Goal: Task Accomplishment & Management: Manage account settings

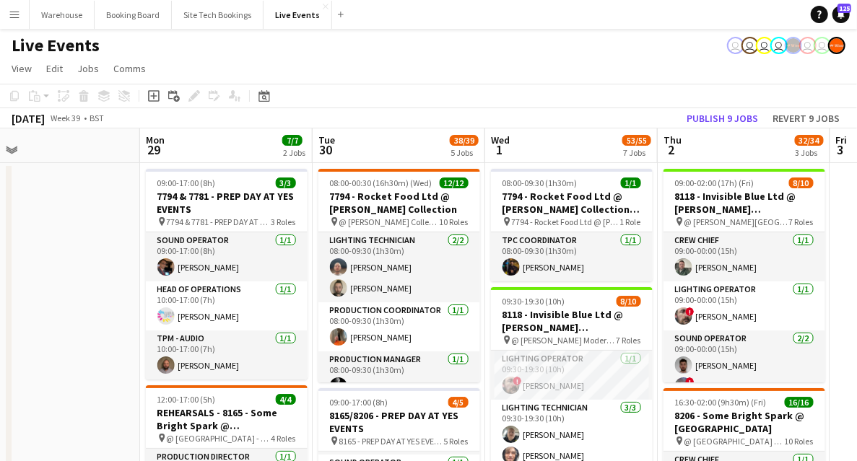
drag, startPoint x: 179, startPoint y: 236, endPoint x: 608, endPoint y: 236, distance: 428.9
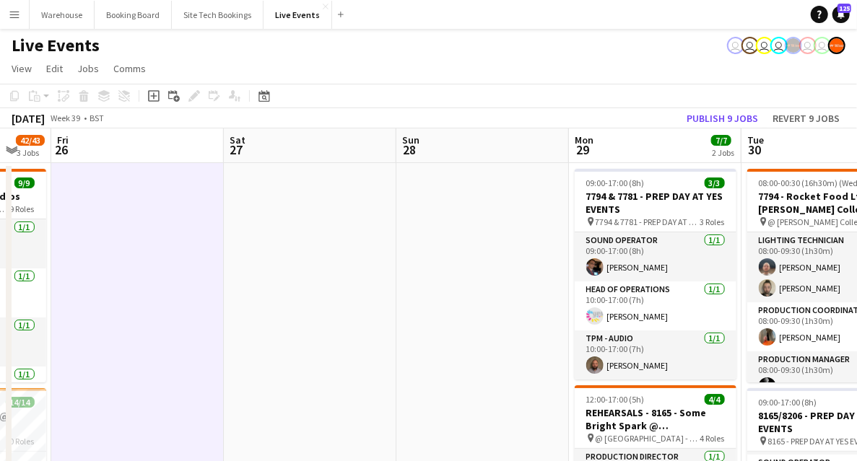
drag, startPoint x: 447, startPoint y: 232, endPoint x: 698, endPoint y: 228, distance: 250.6
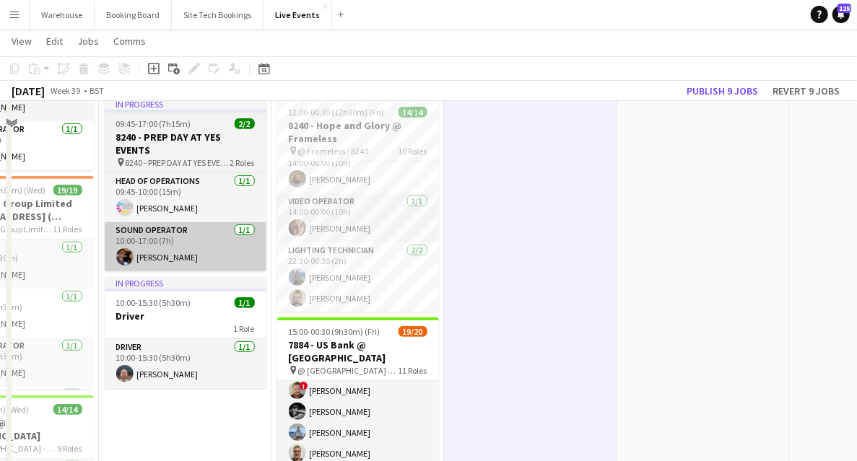
scroll to position [96, 0]
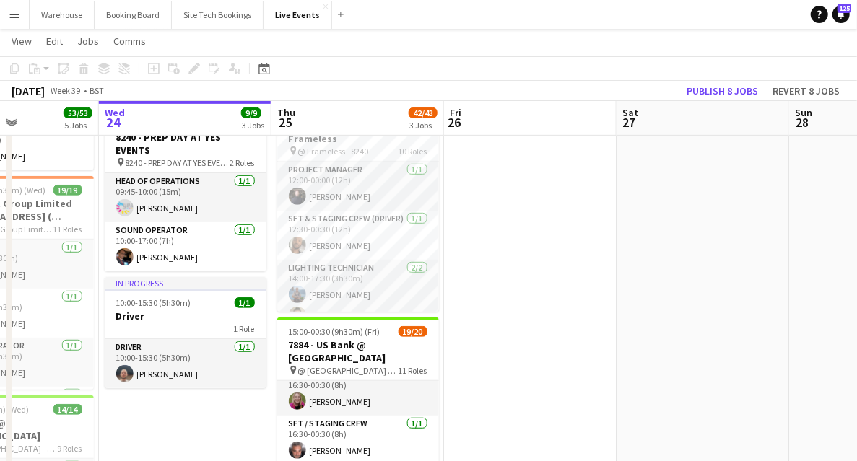
scroll to position [578, 0]
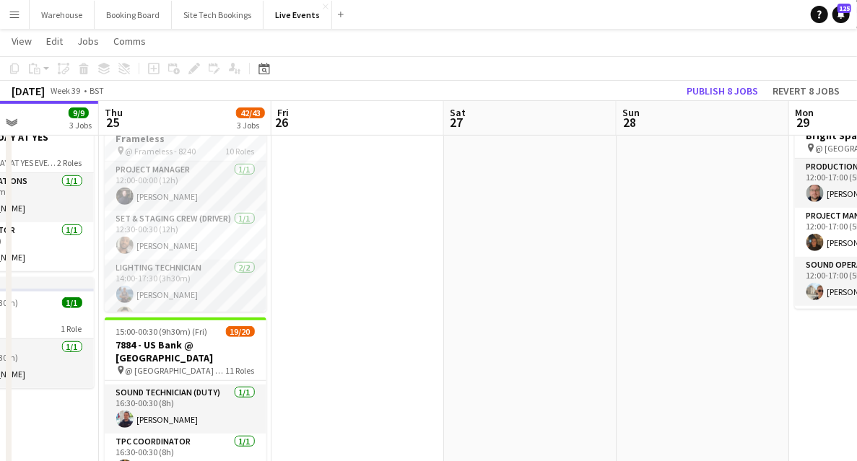
drag, startPoint x: 192, startPoint y: 291, endPoint x: 181, endPoint y: 294, distance: 11.9
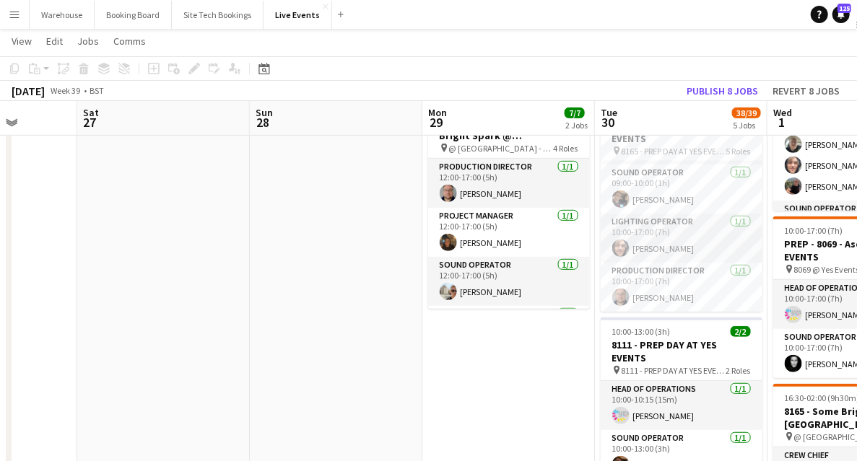
drag, startPoint x: 394, startPoint y: 310, endPoint x: 152, endPoint y: 327, distance: 243.2
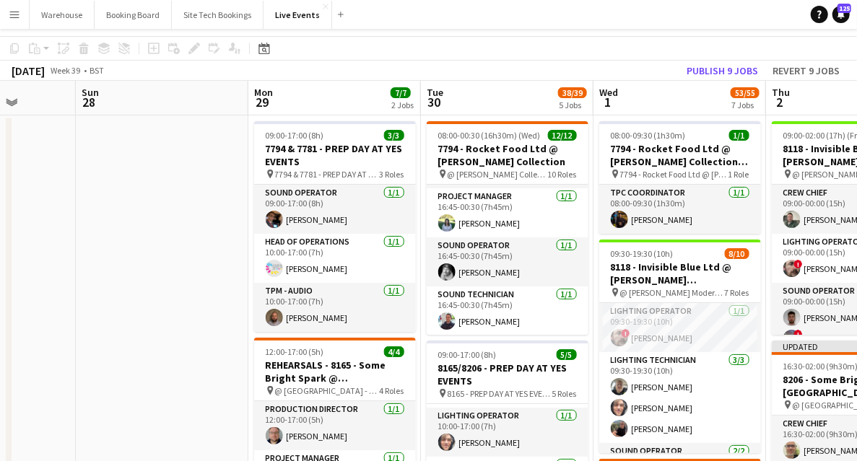
scroll to position [0, 0]
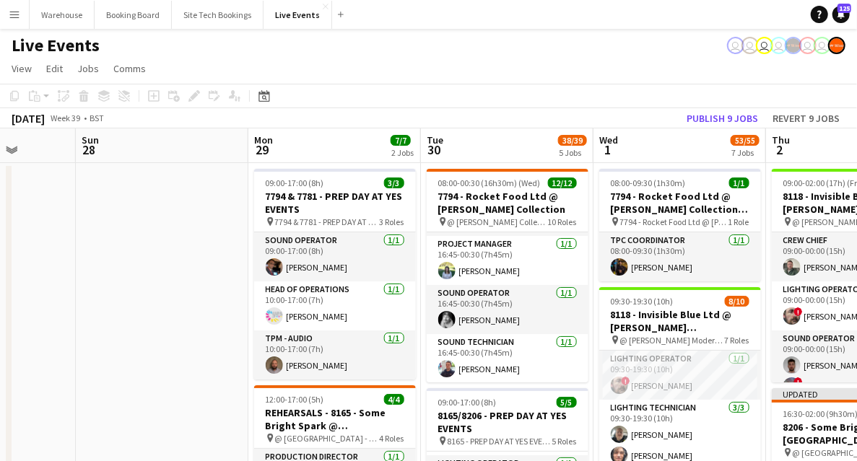
drag, startPoint x: 182, startPoint y: 315, endPoint x: 144, endPoint y: 262, distance: 65.1
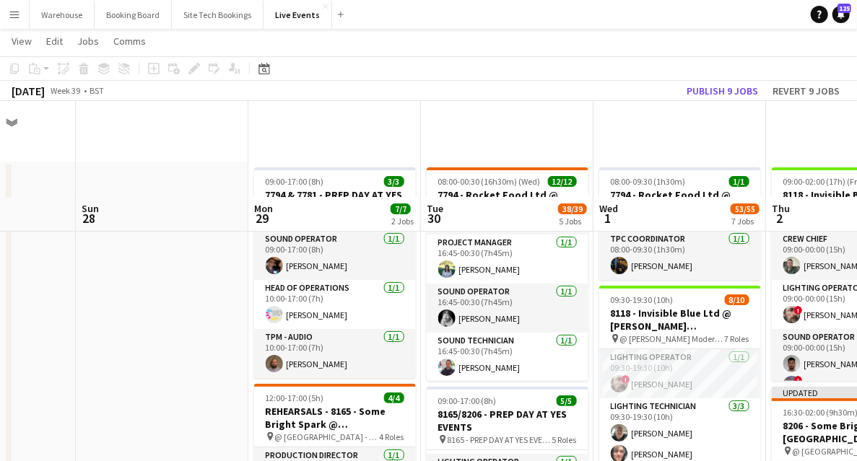
scroll to position [192, 0]
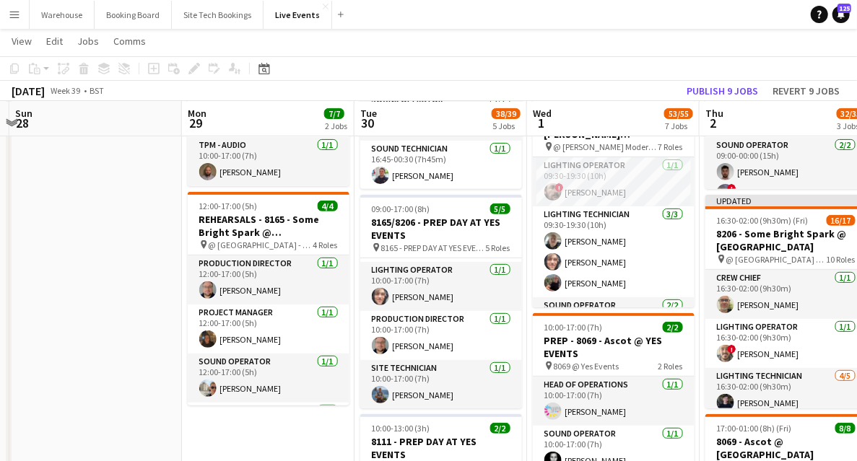
drag, startPoint x: 207, startPoint y: 287, endPoint x: 118, endPoint y: 292, distance: 88.2
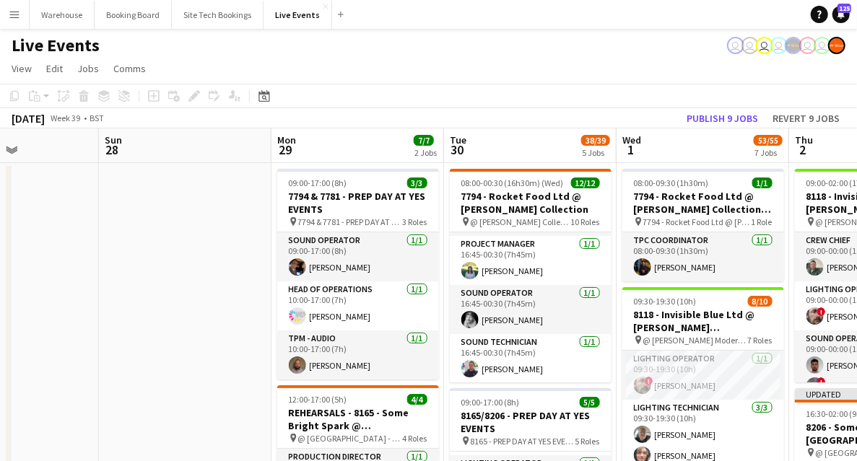
scroll to position [0, 424]
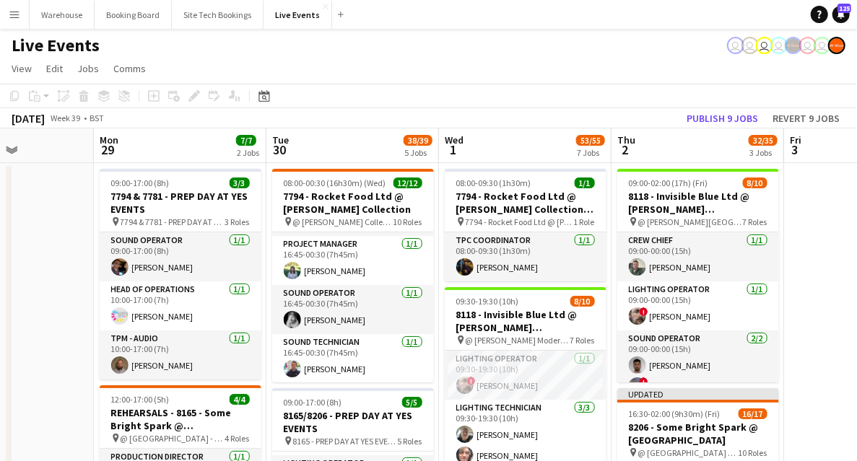
drag, startPoint x: 137, startPoint y: 282, endPoint x: 71, endPoint y: 282, distance: 66.4
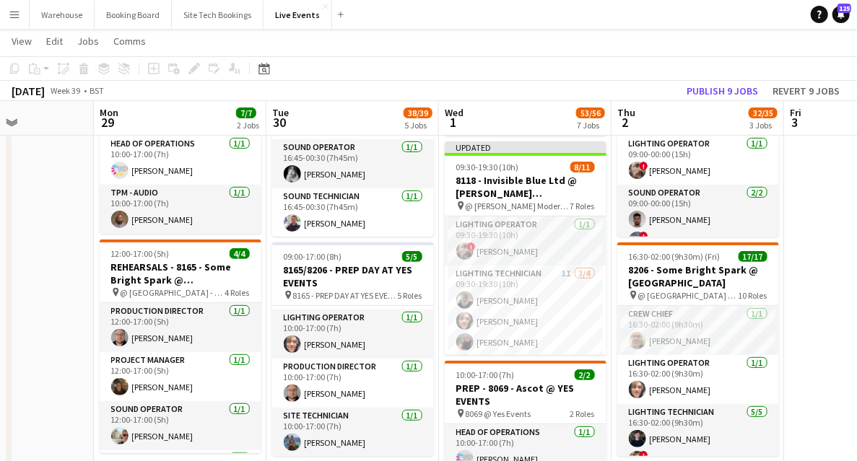
scroll to position [0, 0]
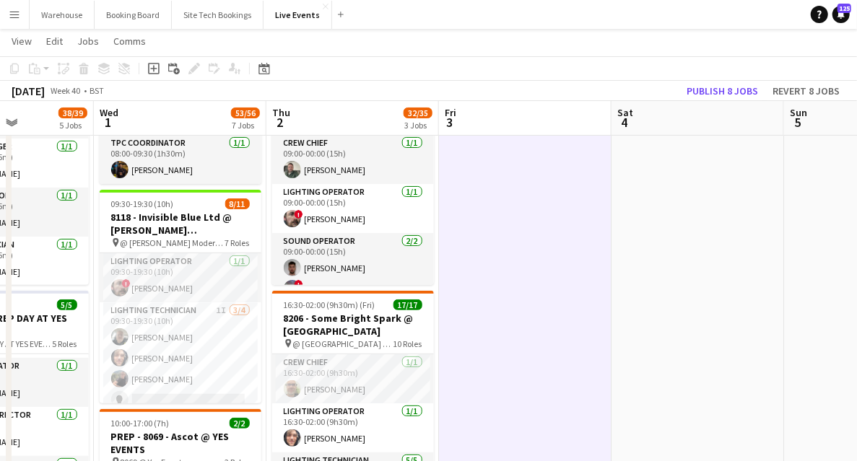
drag, startPoint x: 810, startPoint y: 282, endPoint x: 300, endPoint y: 267, distance: 510.0
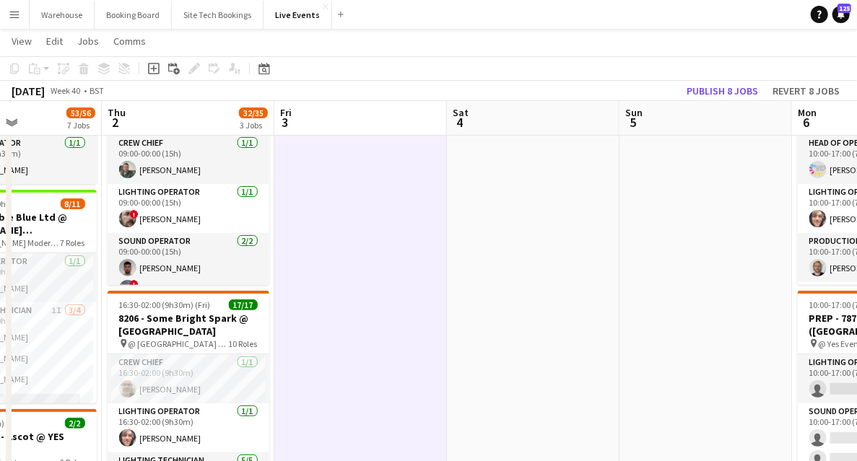
drag, startPoint x: 488, startPoint y: 345, endPoint x: 201, endPoint y: 312, distance: 289.3
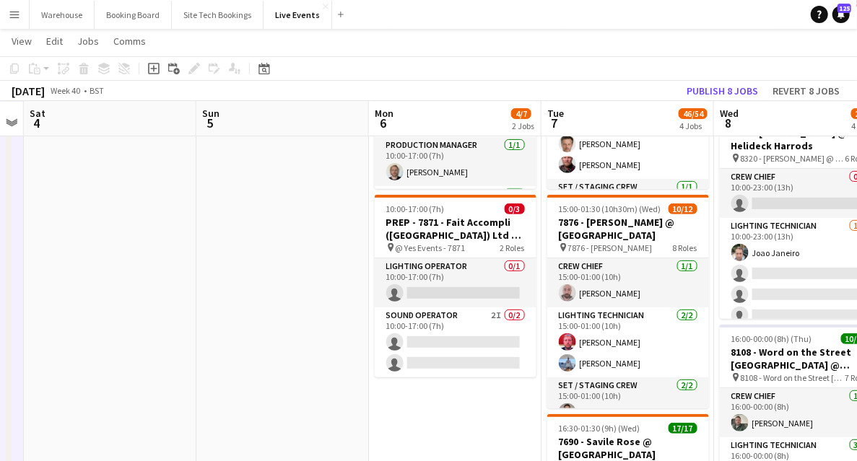
scroll to position [289, 0]
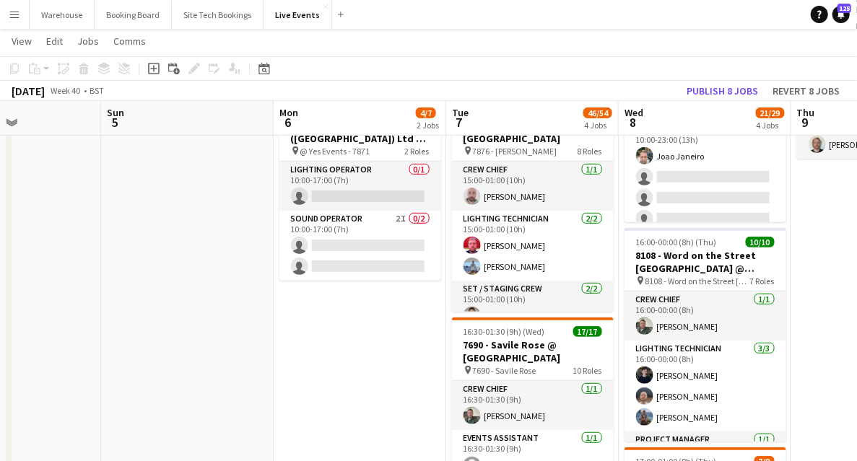
drag, startPoint x: 455, startPoint y: 351, endPoint x: 99, endPoint y: 326, distance: 356.8
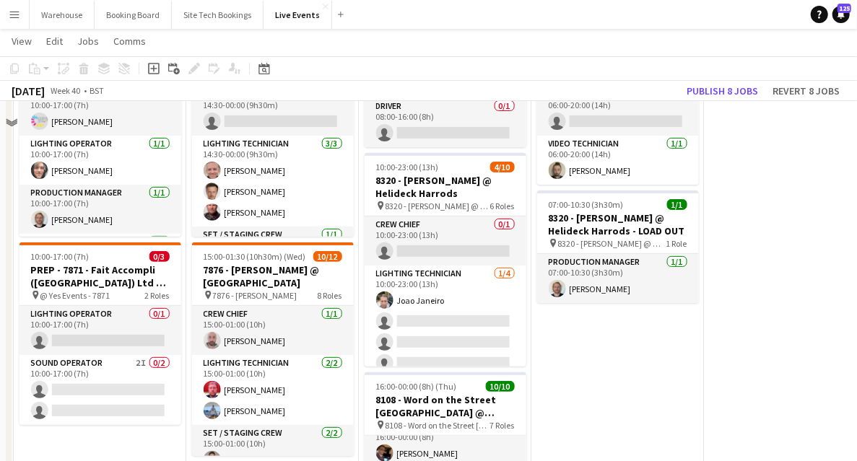
scroll to position [96, 0]
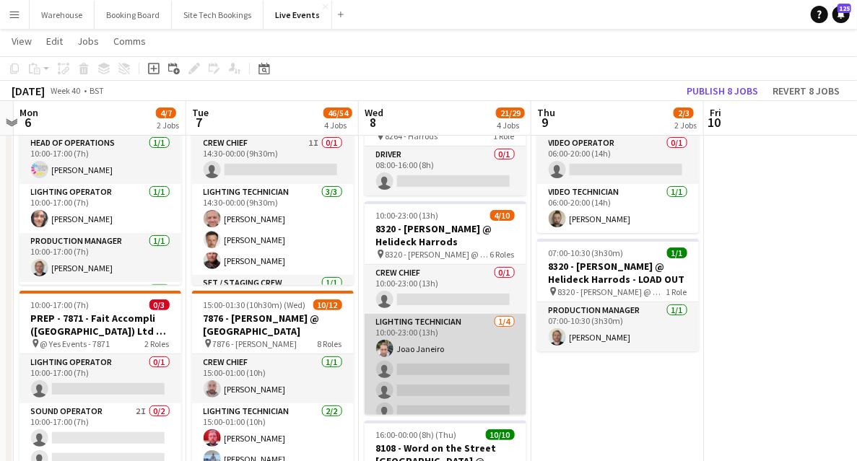
click at [449, 365] on app-card-role "Lighting Technician [DATE] 10:00-23:00 (13h) Joao Janeiro single-neutral-action…" at bounding box center [446, 370] width 162 height 112
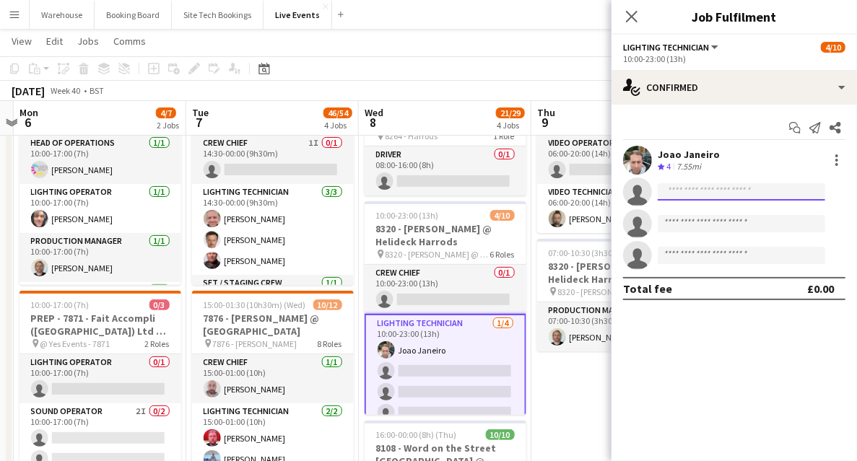
click at [724, 193] on input at bounding box center [742, 191] width 168 height 17
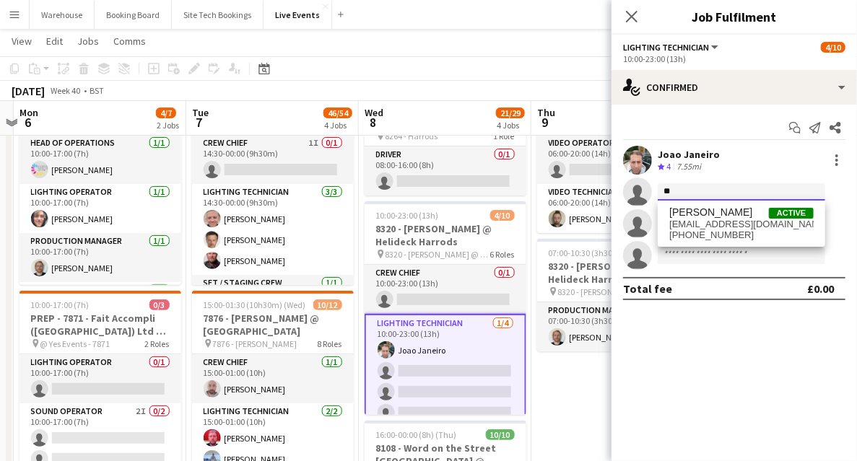
type input "*"
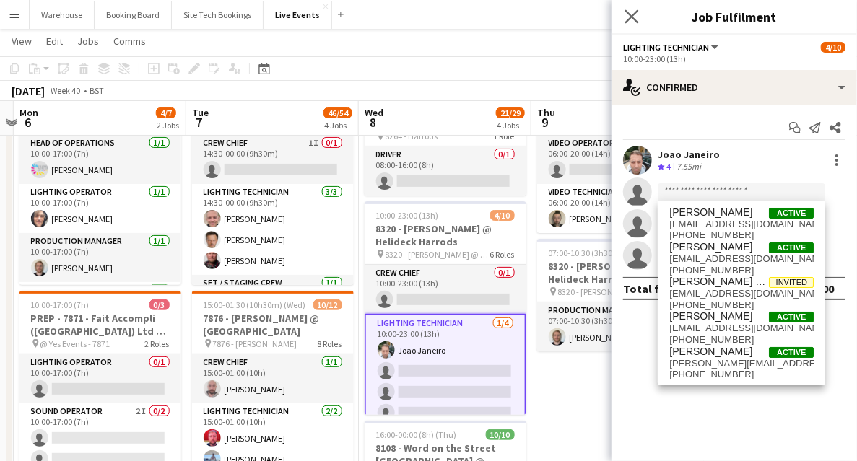
click at [639, 18] on app-icon "Close pop-in" at bounding box center [632, 16] width 21 height 21
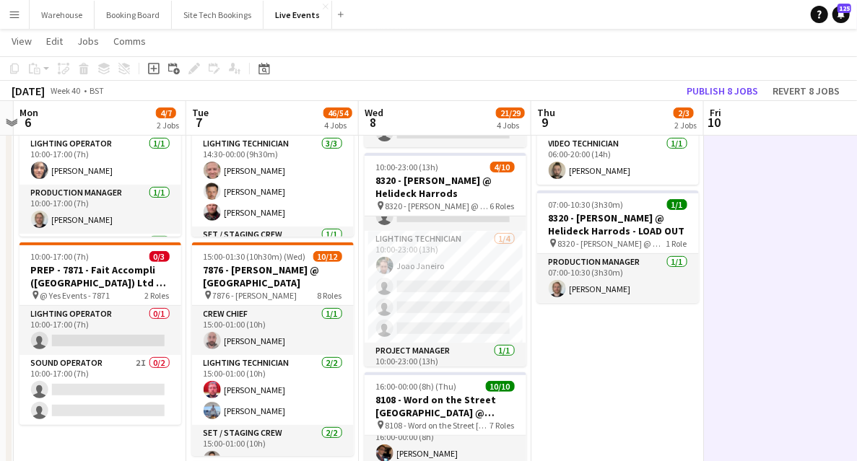
scroll to position [0, 0]
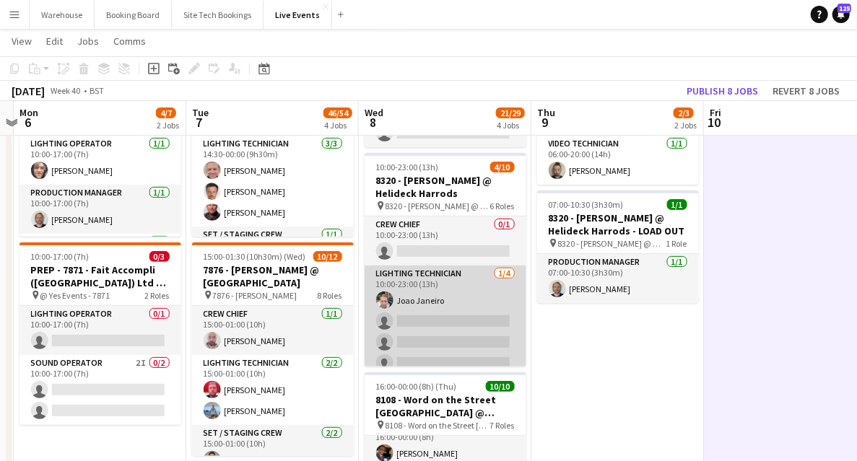
click at [466, 320] on app-card-role "Lighting Technician [DATE] 10:00-23:00 (13h) Joao Janeiro single-neutral-action…" at bounding box center [446, 322] width 162 height 112
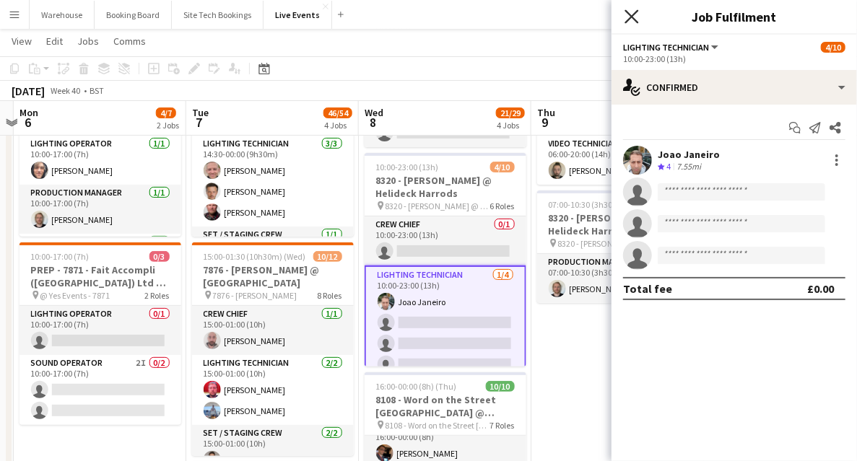
click at [633, 21] on icon "Close pop-in" at bounding box center [632, 16] width 14 height 14
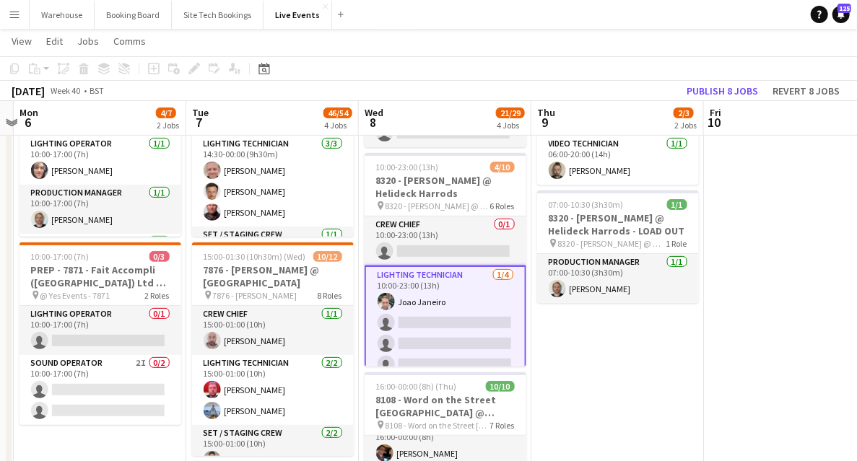
click at [424, 279] on app-card-role "Lighting Technician [DATE] 10:00-23:00 (13h) Joao Janeiro single-neutral-action…" at bounding box center [446, 323] width 162 height 115
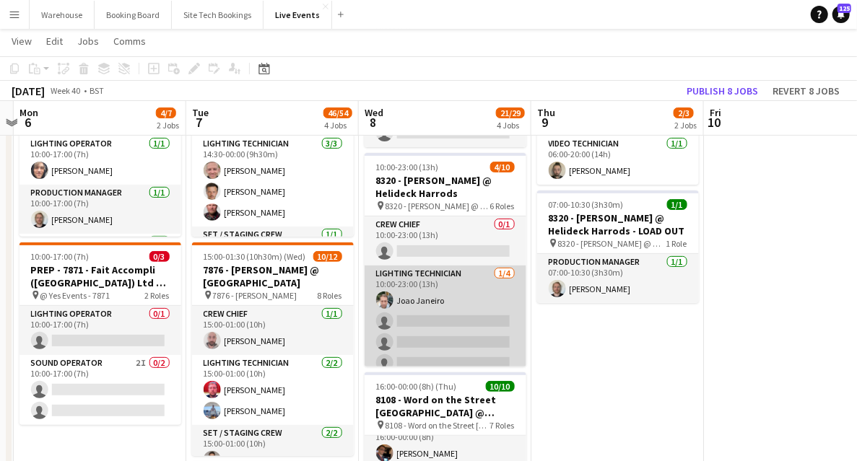
click at [424, 279] on app-card-role "Lighting Technician [DATE] 10:00-23:00 (13h) Joao Janeiro single-neutral-action…" at bounding box center [446, 322] width 162 height 112
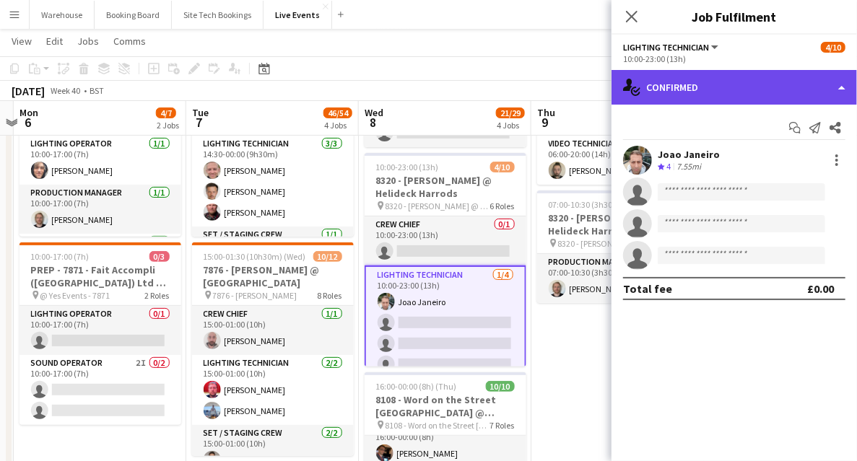
click at [666, 96] on div "single-neutral-actions-check-2 Confirmed" at bounding box center [734, 87] width 245 height 35
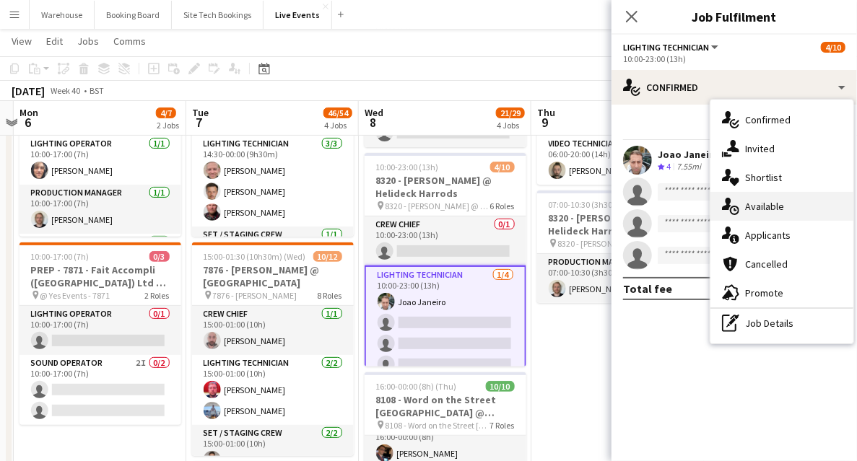
click at [763, 209] on span "Available" at bounding box center [764, 206] width 39 height 13
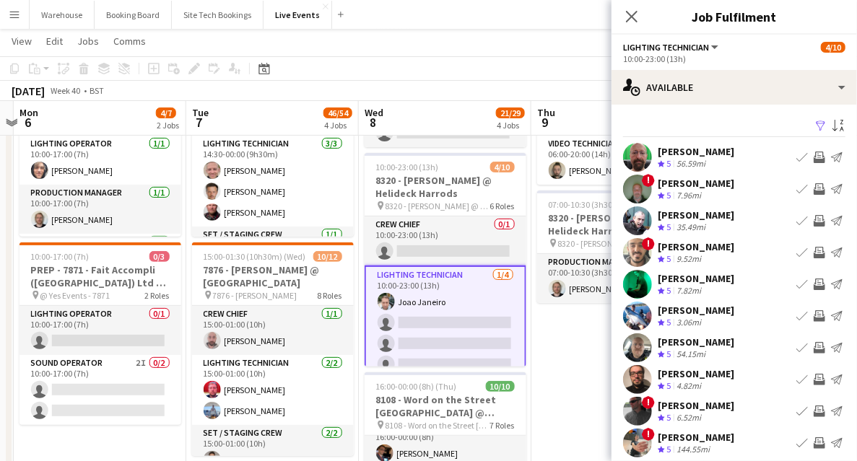
scroll to position [43, 0]
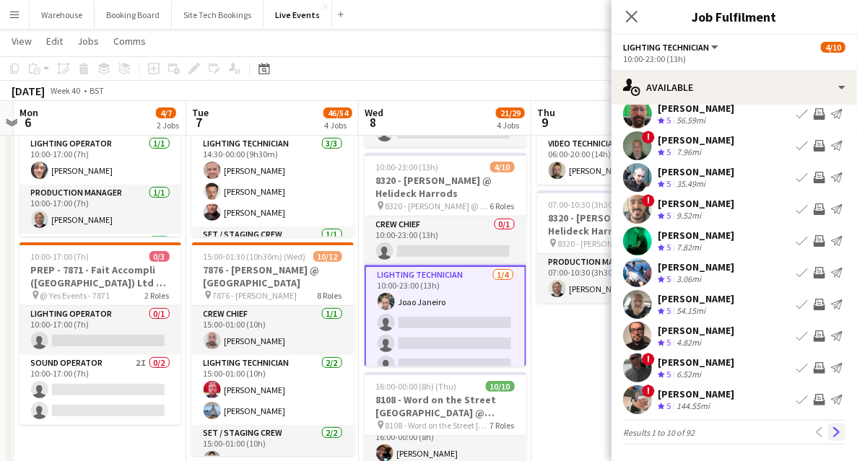
click at [832, 432] on app-icon "Next" at bounding box center [837, 432] width 10 height 10
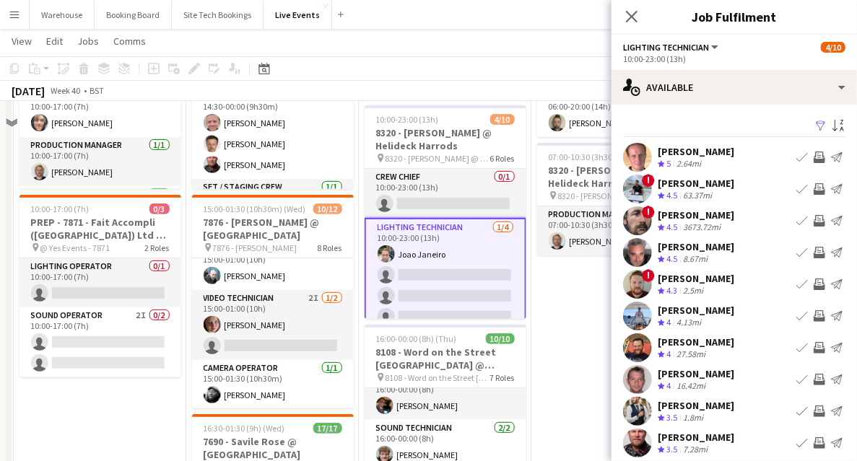
scroll to position [144, 0]
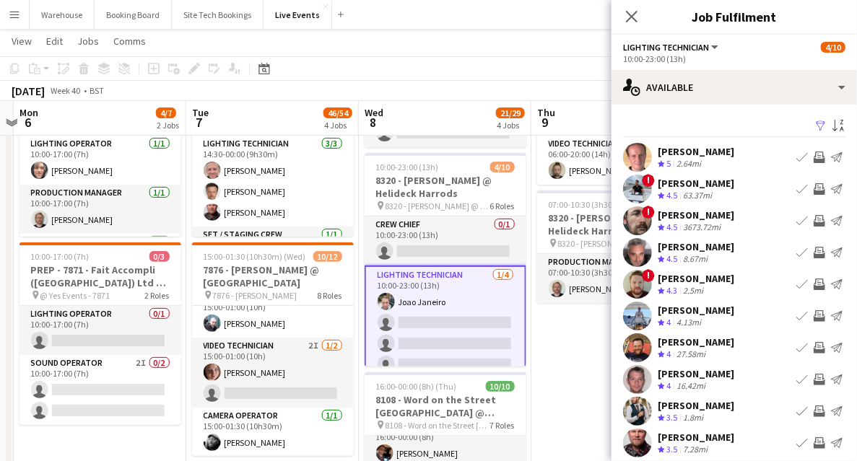
click at [814, 163] on button "Invite crew" at bounding box center [819, 157] width 17 height 17
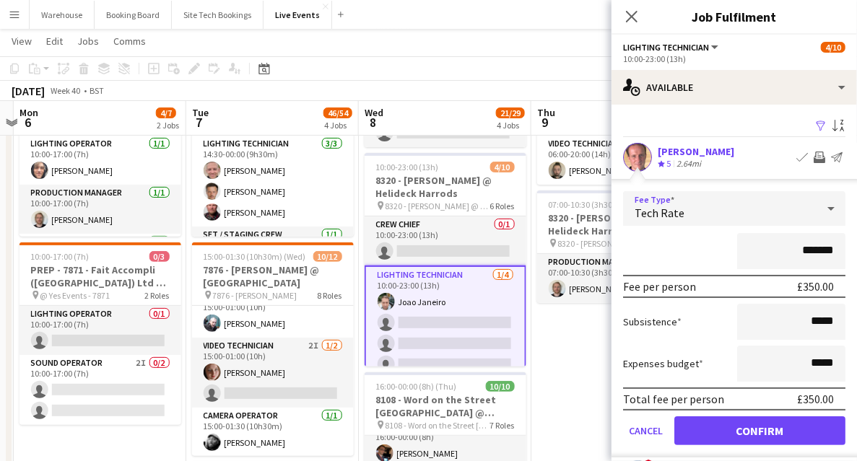
click at [667, 196] on div "Tech Rate" at bounding box center [720, 208] width 194 height 35
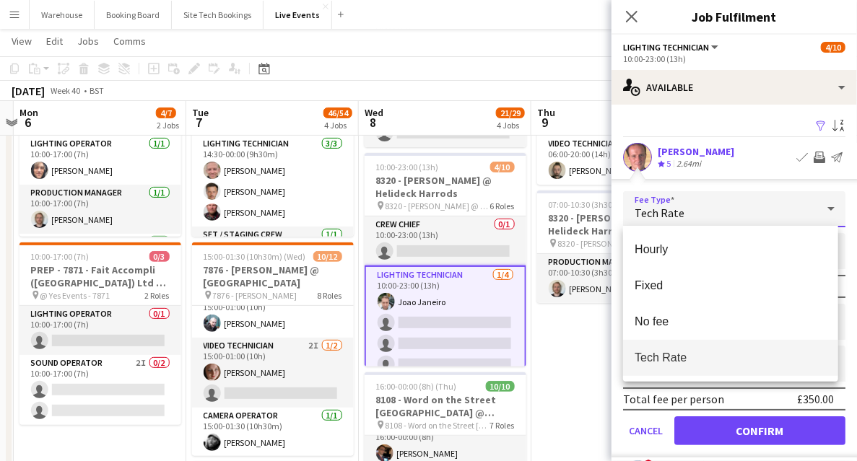
click at [651, 361] on span "Tech Rate" at bounding box center [731, 358] width 192 height 14
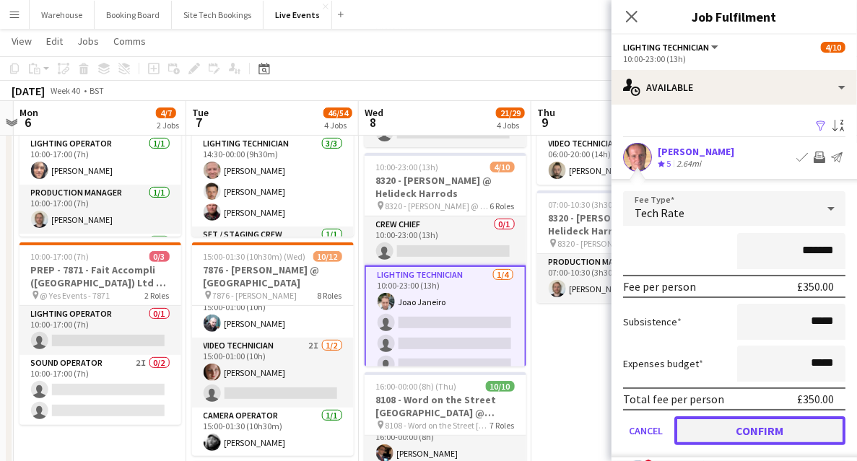
click at [744, 431] on button "Confirm" at bounding box center [759, 431] width 171 height 29
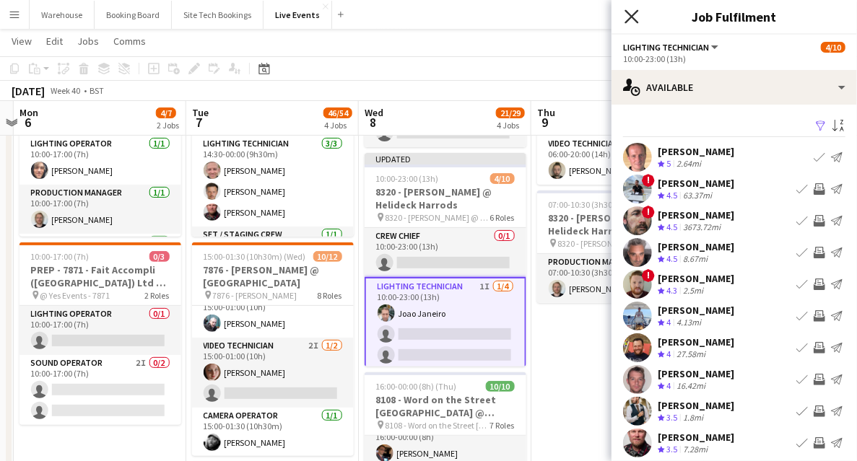
click at [627, 13] on icon at bounding box center [632, 16] width 14 height 14
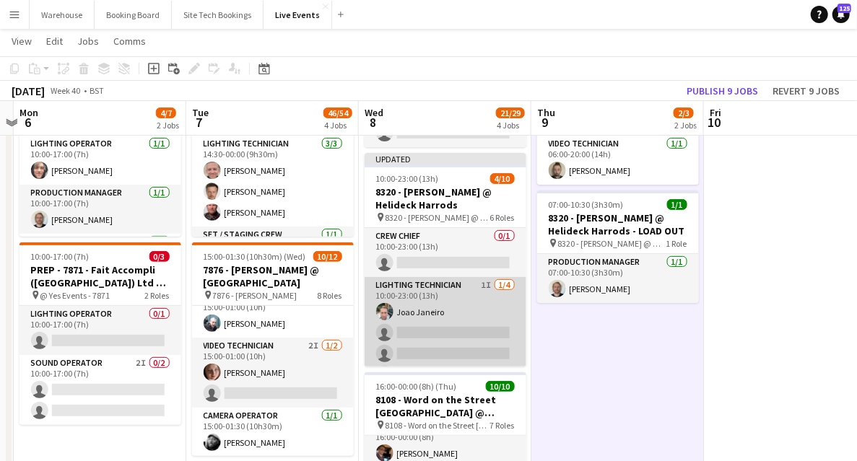
click at [426, 292] on app-card-role "Lighting Technician 1I [DATE] 10:00-23:00 (13h) Joao Janeiro single-neutral-act…" at bounding box center [446, 333] width 162 height 112
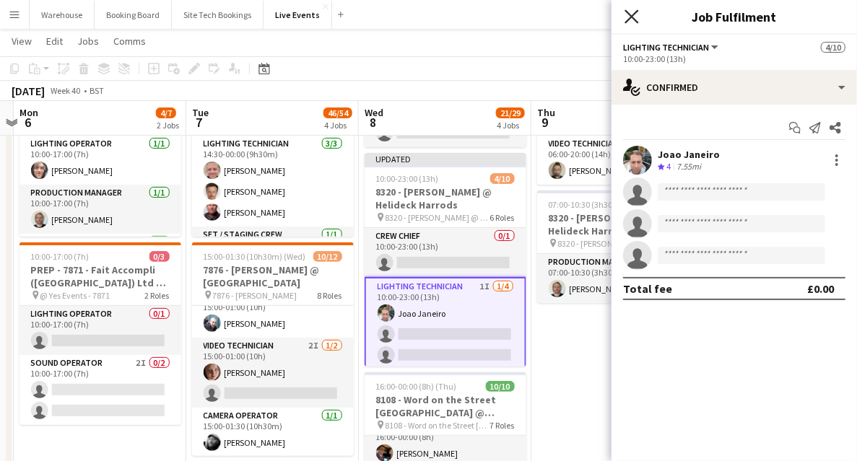
click at [635, 22] on icon "Close pop-in" at bounding box center [632, 16] width 14 height 14
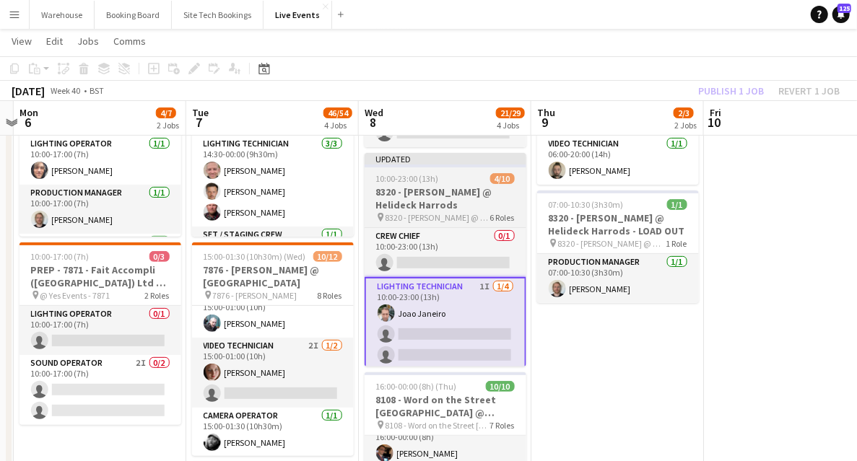
click at [435, 220] on span "8320 - [PERSON_NAME] @ Helideck Harrods" at bounding box center [438, 217] width 105 height 11
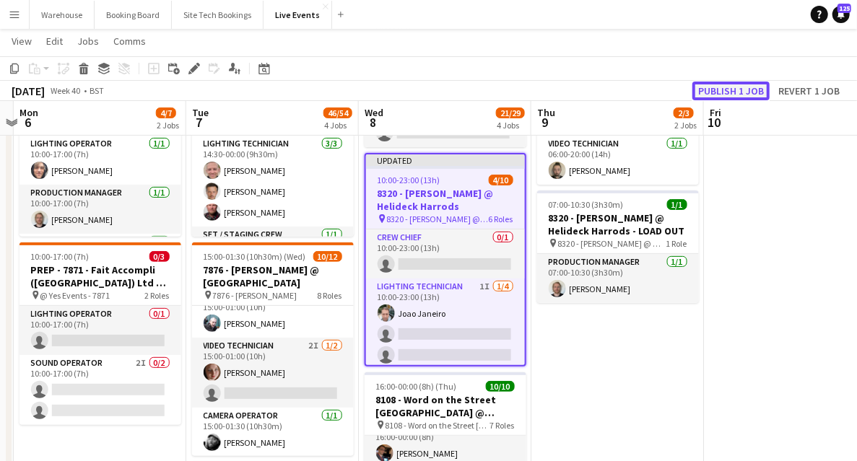
click at [738, 92] on button "Publish 1 job" at bounding box center [730, 91] width 77 height 19
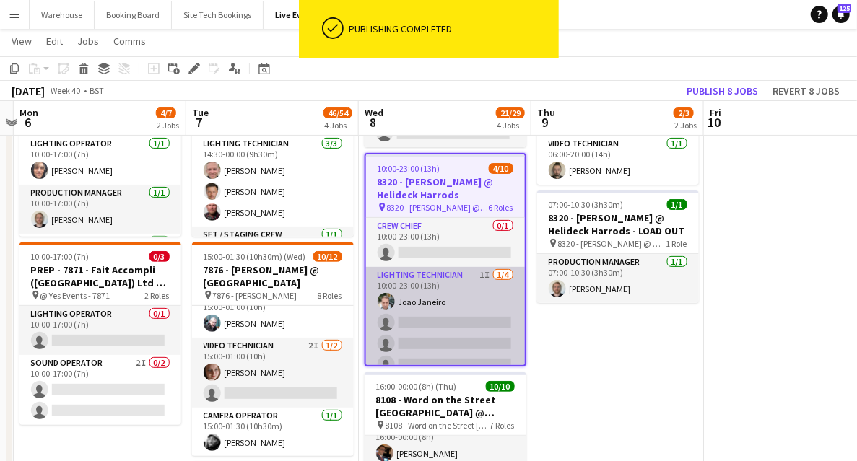
click at [433, 278] on app-card-role "Lighting Technician 1I [DATE] 10:00-23:00 (13h) Joao Janeiro single-neutral-act…" at bounding box center [445, 323] width 159 height 112
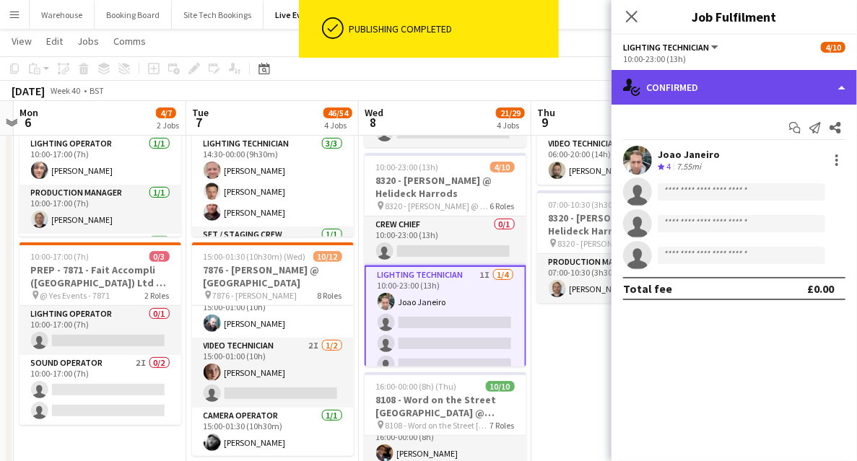
click at [712, 98] on div "single-neutral-actions-check-2 Confirmed" at bounding box center [734, 87] width 245 height 35
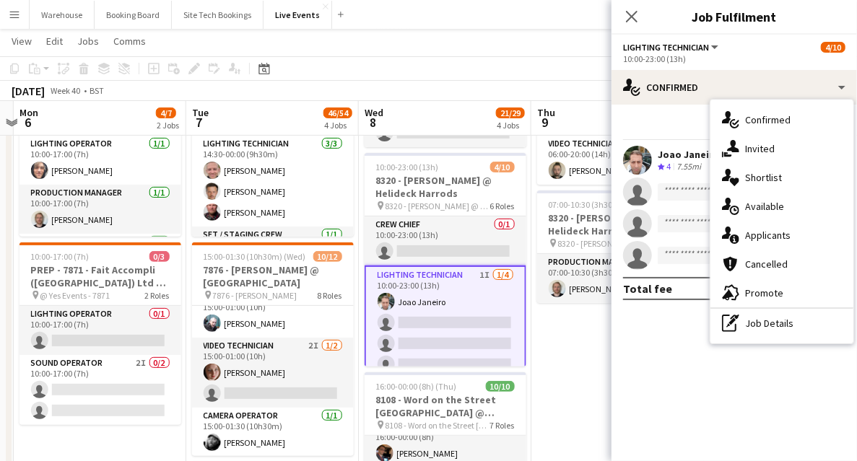
click at [771, 204] on span "Available" at bounding box center [764, 206] width 39 height 13
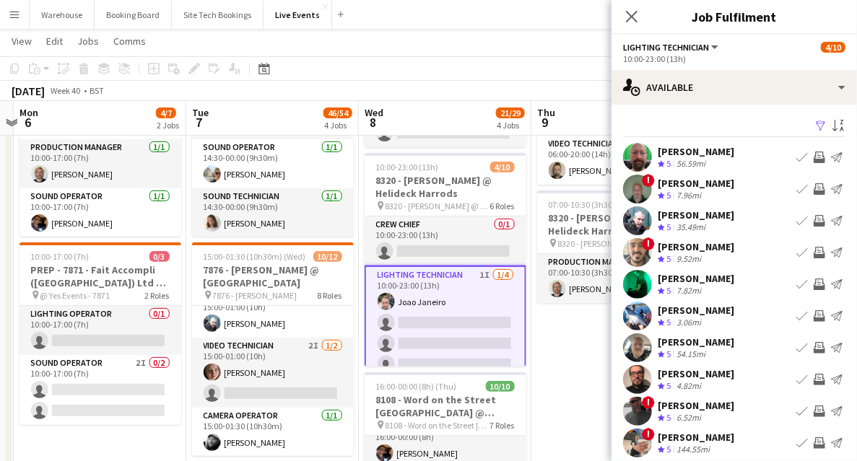
scroll to position [43, 0]
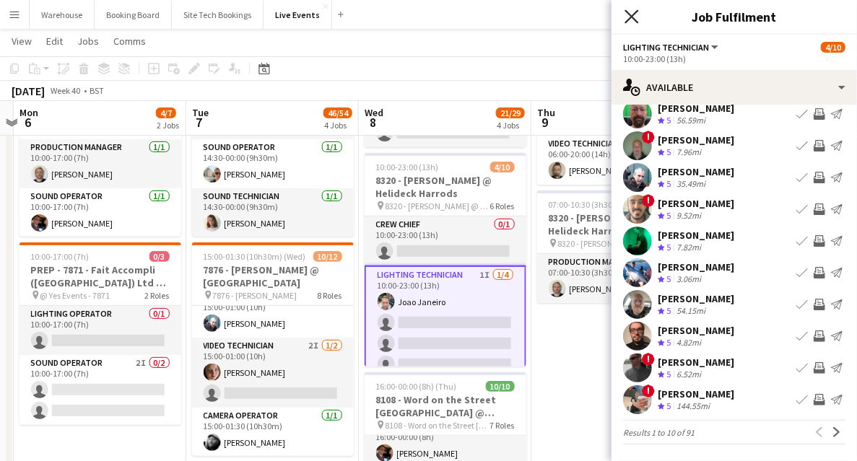
click at [631, 18] on icon at bounding box center [632, 16] width 14 height 14
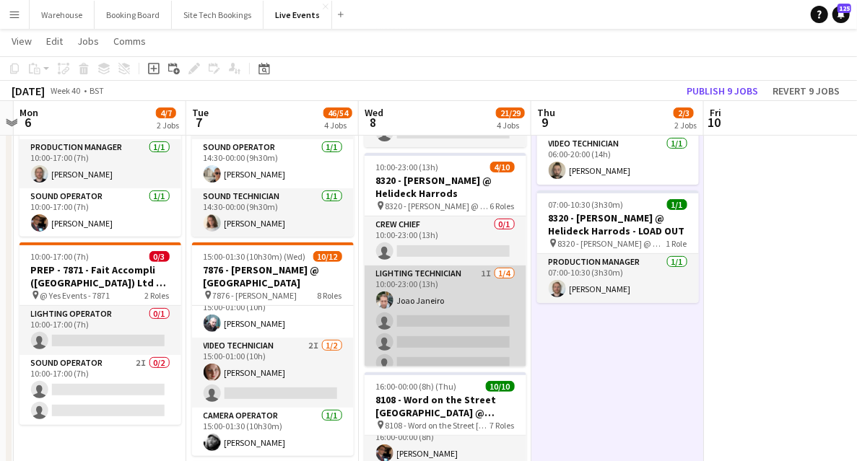
click at [403, 270] on app-card-role "Lighting Technician 1I [DATE] 10:00-23:00 (13h) Joao Janeiro single-neutral-act…" at bounding box center [446, 322] width 162 height 112
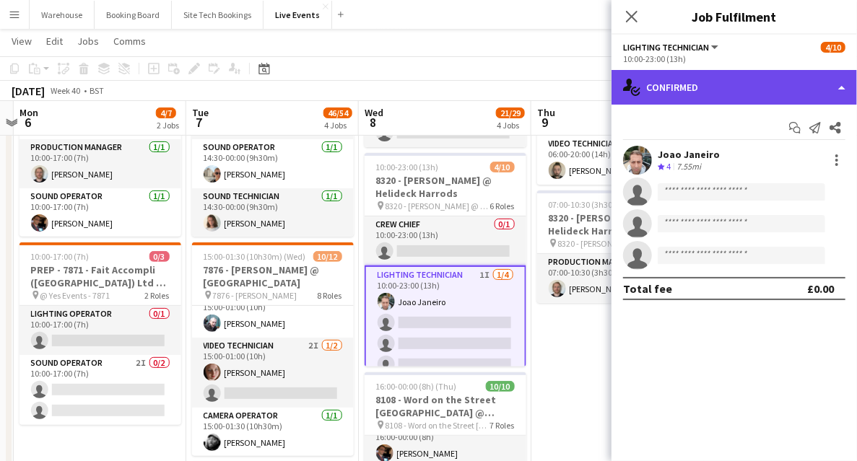
click at [736, 90] on div "single-neutral-actions-check-2 Confirmed" at bounding box center [734, 87] width 245 height 35
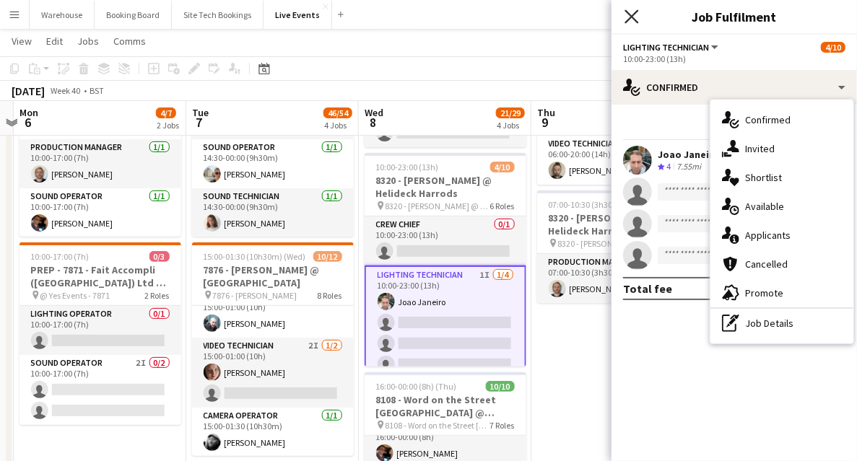
click at [631, 11] on icon "Close pop-in" at bounding box center [632, 16] width 14 height 14
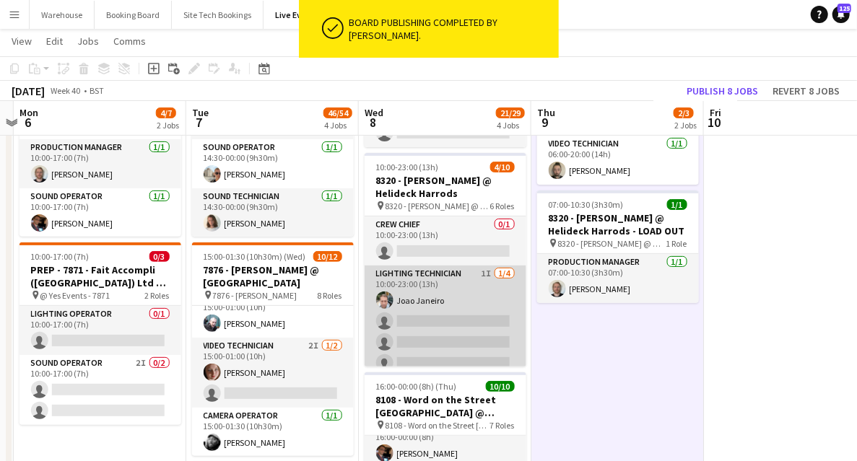
click at [448, 287] on app-card-role "Lighting Technician 1I [DATE] 10:00-23:00 (13h) Joao Janeiro single-neutral-act…" at bounding box center [446, 322] width 162 height 112
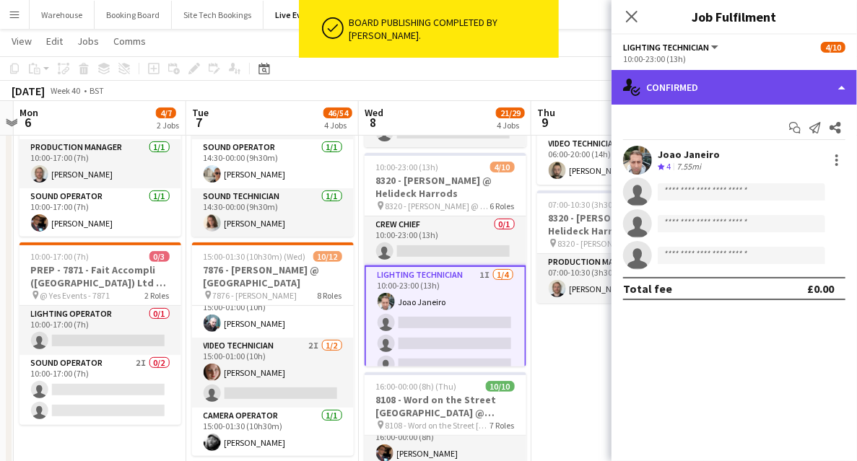
click at [713, 98] on div "single-neutral-actions-check-2 Confirmed" at bounding box center [734, 87] width 245 height 35
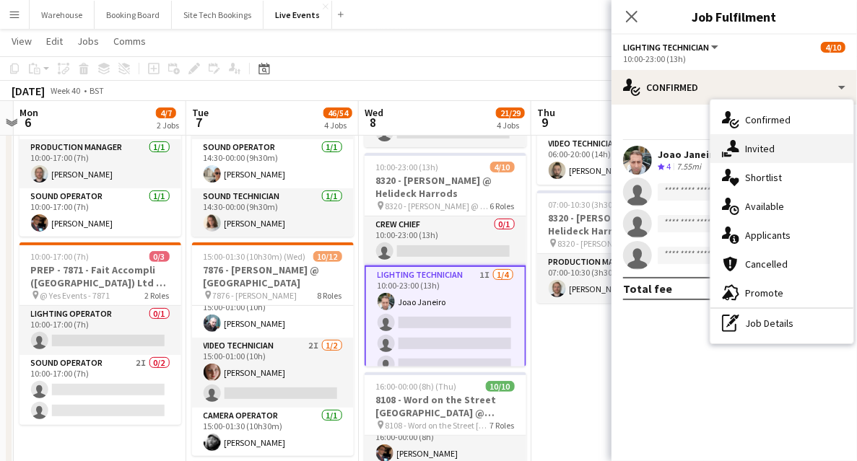
click at [765, 152] on span "Invited" at bounding box center [760, 148] width 30 height 13
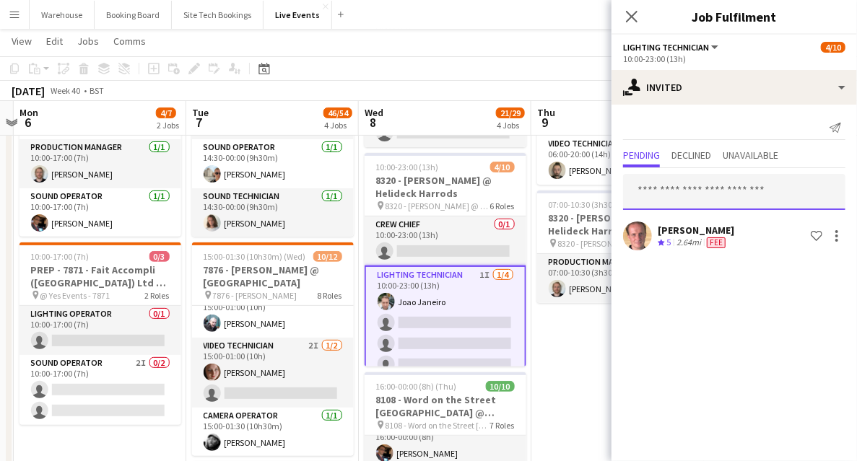
click at [703, 196] on input "text" at bounding box center [734, 192] width 222 height 36
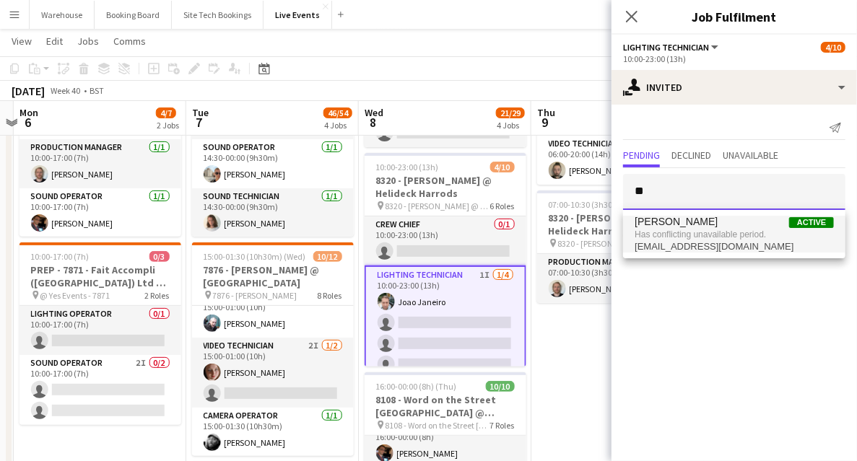
type input "*"
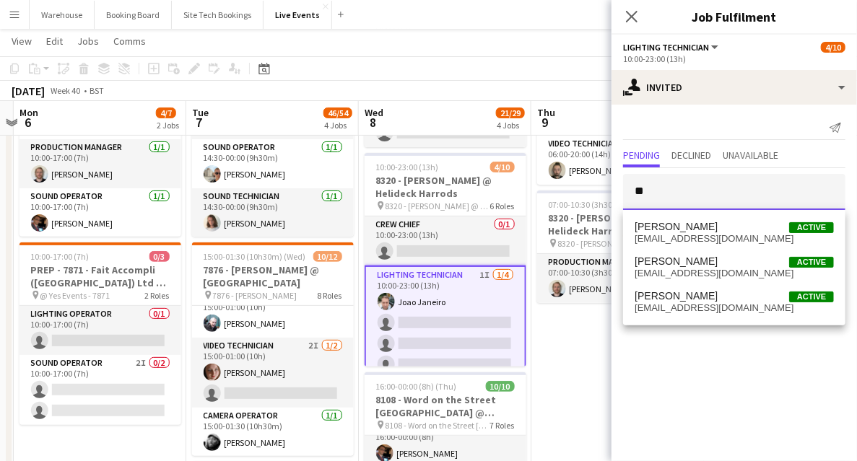
type input "*"
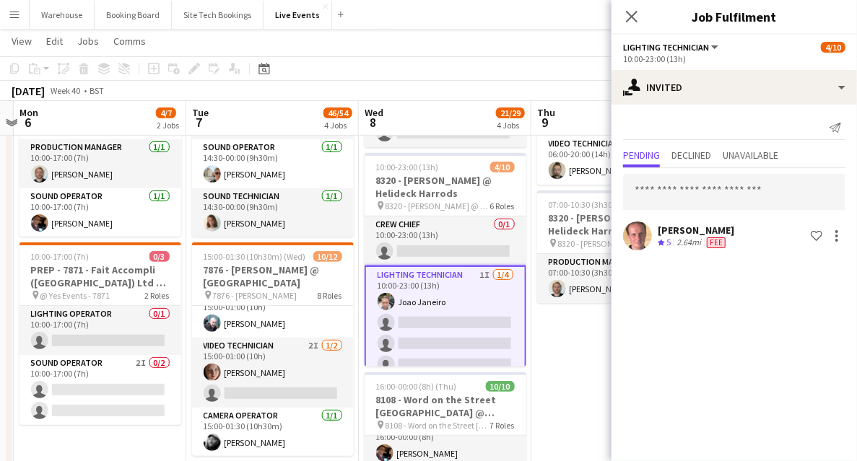
click at [631, 14] on icon "Close pop-in" at bounding box center [632, 17] width 12 height 12
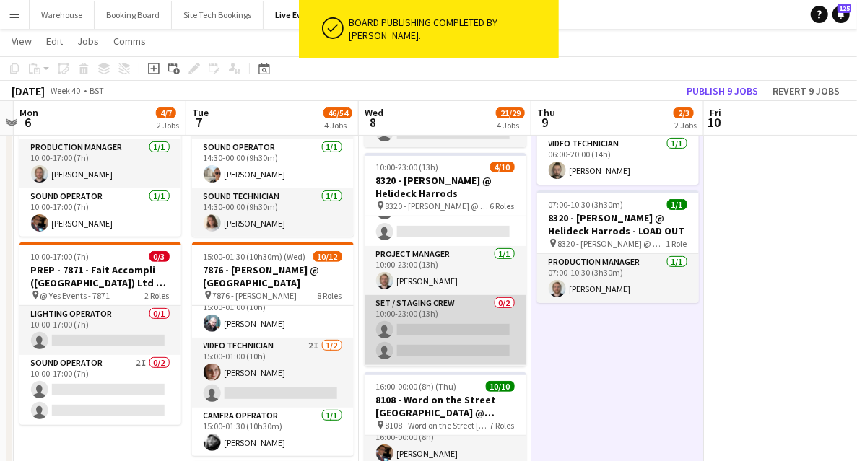
scroll to position [35, 0]
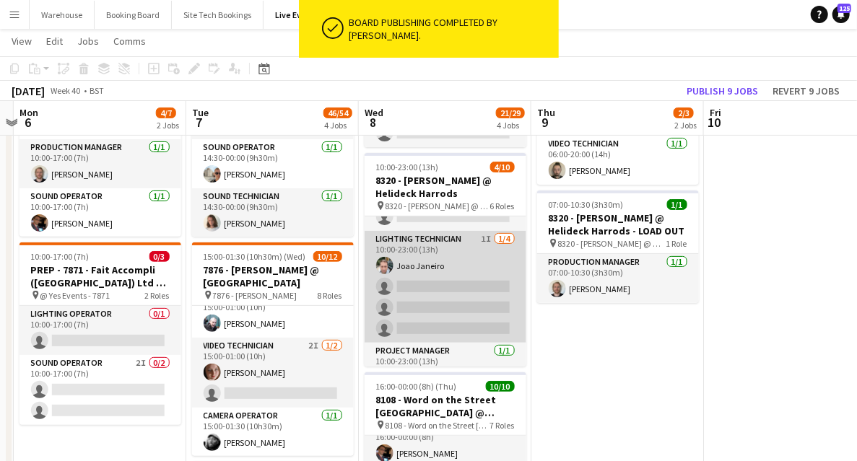
click at [446, 247] on app-card-role "Lighting Technician 1I [DATE] 10:00-23:00 (13h) Joao Janeiro single-neutral-act…" at bounding box center [446, 287] width 162 height 112
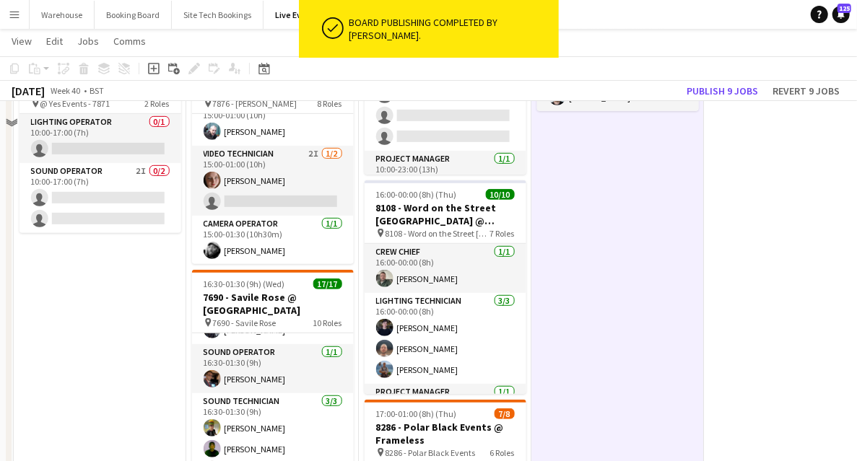
scroll to position [144, 0]
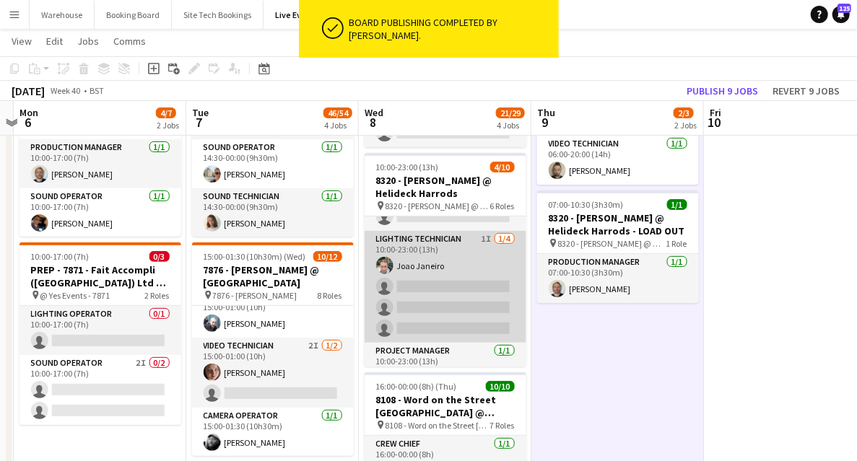
click at [438, 286] on app-card-role "Lighting Technician 1I [DATE] 10:00-23:00 (13h) Joao Janeiro single-neutral-act…" at bounding box center [446, 287] width 162 height 112
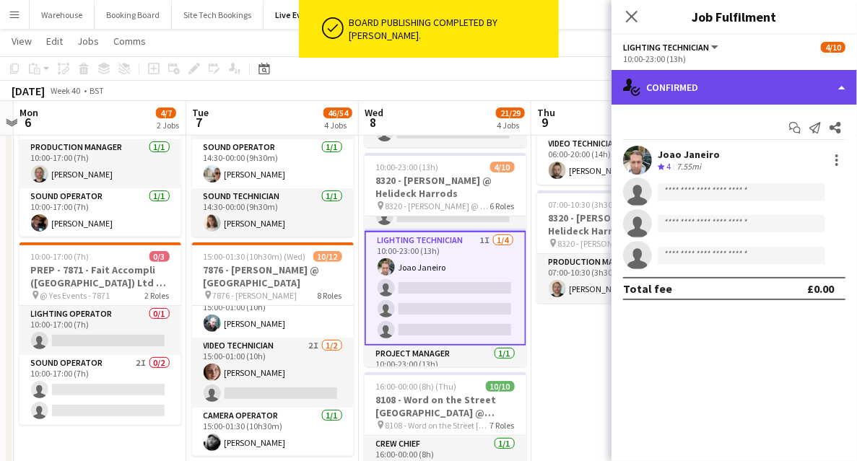
click at [713, 93] on div "single-neutral-actions-check-2 Confirmed" at bounding box center [734, 87] width 245 height 35
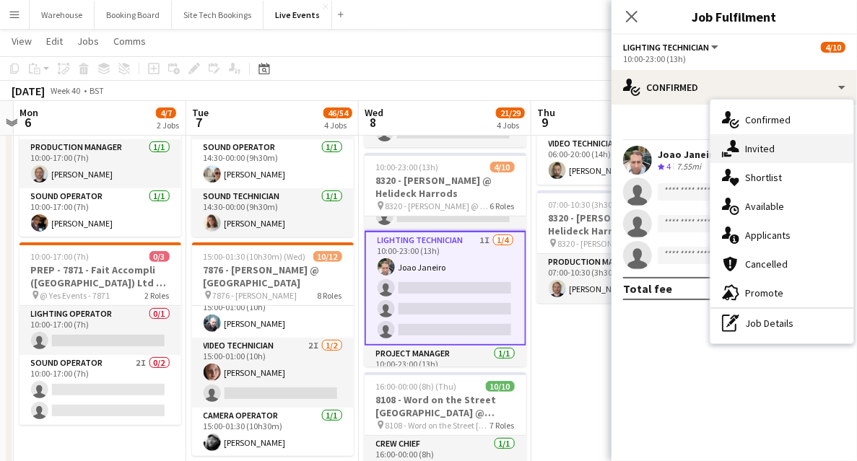
click at [757, 156] on div "single-neutral-actions-share-1 Invited" at bounding box center [782, 148] width 143 height 29
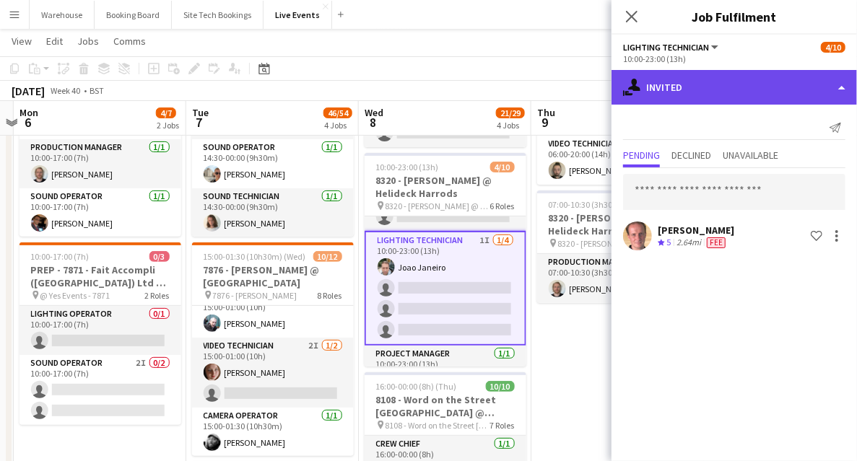
click at [674, 87] on div "single-neutral-actions-share-1 Invited" at bounding box center [734, 87] width 245 height 35
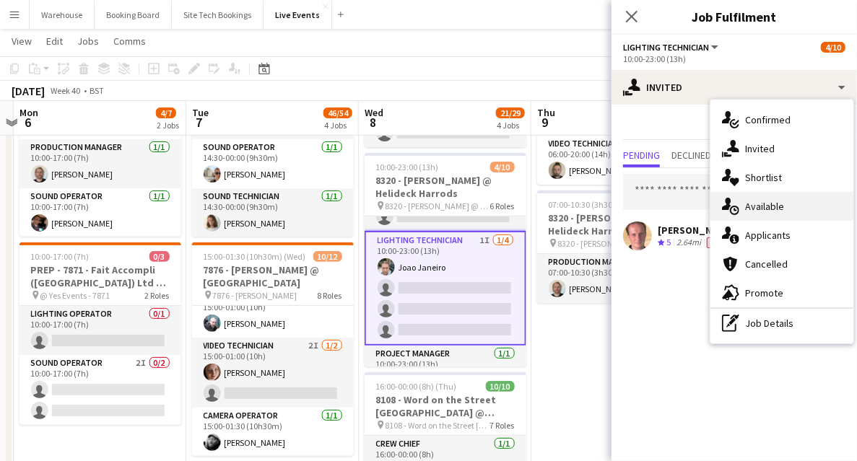
click at [757, 207] on span "Available" at bounding box center [764, 206] width 39 height 13
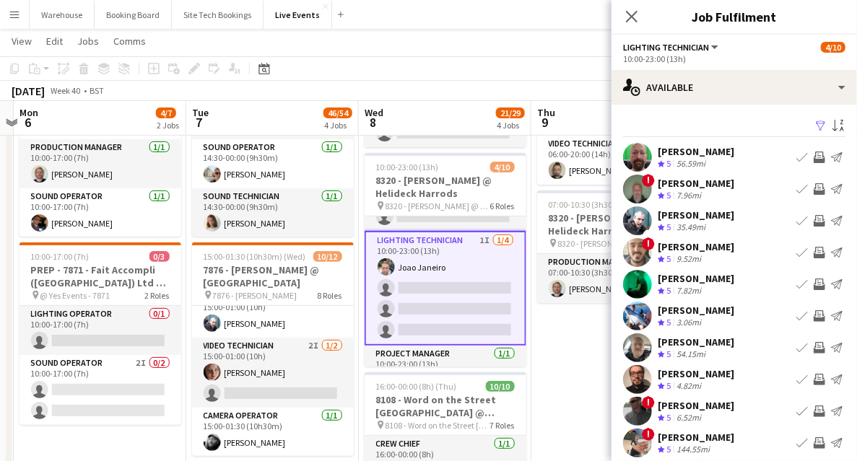
click at [811, 260] on button "Invite crew" at bounding box center [819, 252] width 17 height 17
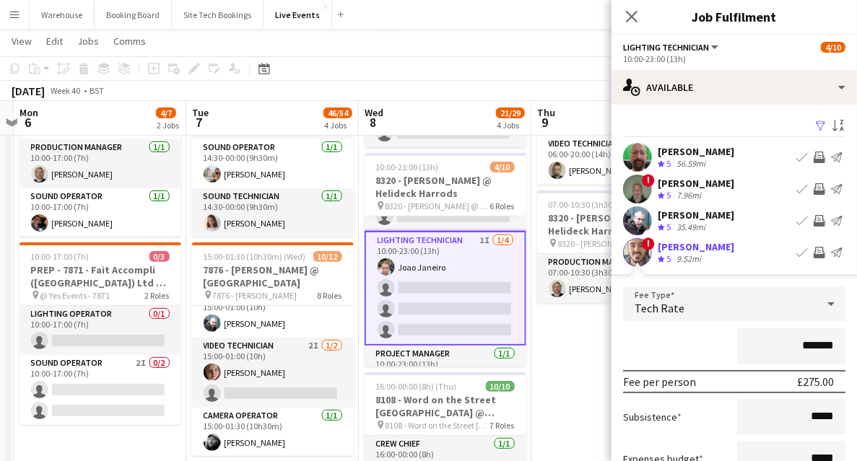
scroll to position [192, 0]
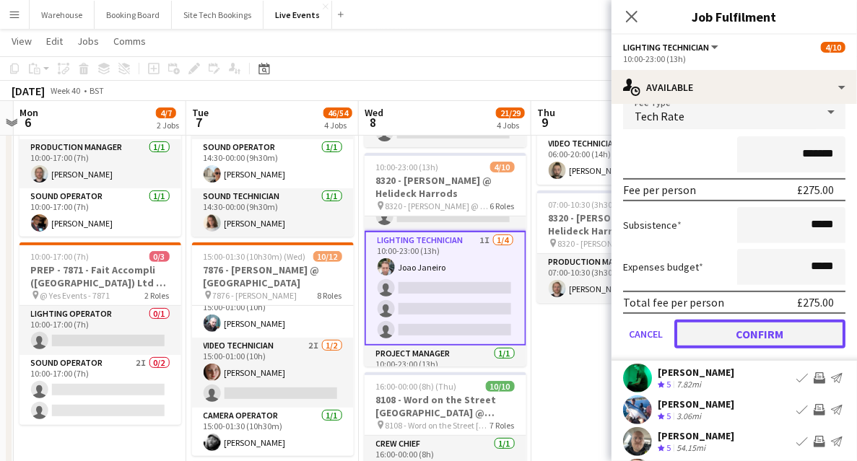
click at [765, 332] on button "Confirm" at bounding box center [759, 334] width 171 height 29
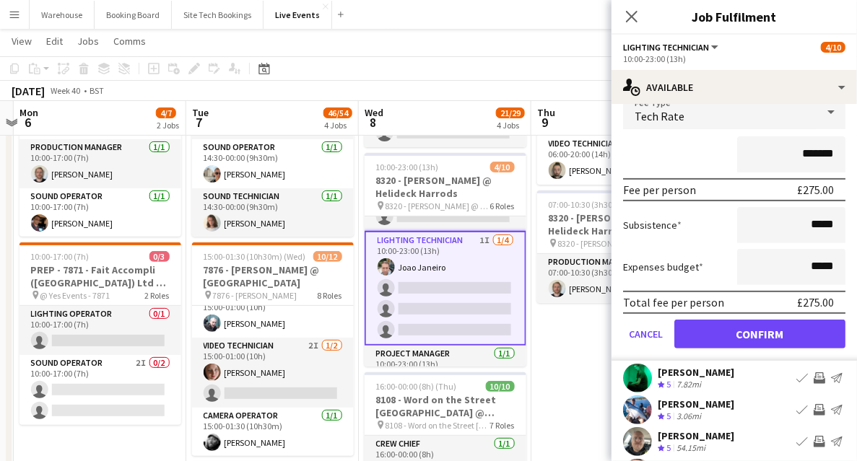
scroll to position [43, 0]
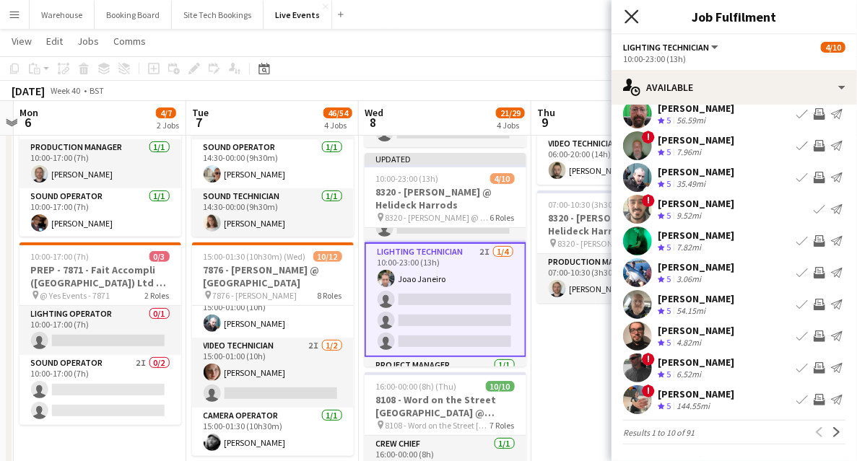
click at [635, 15] on icon "Close pop-in" at bounding box center [632, 16] width 14 height 14
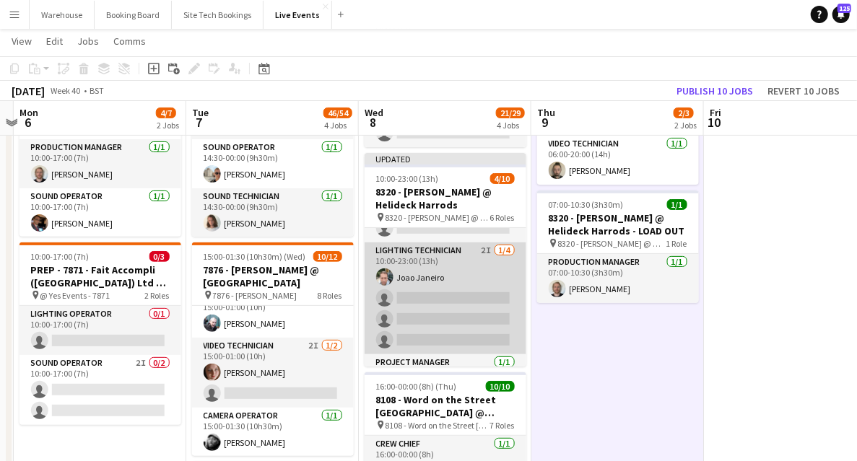
click at [447, 266] on app-card-role "Lighting Technician 2I [DATE] 10:00-23:00 (13h) Joao Janeiro single-neutral-act…" at bounding box center [446, 299] width 162 height 112
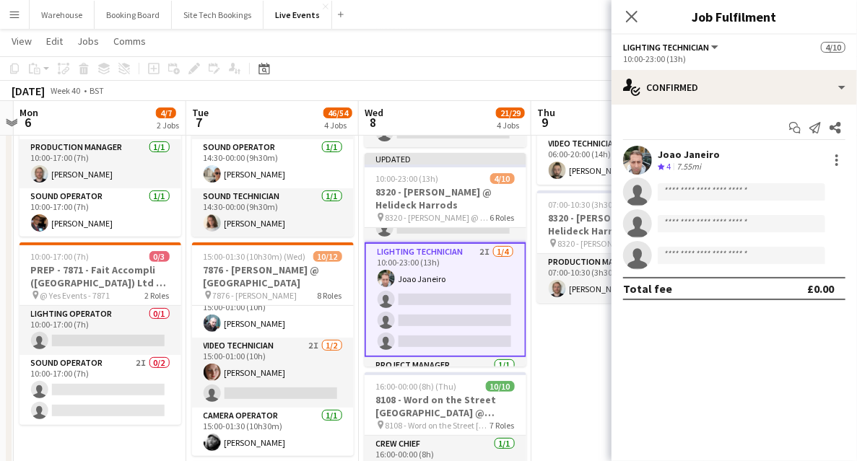
click at [430, 210] on h3 "8320 - [PERSON_NAME] @ Helideck Harrods" at bounding box center [446, 199] width 162 height 26
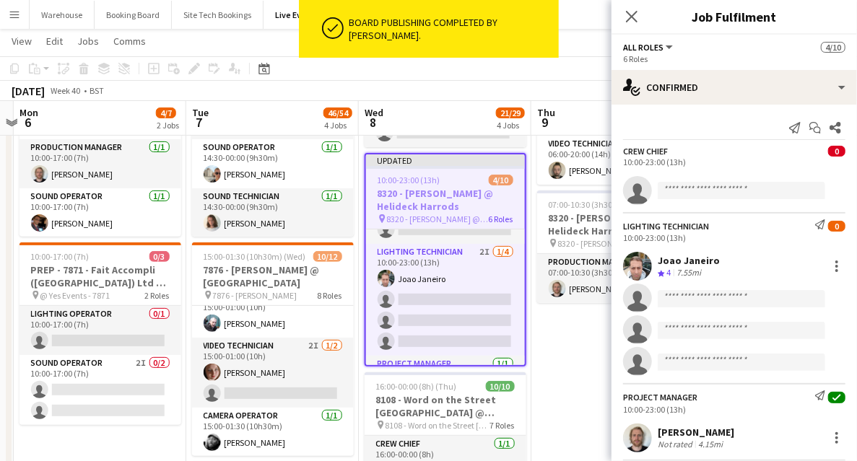
scroll to position [0, 505]
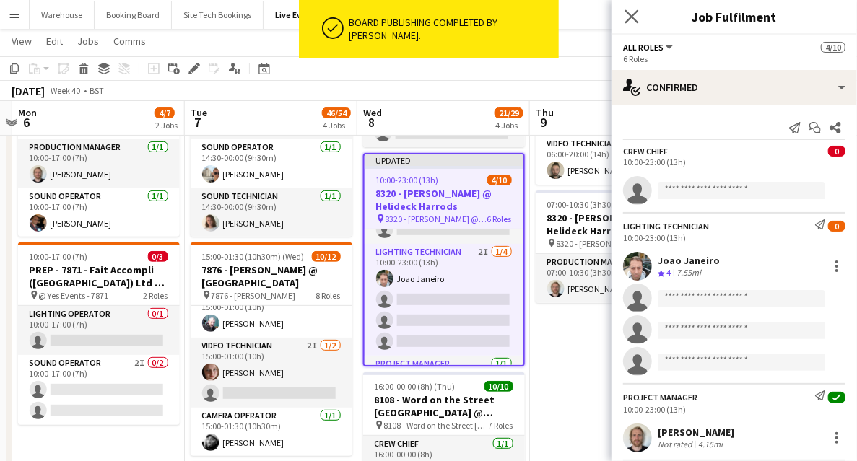
click at [638, 16] on icon "Close pop-in" at bounding box center [632, 16] width 14 height 14
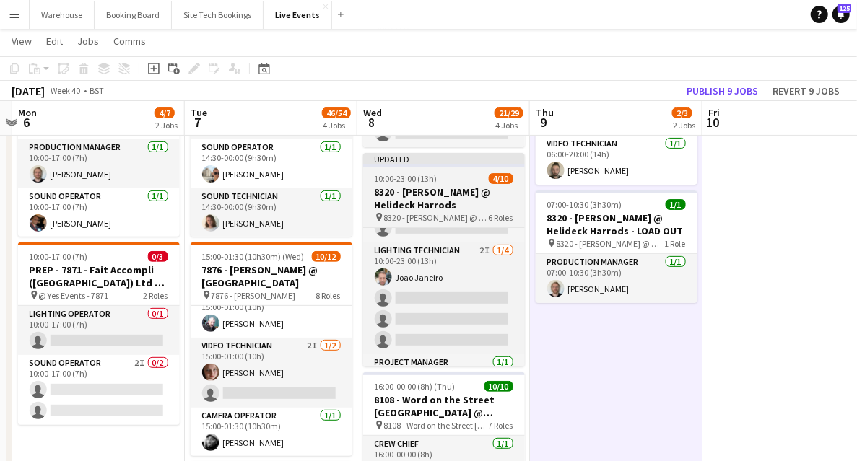
click at [430, 197] on h3 "8320 - [PERSON_NAME] @ Helideck Harrods" at bounding box center [444, 199] width 162 height 26
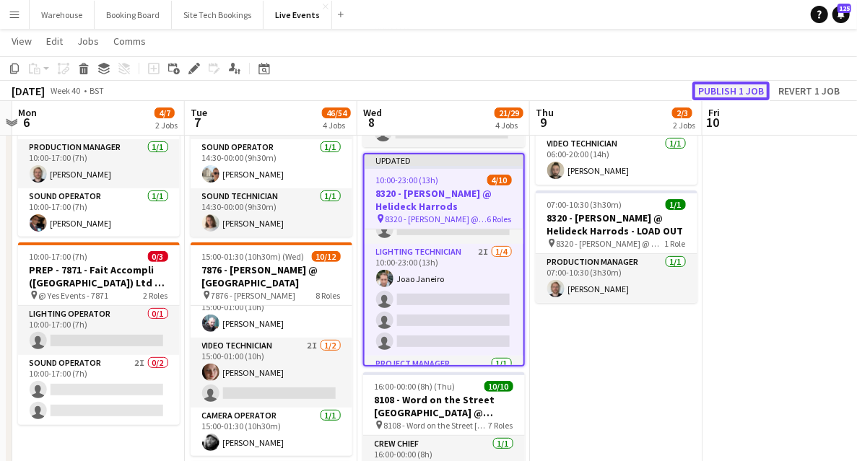
click at [747, 88] on button "Publish 1 job" at bounding box center [730, 91] width 77 height 19
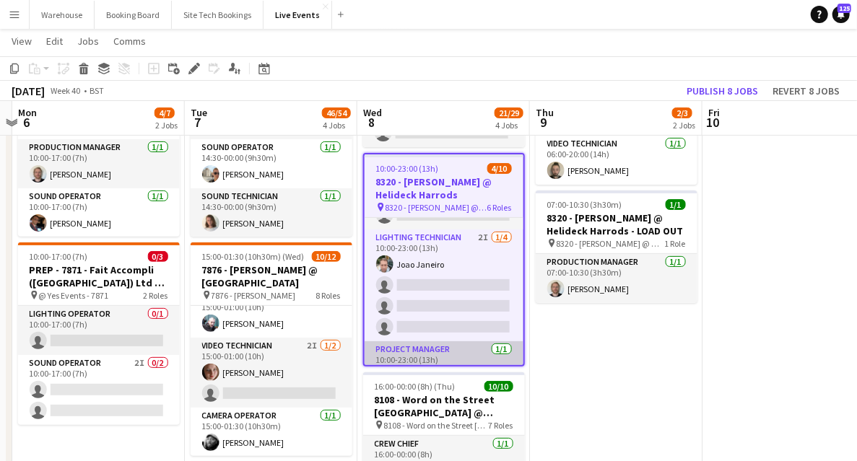
scroll to position [0, 0]
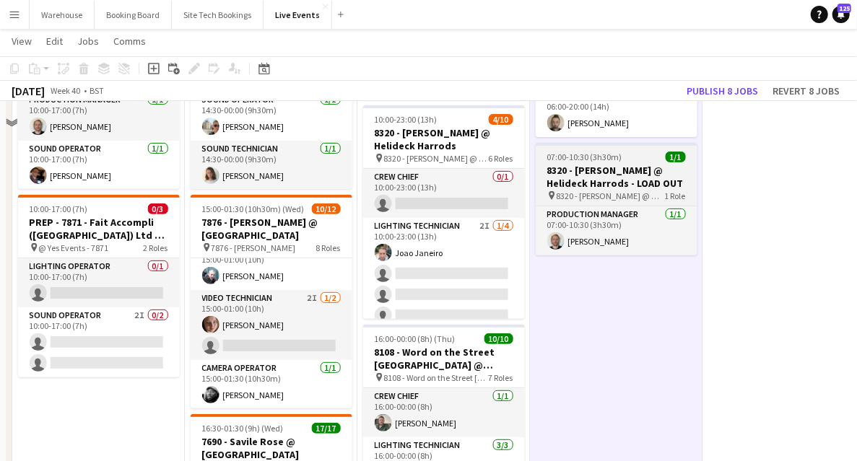
scroll to position [48, 0]
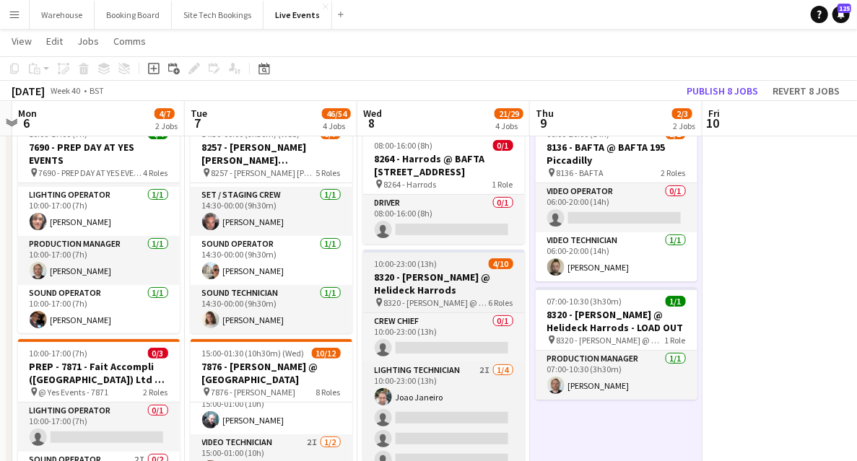
click at [455, 288] on h3 "8320 - [PERSON_NAME] @ Helideck Harrods" at bounding box center [444, 284] width 162 height 26
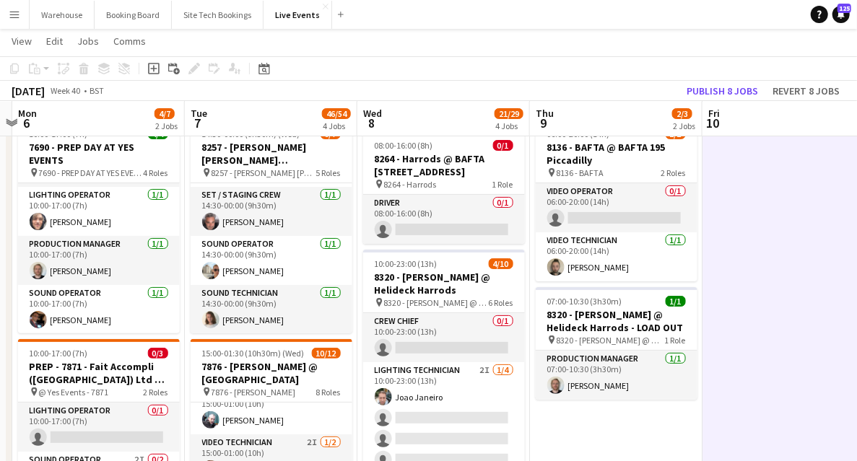
scroll to position [144, 0]
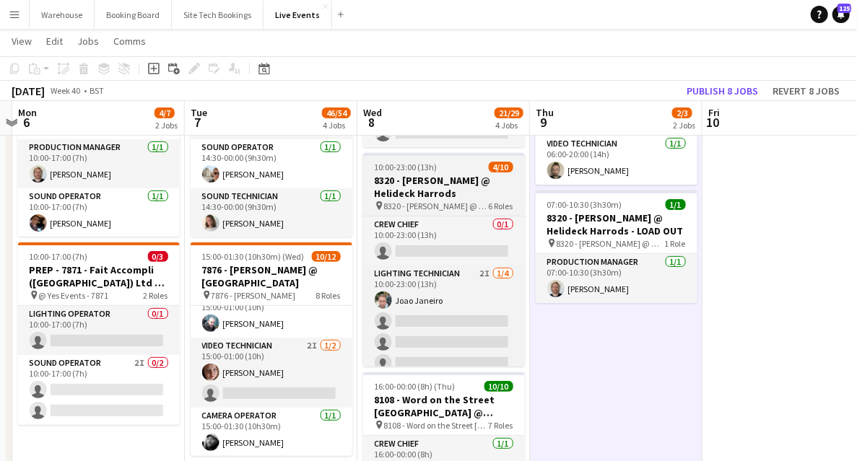
click at [439, 183] on h3 "8320 - [PERSON_NAME] @ Helideck Harrods" at bounding box center [444, 187] width 162 height 26
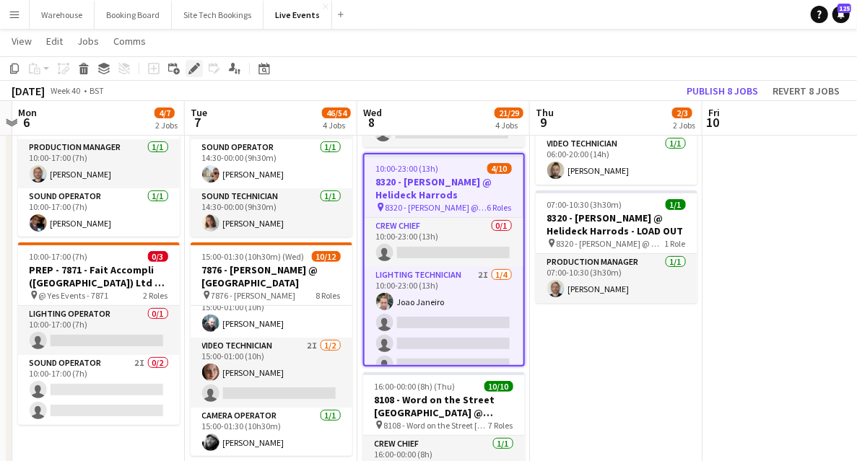
click at [186, 69] on div "Edit" at bounding box center [194, 68] width 17 height 17
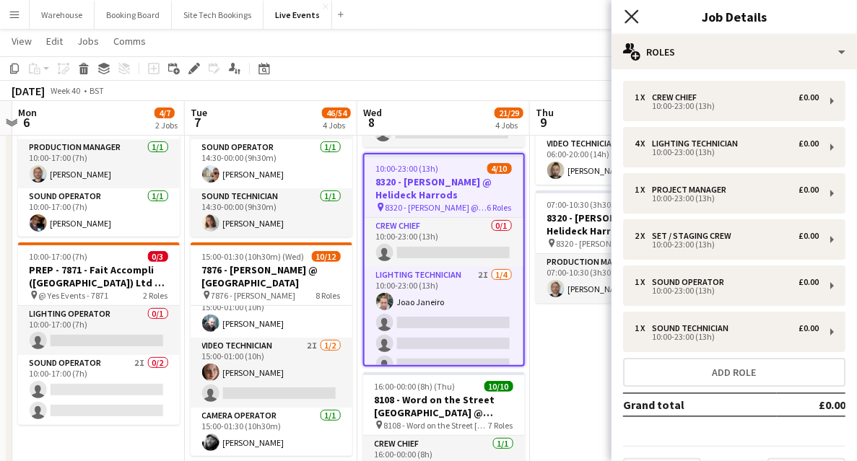
click at [633, 11] on icon "Close pop-in" at bounding box center [632, 16] width 14 height 14
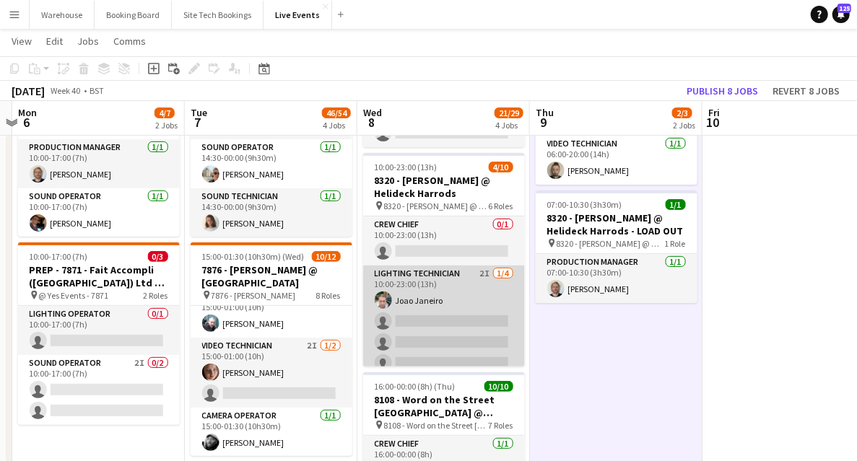
click at [446, 274] on app-card-role "Lighting Technician 2I [DATE] 10:00-23:00 (13h) Joao Janeiro single-neutral-act…" at bounding box center [444, 322] width 162 height 112
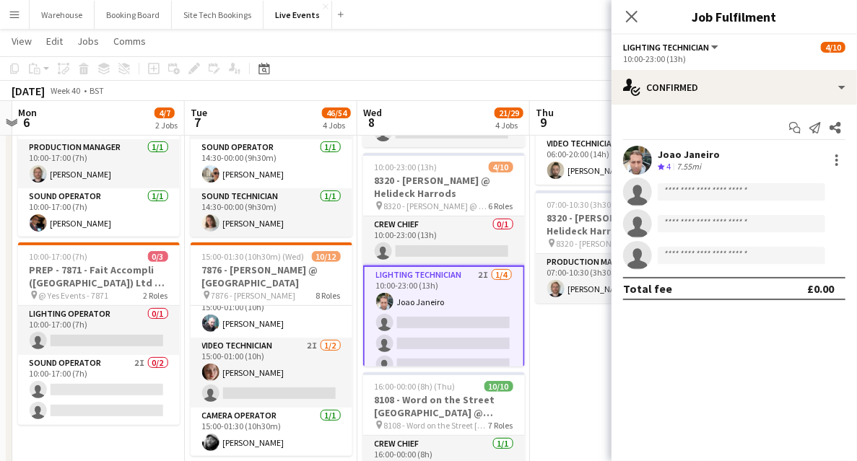
click at [699, 108] on div "Start chat Send notification Share Joao Janeiro Crew rating 4 7.55mi single-neu…" at bounding box center [734, 208] width 245 height 207
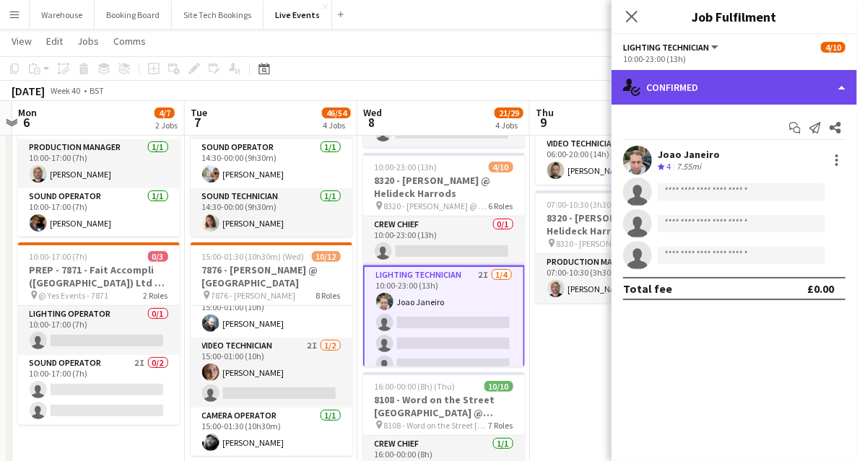
click at [726, 97] on div "single-neutral-actions-check-2 Confirmed" at bounding box center [734, 87] width 245 height 35
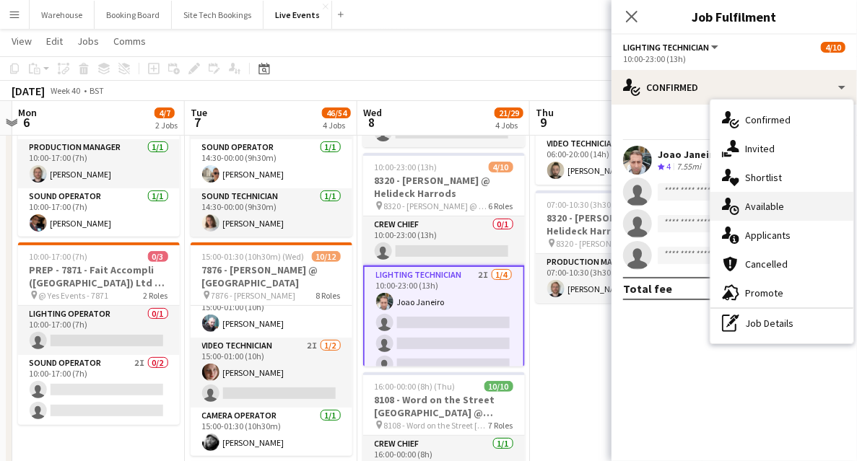
click at [749, 211] on span "Available" at bounding box center [764, 206] width 39 height 13
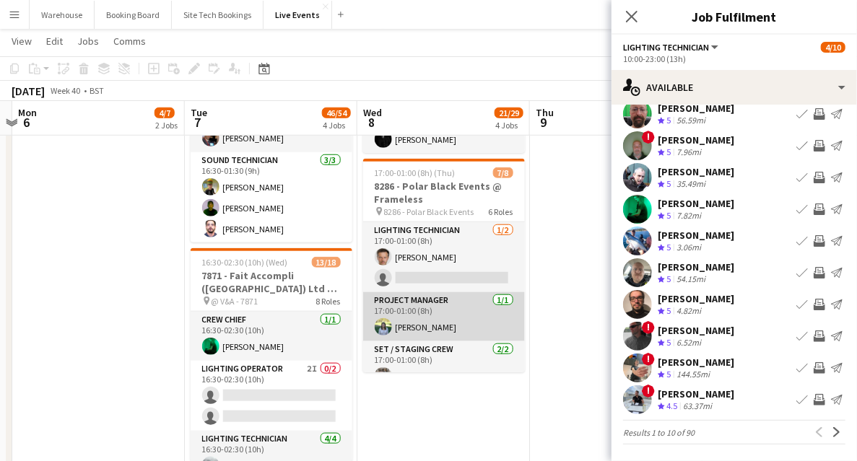
scroll to position [481, 0]
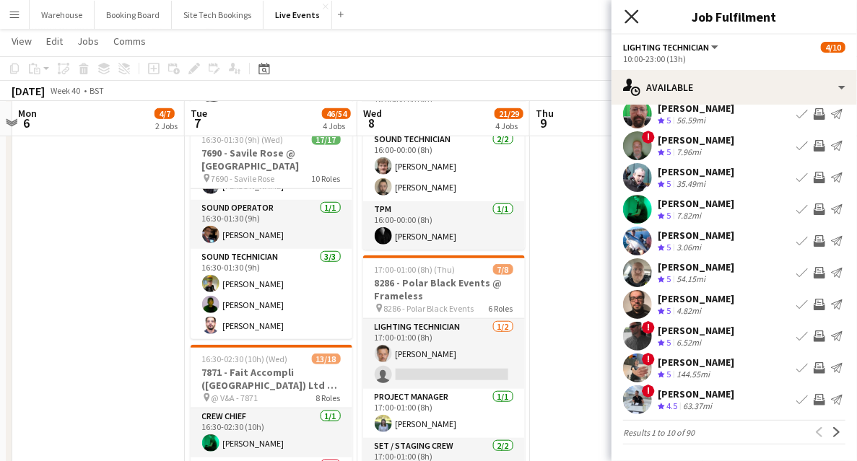
click at [634, 21] on icon "Close pop-in" at bounding box center [632, 16] width 14 height 14
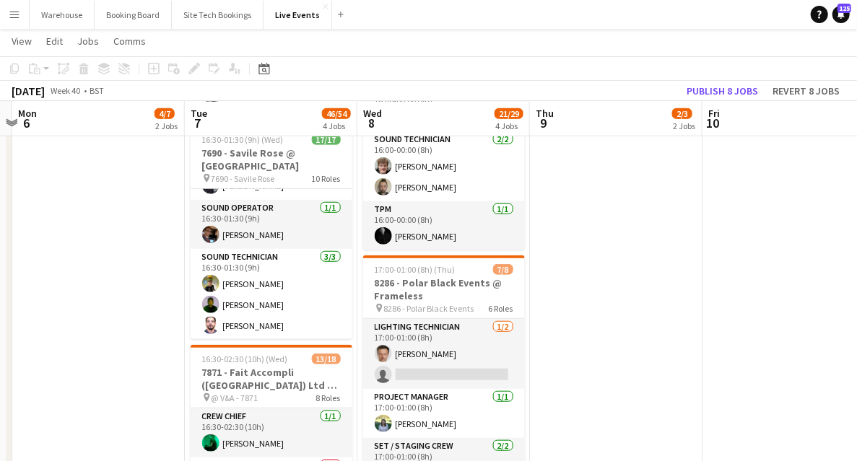
click at [616, 349] on app-date-cell "06:00-20:00 (14h) 1/2 8136 - BAFTA @ BAFTA 195 Piccadilly pin 8136 - BAFTA 2 Ro…" at bounding box center [616, 388] width 173 height 1415
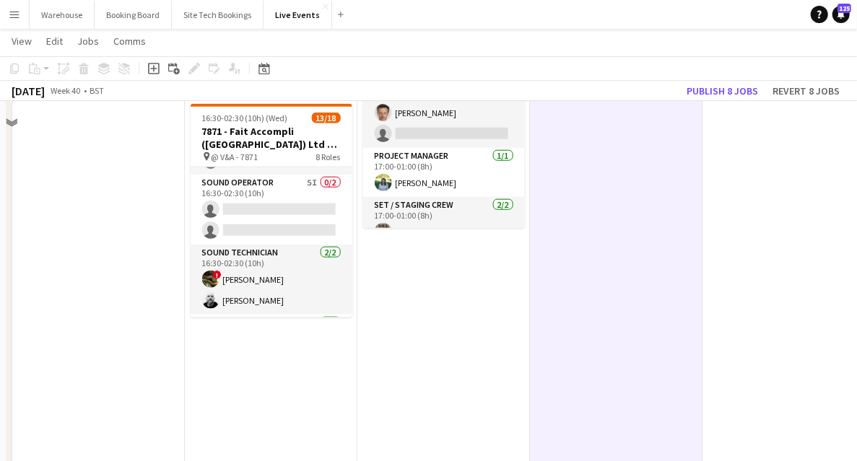
scroll to position [625, 0]
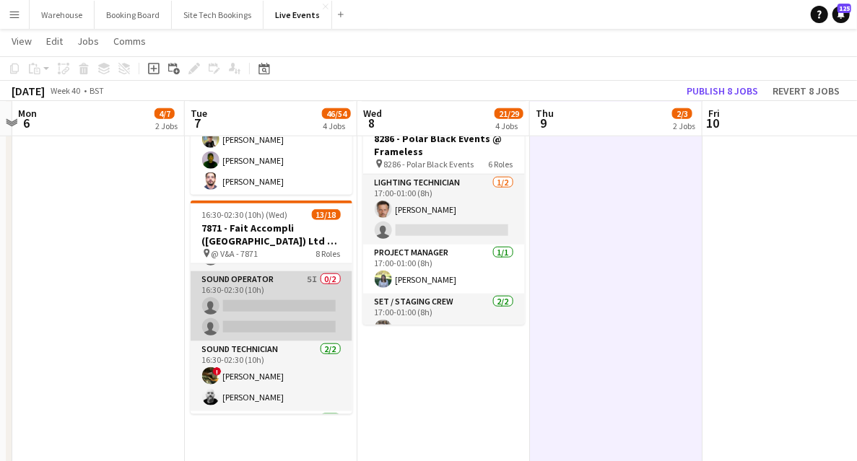
click at [269, 309] on app-card-role "Sound Operator 5I 0/2 16:30-02:30 (10h) single-neutral-actions single-neutral-a…" at bounding box center [272, 306] width 162 height 70
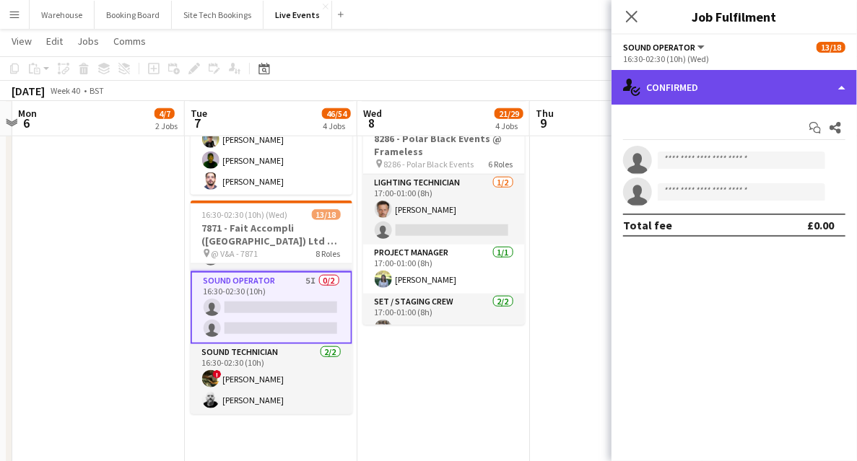
click at [702, 92] on div "single-neutral-actions-check-2 Confirmed" at bounding box center [734, 87] width 245 height 35
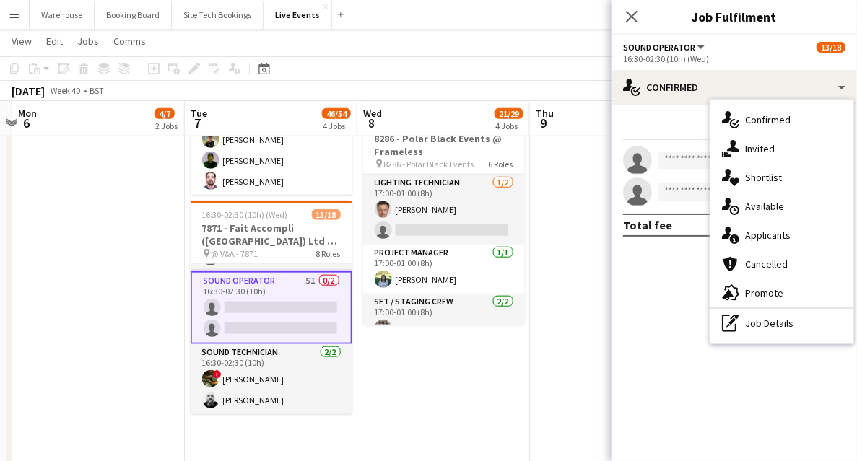
click at [662, 298] on mat-expansion-panel "check Confirmed Start chat Share single-neutral-actions single-neutral-actions …" at bounding box center [734, 283] width 245 height 357
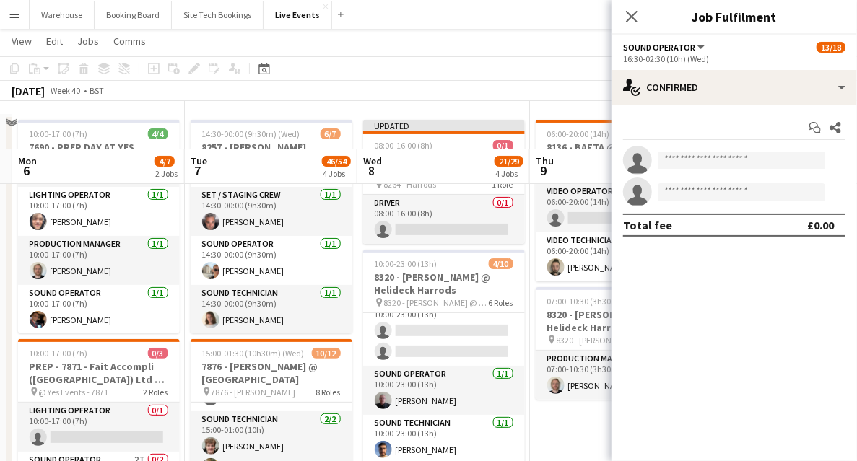
scroll to position [336, 0]
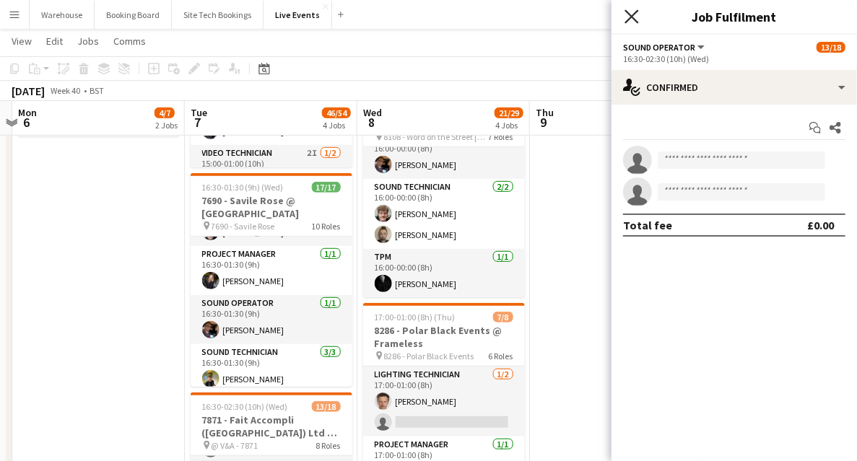
click at [633, 16] on icon at bounding box center [632, 16] width 14 height 14
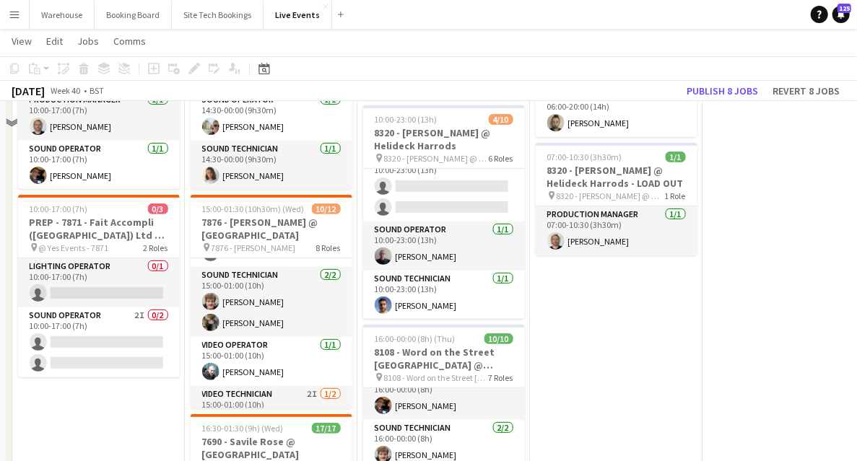
scroll to position [144, 0]
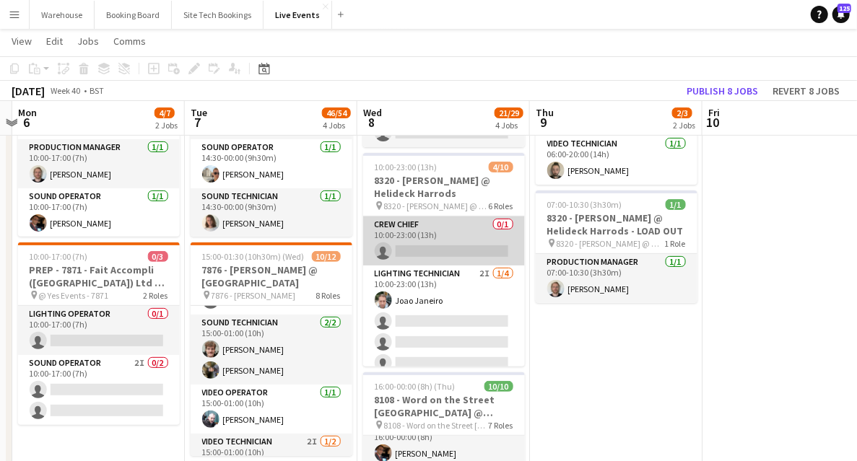
click at [422, 233] on app-card-role "Crew Chief 0/1 10:00-23:00 (13h) single-neutral-actions" at bounding box center [444, 241] width 162 height 49
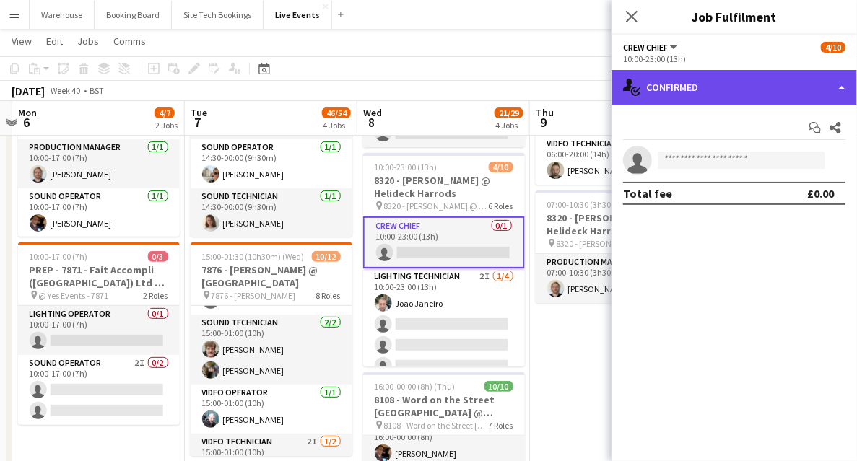
click at [700, 75] on div "single-neutral-actions-check-2 Confirmed" at bounding box center [734, 87] width 245 height 35
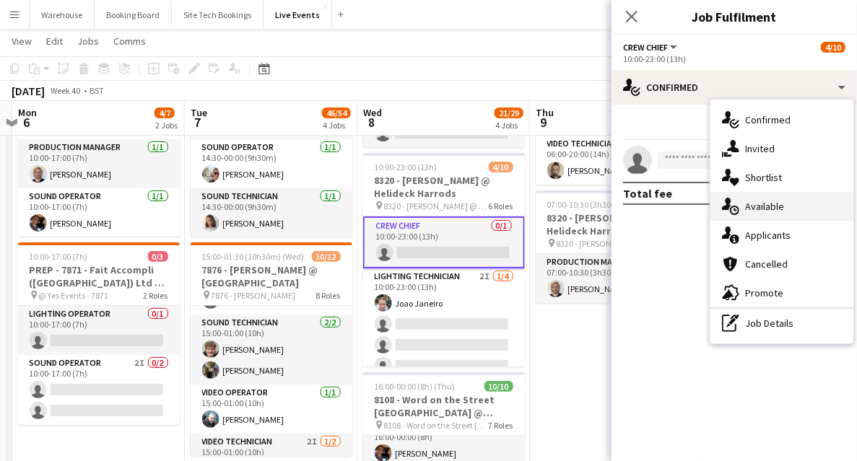
click at [765, 206] on span "Available" at bounding box center [764, 206] width 39 height 13
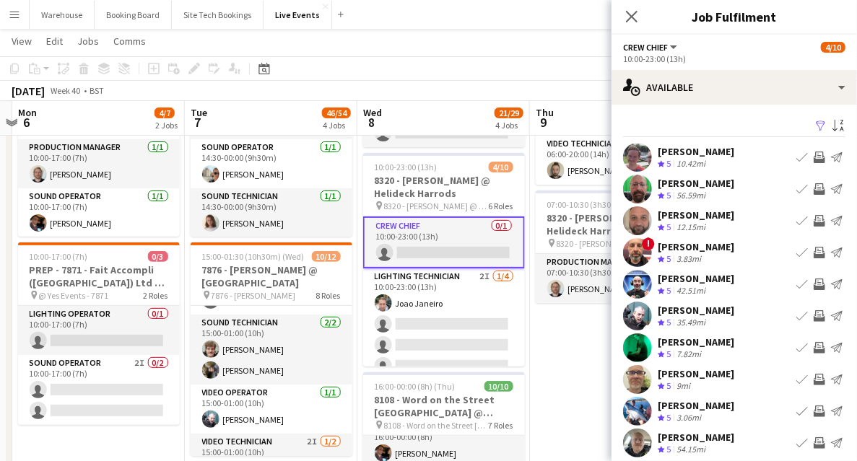
scroll to position [43, 0]
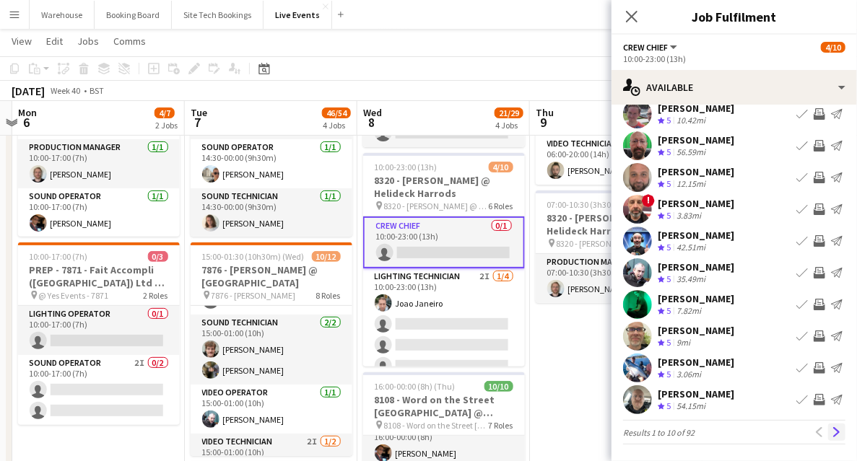
click at [832, 434] on app-icon "Next" at bounding box center [837, 432] width 10 height 10
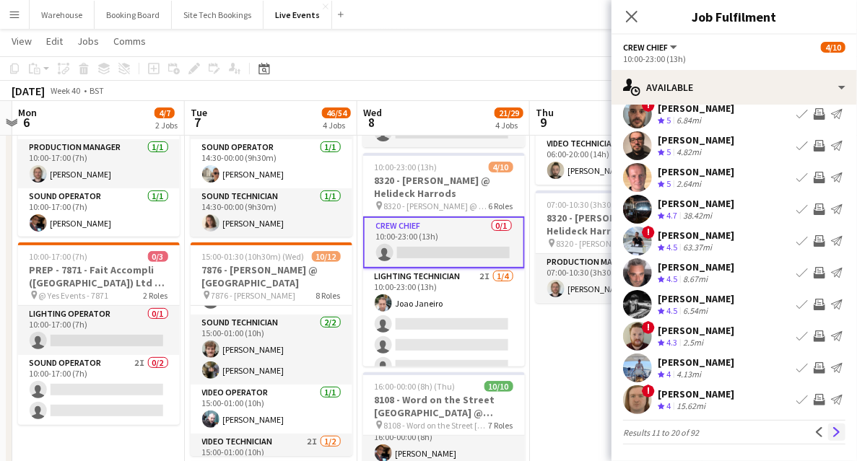
click at [832, 432] on app-icon "Next" at bounding box center [837, 432] width 10 height 10
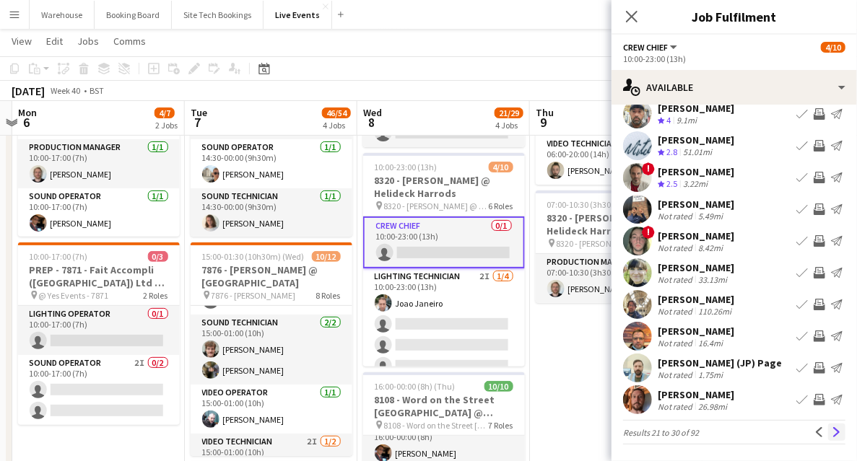
click at [832, 435] on app-icon "Next" at bounding box center [837, 432] width 10 height 10
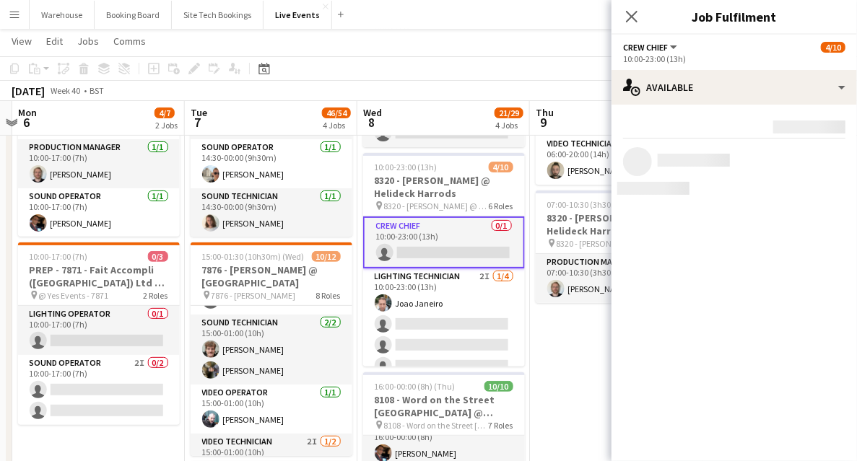
scroll to position [0, 0]
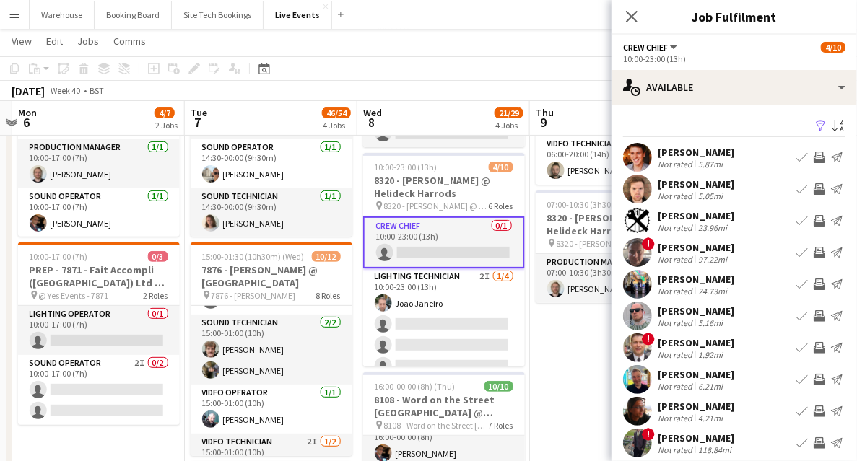
click at [814, 226] on app-icon "Invite crew" at bounding box center [820, 221] width 12 height 12
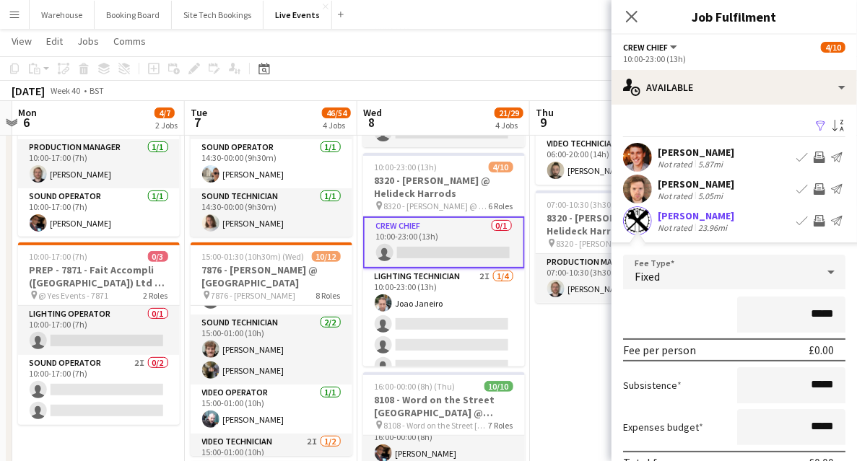
scroll to position [289, 0]
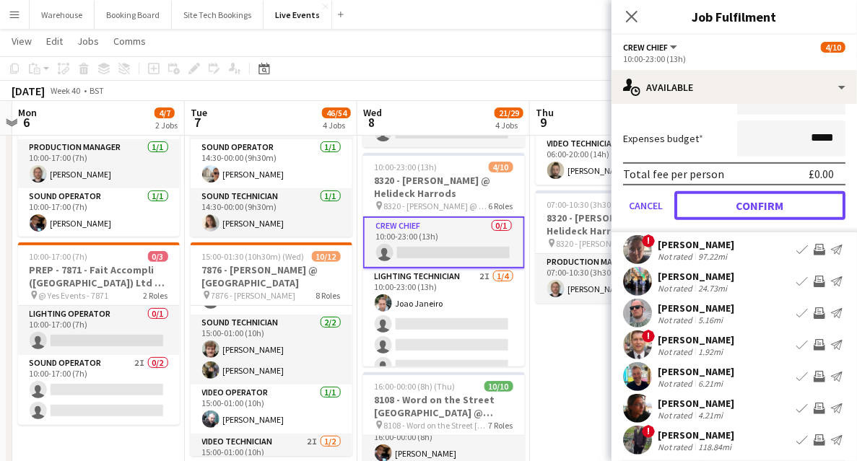
click at [741, 209] on button "Confirm" at bounding box center [759, 205] width 171 height 29
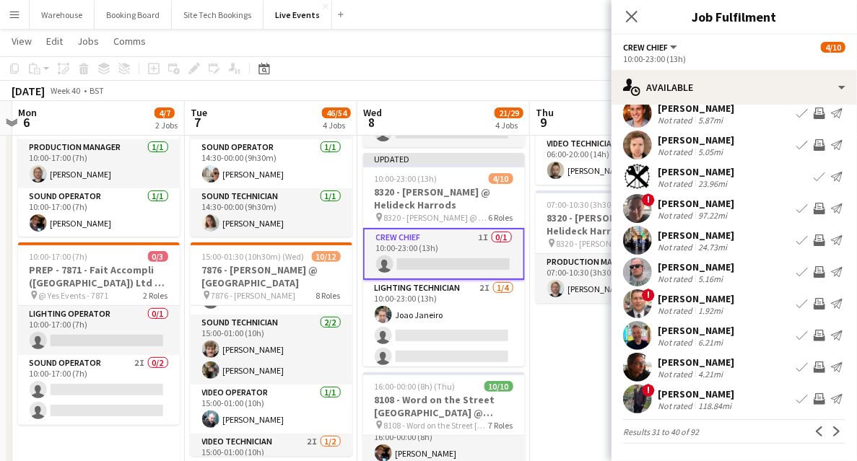
scroll to position [43, 0]
click at [630, 15] on icon at bounding box center [632, 16] width 14 height 14
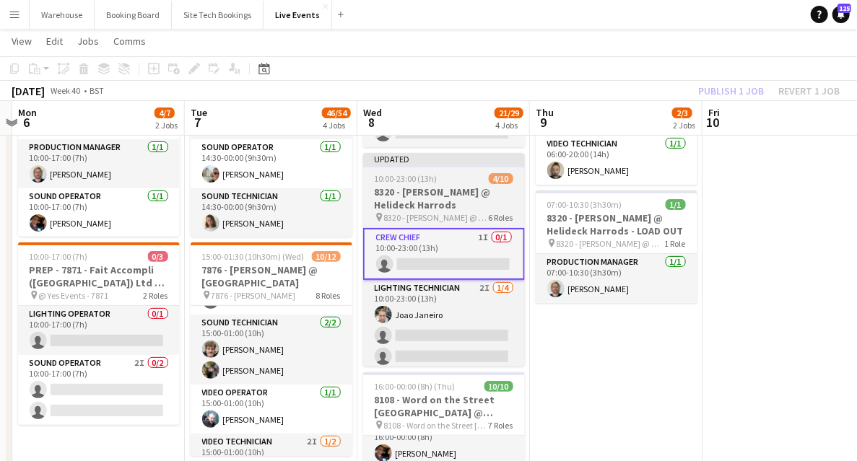
click at [448, 186] on h3 "8320 - [PERSON_NAME] @ Helideck Harrods" at bounding box center [444, 199] width 162 height 26
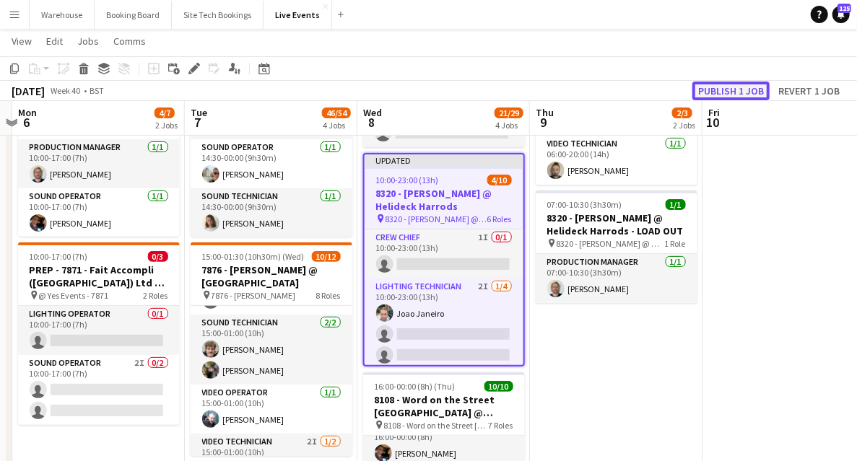
click at [709, 92] on button "Publish 1 job" at bounding box center [730, 91] width 77 height 19
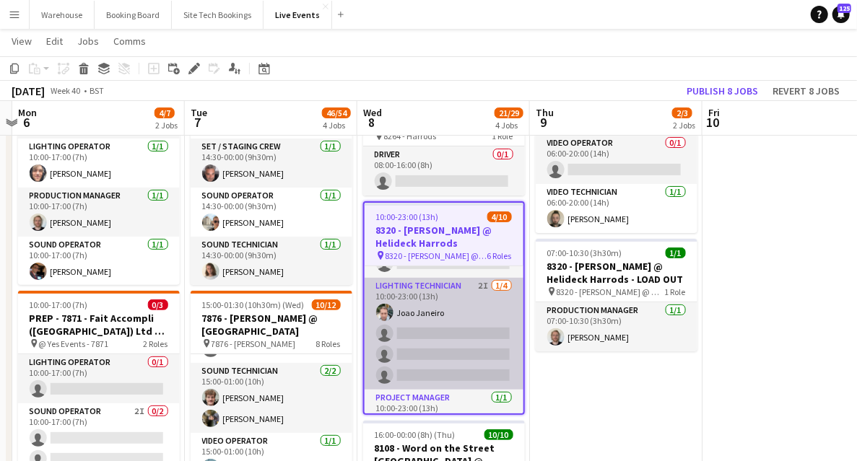
scroll to position [0, 0]
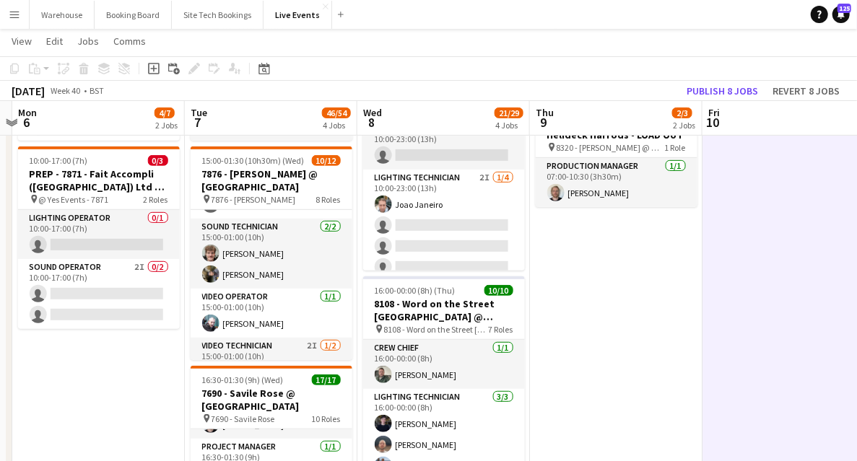
scroll to position [289, 0]
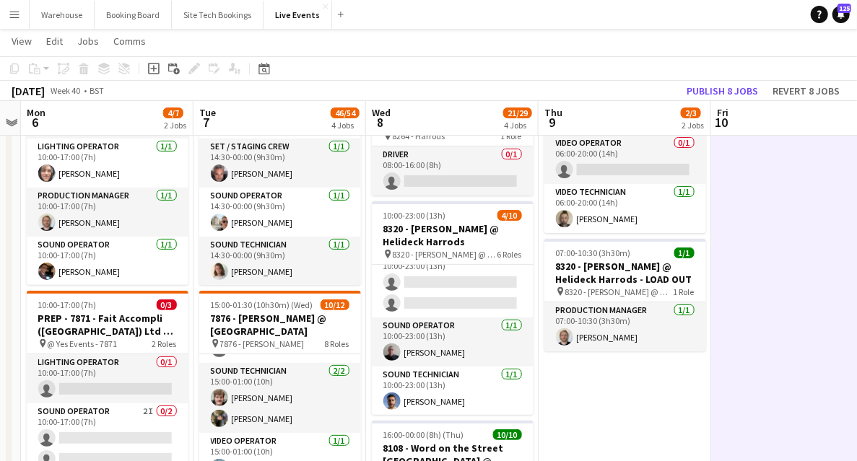
scroll to position [0, 0]
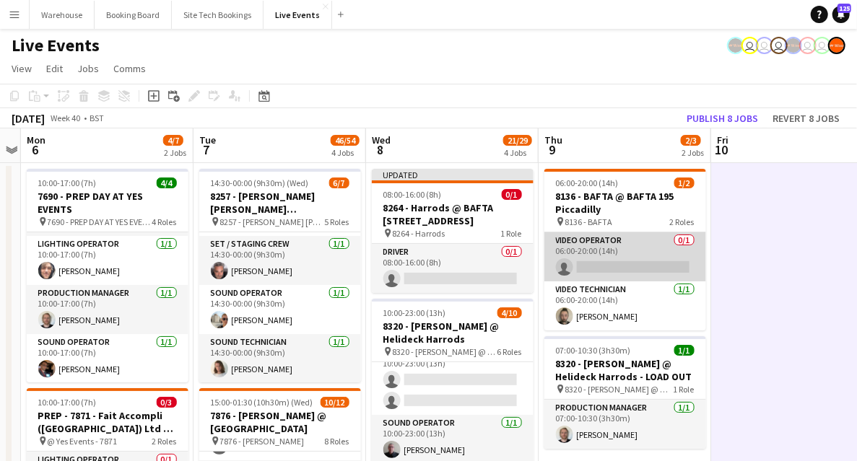
click at [628, 269] on app-card-role "Video Operator 0/1 06:00-20:00 (14h) single-neutral-actions" at bounding box center [625, 257] width 162 height 49
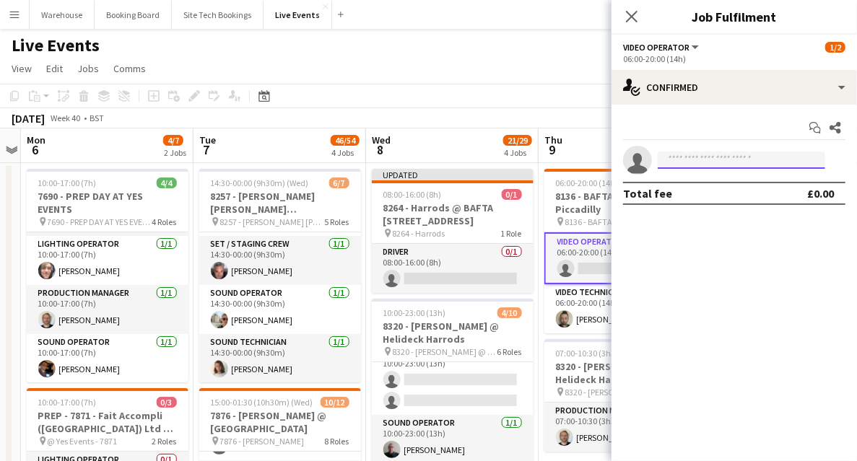
click at [683, 153] on input at bounding box center [742, 160] width 168 height 17
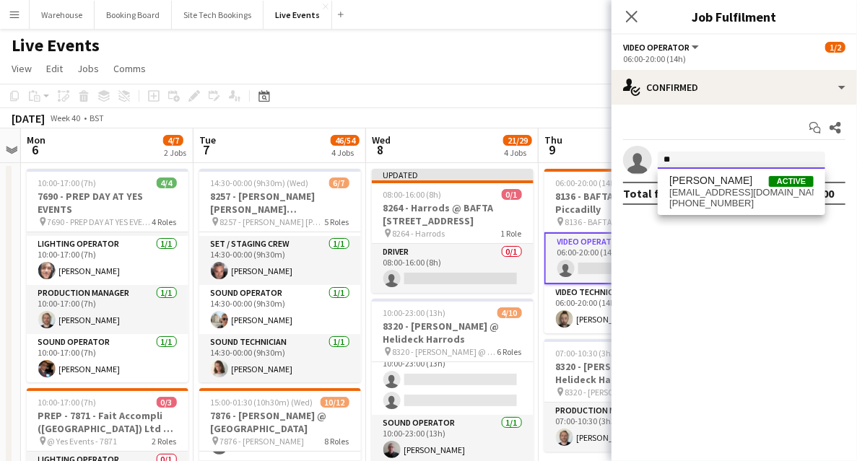
type input "*"
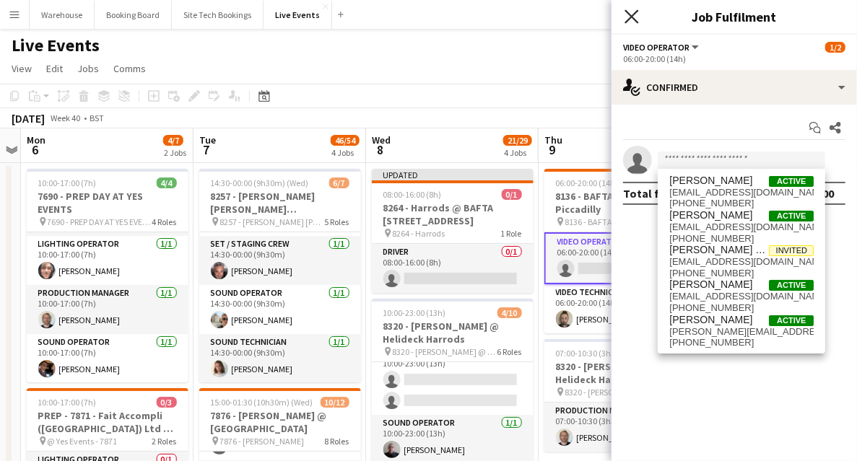
click at [634, 14] on icon at bounding box center [632, 16] width 14 height 14
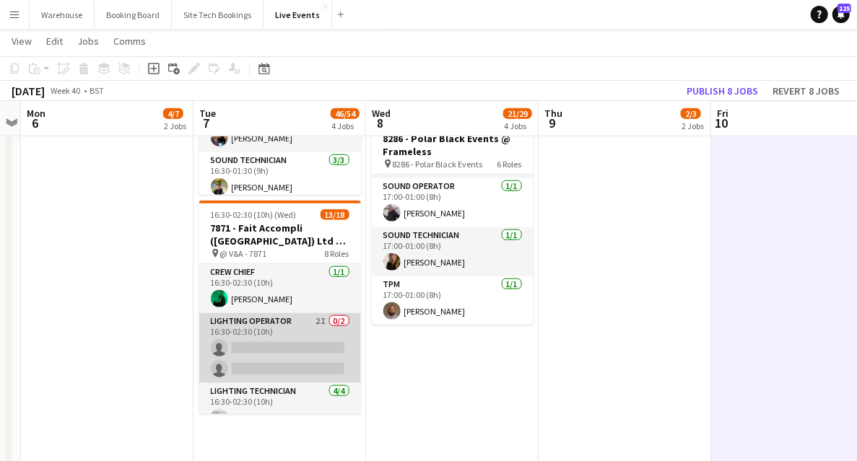
click at [256, 323] on app-card-role "Lighting Operator 2I 0/2 16:30-02:30 (10h) single-neutral-actions single-neutra…" at bounding box center [280, 348] width 162 height 70
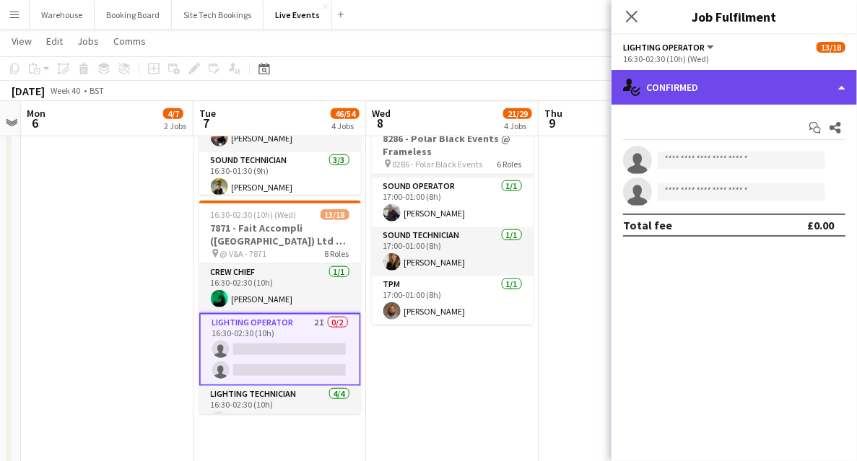
click at [679, 95] on div "single-neutral-actions-check-2 Confirmed" at bounding box center [734, 87] width 245 height 35
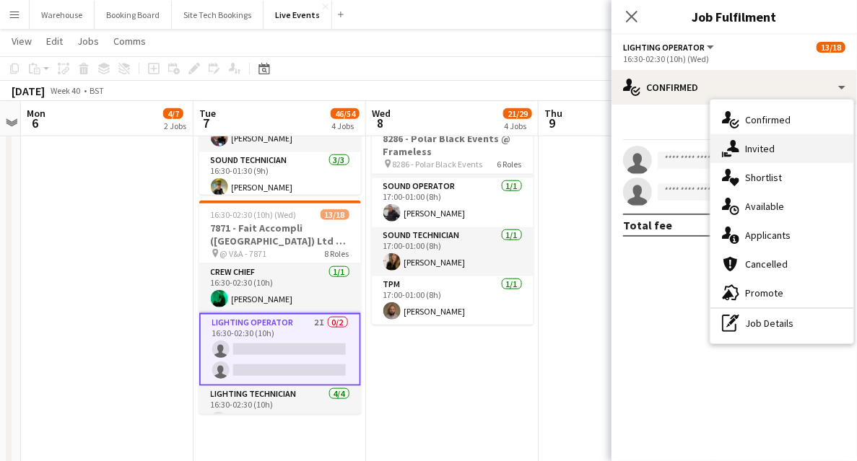
click at [762, 154] on span "Invited" at bounding box center [760, 148] width 30 height 13
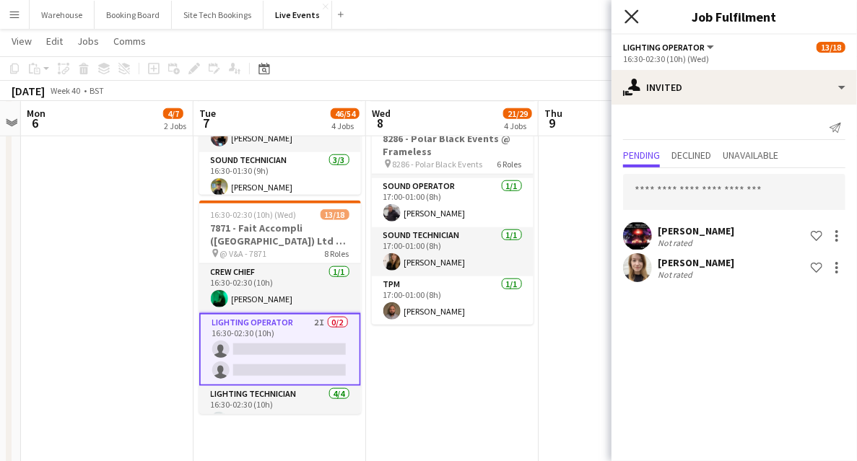
click at [630, 20] on icon "Close pop-in" at bounding box center [632, 16] width 14 height 14
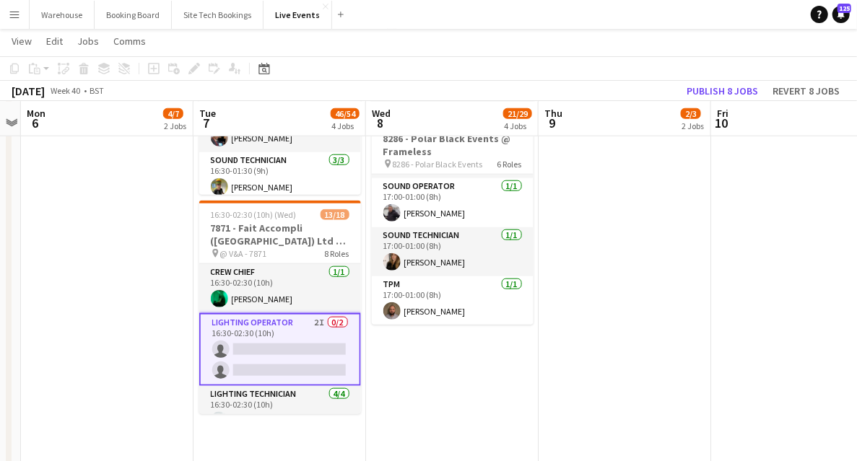
click at [604, 339] on app-date-cell "06:00-20:00 (14h) 1/2 8136 - BAFTA @ BAFTA 195 Piccadilly pin 8136 - BAFTA 2 Ro…" at bounding box center [625, 243] width 173 height 1415
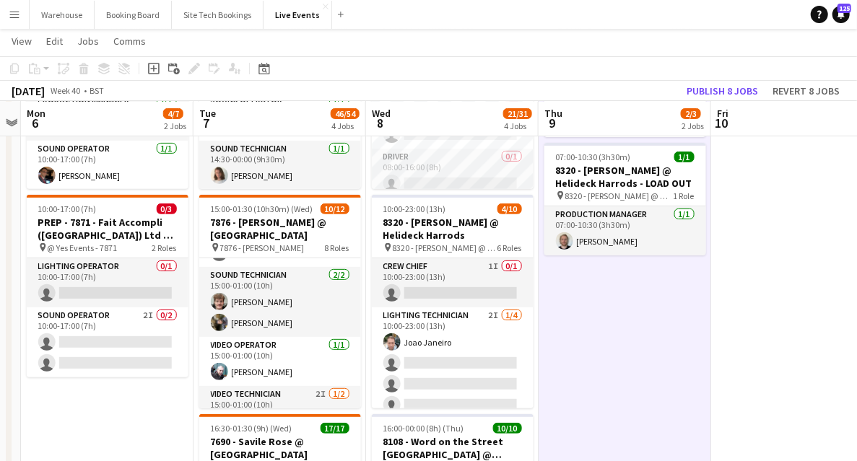
drag, startPoint x: 620, startPoint y: 378, endPoint x: 601, endPoint y: 373, distance: 19.0
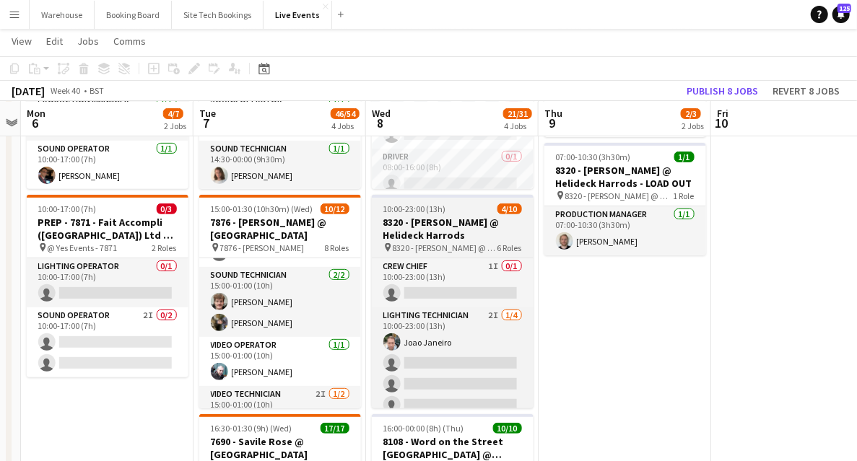
click at [446, 245] on span "8320 - [PERSON_NAME] @ Helideck Harrods" at bounding box center [445, 248] width 105 height 11
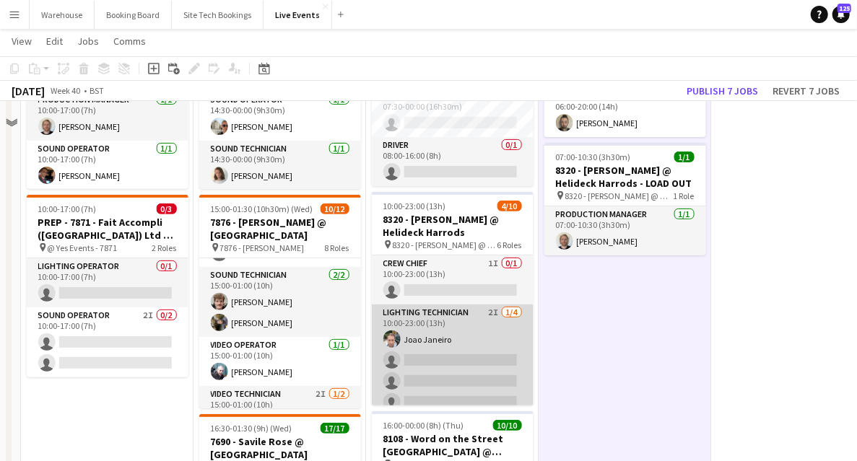
scroll to position [144, 0]
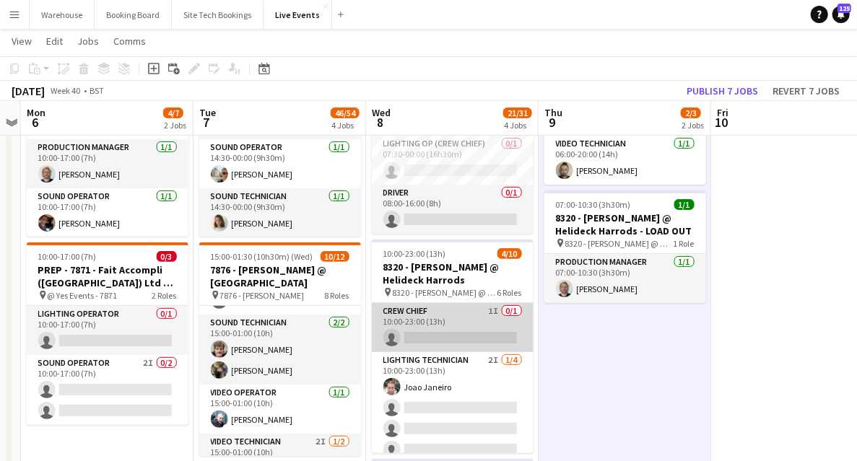
click at [443, 309] on app-card-role "Crew Chief 1I 0/1 10:00-23:00 (13h) single-neutral-actions" at bounding box center [453, 327] width 162 height 49
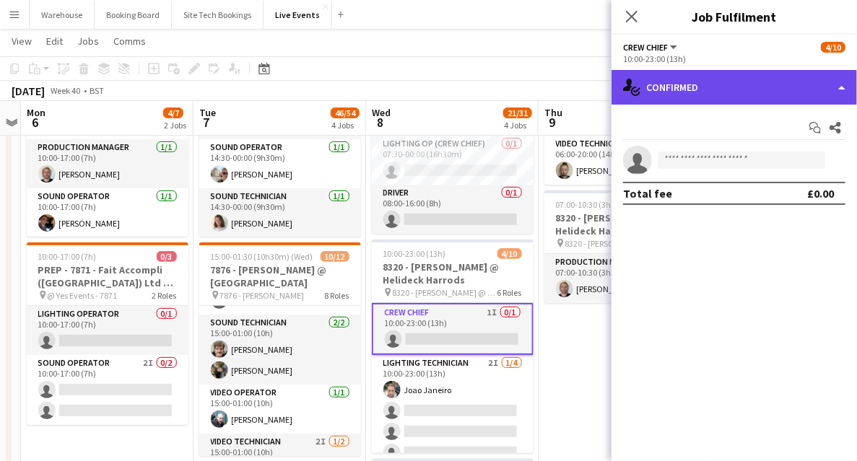
click at [708, 92] on div "single-neutral-actions-check-2 Confirmed" at bounding box center [734, 87] width 245 height 35
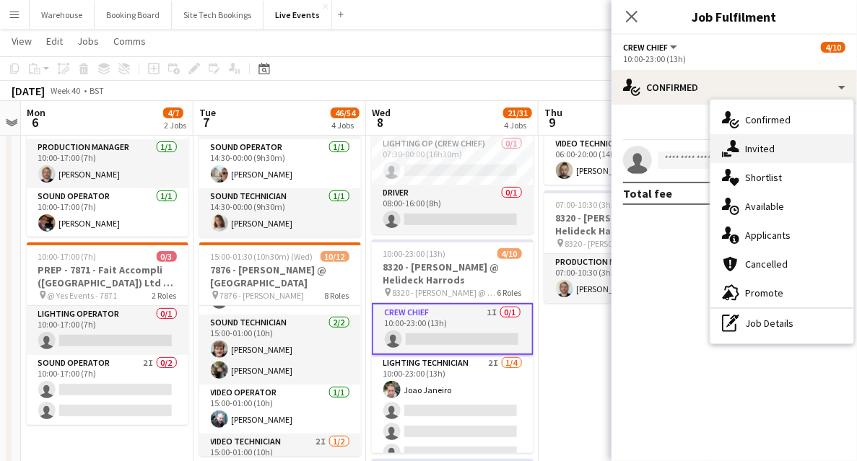
click at [770, 156] on div "single-neutral-actions-share-1 Invited" at bounding box center [782, 148] width 143 height 29
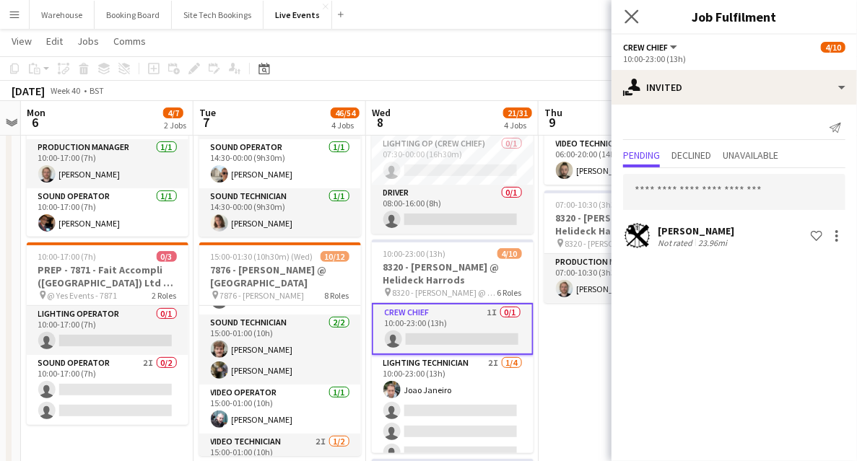
click at [634, 6] on app-icon "Close pop-in" at bounding box center [632, 16] width 21 height 21
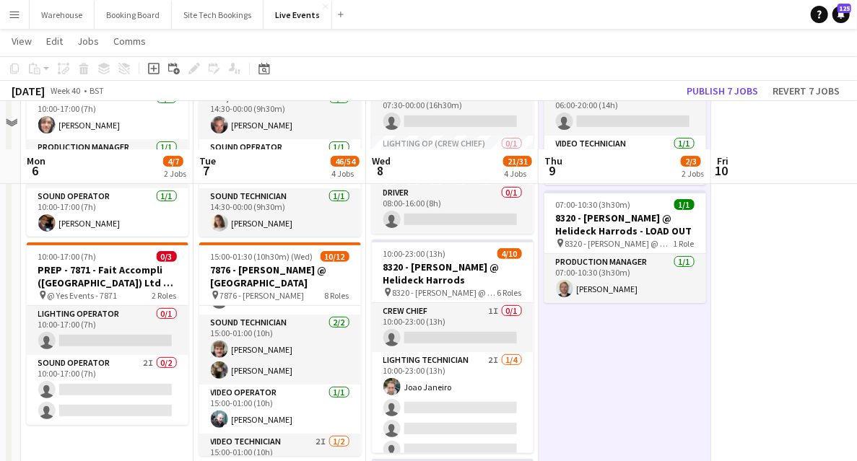
scroll to position [192, 0]
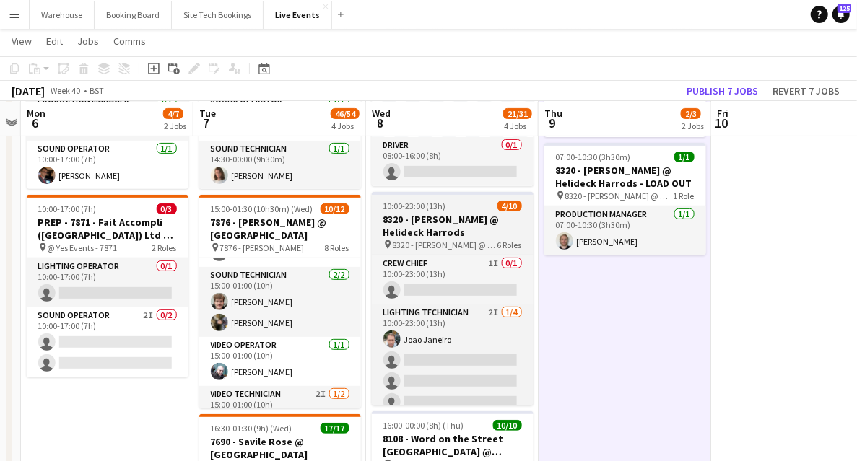
click at [447, 213] on h3 "8320 - [PERSON_NAME] @ Helideck Harrods" at bounding box center [453, 226] width 162 height 26
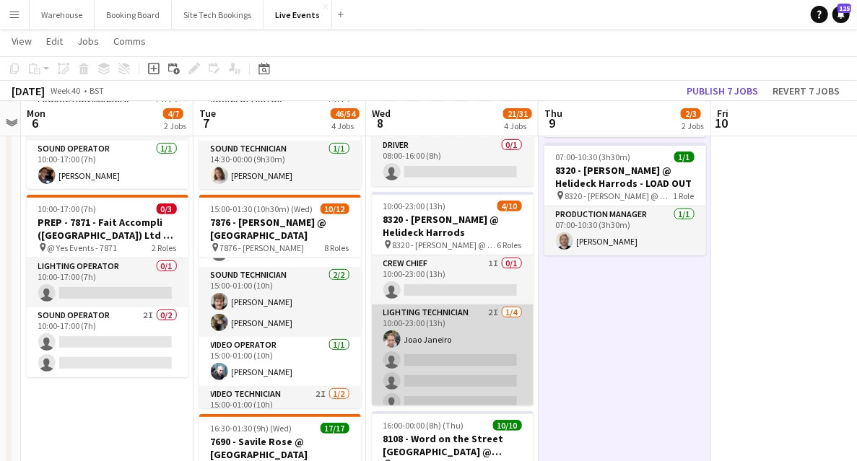
click at [458, 368] on app-card-role "Lighting Technician 2I [DATE] 10:00-23:00 (13h) Joao Janeiro single-neutral-act…" at bounding box center [453, 361] width 162 height 112
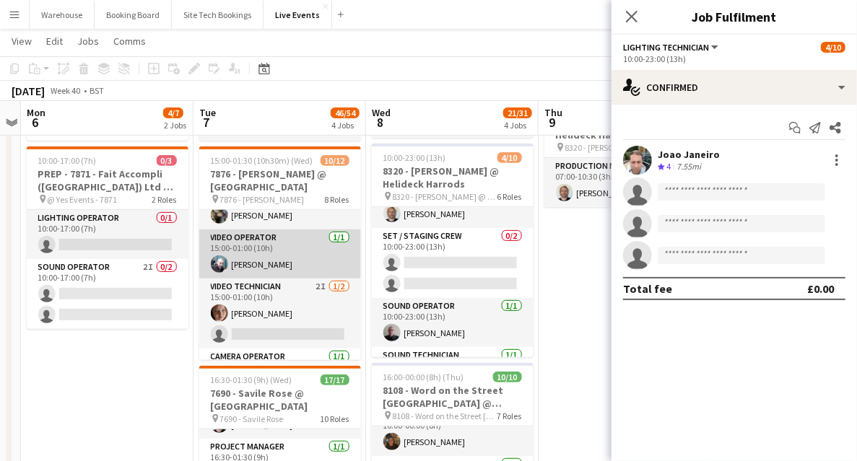
scroll to position [326, 0]
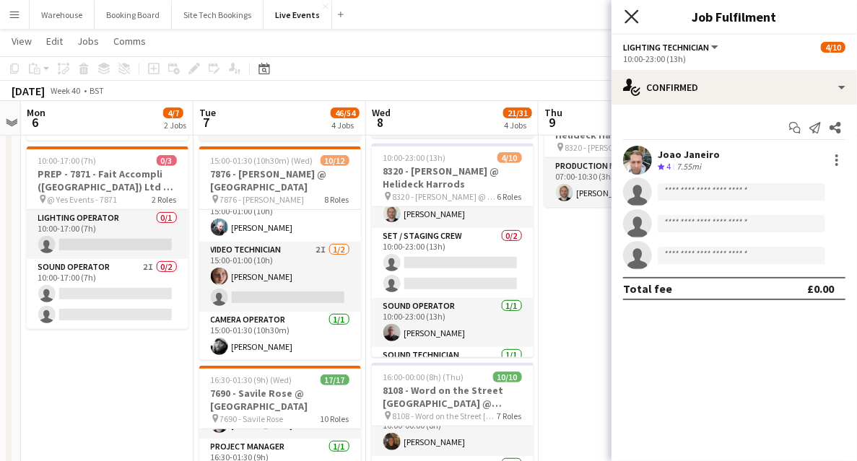
click at [631, 17] on icon at bounding box center [632, 16] width 14 height 14
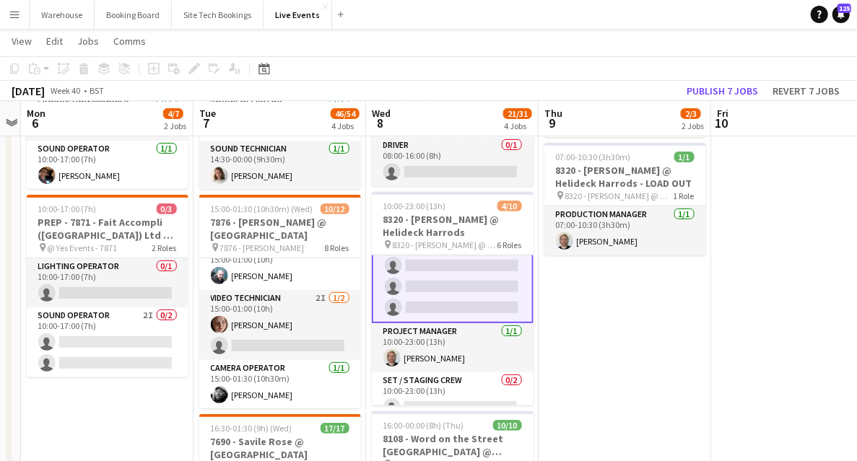
scroll to position [48, 0]
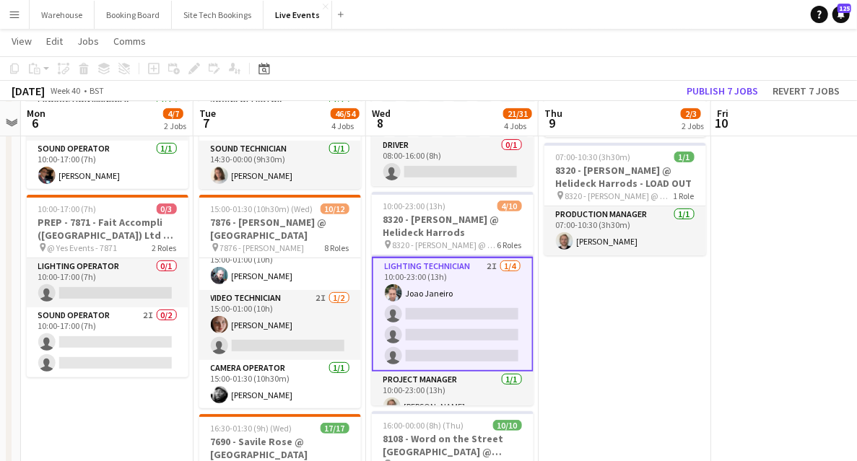
click at [431, 341] on app-card-role "Lighting Technician 2I [DATE] 10:00-23:00 (13h) Joao Janeiro single-neutral-act…" at bounding box center [453, 314] width 162 height 115
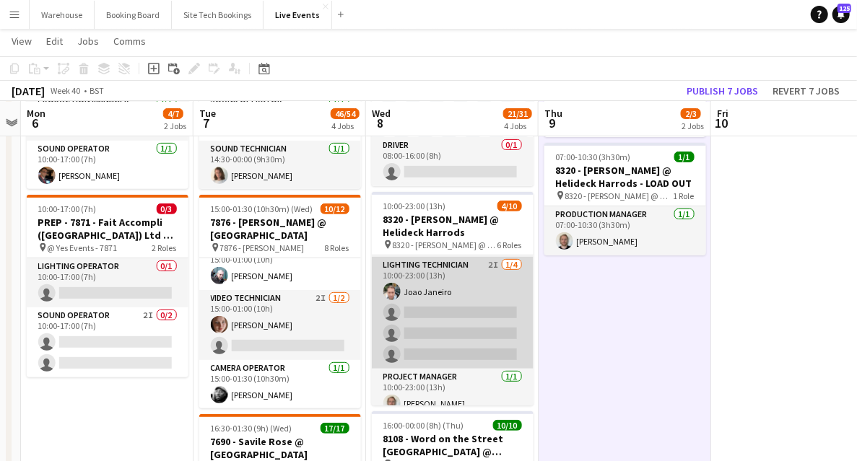
click at [458, 329] on app-card-role "Lighting Technician 2I [DATE] 10:00-23:00 (13h) Joao Janeiro single-neutral-act…" at bounding box center [453, 313] width 162 height 112
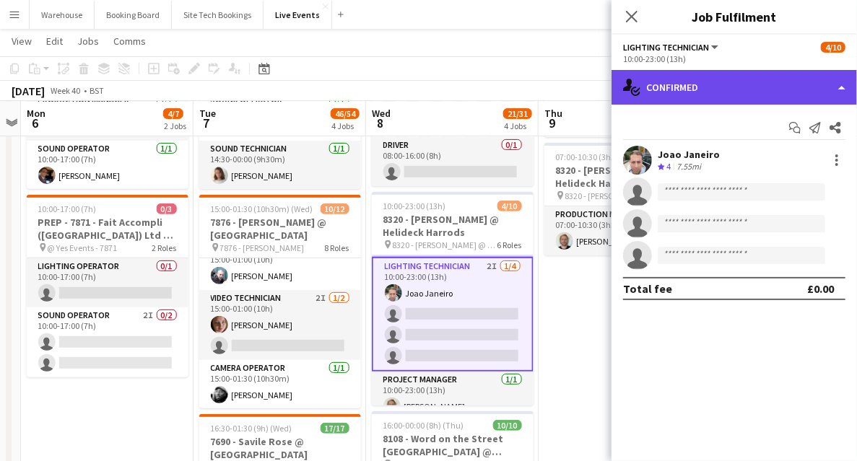
click at [744, 90] on div "single-neutral-actions-check-2 Confirmed" at bounding box center [734, 87] width 245 height 35
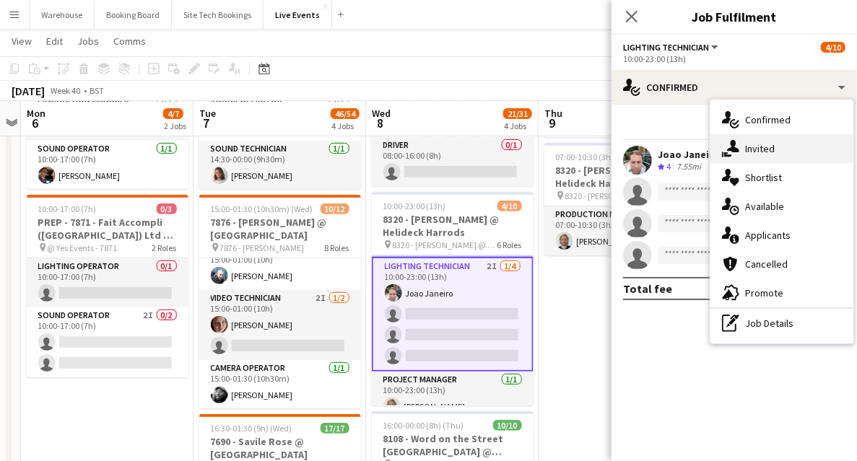
click at [773, 144] on span "Invited" at bounding box center [760, 148] width 30 height 13
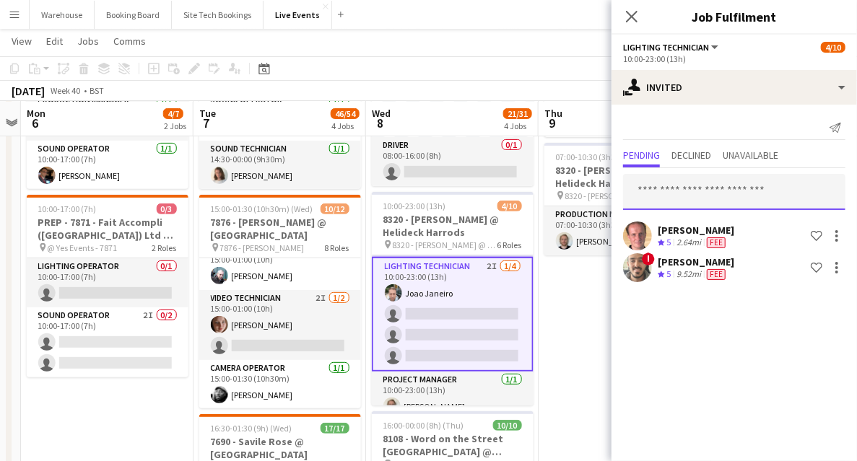
click at [684, 188] on input "text" at bounding box center [734, 192] width 222 height 36
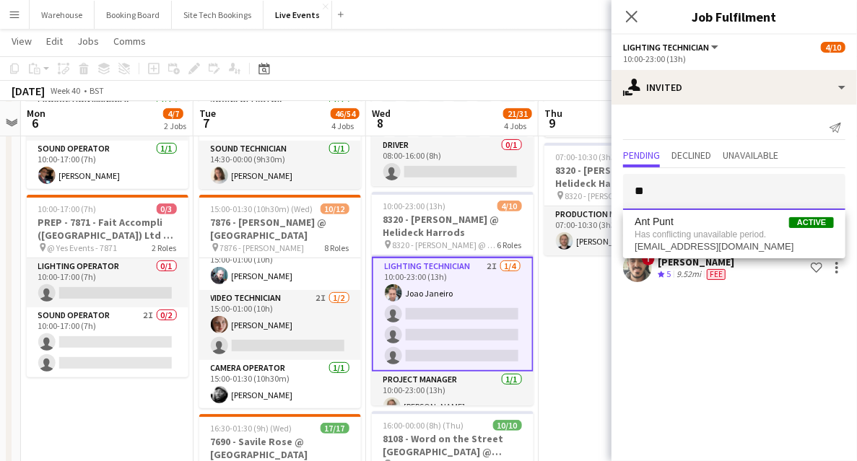
type input "*"
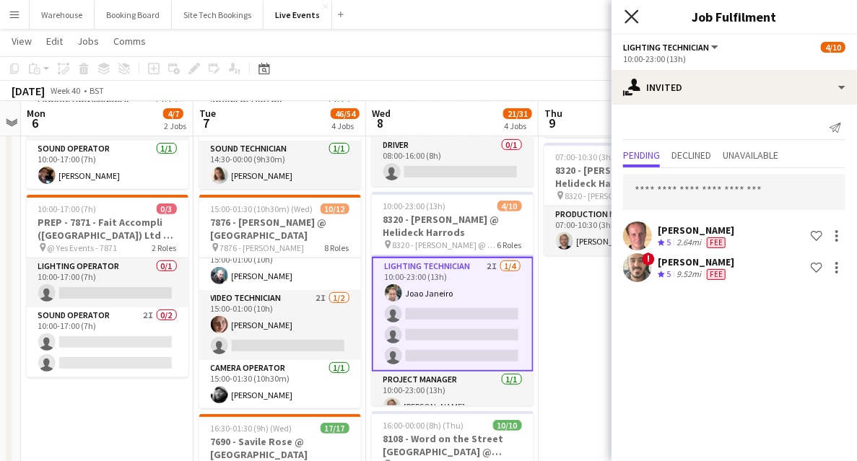
click at [628, 12] on icon at bounding box center [632, 16] width 14 height 14
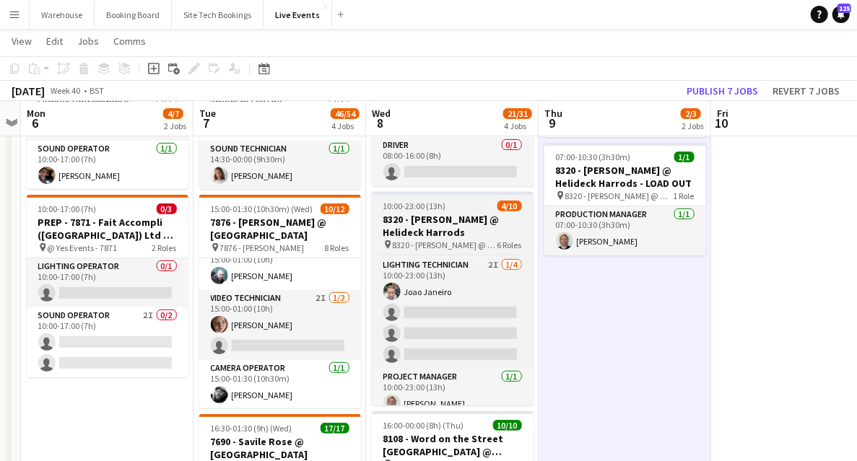
click at [446, 228] on h3 "8320 - [PERSON_NAME] @ Helideck Harrods" at bounding box center [453, 226] width 162 height 26
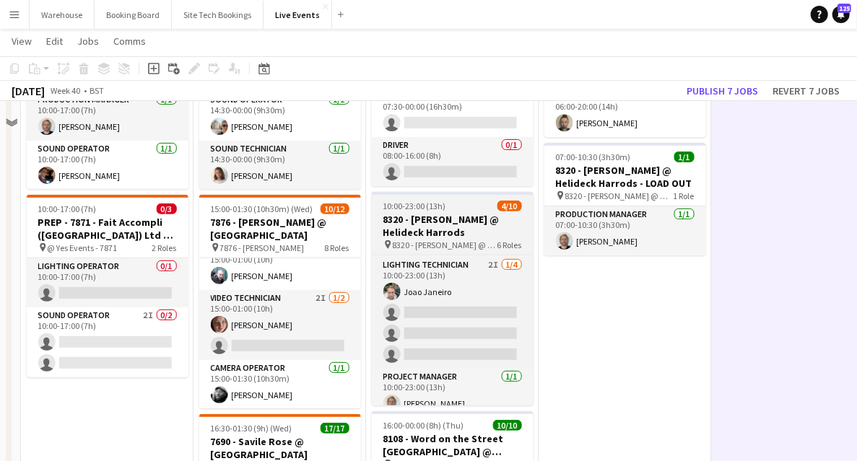
scroll to position [0, 0]
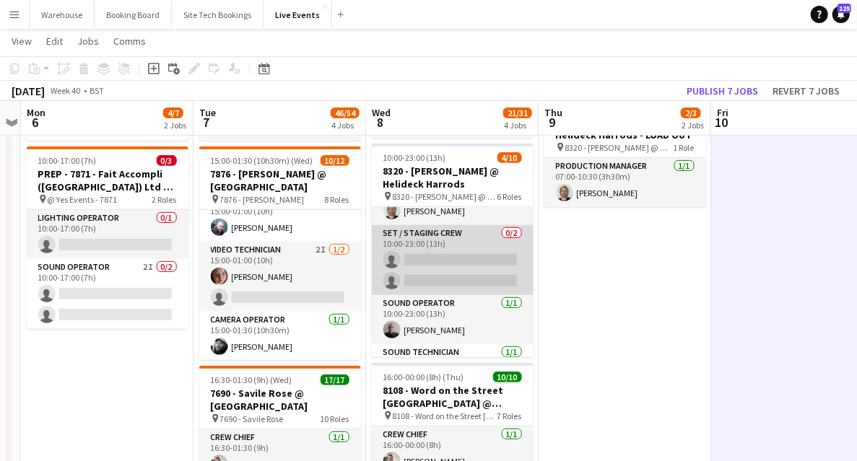
click at [460, 240] on app-card-role "Set / Staging Crew 0/2 10:00-23:00 (13h) single-neutral-actions single-neutral-…" at bounding box center [453, 260] width 162 height 70
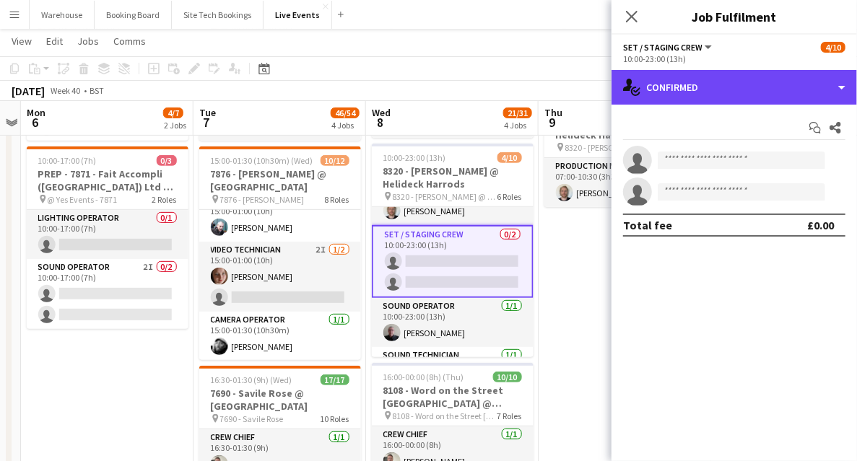
drag, startPoint x: 674, startPoint y: 97, endPoint x: 679, endPoint y: 116, distance: 19.3
click at [675, 97] on div "single-neutral-actions-check-2 Confirmed" at bounding box center [734, 87] width 245 height 35
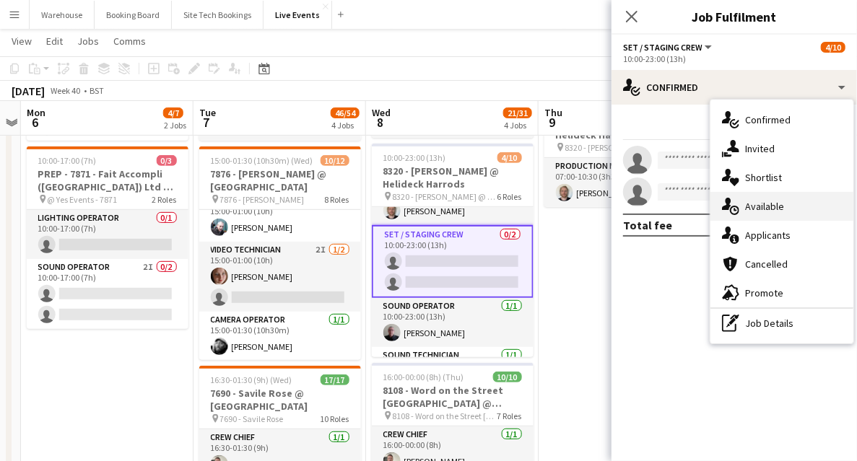
click at [767, 209] on span "Available" at bounding box center [764, 206] width 39 height 13
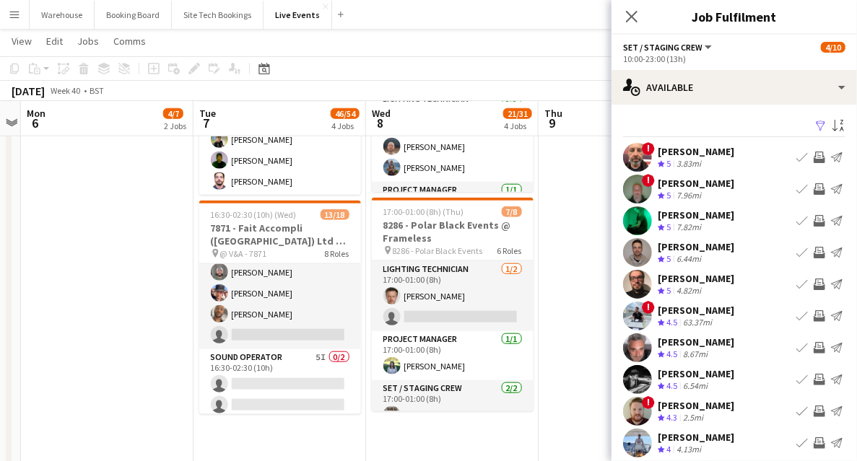
scroll to position [258, 0]
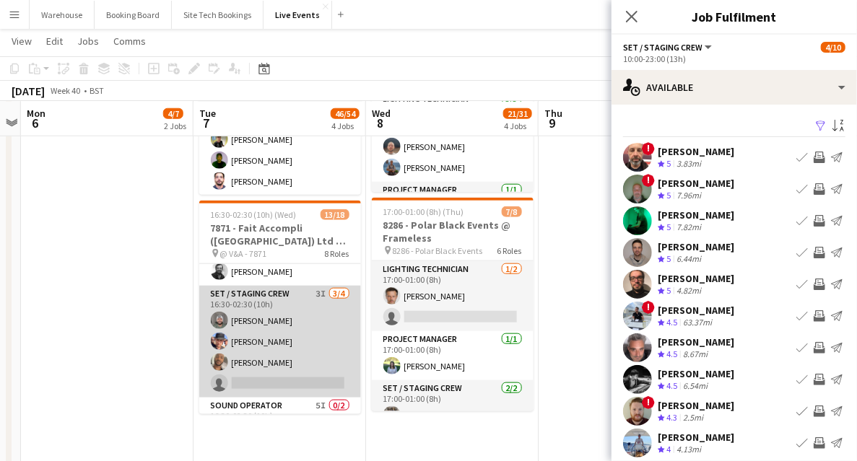
click at [258, 295] on app-card-role "Set / Staging Crew 3I [DATE] 16:30-02:30 (10h) [PERSON_NAME] [PERSON_NAME] [PER…" at bounding box center [280, 342] width 162 height 112
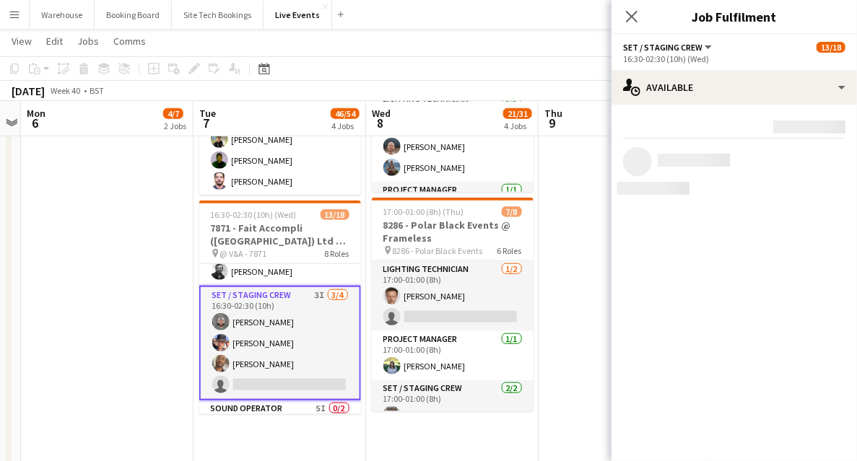
scroll to position [0, 497]
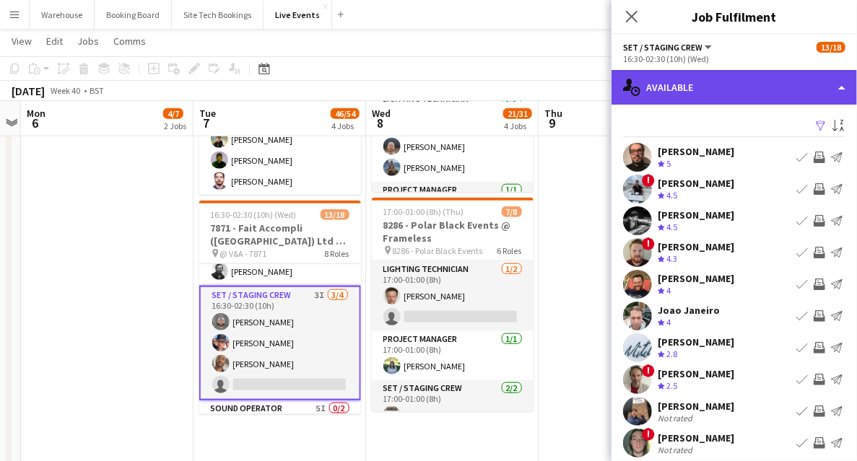
click at [692, 94] on div "single-neutral-actions-upload Available" at bounding box center [734, 87] width 245 height 35
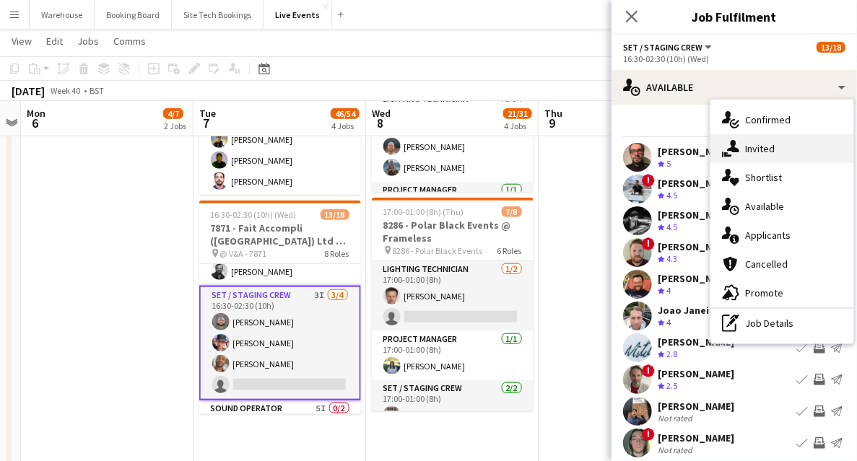
click at [778, 156] on div "single-neutral-actions-share-1 Invited" at bounding box center [782, 148] width 143 height 29
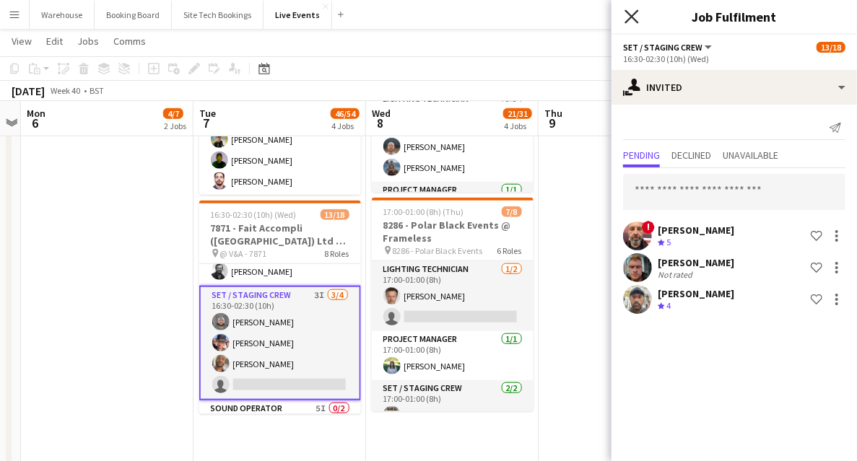
click at [626, 13] on icon "Close pop-in" at bounding box center [632, 16] width 14 height 14
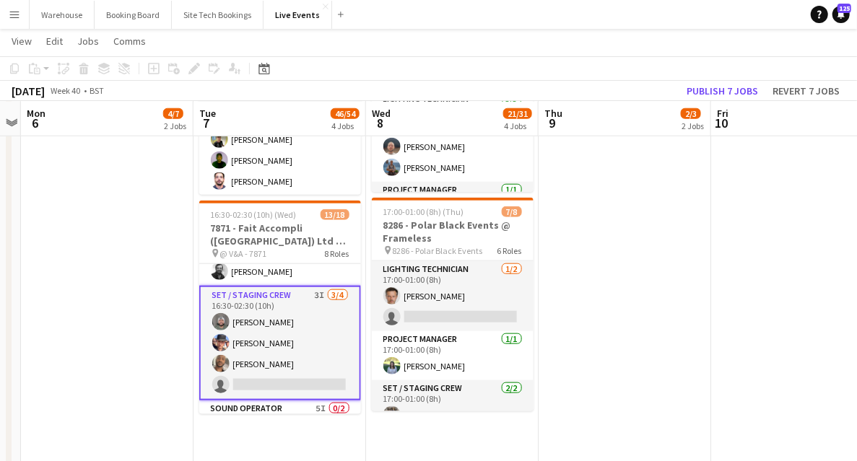
click at [602, 284] on app-date-cell "06:00-20:00 (14h) 1/2 8136 - BAFTA @ BAFTA 195 Piccadilly pin 8136 - BAFTA 2 Ro…" at bounding box center [625, 243] width 173 height 1415
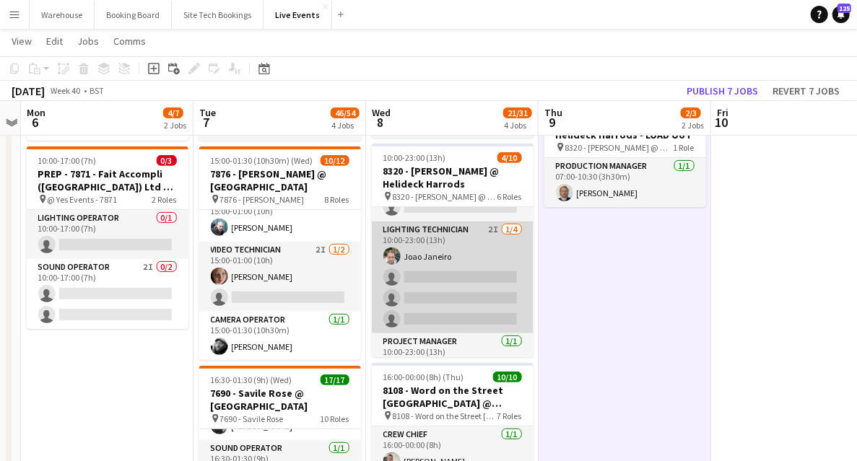
scroll to position [0, 0]
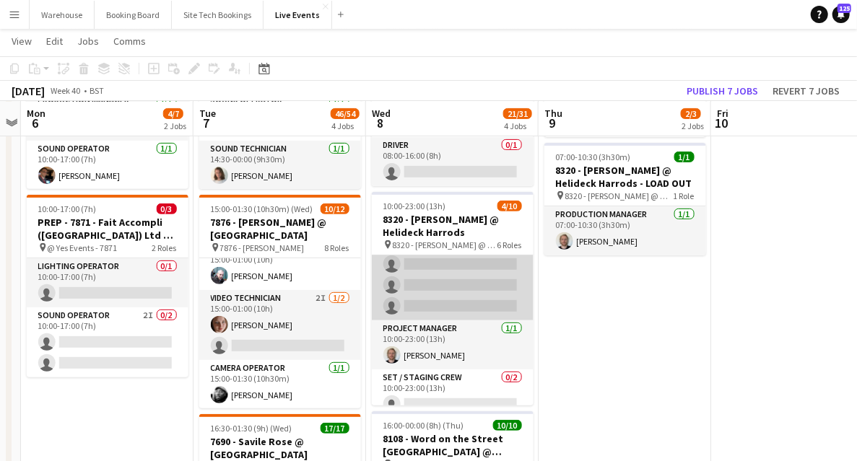
scroll to position [144, 0]
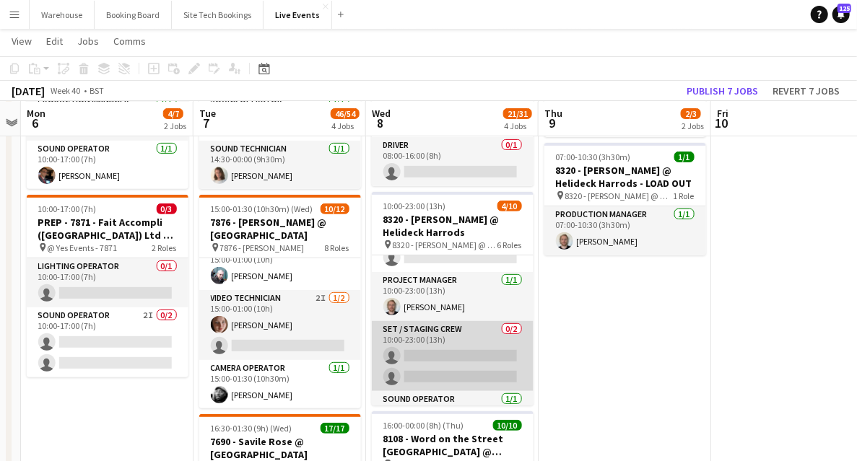
click at [449, 328] on app-card-role "Set / Staging Crew 0/2 10:00-23:00 (13h) single-neutral-actions single-neutral-…" at bounding box center [453, 356] width 162 height 70
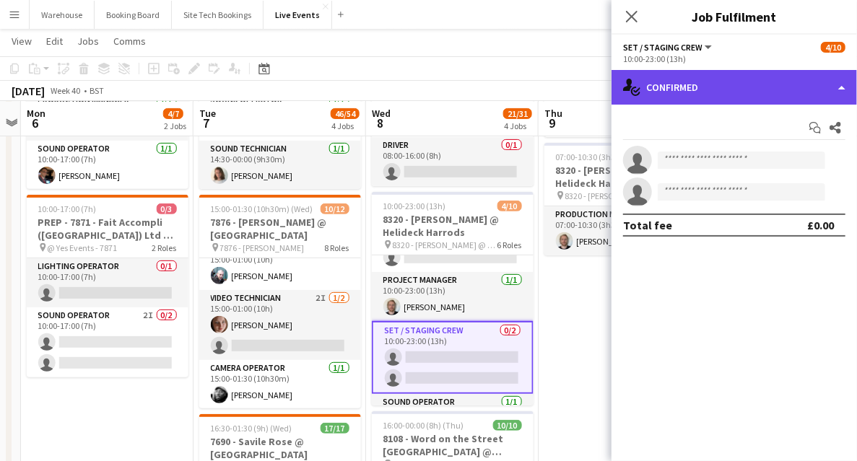
click at [736, 92] on div "single-neutral-actions-check-2 Confirmed" at bounding box center [734, 87] width 245 height 35
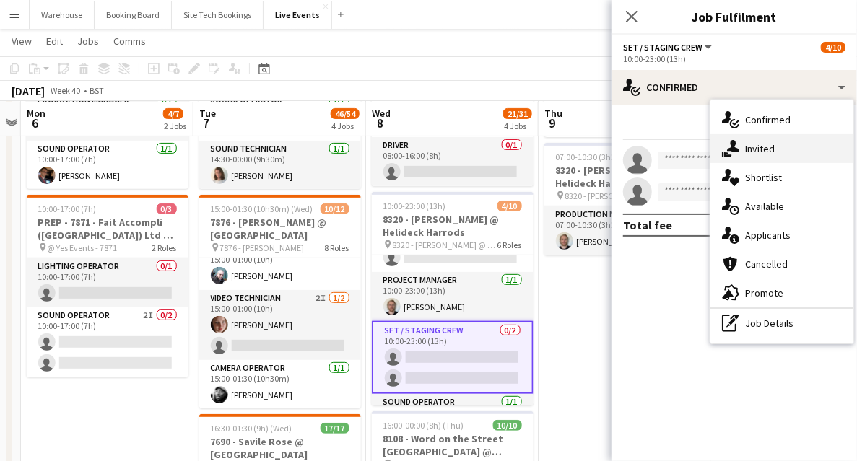
click at [771, 160] on div "single-neutral-actions-share-1 Invited" at bounding box center [782, 148] width 143 height 29
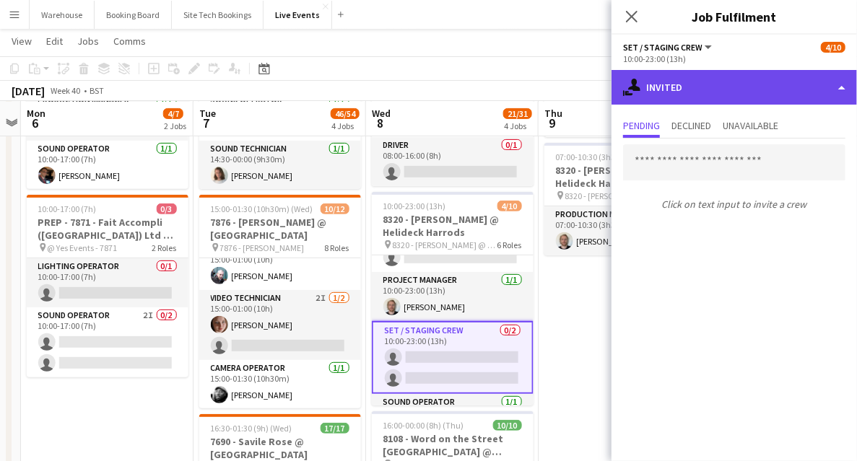
click at [699, 100] on div "single-neutral-actions-share-1 Invited" at bounding box center [734, 87] width 245 height 35
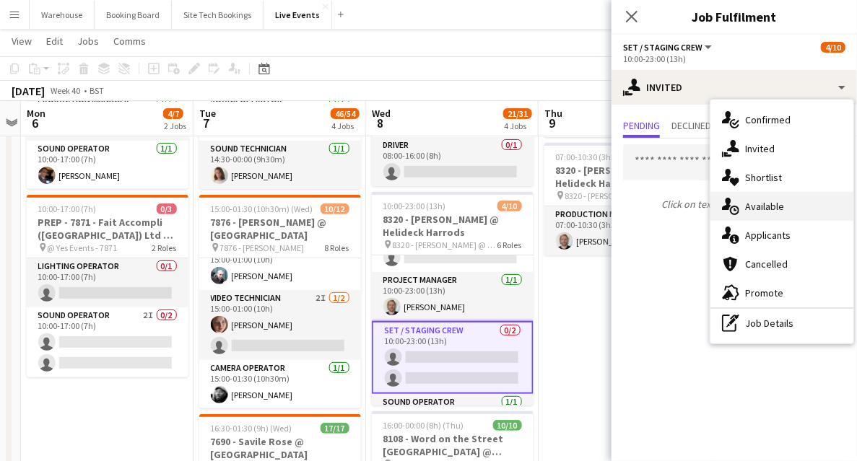
click at [769, 211] on span "Available" at bounding box center [764, 206] width 39 height 13
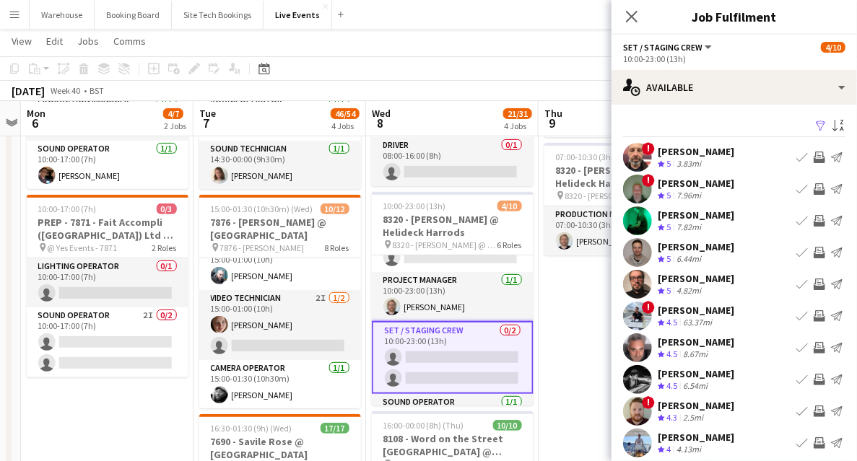
scroll to position [43, 0]
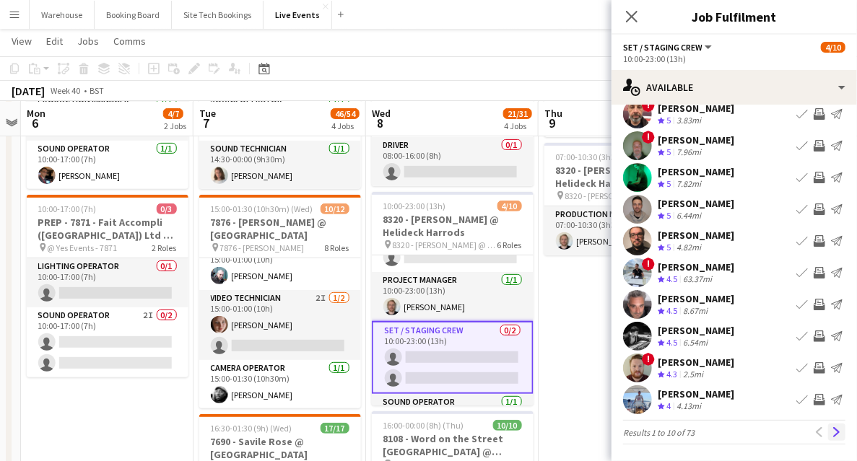
click at [832, 435] on app-icon "Next" at bounding box center [837, 432] width 10 height 10
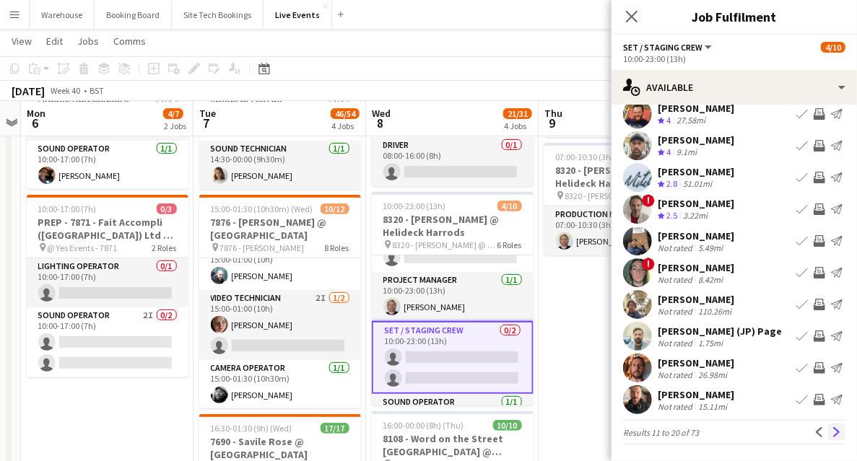
click at [832, 435] on app-icon "Next" at bounding box center [837, 432] width 10 height 10
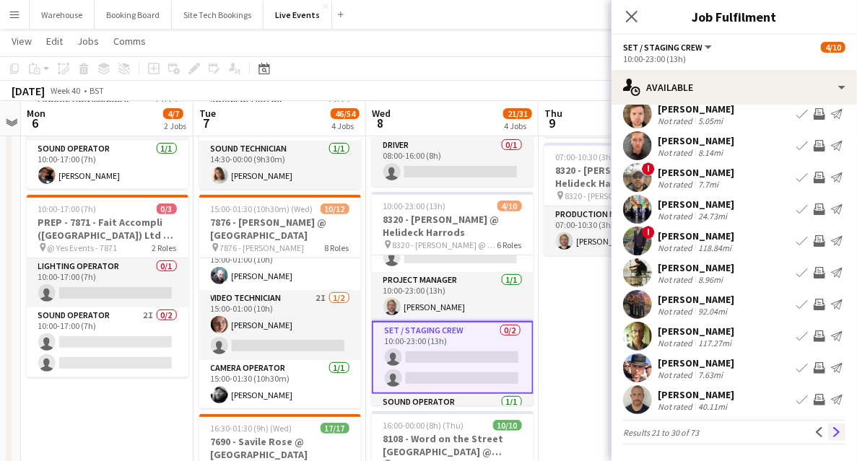
click at [832, 427] on app-icon "Next" at bounding box center [837, 432] width 10 height 10
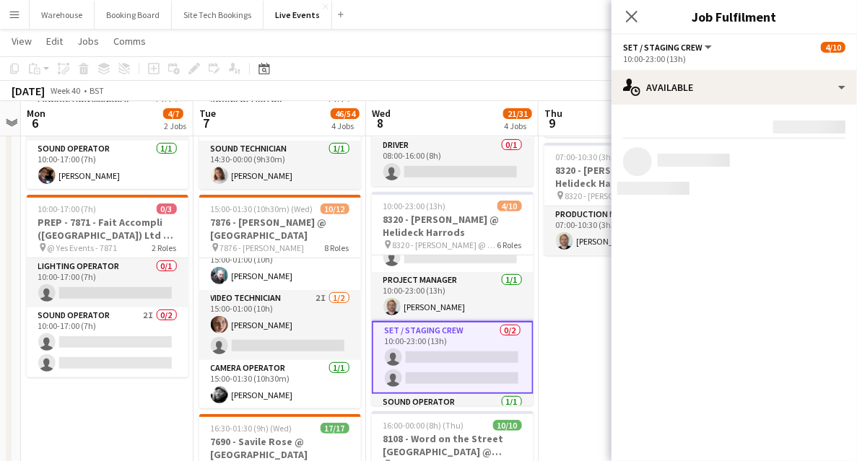
scroll to position [0, 0]
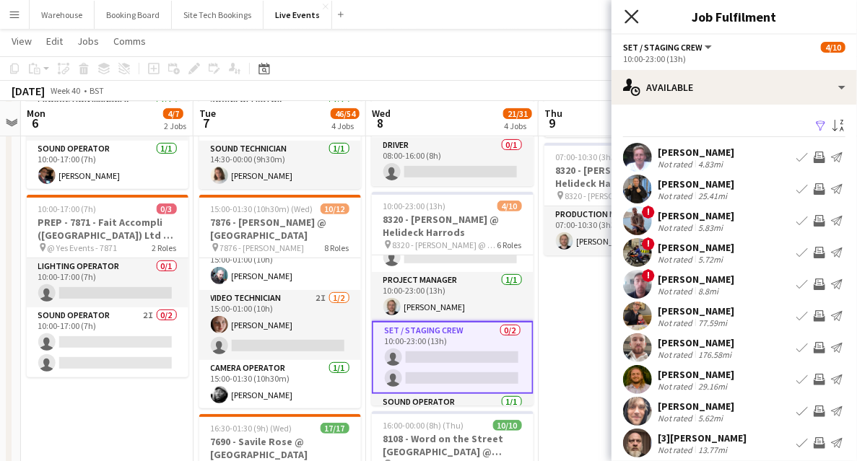
click at [630, 18] on icon at bounding box center [632, 16] width 14 height 14
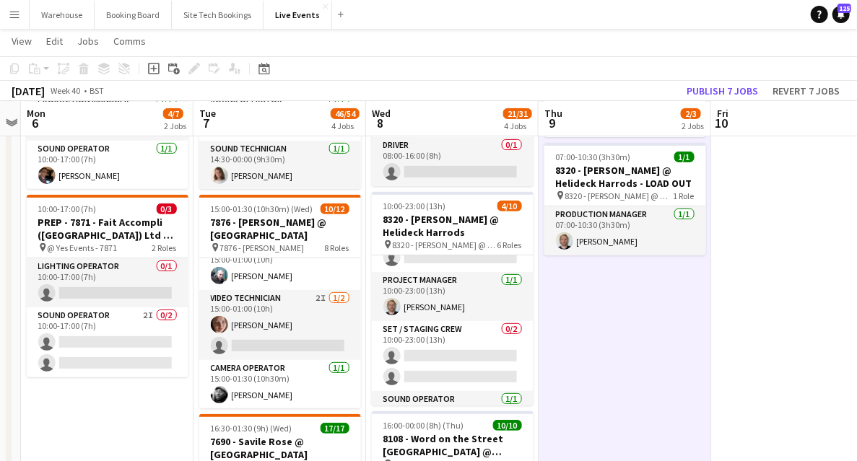
scroll to position [144, 0]
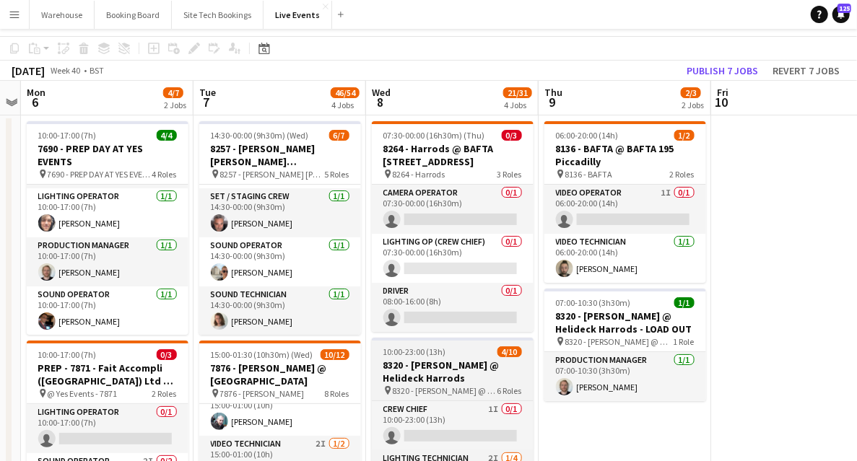
scroll to position [0, 0]
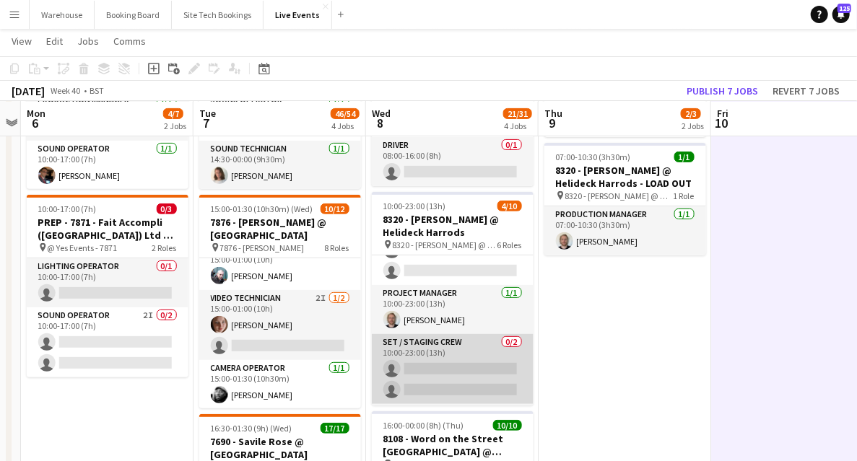
scroll to position [35, 0]
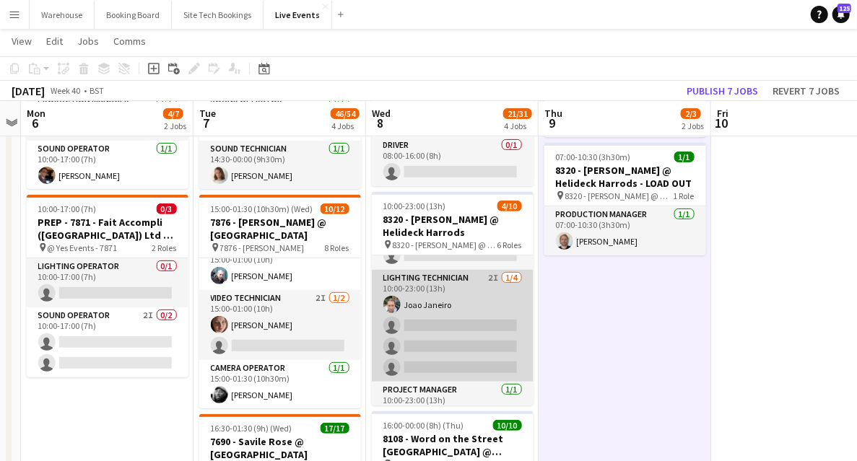
scroll to position [0, 0]
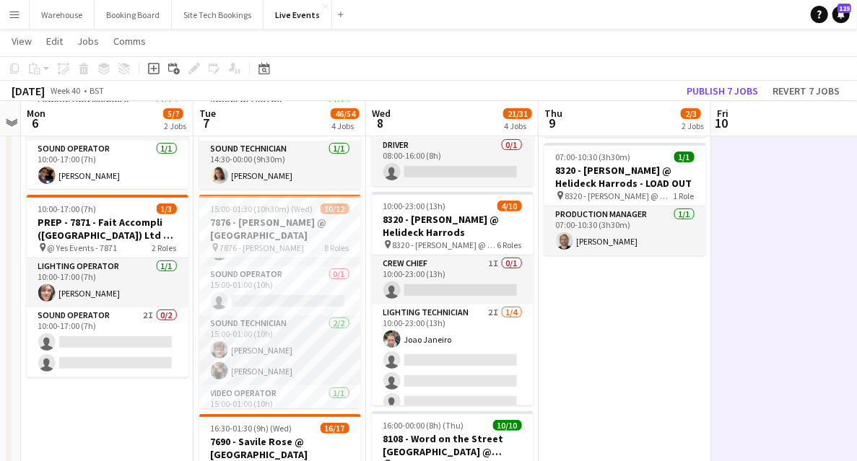
scroll to position [133, 0]
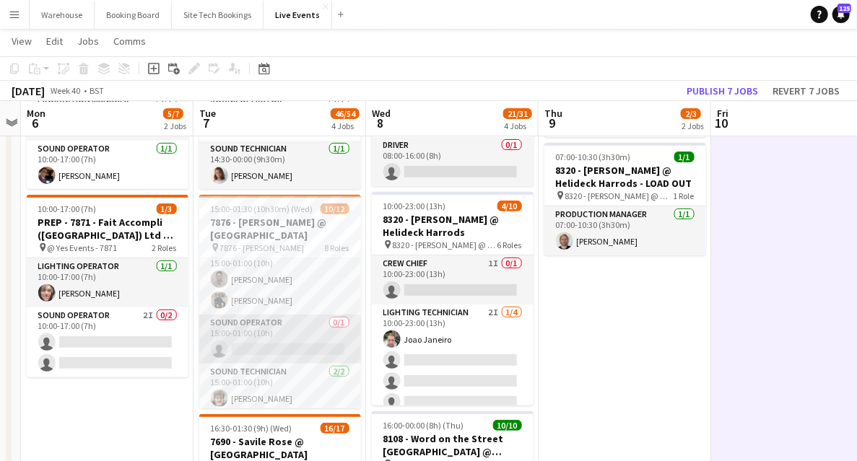
click at [276, 332] on app-card-role "Sound Operator 0/1 15:00-01:00 (10h) single-neutral-actions" at bounding box center [280, 339] width 162 height 49
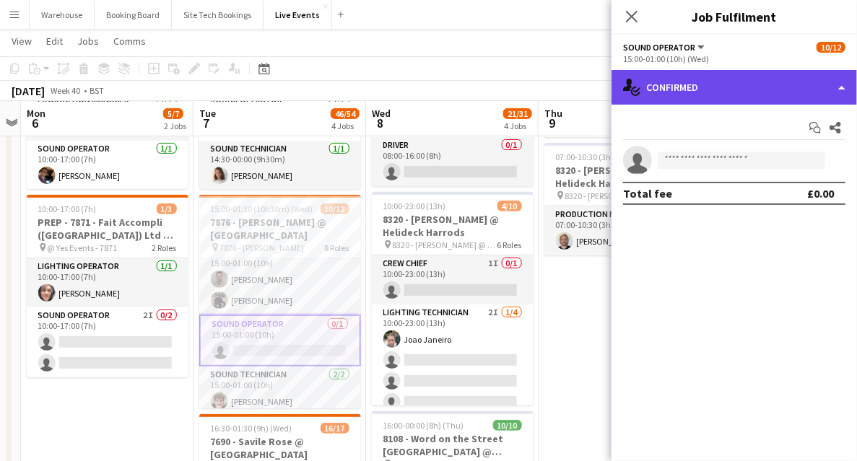
click at [681, 94] on div "single-neutral-actions-check-2 Confirmed" at bounding box center [734, 87] width 245 height 35
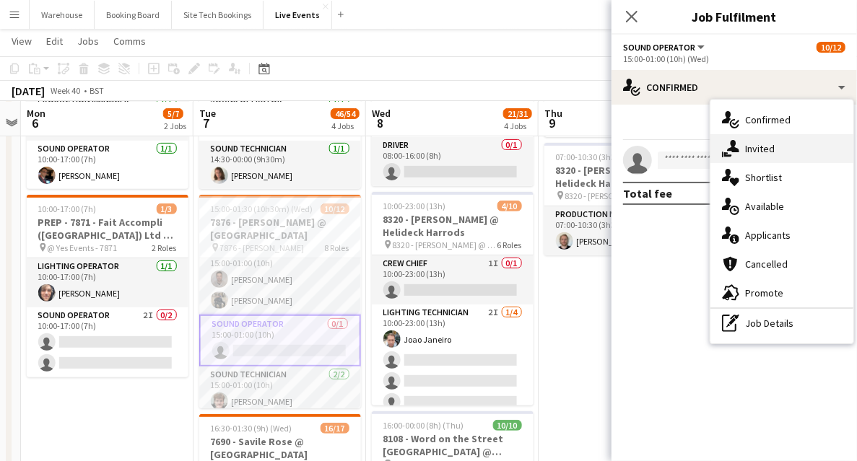
click at [771, 155] on span "Invited" at bounding box center [760, 148] width 30 height 13
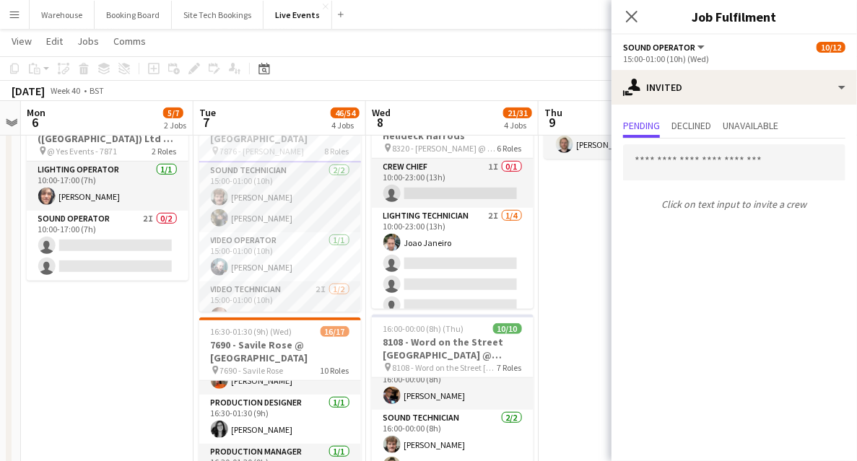
scroll to position [329, 0]
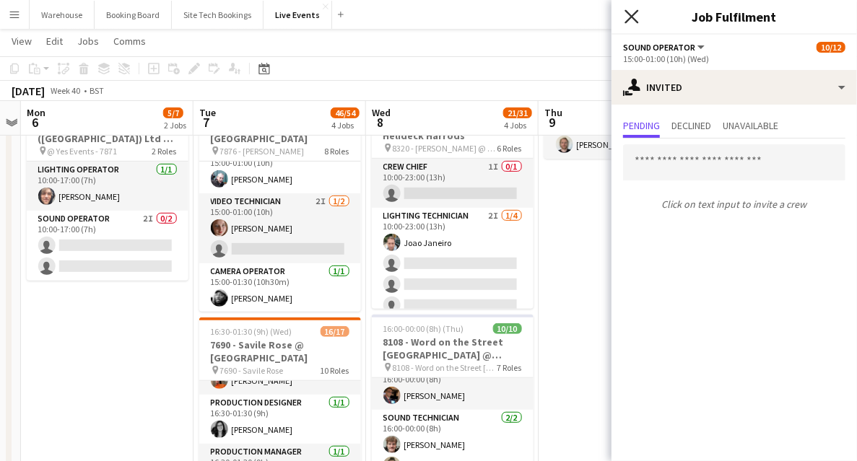
click at [625, 20] on icon "Close pop-in" at bounding box center [632, 16] width 14 height 14
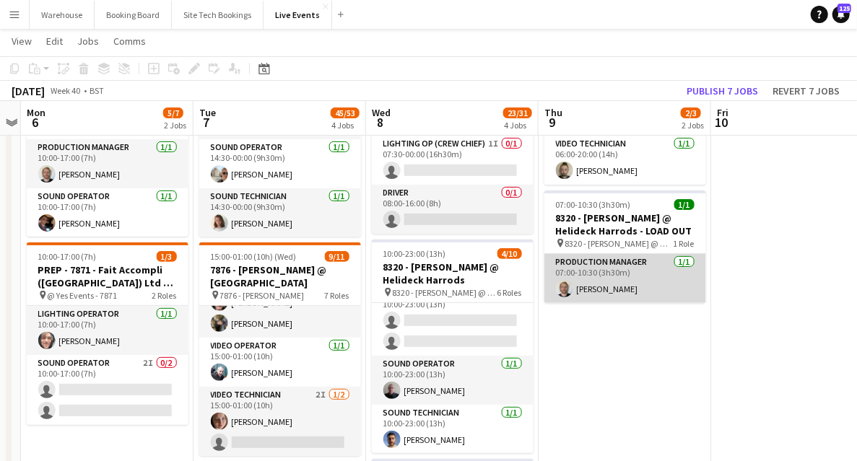
scroll to position [0, 0]
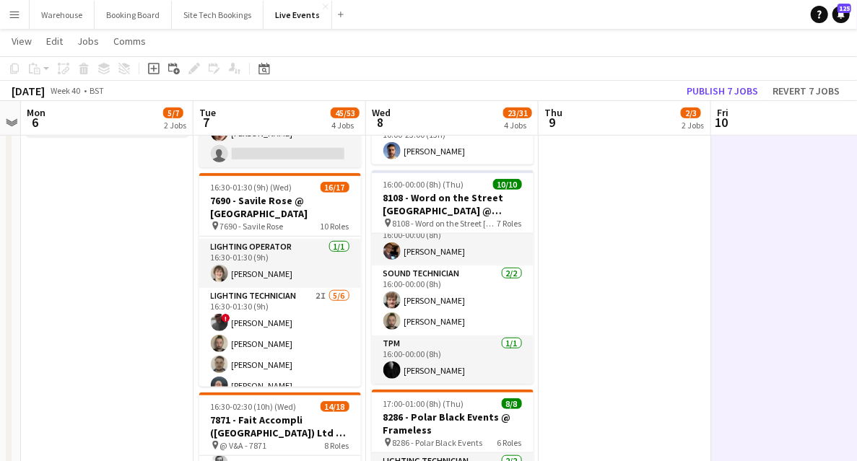
scroll to position [144, 0]
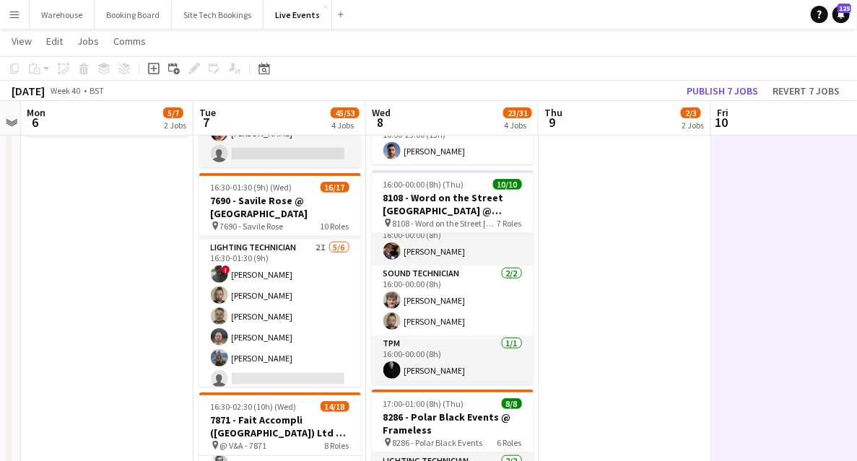
click at [129, 238] on app-date-cell "10:00-17:00 (7h) 4/4 7690 - PREP DAY AT YES EVENTS pin 7690 - PREP DAY AT YES E…" at bounding box center [107, 436] width 173 height 1415
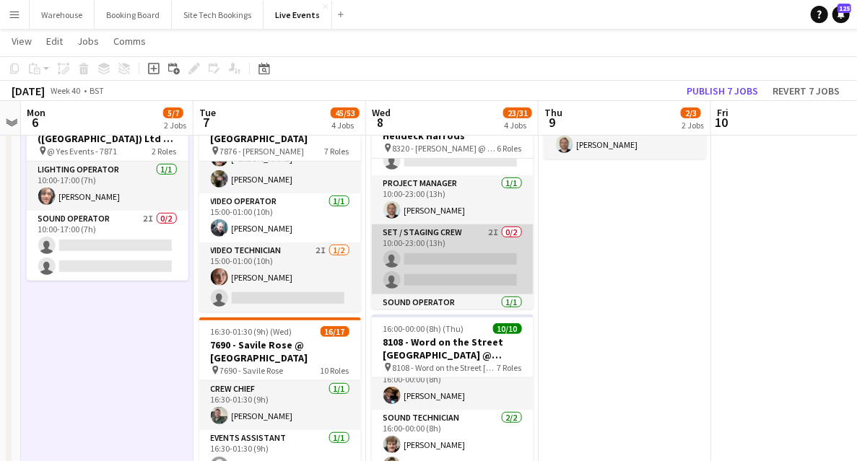
scroll to position [0, 0]
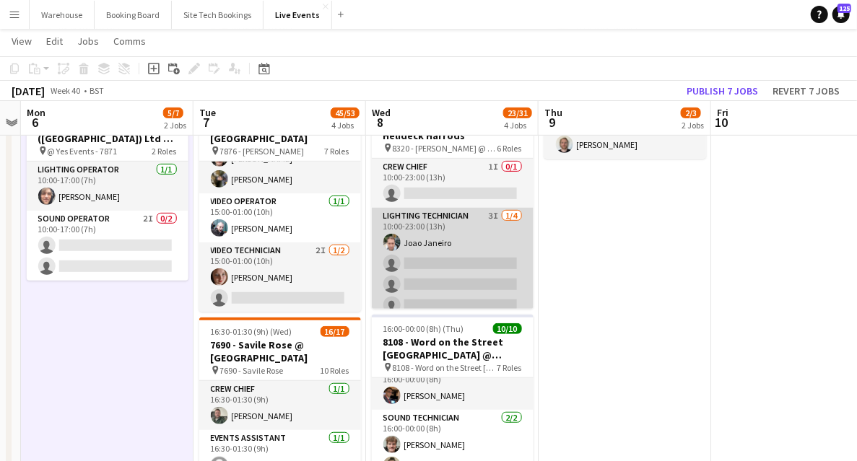
drag, startPoint x: 440, startPoint y: 214, endPoint x: 449, endPoint y: 233, distance: 20.3
click at [440, 214] on app-card-role "Lighting Technician 3I [DATE] 10:00-23:00 (13h) Joao Janeiro single-neutral-act…" at bounding box center [453, 264] width 162 height 112
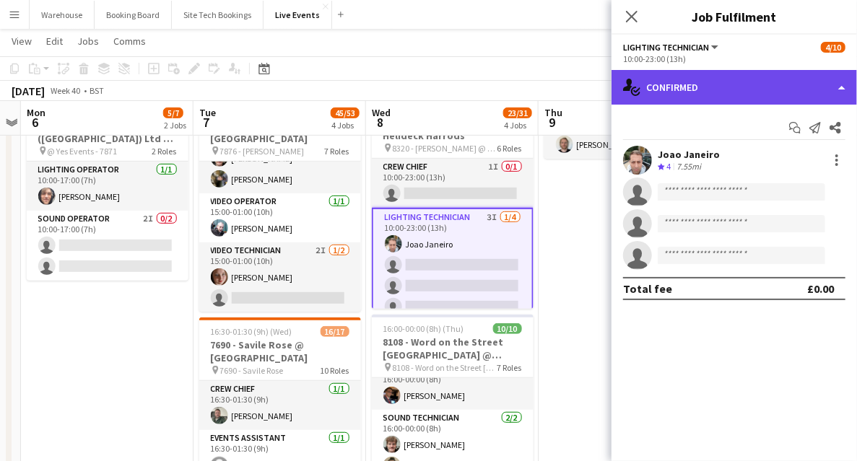
click at [708, 92] on div "single-neutral-actions-check-2 Confirmed" at bounding box center [734, 87] width 245 height 35
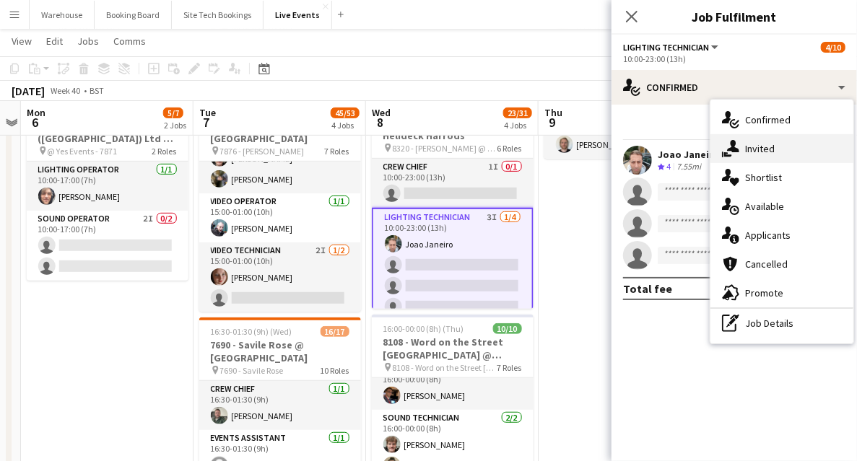
click at [757, 155] on div "single-neutral-actions-share-1 Invited" at bounding box center [782, 148] width 143 height 29
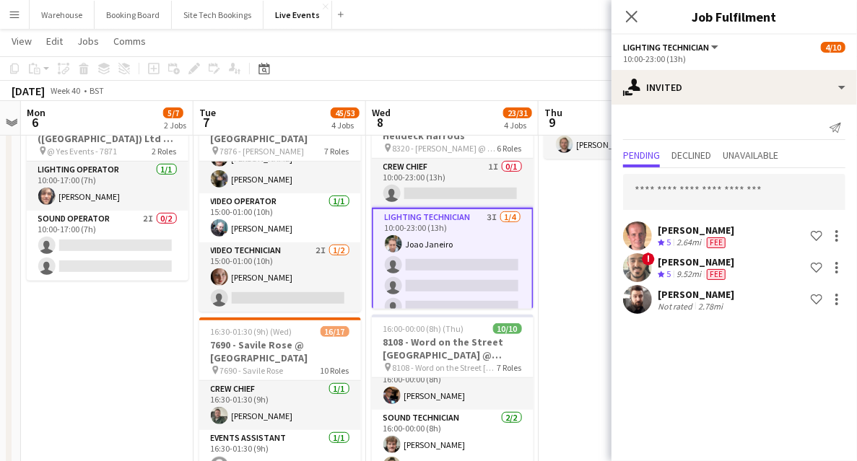
drag, startPoint x: 633, startPoint y: 18, endPoint x: 635, endPoint y: 65, distance: 47.0
click at [633, 17] on icon at bounding box center [632, 17] width 12 height 12
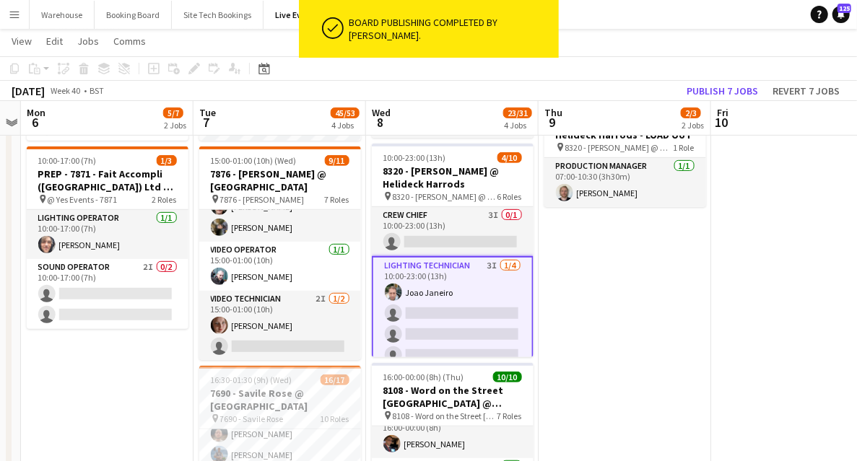
scroll to position [192, 0]
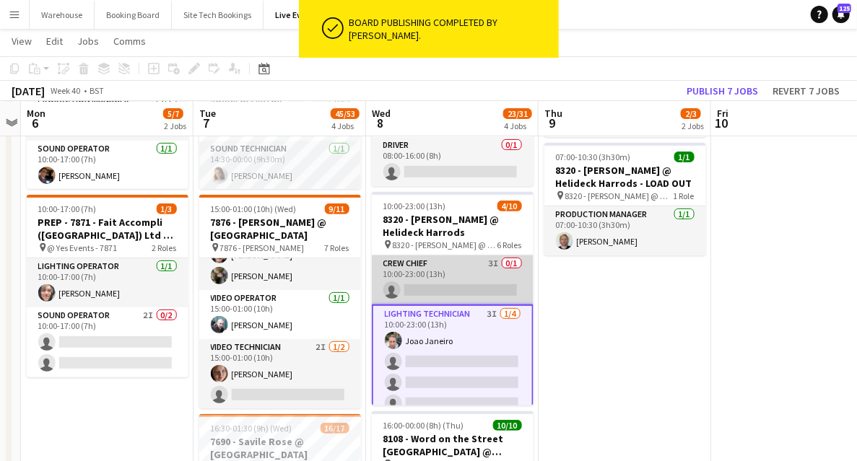
drag, startPoint x: 459, startPoint y: 263, endPoint x: 453, endPoint y: 269, distance: 8.2
click at [459, 263] on app-card-role "Crew Chief 3I 0/1 10:00-23:00 (13h) single-neutral-actions" at bounding box center [453, 280] width 162 height 49
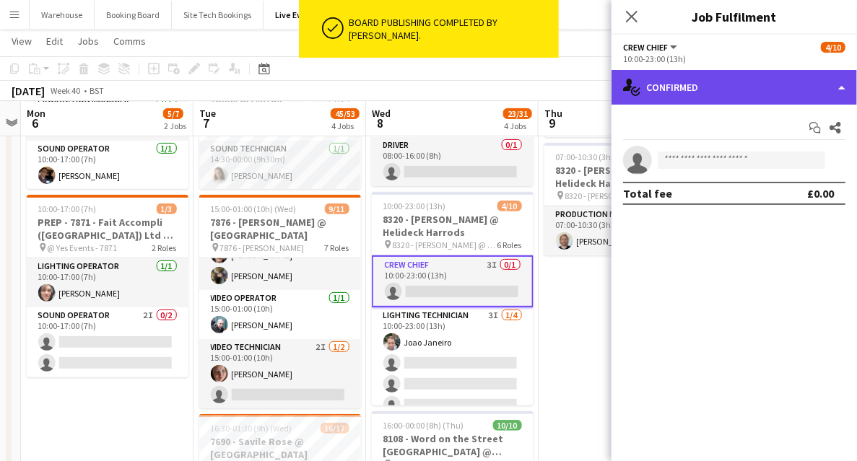
click at [672, 94] on div "single-neutral-actions-check-2 Confirmed" at bounding box center [734, 87] width 245 height 35
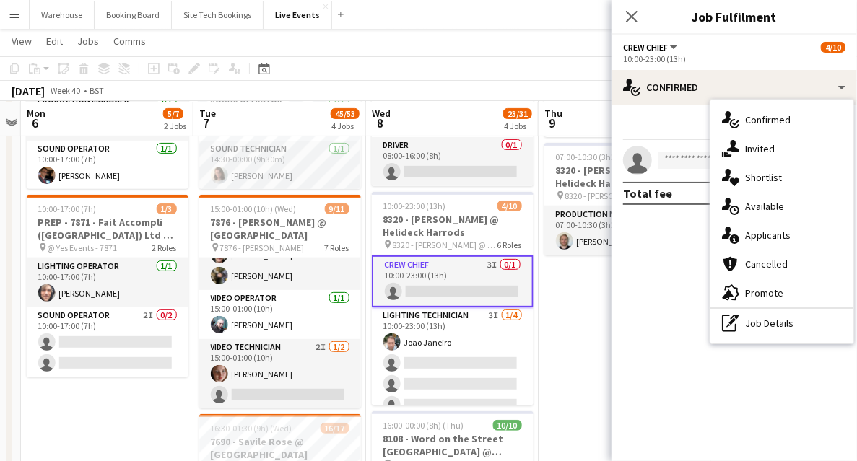
click at [743, 144] on div "single-neutral-actions-share-1 Invited" at bounding box center [782, 148] width 143 height 29
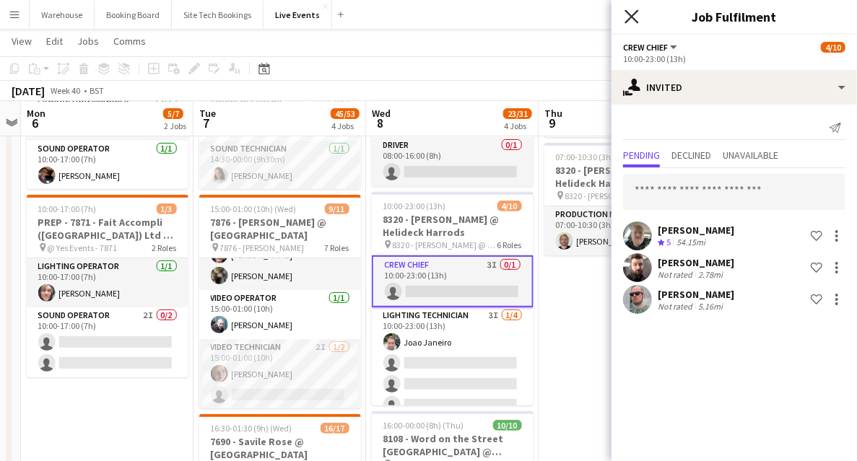
click at [630, 13] on icon "Close pop-in" at bounding box center [632, 16] width 14 height 14
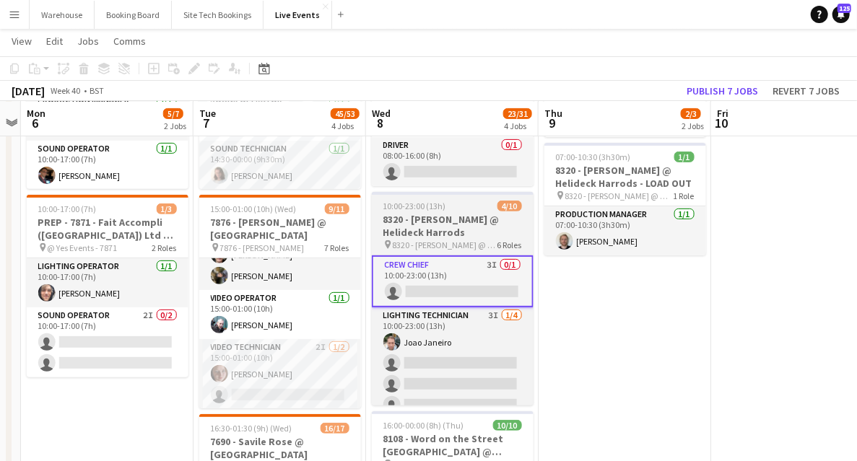
drag, startPoint x: 612, startPoint y: 320, endPoint x: 526, endPoint y: 302, distance: 87.1
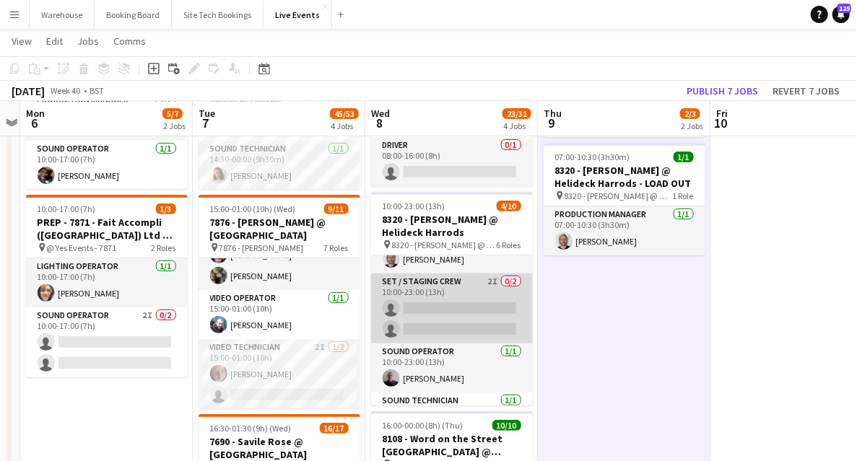
click at [450, 288] on app-card-role "Set / Staging Crew 2I 0/2 10:00-23:00 (13h) single-neutral-actions single-neutr…" at bounding box center [452, 309] width 162 height 70
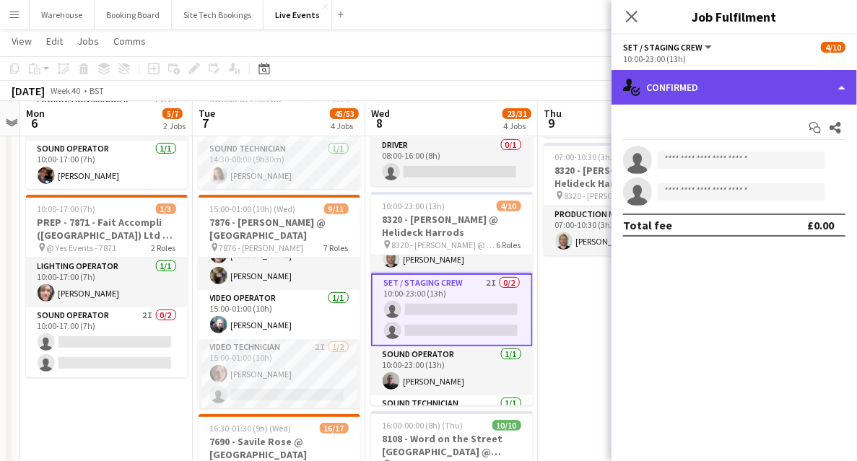
click at [735, 99] on div "single-neutral-actions-check-2 Confirmed" at bounding box center [734, 87] width 245 height 35
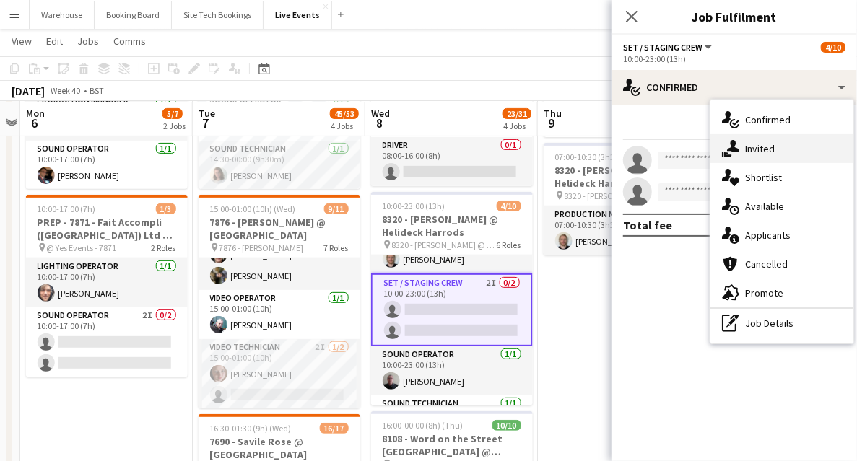
click at [747, 152] on span "Invited" at bounding box center [760, 148] width 30 height 13
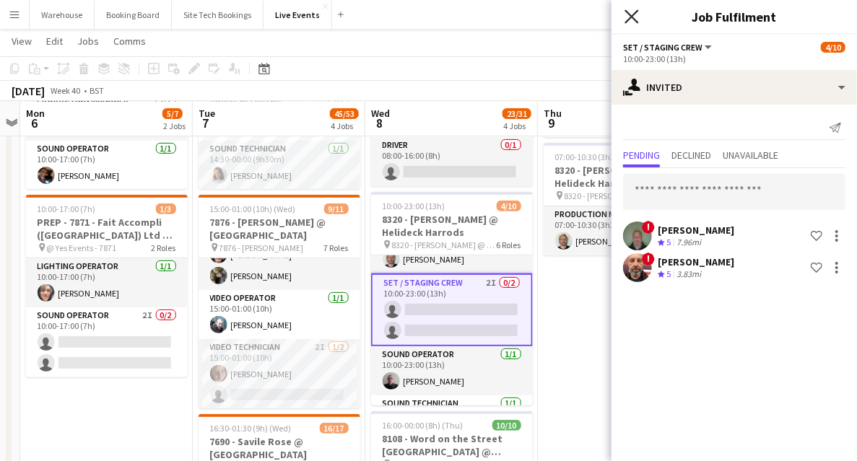
click at [627, 16] on icon "Close pop-in" at bounding box center [632, 16] width 14 height 14
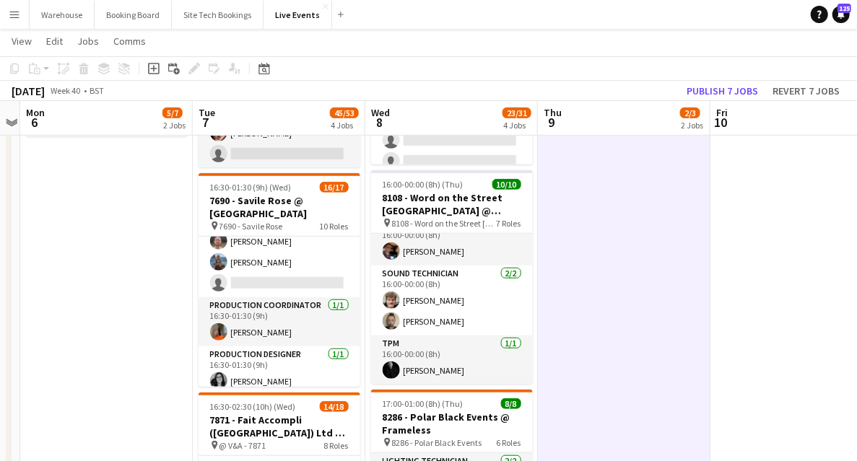
scroll to position [625, 0]
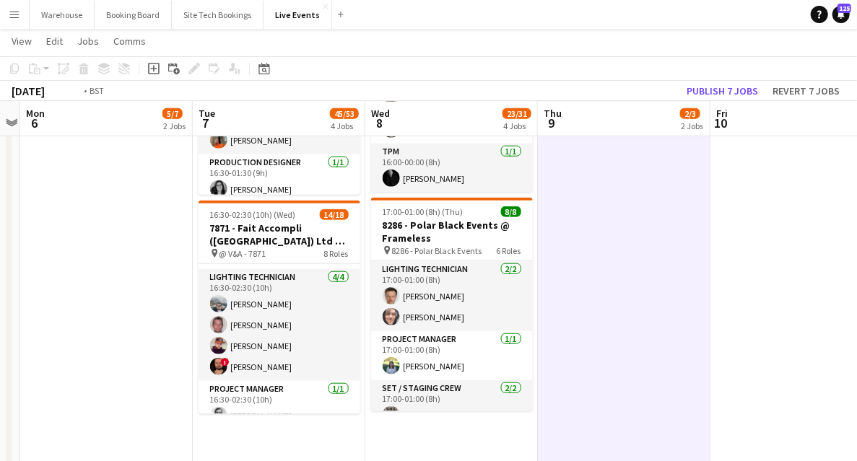
drag, startPoint x: 683, startPoint y: 308, endPoint x: 381, endPoint y: 292, distance: 302.3
click at [398, 293] on app-calendar-viewport "Fri 3 Sat 4 Sun 5 Mon 6 5/7 2 Jobs Tue 7 45/53 4 Jobs Wed 8 23/31 4 Jobs Thu 9 …" at bounding box center [428, 191] width 857 height 1520
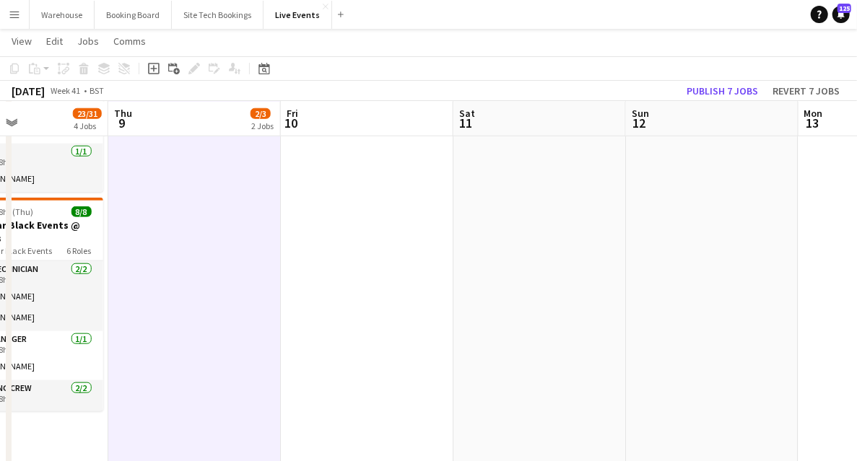
drag, startPoint x: 561, startPoint y: 323, endPoint x: 277, endPoint y: 328, distance: 283.8
click at [261, 326] on app-calendar-viewport "Sun 5 Mon 6 5/7 2 Jobs Tue 7 45/53 4 Jobs Wed 8 23/31 4 Jobs Thu 9 2/3 2 Jobs F…" at bounding box center [428, 191] width 857 height 1520
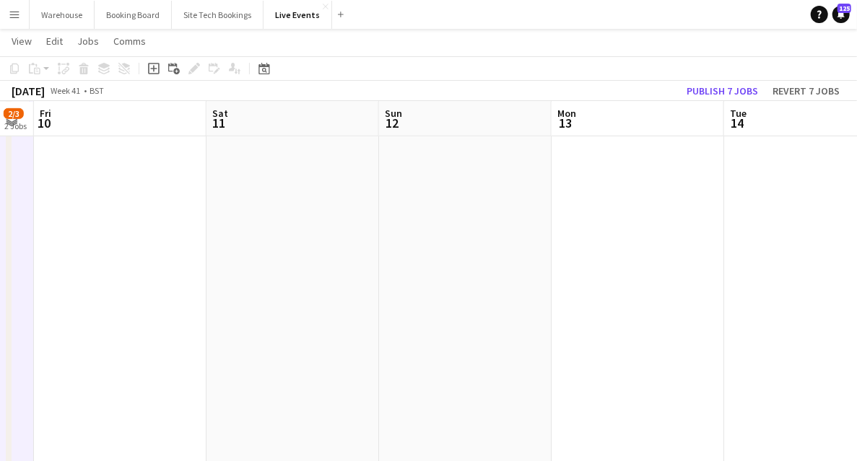
scroll to position [0, 0]
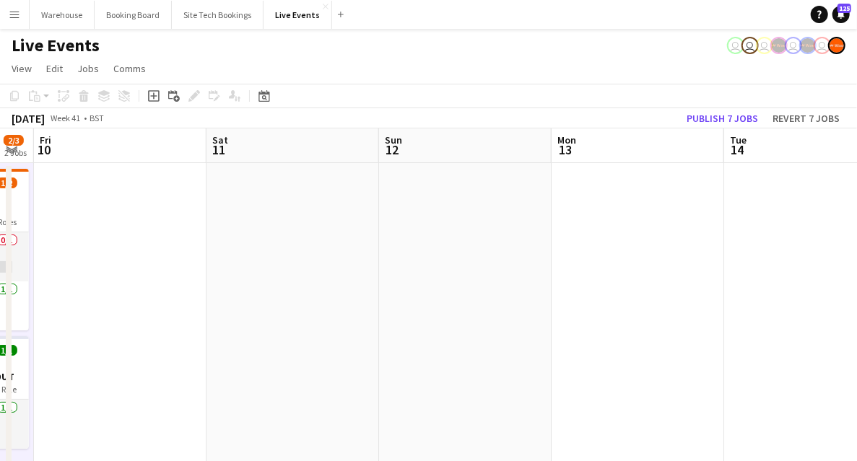
drag, startPoint x: 88, startPoint y: 295, endPoint x: 641, endPoint y: 263, distance: 554.0
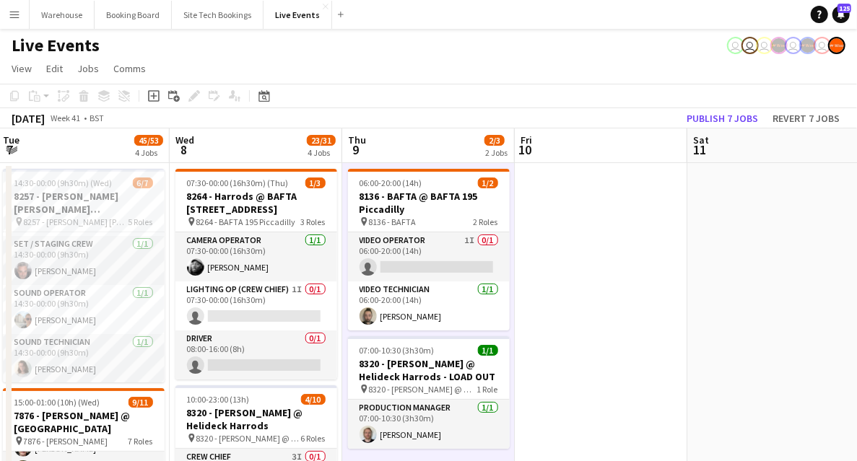
scroll to position [240, 0]
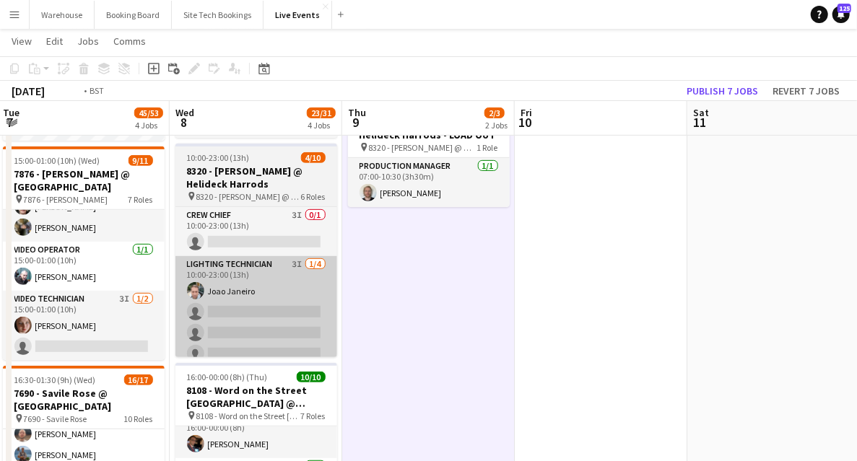
drag, startPoint x: 581, startPoint y: 332, endPoint x: 656, endPoint y: 284, distance: 89.3
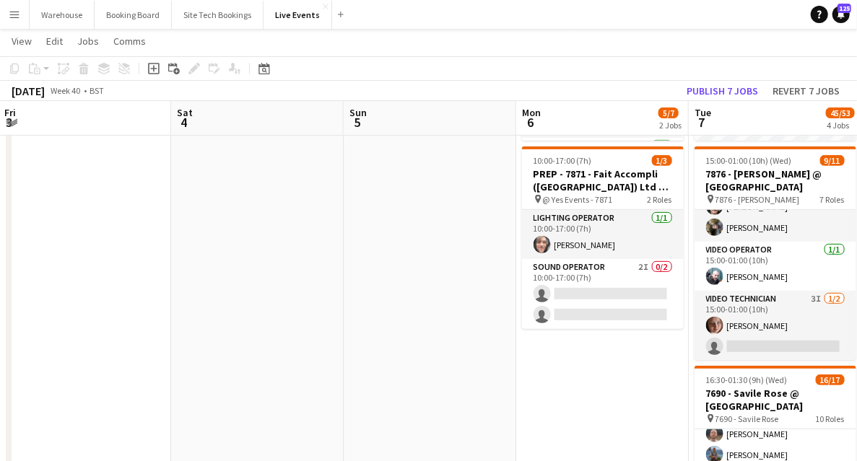
scroll to position [0, 0]
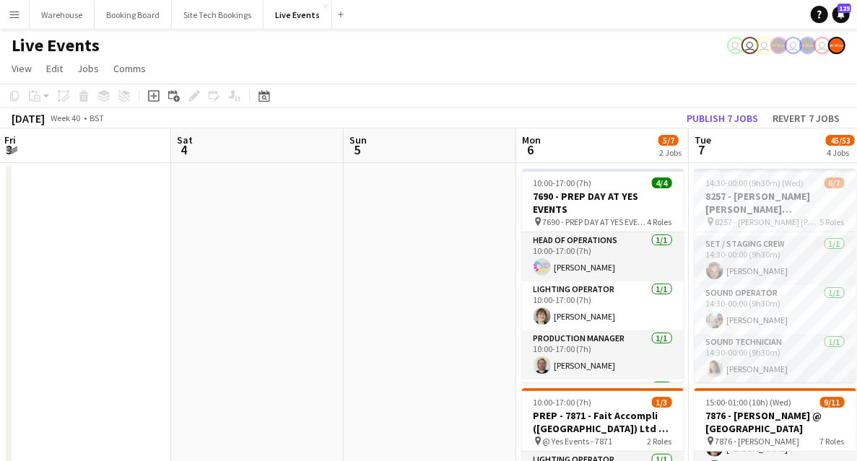
drag, startPoint x: 469, startPoint y: 344, endPoint x: 538, endPoint y: 345, distance: 69.3
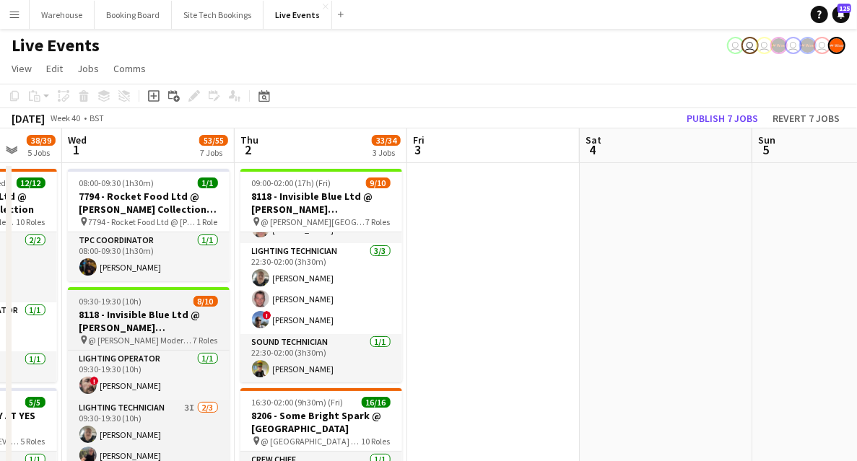
scroll to position [48, 0]
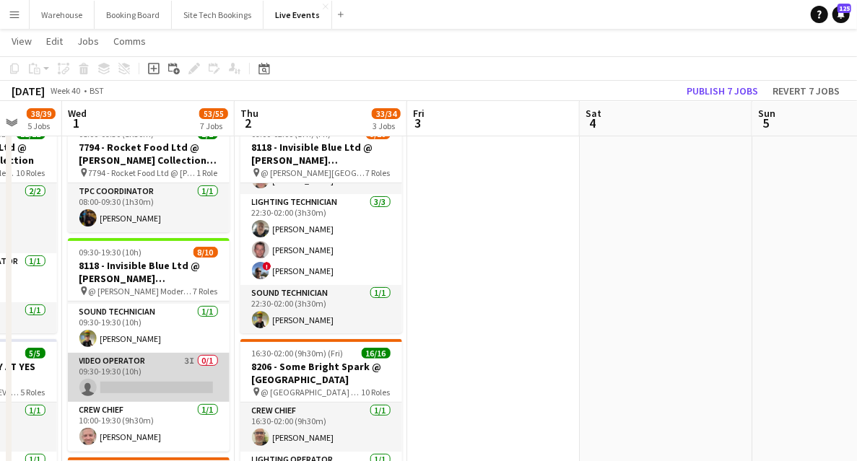
click at [149, 370] on app-card-role "Video Operator 3I 0/1 09:30-19:30 (10h) single-neutral-actions" at bounding box center [149, 377] width 162 height 49
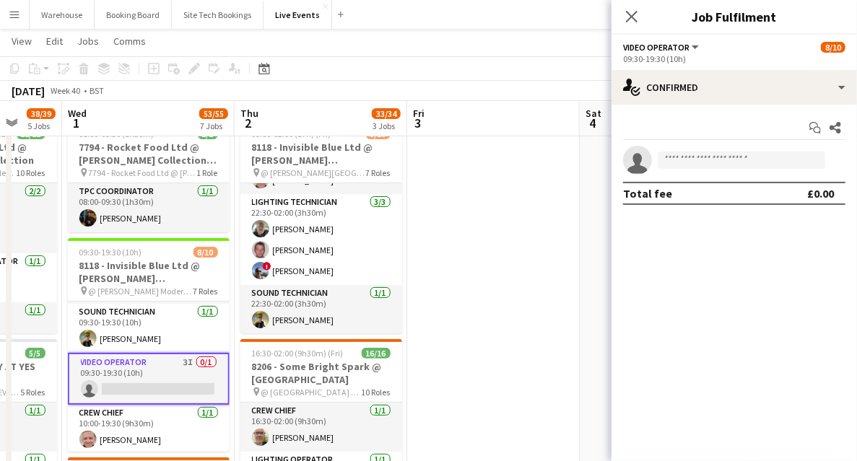
click at [146, 388] on app-card-role "Video Operator 3I 0/1 09:30-19:30 (10h) single-neutral-actions" at bounding box center [149, 379] width 162 height 52
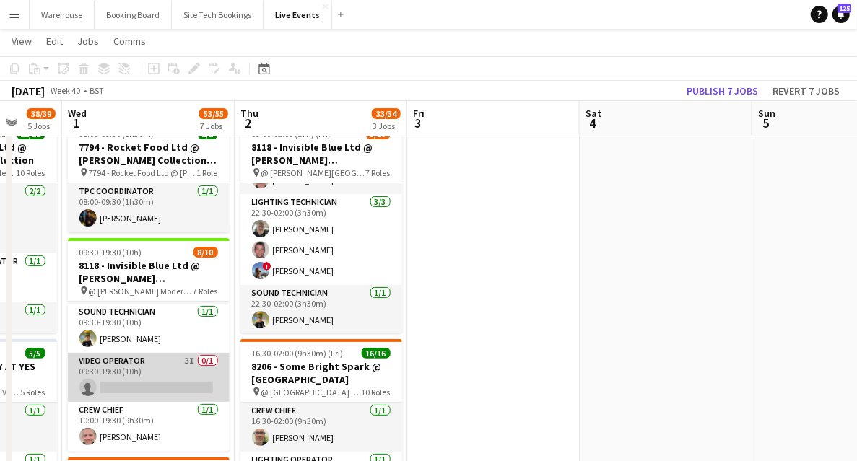
click at [147, 388] on app-card-role "Video Operator 3I 0/1 09:30-19:30 (10h) single-neutral-actions" at bounding box center [149, 377] width 162 height 49
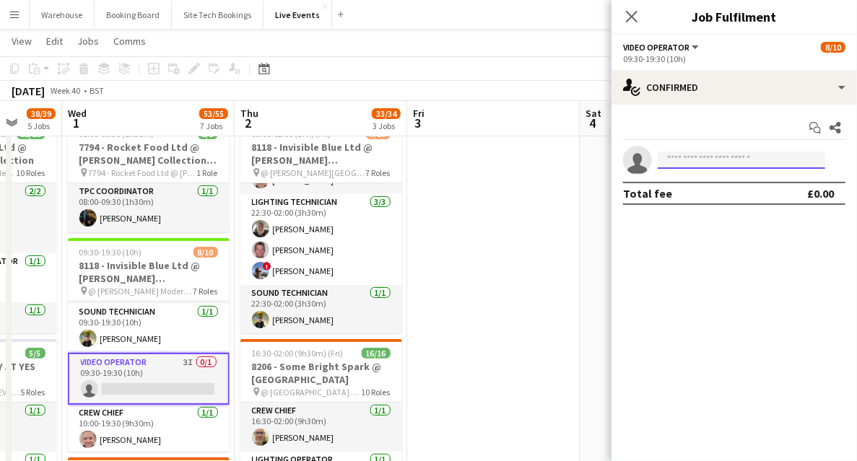
click at [765, 163] on input at bounding box center [742, 160] width 168 height 17
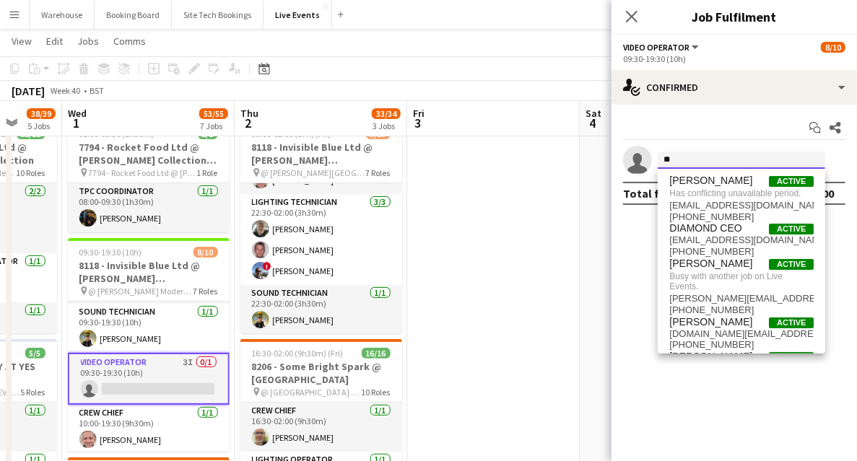
type input "*"
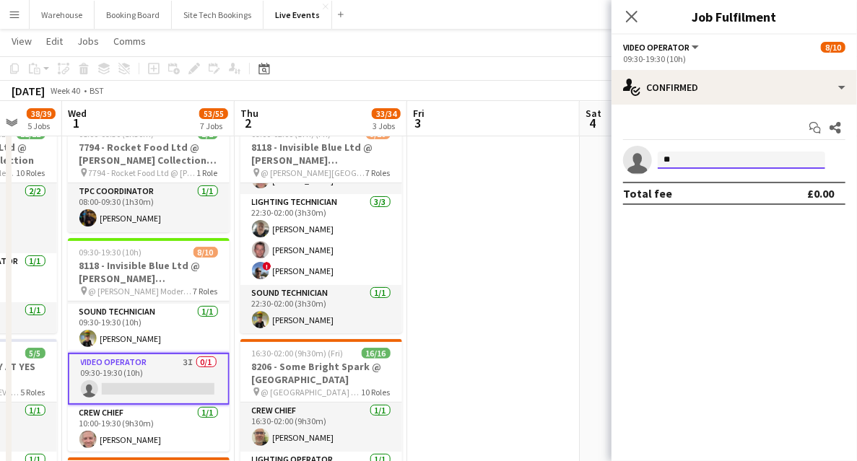
type input "*"
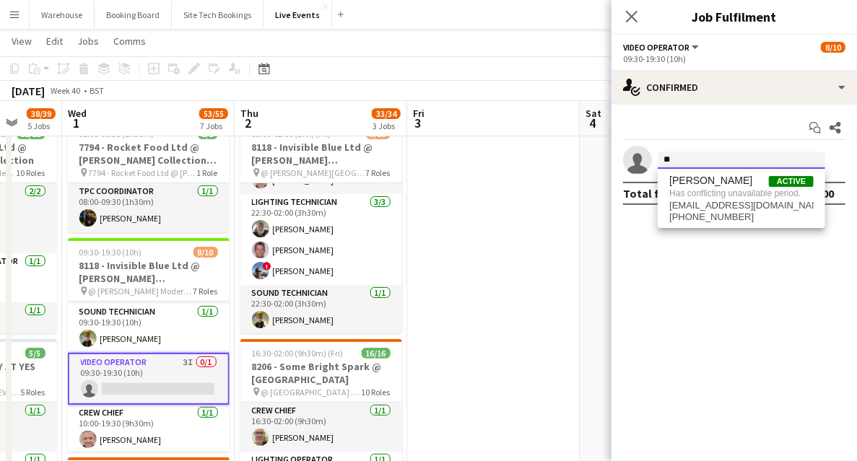
type input "*"
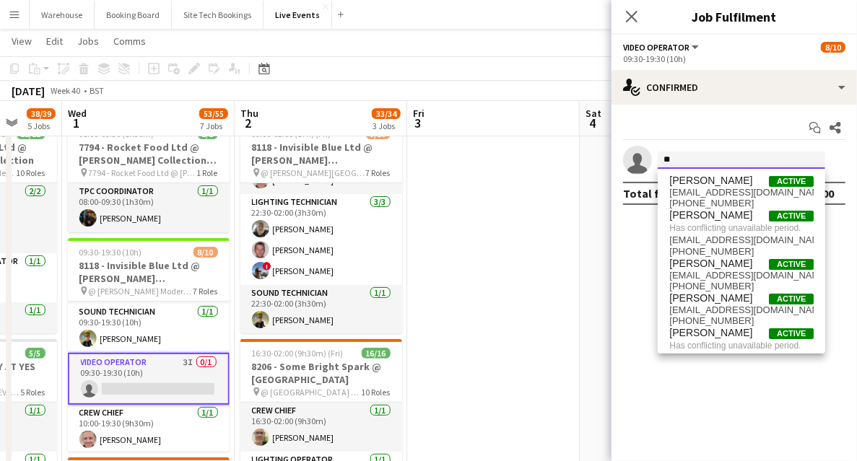
type input "*"
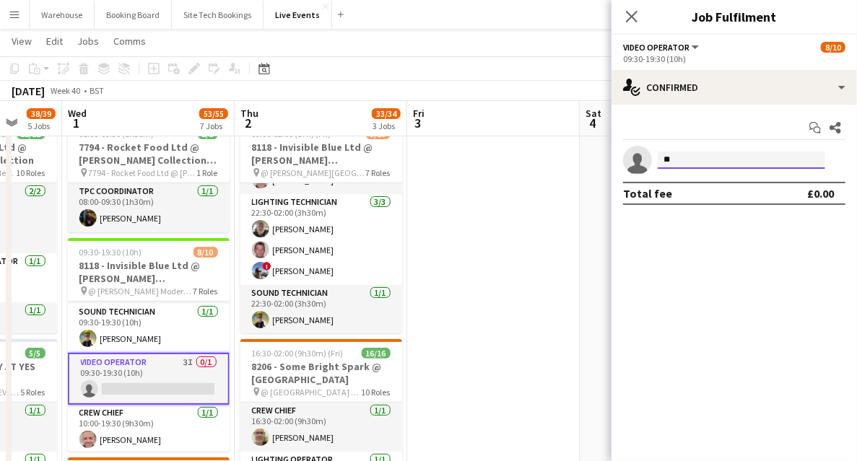
type input "*"
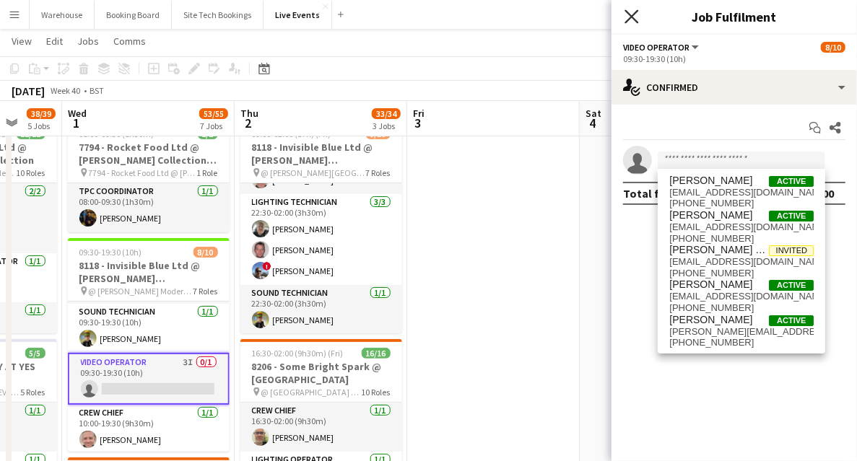
click at [630, 16] on icon at bounding box center [632, 16] width 14 height 14
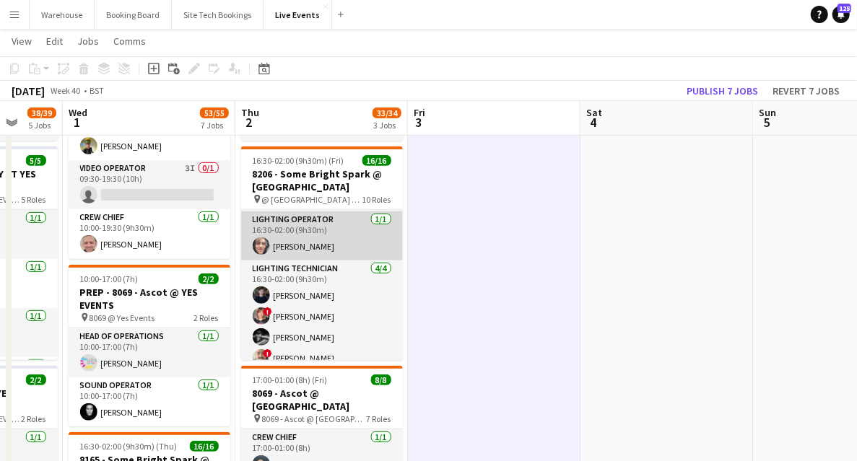
scroll to position [0, 0]
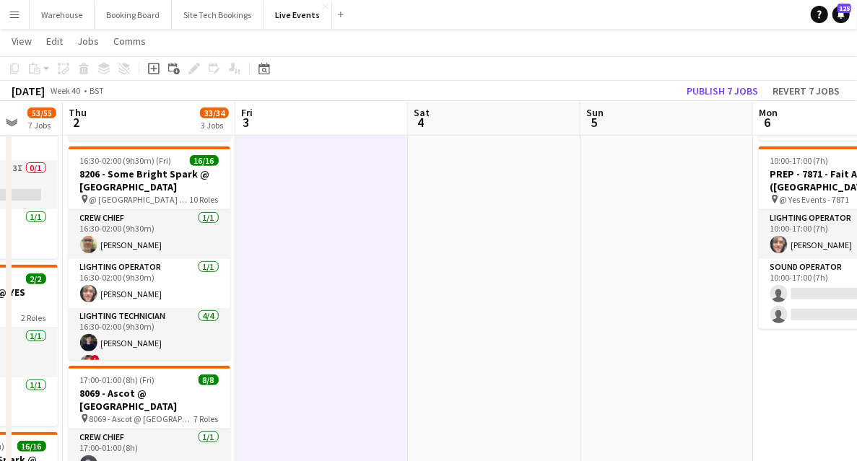
drag, startPoint x: 648, startPoint y: 271, endPoint x: 512, endPoint y: 280, distance: 136.1
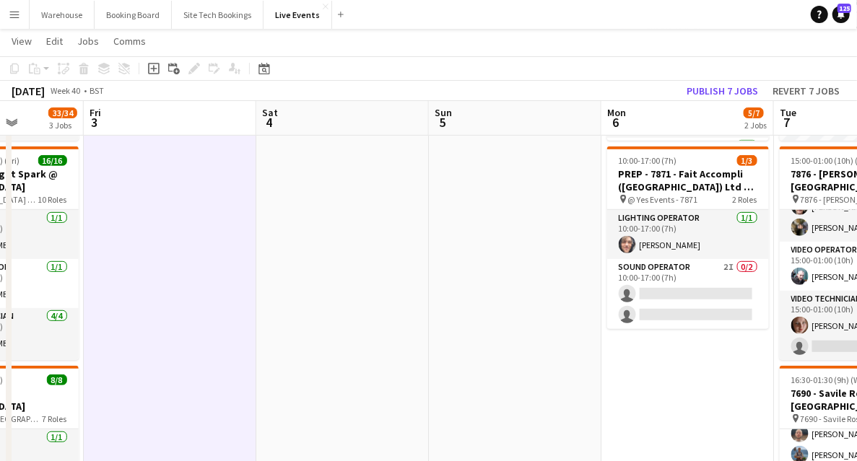
drag, startPoint x: 436, startPoint y: 286, endPoint x: 247, endPoint y: 282, distance: 189.2
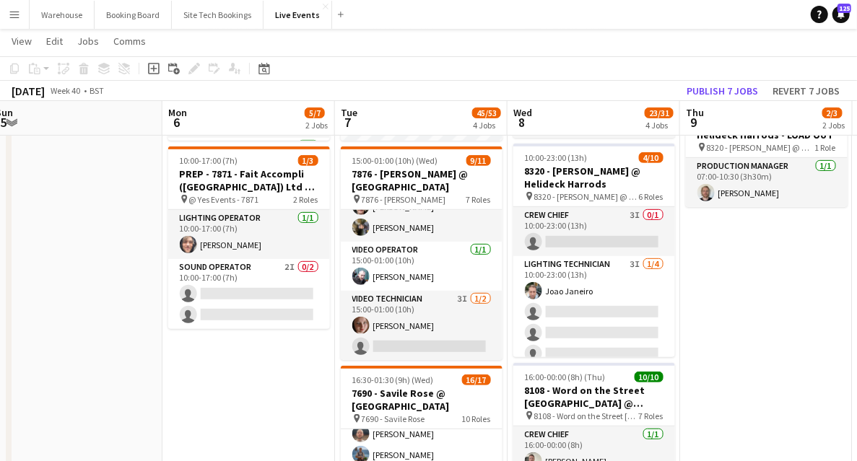
drag, startPoint x: 334, startPoint y: 373, endPoint x: 236, endPoint y: 368, distance: 98.3
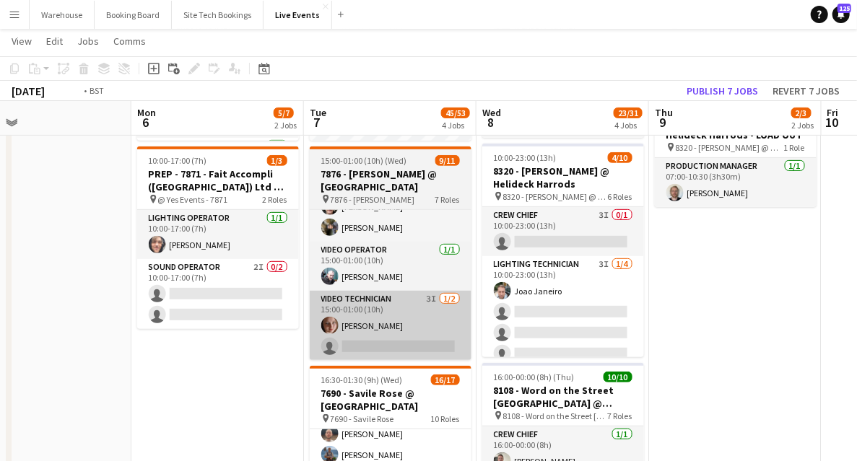
drag, startPoint x: 274, startPoint y: 365, endPoint x: 136, endPoint y: 334, distance: 142.1
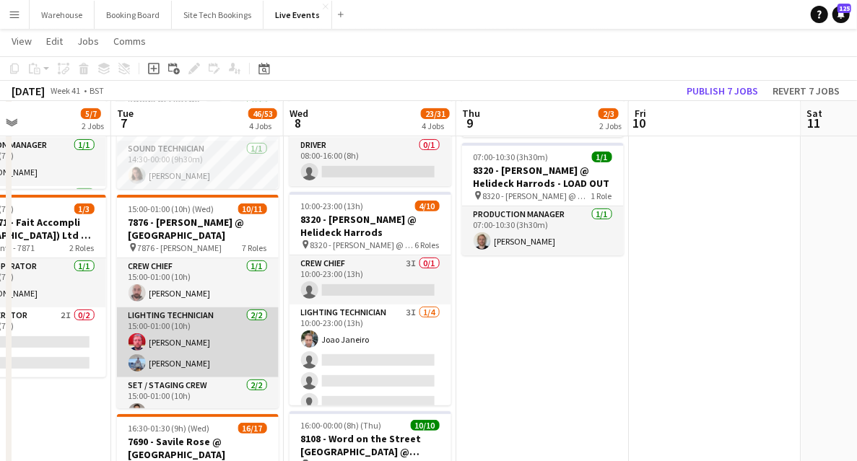
scroll to position [48, 0]
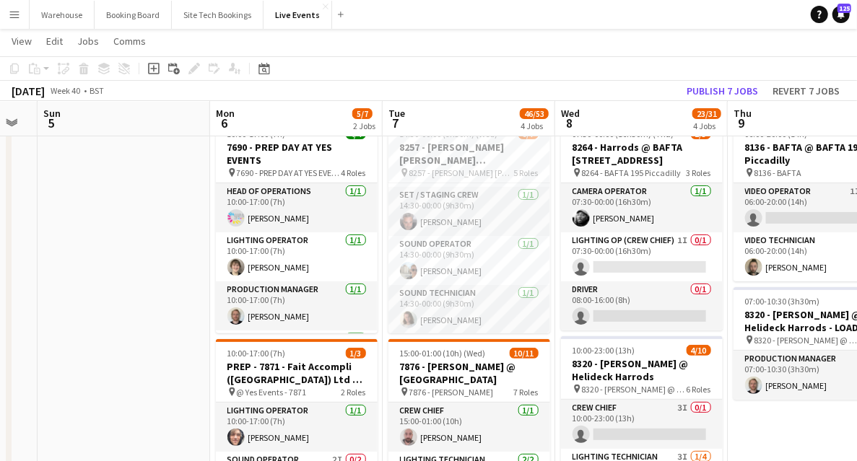
drag, startPoint x: 552, startPoint y: 422, endPoint x: 825, endPoint y: 393, distance: 275.2
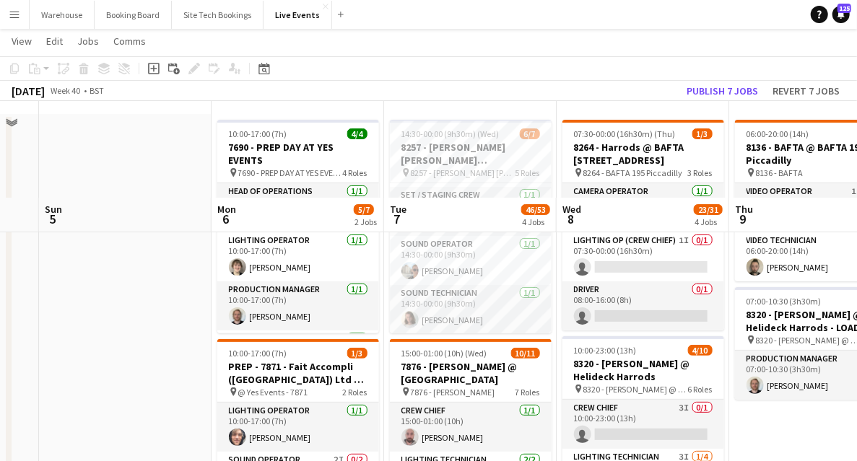
scroll to position [144, 0]
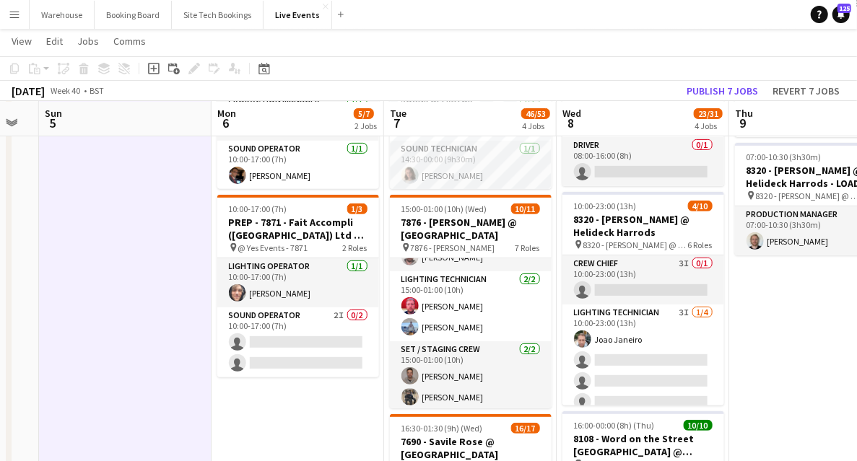
scroll to position [133, 0]
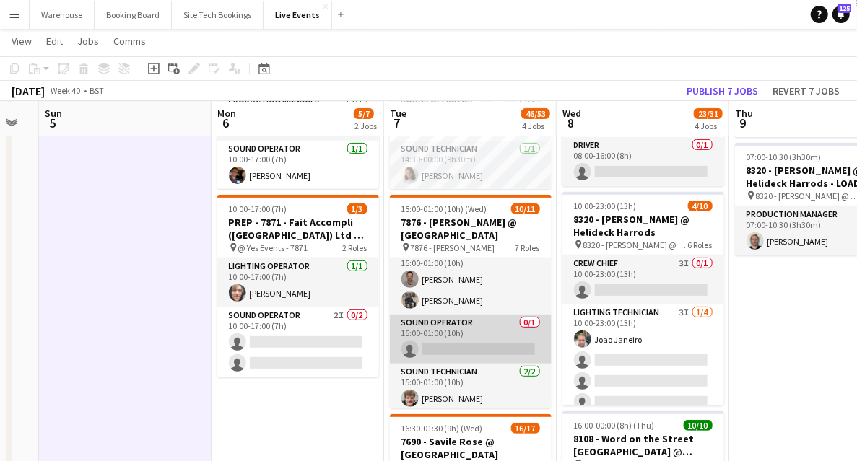
click at [462, 329] on app-card-role "Sound Operator 0/1 15:00-01:00 (10h) single-neutral-actions" at bounding box center [471, 339] width 162 height 49
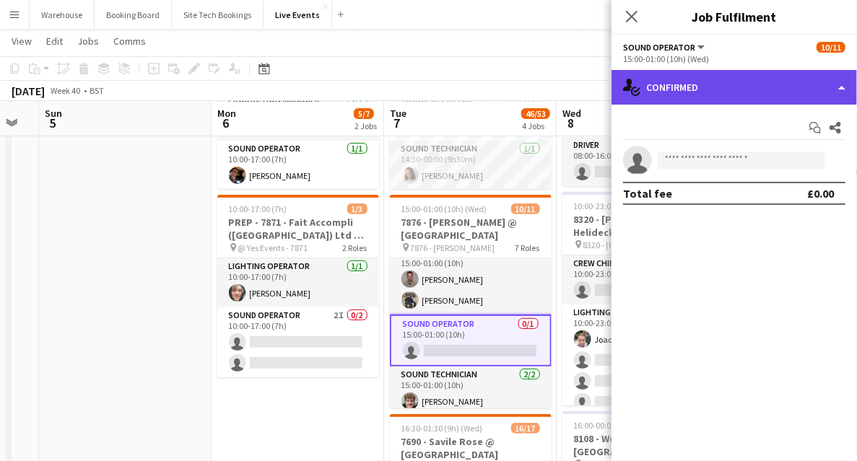
click at [654, 88] on div "single-neutral-actions-check-2 Confirmed" at bounding box center [734, 87] width 245 height 35
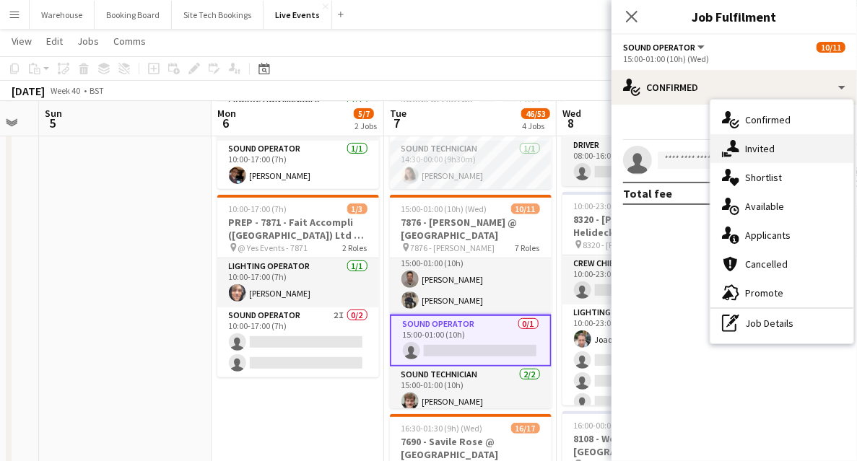
click at [736, 144] on icon "single-neutral-actions-share-1" at bounding box center [730, 148] width 17 height 17
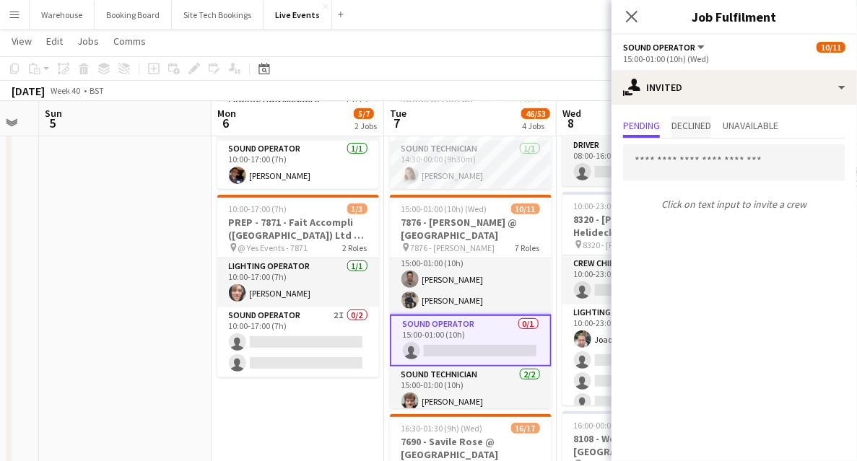
click at [692, 126] on span "Declined" at bounding box center [692, 126] width 40 height 10
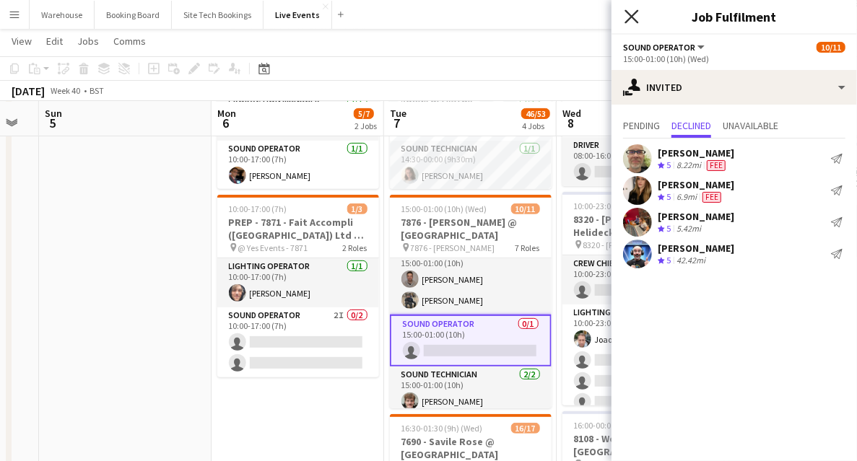
click at [635, 14] on icon at bounding box center [632, 16] width 14 height 14
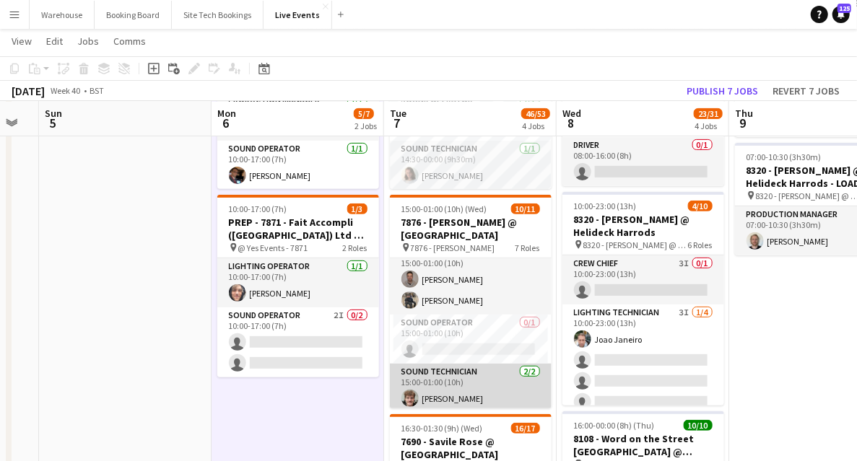
scroll to position [181, 0]
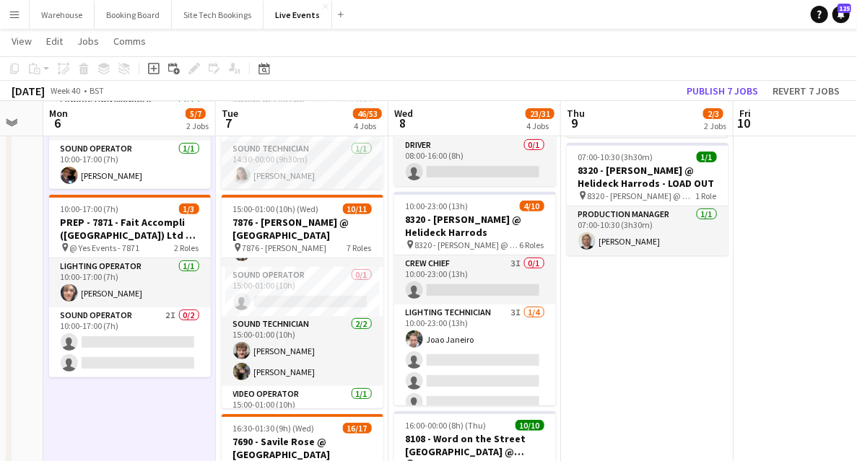
drag, startPoint x: 741, startPoint y: 334, endPoint x: 593, endPoint y: 332, distance: 148.0
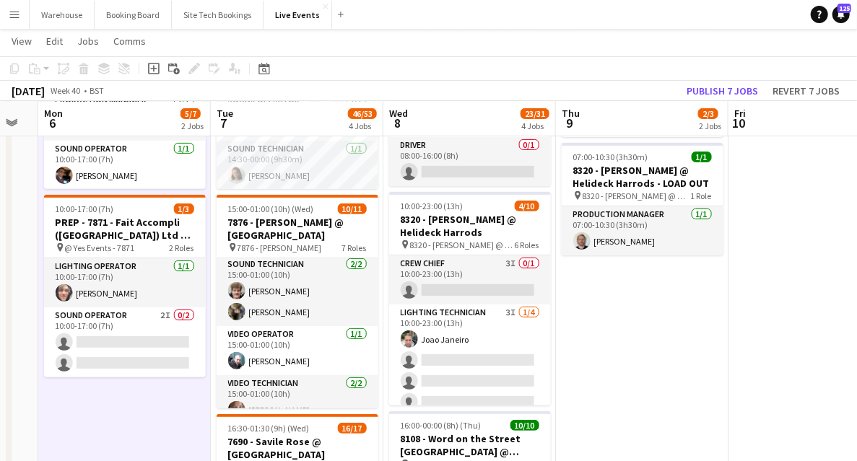
scroll to position [144, 0]
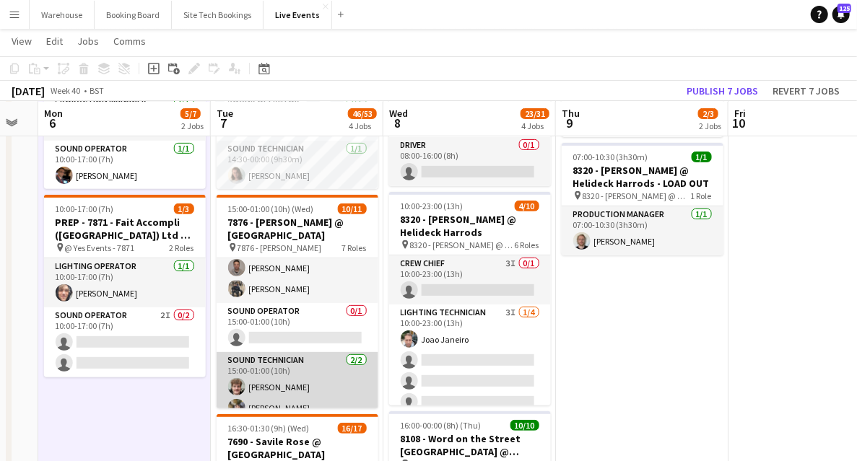
click at [238, 381] on app-user-avatar at bounding box center [236, 386] width 17 height 17
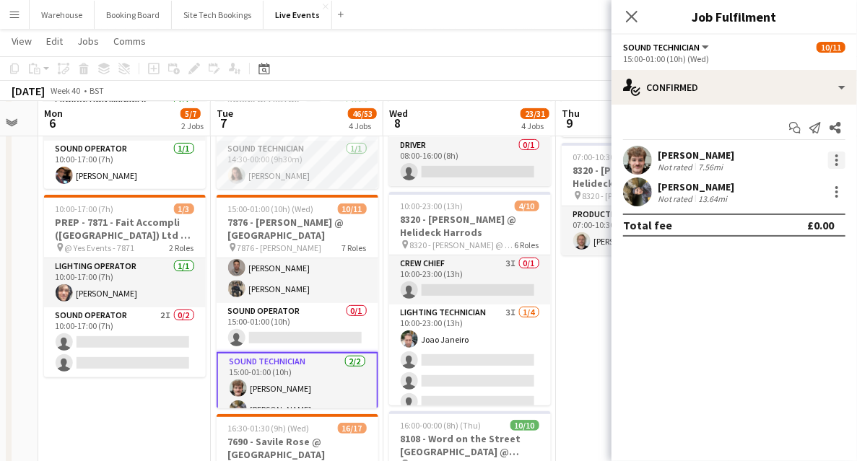
click at [840, 162] on div at bounding box center [836, 160] width 17 height 17
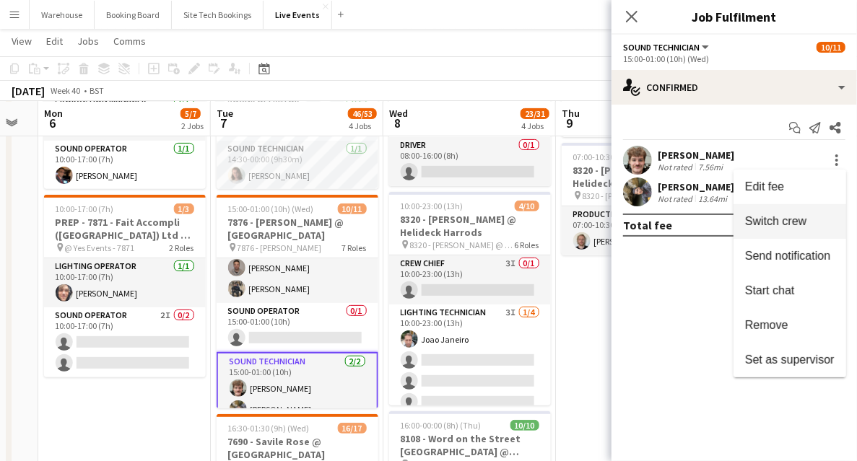
click at [771, 227] on span "Switch crew" at bounding box center [775, 221] width 61 height 12
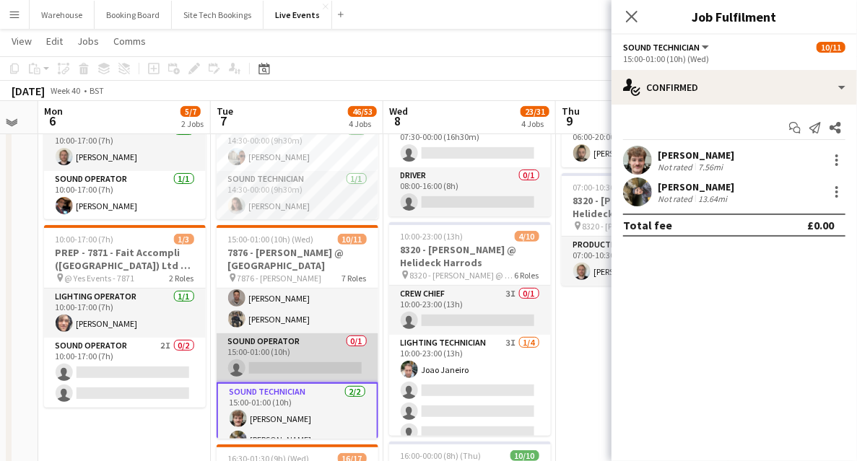
click at [295, 368] on app-card-role "Sound Operator 0/1 15:00-01:00 (10h) single-neutral-actions" at bounding box center [298, 358] width 162 height 49
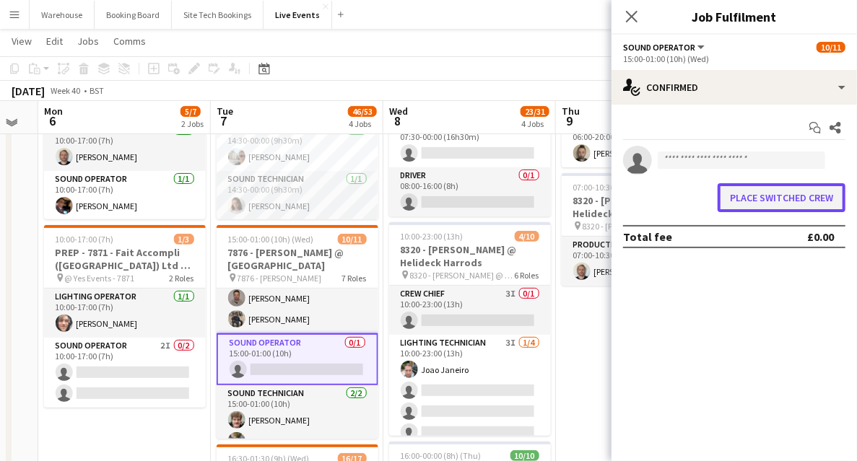
click at [814, 195] on button "Place switched crew" at bounding box center [782, 197] width 128 height 29
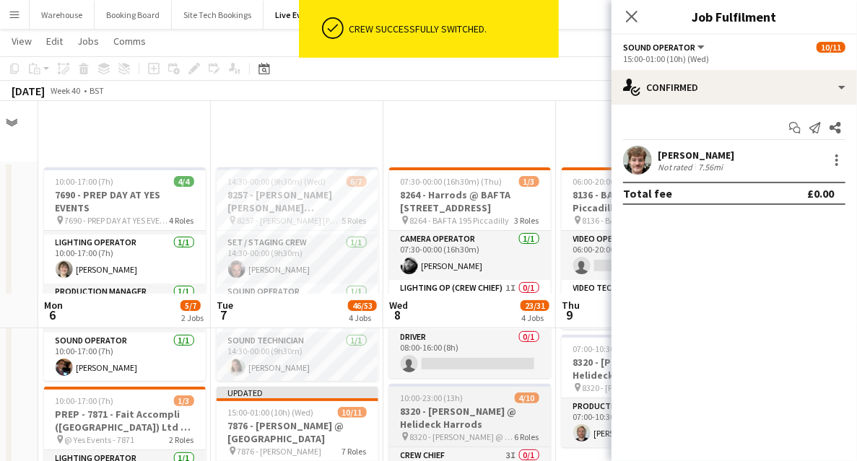
scroll to position [192, 0]
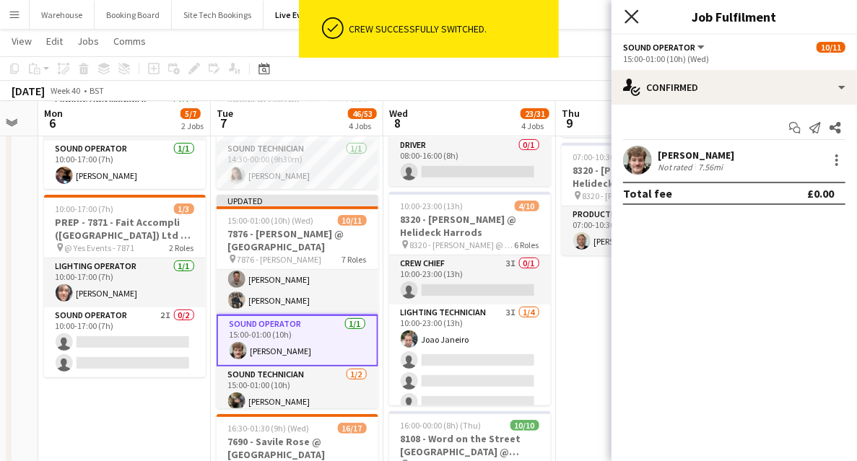
click at [634, 12] on icon "Close pop-in" at bounding box center [632, 16] width 14 height 14
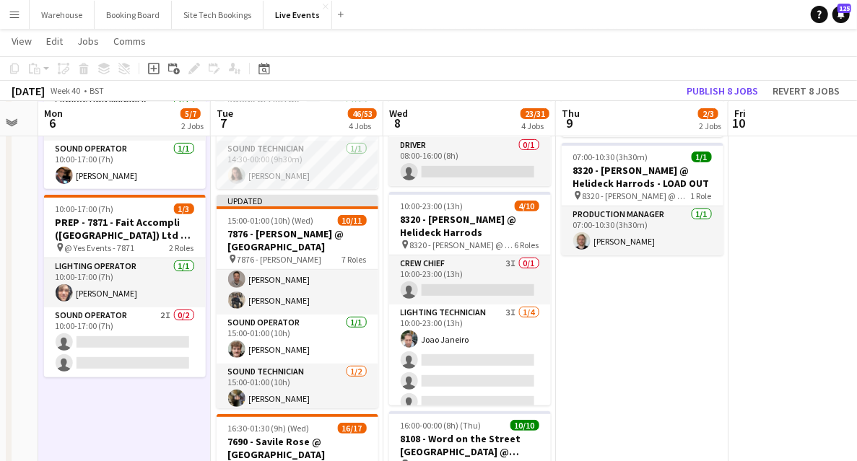
scroll to position [0, 479]
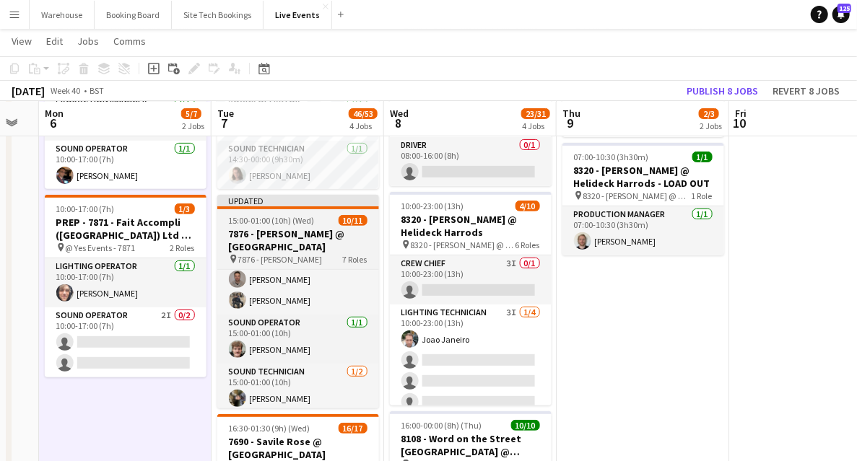
click at [277, 245] on h3 "7876 - [PERSON_NAME] @ [GEOGRAPHIC_DATA]" at bounding box center [298, 240] width 162 height 26
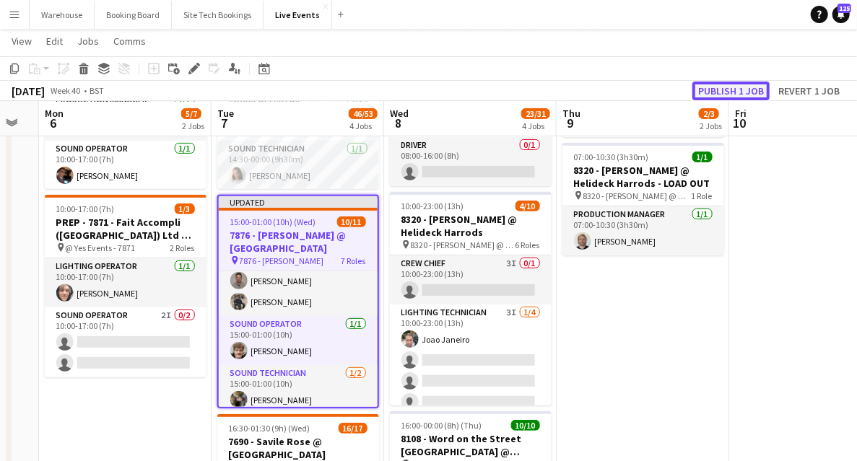
click at [745, 92] on button "Publish 1 job" at bounding box center [730, 91] width 77 height 19
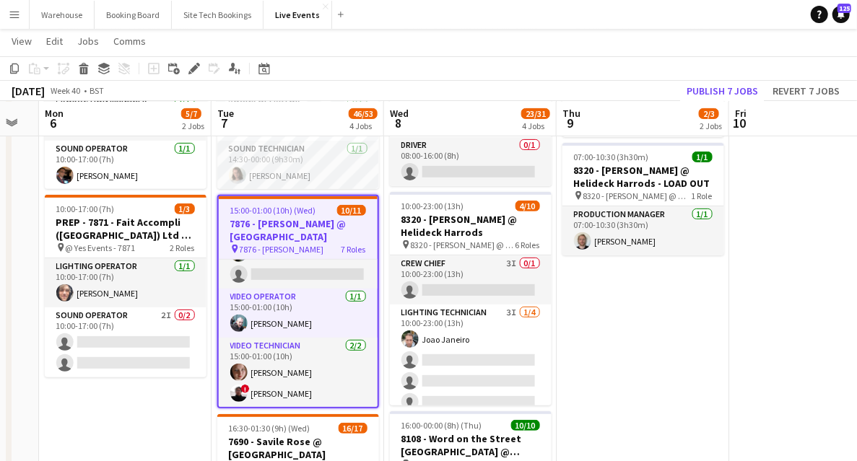
scroll to position [0, 0]
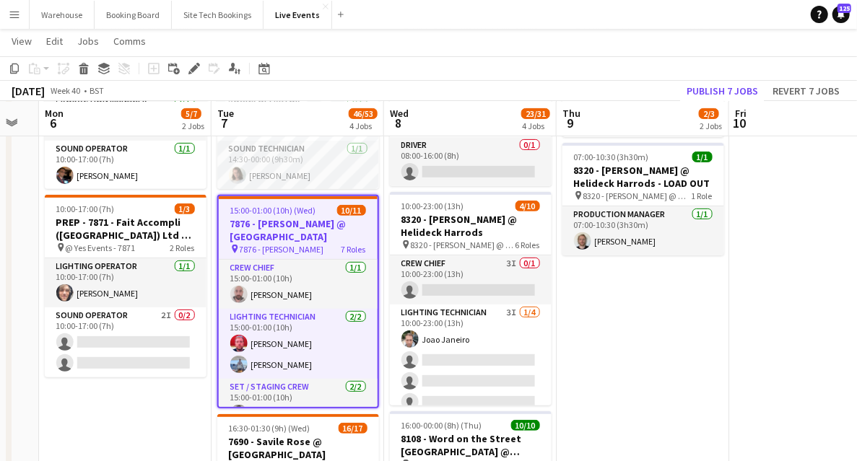
click at [310, 212] on span "15:00-01:00 (10h) (Wed)" at bounding box center [273, 210] width 86 height 11
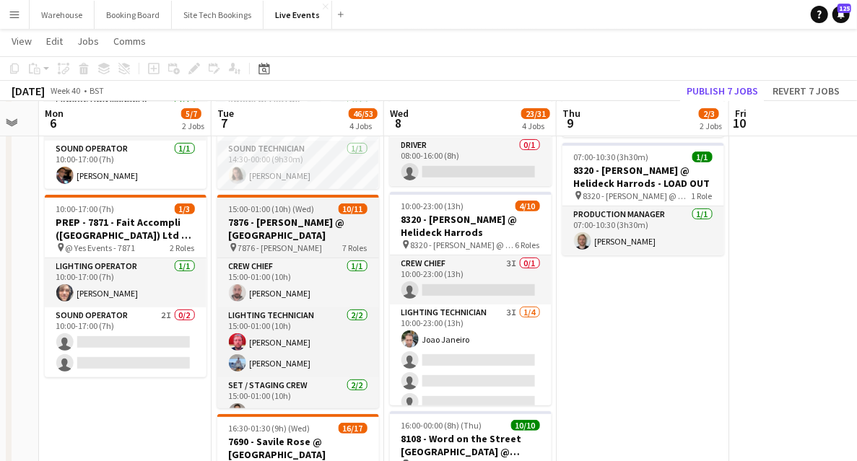
click at [313, 223] on h3 "7876 - [PERSON_NAME] @ [GEOGRAPHIC_DATA]" at bounding box center [298, 229] width 162 height 26
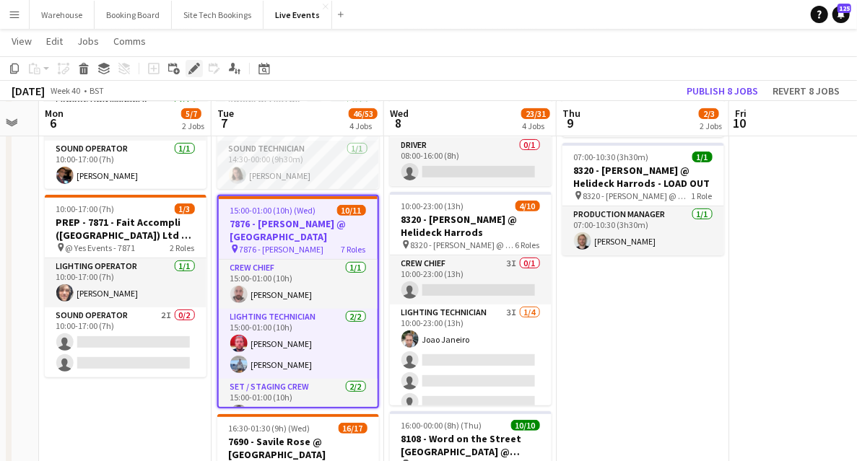
click at [196, 68] on icon at bounding box center [194, 69] width 8 height 8
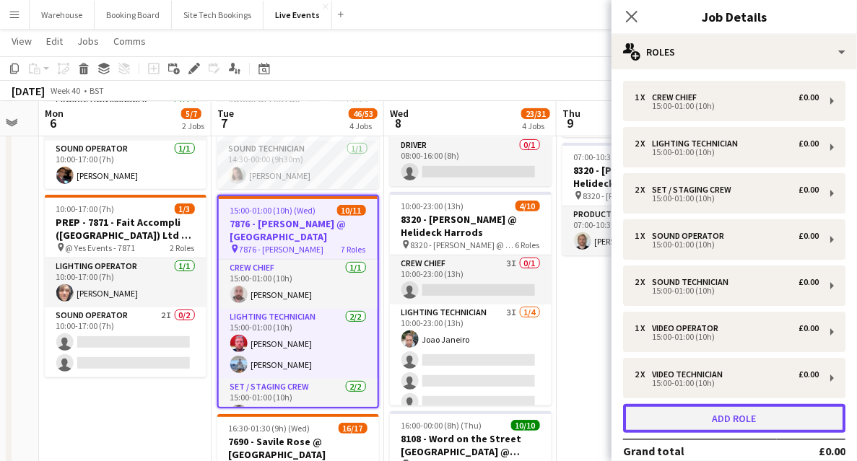
click at [732, 422] on button "Add role" at bounding box center [734, 418] width 222 height 29
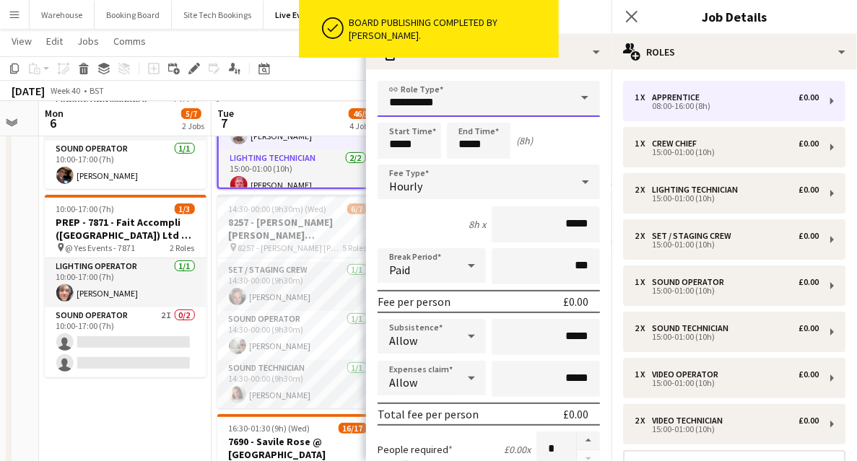
click at [466, 103] on input "**********" at bounding box center [489, 99] width 222 height 36
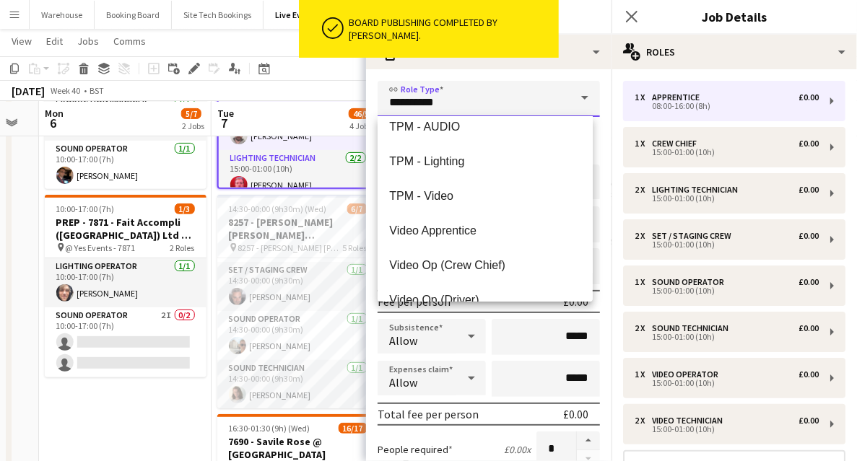
scroll to position [3417, 0]
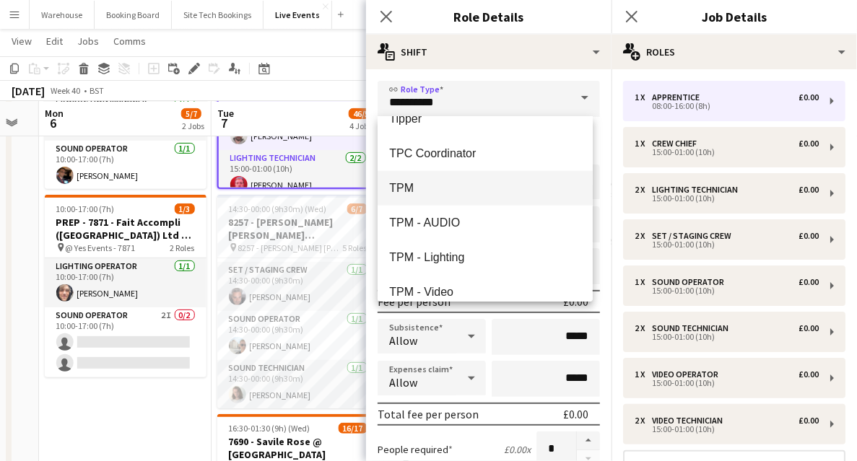
click at [412, 184] on span "TPM" at bounding box center [485, 188] width 192 height 14
type input "***"
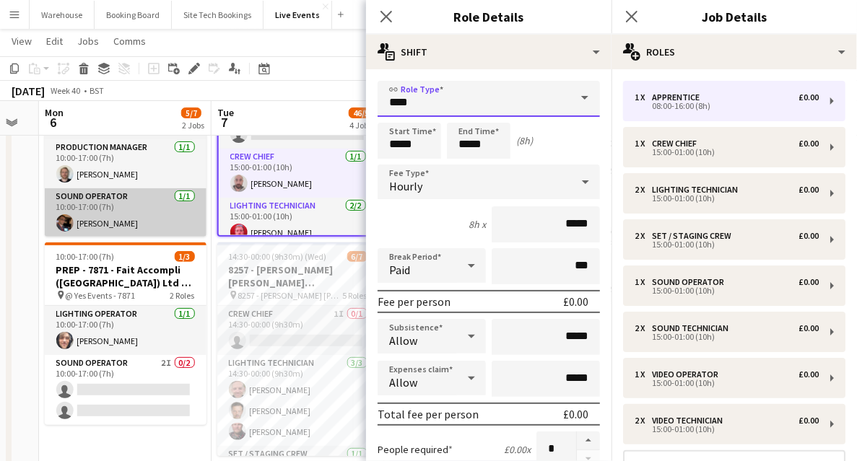
scroll to position [48, 0]
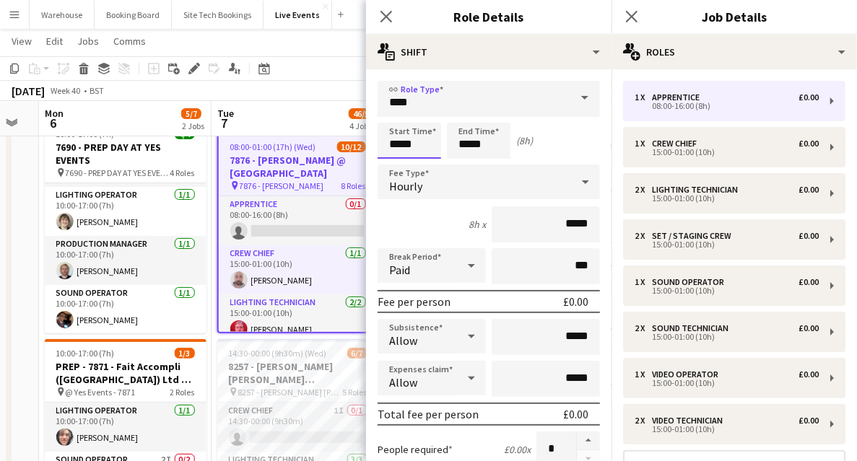
click at [403, 140] on input "*****" at bounding box center [410, 141] width 64 height 36
click at [397, 123] on input "*****" at bounding box center [410, 141] width 64 height 36
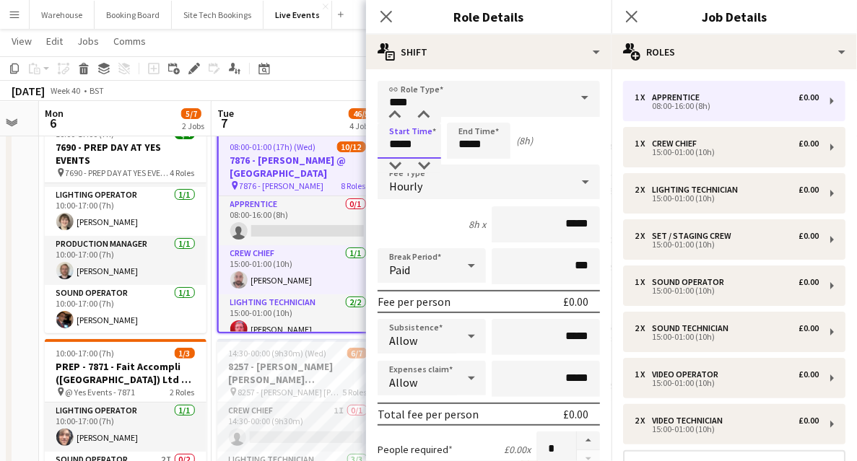
click at [397, 123] on input "*****" at bounding box center [410, 141] width 64 height 36
click at [396, 119] on div at bounding box center [395, 115] width 29 height 14
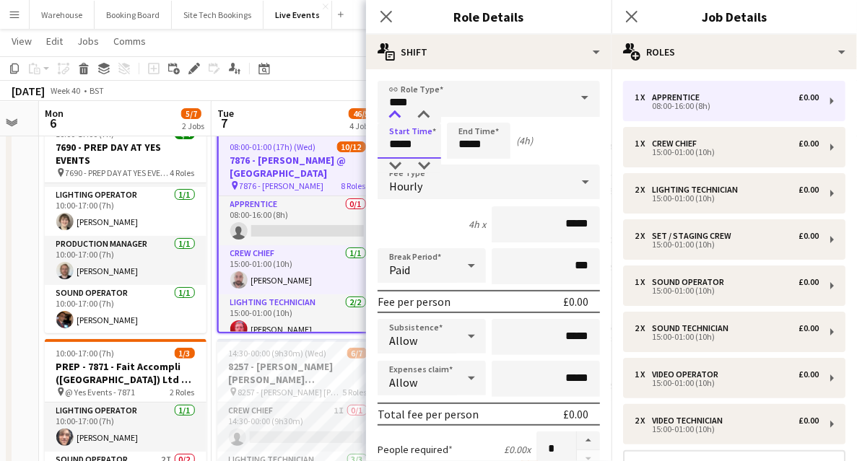
click at [396, 119] on div at bounding box center [395, 115] width 29 height 14
type input "*****"
click at [396, 119] on div at bounding box center [395, 115] width 29 height 14
click at [491, 149] on input "*****" at bounding box center [479, 141] width 64 height 36
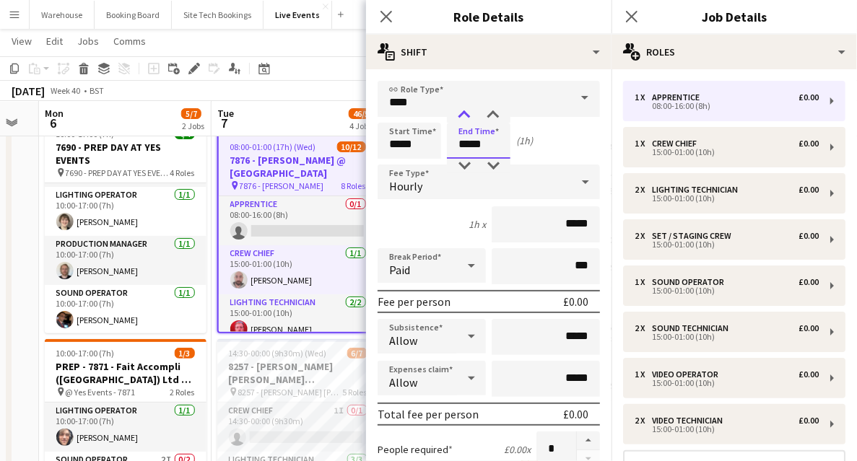
click at [462, 116] on div at bounding box center [464, 115] width 29 height 14
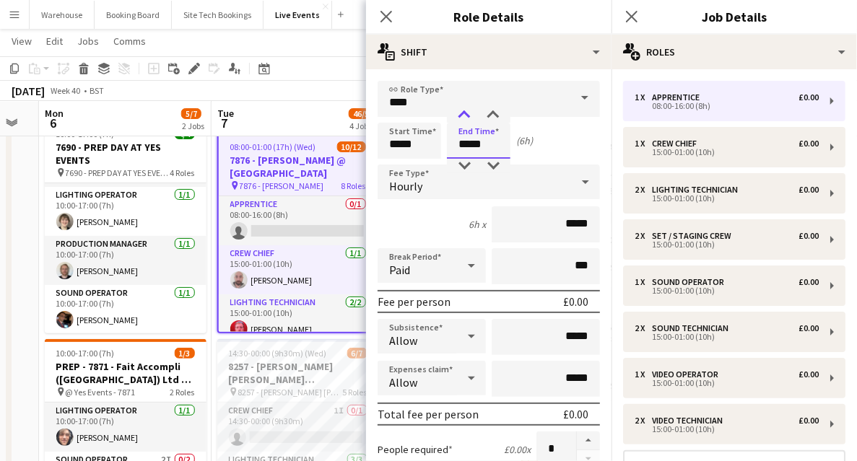
click at [462, 116] on div at bounding box center [464, 115] width 29 height 14
type input "*****"
click at [462, 116] on div at bounding box center [464, 115] width 29 height 14
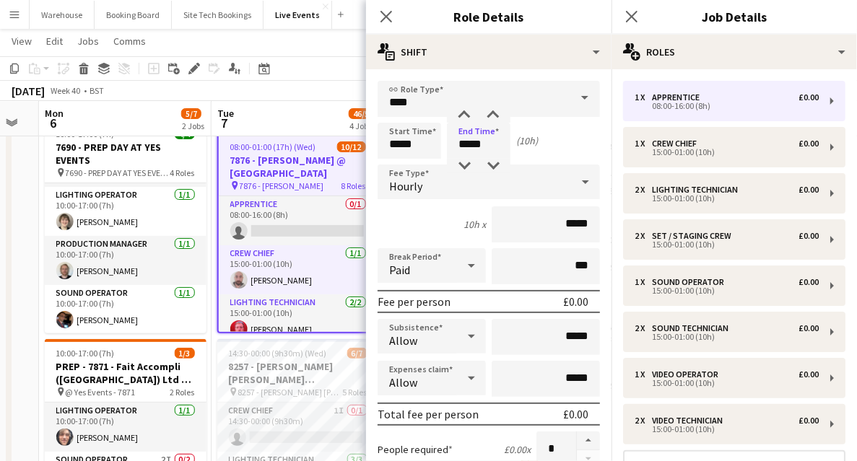
click at [404, 188] on span "Hourly" at bounding box center [405, 186] width 33 height 14
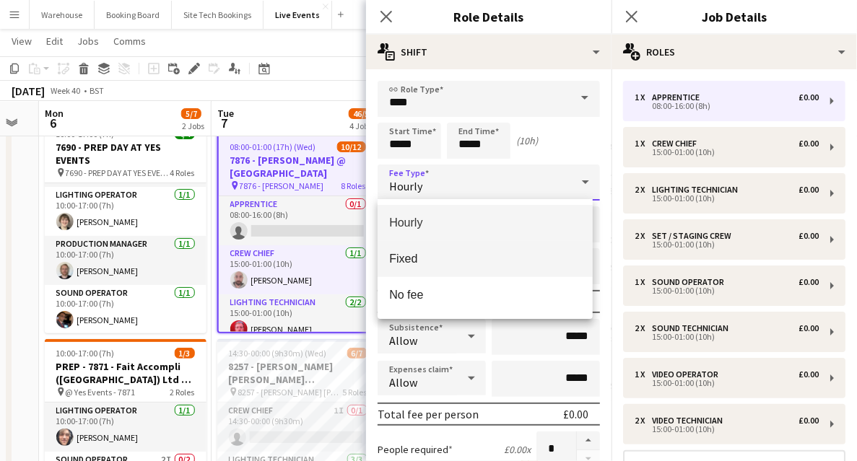
click at [403, 258] on span "Fixed" at bounding box center [485, 259] width 192 height 14
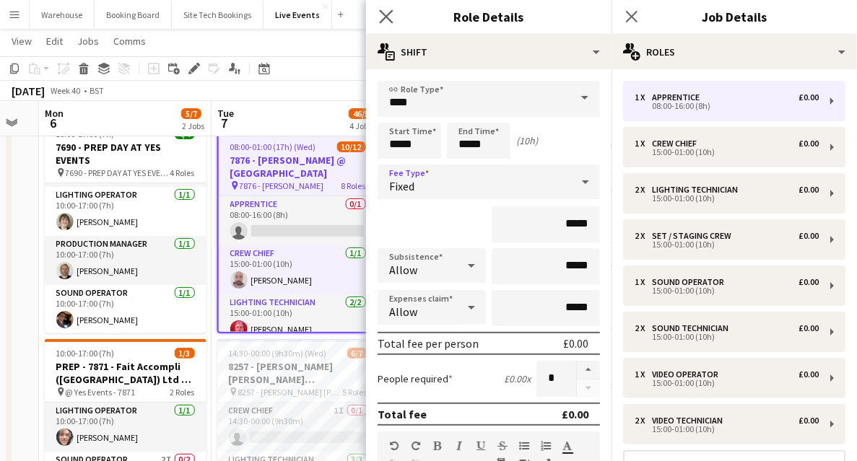
click at [388, 24] on app-icon "Close pop-in" at bounding box center [386, 16] width 21 height 21
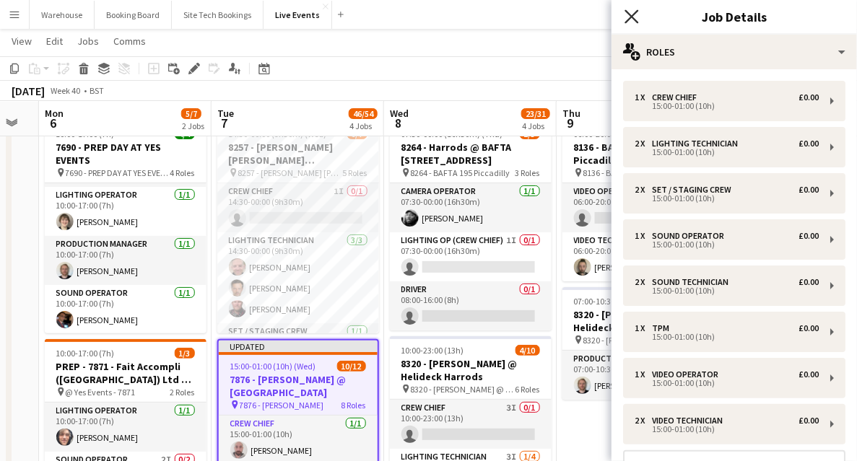
click at [626, 18] on icon "Close pop-in" at bounding box center [632, 16] width 14 height 14
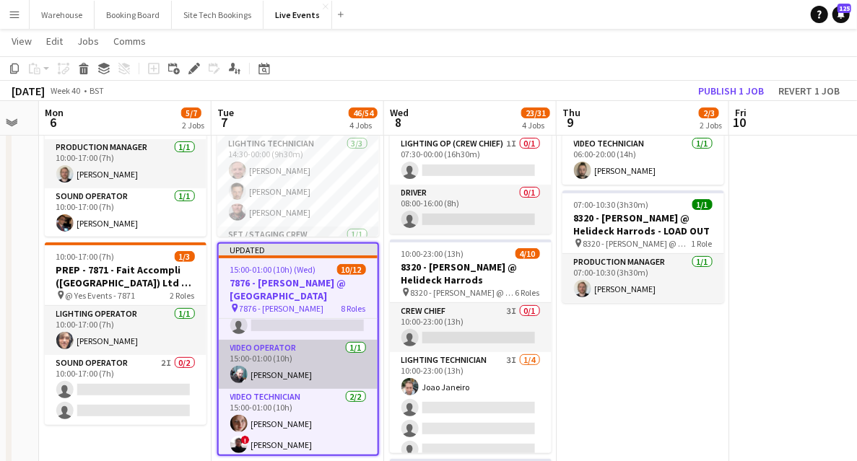
scroll to position [289, 0]
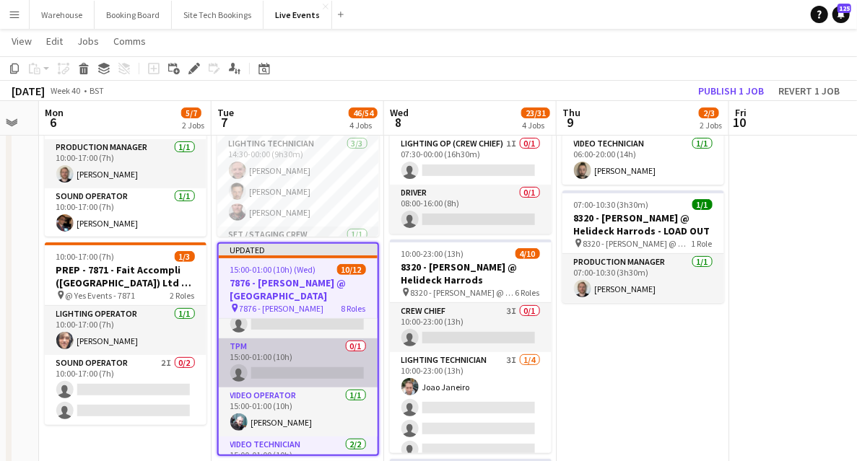
click at [274, 374] on app-card-role "TPM 0/1 15:00-01:00 (10h) single-neutral-actions" at bounding box center [298, 363] width 159 height 49
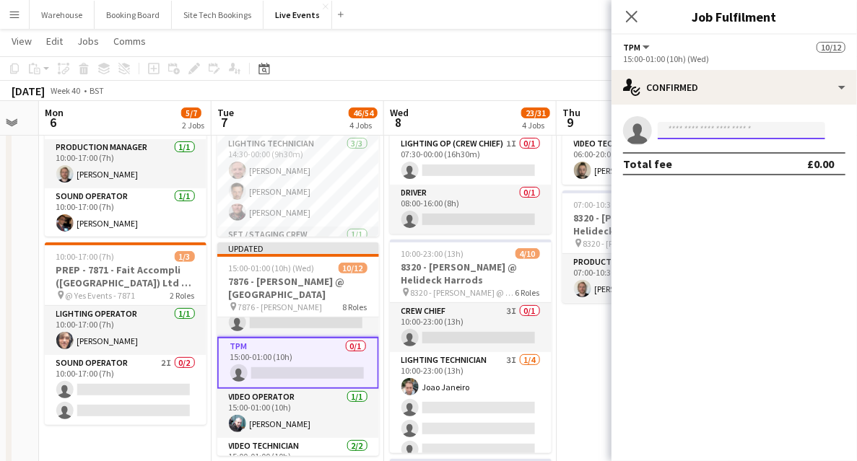
click at [717, 131] on input at bounding box center [742, 130] width 168 height 17
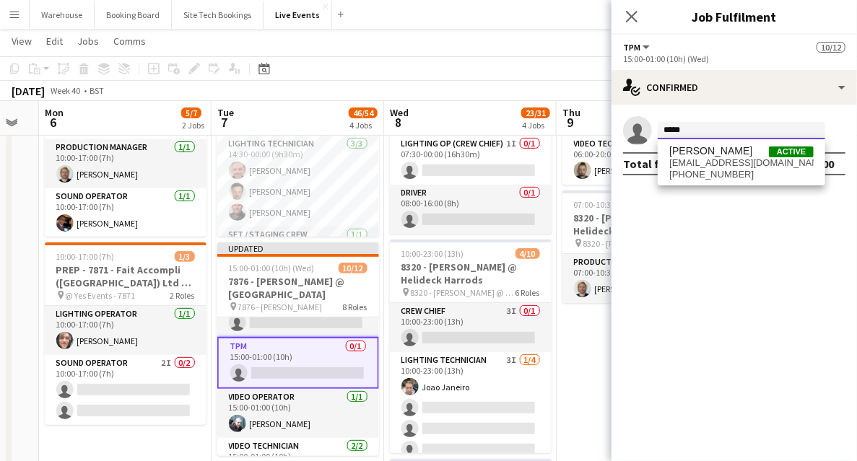
type input "*****"
click at [713, 164] on span "[EMAIL_ADDRESS][DOMAIN_NAME]" at bounding box center [741, 163] width 144 height 12
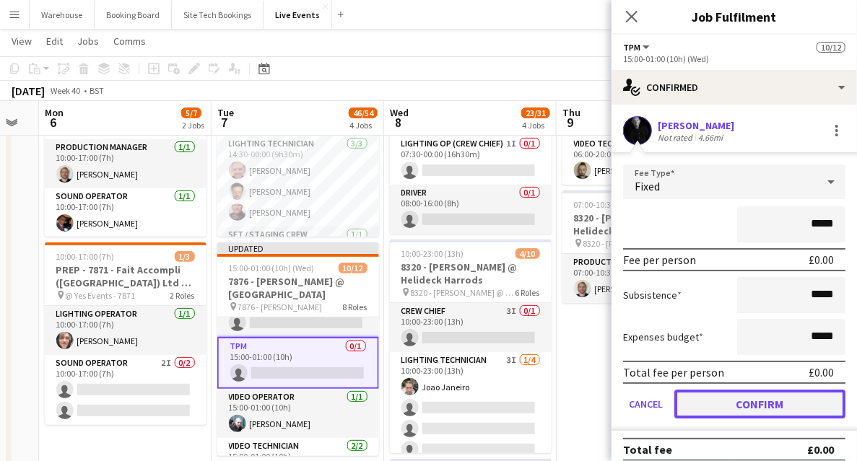
click at [773, 403] on button "Confirm" at bounding box center [759, 404] width 171 height 29
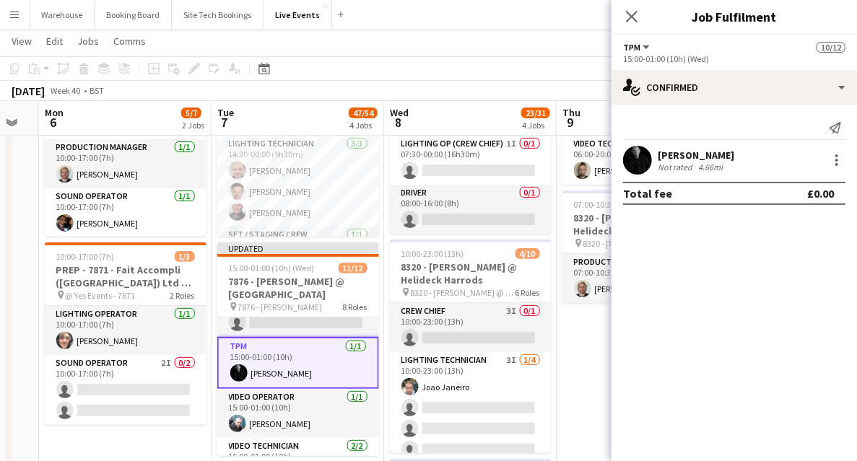
click at [629, 14] on icon at bounding box center [632, 17] width 12 height 12
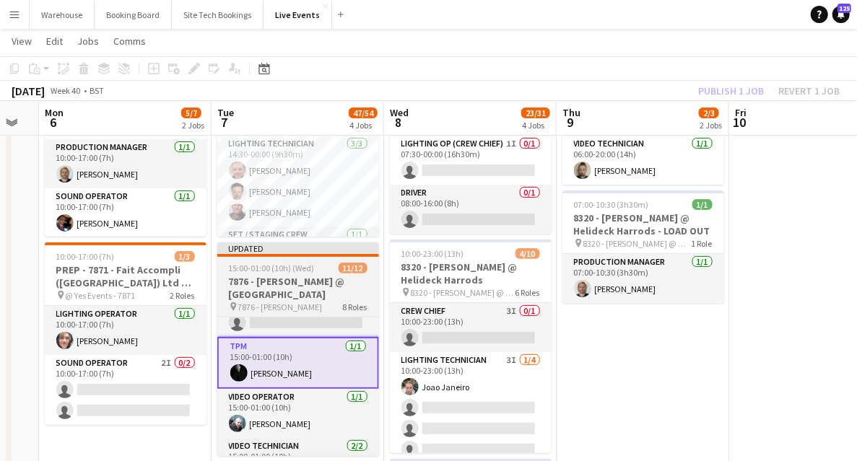
click at [306, 283] on h3 "7876 - [PERSON_NAME] @ [GEOGRAPHIC_DATA]" at bounding box center [298, 288] width 162 height 26
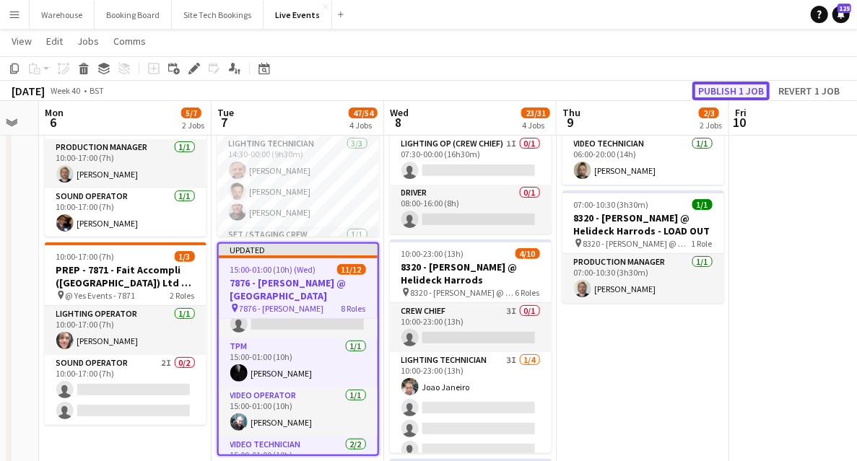
click at [752, 87] on button "Publish 1 job" at bounding box center [730, 91] width 77 height 19
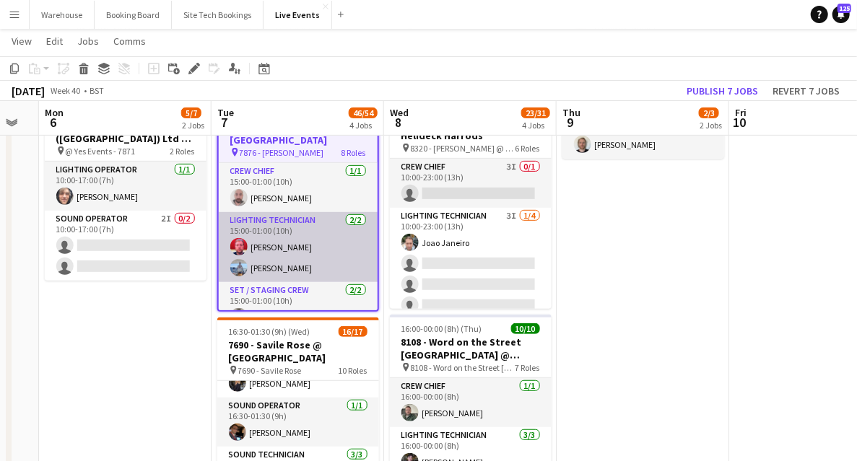
scroll to position [192, 0]
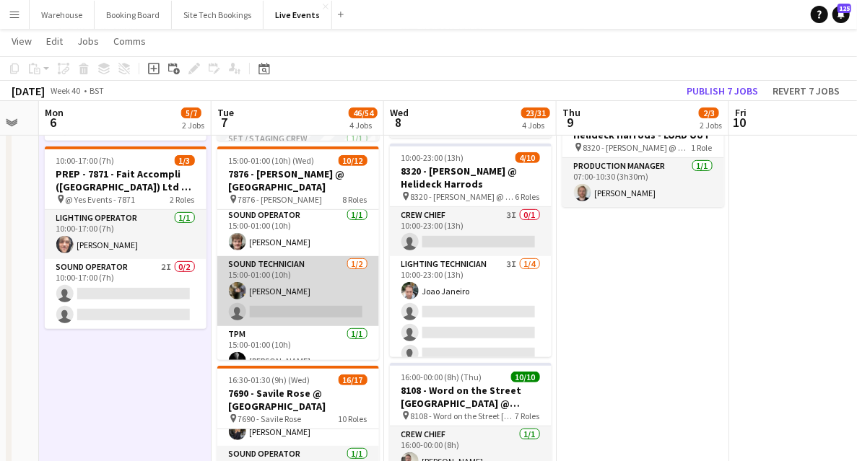
scroll to position [240, 0]
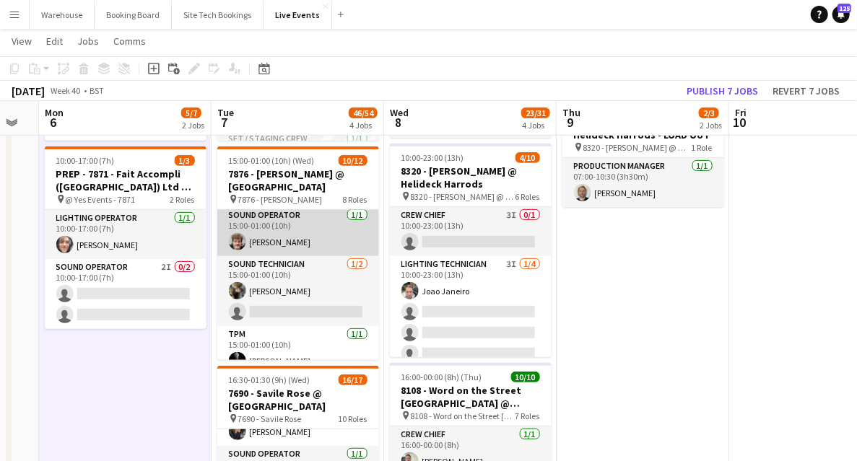
click at [277, 254] on app-card-role "Sound Operator [DATE] 15:00-01:00 (10h) [PERSON_NAME]" at bounding box center [298, 231] width 162 height 49
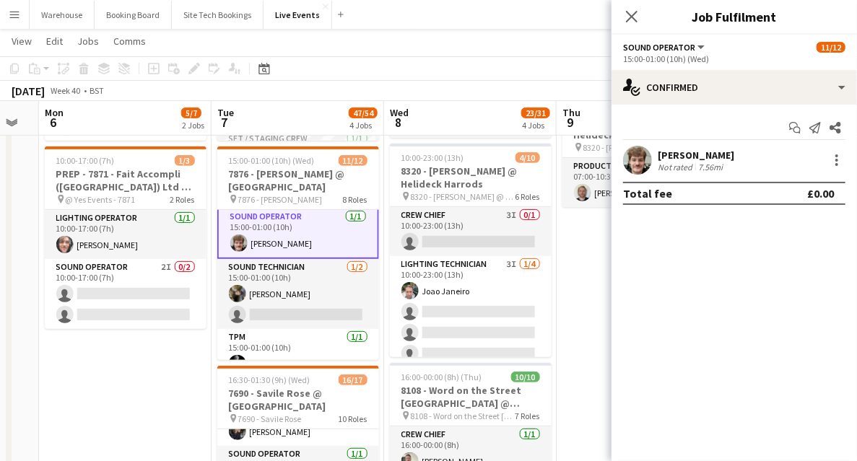
scroll to position [194, 0]
click at [635, 15] on icon "Close pop-in" at bounding box center [632, 16] width 14 height 14
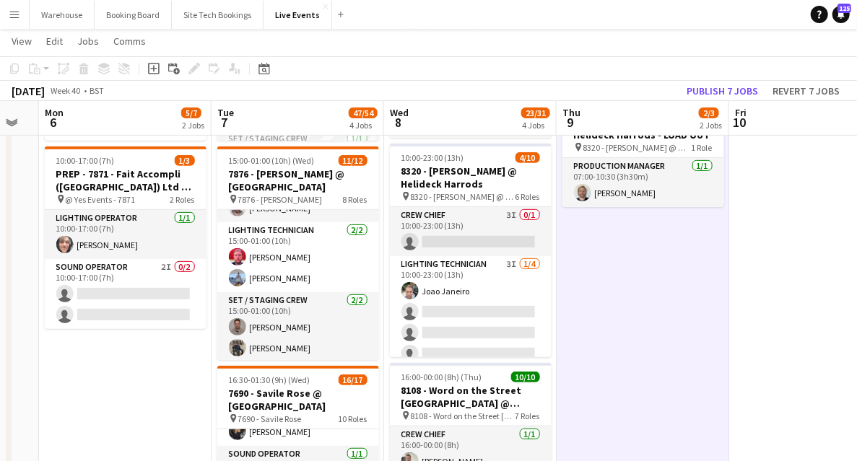
scroll to position [0, 0]
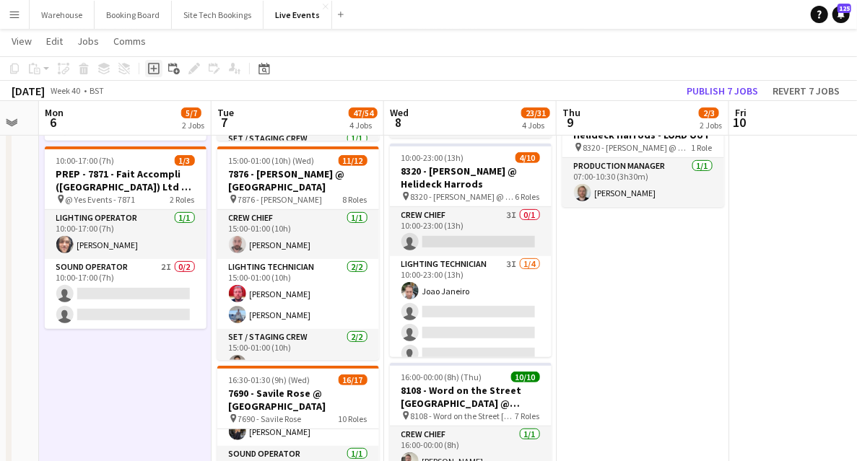
click at [156, 73] on icon at bounding box center [154, 69] width 12 height 12
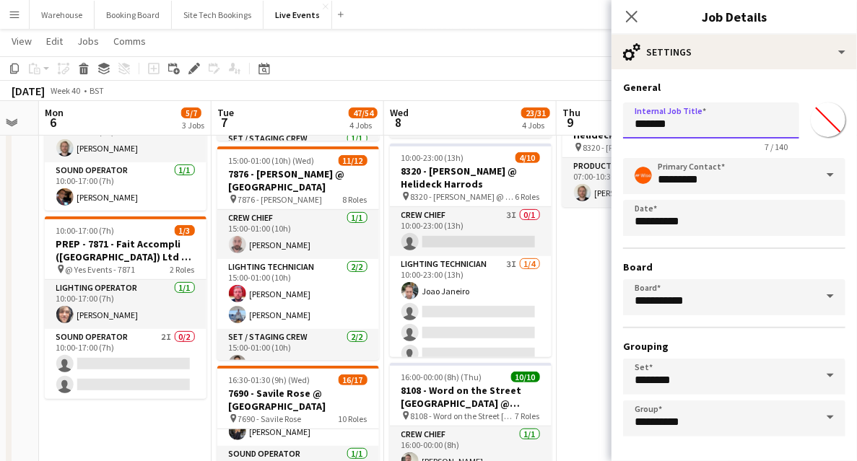
drag, startPoint x: 684, startPoint y: 124, endPoint x: 590, endPoint y: 124, distance: 93.9
click at [664, 132] on input "**********" at bounding box center [707, 121] width 169 height 36
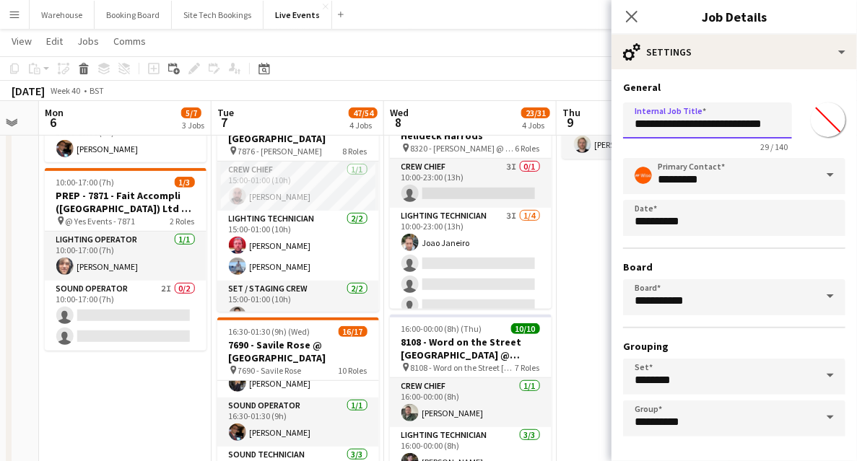
drag, startPoint x: 635, startPoint y: 120, endPoint x: 864, endPoint y: 125, distance: 228.2
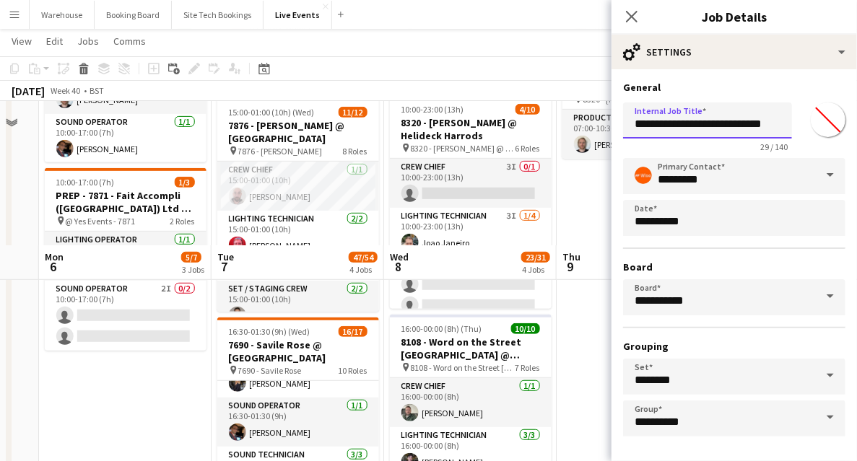
scroll to position [433, 0]
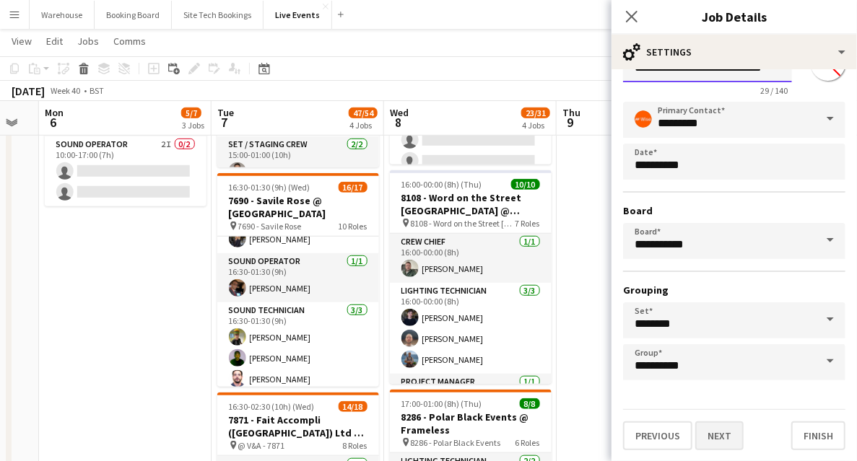
type input "**********"
click at [731, 431] on button "Next" at bounding box center [719, 436] width 48 height 29
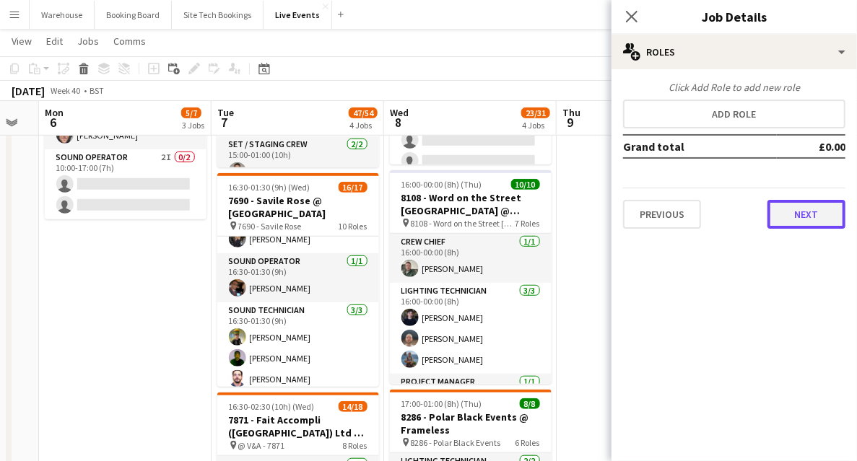
click at [786, 211] on button "Next" at bounding box center [807, 214] width 78 height 29
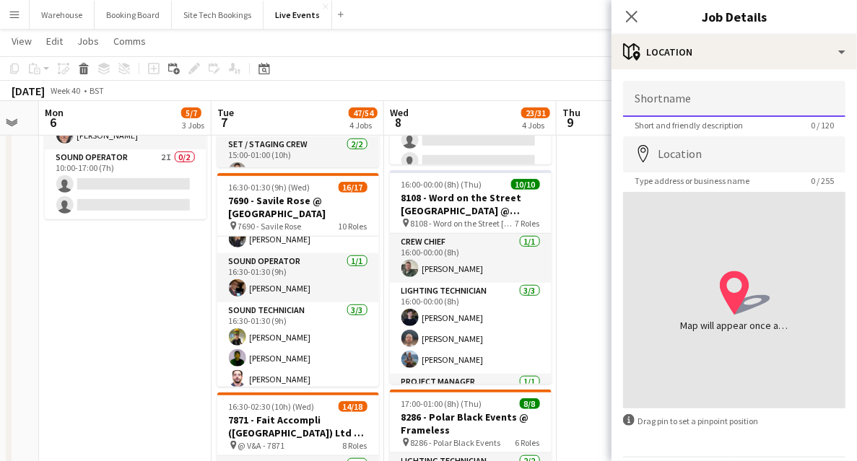
click at [674, 106] on input "Shortname" at bounding box center [734, 99] width 222 height 36
paste input "**********"
type input "**********"
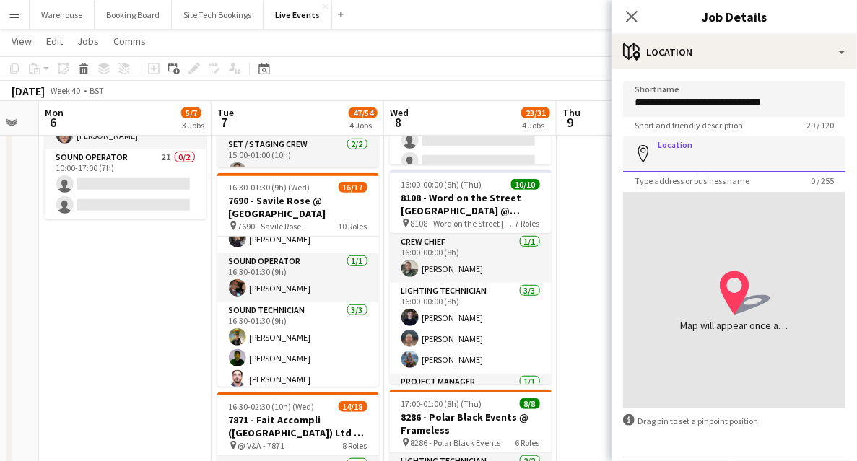
click at [695, 153] on input "Location" at bounding box center [734, 154] width 222 height 36
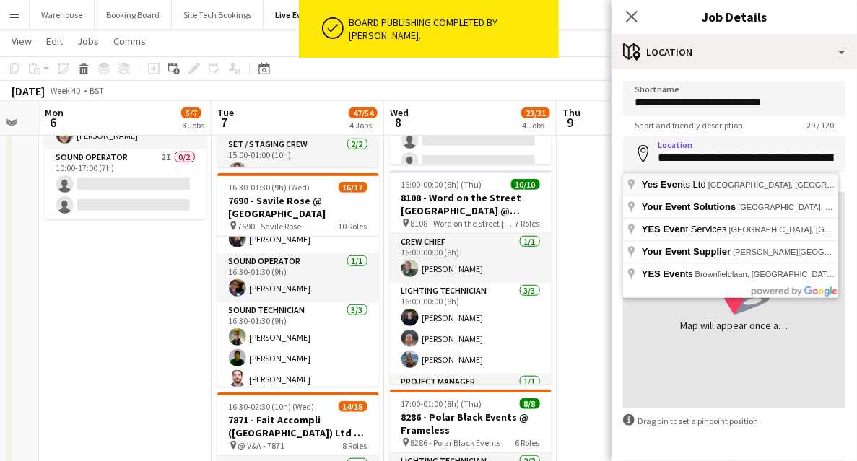
type input "**********"
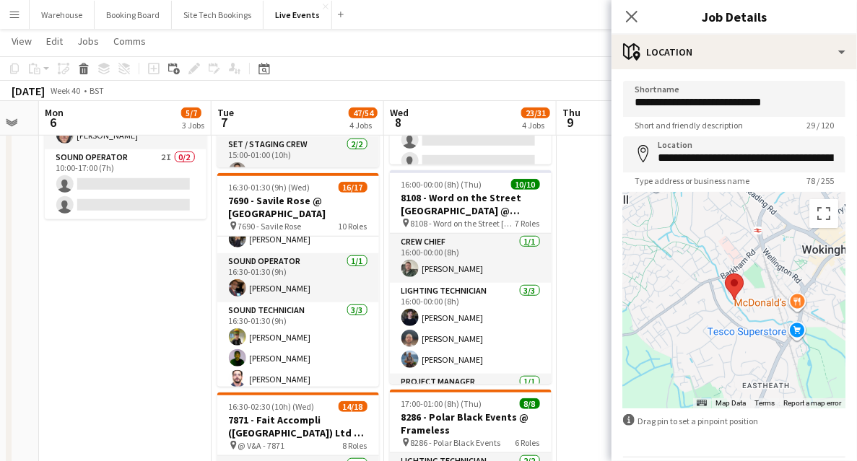
scroll to position [48, 0]
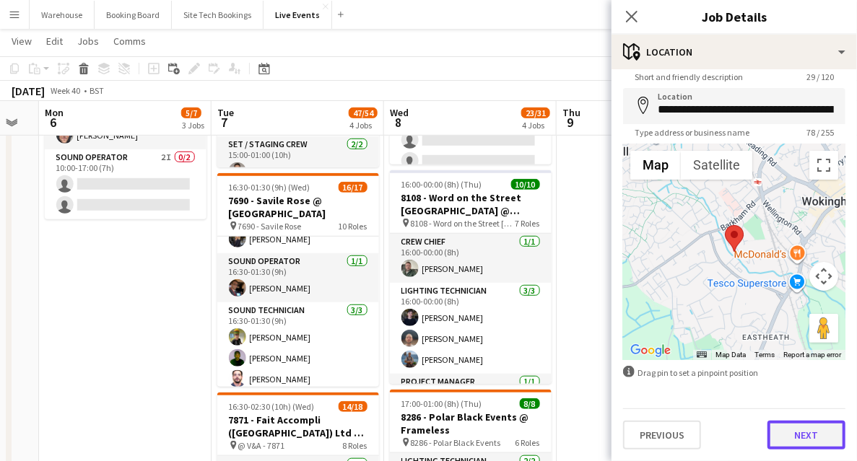
click at [791, 437] on button "Next" at bounding box center [807, 435] width 78 height 29
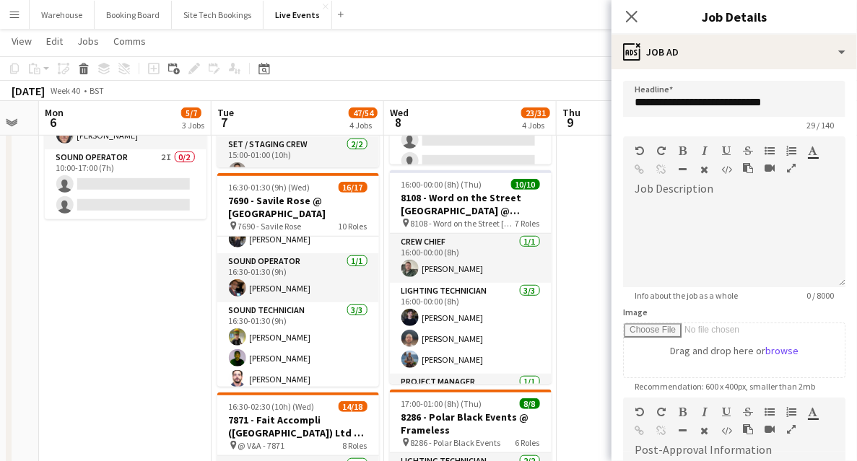
scroll to position [240, 0]
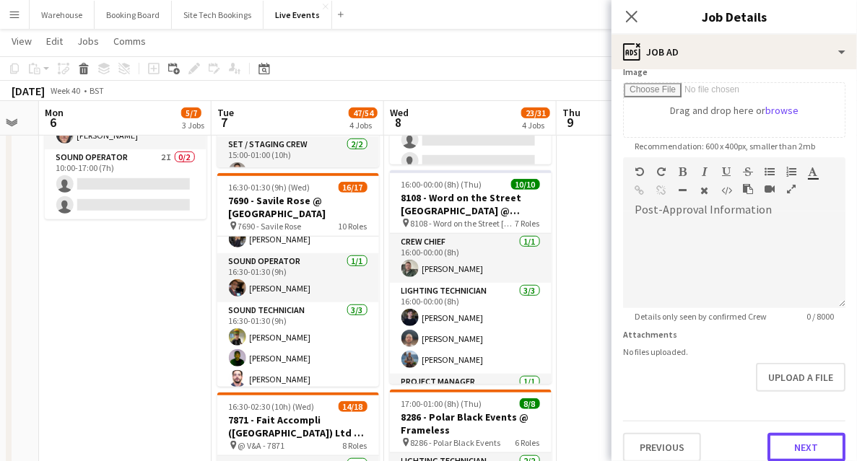
click at [792, 446] on button "Next" at bounding box center [807, 447] width 78 height 29
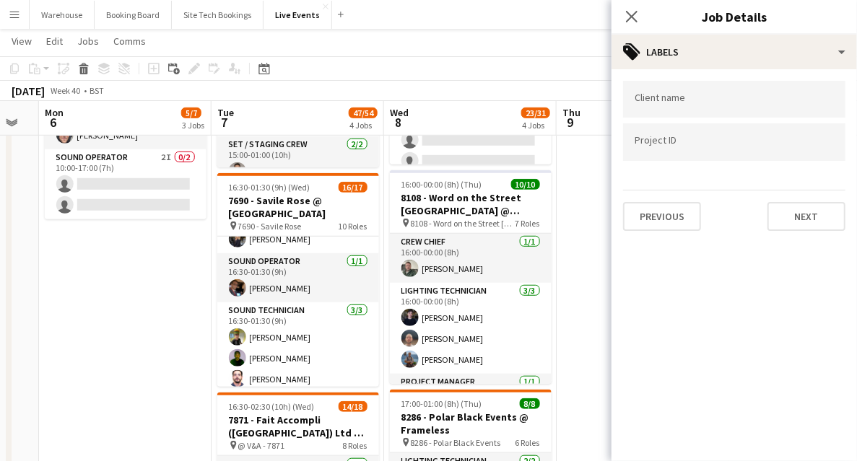
scroll to position [0, 0]
click at [781, 213] on button "Next" at bounding box center [807, 216] width 78 height 29
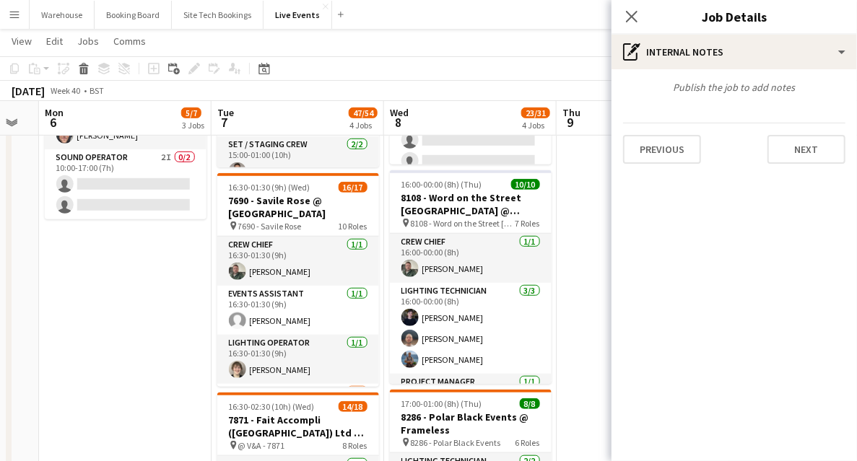
scroll to position [144, 0]
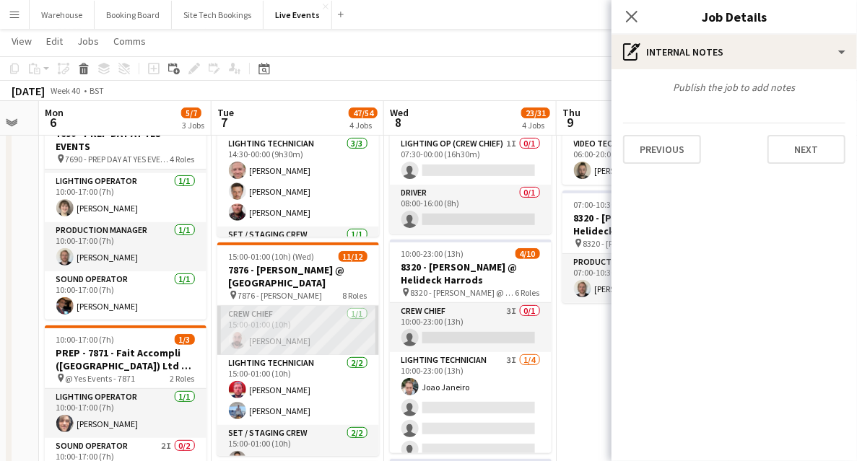
click at [238, 338] on app-user-avatar at bounding box center [237, 340] width 17 height 17
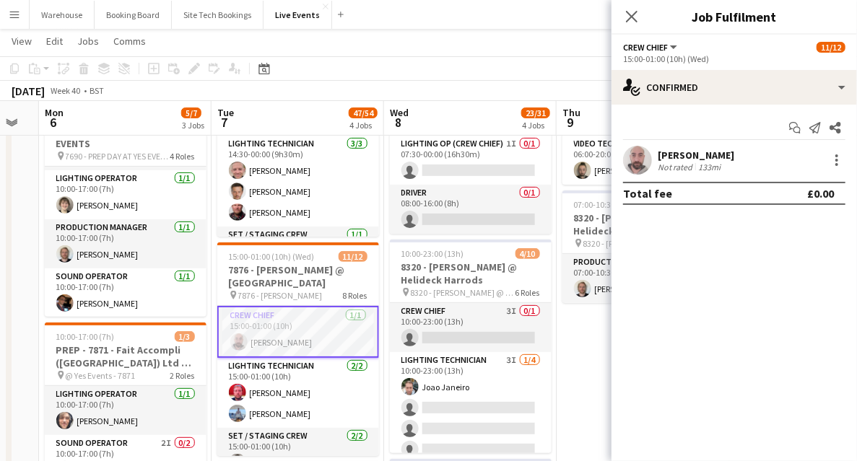
click at [635, 158] on app-user-avatar at bounding box center [637, 160] width 29 height 29
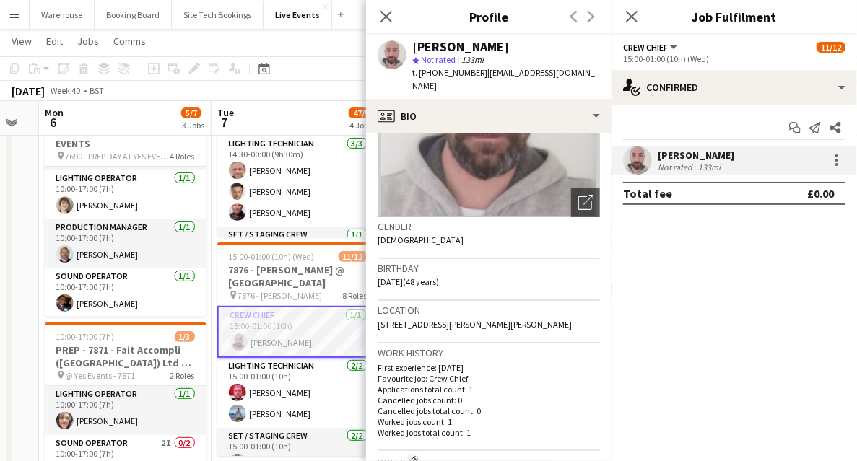
scroll to position [0, 0]
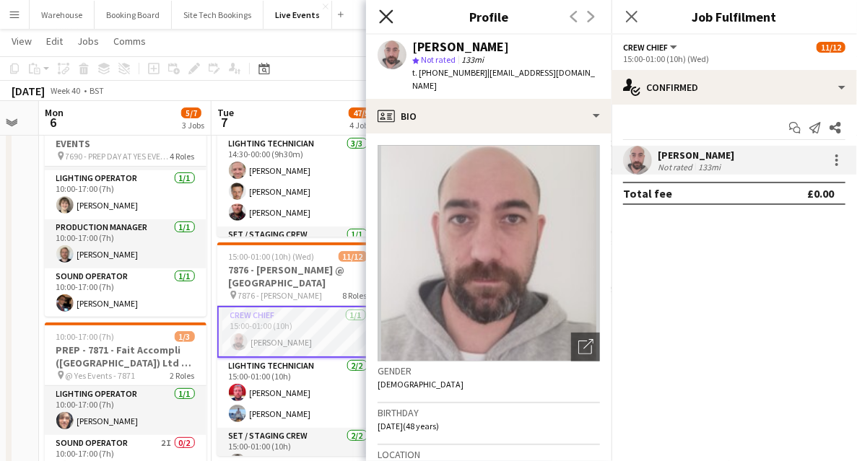
click at [383, 18] on icon "Close pop-in" at bounding box center [386, 16] width 14 height 14
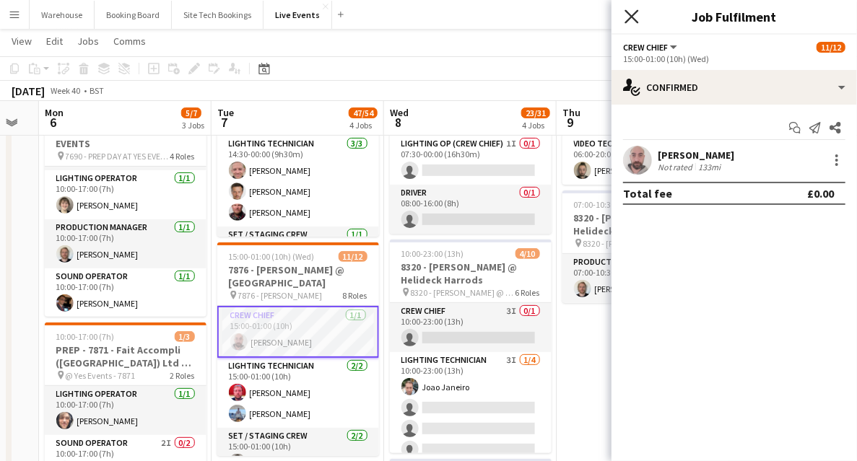
click at [633, 14] on icon "Close pop-in" at bounding box center [632, 16] width 14 height 14
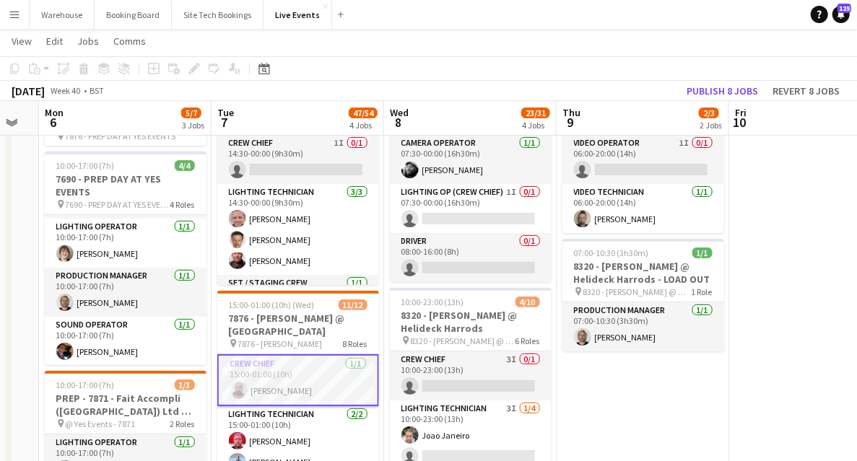
scroll to position [48, 0]
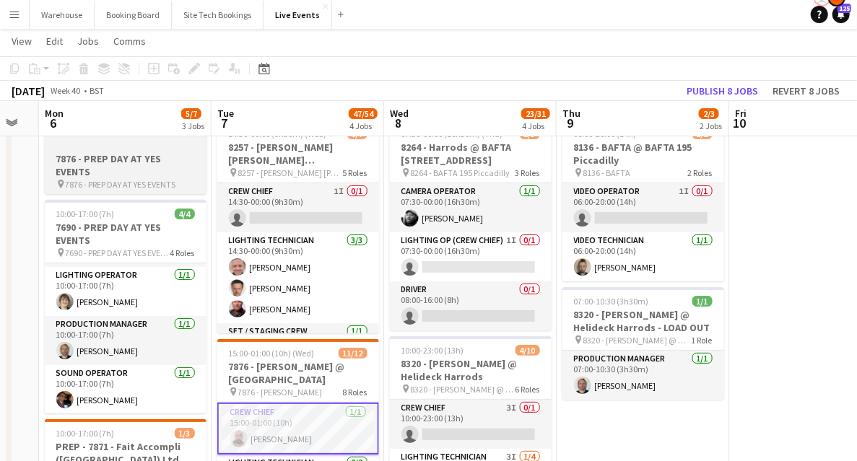
click at [101, 163] on h3 "7876 - PREP DAY AT YES EVENTS" at bounding box center [126, 165] width 162 height 26
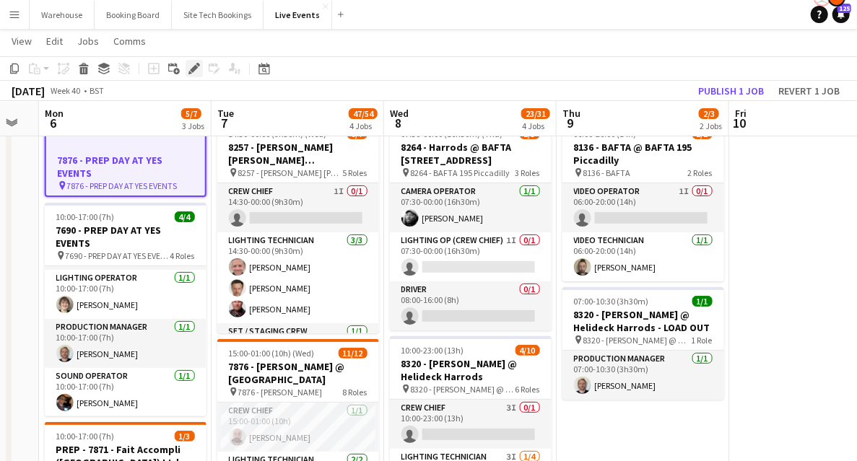
click at [194, 70] on icon at bounding box center [194, 69] width 8 height 8
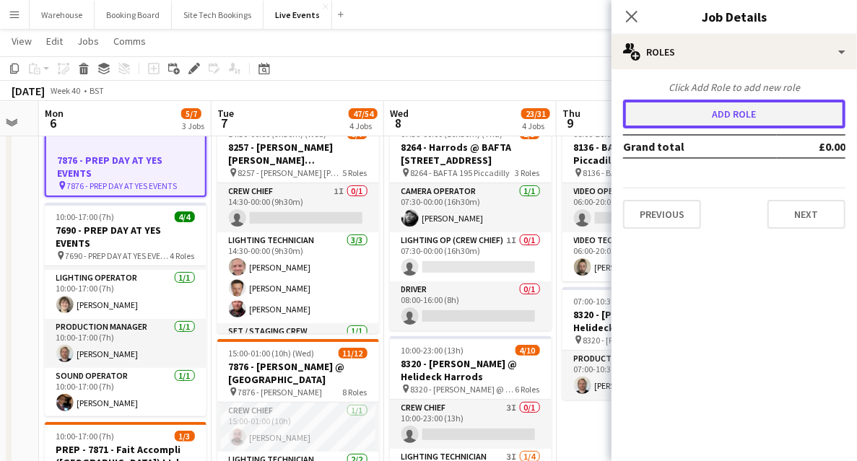
click at [754, 117] on button "Add role" at bounding box center [734, 114] width 222 height 29
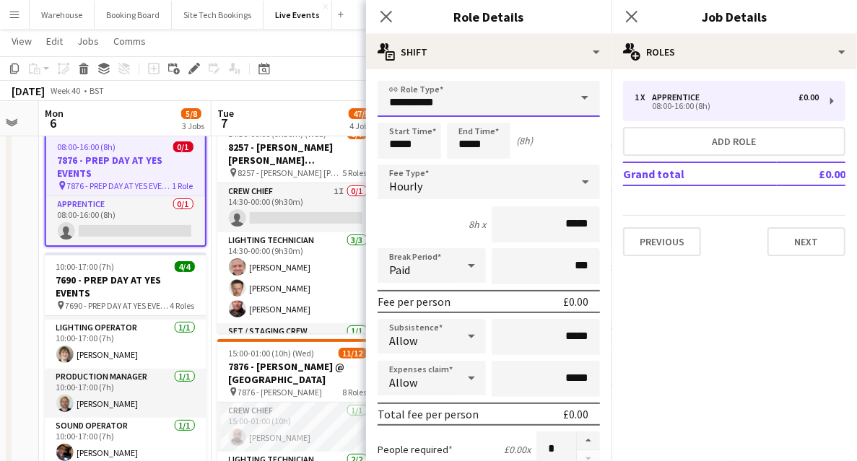
click at [443, 98] on input "**********" at bounding box center [489, 99] width 222 height 36
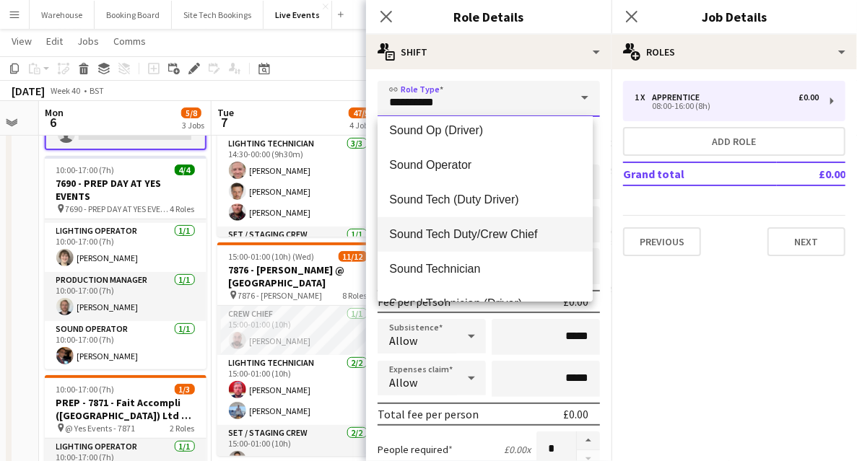
scroll to position [2942, 0]
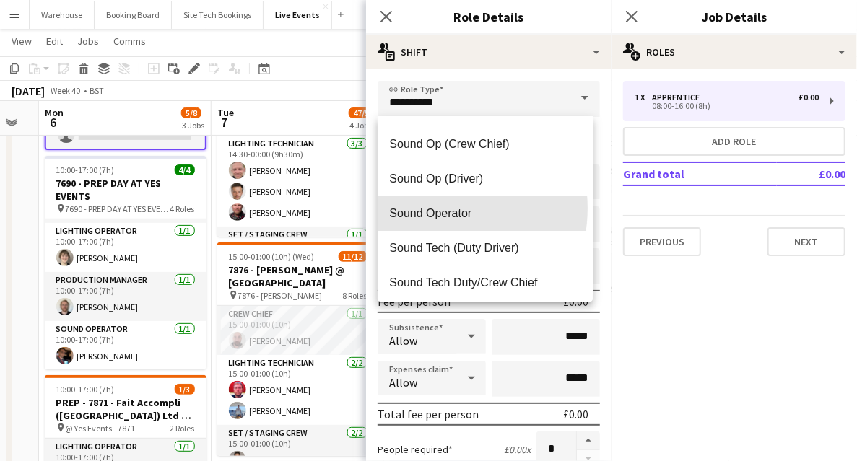
drag, startPoint x: 432, startPoint y: 208, endPoint x: 417, endPoint y: 212, distance: 14.9
click at [432, 209] on span "Sound Operator" at bounding box center [485, 214] width 192 height 14
type input "**********"
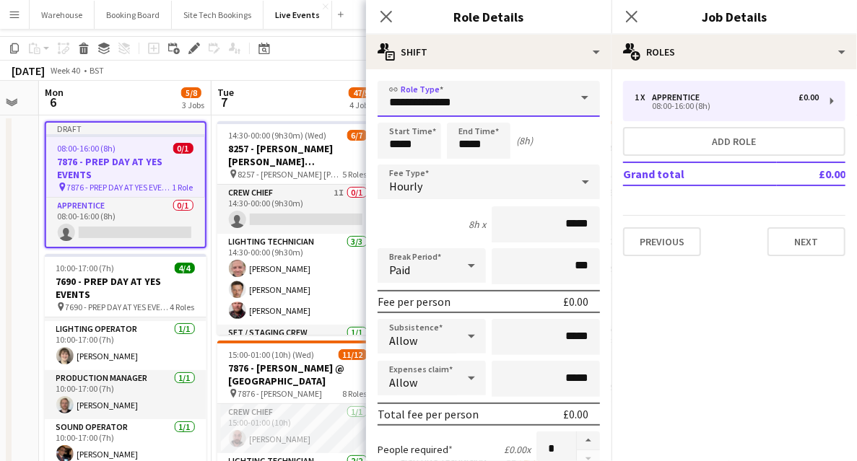
scroll to position [0, 0]
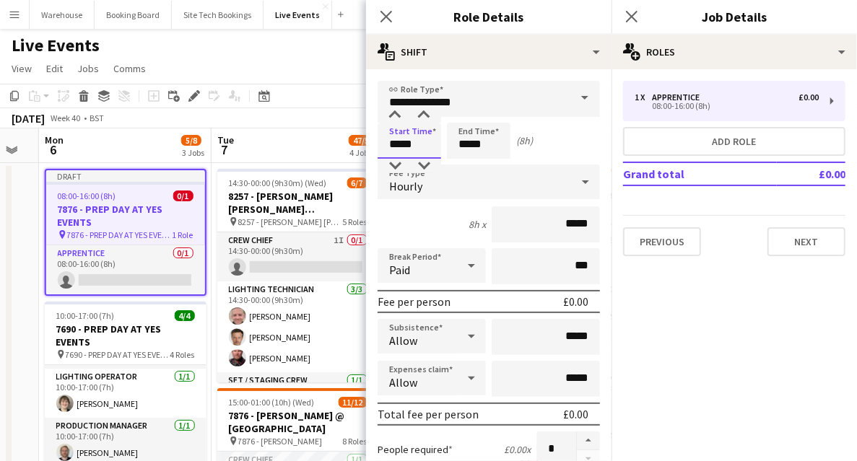
click at [399, 153] on input "*****" at bounding box center [410, 141] width 64 height 36
click at [393, 120] on div at bounding box center [395, 115] width 29 height 14
type input "*****"
click at [393, 120] on div at bounding box center [395, 115] width 29 height 14
click at [466, 139] on input "*****" at bounding box center [479, 141] width 64 height 36
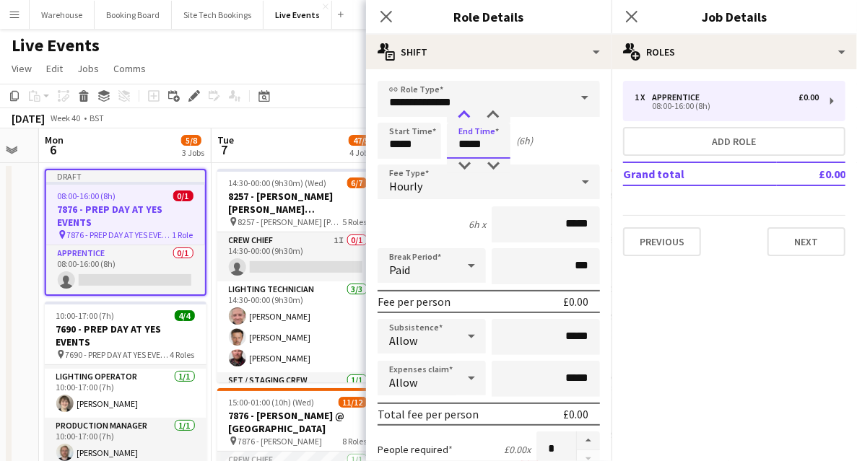
type input "*****"
click at [464, 122] on div at bounding box center [464, 115] width 29 height 14
click at [448, 199] on div "Hourly" at bounding box center [475, 182] width 194 height 35
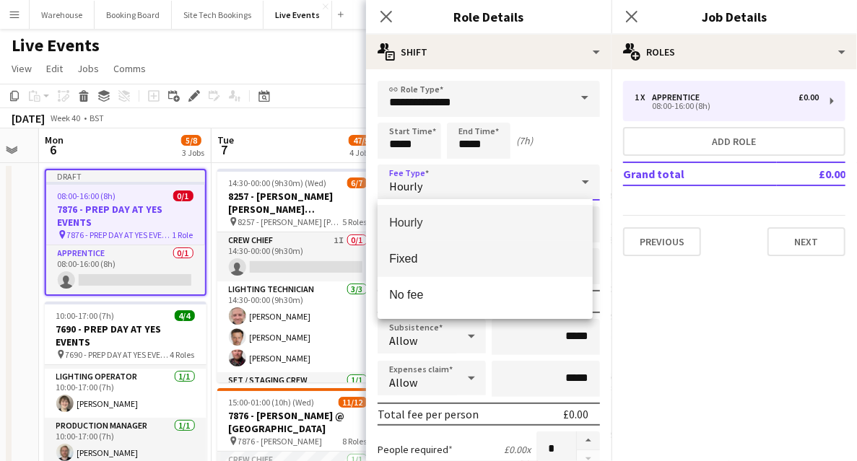
click at [420, 255] on span "Fixed" at bounding box center [485, 259] width 192 height 14
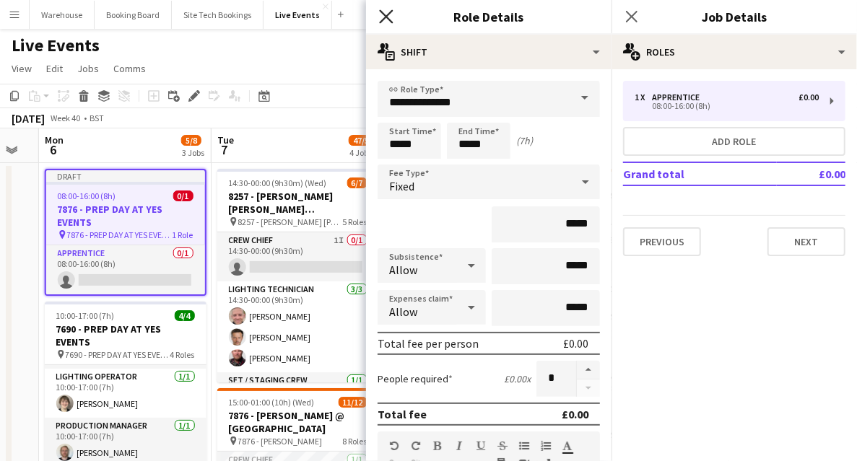
click at [390, 15] on icon "Close pop-in" at bounding box center [386, 16] width 14 height 14
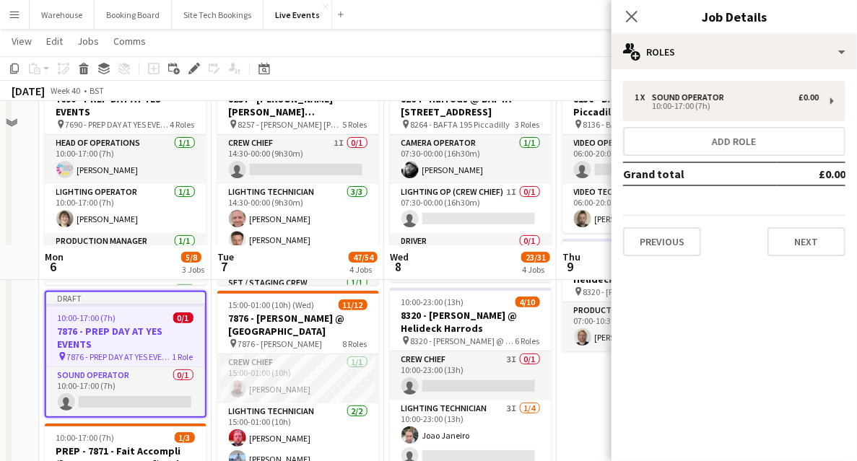
scroll to position [240, 0]
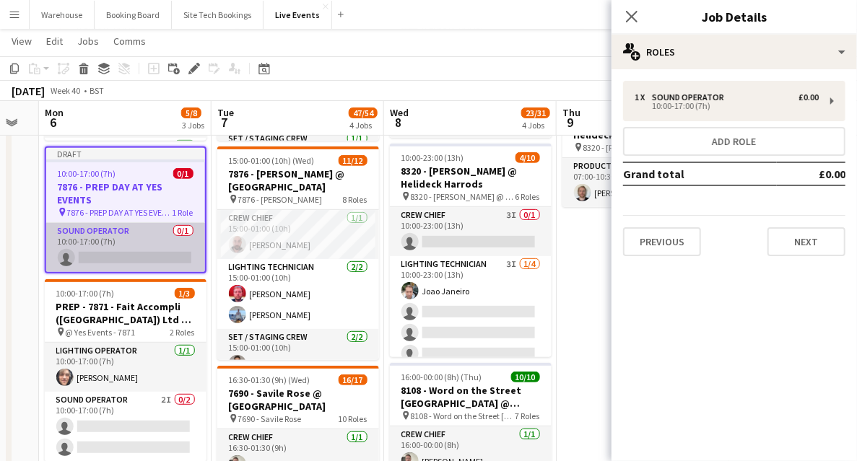
click at [94, 254] on app-card-role "Sound Operator 0/1 10:00-17:00 (7h) single-neutral-actions" at bounding box center [125, 247] width 159 height 49
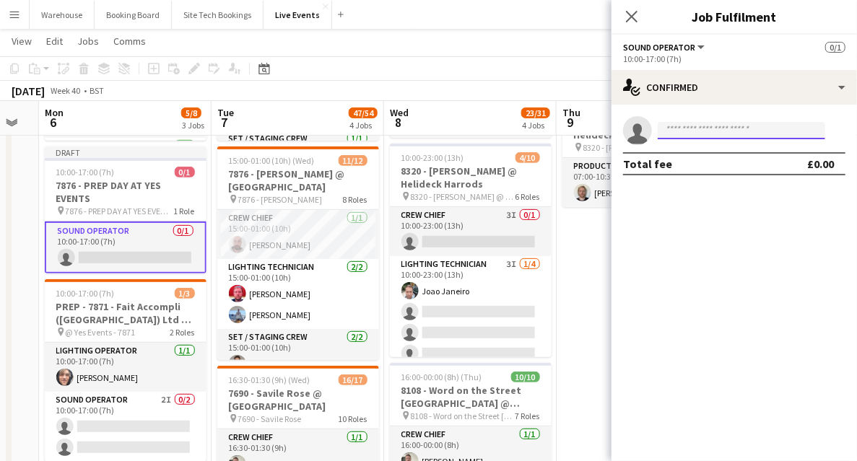
click at [718, 132] on input at bounding box center [742, 130] width 168 height 17
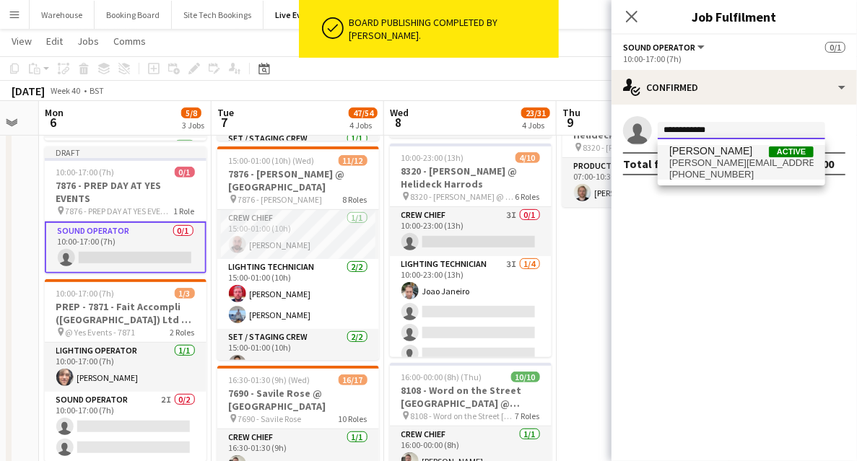
type input "**********"
click at [718, 156] on span "[PERSON_NAME]" at bounding box center [710, 151] width 83 height 12
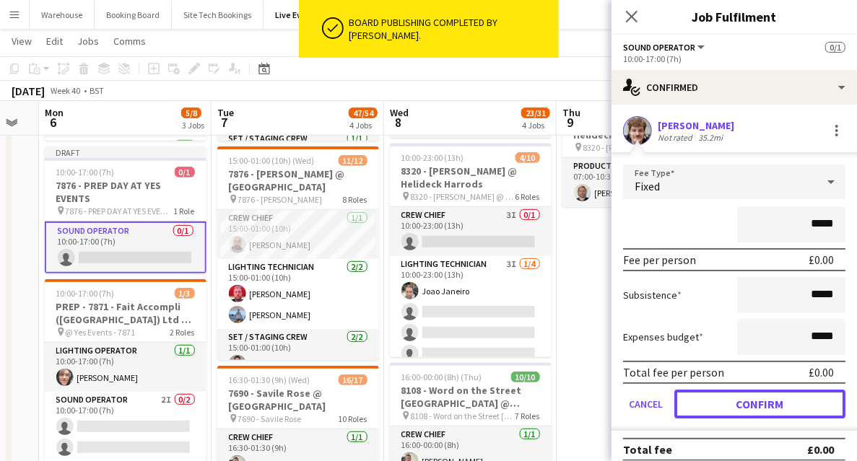
click at [764, 406] on button "Confirm" at bounding box center [759, 404] width 171 height 29
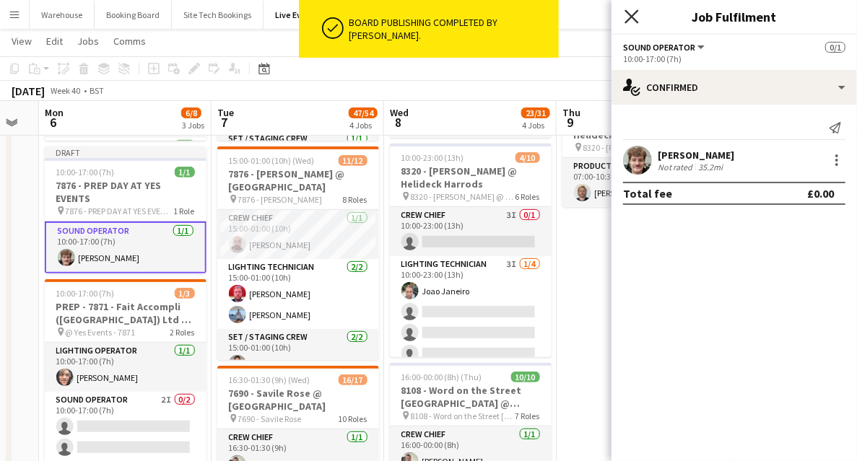
drag, startPoint x: 635, startPoint y: 20, endPoint x: 598, endPoint y: 19, distance: 37.6
click at [636, 19] on icon "Close pop-in" at bounding box center [632, 17] width 12 height 12
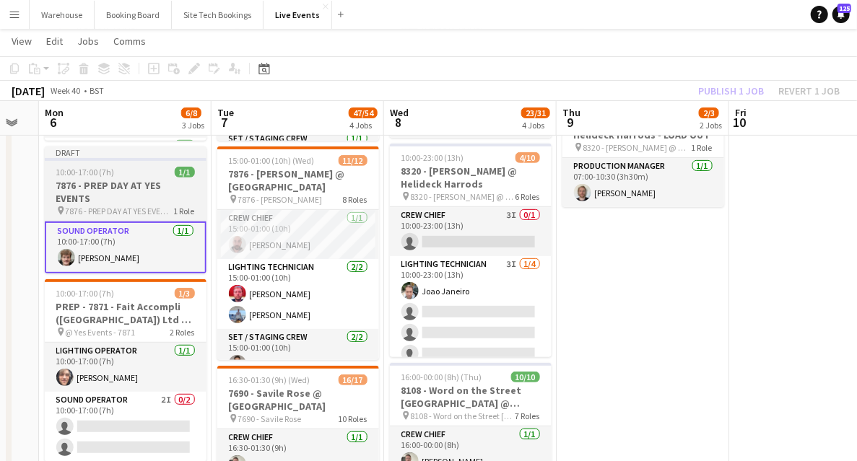
click at [108, 190] on h3 "7876 - PREP DAY AT YES EVENTS" at bounding box center [126, 192] width 162 height 26
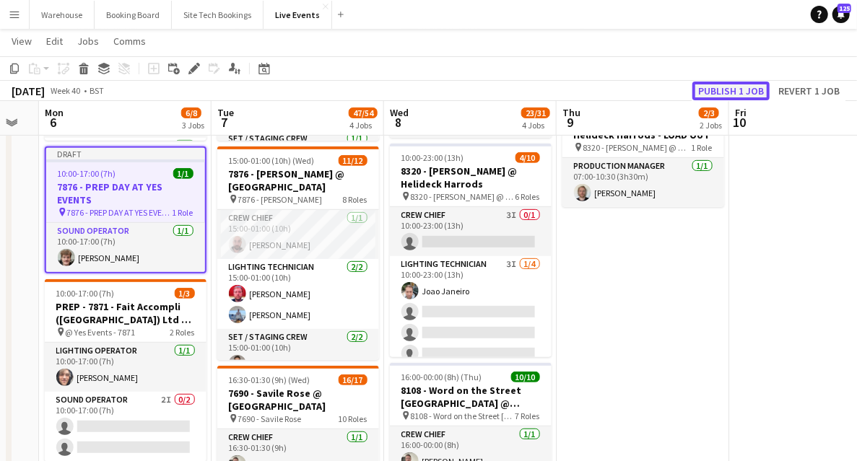
click at [742, 86] on button "Publish 1 job" at bounding box center [730, 91] width 77 height 19
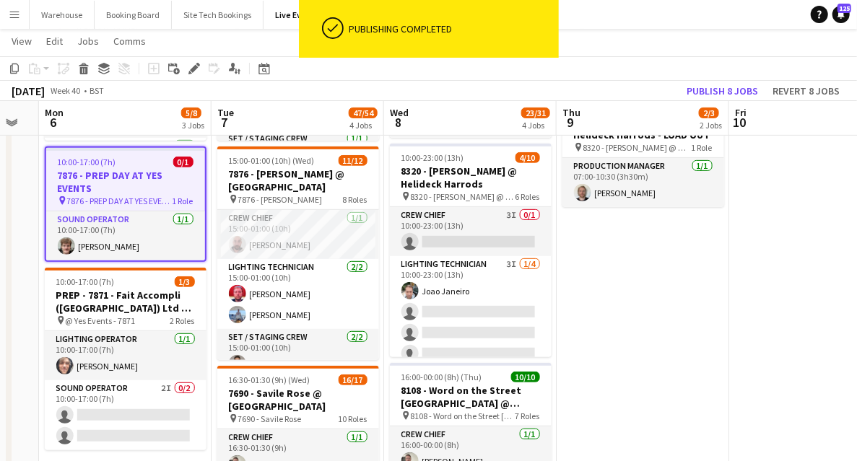
click at [101, 191] on h3 "7876 - PREP DAY AT YES EVENTS" at bounding box center [125, 182] width 159 height 26
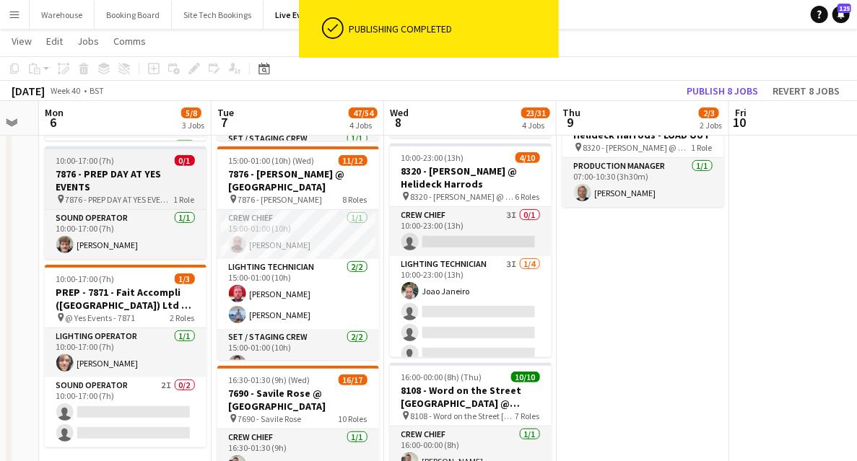
click at [104, 189] on h3 "7876 - PREP DAY AT YES EVENTS" at bounding box center [126, 181] width 162 height 26
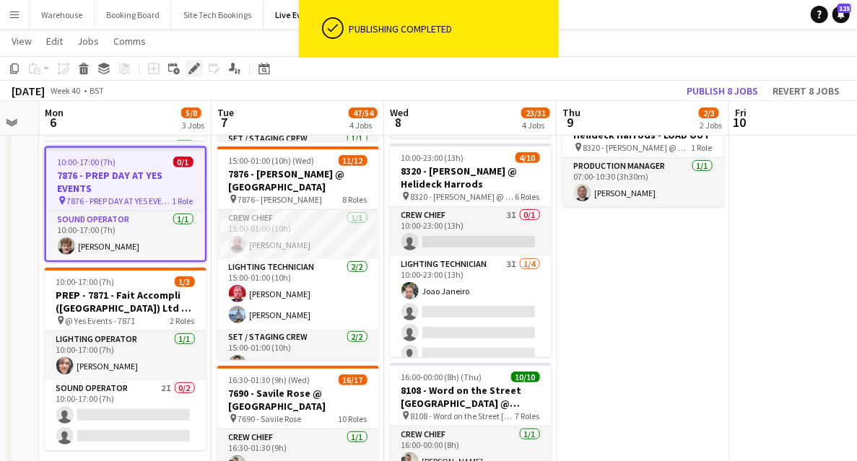
click at [199, 66] on icon "Edit" at bounding box center [194, 69] width 12 height 12
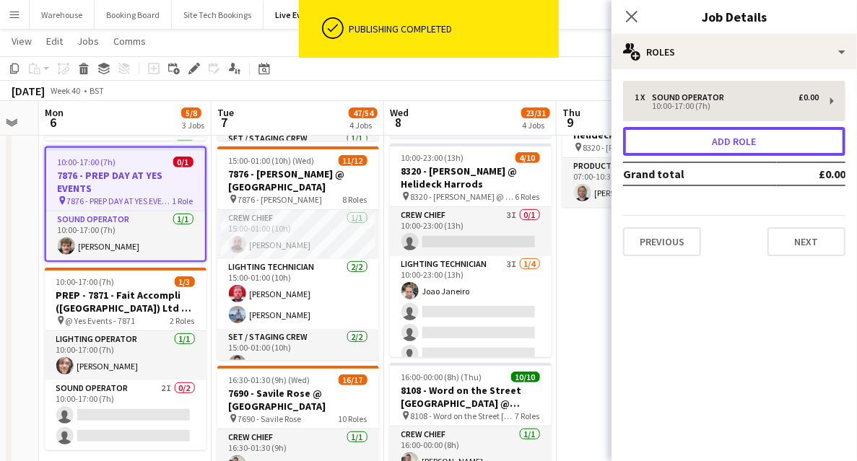
click at [712, 152] on button "Add role" at bounding box center [734, 141] width 222 height 29
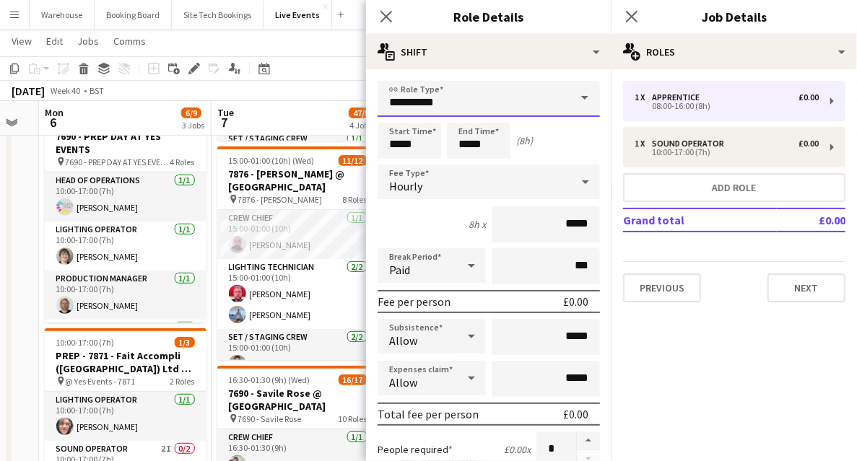
click at [394, 108] on input "**********" at bounding box center [489, 99] width 222 height 36
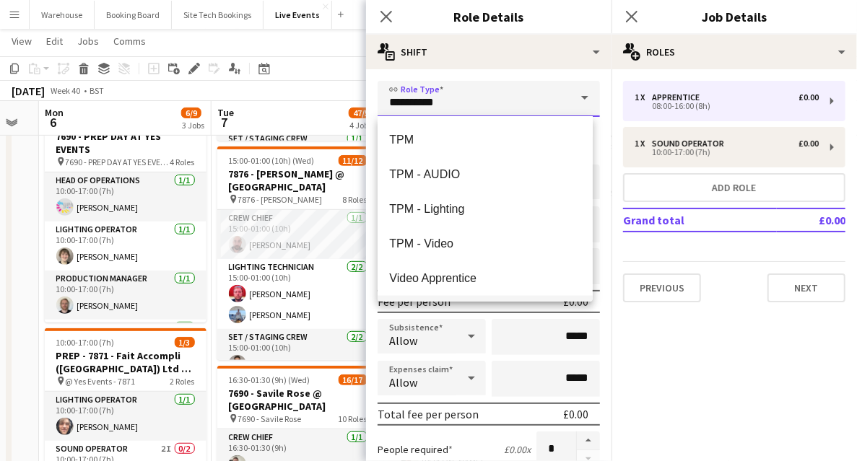
scroll to position [3417, 0]
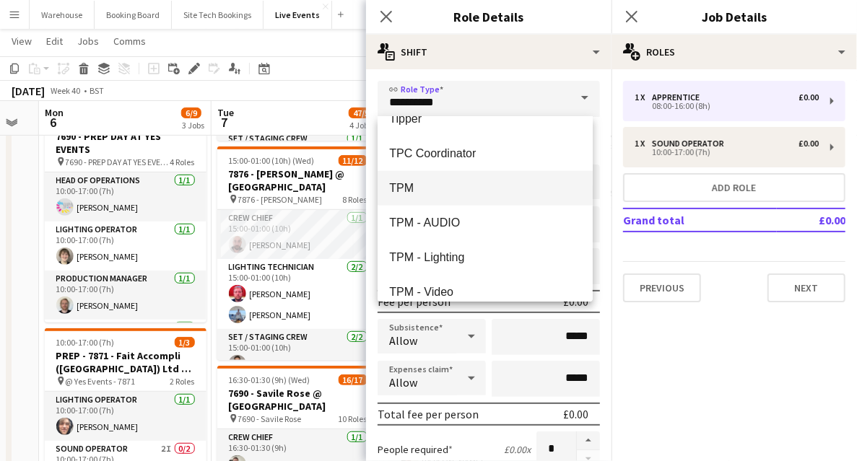
click at [413, 198] on mat-option "TPM" at bounding box center [485, 188] width 215 height 35
type input "***"
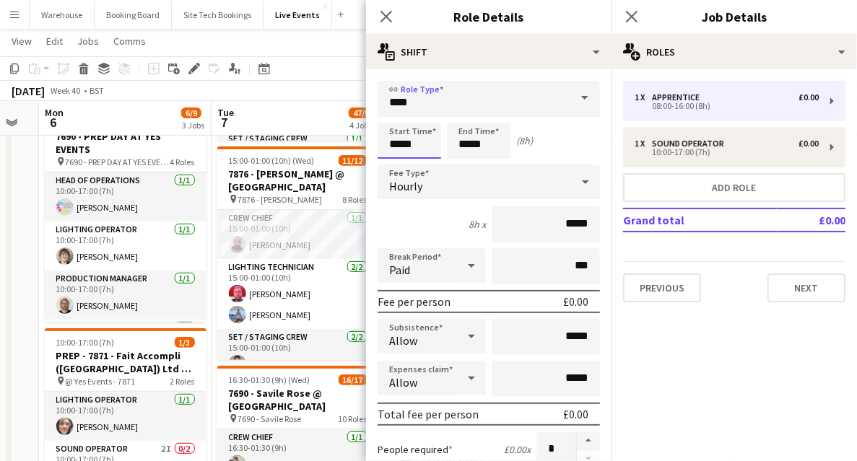
click at [399, 128] on input "*****" at bounding box center [410, 141] width 64 height 36
click at [385, 114] on div at bounding box center [395, 115] width 29 height 14
type input "*****"
click at [390, 113] on div at bounding box center [395, 115] width 29 height 14
click at [484, 149] on input "*****" at bounding box center [479, 141] width 64 height 36
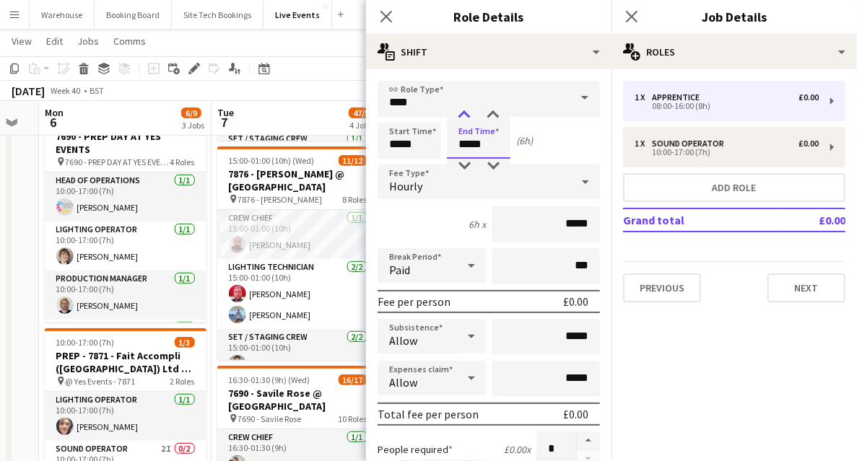
type input "*****"
click at [459, 116] on div at bounding box center [464, 115] width 29 height 14
click at [425, 180] on div "Hourly" at bounding box center [475, 182] width 194 height 35
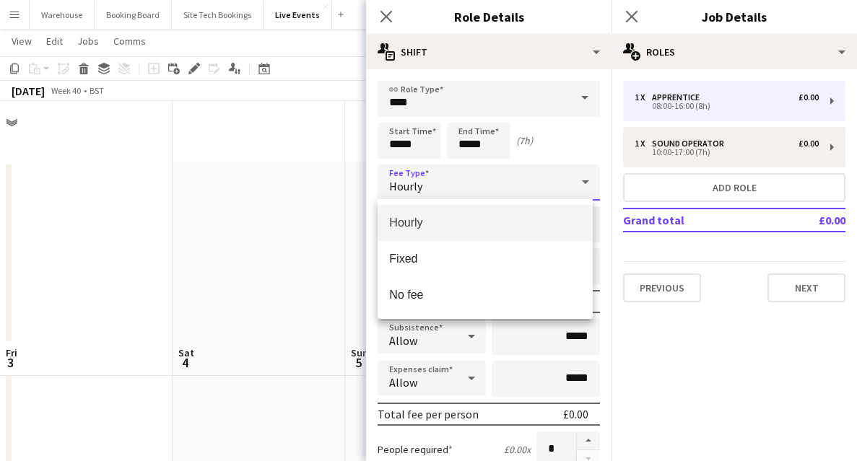
click at [409, 258] on span "Fixed" at bounding box center [485, 259] width 192 height 14
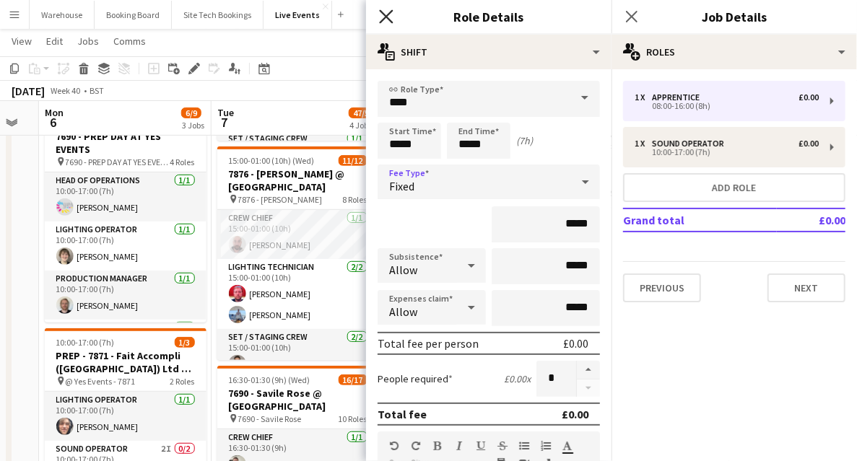
click at [384, 19] on icon at bounding box center [386, 16] width 14 height 14
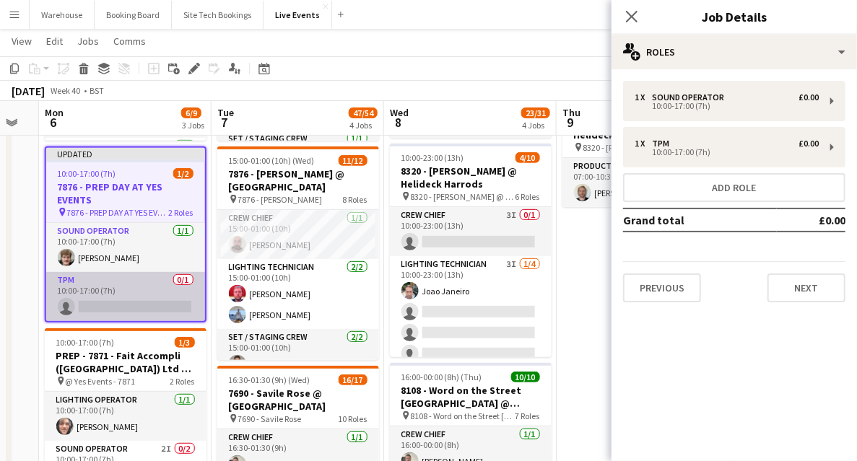
click at [138, 314] on app-card-role "TPM 0/1 10:00-17:00 (7h) single-neutral-actions" at bounding box center [125, 296] width 159 height 49
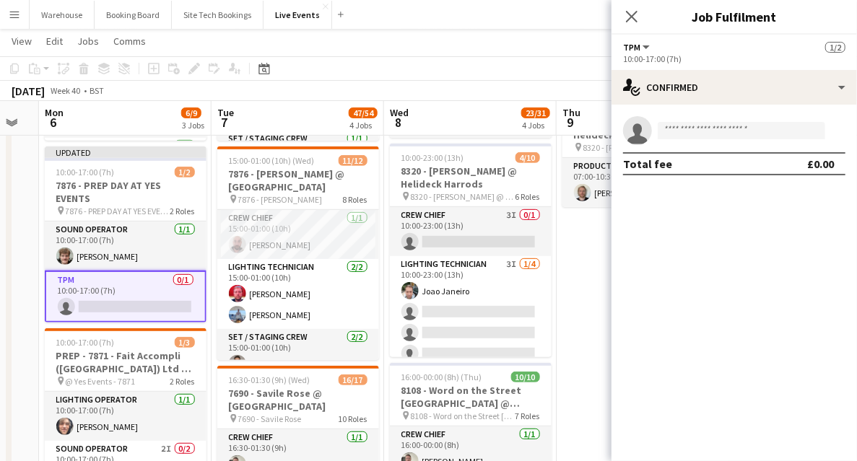
click at [136, 306] on app-card-role "TPM 0/1 10:00-17:00 (7h) single-neutral-actions" at bounding box center [126, 297] width 162 height 52
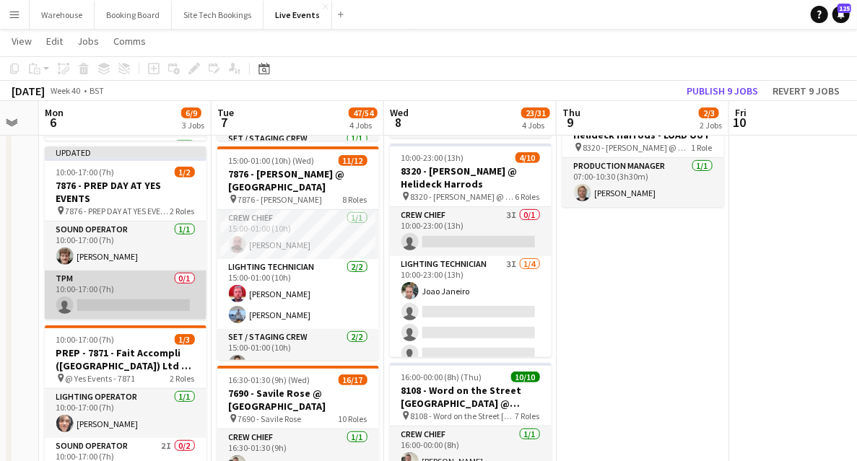
click at [136, 306] on app-card-role "TPM 0/1 10:00-17:00 (7h) single-neutral-actions" at bounding box center [126, 295] width 162 height 49
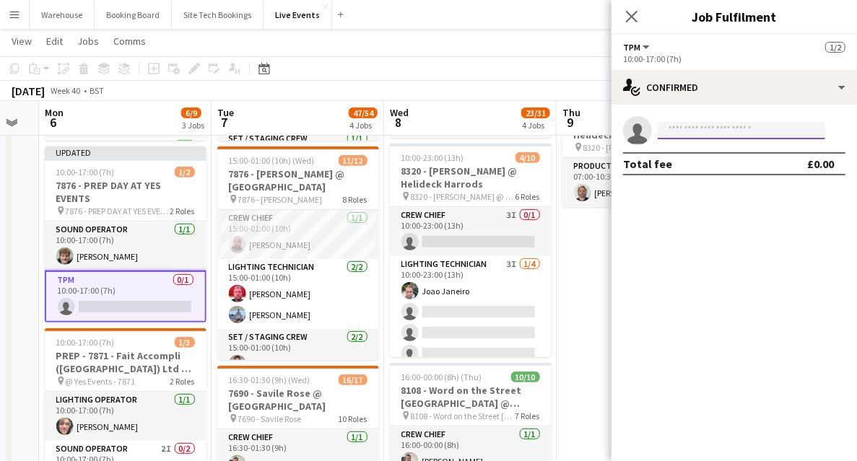
click at [711, 135] on input at bounding box center [742, 130] width 168 height 17
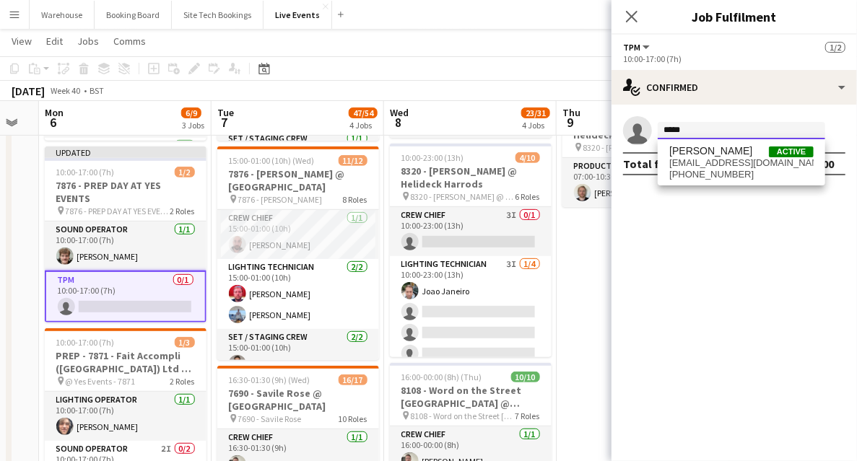
type input "*****"
click at [703, 184] on div "Jeaffrey Rodrigues Active jeaffrey@wiseproductions.co.uk +447399607736" at bounding box center [742, 162] width 168 height 46
click at [706, 164] on span "[EMAIL_ADDRESS][DOMAIN_NAME]" at bounding box center [741, 163] width 144 height 12
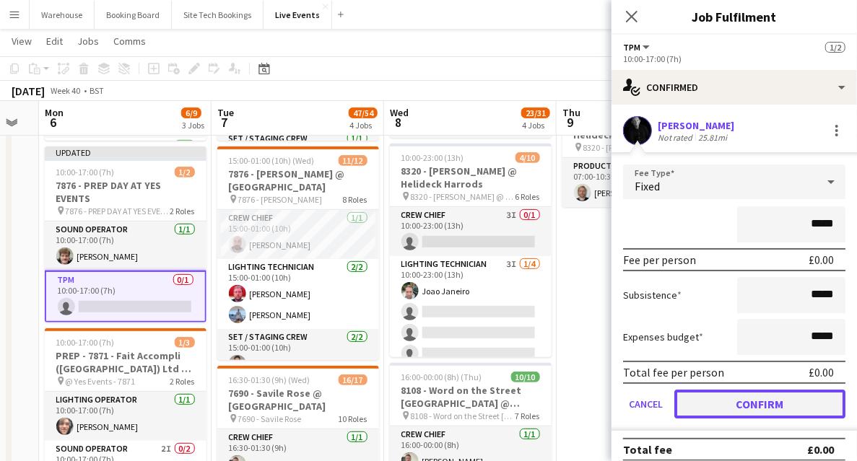
click at [762, 396] on button "Confirm" at bounding box center [759, 404] width 171 height 29
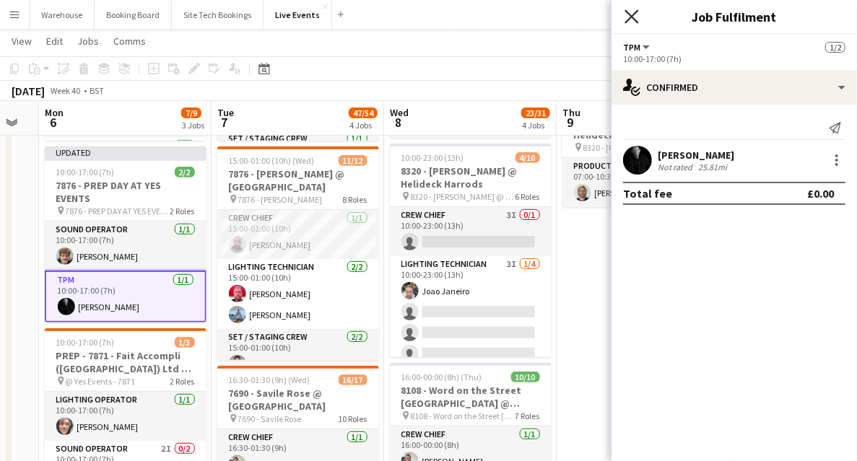
click at [632, 12] on icon "Close pop-in" at bounding box center [632, 16] width 14 height 14
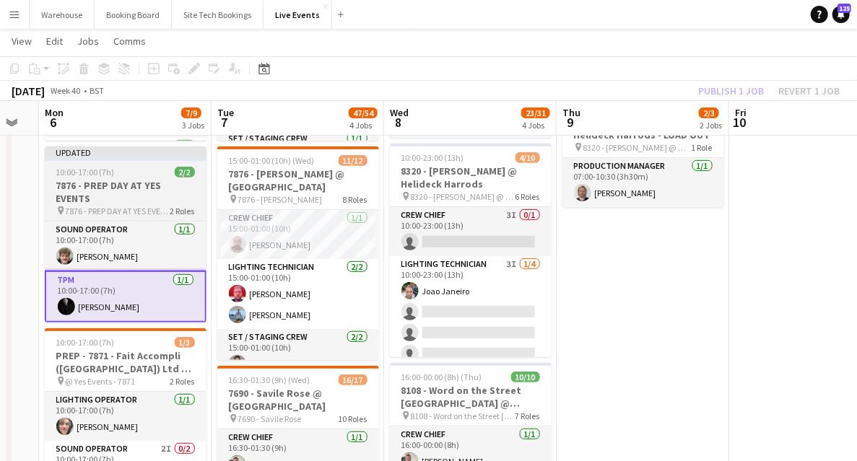
click at [104, 208] on span "7876 - PREP DAY AT YES EVENTS" at bounding box center [118, 211] width 105 height 11
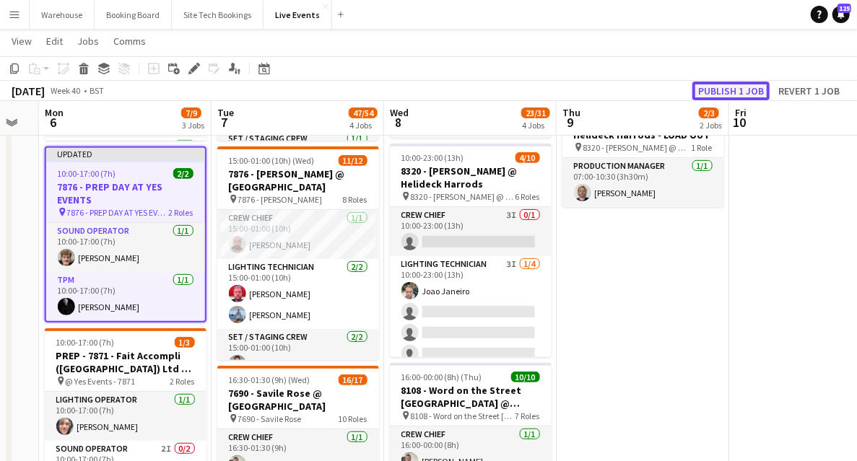
click at [739, 92] on button "Publish 1 job" at bounding box center [730, 91] width 77 height 19
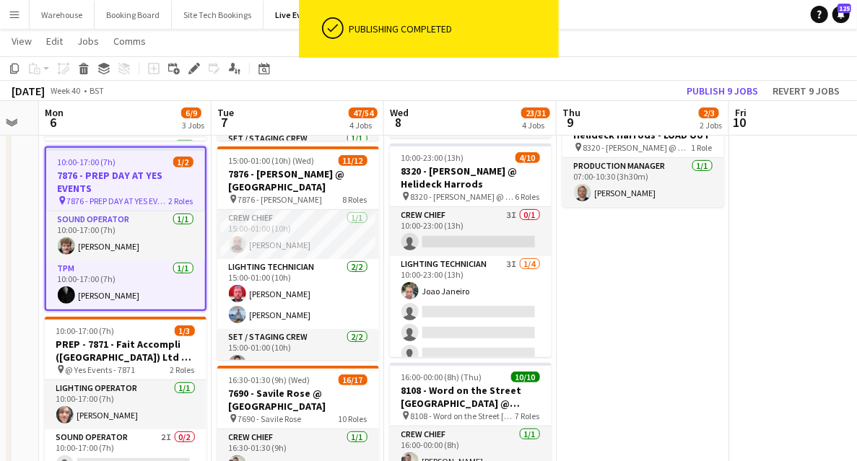
click at [99, 192] on h3 "7876 - PREP DAY AT YES EVENTS" at bounding box center [125, 182] width 159 height 26
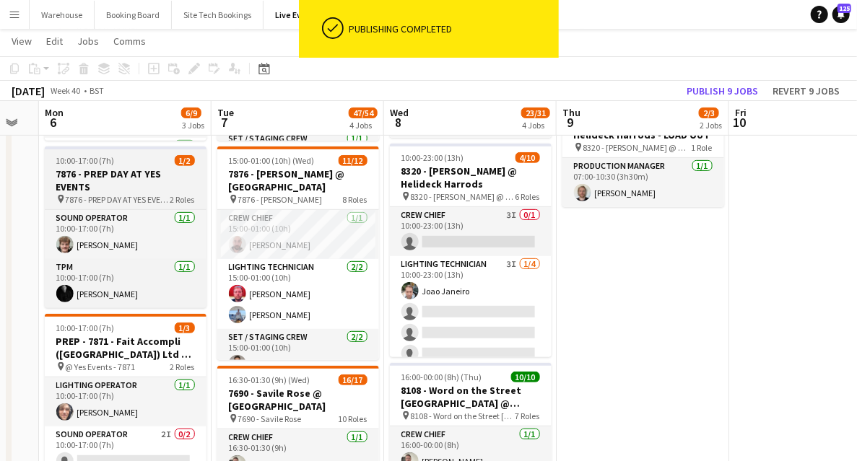
click at [94, 183] on h3 "7876 - PREP DAY AT YES EVENTS" at bounding box center [126, 181] width 162 height 26
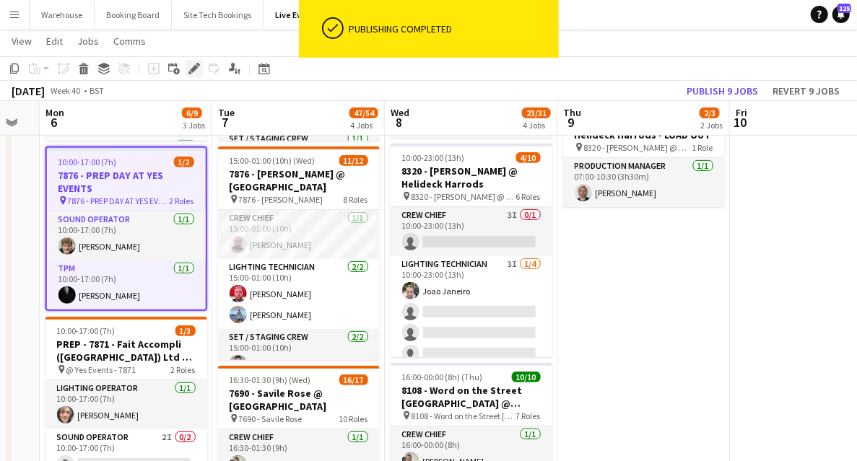
click at [198, 69] on icon "Edit" at bounding box center [194, 69] width 12 height 12
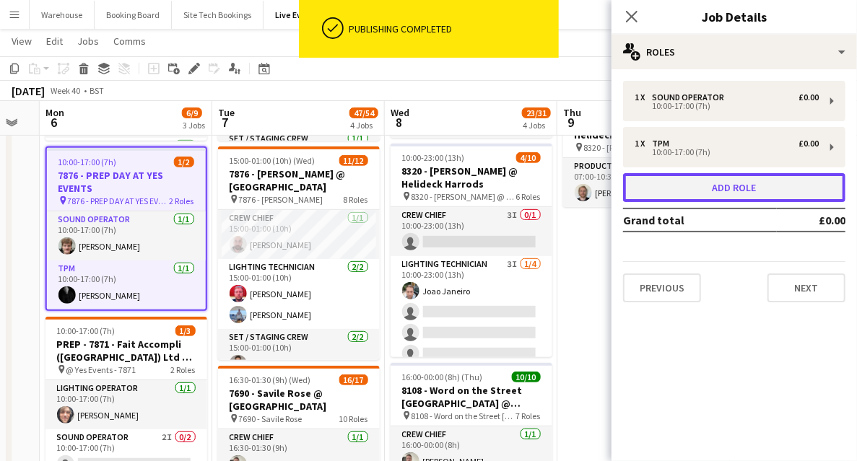
click at [764, 201] on button "Add role" at bounding box center [734, 187] width 222 height 29
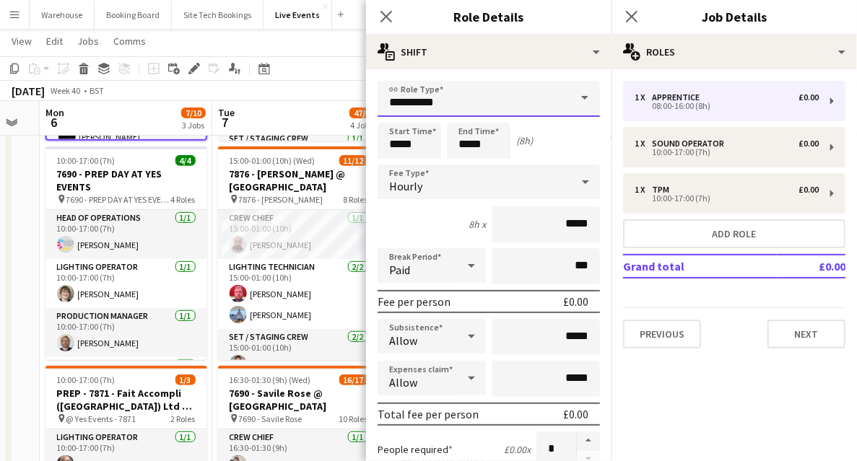
click at [443, 110] on input "**********" at bounding box center [489, 99] width 222 height 36
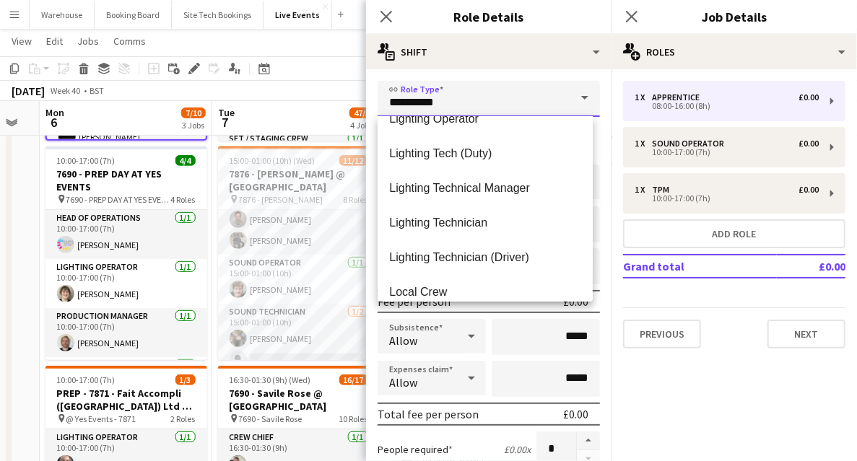
scroll to position [1636, 0]
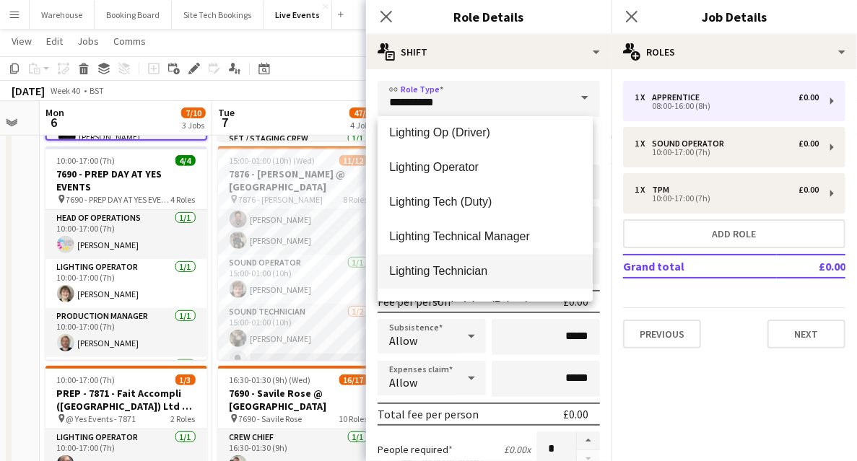
click at [442, 274] on span "Lighting Technician" at bounding box center [485, 271] width 192 height 14
type input "**********"
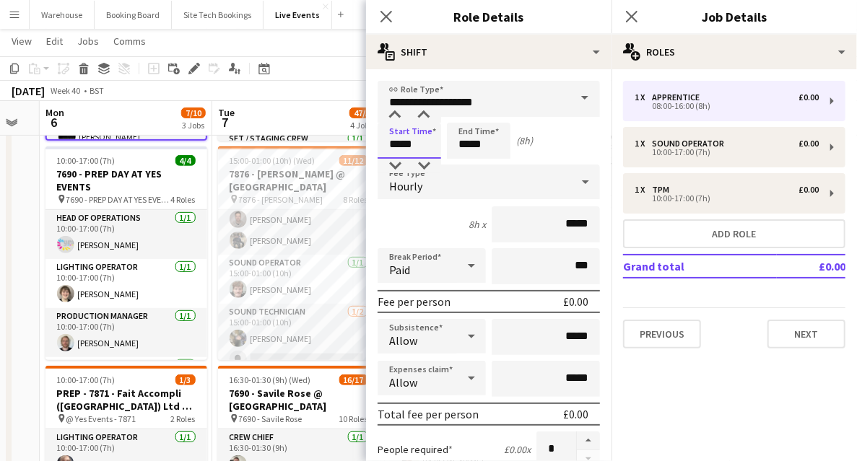
click at [397, 142] on input "*****" at bounding box center [410, 141] width 64 height 36
click at [397, 111] on div at bounding box center [395, 115] width 29 height 14
type input "*****"
click at [397, 110] on div at bounding box center [395, 115] width 29 height 14
click at [481, 142] on input "*****" at bounding box center [479, 141] width 64 height 36
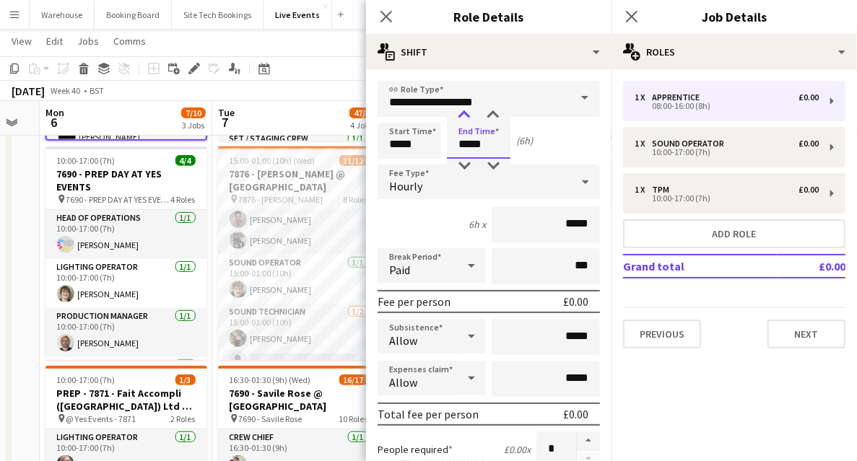
type input "*****"
click at [467, 113] on div at bounding box center [464, 115] width 29 height 14
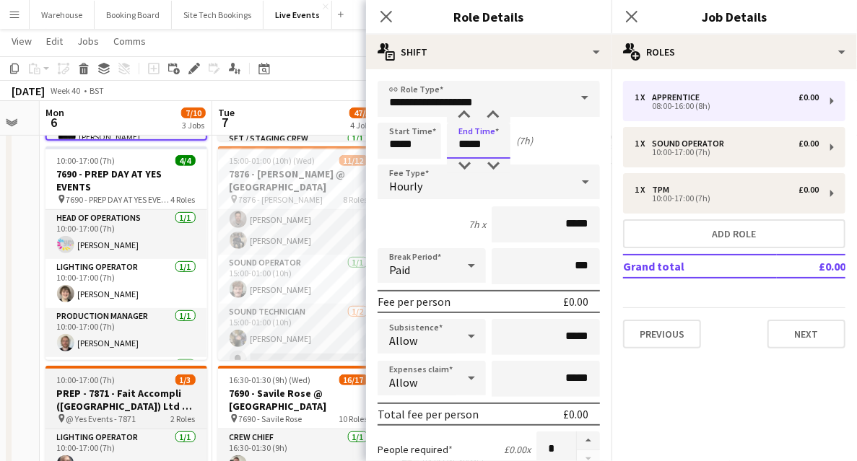
scroll to position [336, 0]
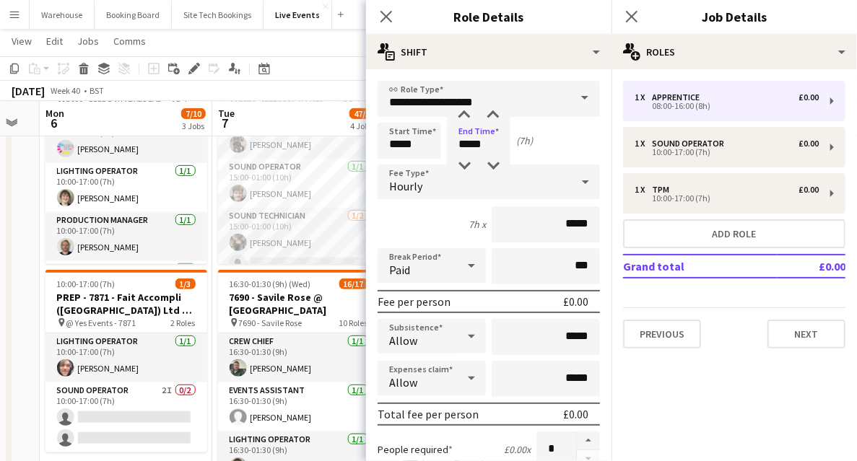
click at [396, 183] on span "Hourly" at bounding box center [405, 186] width 33 height 14
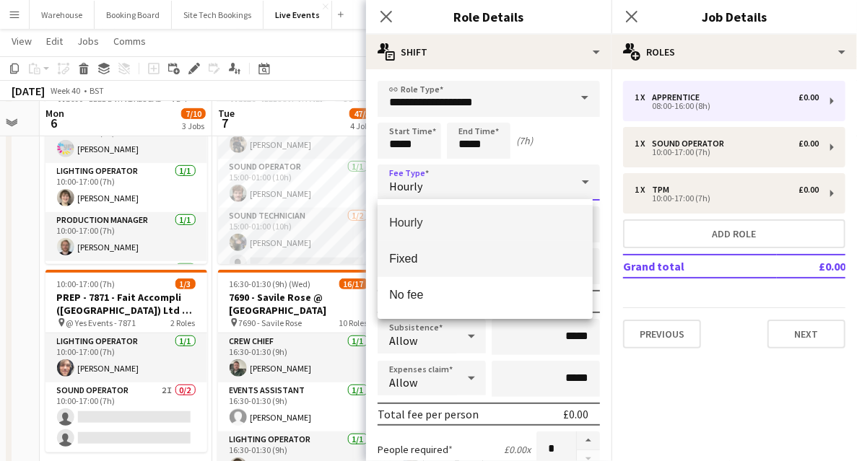
click at [401, 253] on span "Fixed" at bounding box center [485, 259] width 192 height 14
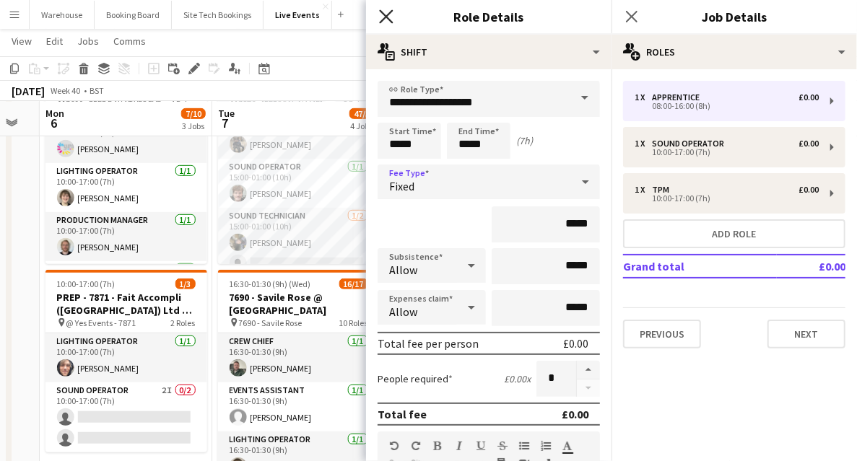
click at [385, 16] on icon at bounding box center [386, 16] width 14 height 14
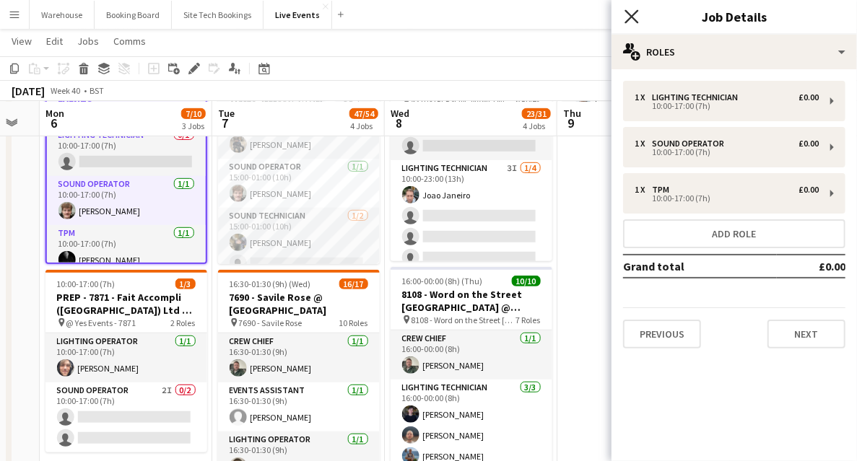
click at [635, 15] on icon "Close pop-in" at bounding box center [632, 16] width 14 height 14
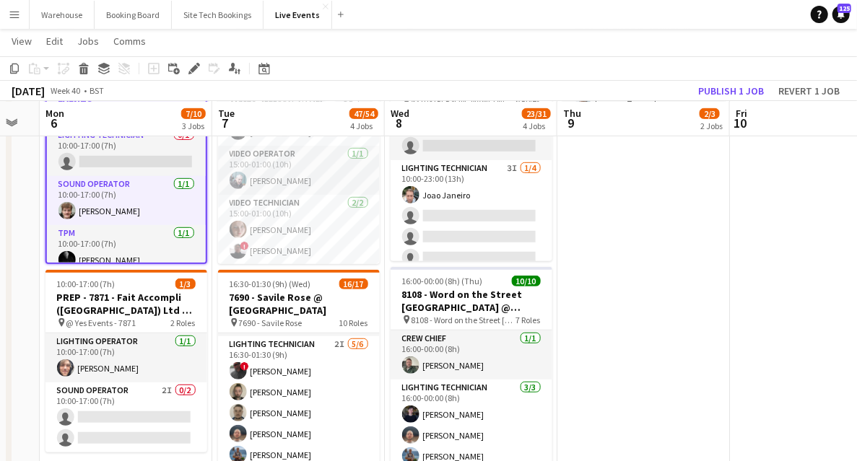
scroll to position [289, 0]
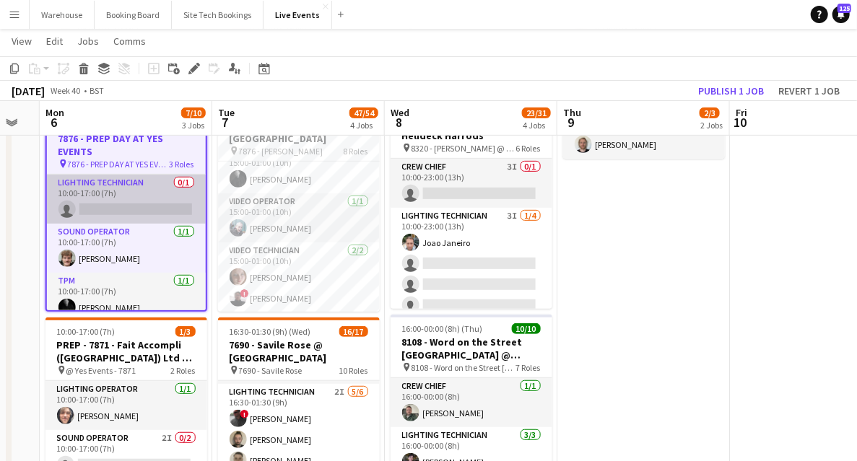
click at [140, 216] on app-card-role "Lighting Technician 0/1 10:00-17:00 (7h) single-neutral-actions" at bounding box center [126, 199] width 159 height 49
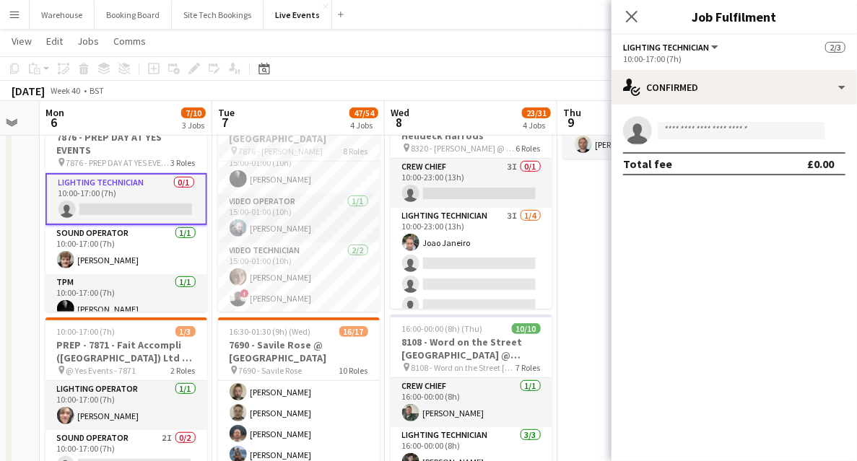
click at [114, 208] on app-card-role "Lighting Technician 0/1 10:00-17:00 (7h) single-neutral-actions" at bounding box center [126, 199] width 162 height 52
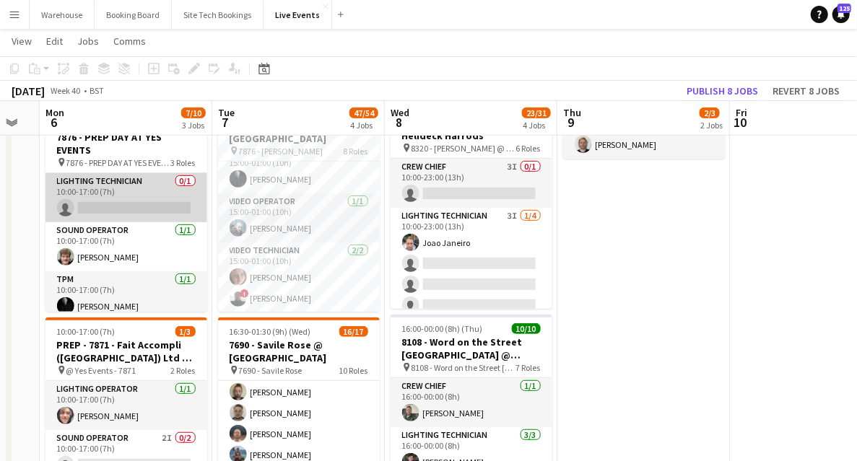
click at [114, 208] on app-card-role "Lighting Technician 0/1 10:00-17:00 (7h) single-neutral-actions" at bounding box center [126, 197] width 162 height 49
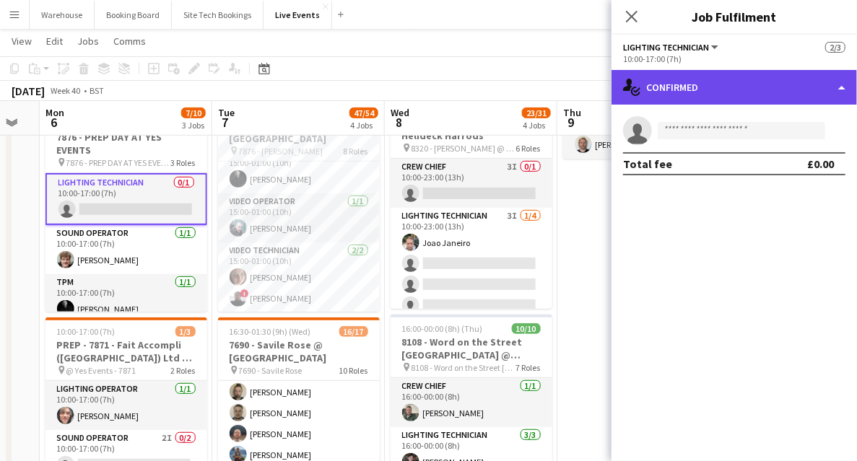
click at [771, 87] on div "single-neutral-actions-check-2 Confirmed" at bounding box center [734, 87] width 245 height 35
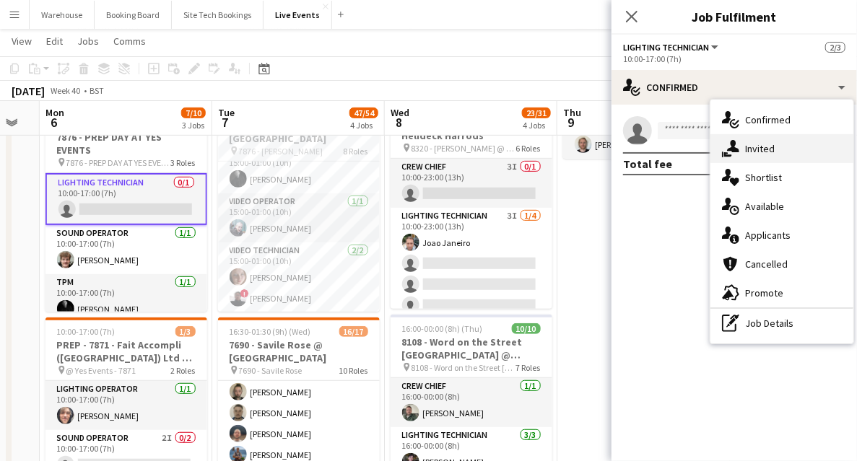
click at [786, 149] on div "single-neutral-actions-share-1 Invited" at bounding box center [782, 148] width 143 height 29
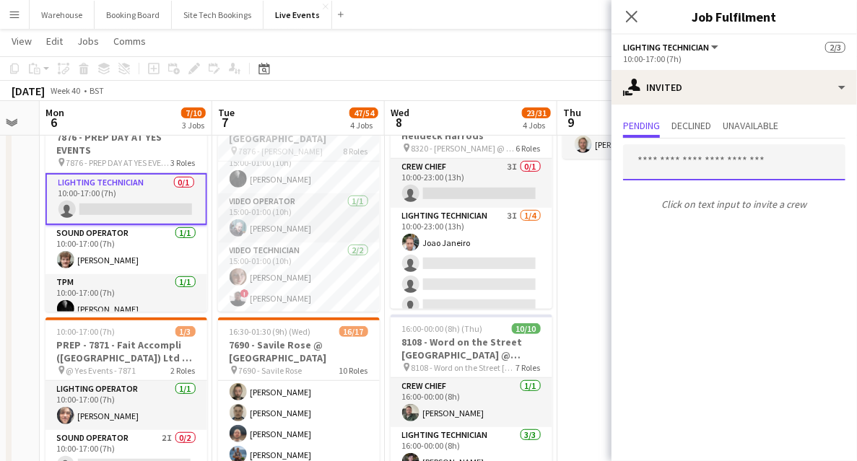
click at [695, 161] on input "text" at bounding box center [734, 162] width 222 height 36
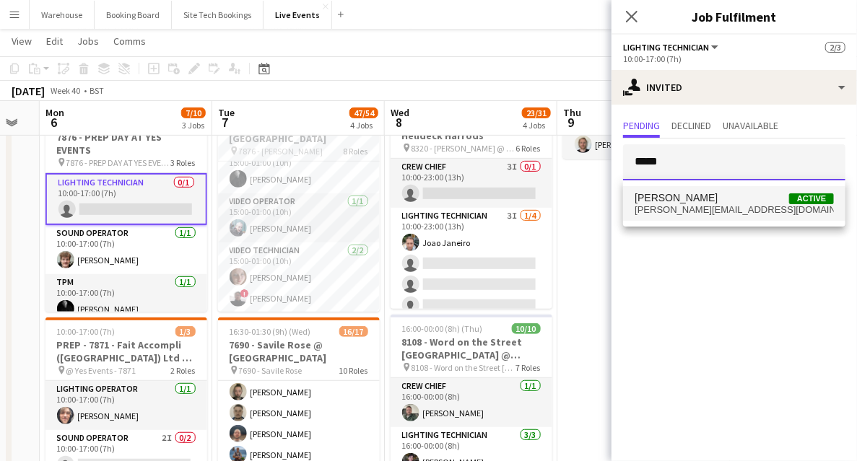
type input "*****"
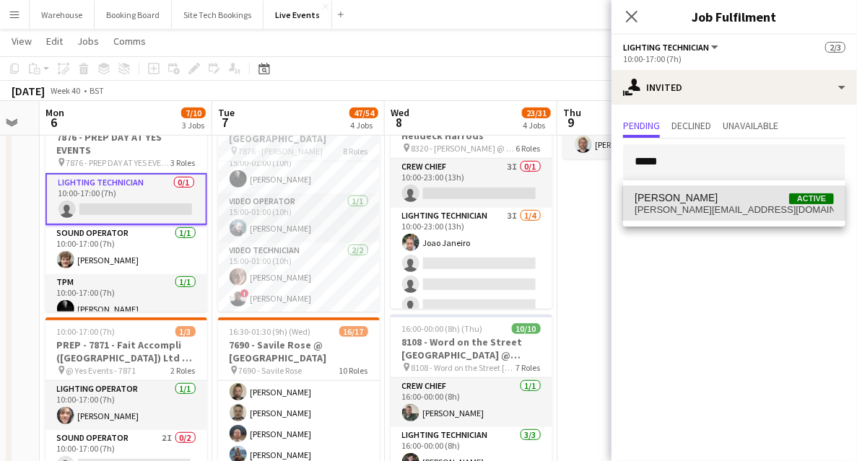
click at [692, 212] on span "[PERSON_NAME][EMAIL_ADDRESS][DOMAIN_NAME]" at bounding box center [734, 210] width 199 height 12
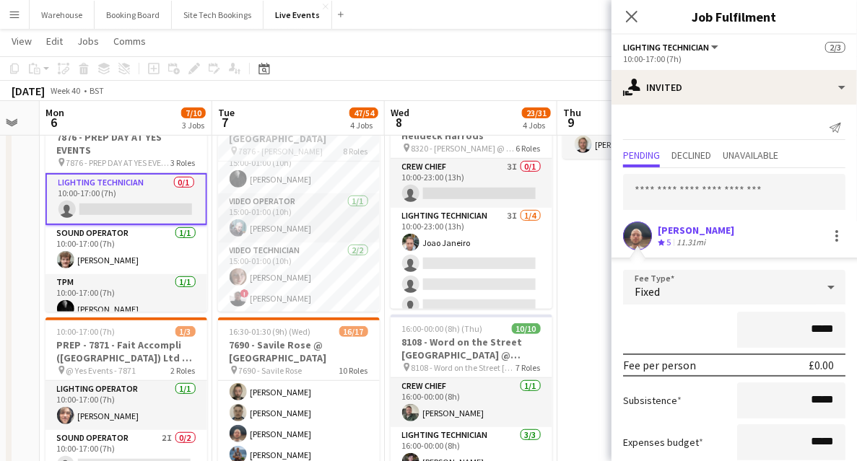
scroll to position [88, 0]
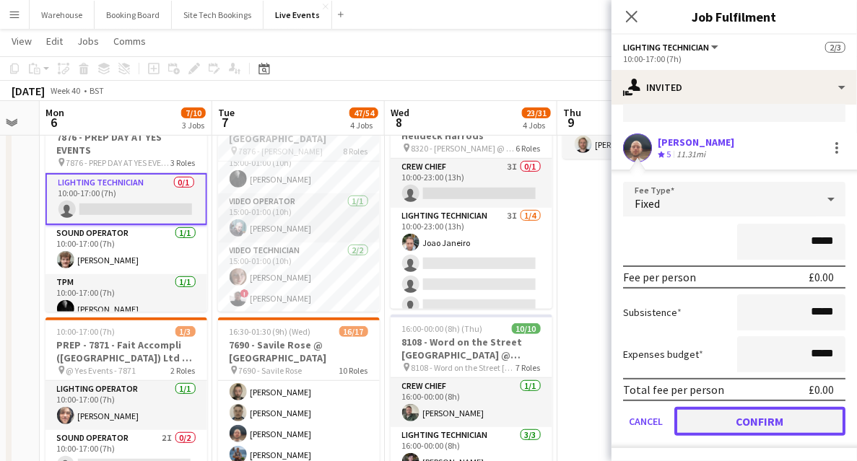
click at [774, 423] on button "Confirm" at bounding box center [759, 421] width 171 height 29
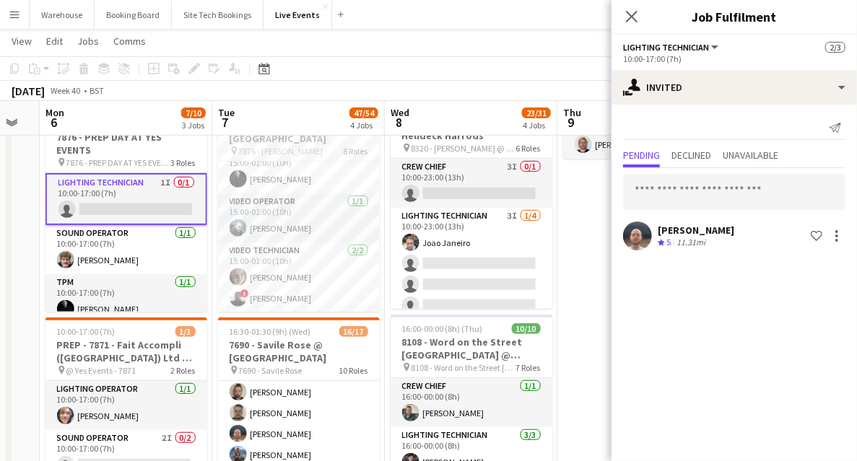
scroll to position [0, 0]
click at [635, 22] on icon "Close pop-in" at bounding box center [632, 16] width 14 height 14
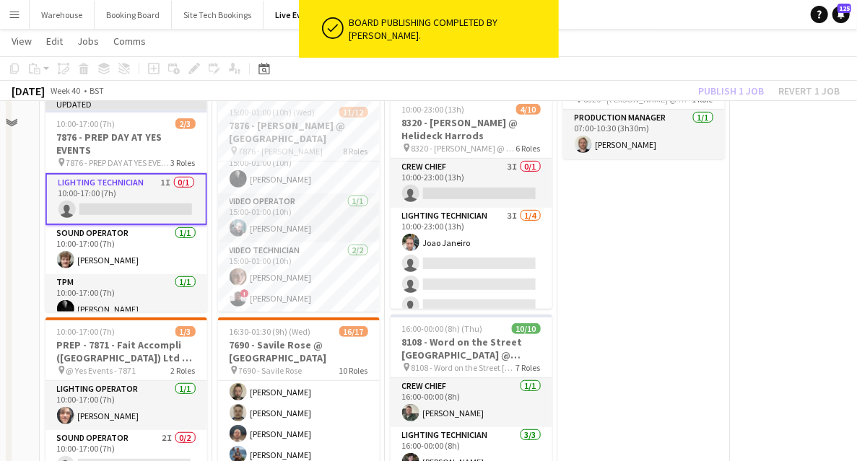
scroll to position [240, 0]
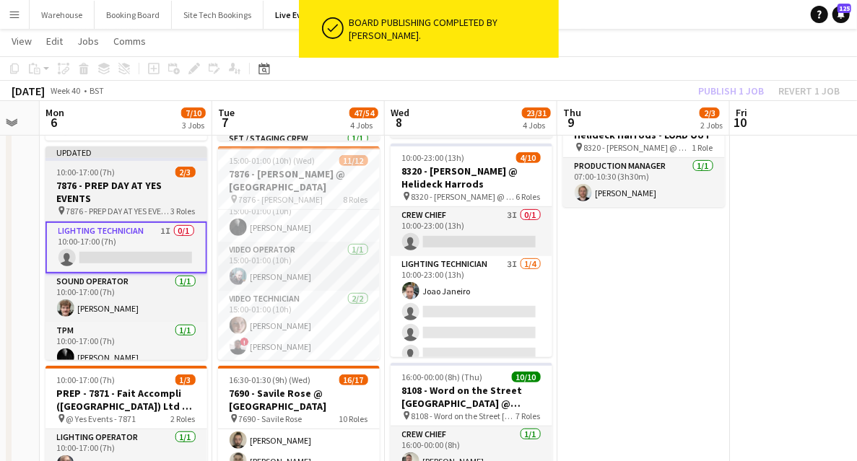
click at [131, 186] on h3 "7876 - PREP DAY AT YES EVENTS" at bounding box center [126, 192] width 162 height 26
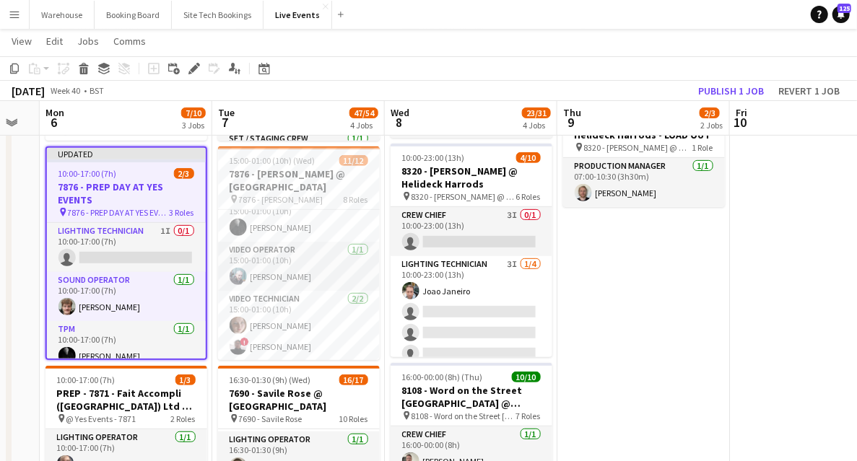
click at [100, 186] on h3 "7876 - PREP DAY AT YES EVENTS" at bounding box center [126, 194] width 159 height 26
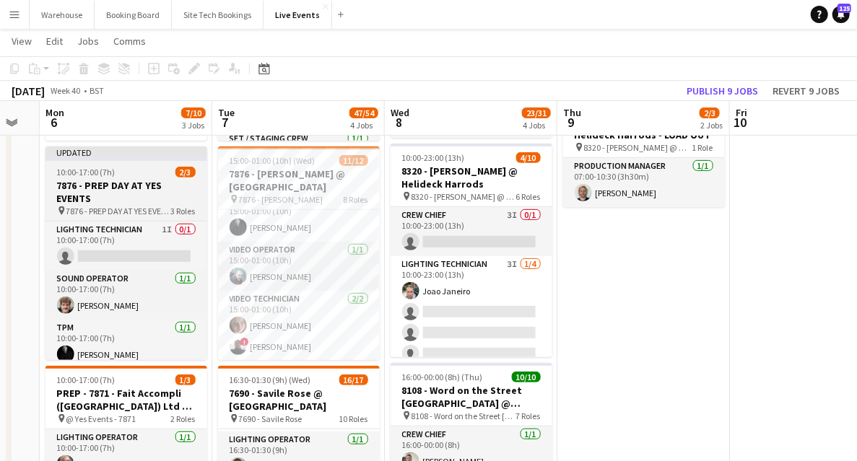
click at [100, 187] on h3 "7876 - PREP DAY AT YES EVENTS" at bounding box center [126, 192] width 162 height 26
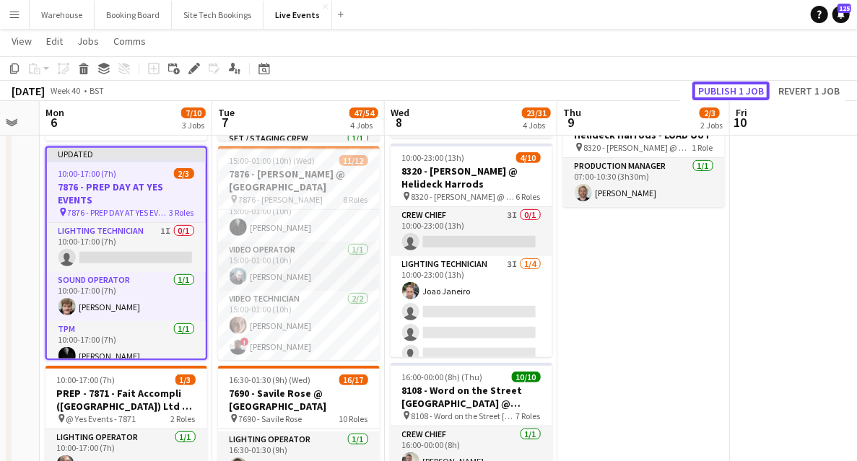
click at [761, 87] on button "Publish 1 job" at bounding box center [730, 91] width 77 height 19
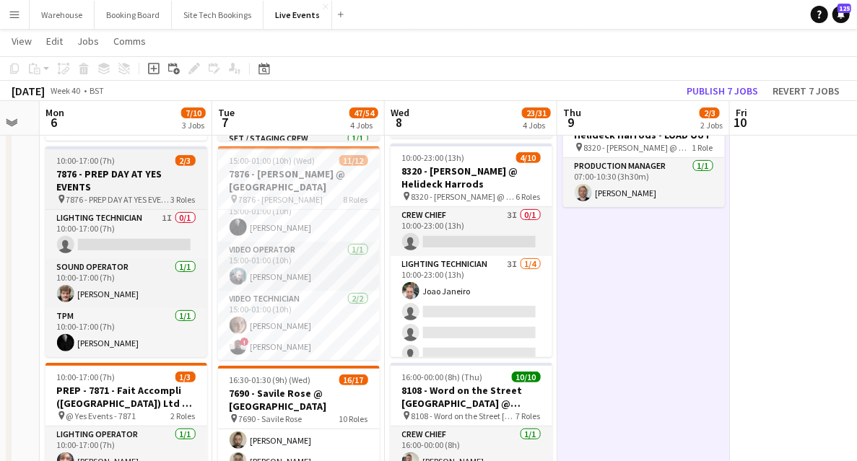
click at [104, 185] on h3 "7876 - PREP DAY AT YES EVENTS" at bounding box center [126, 181] width 162 height 26
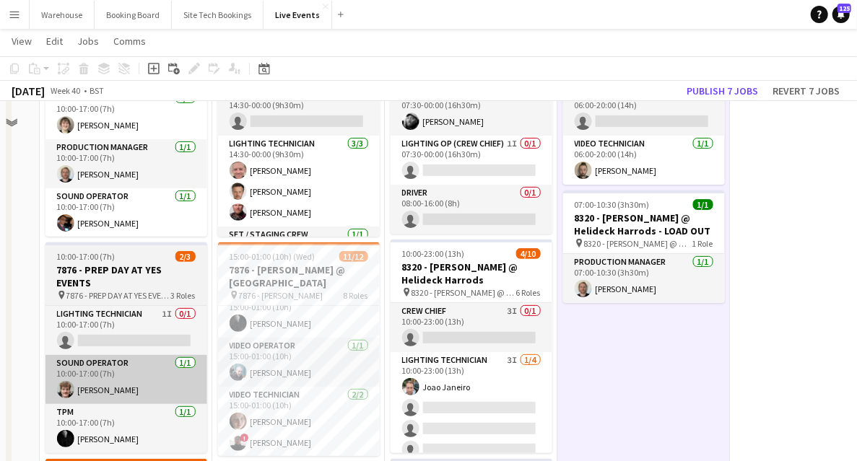
scroll to position [96, 0]
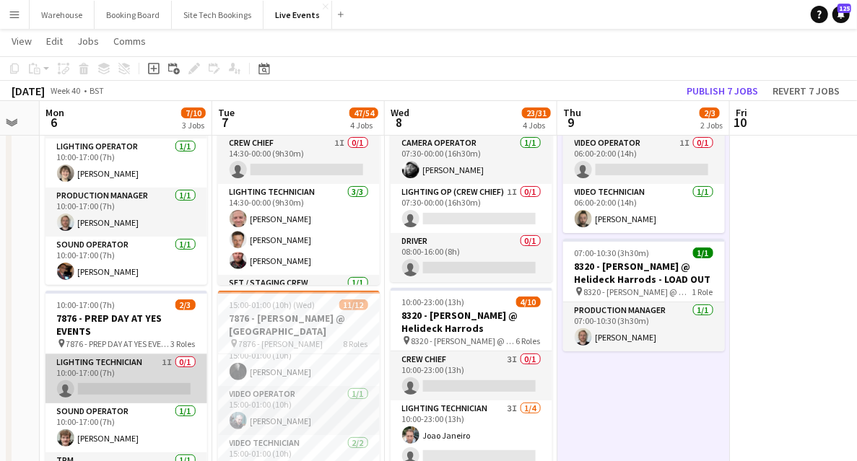
click at [140, 371] on app-card-role "Lighting Technician 1I 0/1 10:00-17:00 (7h) single-neutral-actions" at bounding box center [126, 379] width 162 height 49
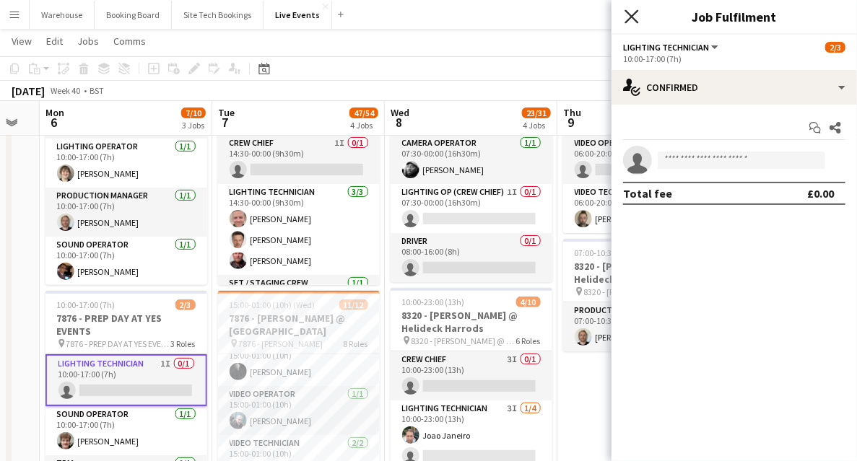
click at [635, 18] on icon "Close pop-in" at bounding box center [632, 16] width 14 height 14
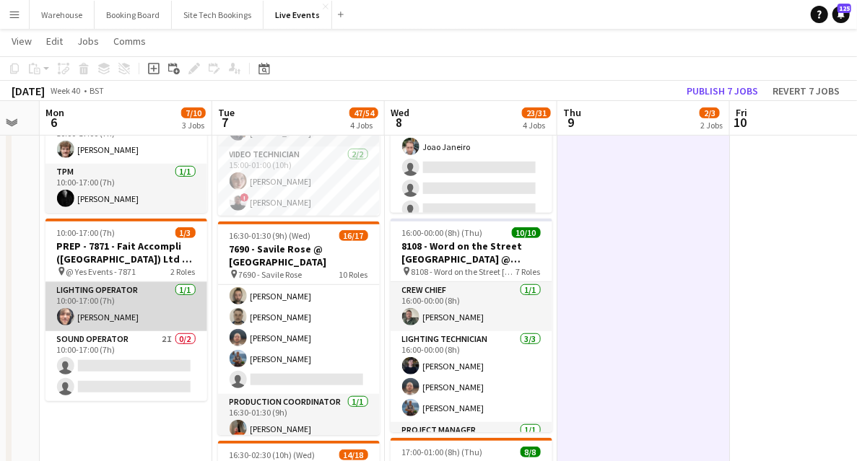
scroll to position [240, 0]
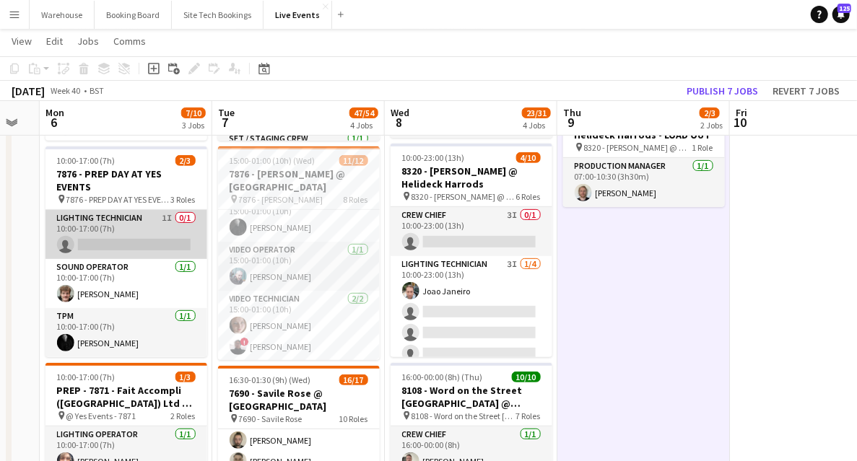
click at [130, 221] on app-card-role "Lighting Technician 1I 0/1 10:00-17:00 (7h) single-neutral-actions" at bounding box center [126, 234] width 162 height 49
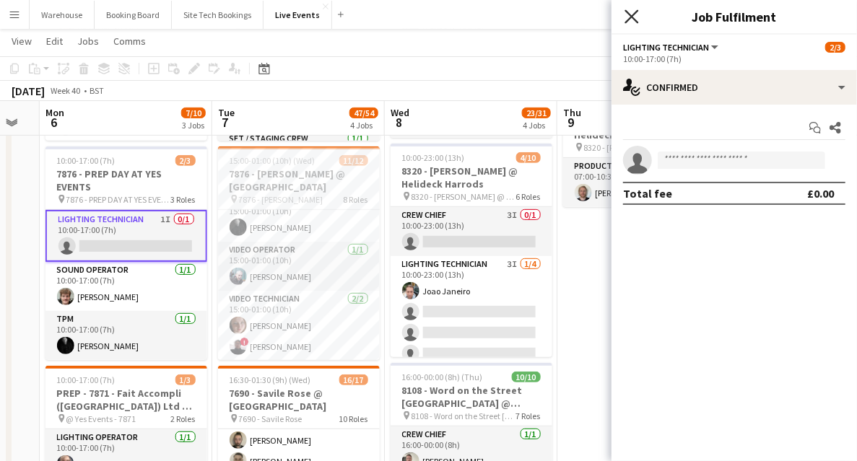
click at [636, 14] on icon "Close pop-in" at bounding box center [632, 16] width 14 height 14
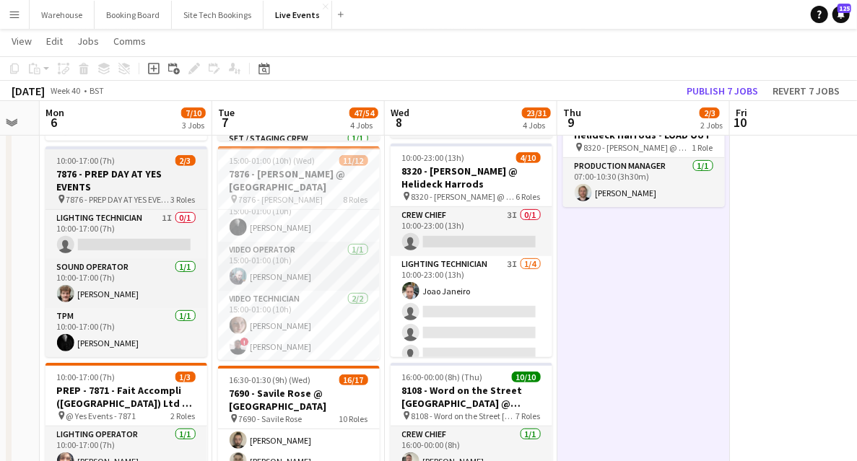
click at [104, 178] on h3 "7876 - PREP DAY AT YES EVENTS" at bounding box center [126, 181] width 162 height 26
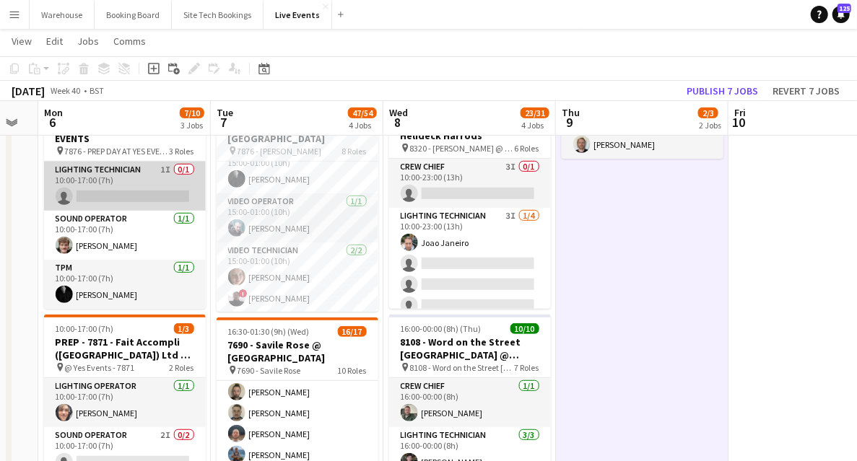
scroll to position [192, 0]
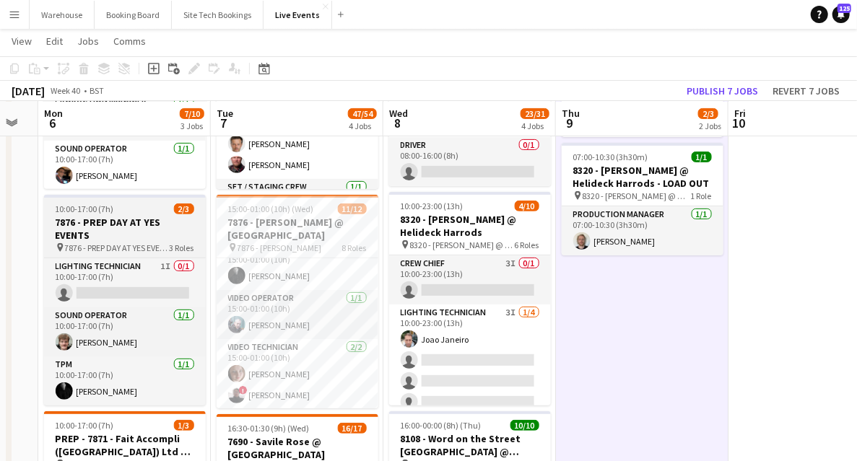
click at [113, 225] on h3 "7876 - PREP DAY AT YES EVENTS" at bounding box center [125, 229] width 162 height 26
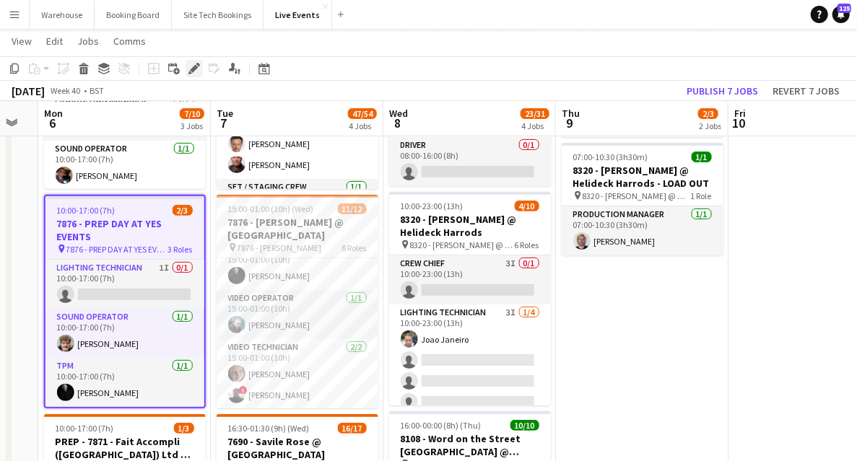
click at [188, 74] on div "Edit" at bounding box center [194, 68] width 17 height 17
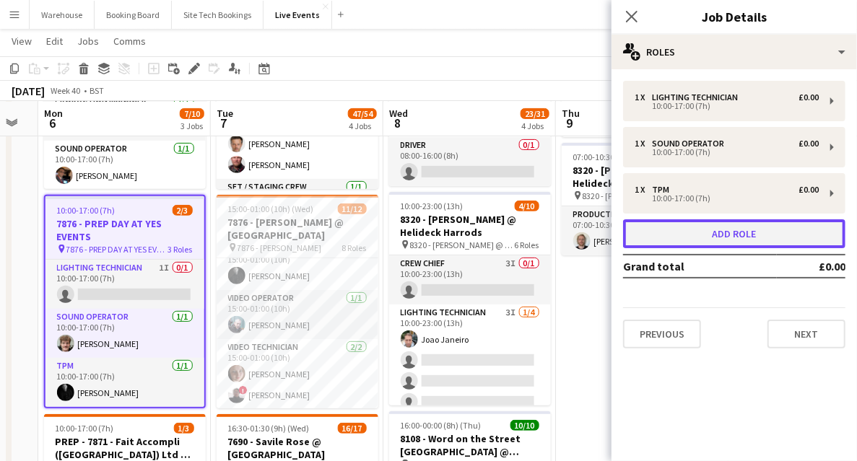
click at [781, 238] on button "Add role" at bounding box center [734, 234] width 222 height 29
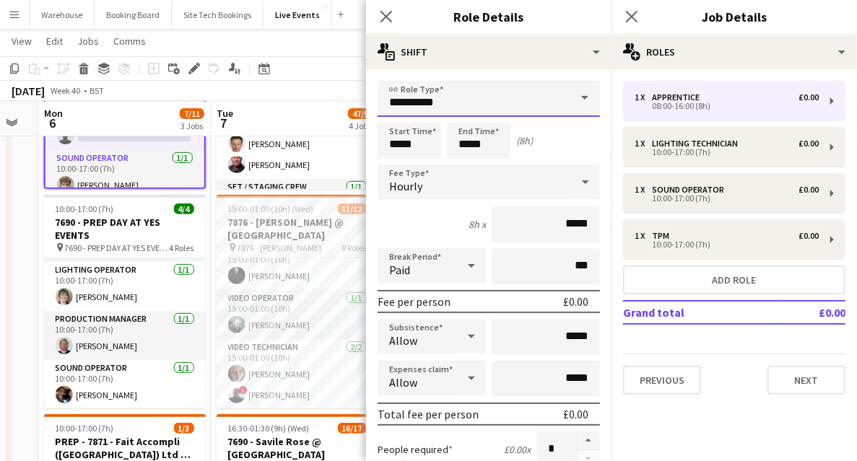
click at [442, 97] on input "**********" at bounding box center [489, 99] width 222 height 36
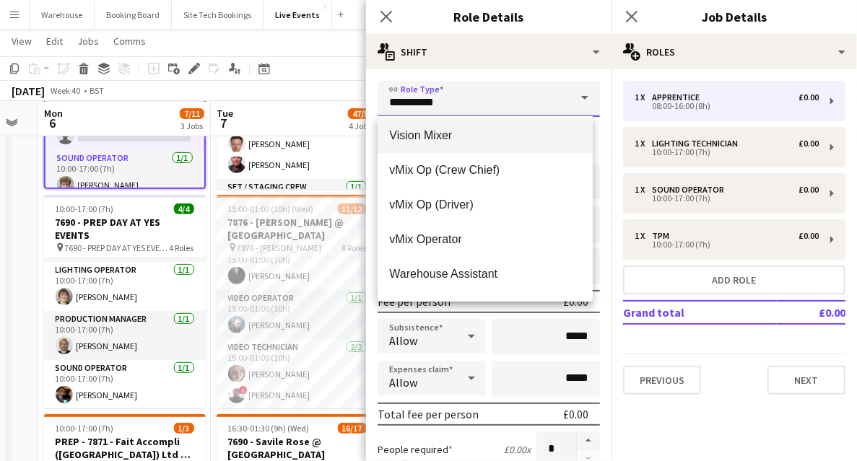
scroll to position [3706, 0]
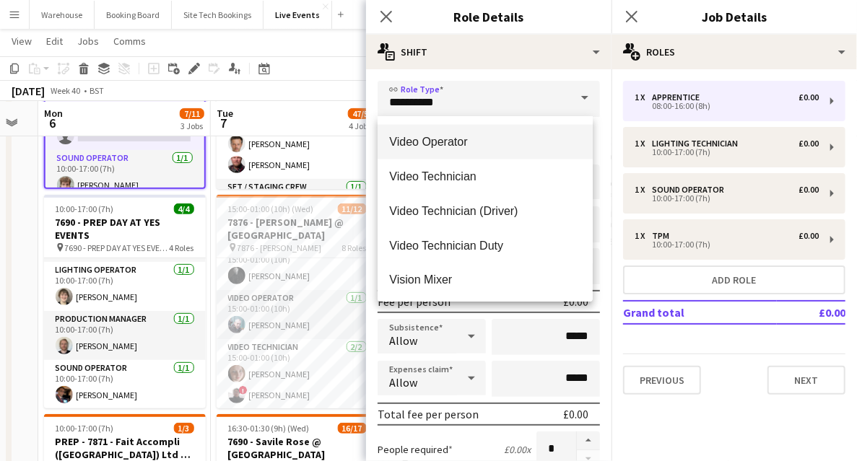
click at [448, 143] on span "Video Operator" at bounding box center [485, 142] width 192 height 14
type input "**********"
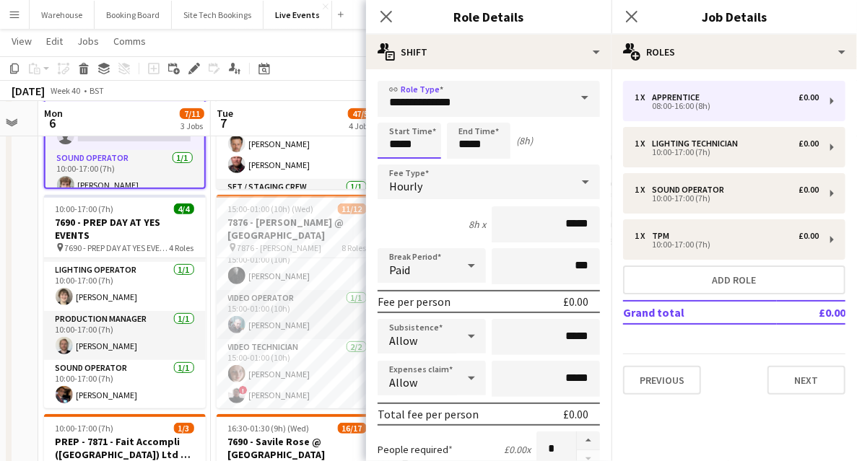
click at [397, 144] on input "*****" at bounding box center [410, 141] width 64 height 36
click at [396, 124] on input "*****" at bounding box center [410, 141] width 64 height 36
click at [393, 116] on div at bounding box center [395, 115] width 29 height 14
type input "*****"
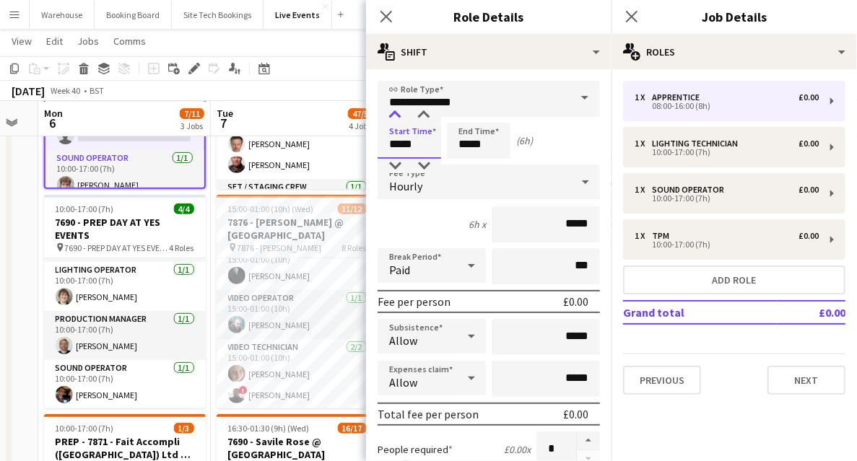
click at [393, 116] on div at bounding box center [395, 115] width 29 height 14
click at [473, 142] on input "*****" at bounding box center [479, 141] width 64 height 36
type input "*****"
click at [462, 122] on div at bounding box center [464, 115] width 29 height 14
click at [420, 193] on span "Hourly" at bounding box center [405, 186] width 33 height 14
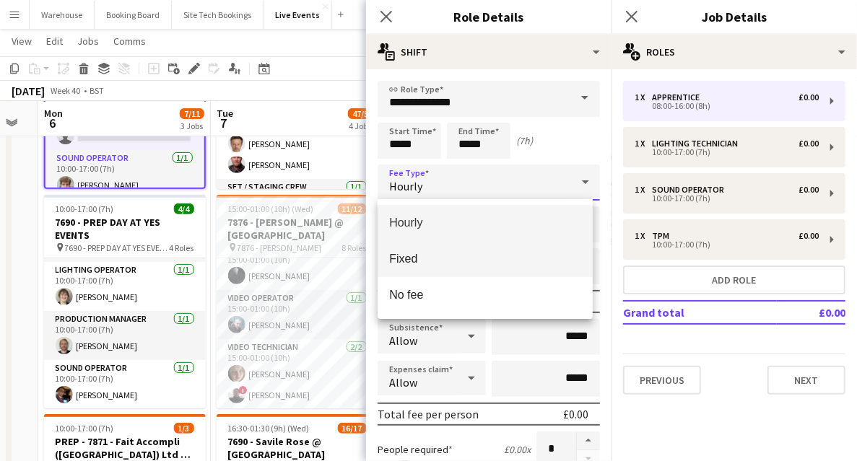
click at [406, 263] on span "Fixed" at bounding box center [485, 259] width 192 height 14
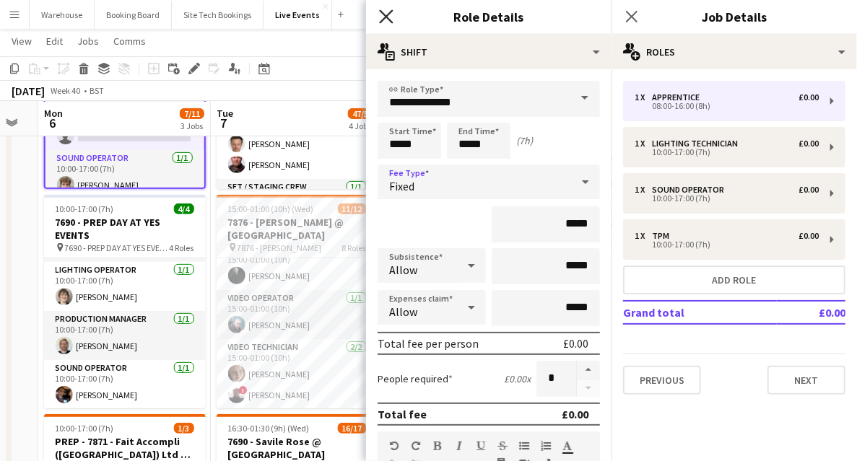
click at [390, 18] on icon "Close pop-in" at bounding box center [386, 16] width 14 height 14
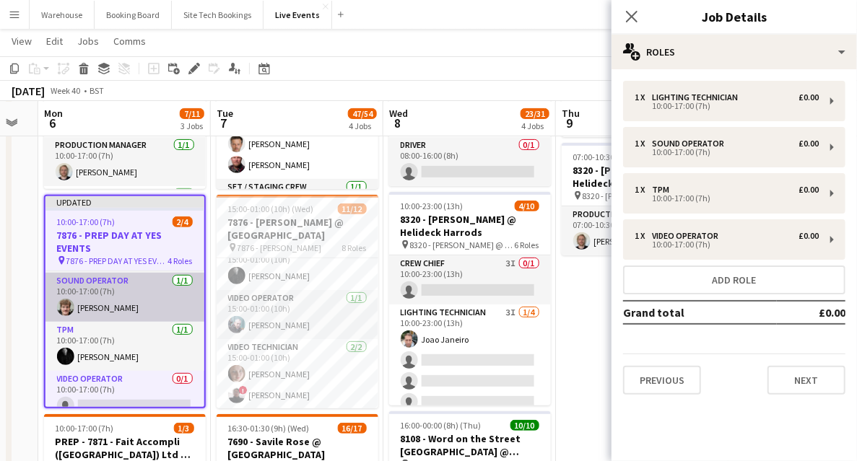
scroll to position [60, 0]
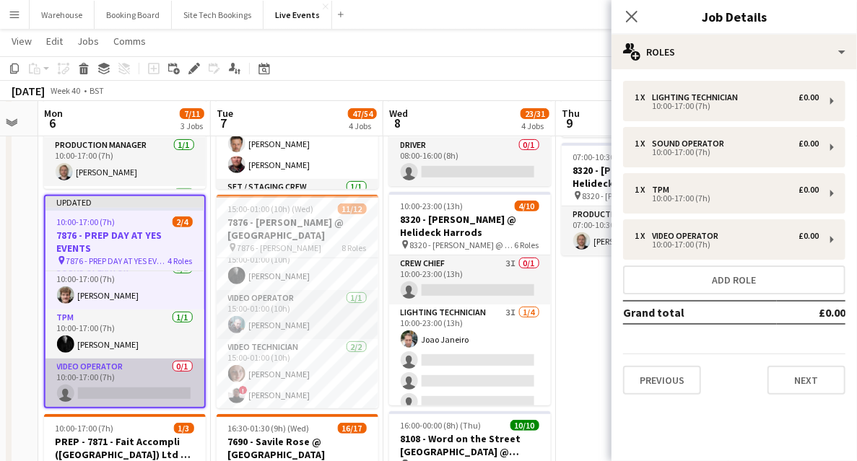
click at [131, 385] on app-card-role "Video Operator 0/1 10:00-17:00 (7h) single-neutral-actions" at bounding box center [124, 383] width 159 height 49
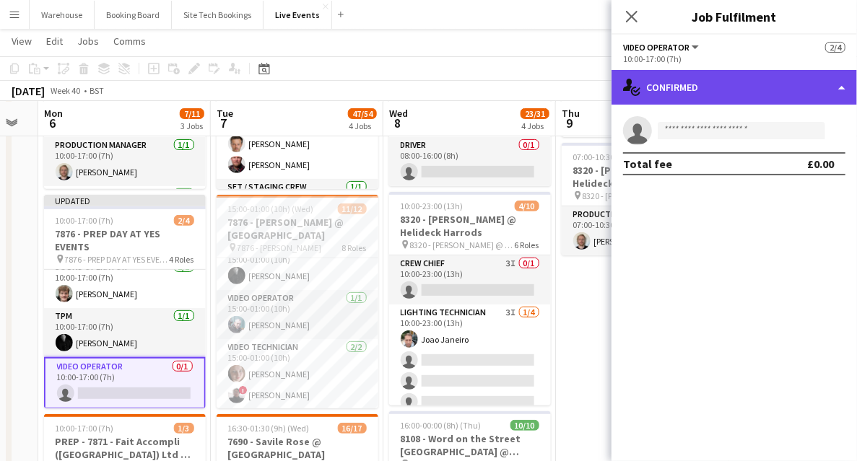
click at [679, 95] on div "single-neutral-actions-check-2 Confirmed" at bounding box center [734, 87] width 245 height 35
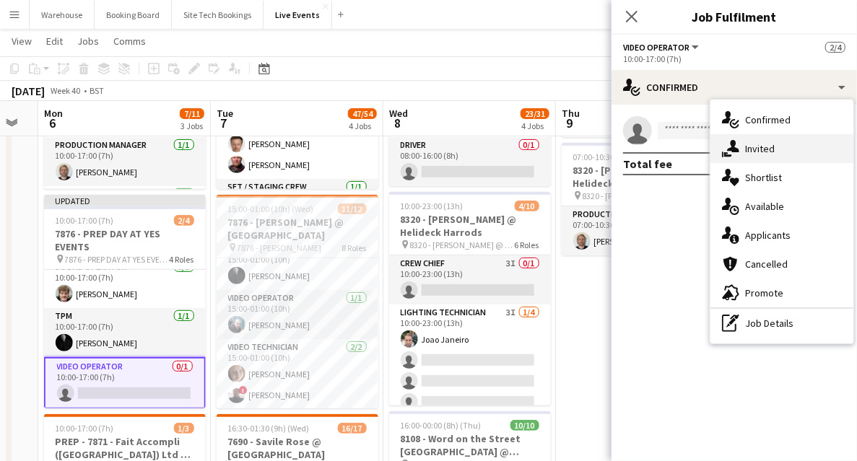
click at [772, 148] on span "Invited" at bounding box center [760, 148] width 30 height 13
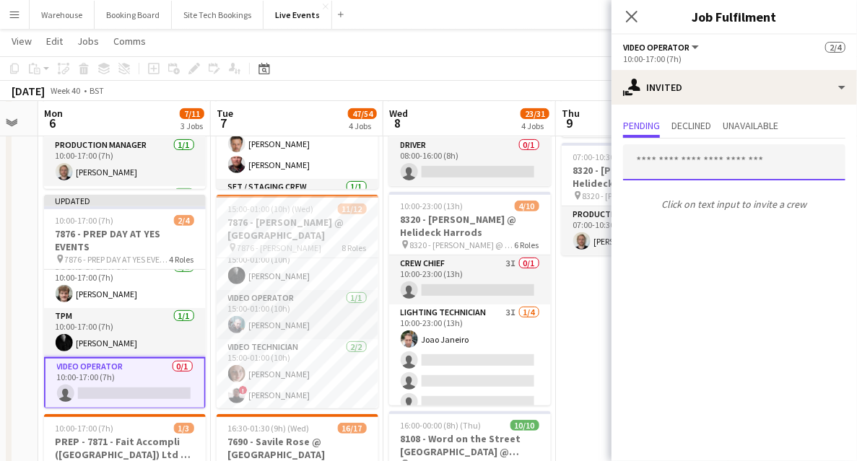
click at [696, 168] on input "text" at bounding box center [734, 162] width 222 height 36
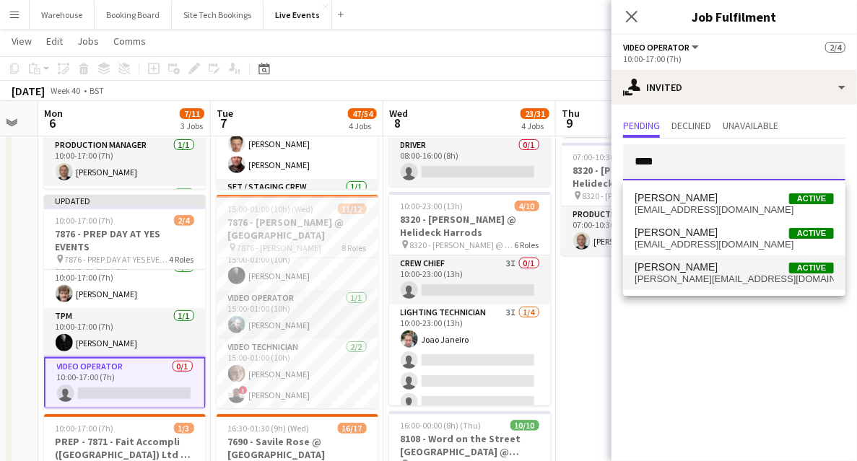
type input "****"
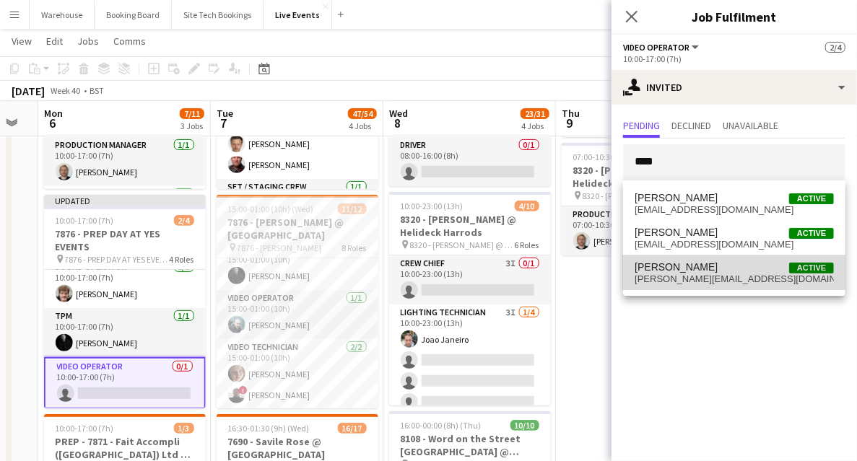
click at [670, 271] on span "[PERSON_NAME]" at bounding box center [676, 267] width 83 height 12
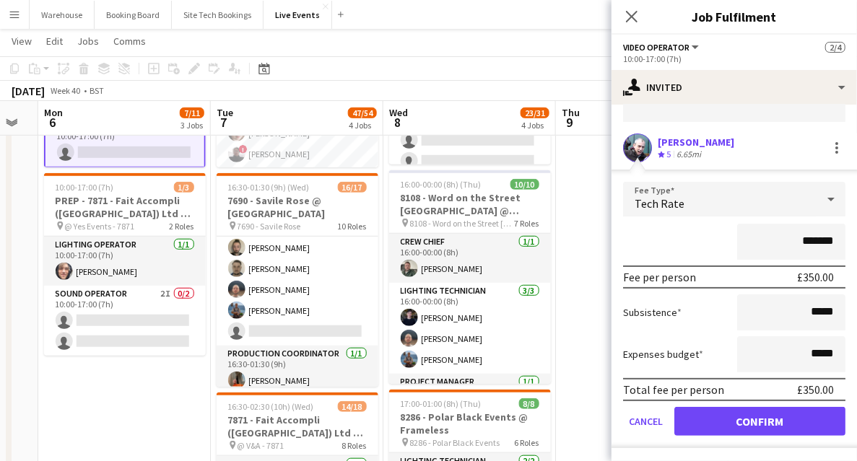
scroll to position [336, 0]
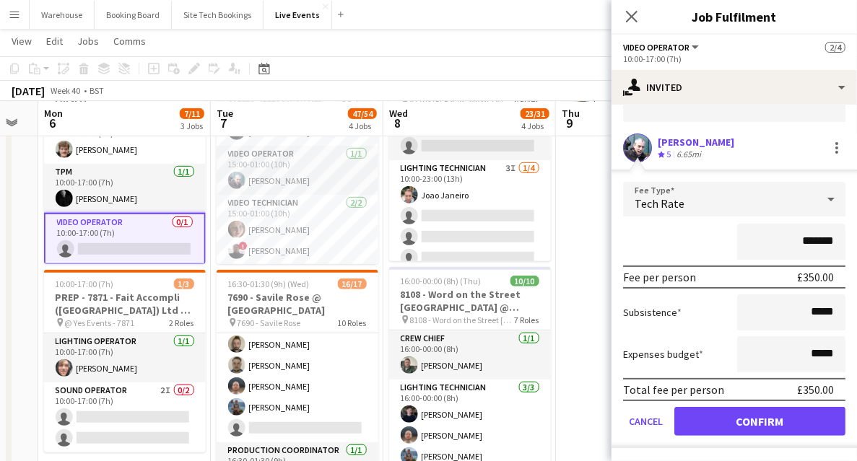
click at [700, 191] on div "Tech Rate" at bounding box center [720, 199] width 194 height 35
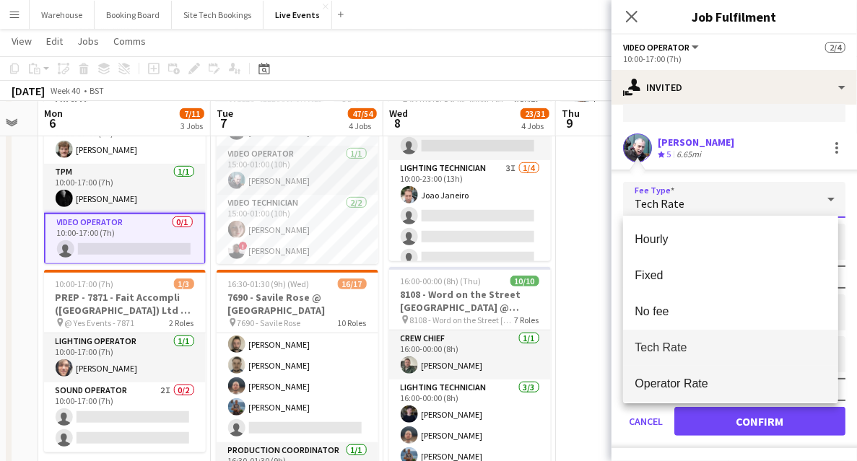
click at [687, 382] on span "Operator Rate" at bounding box center [731, 384] width 192 height 14
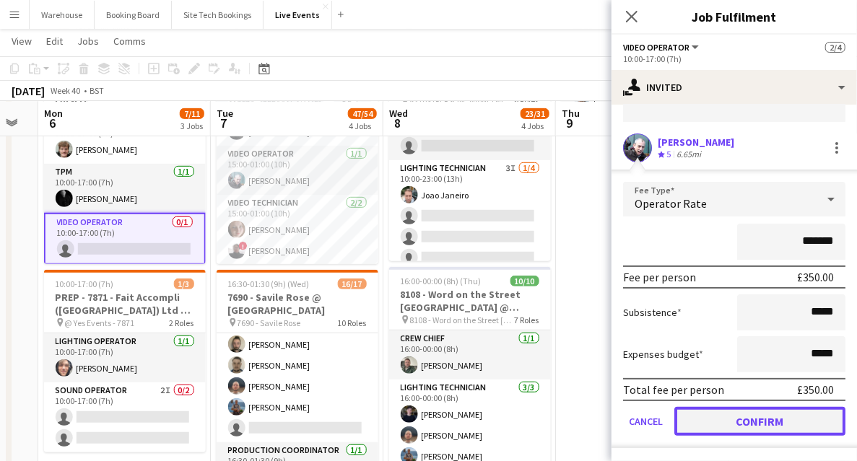
click at [722, 417] on button "Confirm" at bounding box center [759, 421] width 171 height 29
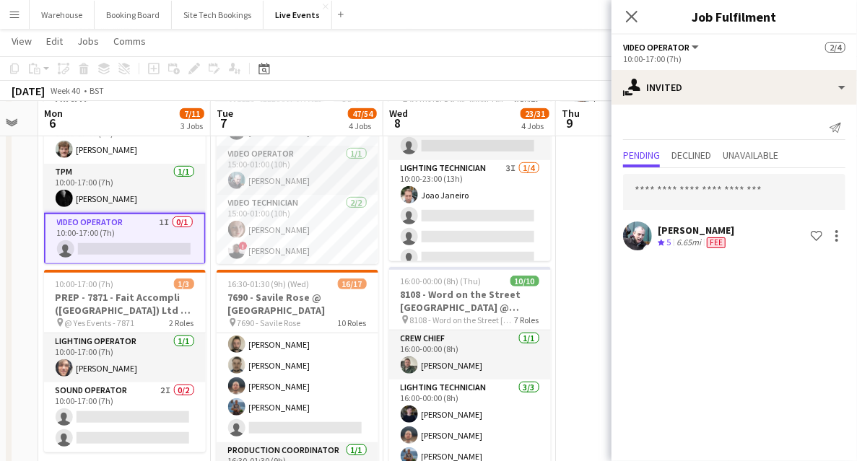
scroll to position [0, 0]
click at [636, 19] on icon "Close pop-in" at bounding box center [632, 16] width 14 height 14
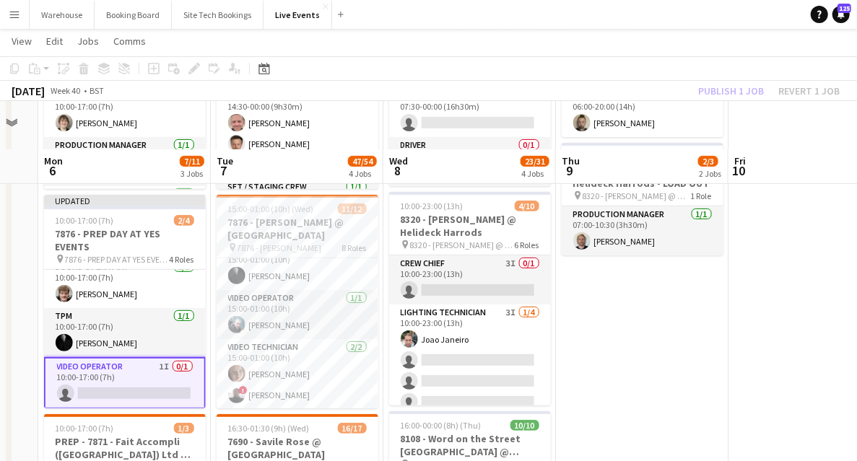
scroll to position [144, 0]
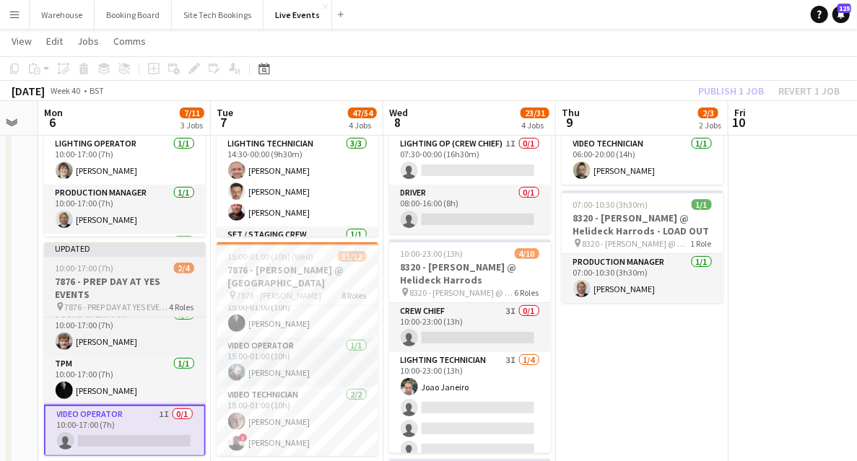
click at [100, 288] on h3 "7876 - PREP DAY AT YES EVENTS" at bounding box center [125, 288] width 162 height 26
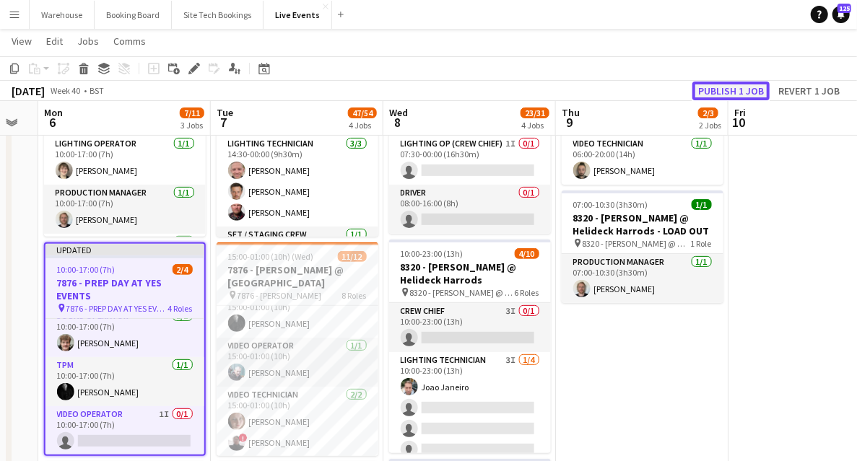
click at [747, 90] on button "Publish 1 job" at bounding box center [730, 91] width 77 height 19
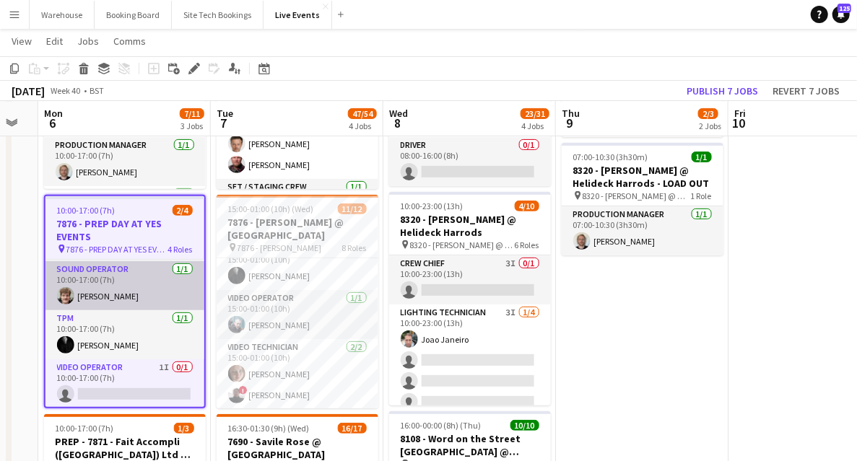
scroll to position [48, 0]
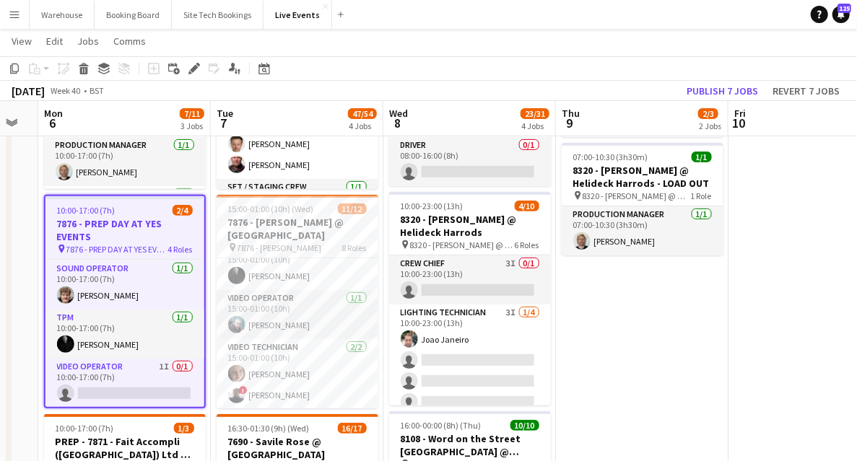
click at [129, 228] on h3 "7876 - PREP DAY AT YES EVENTS" at bounding box center [124, 230] width 159 height 26
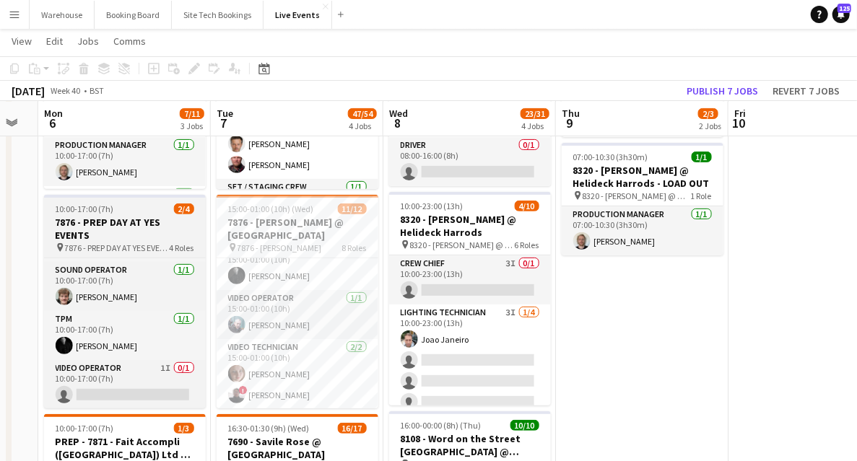
click at [130, 227] on h3 "7876 - PREP DAY AT YES EVENTS" at bounding box center [125, 229] width 162 height 26
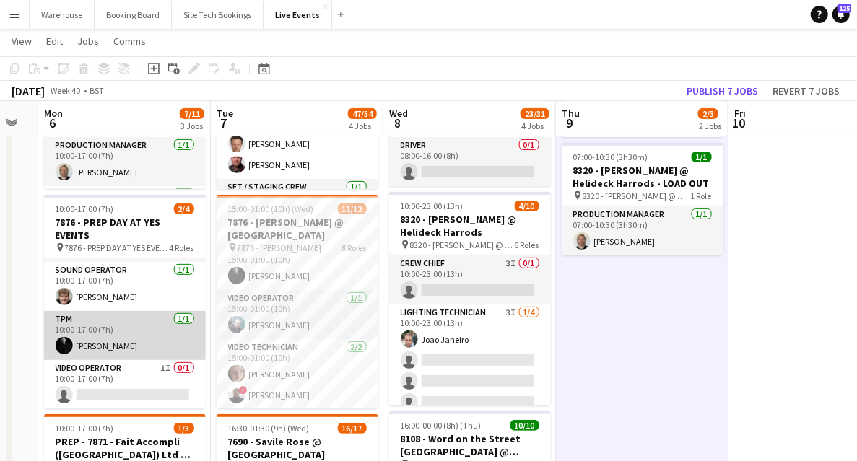
scroll to position [0, 0]
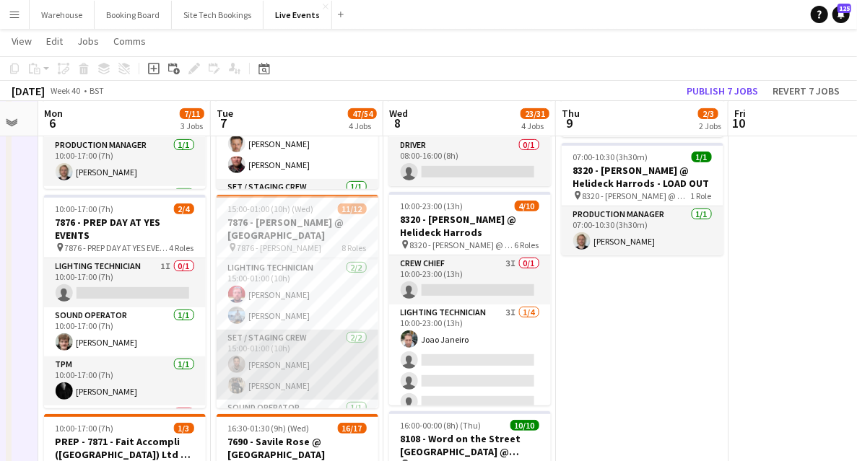
scroll to position [192, 0]
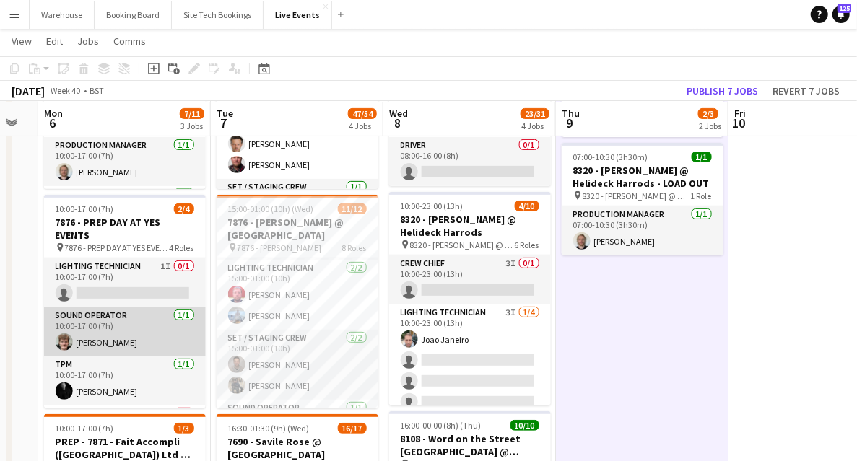
scroll to position [45, 0]
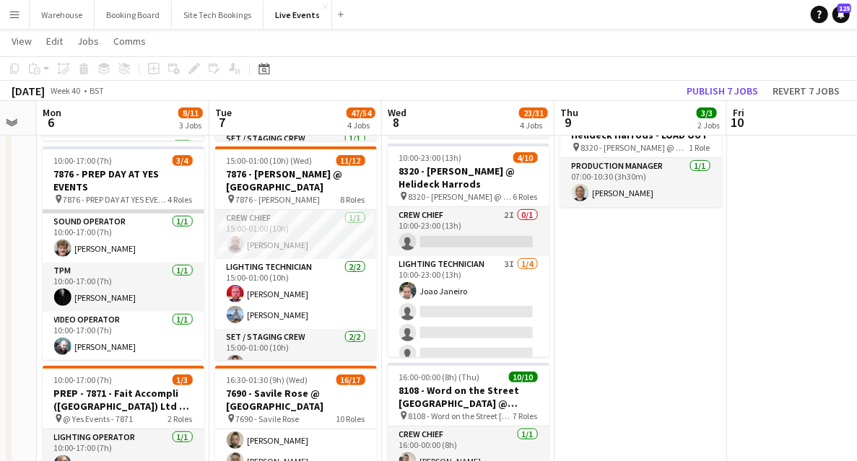
scroll to position [0, 0]
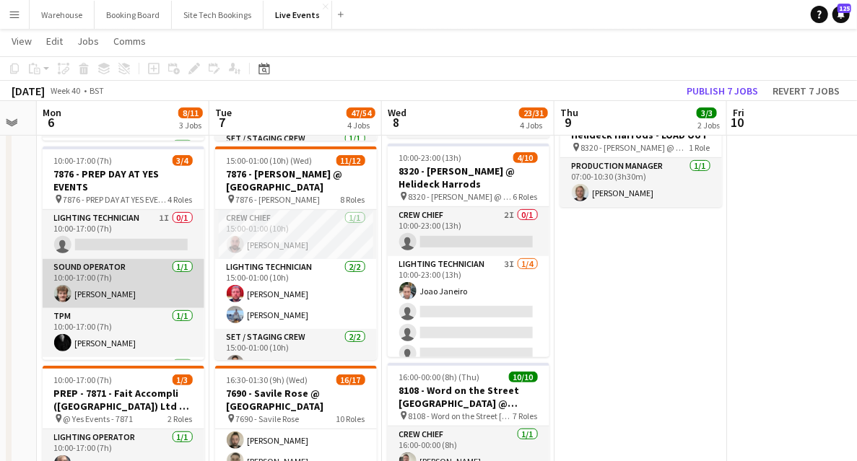
drag, startPoint x: 116, startPoint y: 245, endPoint x: 159, endPoint y: 264, distance: 47.5
click at [116, 245] on app-card-role "Lighting Technician 1I 0/1 10:00-17:00 (7h) single-neutral-actions" at bounding box center [124, 234] width 162 height 49
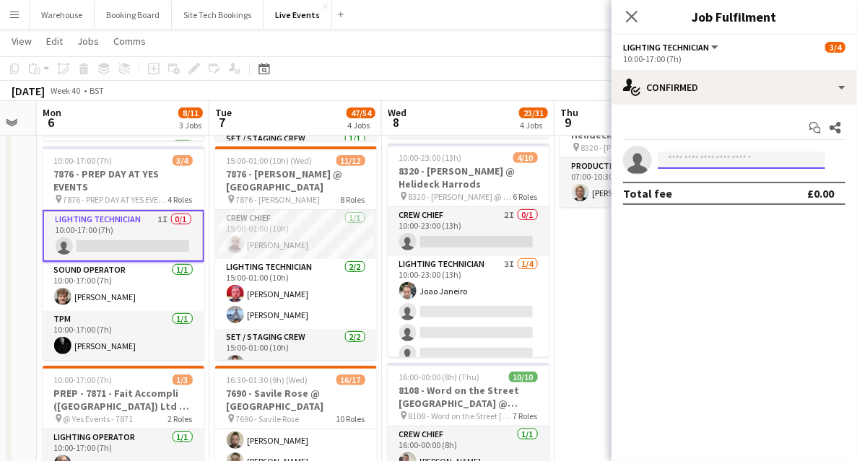
click at [702, 163] on input at bounding box center [742, 160] width 168 height 17
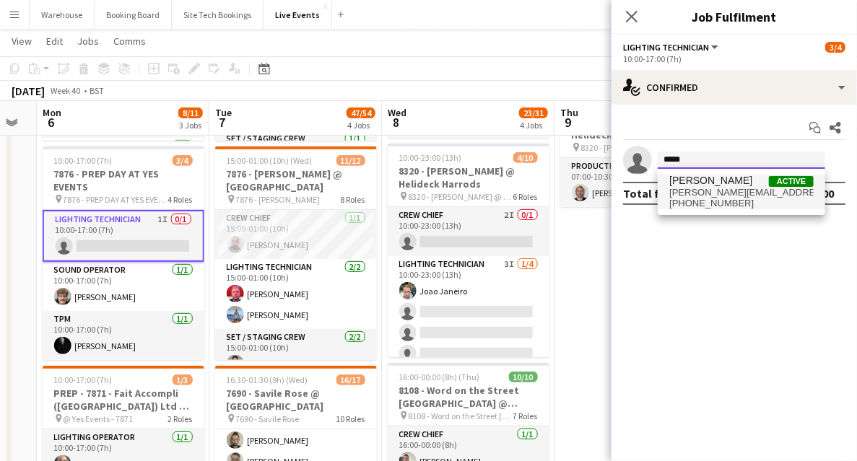
type input "*****"
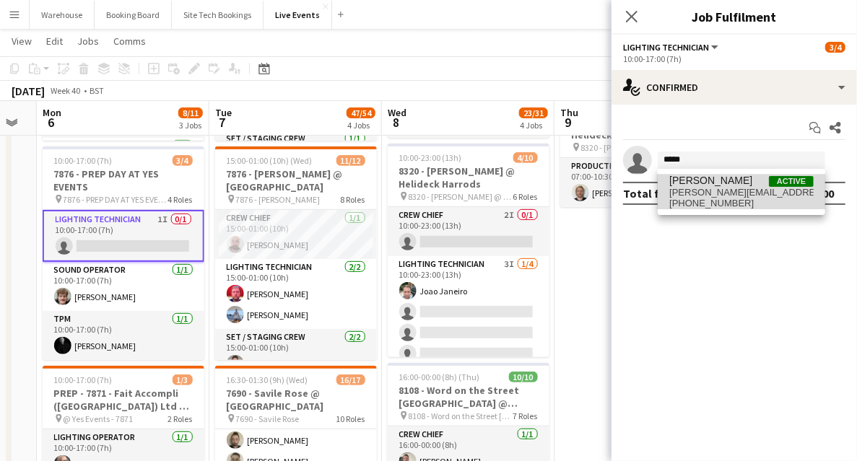
click at [724, 183] on span "[PERSON_NAME]" at bounding box center [710, 181] width 83 height 12
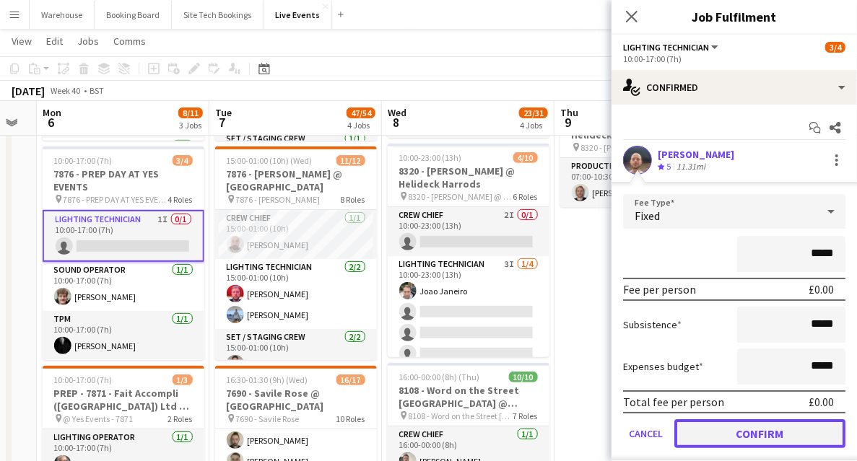
click at [762, 425] on button "Confirm" at bounding box center [759, 434] width 171 height 29
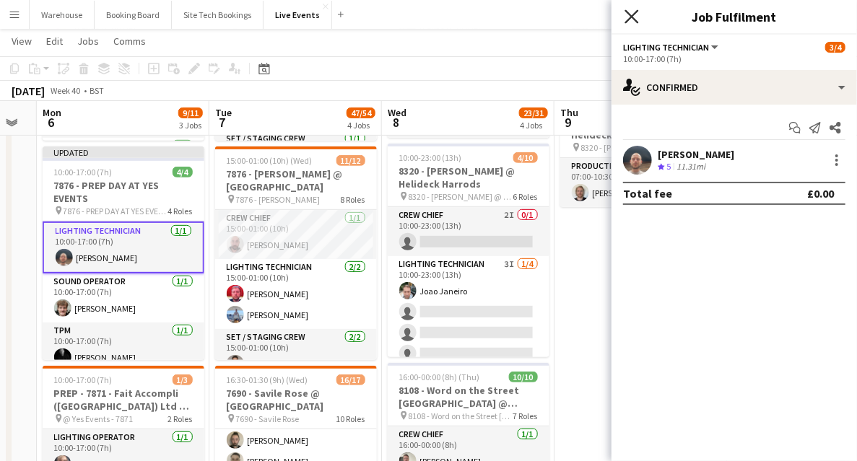
click at [637, 17] on icon "Close pop-in" at bounding box center [632, 16] width 14 height 14
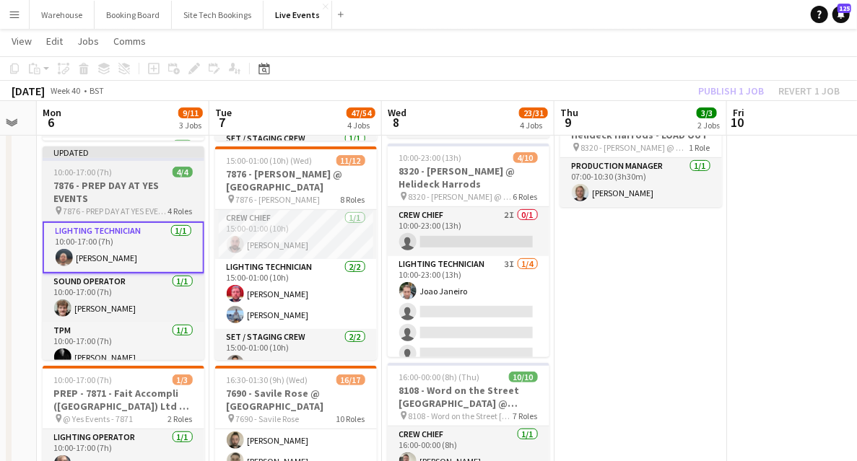
click at [78, 197] on h3 "7876 - PREP DAY AT YES EVENTS" at bounding box center [124, 192] width 162 height 26
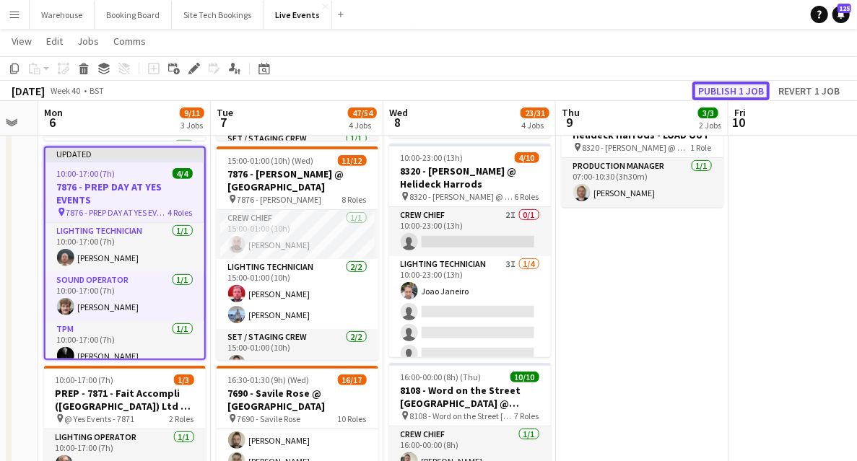
click at [726, 83] on button "Publish 1 job" at bounding box center [730, 91] width 77 height 19
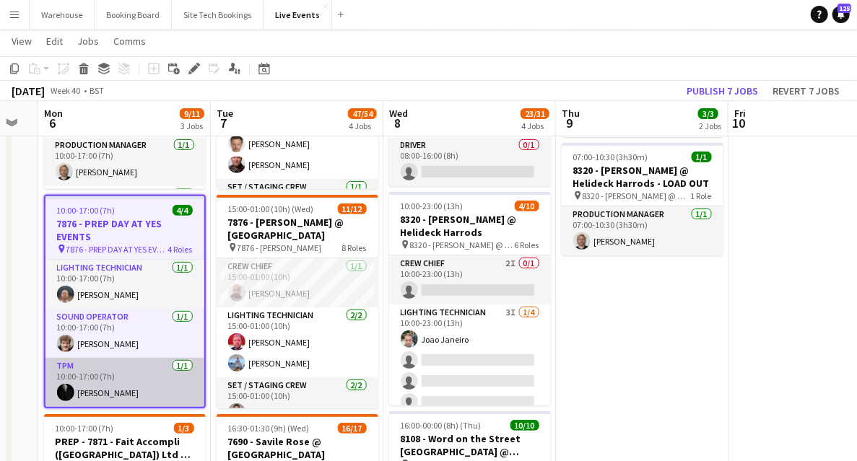
scroll to position [48, 0]
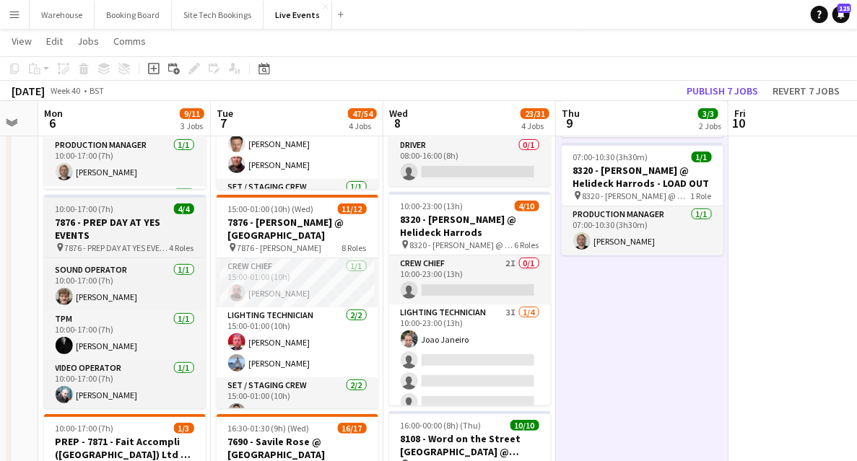
click at [142, 230] on h3 "7876 - PREP DAY AT YES EVENTS" at bounding box center [125, 229] width 162 height 26
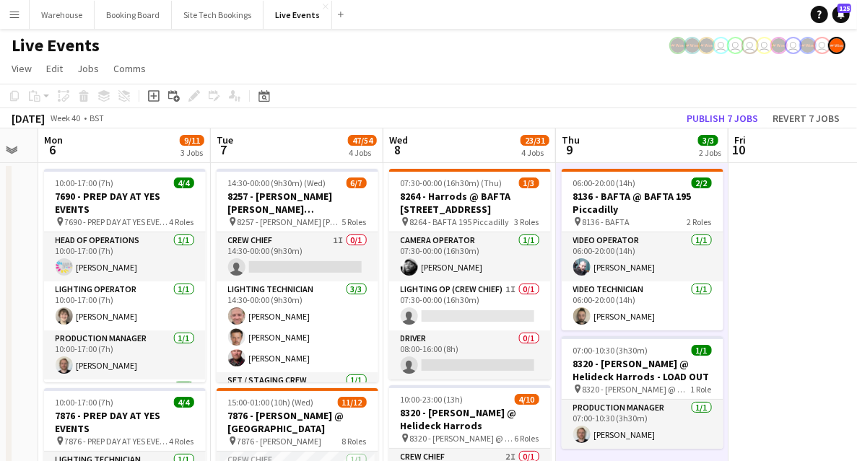
scroll to position [96, 0]
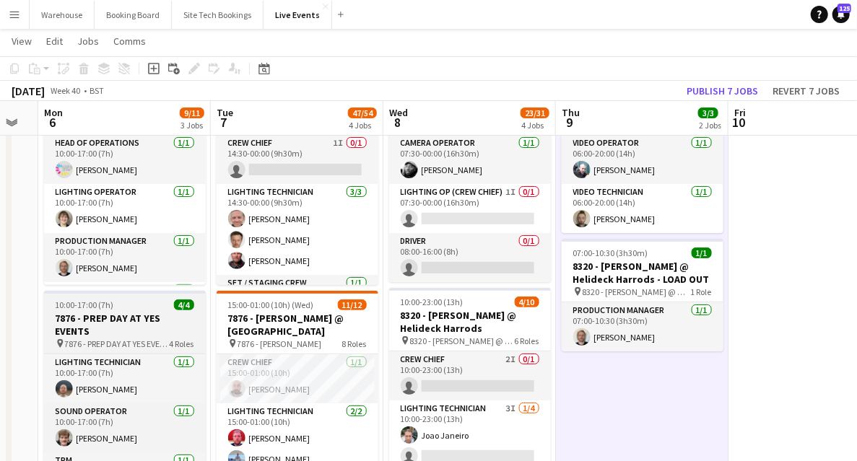
click at [85, 312] on h3 "7876 - PREP DAY AT YES EVENTS" at bounding box center [125, 325] width 162 height 26
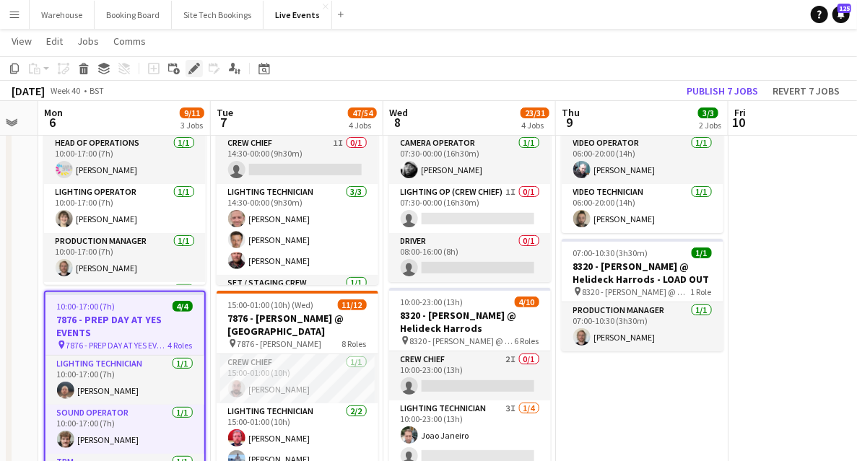
click at [199, 71] on icon "Edit" at bounding box center [194, 69] width 12 height 12
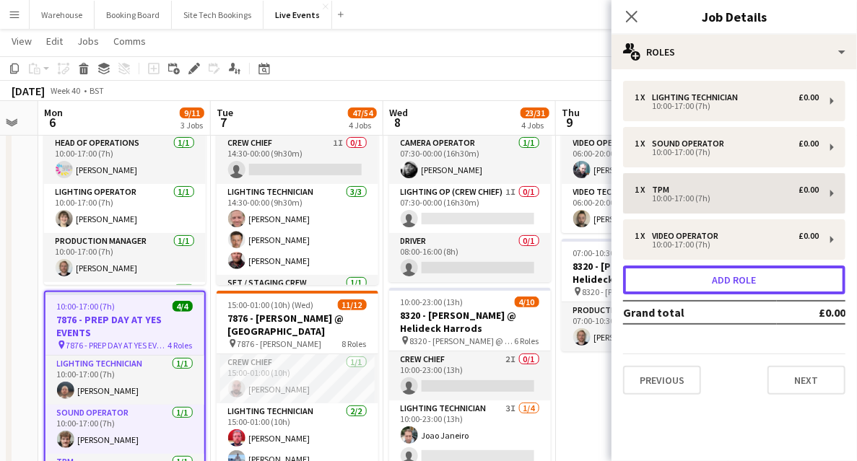
click at [716, 277] on button "Add role" at bounding box center [734, 280] width 222 height 29
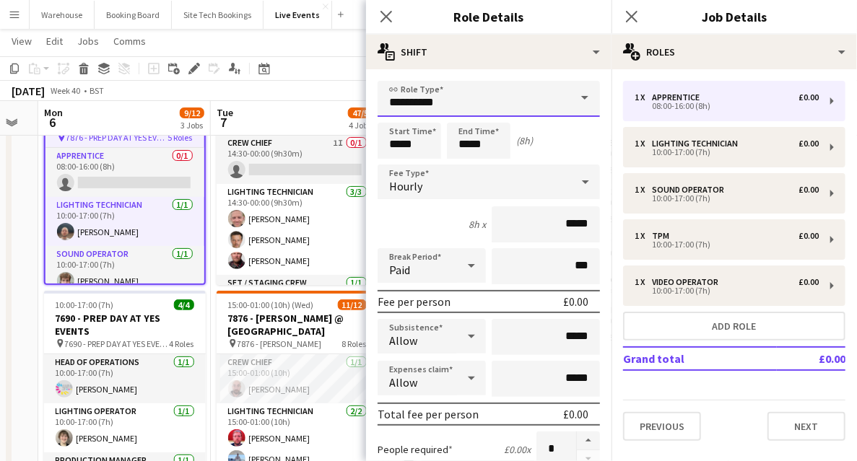
click at [449, 103] on input "**********" at bounding box center [489, 99] width 222 height 36
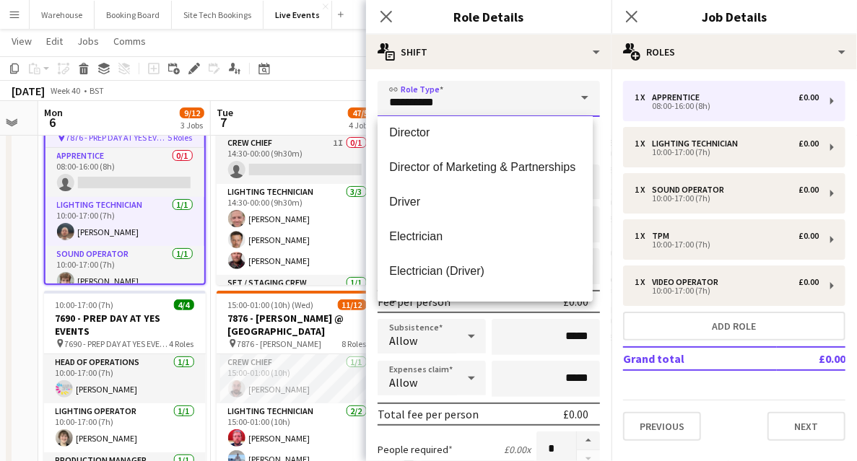
scroll to position [1107, 0]
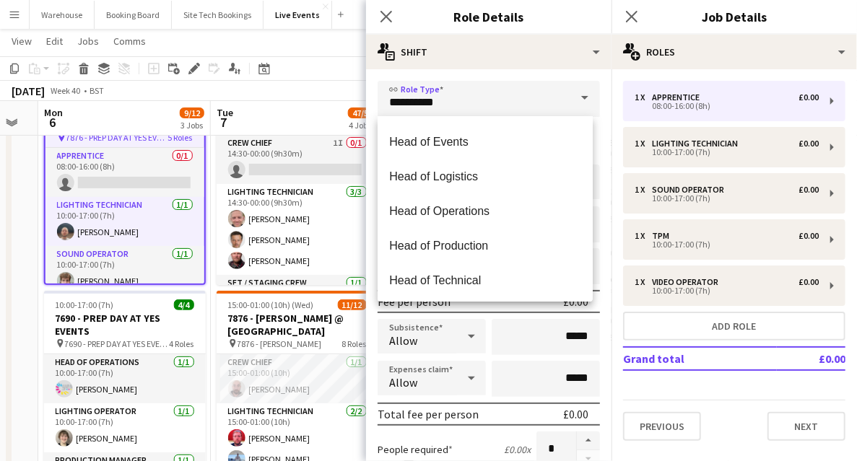
click at [445, 214] on span "Head of Operations" at bounding box center [485, 211] width 192 height 14
type input "**********"
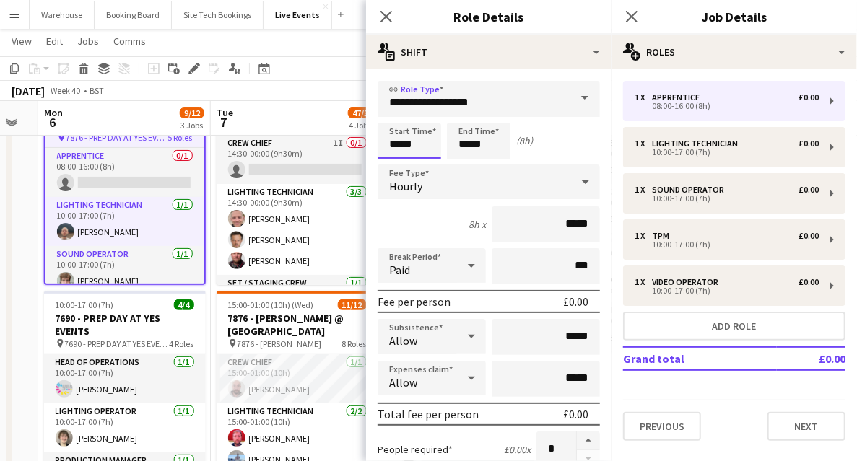
click at [410, 147] on input "*****" at bounding box center [410, 141] width 64 height 36
type input "*****"
click at [394, 116] on div at bounding box center [395, 115] width 29 height 14
click at [484, 143] on input "*****" at bounding box center [479, 141] width 64 height 36
click at [464, 116] on div at bounding box center [464, 115] width 29 height 14
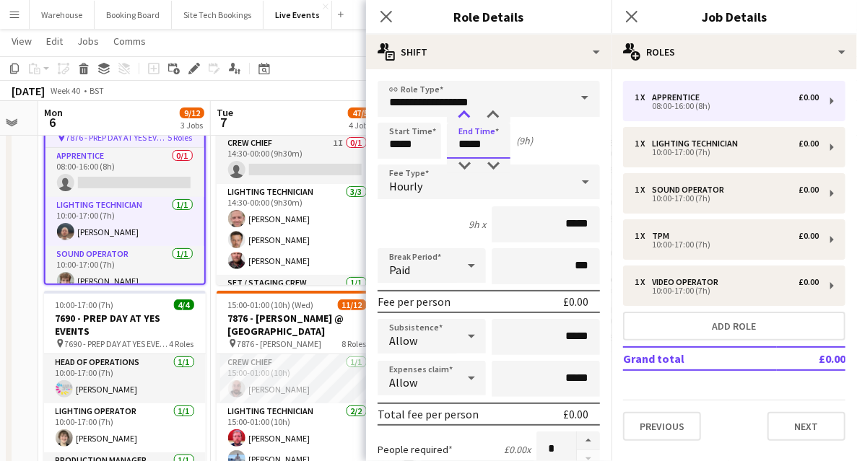
click at [464, 116] on div at bounding box center [464, 115] width 29 height 14
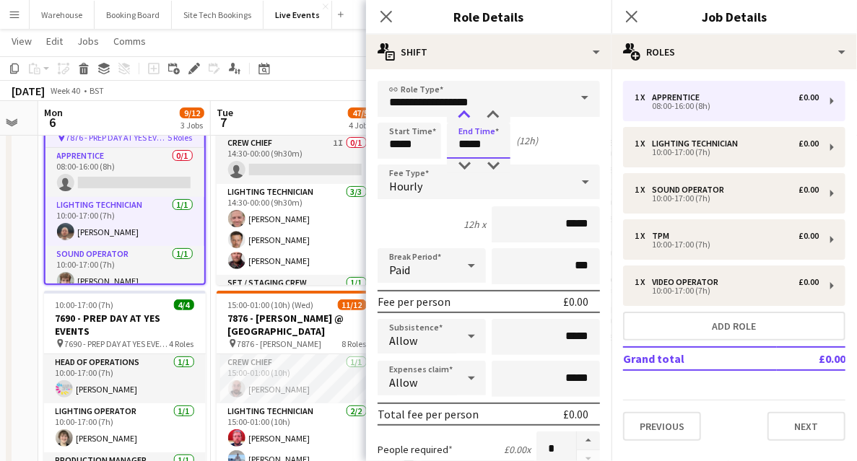
click at [464, 116] on div at bounding box center [464, 115] width 29 height 14
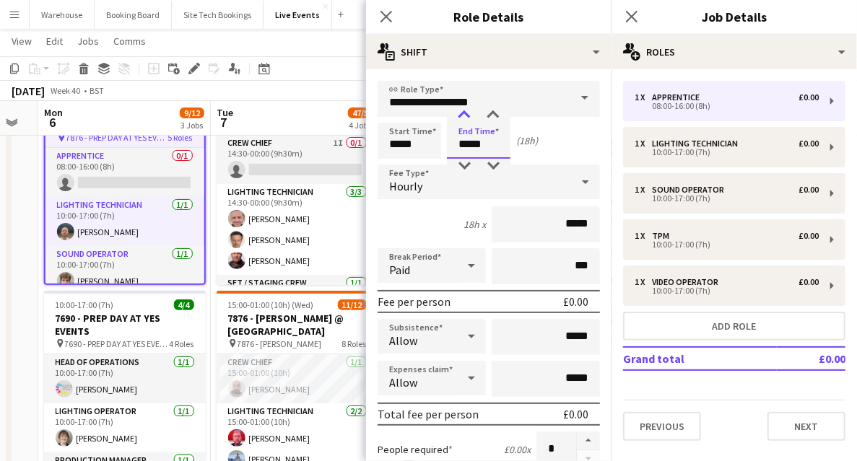
click at [464, 116] on div at bounding box center [464, 115] width 29 height 14
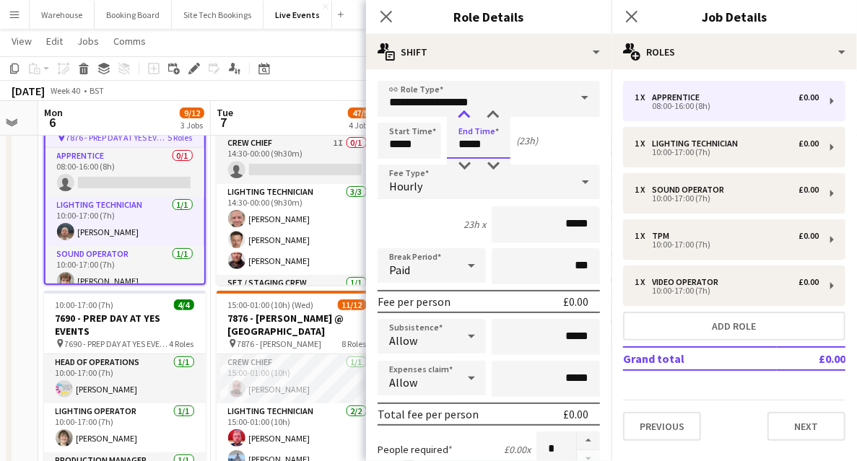
click at [464, 116] on div at bounding box center [464, 115] width 29 height 14
click at [498, 116] on div at bounding box center [493, 115] width 29 height 14
type input "*****"
click at [492, 116] on div at bounding box center [493, 115] width 29 height 14
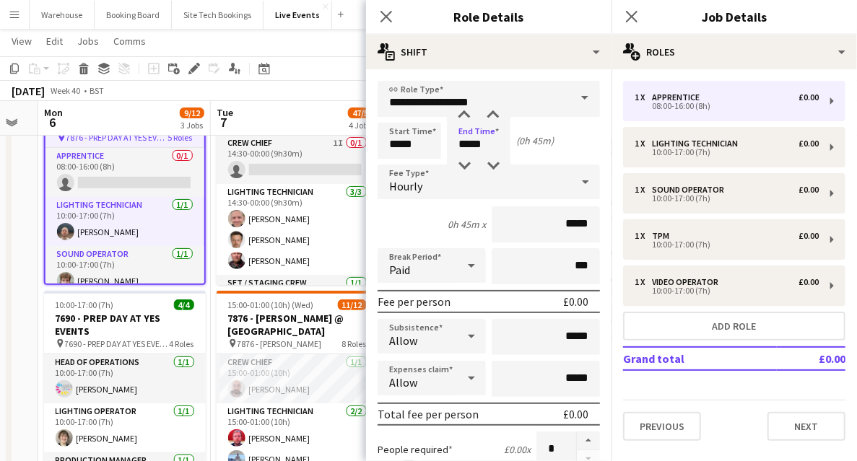
click at [417, 187] on span "Hourly" at bounding box center [405, 186] width 33 height 14
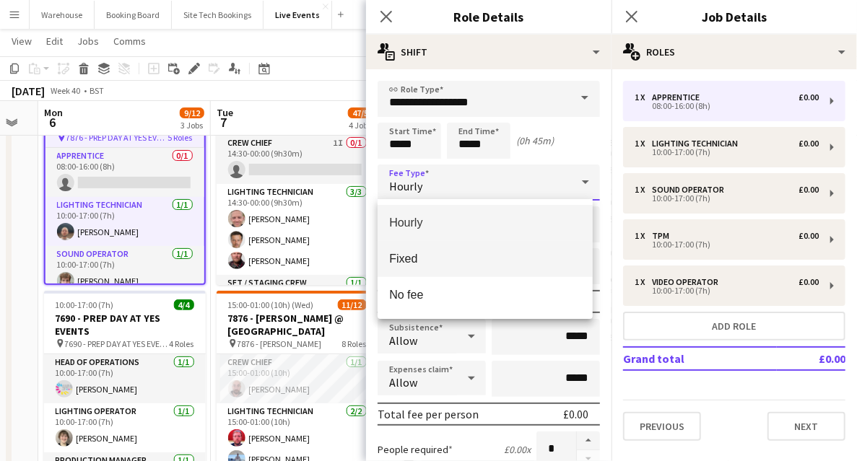
click at [406, 253] on span "Fixed" at bounding box center [485, 259] width 192 height 14
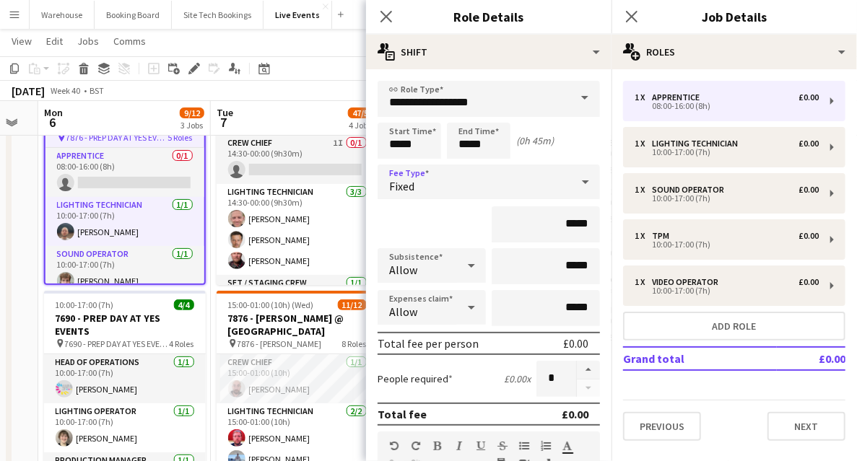
drag, startPoint x: 387, startPoint y: 14, endPoint x: 383, endPoint y: 27, distance: 13.7
click at [387, 17] on icon "Close pop-in" at bounding box center [387, 17] width 12 height 12
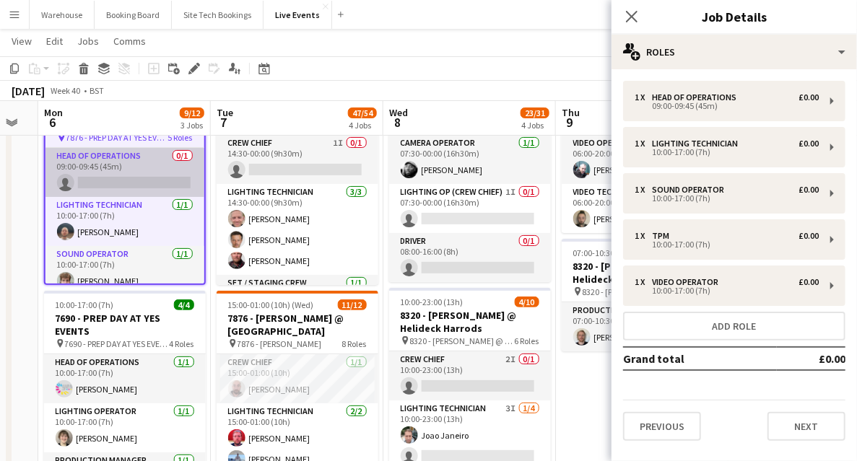
click at [92, 182] on app-card-role "Head of Operations 0/1 09:00-09:45 (45m) single-neutral-actions" at bounding box center [124, 172] width 159 height 49
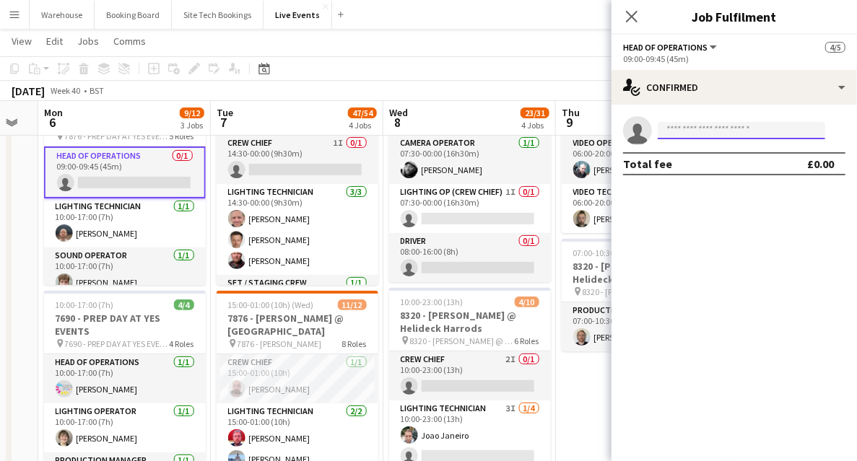
click at [685, 135] on input at bounding box center [742, 130] width 168 height 17
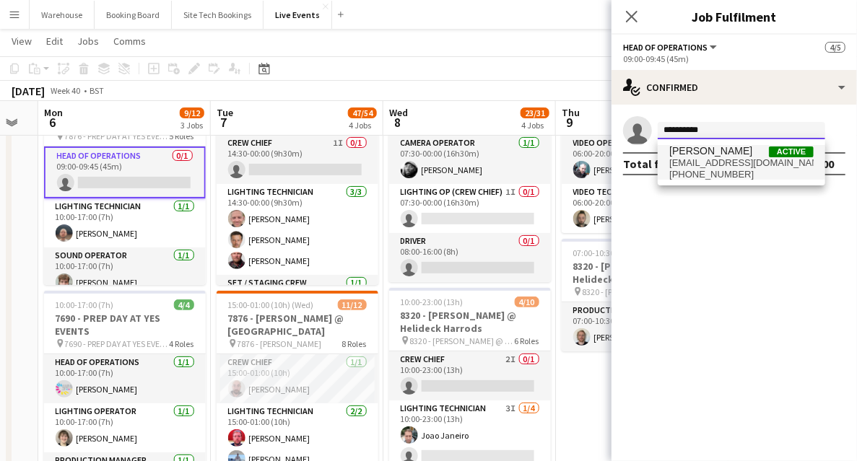
type input "**********"
click at [718, 156] on span "[PERSON_NAME]" at bounding box center [710, 151] width 83 height 12
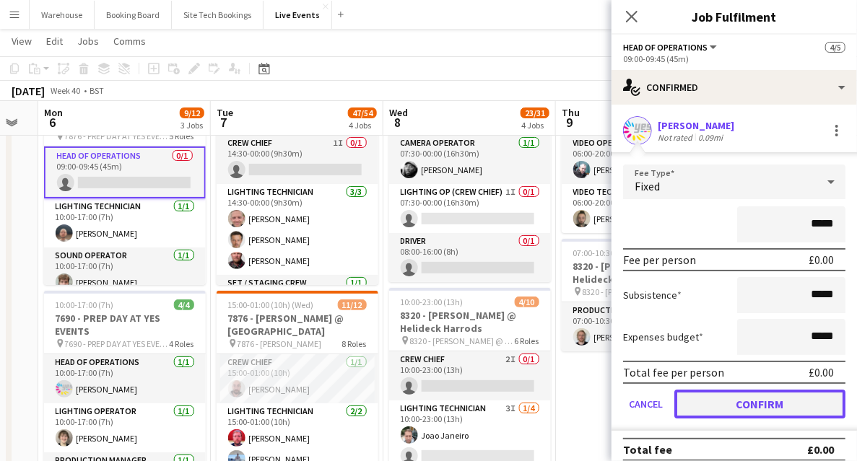
click at [783, 413] on button "Confirm" at bounding box center [759, 404] width 171 height 29
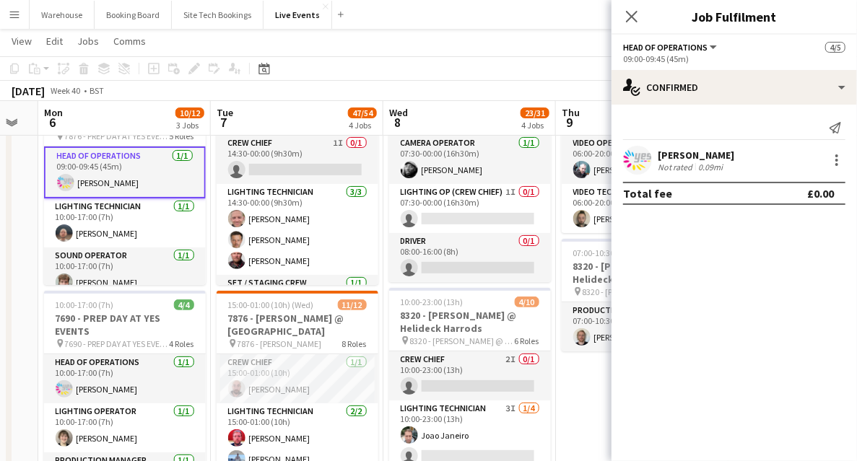
drag, startPoint x: 629, startPoint y: 15, endPoint x: 582, endPoint y: 34, distance: 50.5
click at [630, 15] on icon "Close pop-in" at bounding box center [632, 17] width 12 height 12
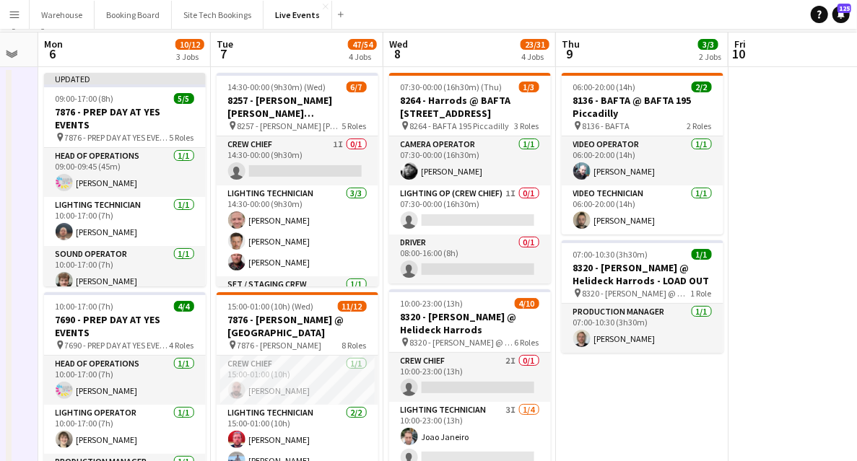
scroll to position [0, 0]
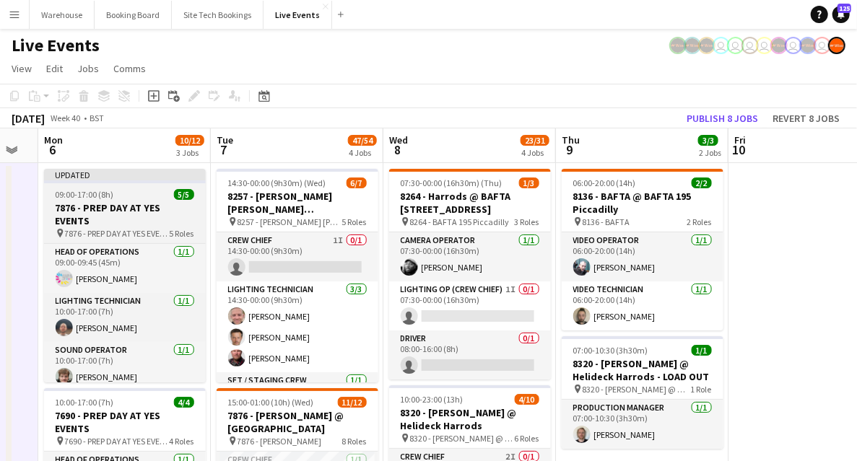
click at [100, 204] on h3 "7876 - PREP DAY AT YES EVENTS" at bounding box center [125, 214] width 162 height 26
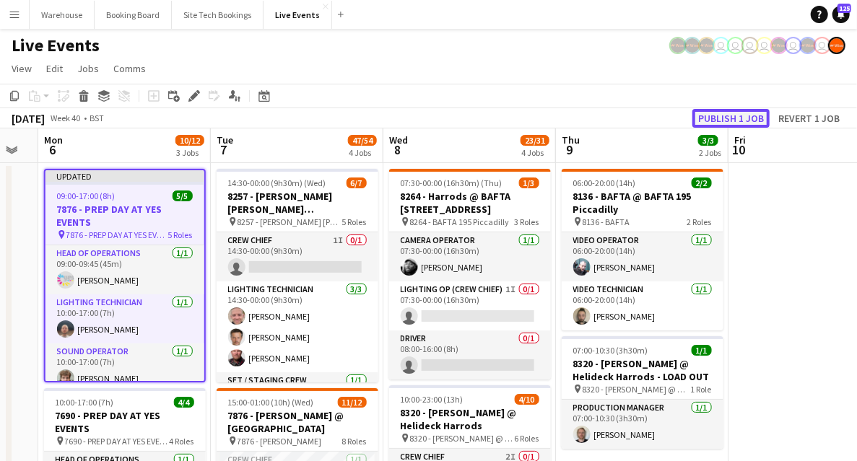
click at [740, 117] on button "Publish 1 job" at bounding box center [730, 118] width 77 height 19
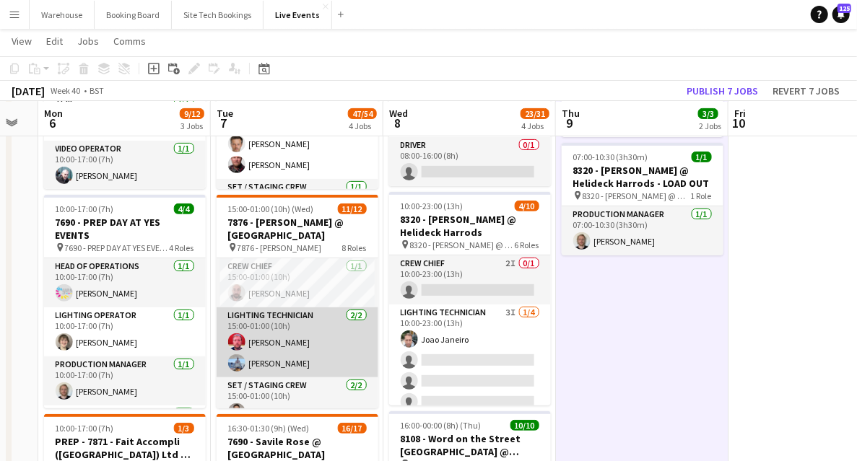
click at [231, 338] on app-user-avatar at bounding box center [236, 342] width 17 height 17
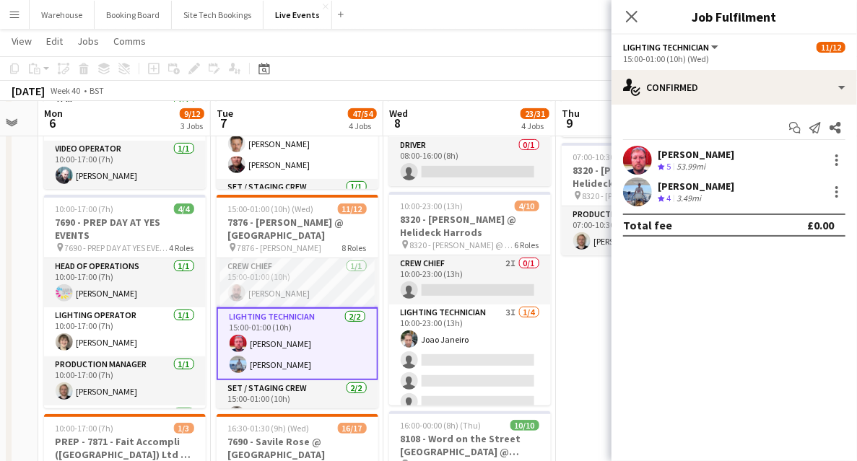
drag, startPoint x: 624, startPoint y: 14, endPoint x: 615, endPoint y: 16, distance: 8.8
click at [625, 14] on app-icon "Close pop-in" at bounding box center [631, 16] width 17 height 17
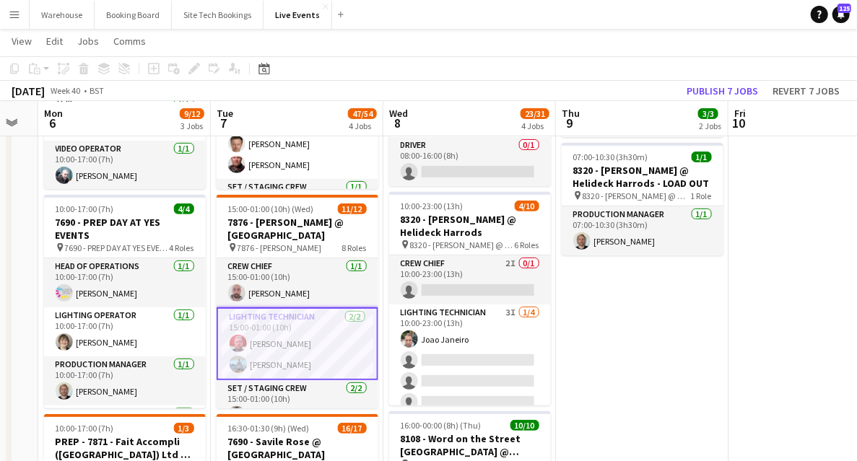
drag, startPoint x: 612, startPoint y: 348, endPoint x: 609, endPoint y: 322, distance: 26.1
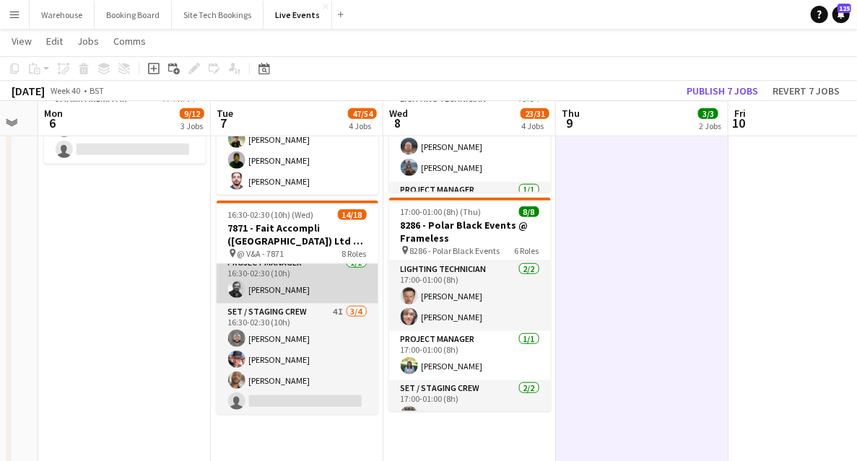
scroll to position [289, 0]
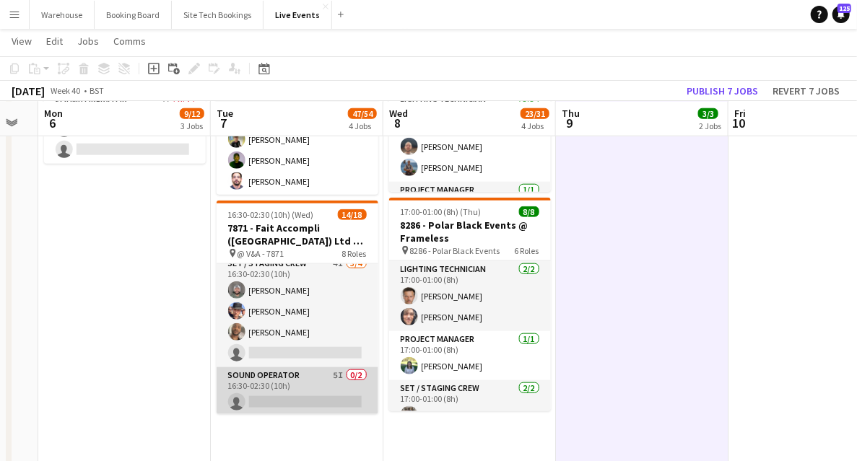
click at [293, 396] on app-card-role "Sound Operator 5I 0/2 16:30-02:30 (10h) single-neutral-actions single-neutral-a…" at bounding box center [298, 403] width 162 height 70
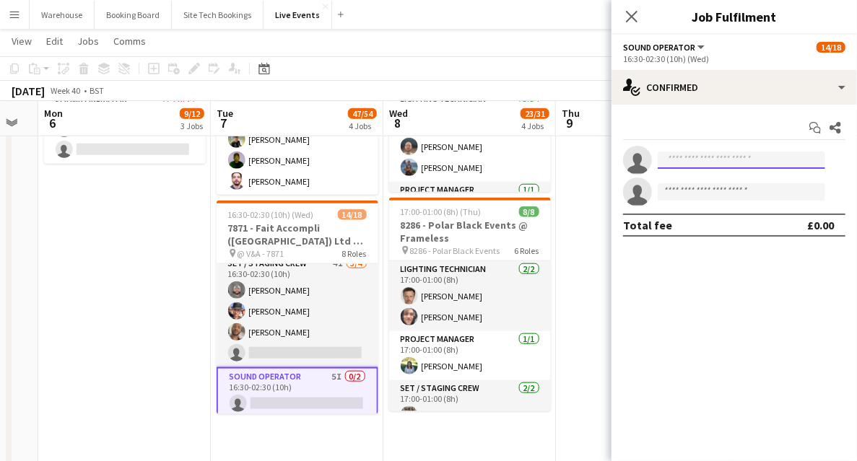
click at [749, 158] on input at bounding box center [742, 160] width 168 height 17
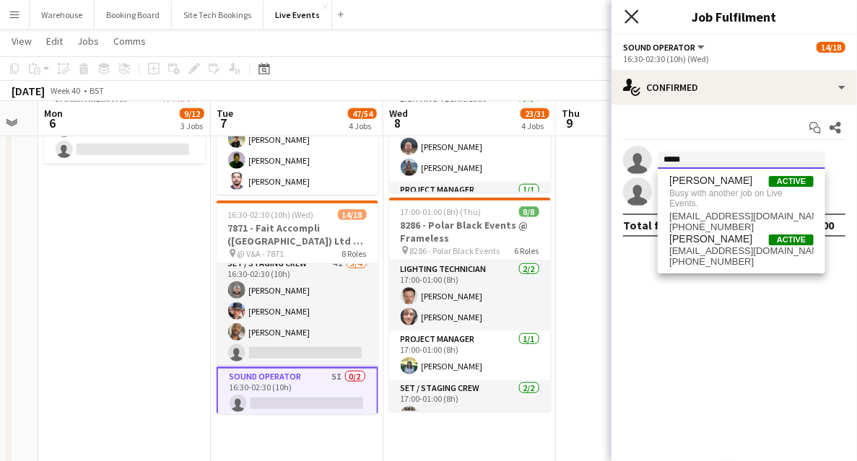
type input "*****"
click at [633, 15] on icon at bounding box center [632, 16] width 14 height 14
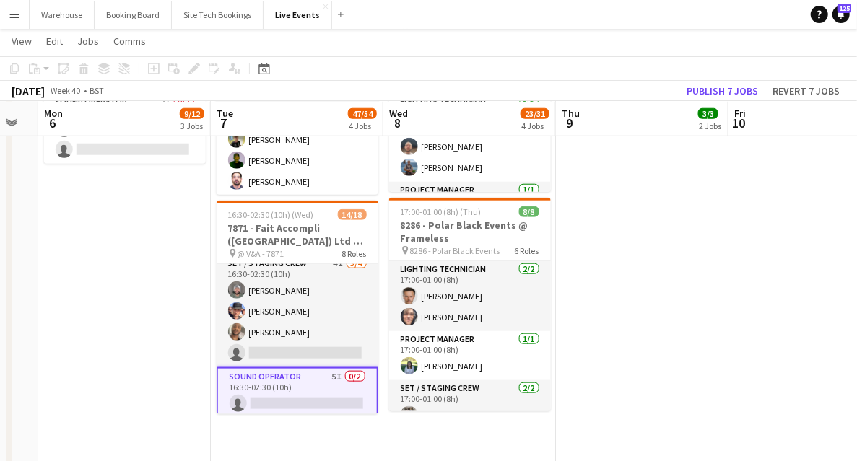
click at [139, 367] on app-date-cell "09:00-17:00 (8h) 4/5 7876 - PREP DAY AT YES EVENTS pin 7876 - PREP DAY AT YES E…" at bounding box center [124, 243] width 173 height 1415
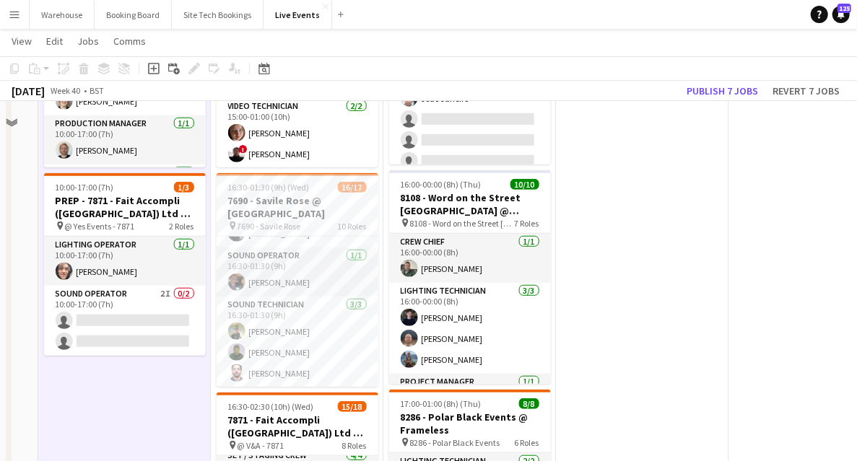
scroll to position [144, 0]
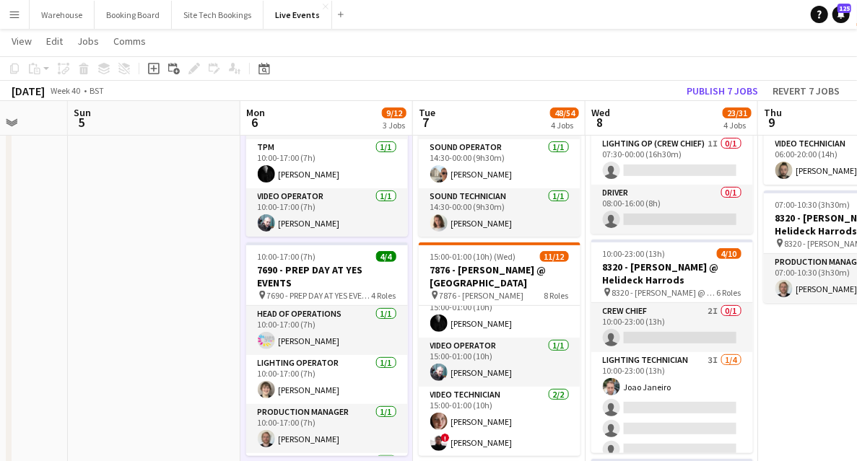
drag, startPoint x: 180, startPoint y: 335, endPoint x: 496, endPoint y: 327, distance: 316.4
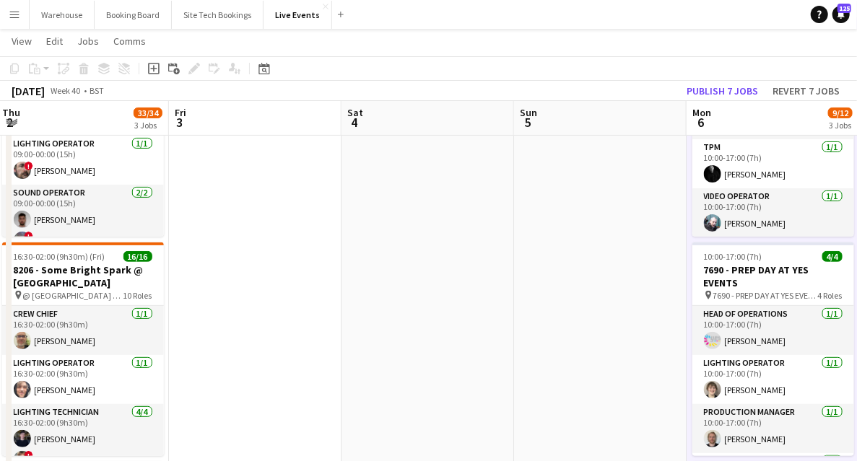
drag, startPoint x: 476, startPoint y: 345, endPoint x: 715, endPoint y: 329, distance: 239.5
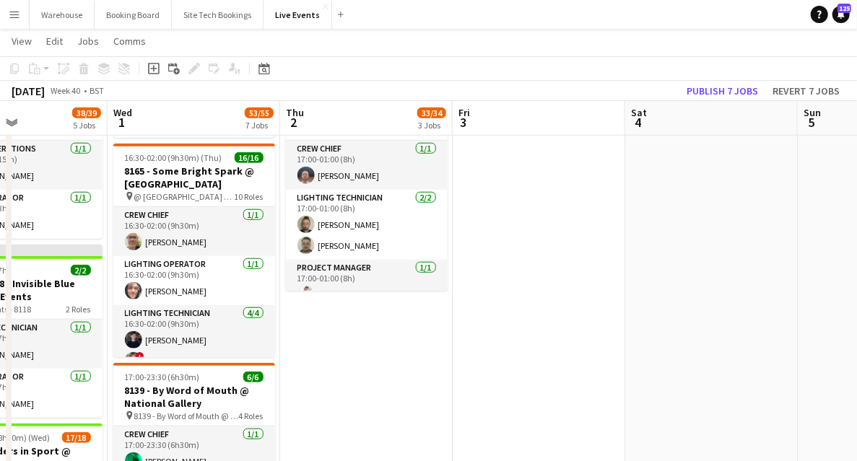
scroll to position [0, 364]
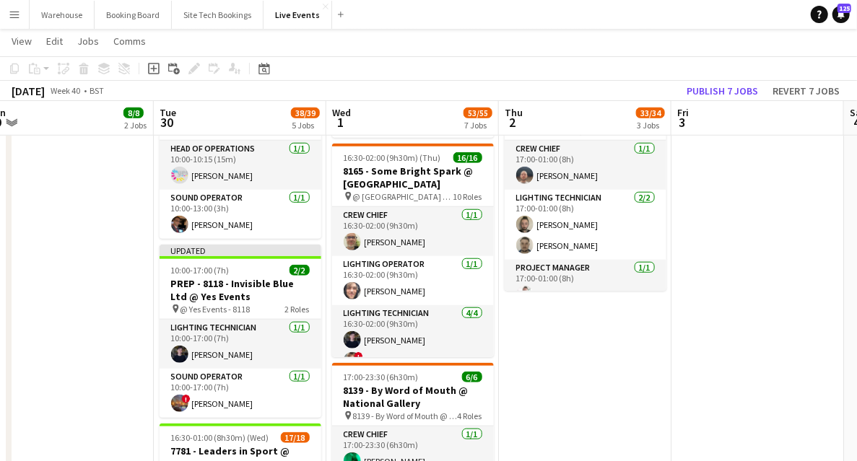
drag, startPoint x: 397, startPoint y: 422, endPoint x: 547, endPoint y: 406, distance: 151.0
click at [547, 406] on app-calendar-viewport "Sat 27 Sun 28 Mon 29 8/8 2 Jobs Tue 30 38/39 5 Jobs Wed 1 53/55 7 Jobs Thu 2 33…" at bounding box center [428, 287] width 857 height 1520
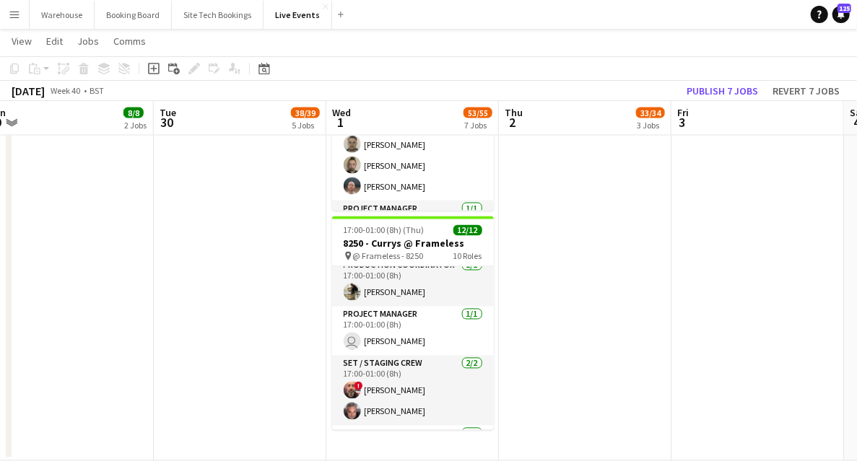
scroll to position [80, 0]
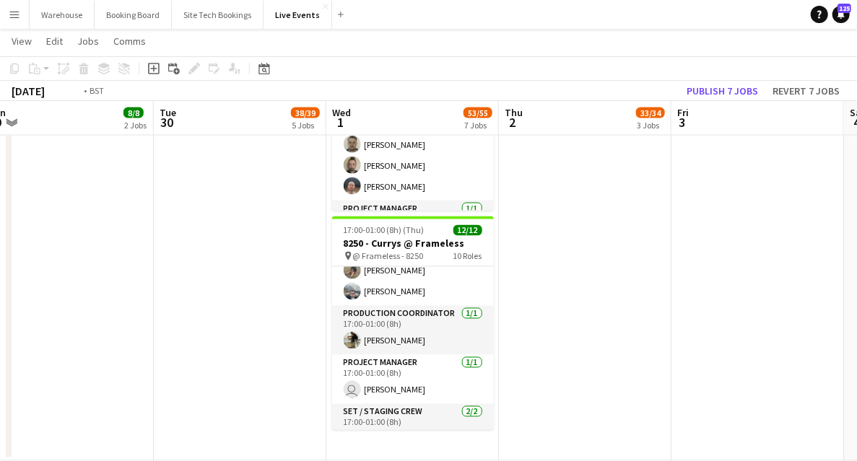
drag, startPoint x: 370, startPoint y: 330, endPoint x: 381, endPoint y: 342, distance: 16.4
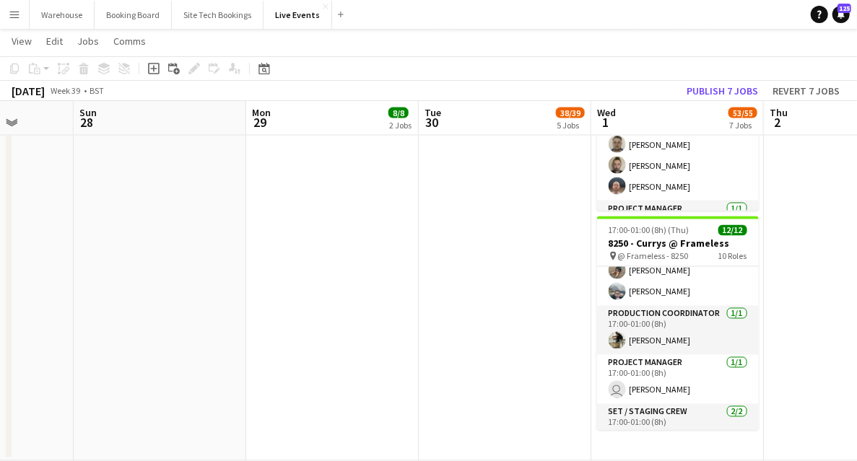
drag, startPoint x: 347, startPoint y: 345, endPoint x: 579, endPoint y: 332, distance: 232.9
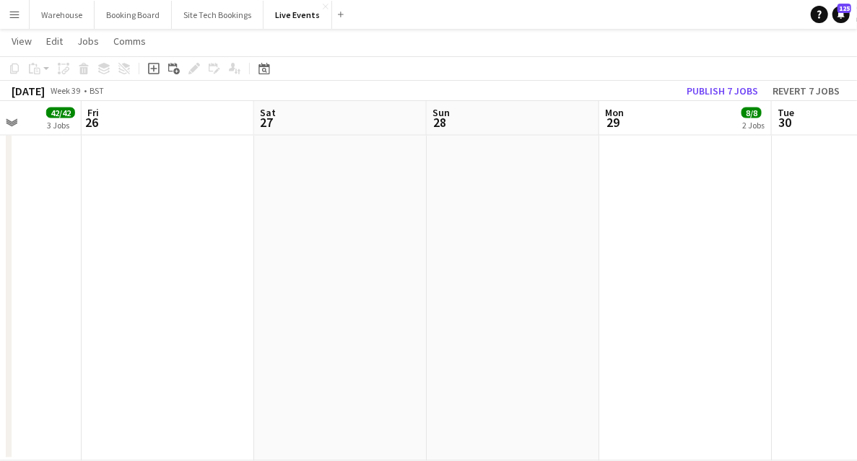
drag, startPoint x: 386, startPoint y: 357, endPoint x: 590, endPoint y: 352, distance: 204.4
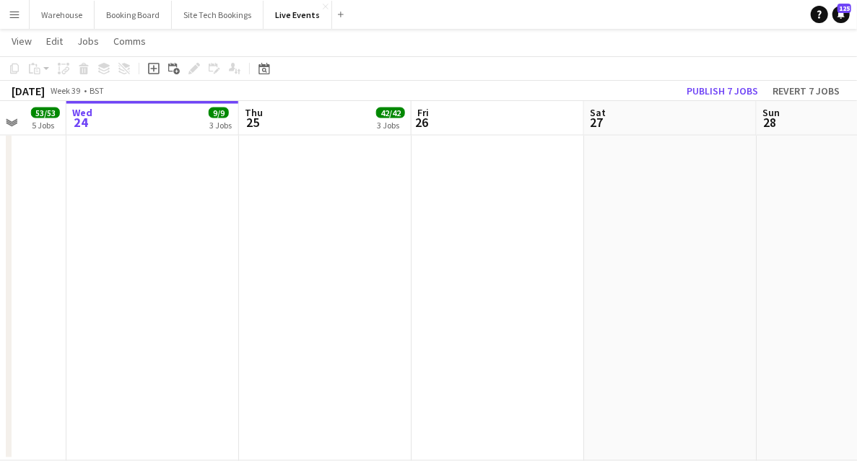
drag, startPoint x: 580, startPoint y: 326, endPoint x: 771, endPoint y: 312, distance: 191.8
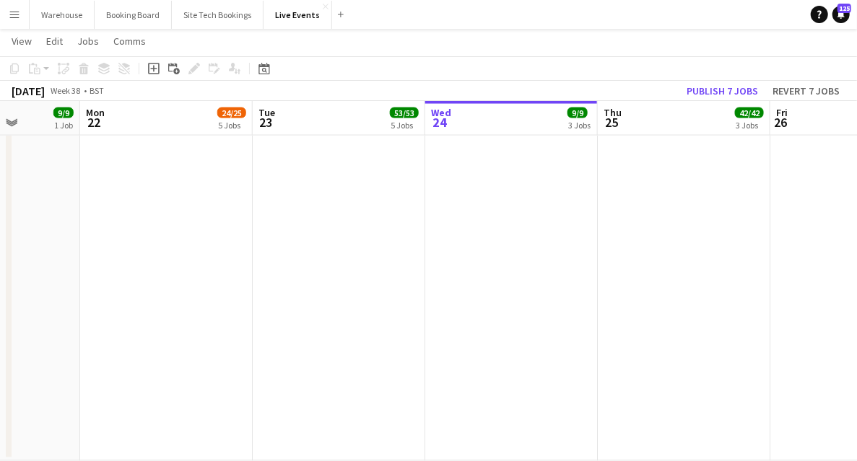
drag, startPoint x: 510, startPoint y: 317, endPoint x: 822, endPoint y: 318, distance: 311.2
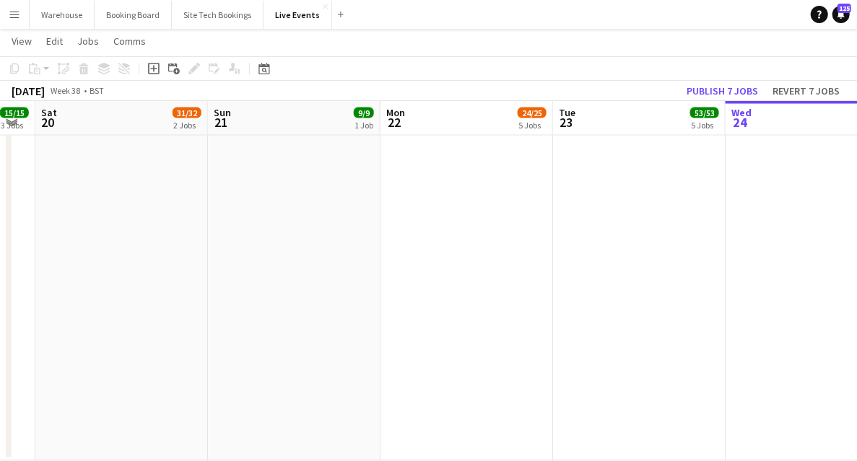
drag, startPoint x: 513, startPoint y: 283, endPoint x: 698, endPoint y: 287, distance: 184.2
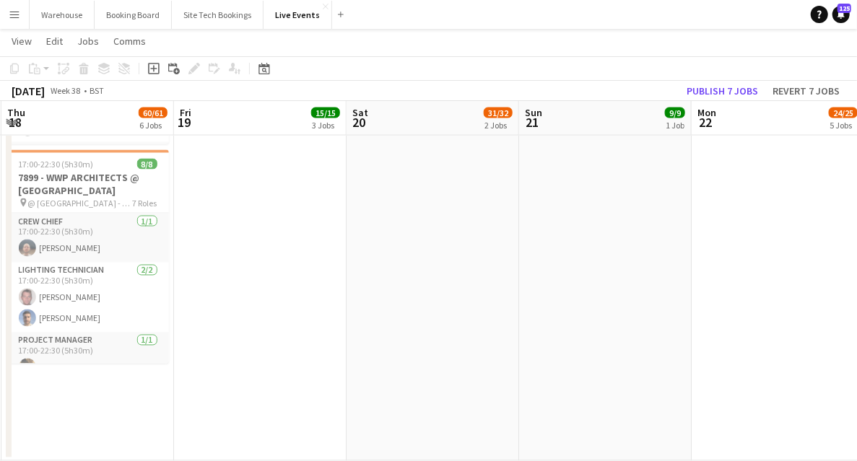
drag, startPoint x: 533, startPoint y: 347, endPoint x: 659, endPoint y: 352, distance: 125.7
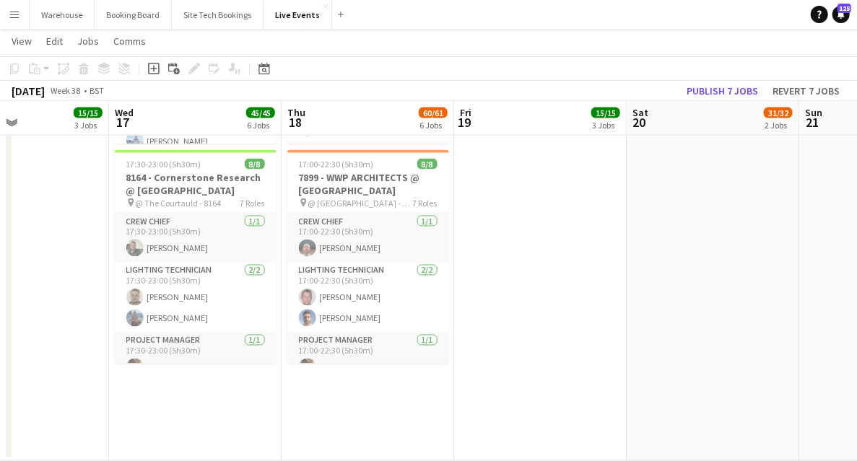
drag, startPoint x: 495, startPoint y: 321, endPoint x: 197, endPoint y: 316, distance: 298.2
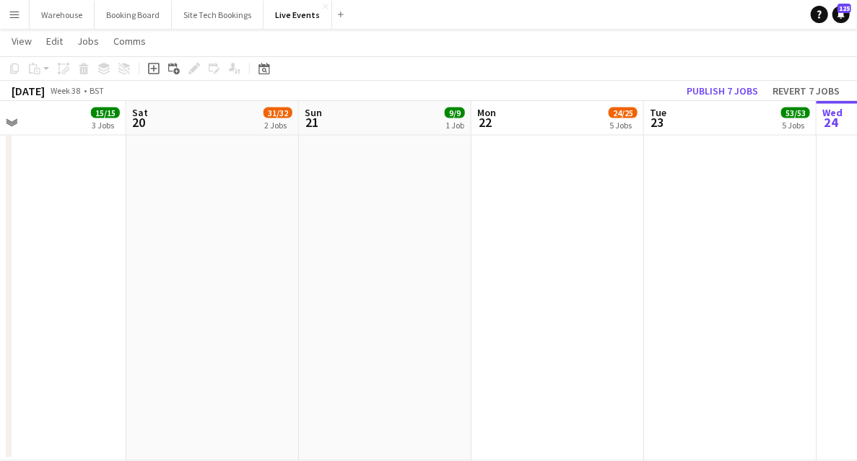
drag, startPoint x: 386, startPoint y: 316, endPoint x: 152, endPoint y: 306, distance: 234.2
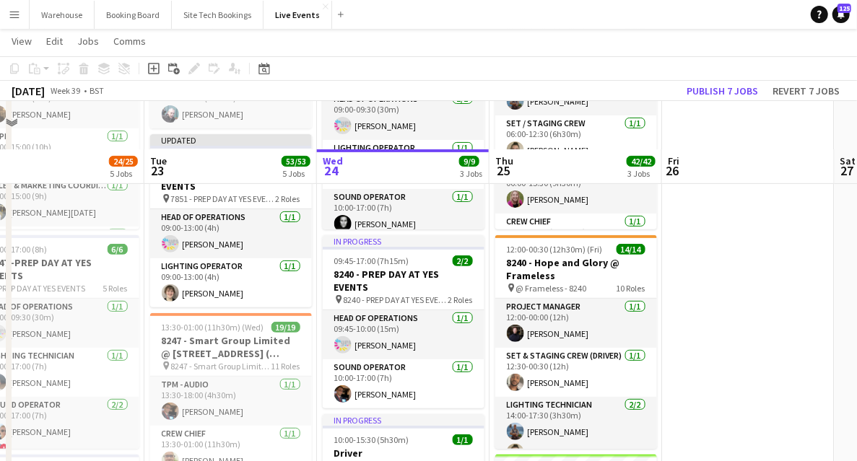
scroll to position [248, 0]
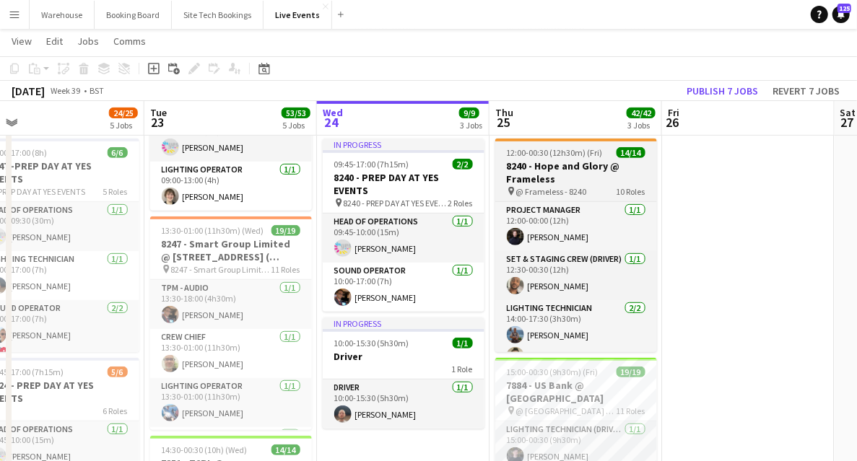
click at [547, 174] on h3 "8240 - Hope and Glory @ Frameless" at bounding box center [576, 173] width 162 height 26
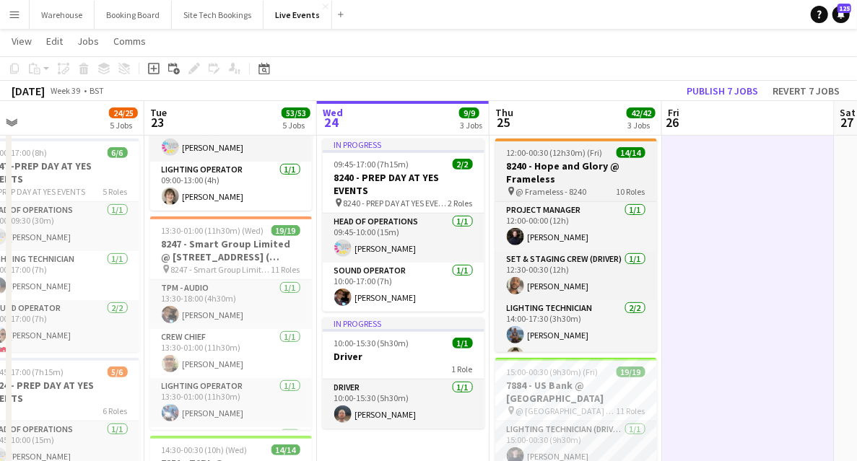
click at [518, 168] on h3 "8240 - Hope and Glory @ Frameless" at bounding box center [576, 173] width 162 height 26
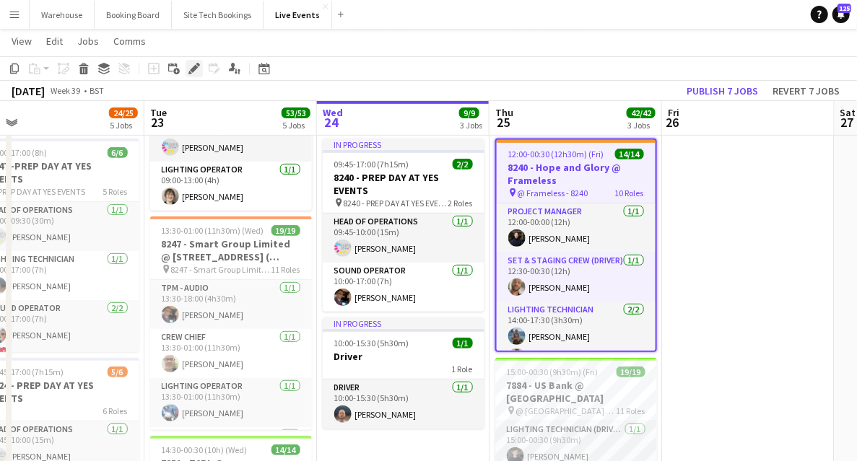
click at [192, 71] on icon at bounding box center [194, 69] width 8 height 8
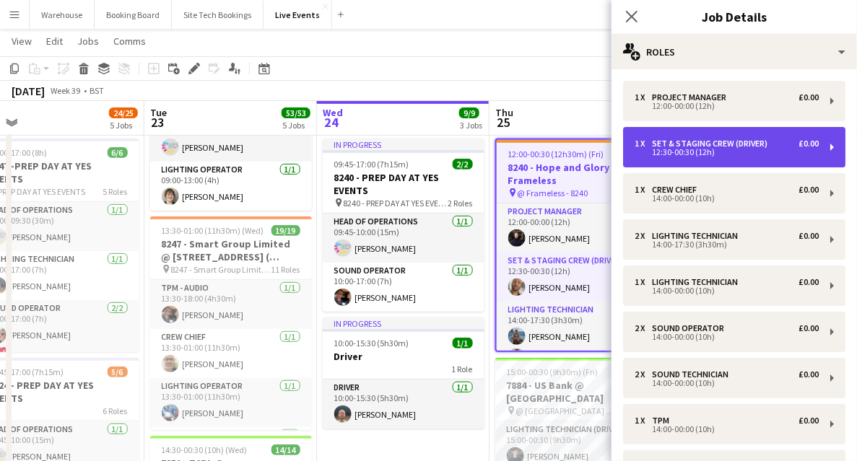
click at [673, 154] on div "12:30-00:30 (12h)" at bounding box center [727, 152] width 184 height 7
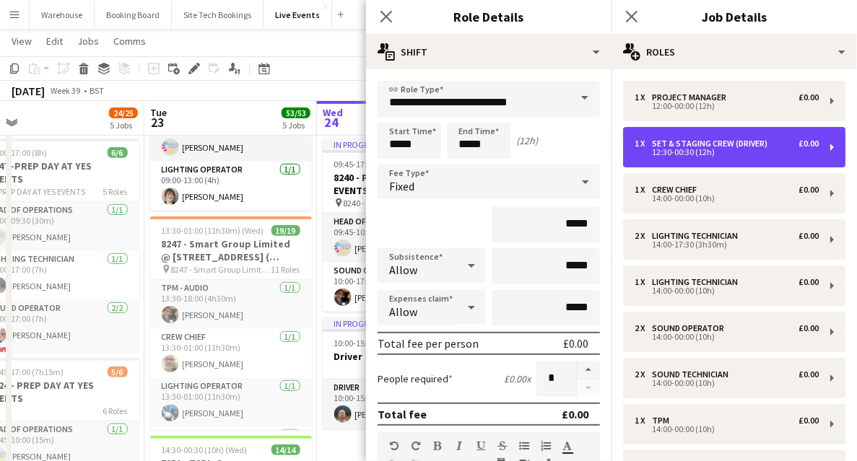
scroll to position [240, 0]
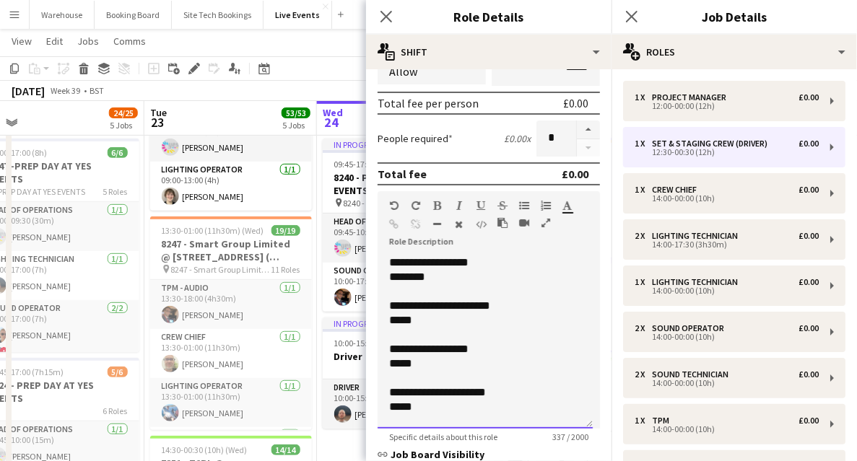
click at [440, 278] on div "********" at bounding box center [481, 277] width 185 height 14
click at [384, 20] on icon at bounding box center [386, 16] width 14 height 14
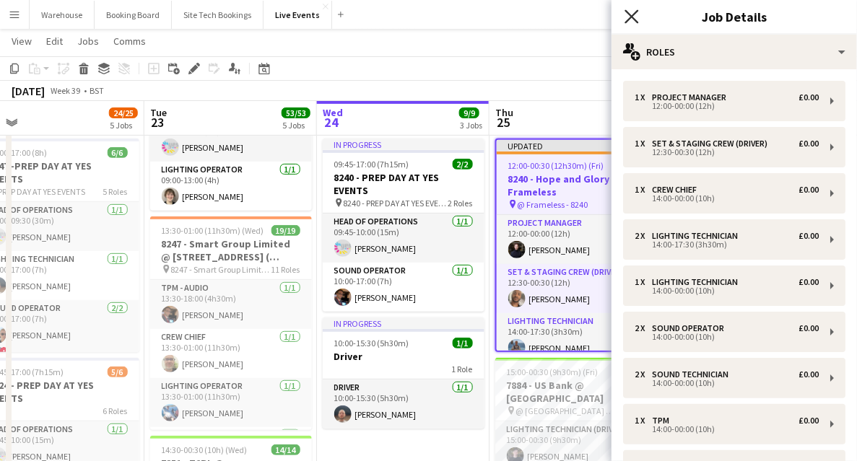
click at [630, 17] on icon "Close pop-in" at bounding box center [632, 16] width 14 height 14
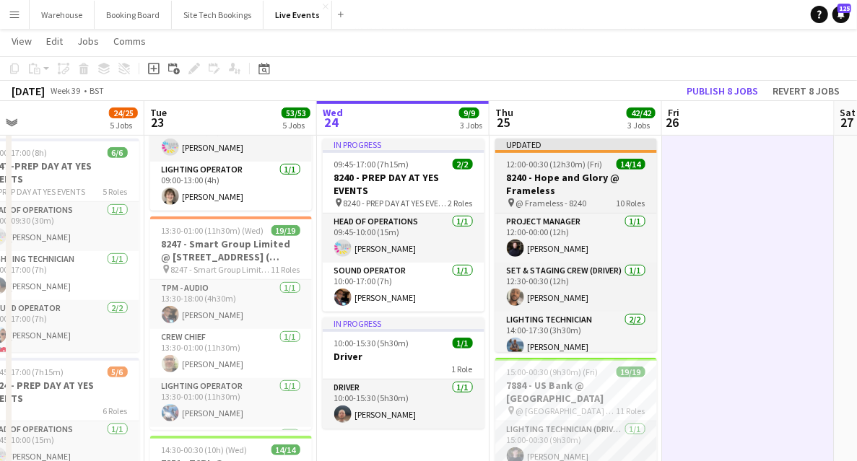
click at [550, 188] on h3 "8240 - Hope and Glory @ Frameless" at bounding box center [576, 184] width 162 height 26
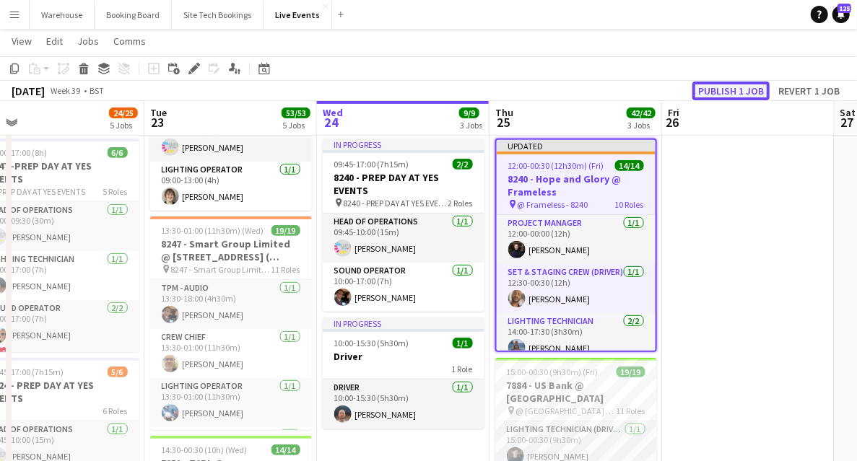
click at [708, 92] on button "Publish 1 job" at bounding box center [730, 91] width 77 height 19
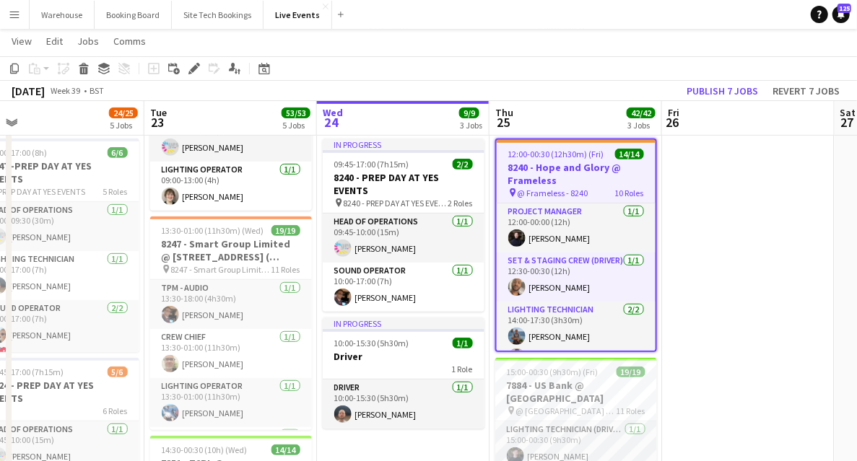
scroll to position [7, 0]
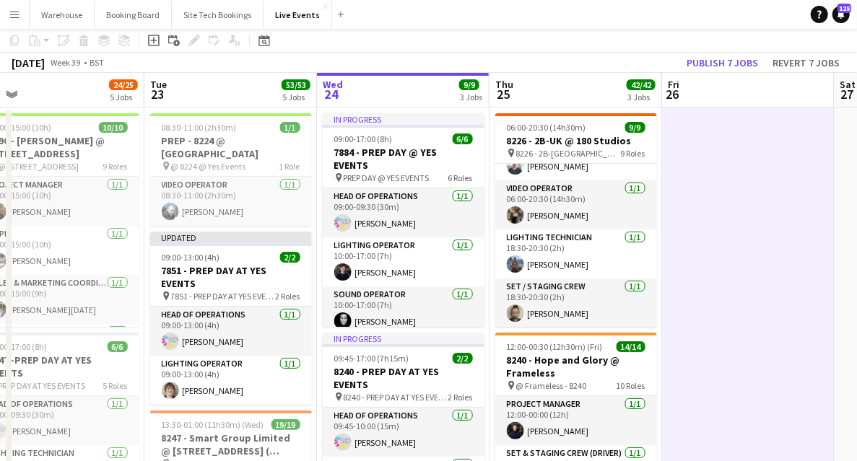
scroll to position [0, 0]
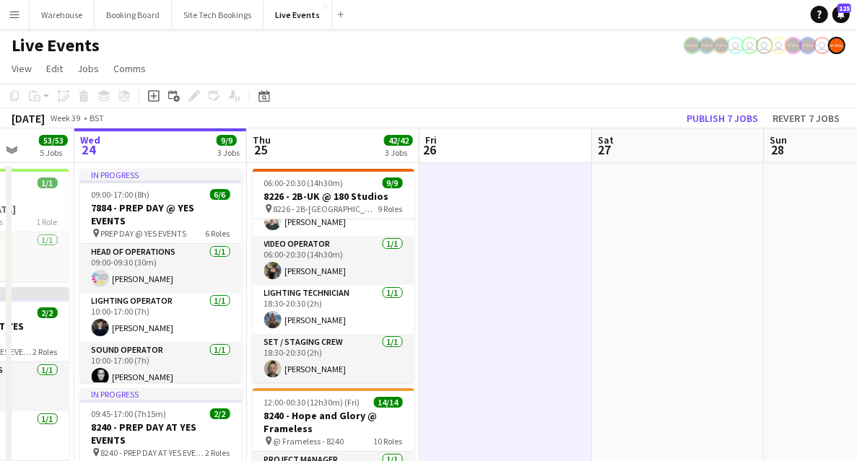
drag, startPoint x: 784, startPoint y: 253, endPoint x: 325, endPoint y: 227, distance: 460.0
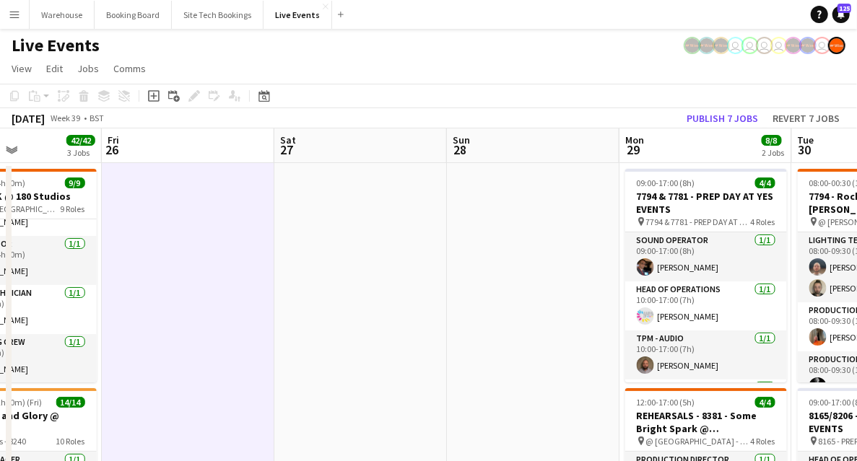
scroll to position [0, 433]
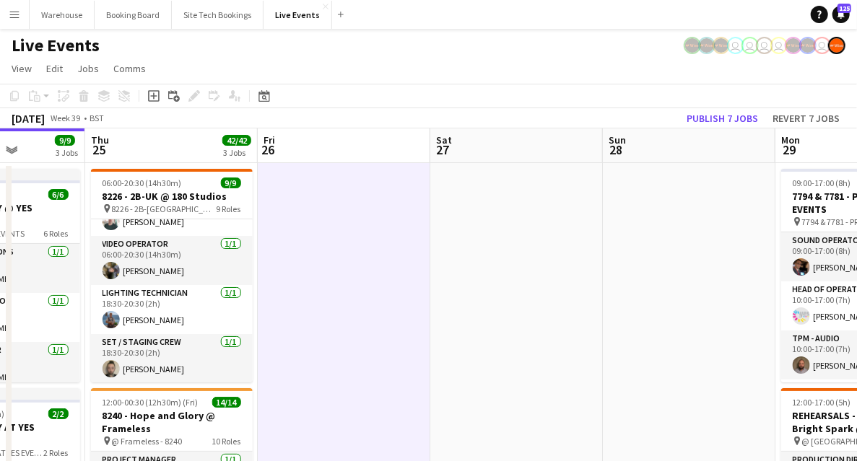
drag, startPoint x: 649, startPoint y: 230, endPoint x: 350, endPoint y: 198, distance: 300.7
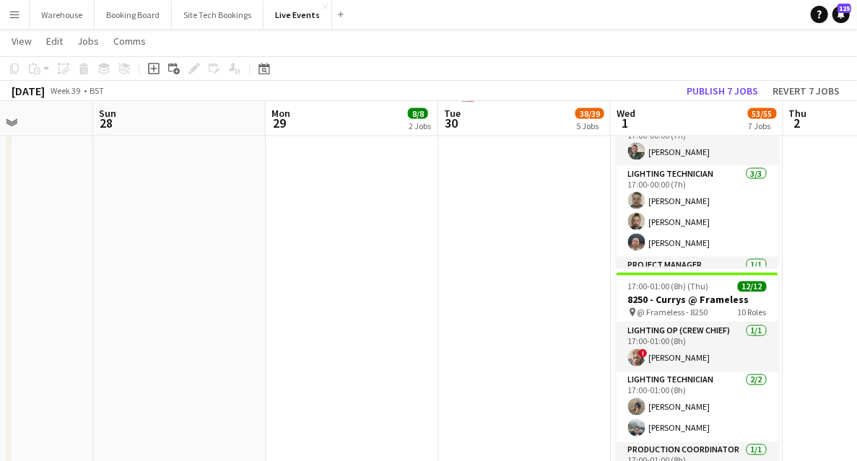
scroll to position [0, 456]
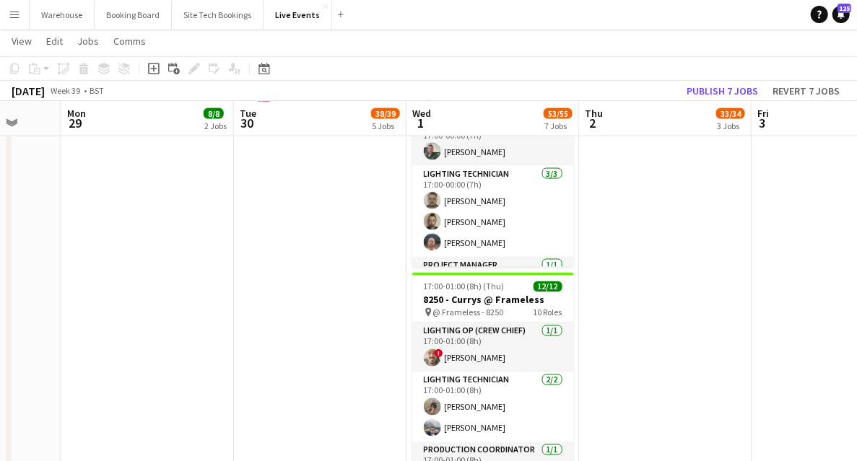
drag, startPoint x: 686, startPoint y: 334, endPoint x: 339, endPoint y: 329, distance: 346.6
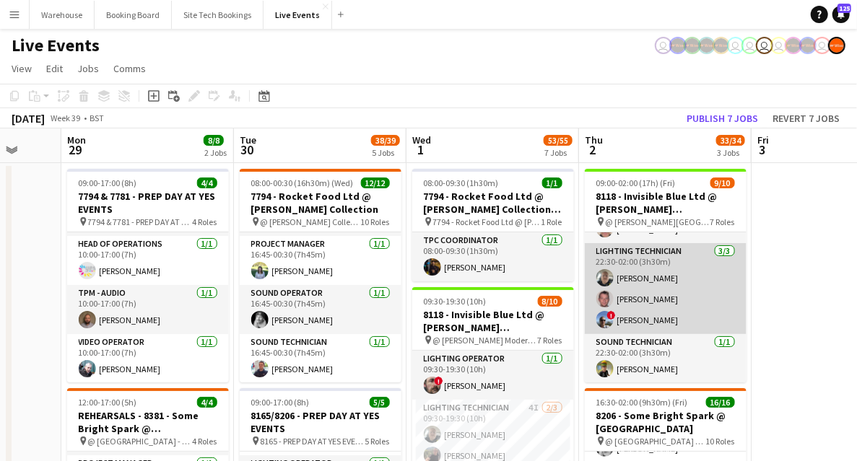
scroll to position [0, 0]
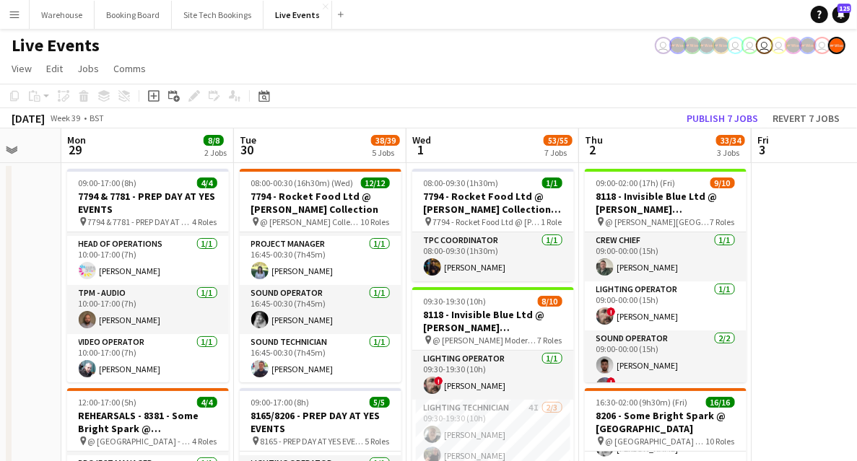
drag, startPoint x: 814, startPoint y: 271, endPoint x: 800, endPoint y: 271, distance: 14.4
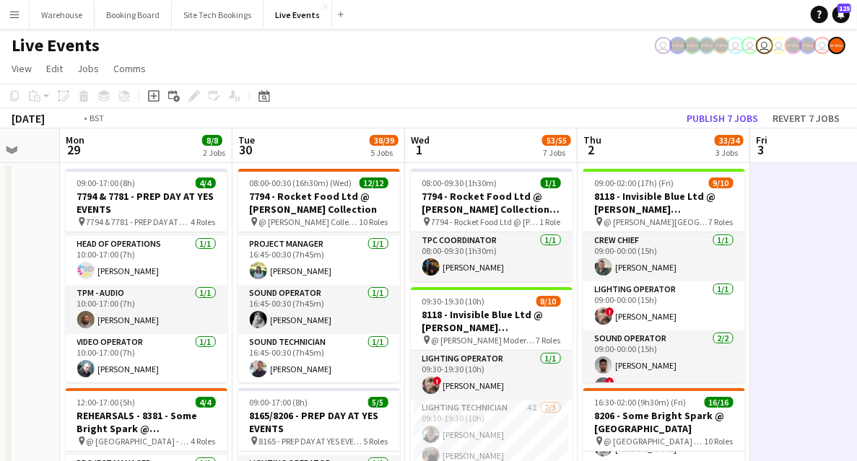
drag, startPoint x: 801, startPoint y: 305, endPoint x: 522, endPoint y: 317, distance: 279.0
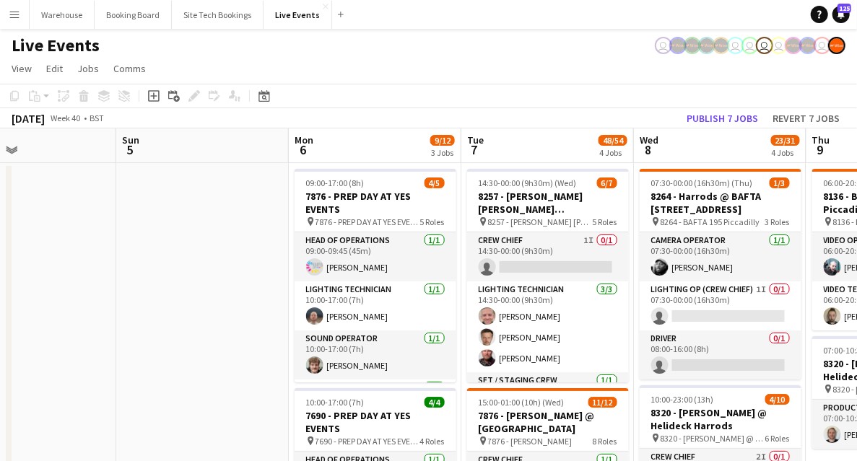
drag, startPoint x: 492, startPoint y: 305, endPoint x: 220, endPoint y: 283, distance: 273.8
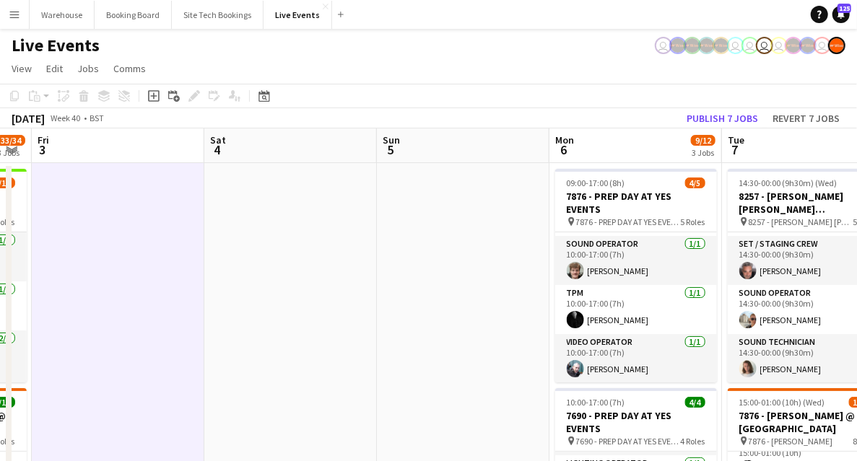
drag, startPoint x: 150, startPoint y: 331, endPoint x: 354, endPoint y: 313, distance: 204.5
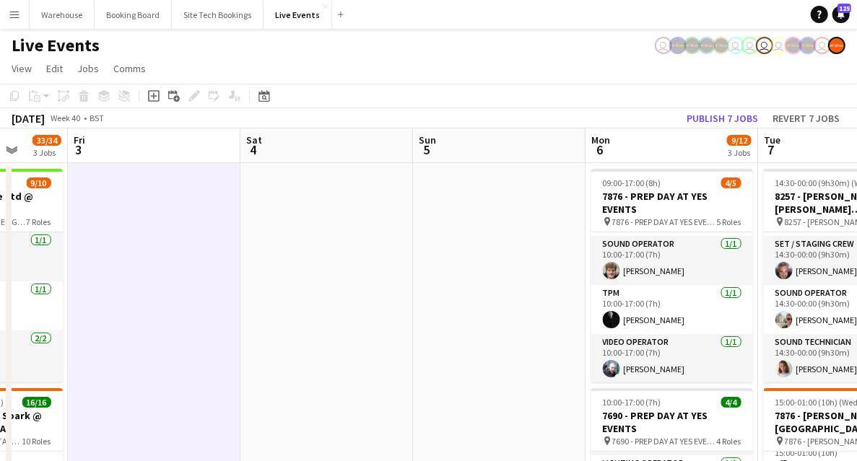
drag, startPoint x: 251, startPoint y: 321, endPoint x: 591, endPoint y: 318, distance: 339.4
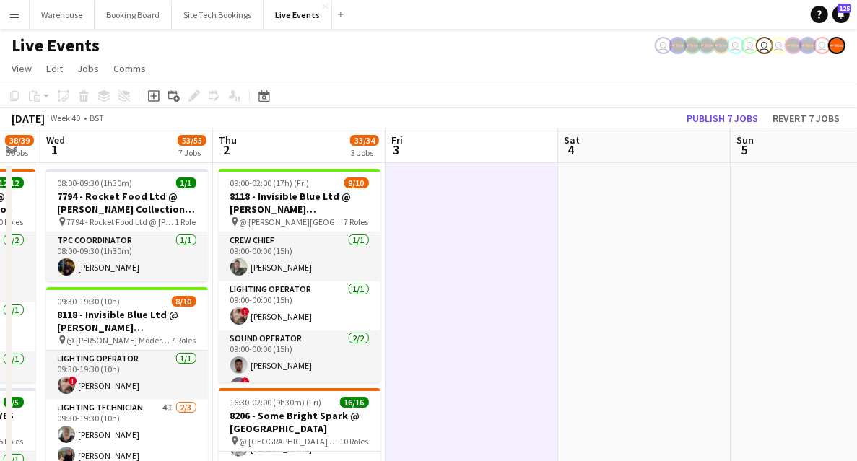
drag, startPoint x: 472, startPoint y: 308, endPoint x: 729, endPoint y: 314, distance: 257.1
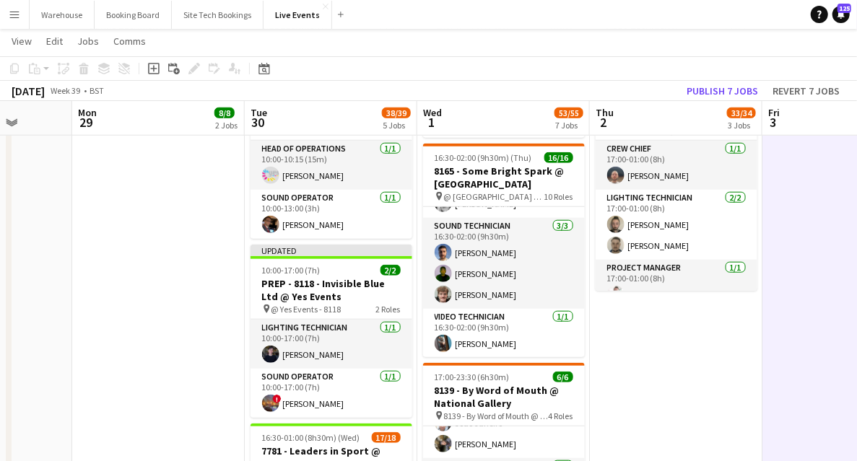
scroll to position [481, 0]
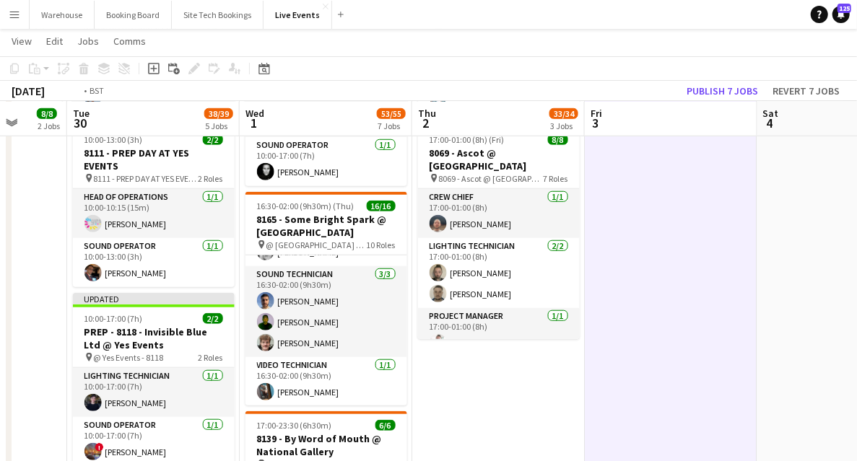
drag, startPoint x: 680, startPoint y: 374, endPoint x: 336, endPoint y: 321, distance: 347.7
click at [185, 329] on app-calendar-viewport "Fri 26 Sat 27 Sun 28 Mon 29 8/8 2 Jobs Tue 30 38/39 5 Jobs Wed 1 53/55 7 Jobs T…" at bounding box center [428, 335] width 857 height 1520
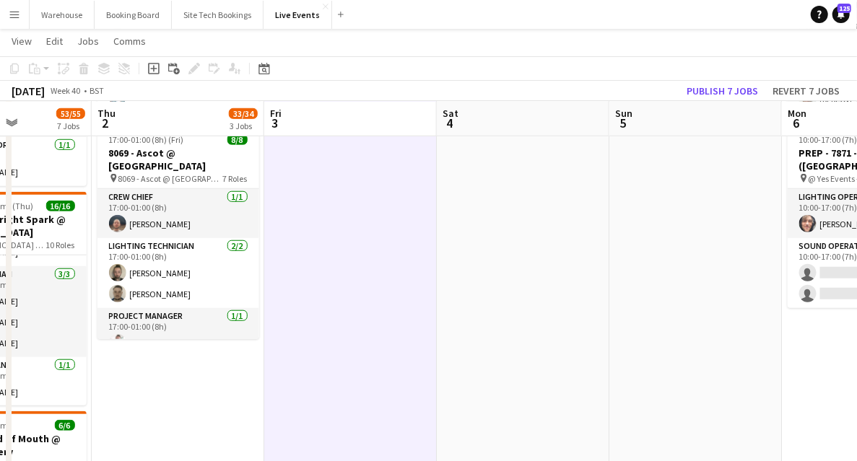
drag, startPoint x: 279, startPoint y: 314, endPoint x: 113, endPoint y: 303, distance: 166.4
click at [116, 304] on app-calendar-viewport "Mon 29 8/8 2 Jobs Tue 30 38/39 5 Jobs Wed 1 53/55 7 Jobs Thu 2 33/34 3 Jobs Fri…" at bounding box center [428, 335] width 857 height 1520
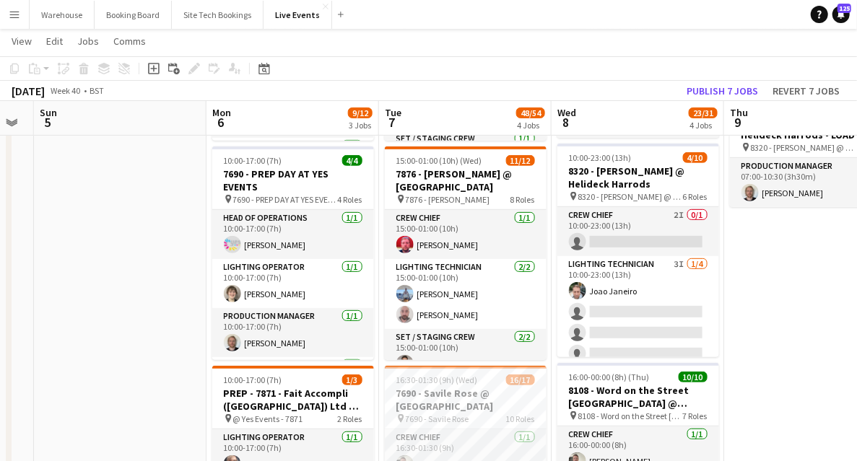
scroll to position [0, 471]
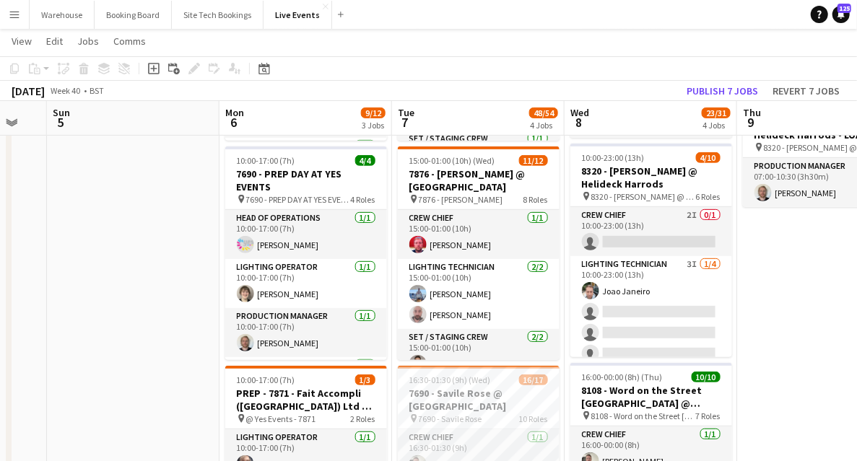
drag, startPoint x: 342, startPoint y: 303, endPoint x: 174, endPoint y: 300, distance: 167.6
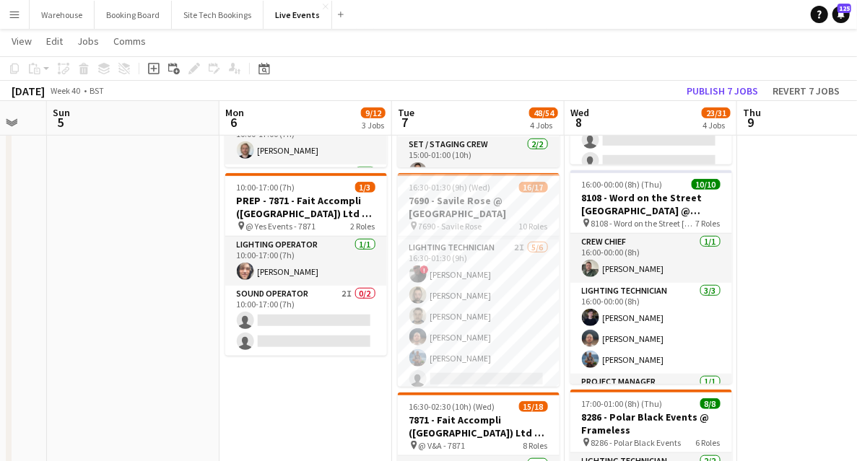
scroll to position [192, 0]
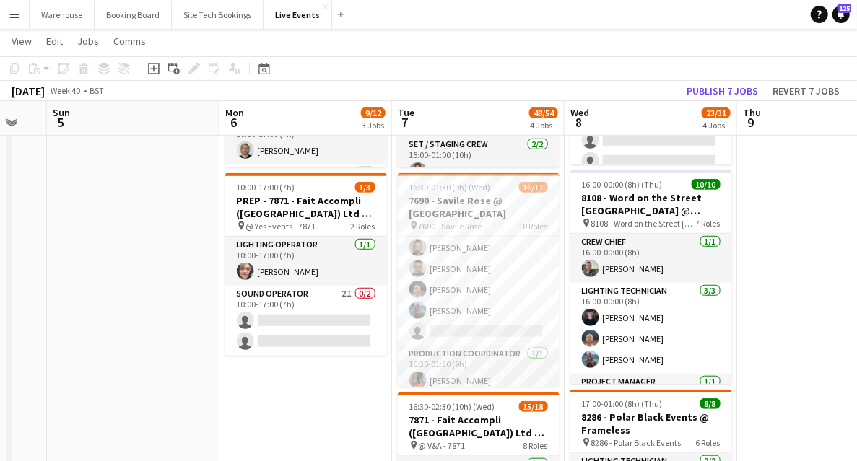
click at [17, 19] on app-icon "Menu" at bounding box center [15, 15] width 12 height 12
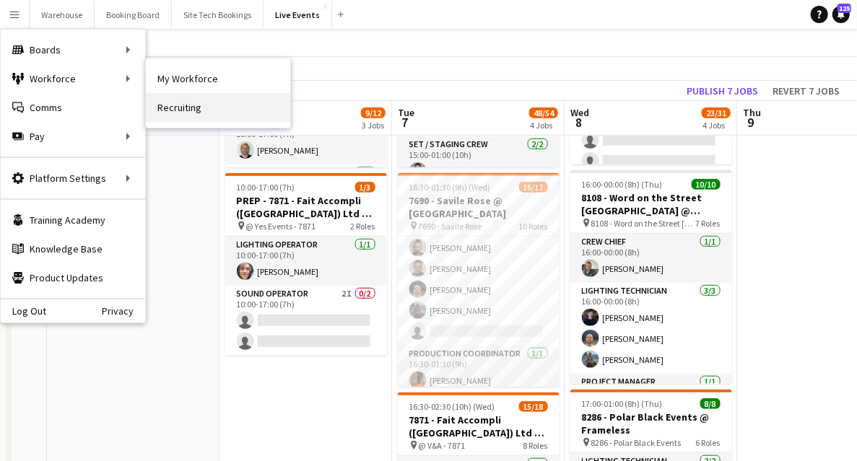
click at [196, 104] on link "Recruiting" at bounding box center [218, 107] width 144 height 29
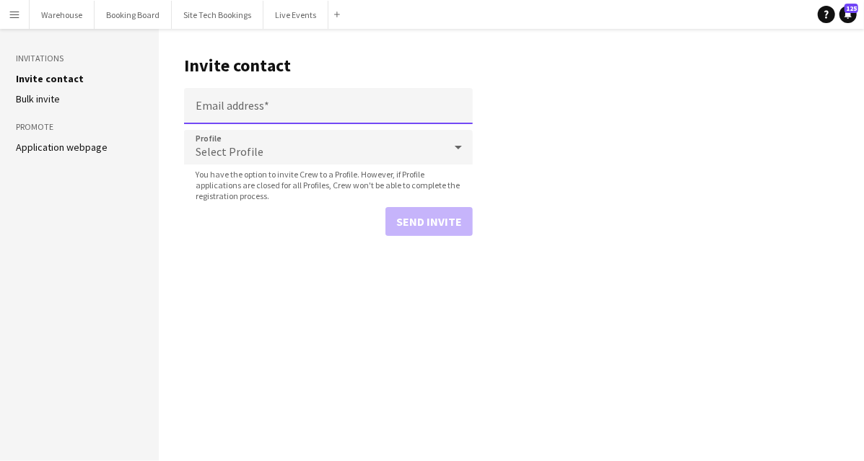
click at [235, 104] on input "Email address" at bounding box center [328, 106] width 289 height 36
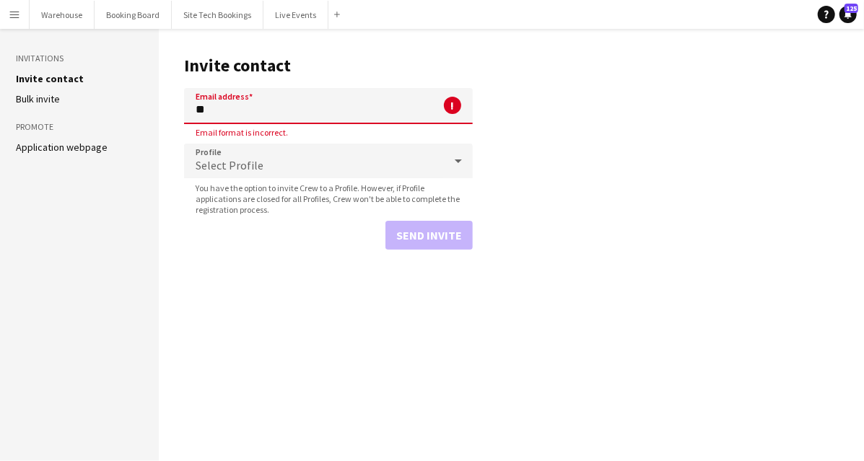
type input "*"
click at [270, 118] on input "Email address" at bounding box center [328, 106] width 289 height 36
click at [562, 179] on main "Invite contact Email address ! Required field. Profile Select Profile You have …" at bounding box center [511, 245] width 705 height 433
click at [295, 22] on button "Live Events Close" at bounding box center [296, 15] width 65 height 28
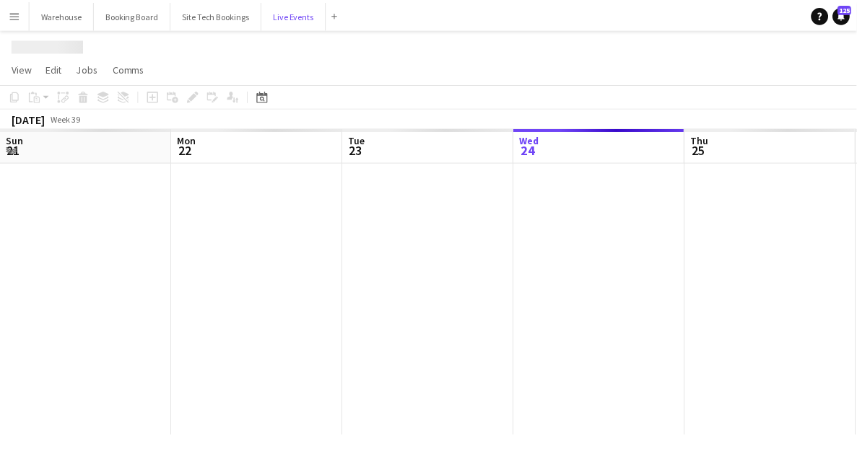
scroll to position [0, 345]
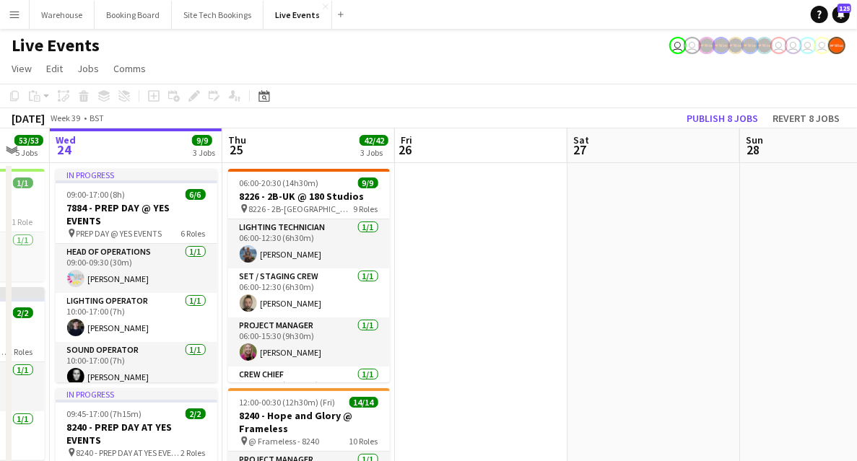
drag, startPoint x: 617, startPoint y: 326, endPoint x: 293, endPoint y: 303, distance: 324.3
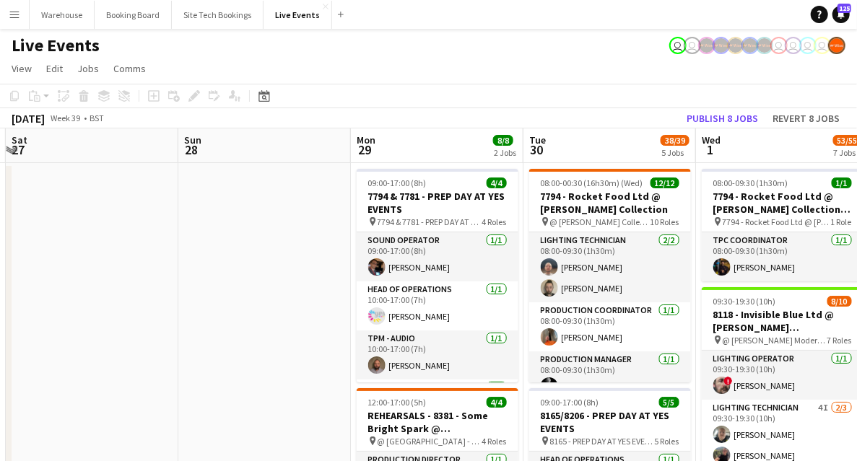
scroll to position [0, 570]
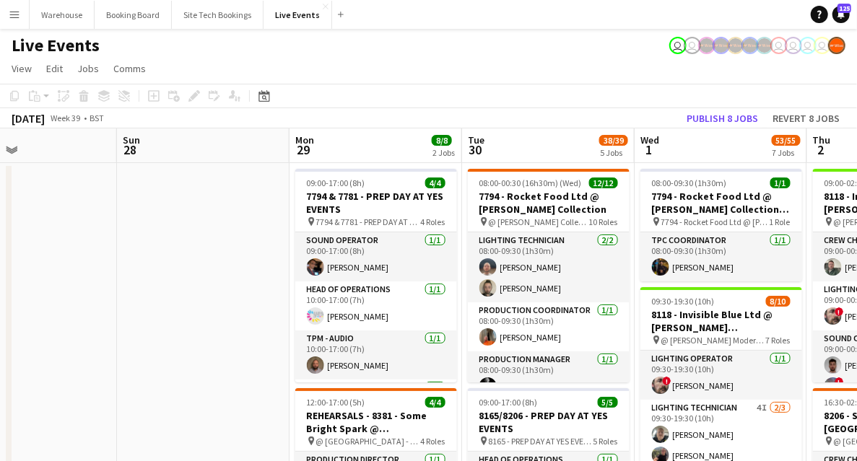
drag, startPoint x: 284, startPoint y: 269, endPoint x: 55, endPoint y: 233, distance: 232.4
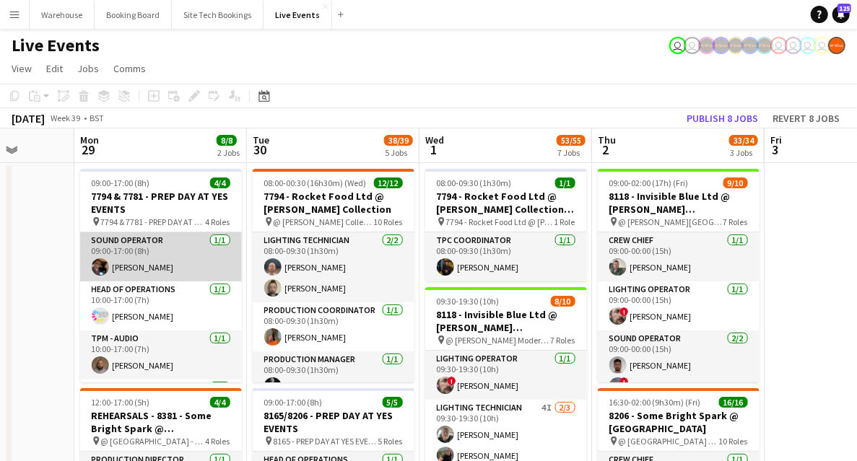
scroll to position [45, 0]
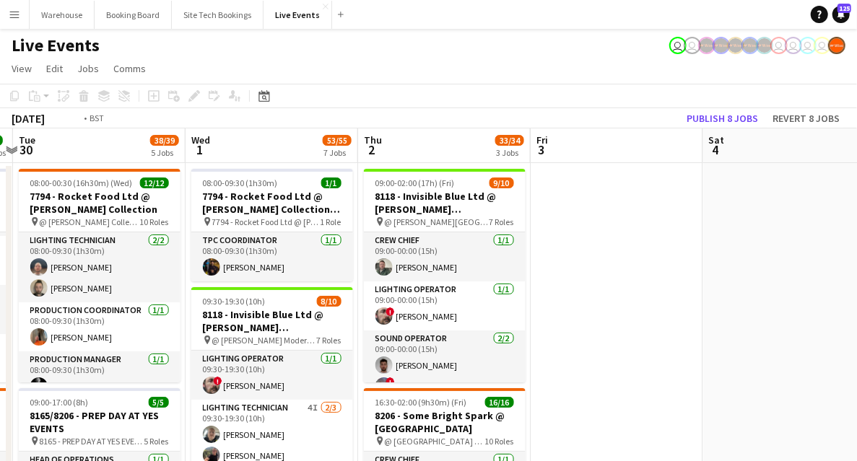
drag, startPoint x: 709, startPoint y: 276, endPoint x: 251, endPoint y: 238, distance: 459.3
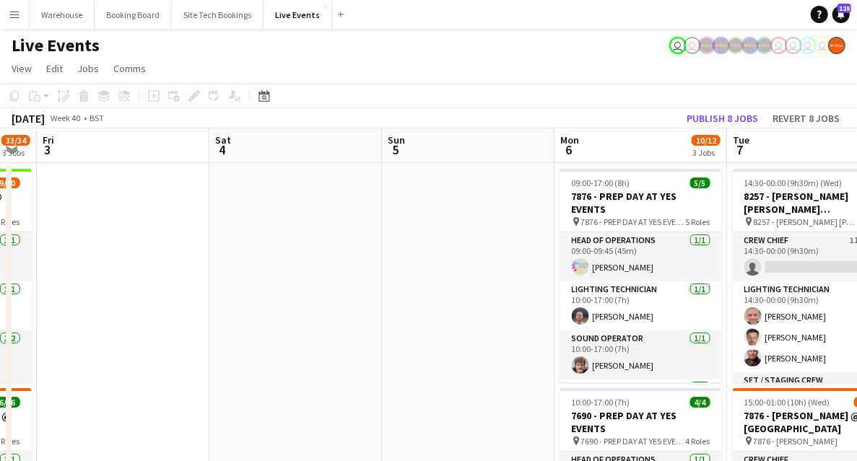
drag, startPoint x: 555, startPoint y: 279, endPoint x: 72, endPoint y: 244, distance: 483.6
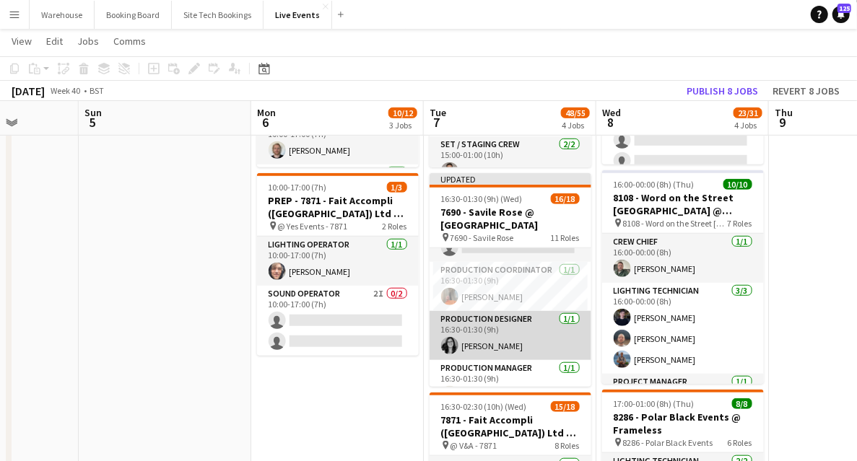
scroll to position [433, 0]
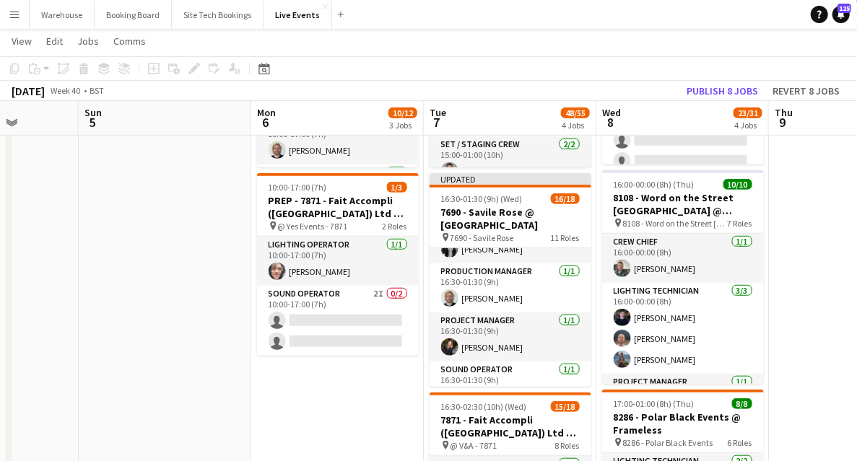
click at [351, 384] on app-date-cell "09:00-17:00 (8h) 5/5 7876 - PREP DAY AT YES EVENTS pin 7876 - PREP DAY AT YES E…" at bounding box center [337, 436] width 173 height 1415
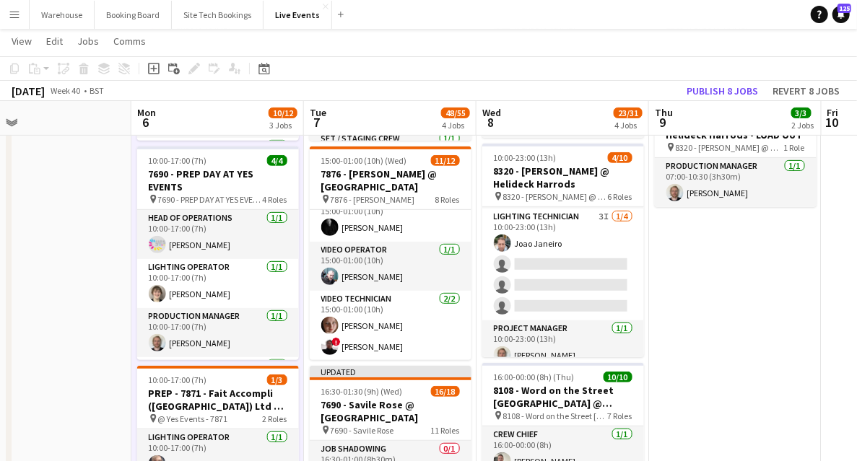
scroll to position [0, 439]
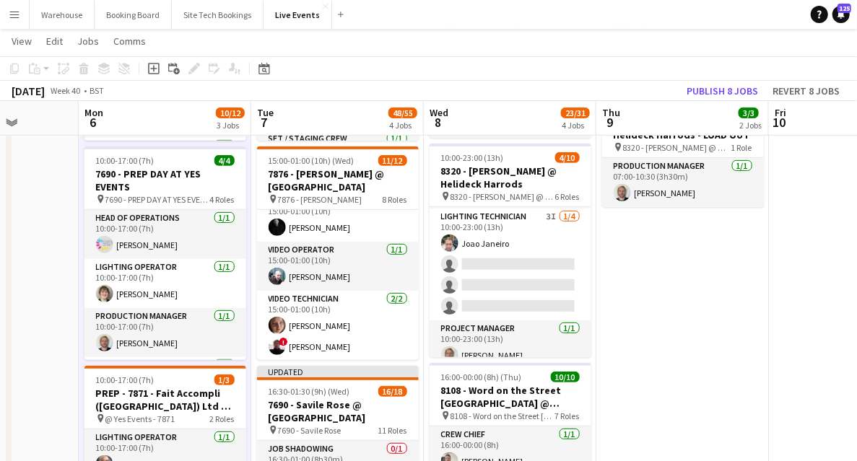
drag, startPoint x: 793, startPoint y: 323, endPoint x: 620, endPoint y: 310, distance: 173.1
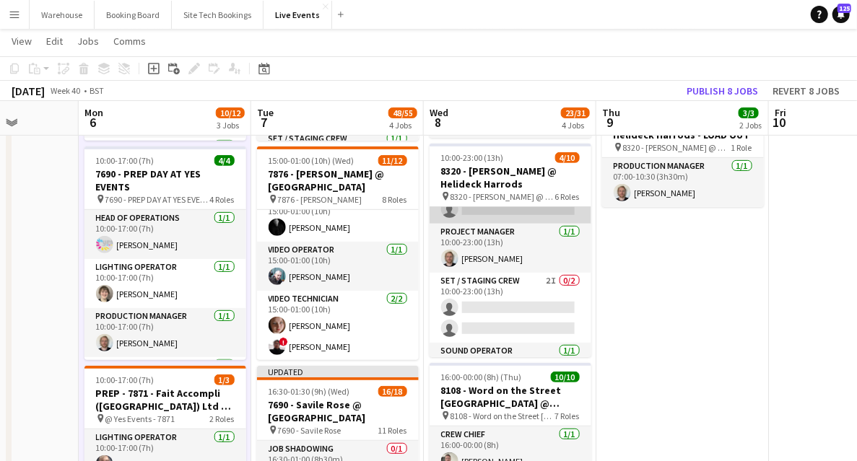
scroll to position [0, 0]
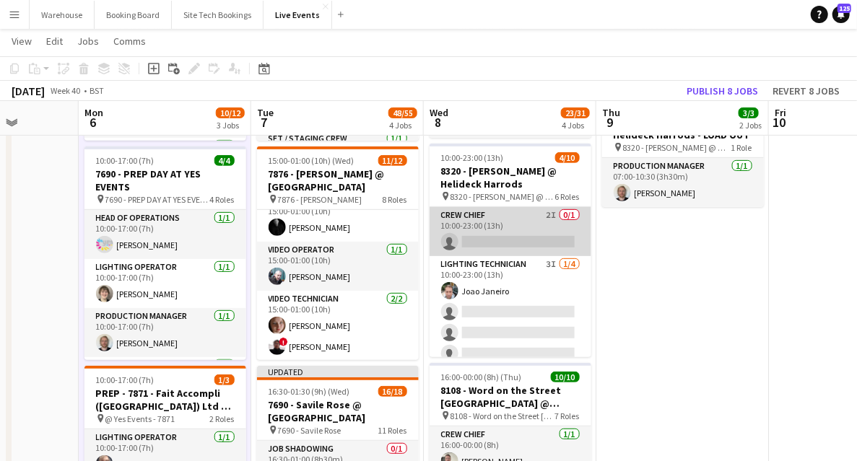
click at [495, 222] on app-card-role "Crew Chief 2I 0/1 10:00-23:00 (13h) single-neutral-actions" at bounding box center [511, 231] width 162 height 49
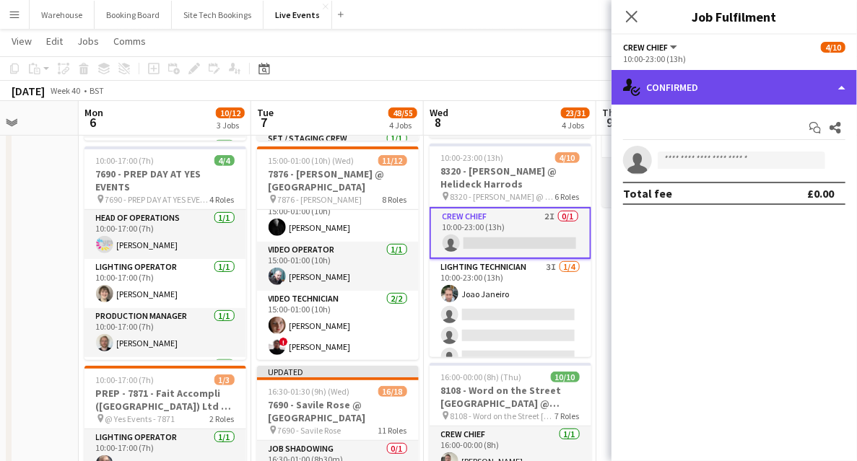
click at [702, 95] on div "single-neutral-actions-check-2 Confirmed" at bounding box center [734, 87] width 245 height 35
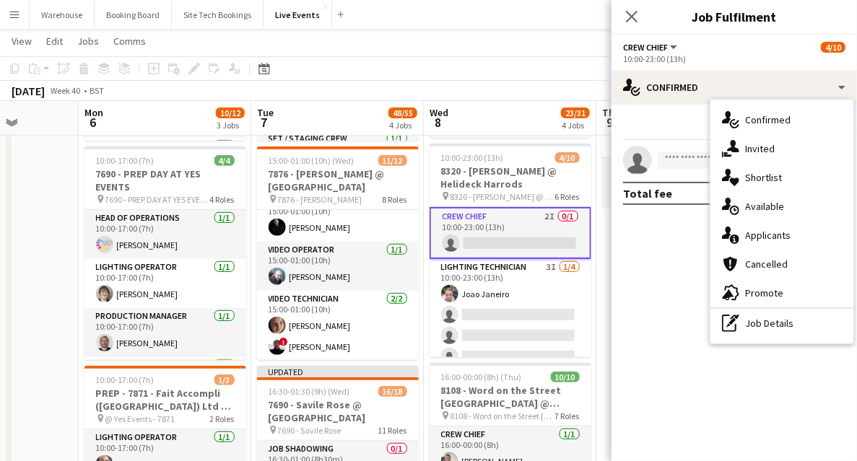
click at [756, 147] on span "Invited" at bounding box center [760, 148] width 30 height 13
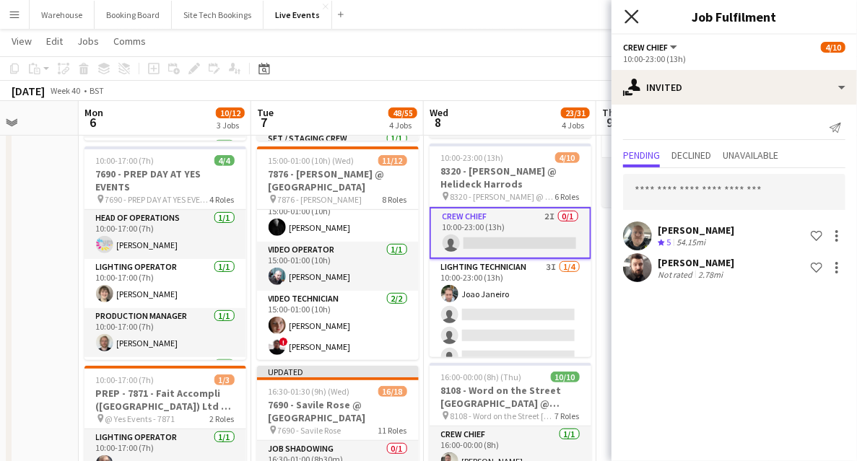
click at [632, 9] on icon "Close pop-in" at bounding box center [632, 16] width 14 height 14
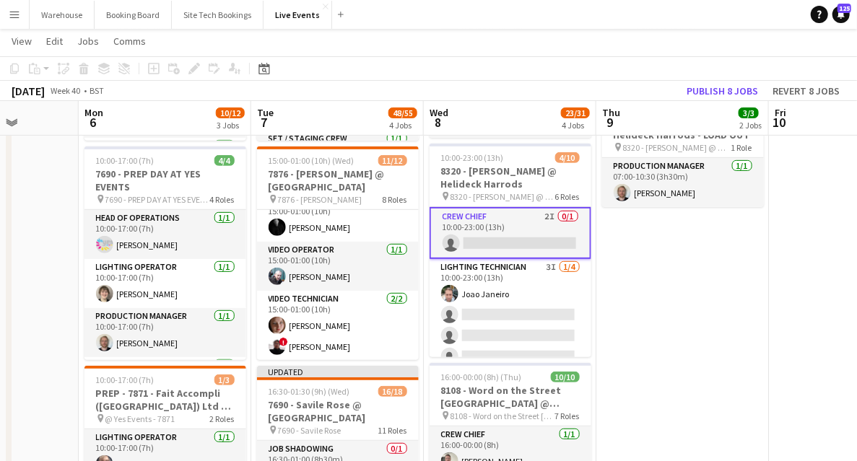
drag, startPoint x: 711, startPoint y: 360, endPoint x: 706, endPoint y: 352, distance: 8.4
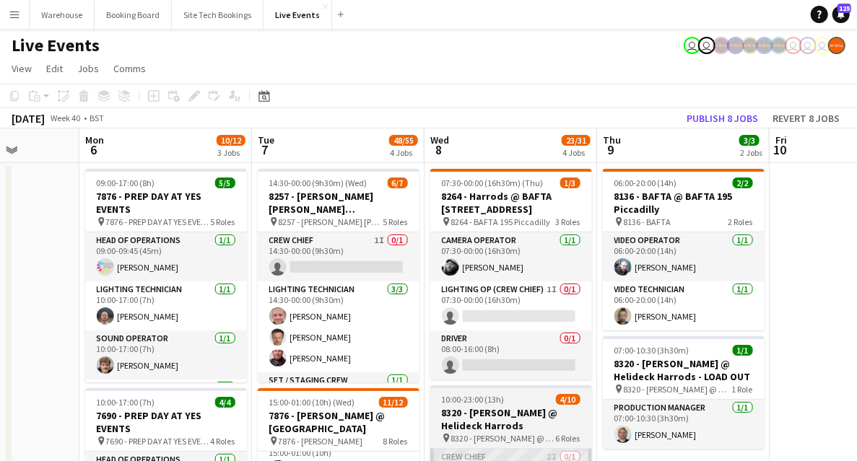
scroll to position [96, 0]
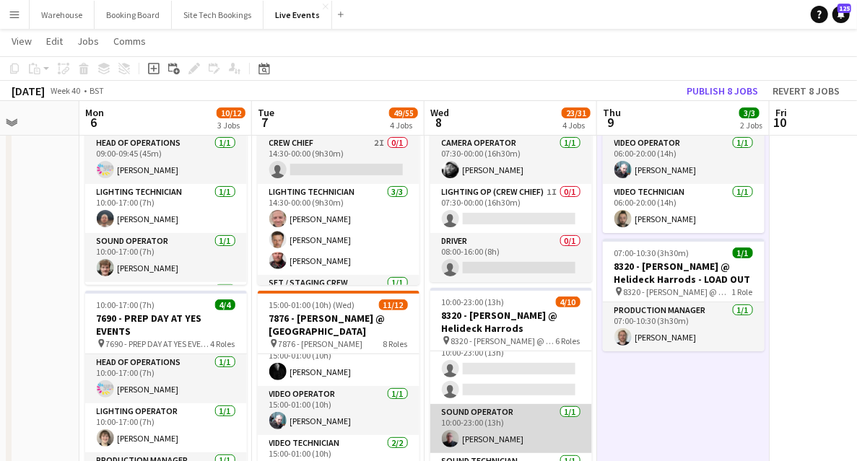
scroll to position [0, 0]
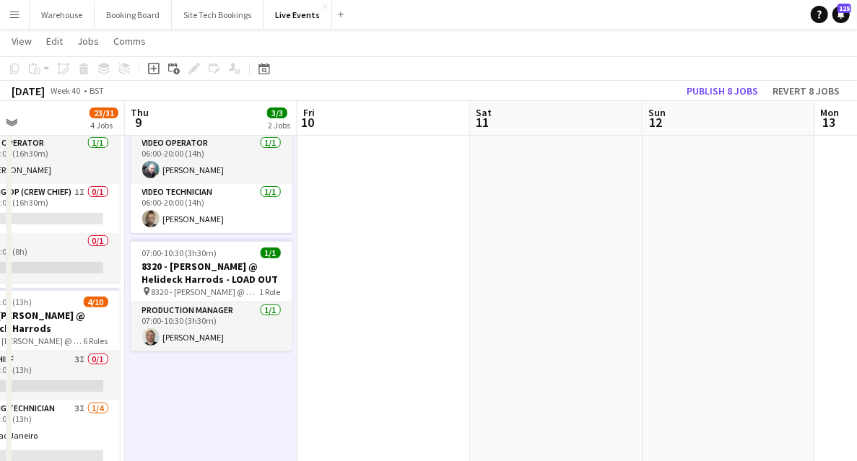
drag, startPoint x: 700, startPoint y: 427, endPoint x: 225, endPoint y: 367, distance: 479.7
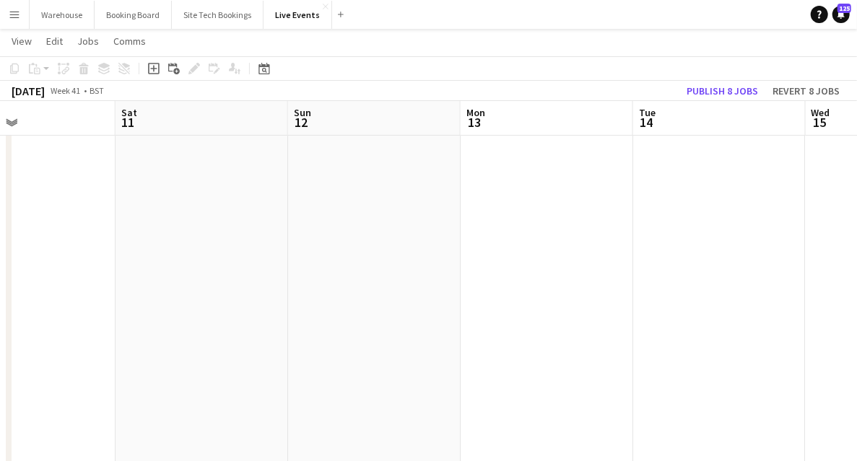
drag, startPoint x: 397, startPoint y: 290, endPoint x: 180, endPoint y: 257, distance: 219.9
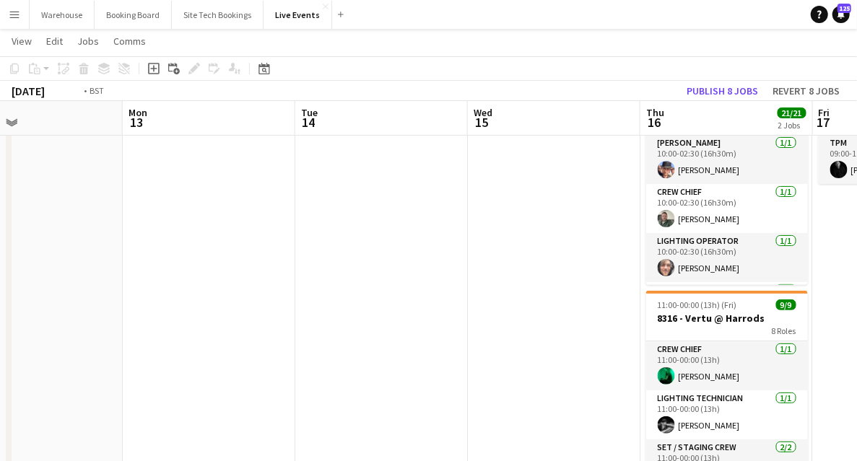
drag, startPoint x: 446, startPoint y: 284, endPoint x: 93, endPoint y: 261, distance: 353.1
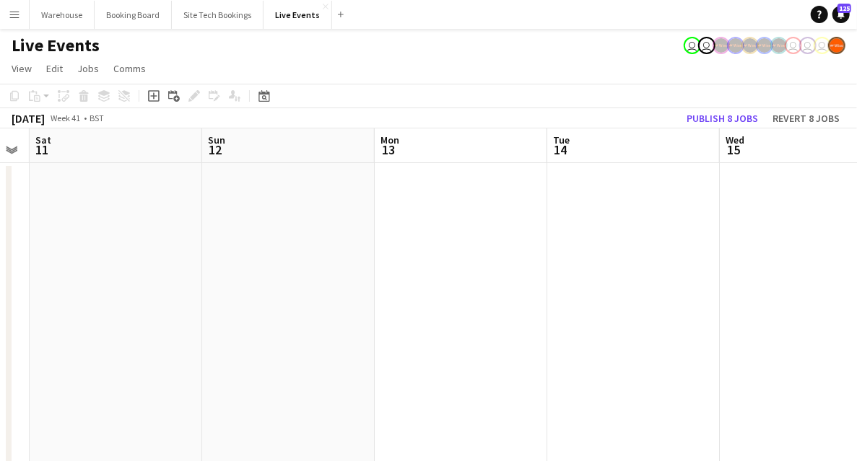
drag, startPoint x: 160, startPoint y: 267, endPoint x: 736, endPoint y: 246, distance: 576.6
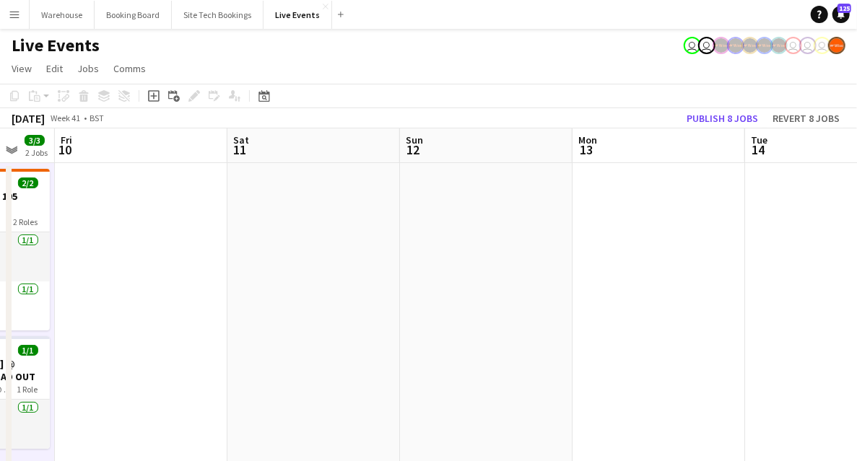
drag, startPoint x: 444, startPoint y: 273, endPoint x: 864, endPoint y: 257, distance: 419.8
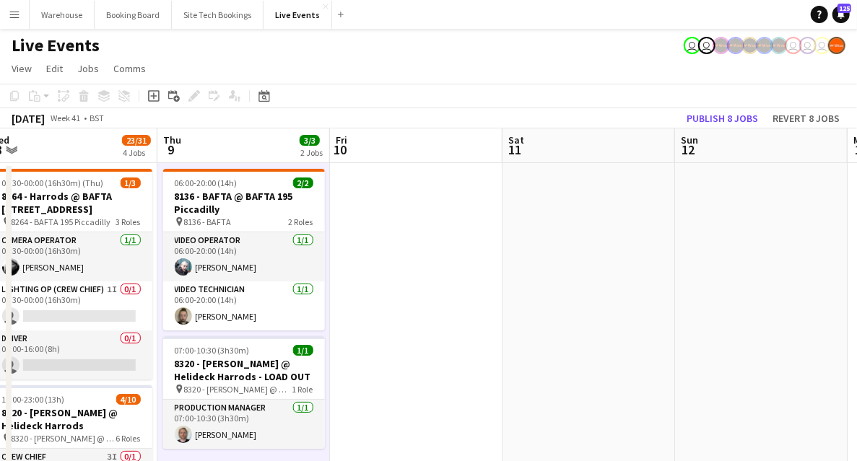
drag, startPoint x: 457, startPoint y: 295, endPoint x: 802, endPoint y: 290, distance: 345.2
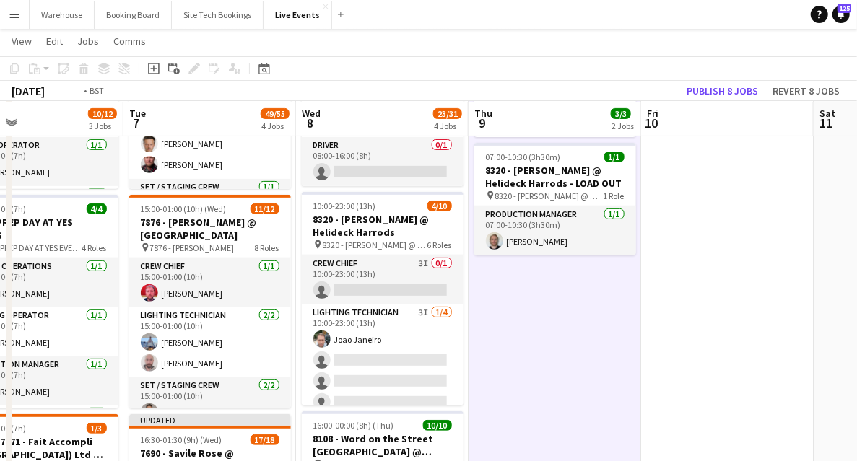
scroll to position [0, 323]
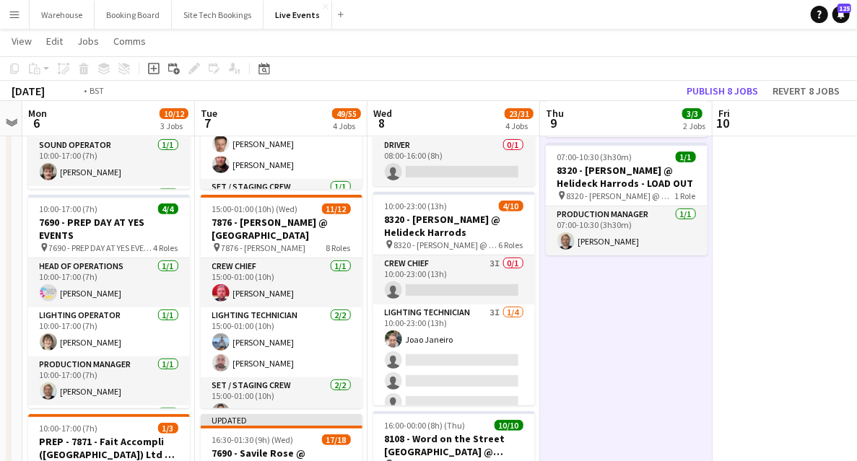
drag, startPoint x: 472, startPoint y: 318, endPoint x: 608, endPoint y: 331, distance: 137.1
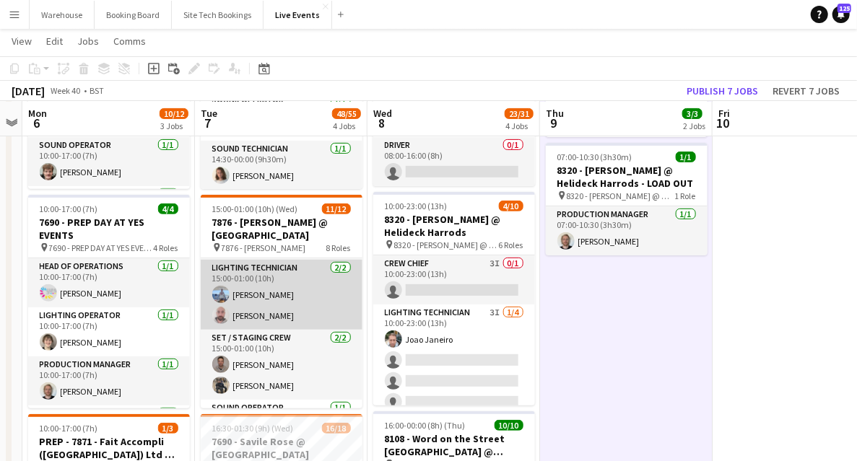
scroll to position [0, 0]
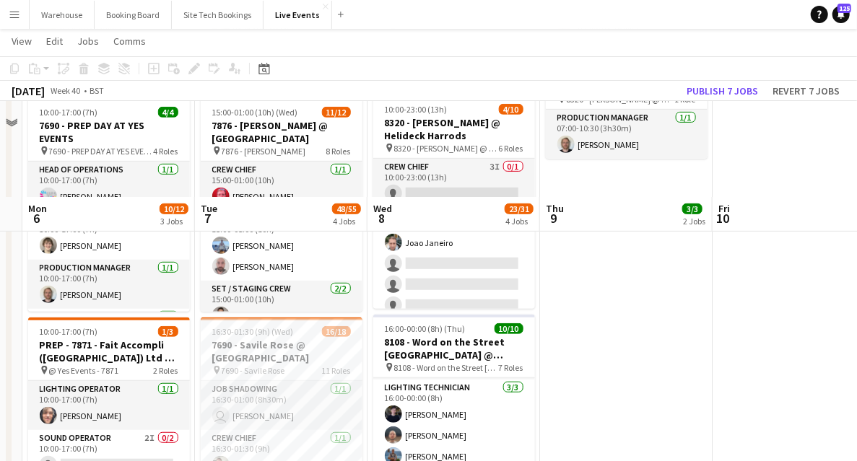
scroll to position [481, 0]
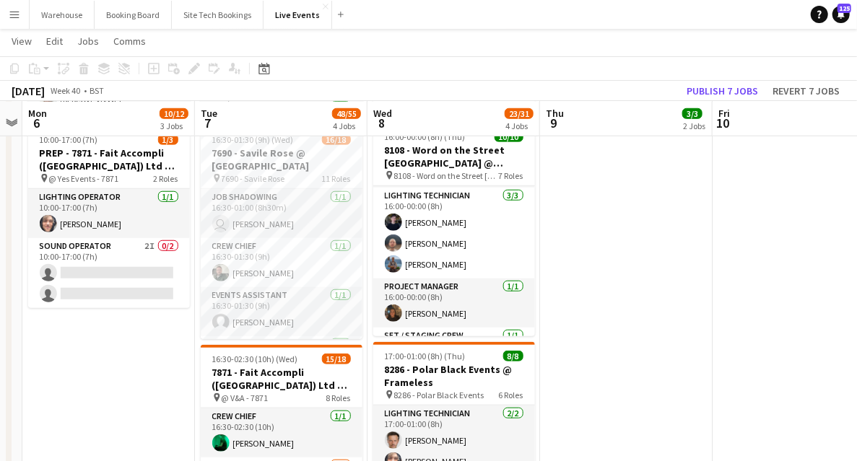
click at [150, 370] on app-date-cell "09:00-17:00 (8h) 5/5 7876 - PREP DAY AT YES EVENTS pin 7876 - PREP DAY AT YES E…" at bounding box center [108, 388] width 173 height 1415
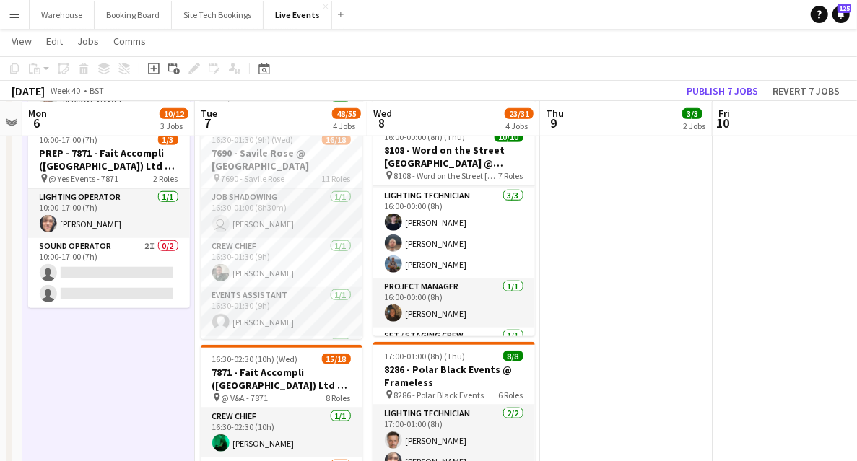
click at [606, 303] on app-date-cell "06:00-20:00 (14h) 2/2 8136 - BAFTA @ BAFTA 195 Piccadilly pin 8136 - BAFTA 2 Ro…" at bounding box center [626, 388] width 173 height 1415
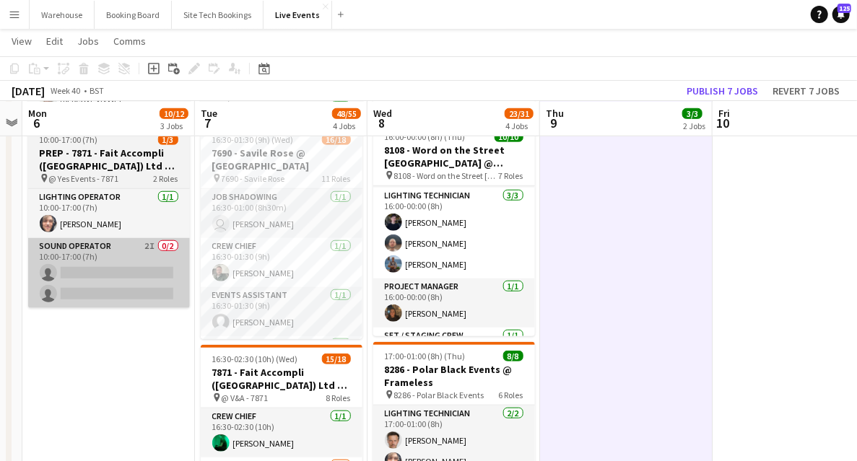
scroll to position [385, 0]
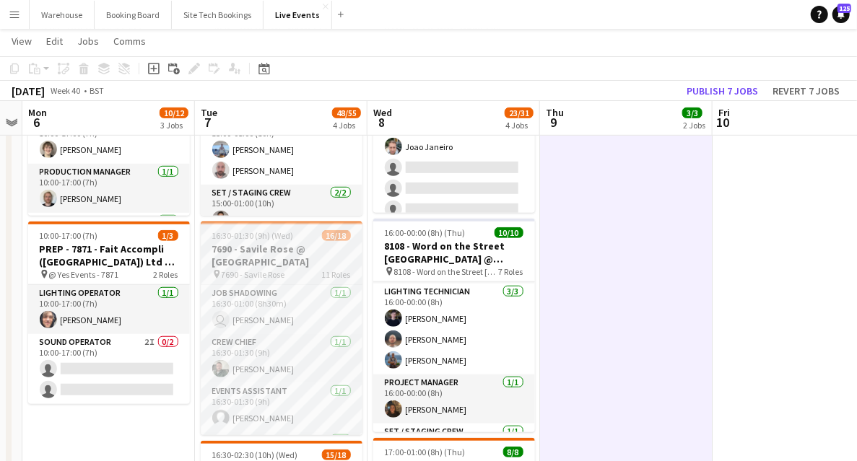
click at [245, 265] on h3 "7690 - Savile Rose @ [GEOGRAPHIC_DATA]" at bounding box center [282, 256] width 162 height 26
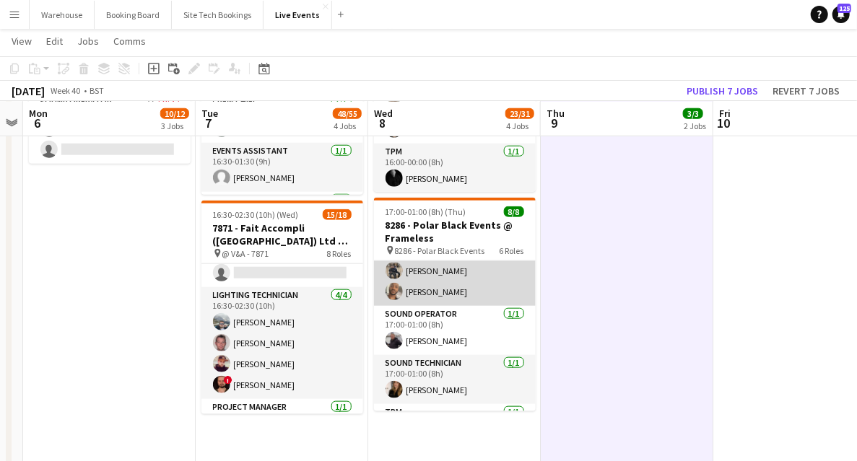
scroll to position [186, 0]
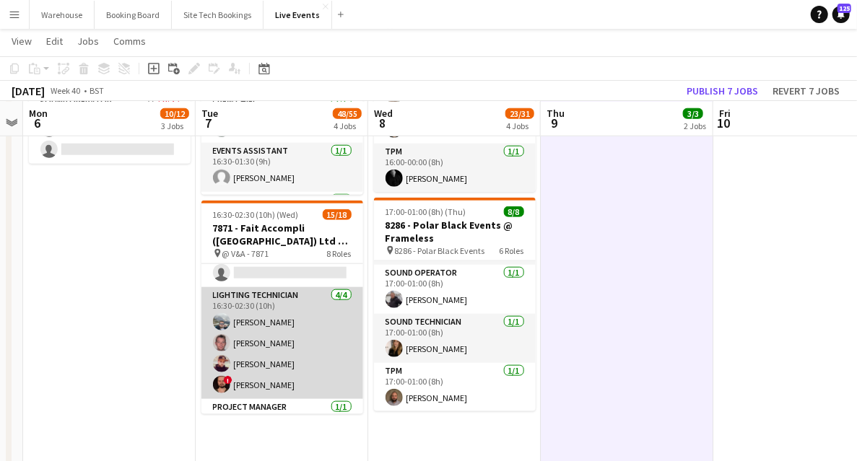
click at [210, 387] on app-card-role "Lighting Technician 4/4 16:30-02:30 (10h) Charlie Peirce jarrod o'connell Antho…" at bounding box center [282, 343] width 162 height 112
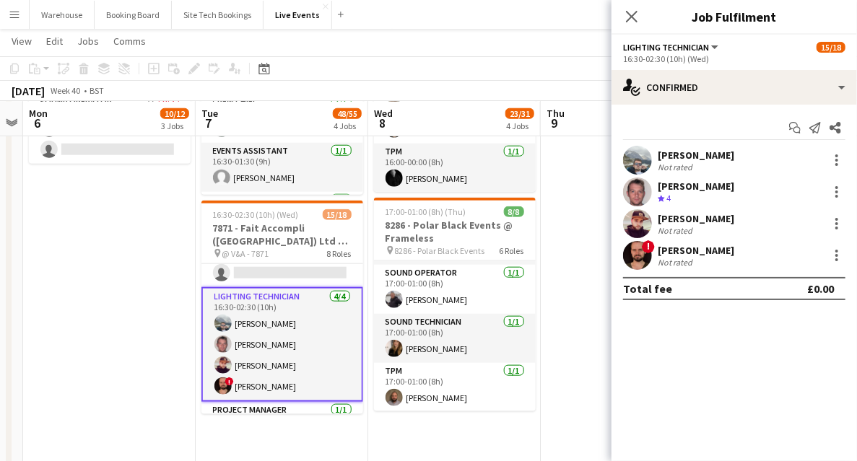
click at [627, 257] on app-user-avatar at bounding box center [637, 255] width 29 height 29
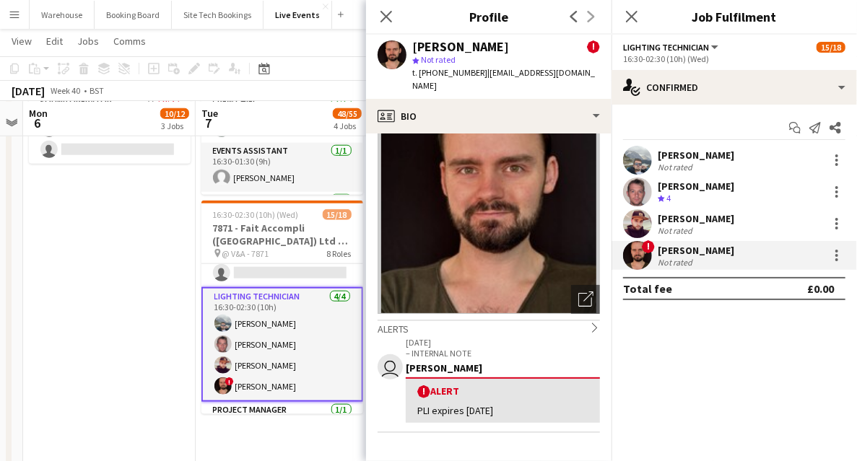
scroll to position [0, 0]
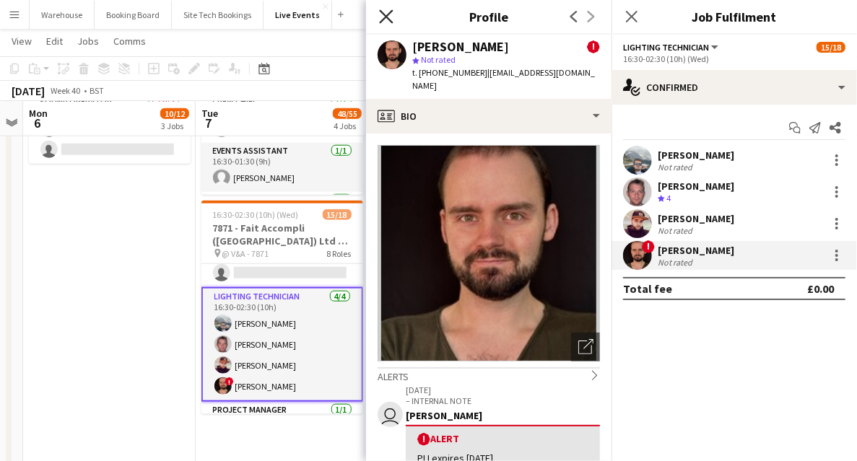
click at [386, 20] on icon "Close pop-in" at bounding box center [386, 16] width 14 height 14
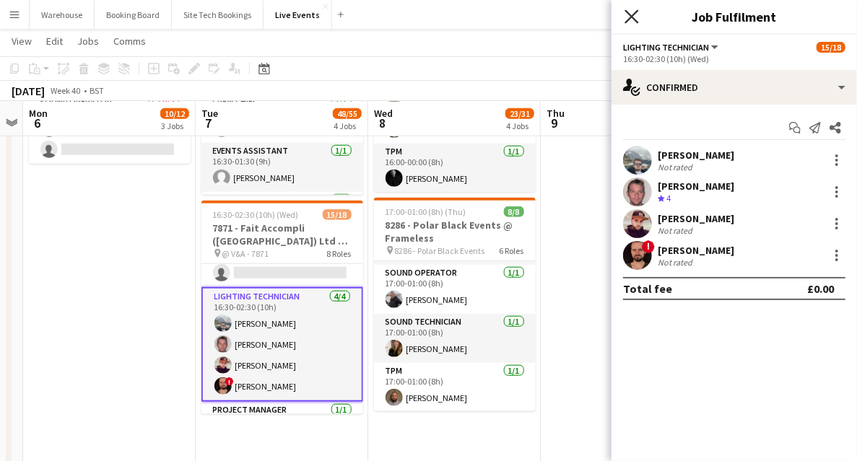
click at [633, 17] on icon at bounding box center [632, 16] width 14 height 14
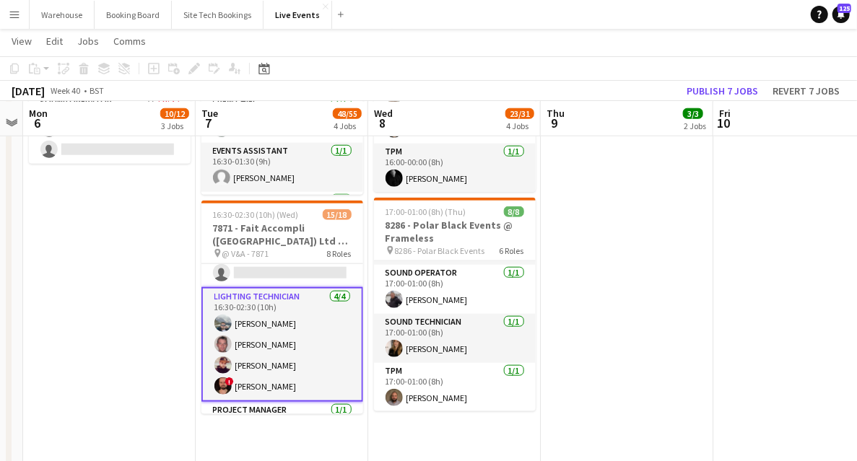
click at [157, 310] on app-date-cell "09:00-17:00 (8h) 5/5 7876 - PREP DAY AT YES EVENTS pin 7876 - PREP DAY AT YES E…" at bounding box center [109, 243] width 173 height 1415
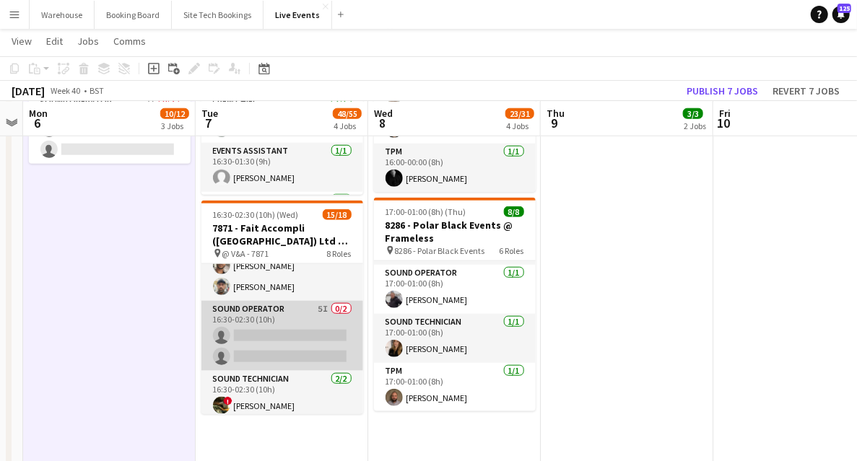
scroll to position [451, 0]
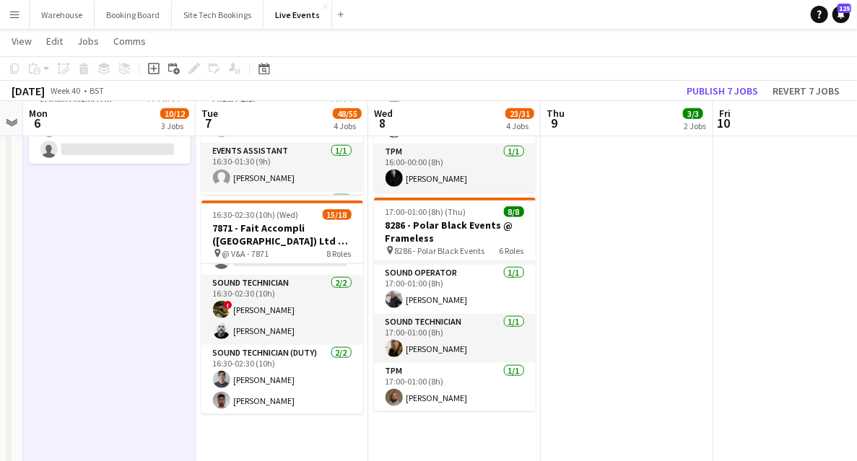
click at [142, 339] on app-date-cell "09:00-17:00 (8h) 5/5 7876 - PREP DAY AT YES EVENTS pin 7876 - PREP DAY AT YES E…" at bounding box center [109, 243] width 173 height 1415
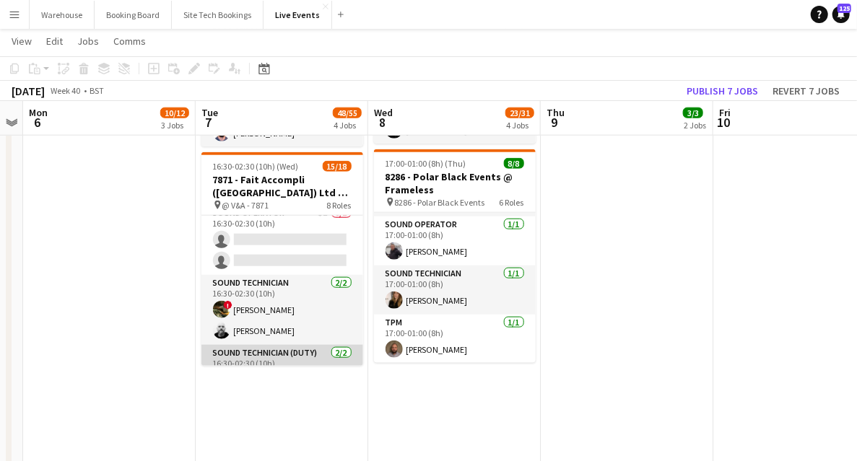
scroll to position [355, 0]
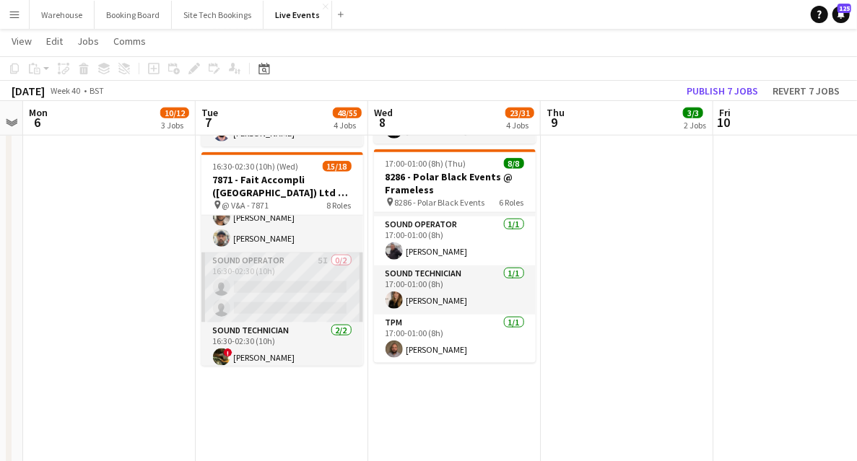
click at [257, 266] on app-card-role "Sound Operator 5I 0/2 16:30-02:30 (10h) single-neutral-actions single-neutral-a…" at bounding box center [282, 288] width 162 height 70
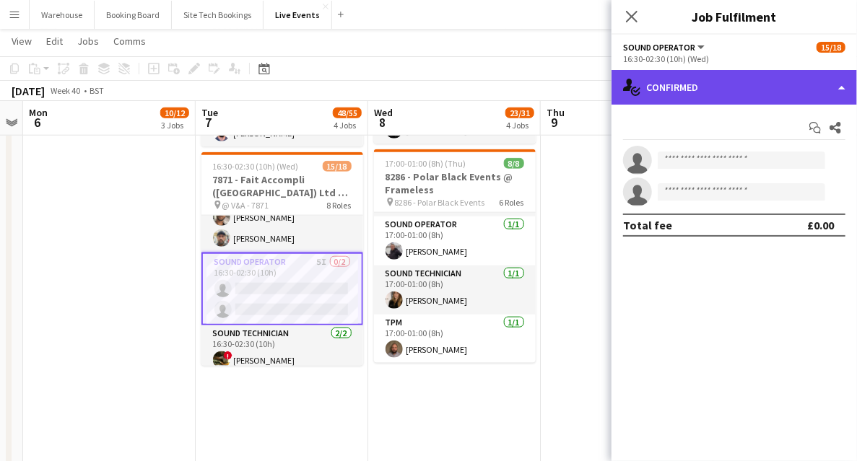
click at [713, 92] on div "single-neutral-actions-check-2 Confirmed" at bounding box center [734, 87] width 245 height 35
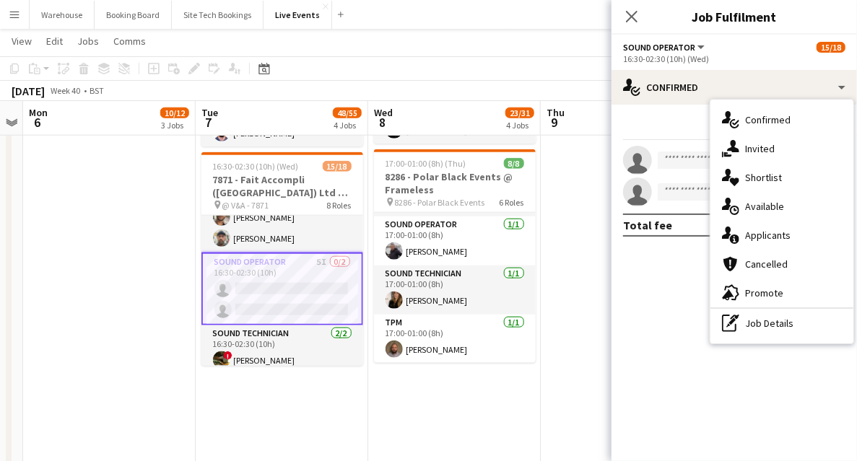
click at [760, 149] on span "Invited" at bounding box center [760, 148] width 30 height 13
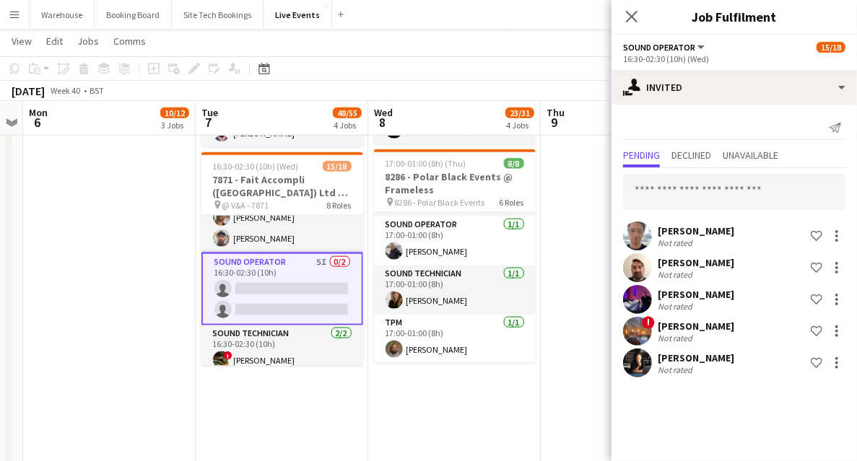
click at [627, 334] on app-user-avatar at bounding box center [637, 331] width 29 height 29
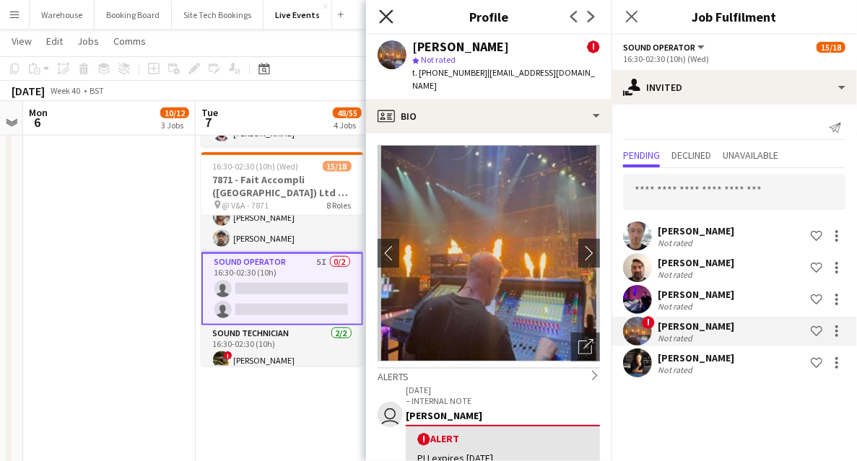
click at [383, 20] on icon at bounding box center [386, 16] width 14 height 14
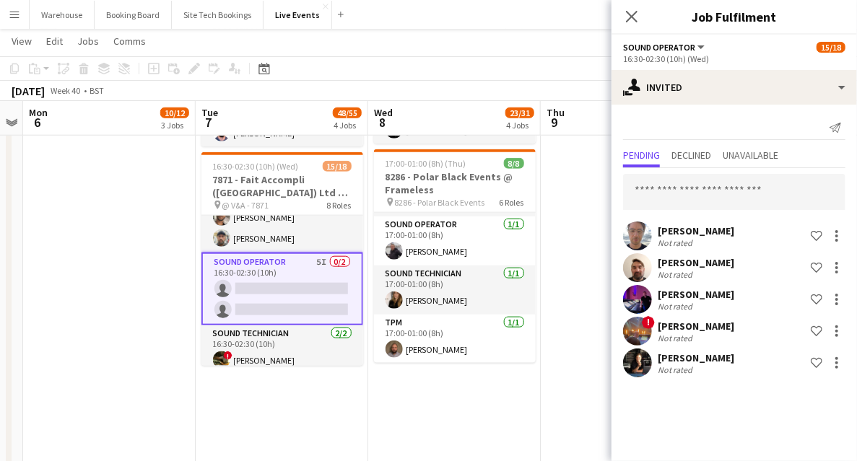
drag, startPoint x: 635, startPoint y: 23, endPoint x: 614, endPoint y: 26, distance: 21.9
click at [635, 22] on app-icon "Close pop-in" at bounding box center [631, 16] width 17 height 17
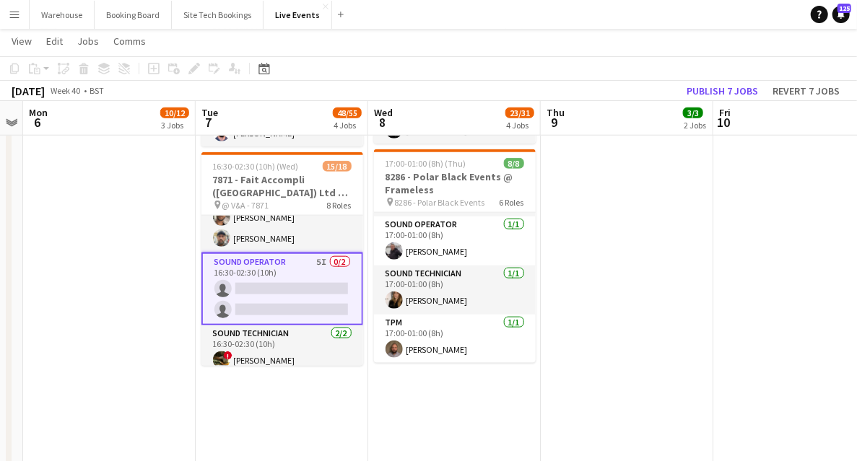
drag, startPoint x: 627, startPoint y: 334, endPoint x: 629, endPoint y: 312, distance: 21.8
click at [627, 334] on app-date-cell "06:00-20:00 (14h) 2/2 8136 - BAFTA @ BAFTA 195 Piccadilly pin 8136 - BAFTA 2 Ro…" at bounding box center [627, 195] width 173 height 1415
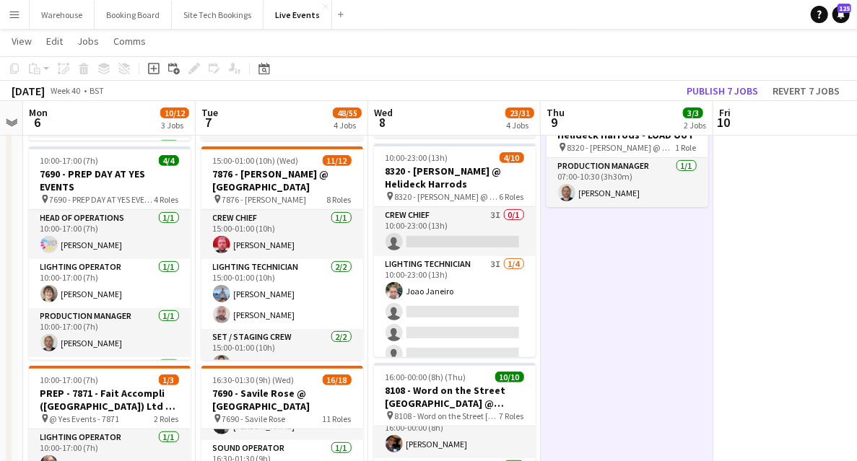
scroll to position [192, 0]
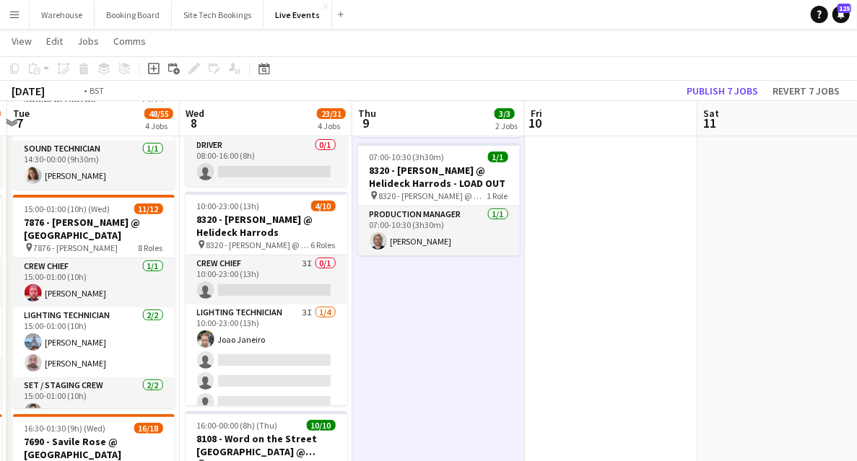
drag, startPoint x: 702, startPoint y: 346, endPoint x: 234, endPoint y: 347, distance: 467.9
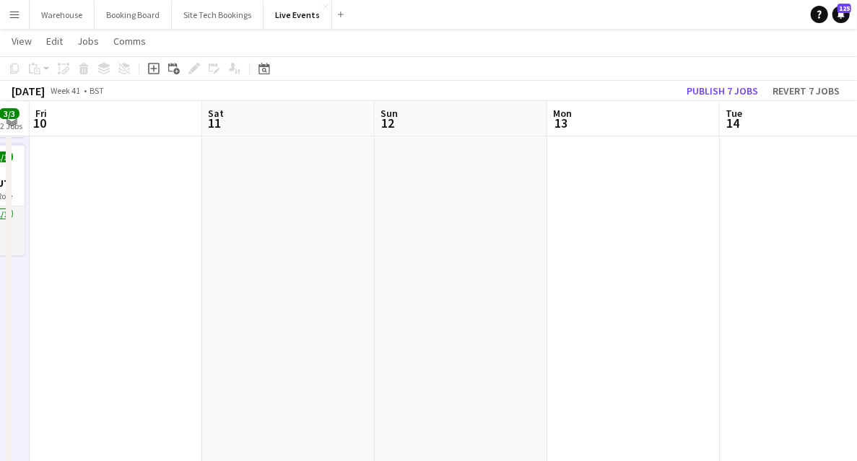
drag, startPoint x: 625, startPoint y: 345, endPoint x: 201, endPoint y: 338, distance: 423.2
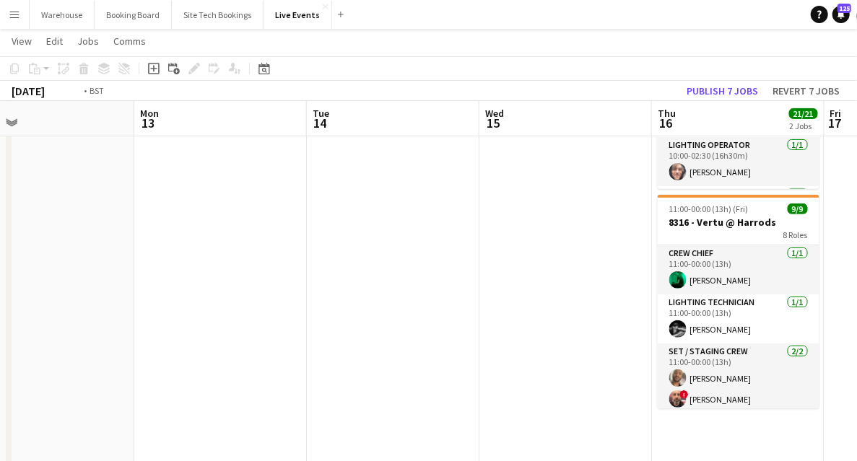
drag, startPoint x: 584, startPoint y: 339, endPoint x: 170, endPoint y: 325, distance: 414.0
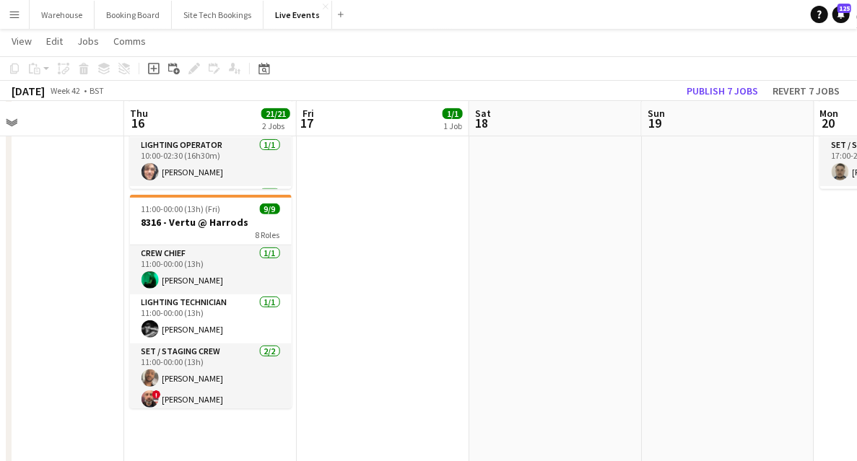
drag, startPoint x: 542, startPoint y: 321, endPoint x: 186, endPoint y: 299, distance: 355.9
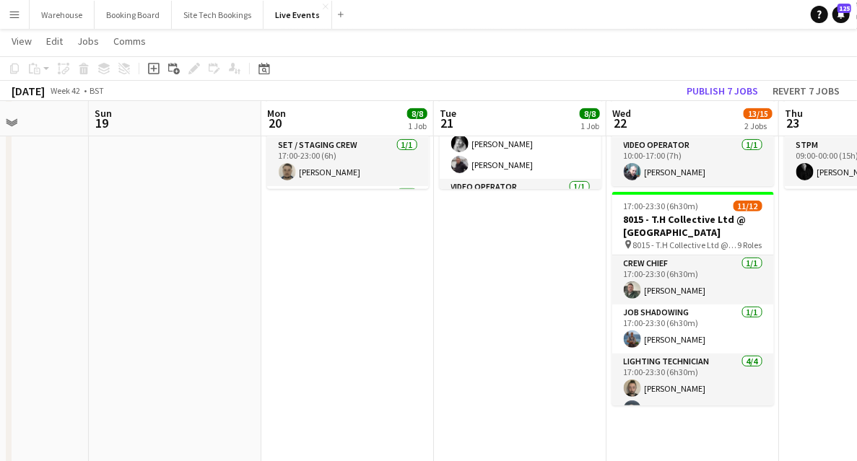
scroll to position [0, 532]
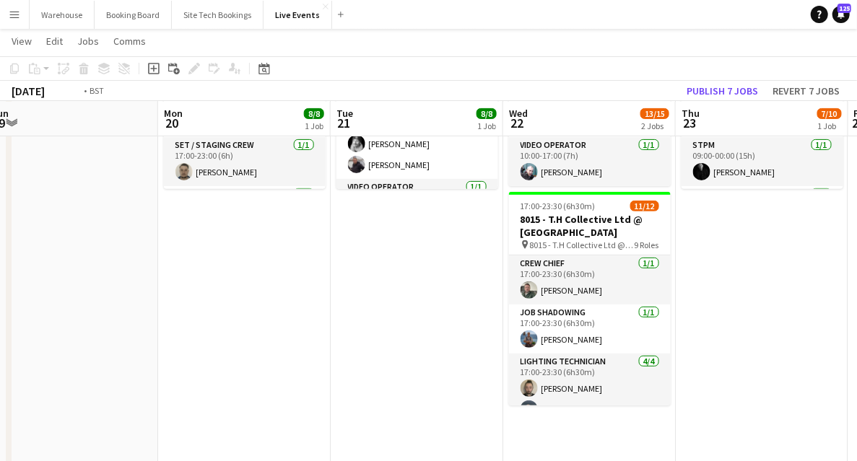
drag, startPoint x: 192, startPoint y: 274, endPoint x: 162, endPoint y: 283, distance: 31.7
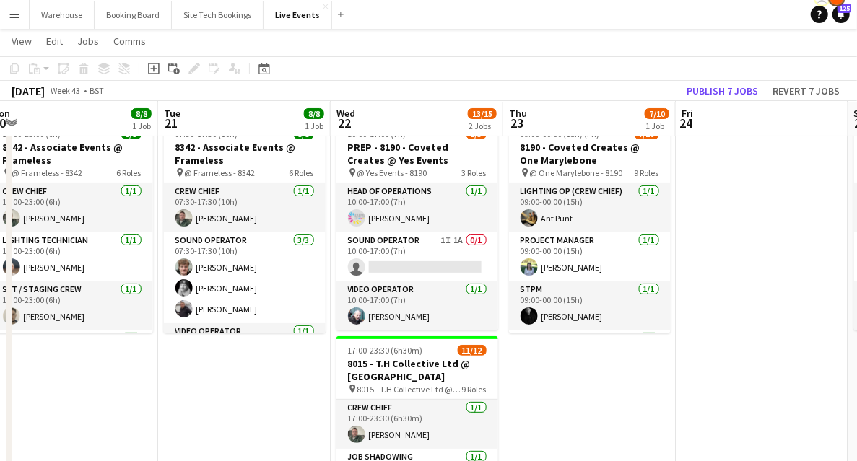
scroll to position [0, 0]
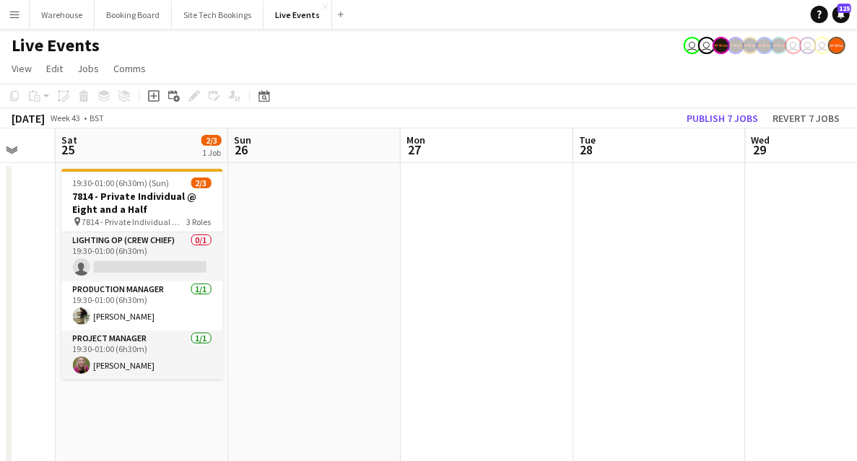
drag, startPoint x: 813, startPoint y: 319, endPoint x: 201, endPoint y: 268, distance: 613.7
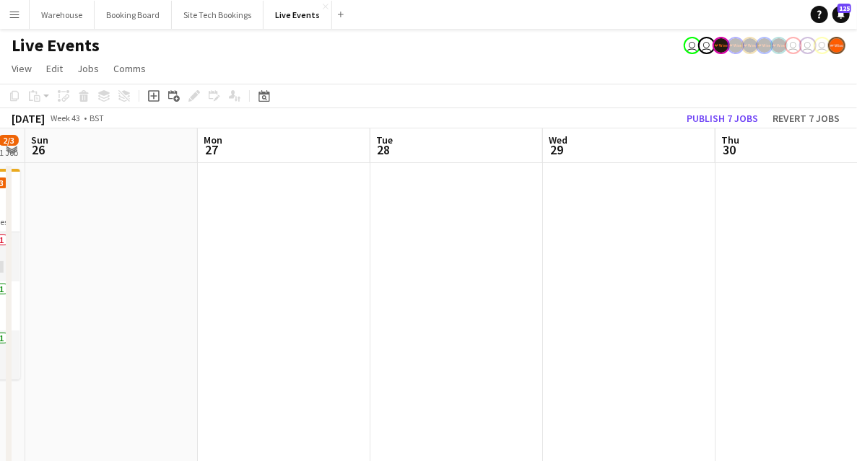
scroll to position [0, 514]
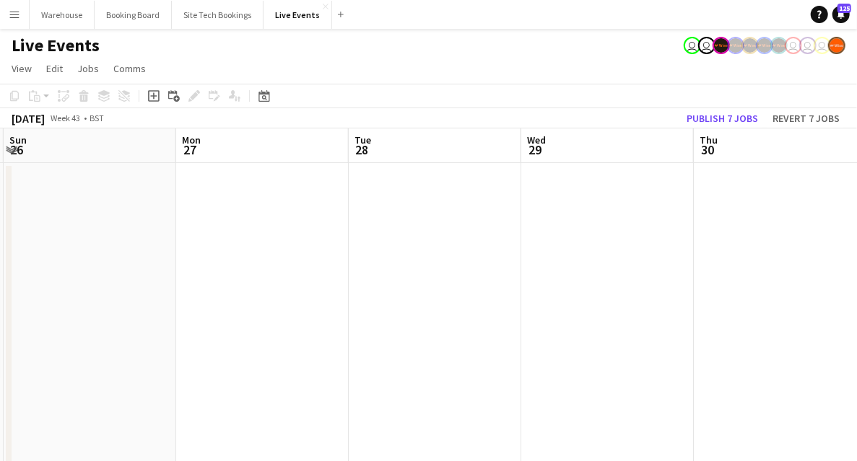
drag, startPoint x: 621, startPoint y: 283, endPoint x: 217, endPoint y: 270, distance: 404.6
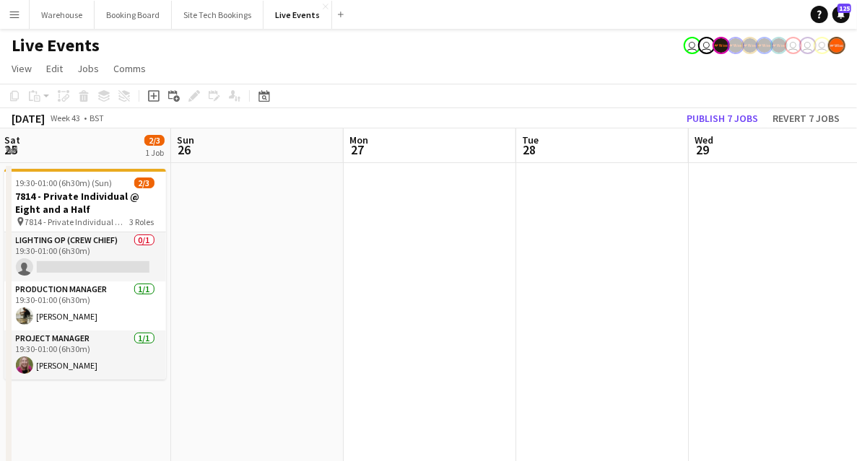
drag, startPoint x: 333, startPoint y: 308, endPoint x: 614, endPoint y: 313, distance: 280.9
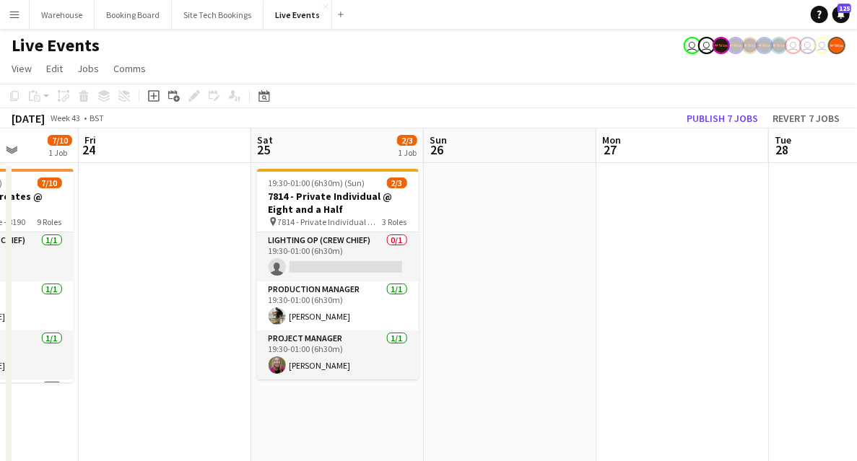
scroll to position [0, 289]
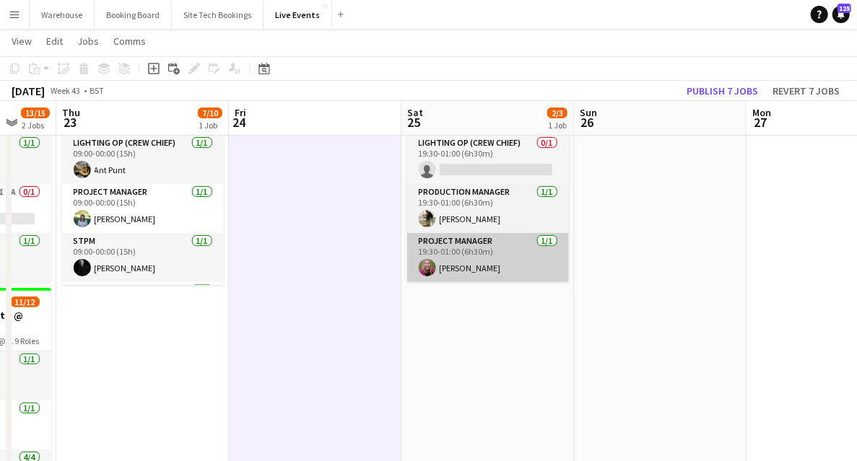
scroll to position [0, 0]
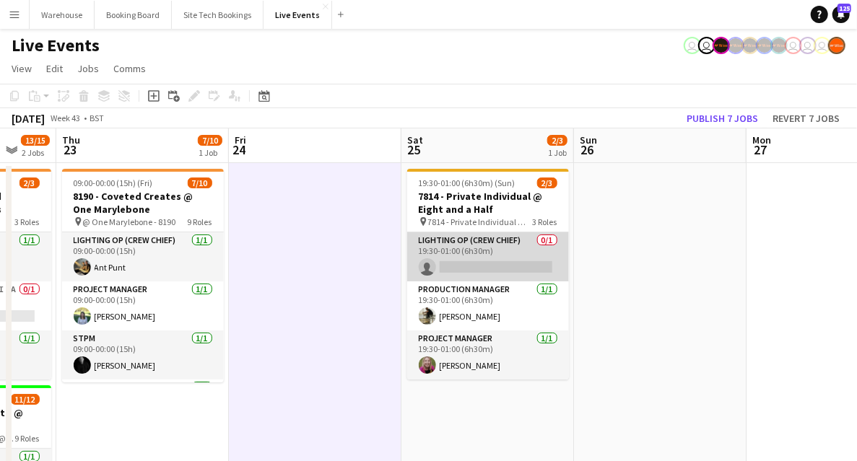
click at [456, 247] on app-card-role "Lighting Op (Crew Chief) 0/1 19:30-01:00 (6h30m) single-neutral-actions" at bounding box center [488, 257] width 162 height 49
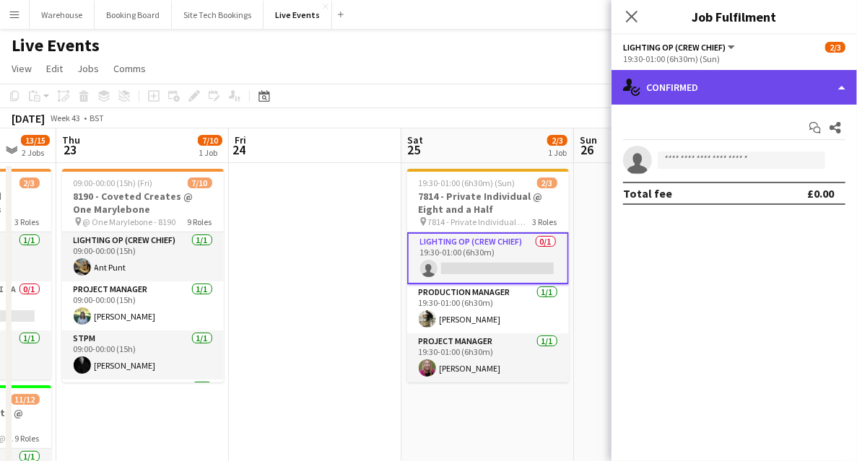
click at [676, 100] on div "single-neutral-actions-check-2 Confirmed" at bounding box center [734, 87] width 245 height 35
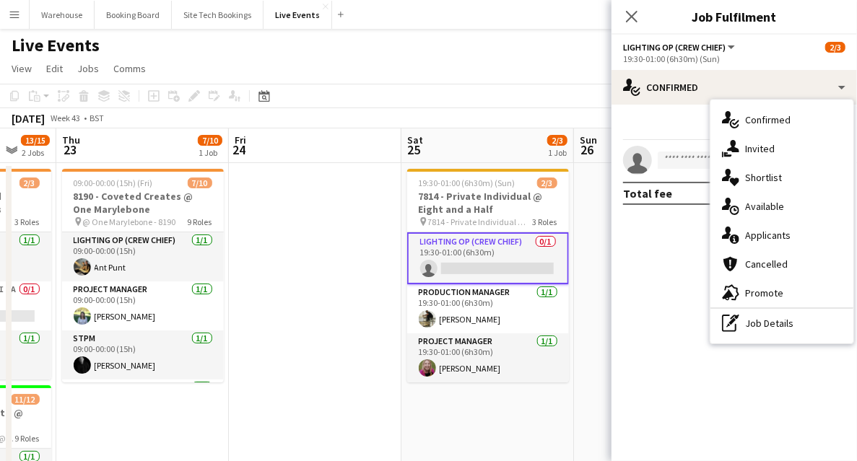
click at [744, 147] on div "single-neutral-actions-share-1 Invited" at bounding box center [782, 148] width 143 height 29
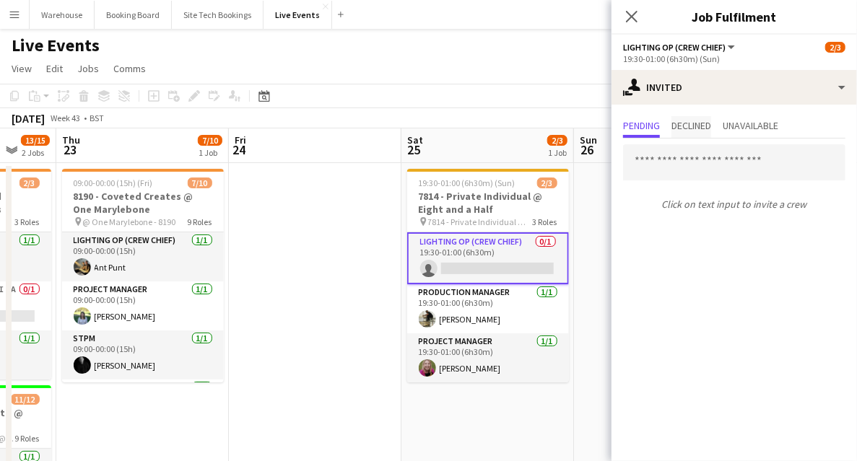
click at [711, 129] on span "Declined" at bounding box center [692, 126] width 40 height 10
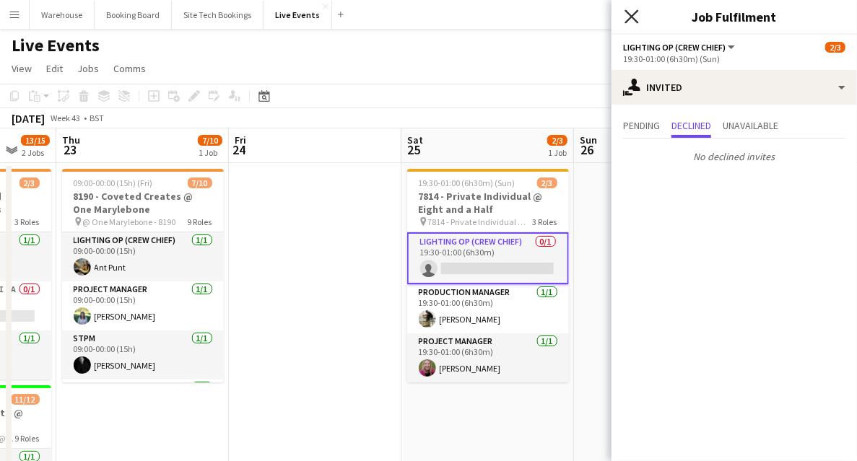
click at [634, 19] on icon at bounding box center [632, 16] width 14 height 14
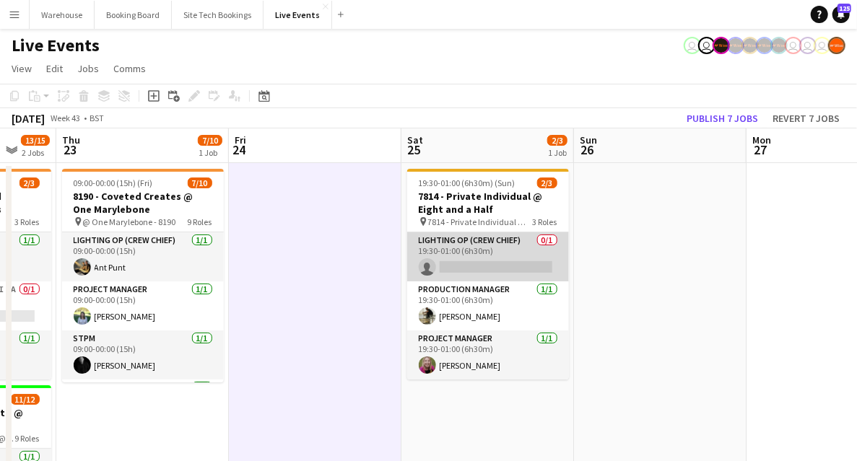
click at [479, 269] on app-card-role "Lighting Op (Crew Chief) 0/1 19:30-01:00 (6h30m) single-neutral-actions" at bounding box center [488, 257] width 162 height 49
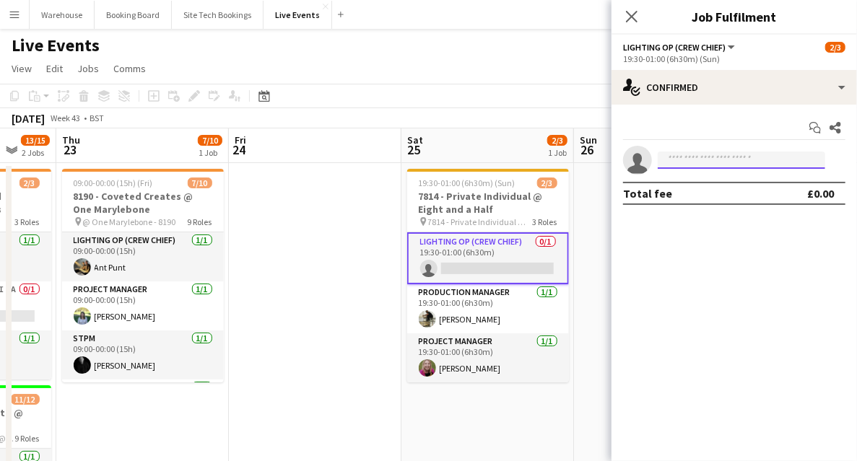
click at [716, 162] on input at bounding box center [742, 160] width 168 height 17
type input "*"
click at [636, 14] on icon "Close pop-in" at bounding box center [632, 16] width 14 height 14
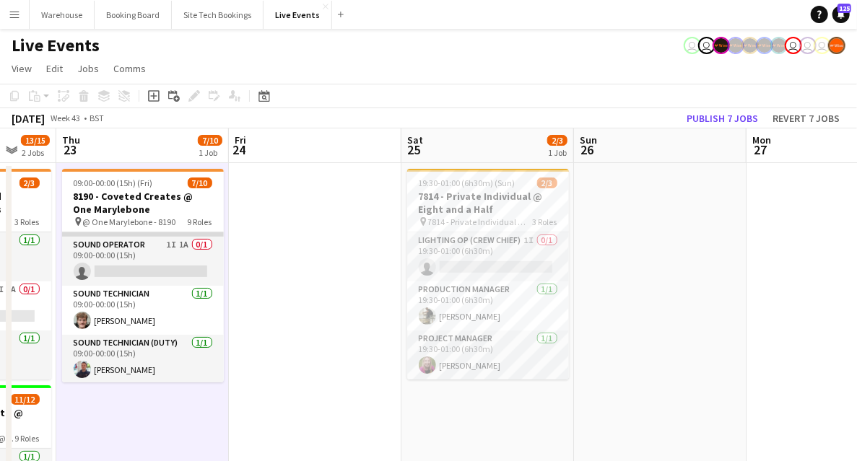
scroll to position [144, 0]
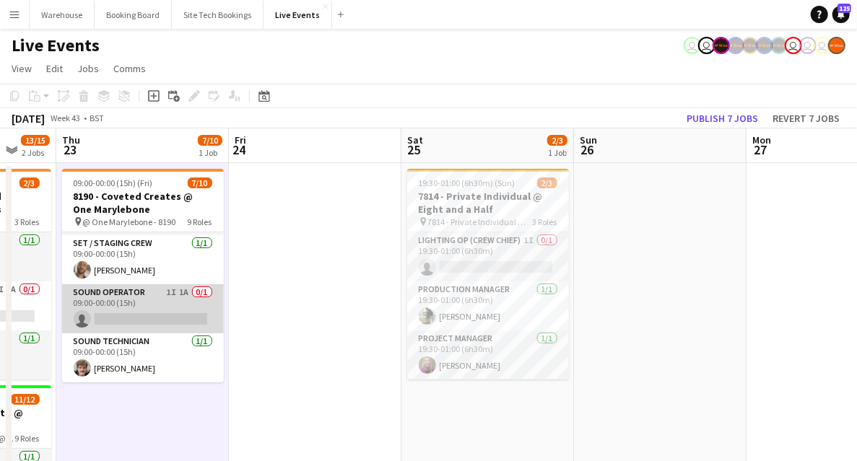
click at [144, 302] on app-card-role "Sound Operator 1I 1A 0/1 09:00-00:00 (15h) single-neutral-actions" at bounding box center [143, 308] width 162 height 49
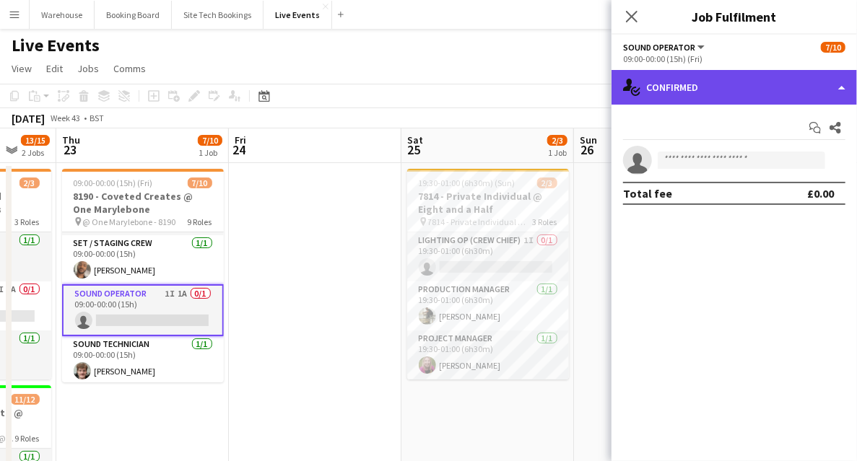
click at [695, 95] on div "single-neutral-actions-check-2 Confirmed" at bounding box center [734, 87] width 245 height 35
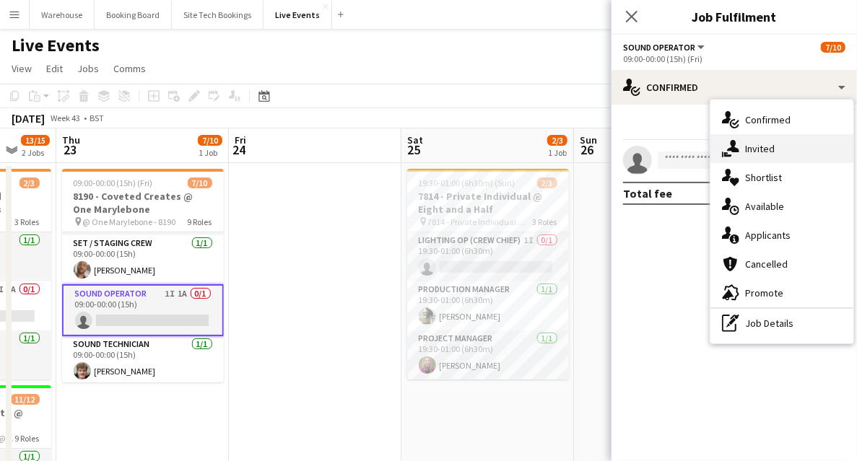
click at [734, 147] on icon at bounding box center [733, 146] width 12 height 12
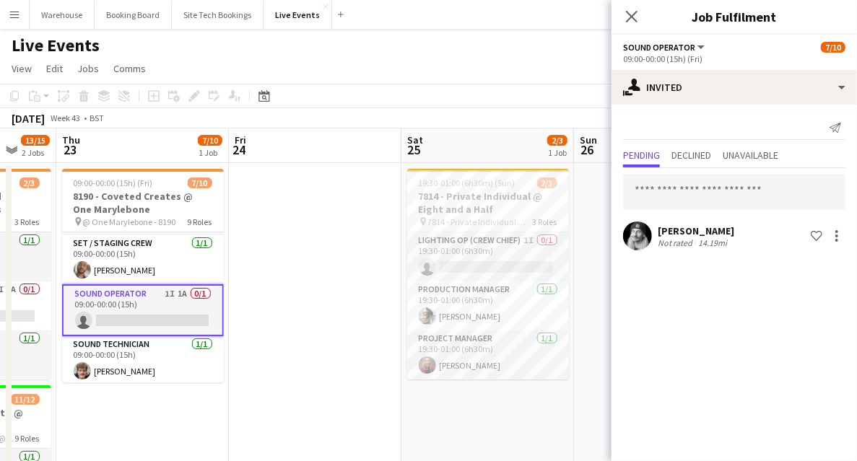
click at [643, 16] on div "Close pop-in" at bounding box center [632, 16] width 40 height 33
click at [628, 14] on icon "Close pop-in" at bounding box center [632, 17] width 12 height 12
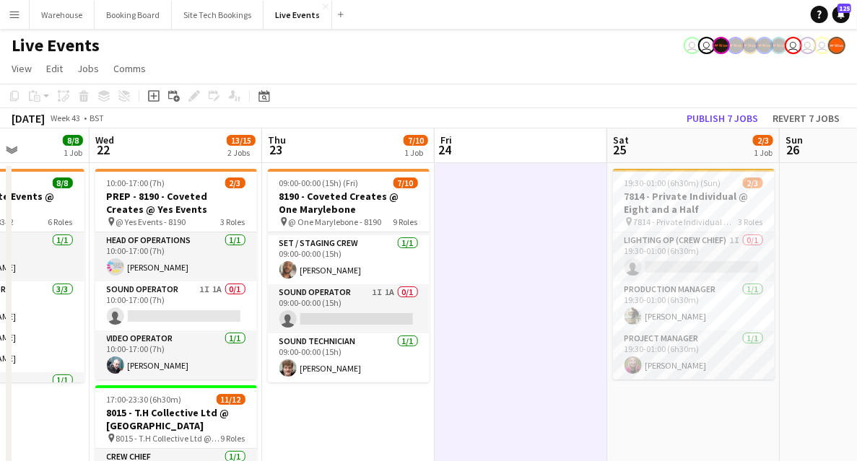
scroll to position [0, 415]
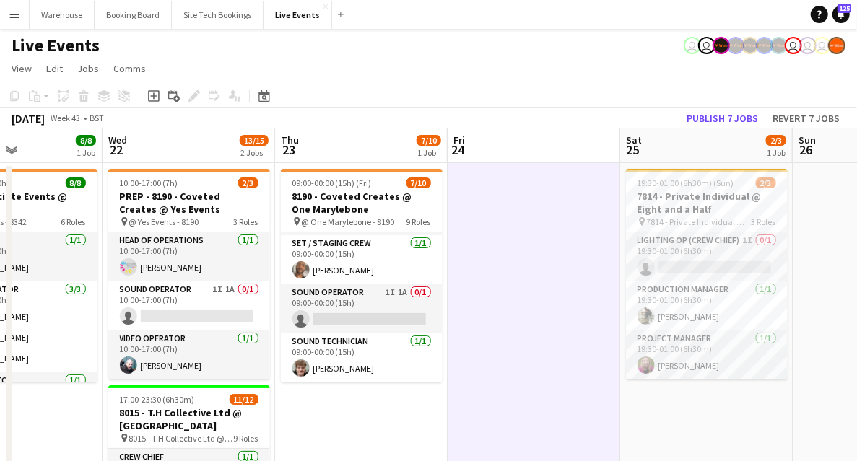
drag, startPoint x: 168, startPoint y: 430, endPoint x: 388, endPoint y: 439, distance: 220.4
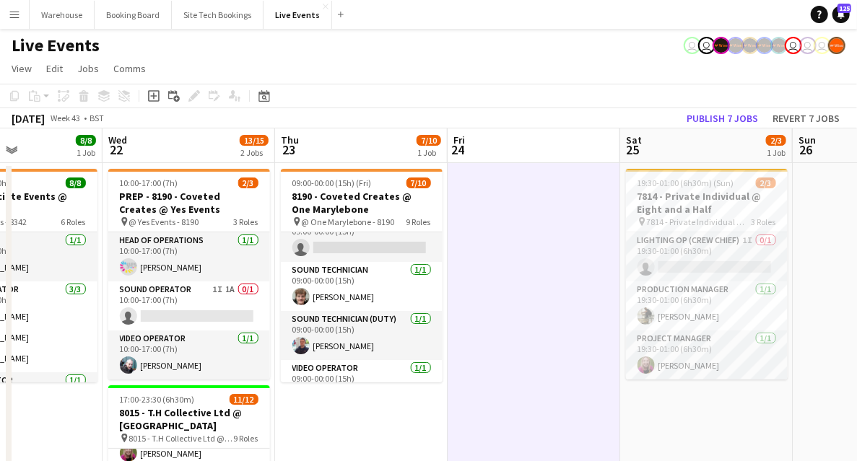
scroll to position [120, 0]
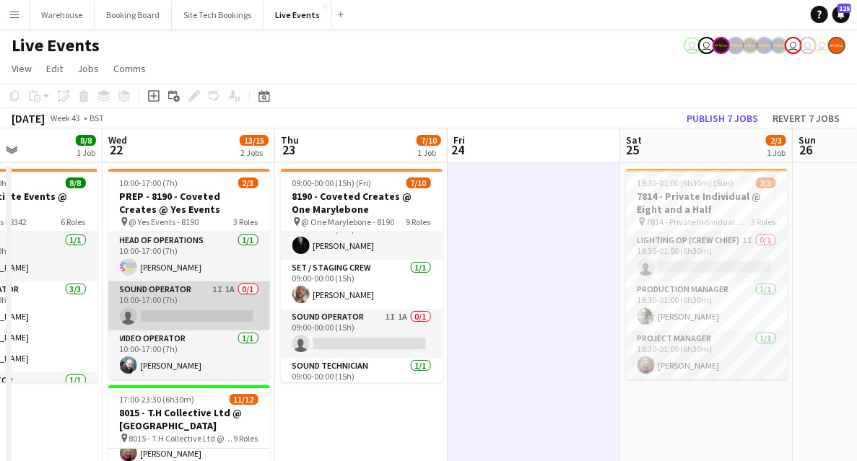
click at [191, 296] on app-card-role "Sound Operator 1I 1A 0/1 10:00-17:00 (7h) single-neutral-actions" at bounding box center [189, 306] width 162 height 49
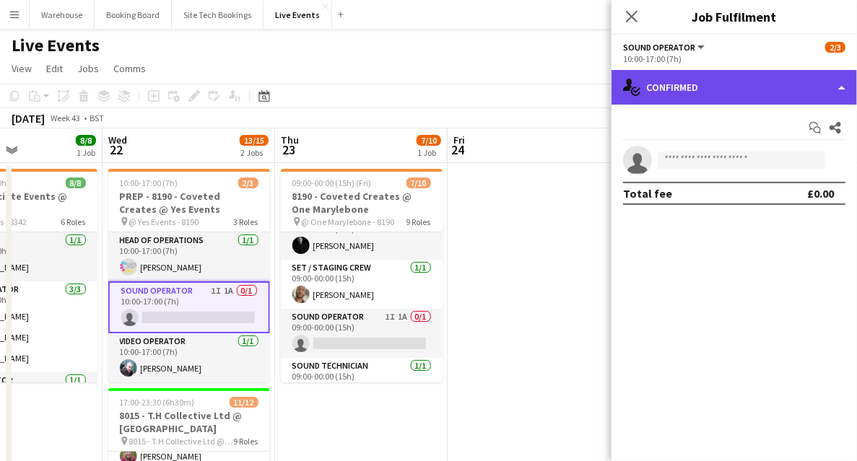
click at [685, 88] on div "single-neutral-actions-check-2 Confirmed" at bounding box center [734, 87] width 245 height 35
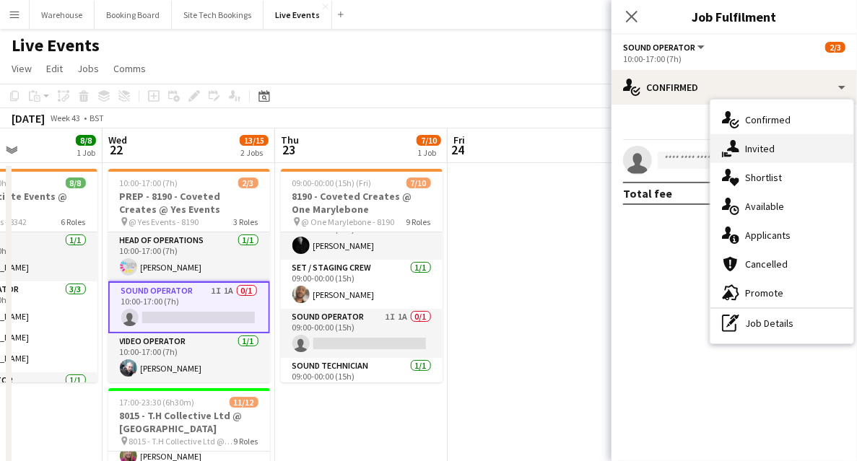
click at [771, 149] on span "Invited" at bounding box center [760, 148] width 30 height 13
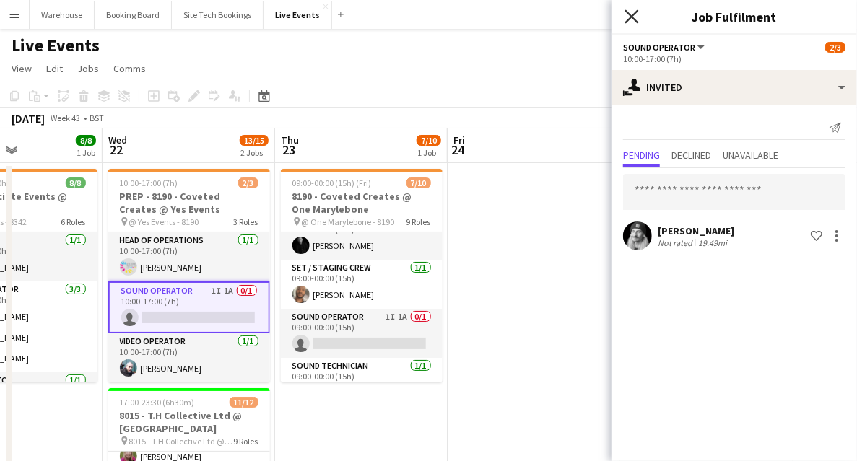
click at [635, 18] on icon "Close pop-in" at bounding box center [632, 16] width 14 height 14
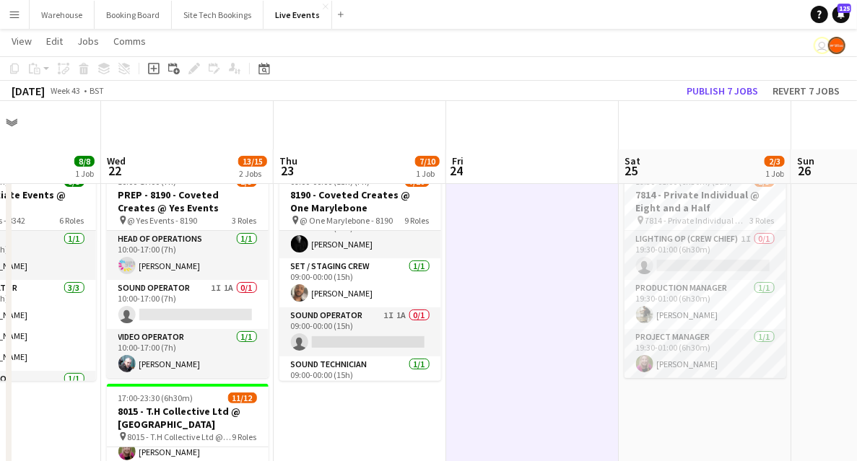
scroll to position [144, 0]
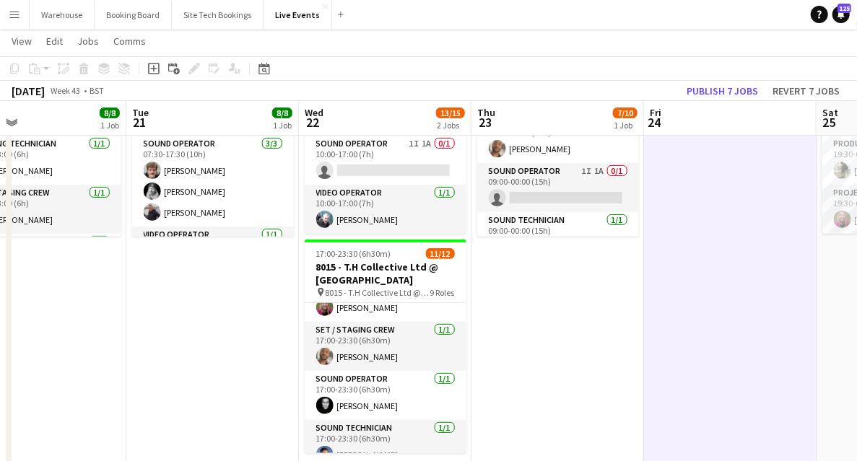
drag, startPoint x: 55, startPoint y: 347, endPoint x: 254, endPoint y: 349, distance: 199.3
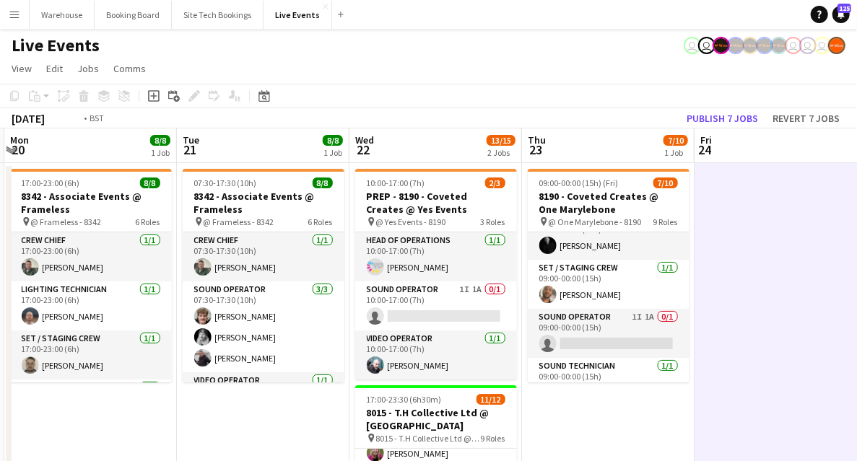
drag, startPoint x: 139, startPoint y: 414, endPoint x: 370, endPoint y: 411, distance: 231.1
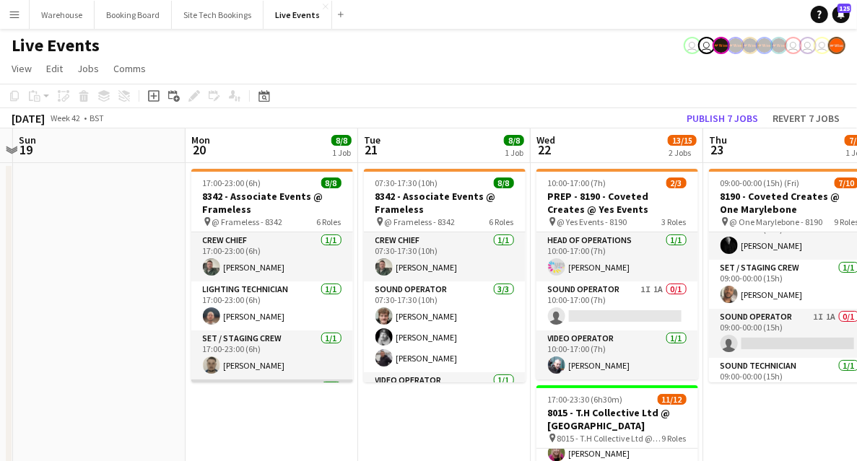
scroll to position [186, 0]
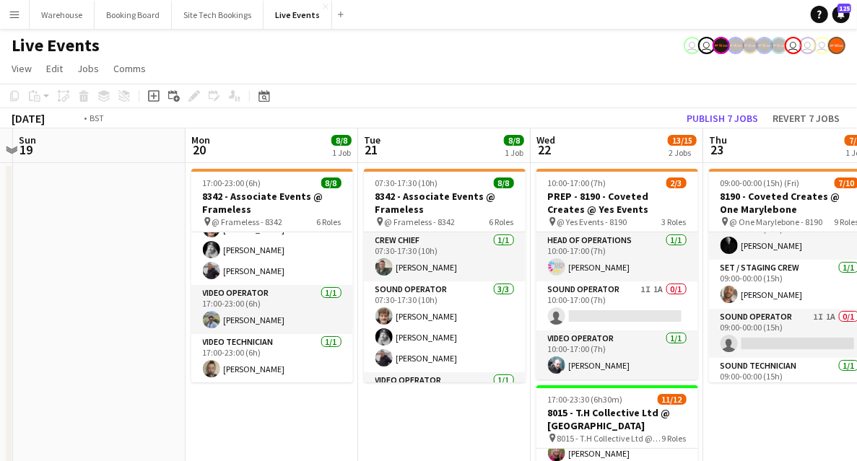
drag, startPoint x: 257, startPoint y: 373, endPoint x: 82, endPoint y: 341, distance: 178.3
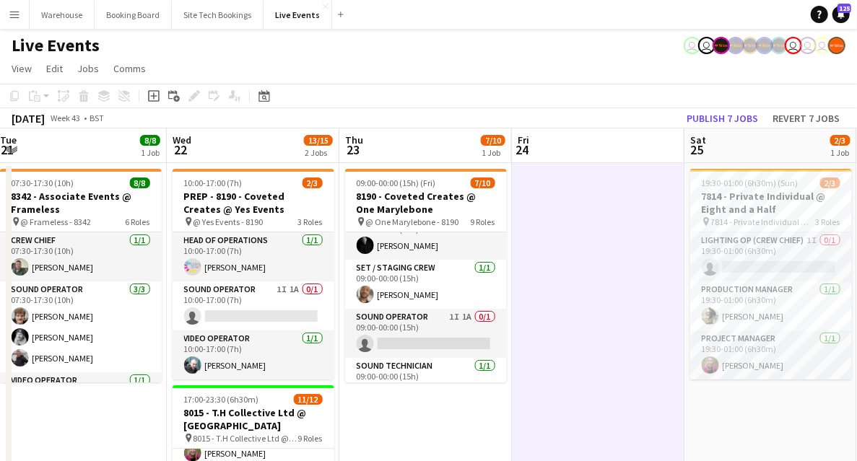
drag, startPoint x: 526, startPoint y: 351, endPoint x: 182, endPoint y: 290, distance: 349.0
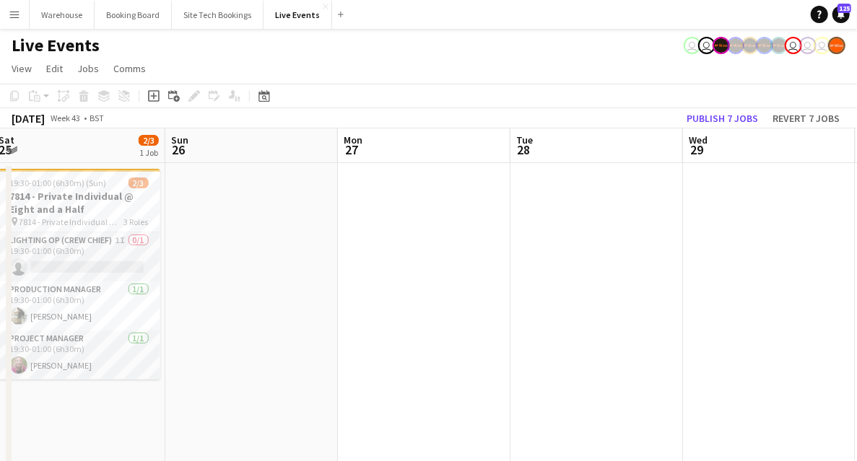
drag, startPoint x: 323, startPoint y: 253, endPoint x: 230, endPoint y: 234, distance: 94.3
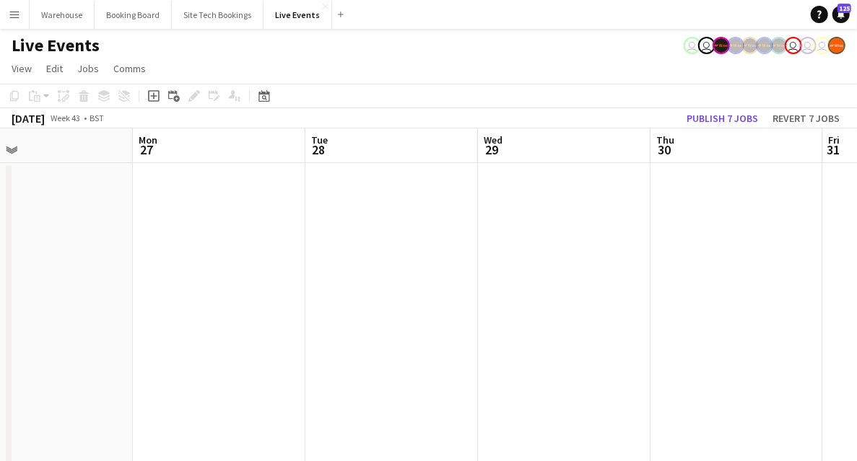
scroll to position [0, 415]
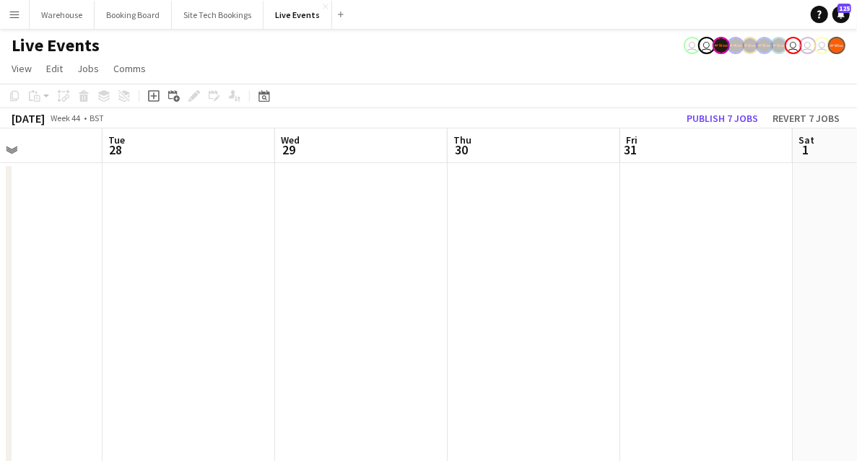
drag, startPoint x: 549, startPoint y: 274, endPoint x: 349, endPoint y: 243, distance: 201.7
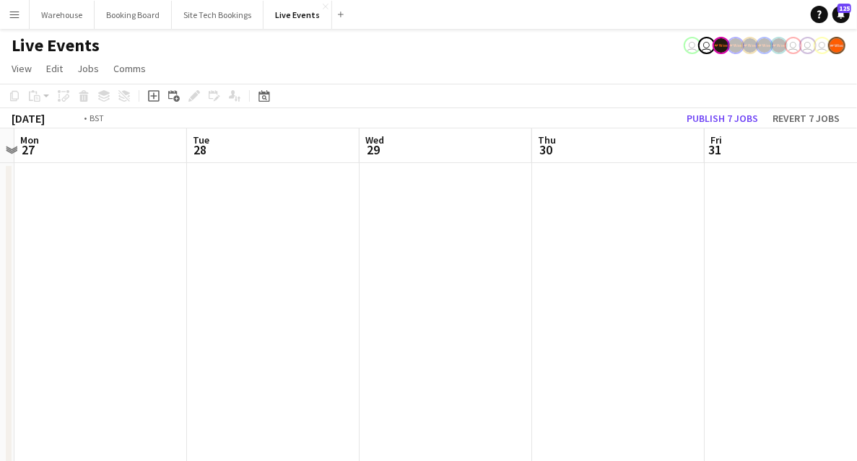
drag, startPoint x: 474, startPoint y: 264, endPoint x: 546, endPoint y: 269, distance: 72.3
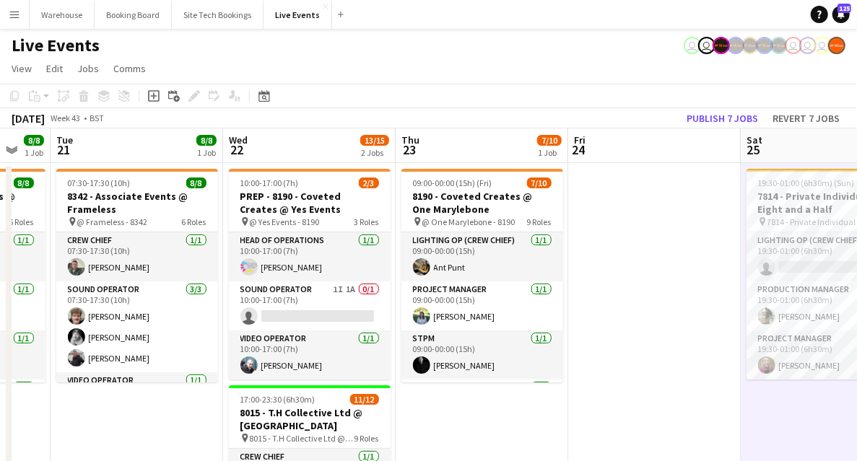
drag, startPoint x: 183, startPoint y: 339, endPoint x: 581, endPoint y: 344, distance: 397.9
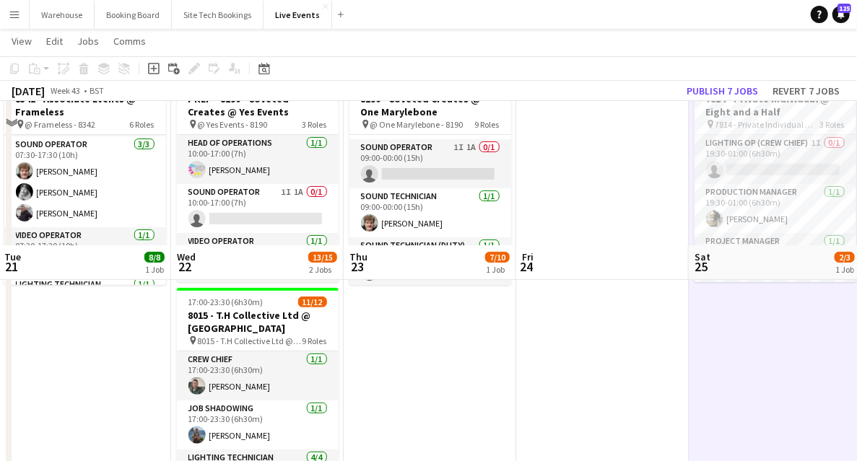
scroll to position [240, 0]
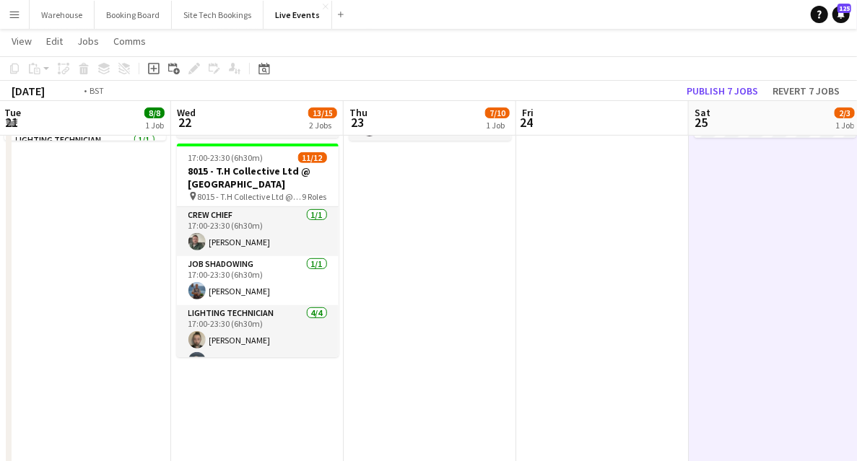
drag, startPoint x: 104, startPoint y: 334, endPoint x: 515, endPoint y: 336, distance: 410.9
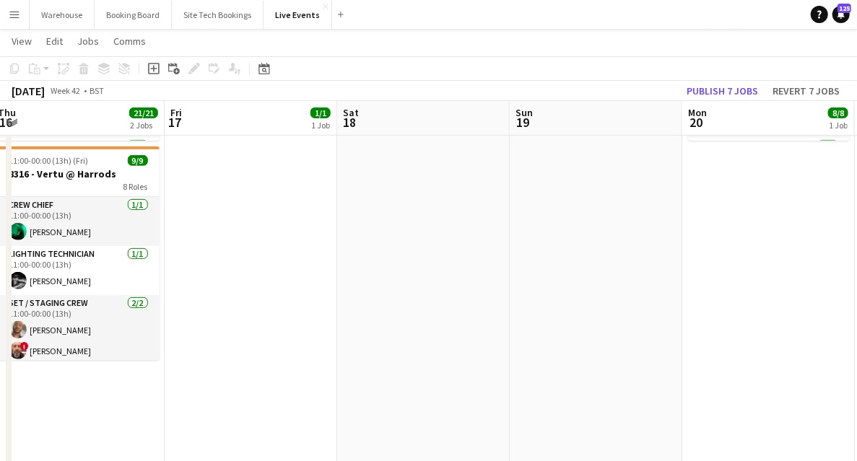
drag, startPoint x: 244, startPoint y: 287, endPoint x: 459, endPoint y: 342, distance: 222.1
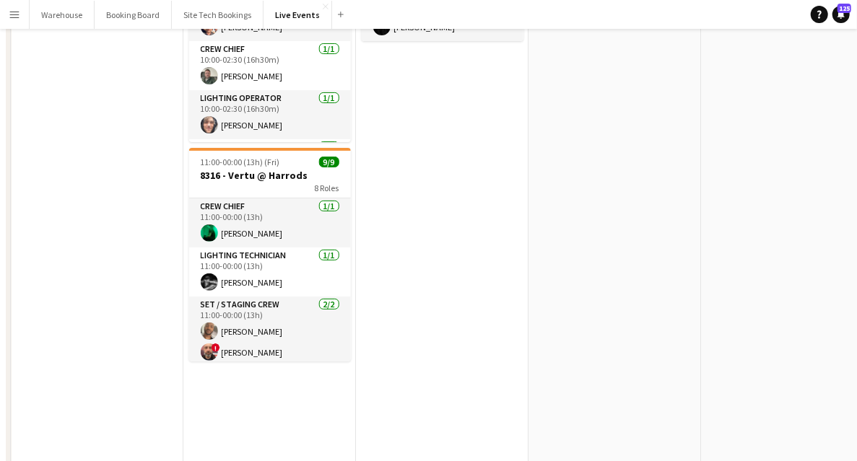
scroll to position [0, 0]
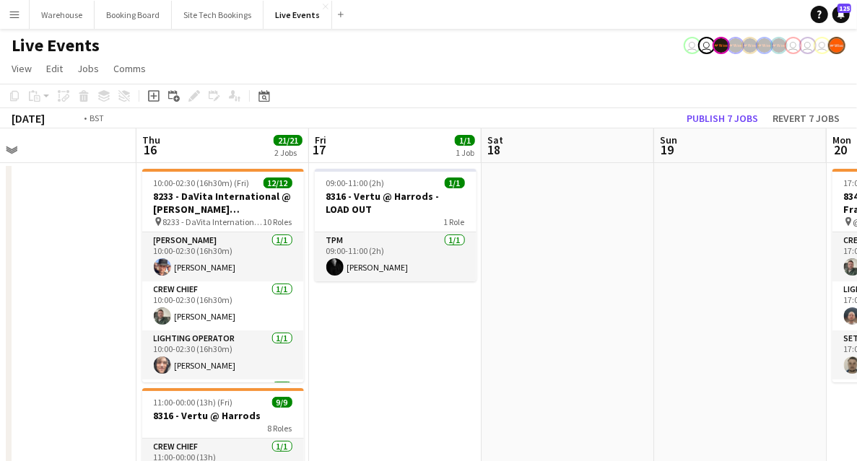
drag, startPoint x: 105, startPoint y: 321, endPoint x: 481, endPoint y: 345, distance: 376.3
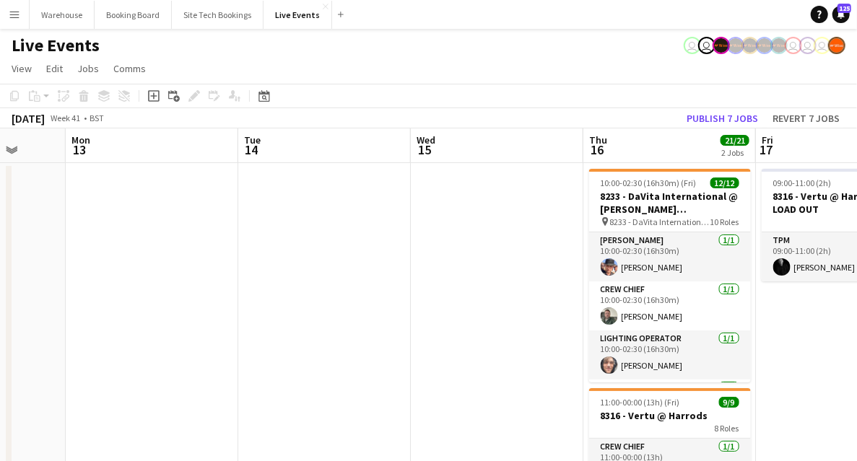
drag, startPoint x: 449, startPoint y: 319, endPoint x: 521, endPoint y: 300, distance: 74.6
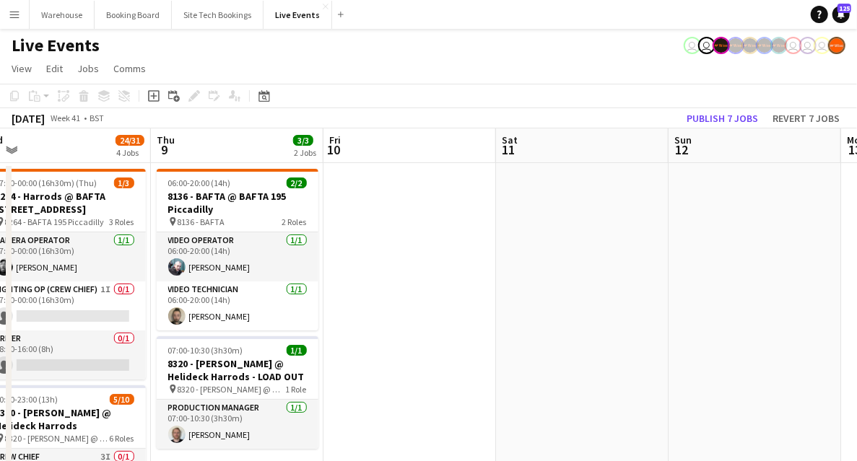
drag, startPoint x: 484, startPoint y: 282, endPoint x: 552, endPoint y: 282, distance: 67.9
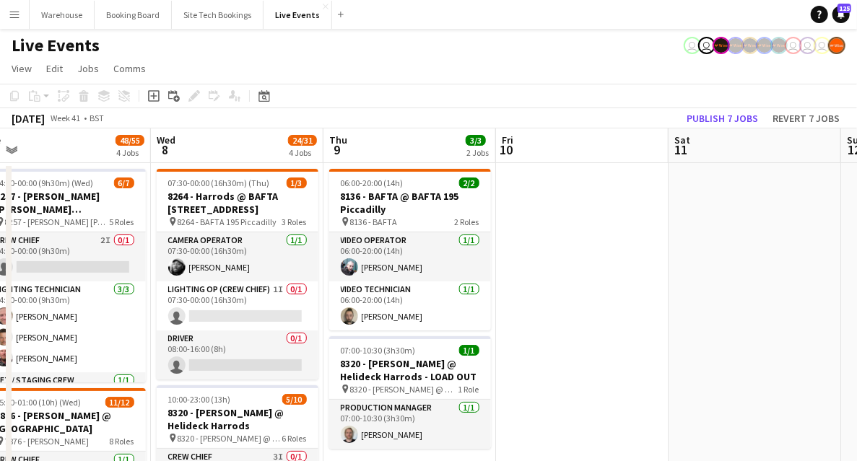
scroll to position [0, 366]
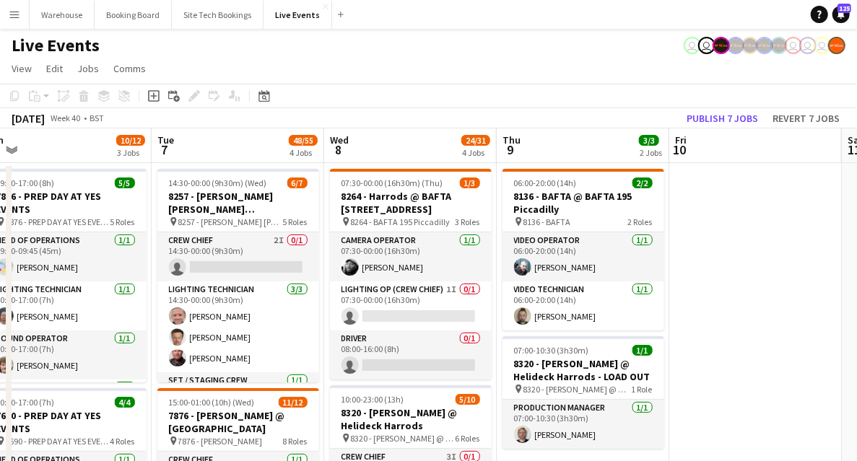
drag, startPoint x: 474, startPoint y: 299, endPoint x: 864, endPoint y: 313, distance: 389.5
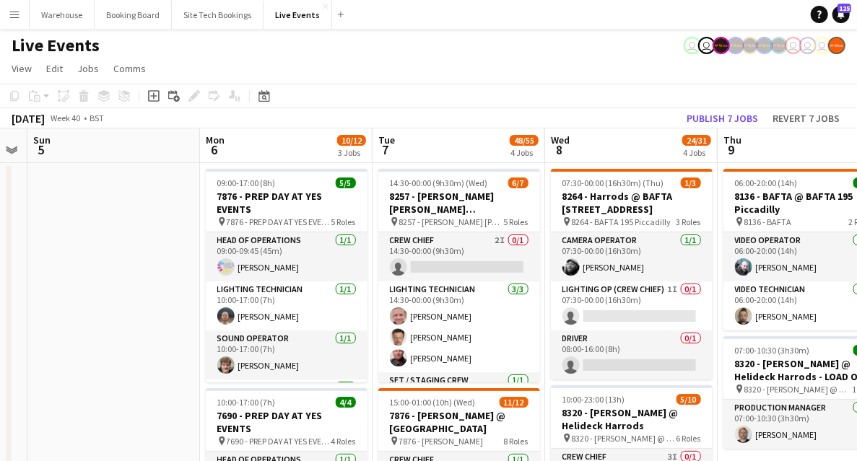
drag, startPoint x: 98, startPoint y: 248, endPoint x: 614, endPoint y: 277, distance: 516.4
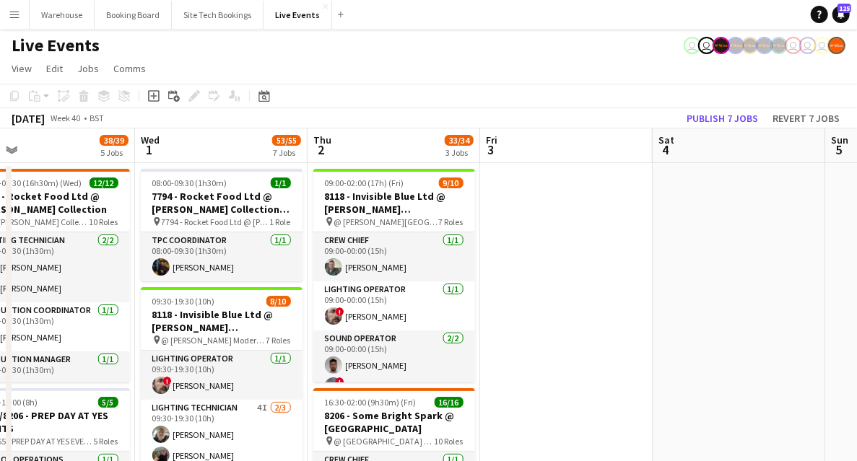
scroll to position [0, 430]
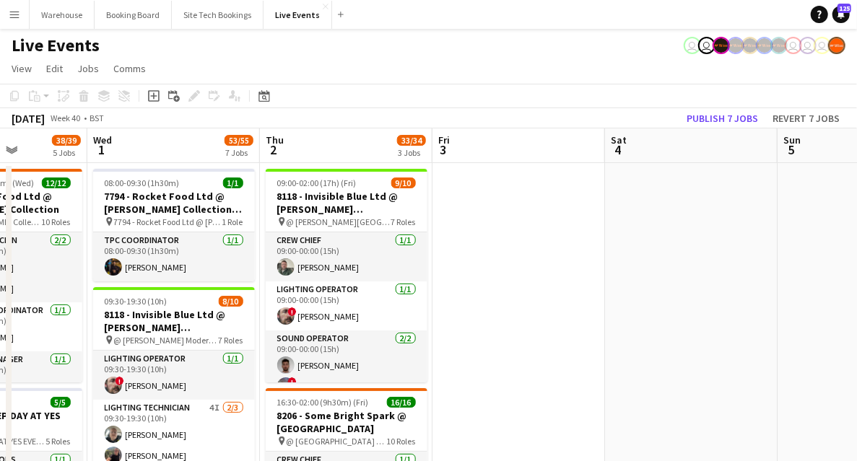
drag, startPoint x: 625, startPoint y: 283, endPoint x: 676, endPoint y: 283, distance: 50.5
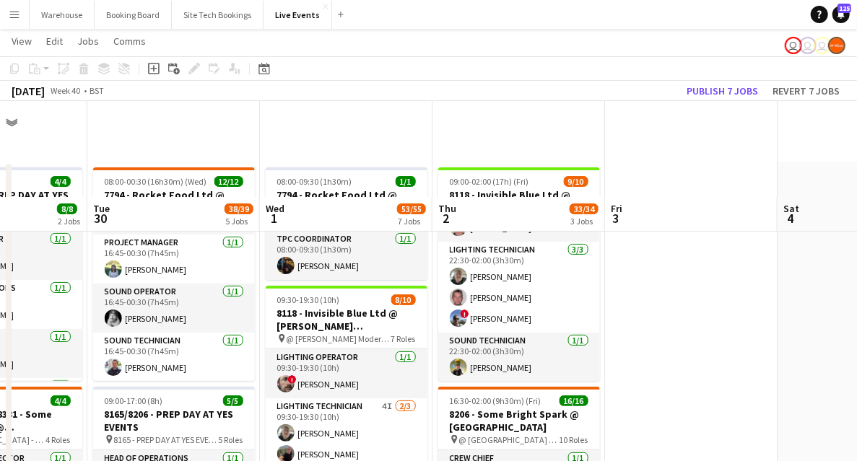
scroll to position [289, 0]
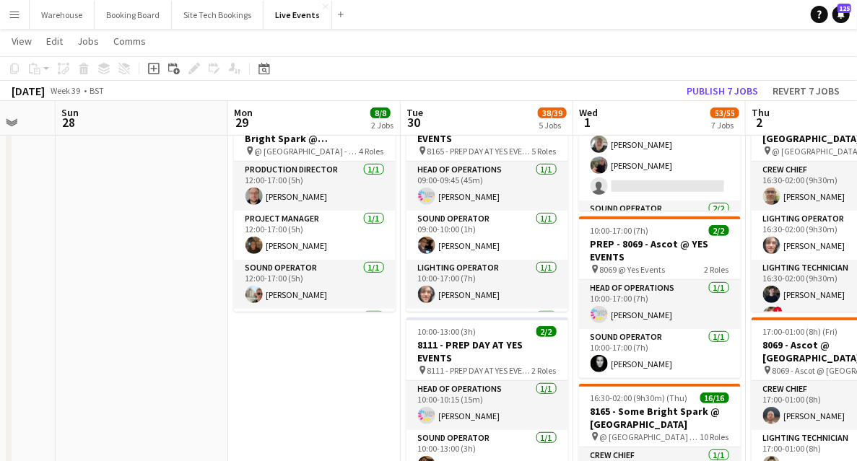
drag, startPoint x: 36, startPoint y: 376, endPoint x: 79, endPoint y: 361, distance: 45.9
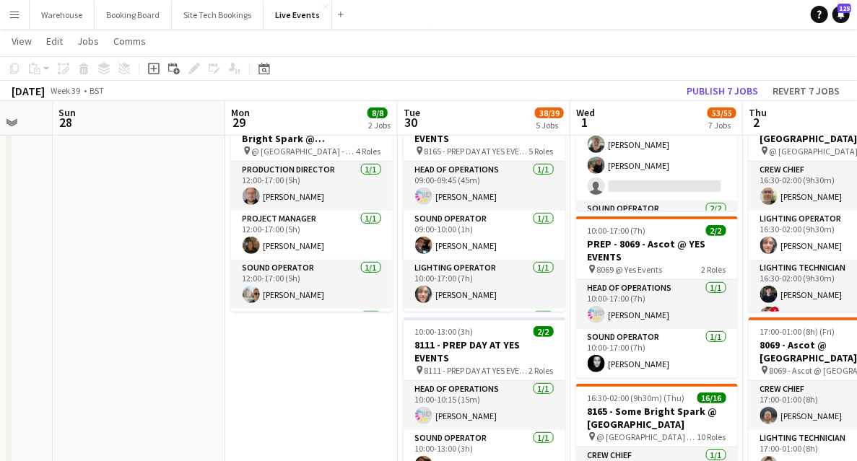
drag, startPoint x: 298, startPoint y: 300, endPoint x: 412, endPoint y: 301, distance: 113.4
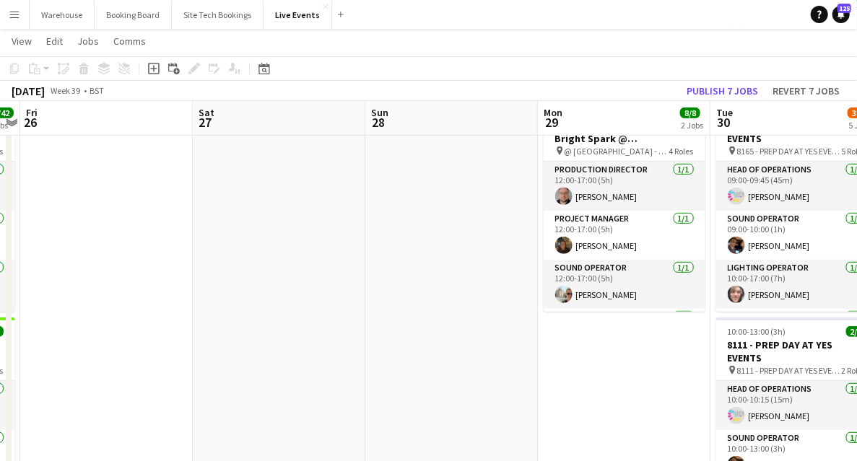
drag, startPoint x: 228, startPoint y: 305, endPoint x: 500, endPoint y: 296, distance: 271.7
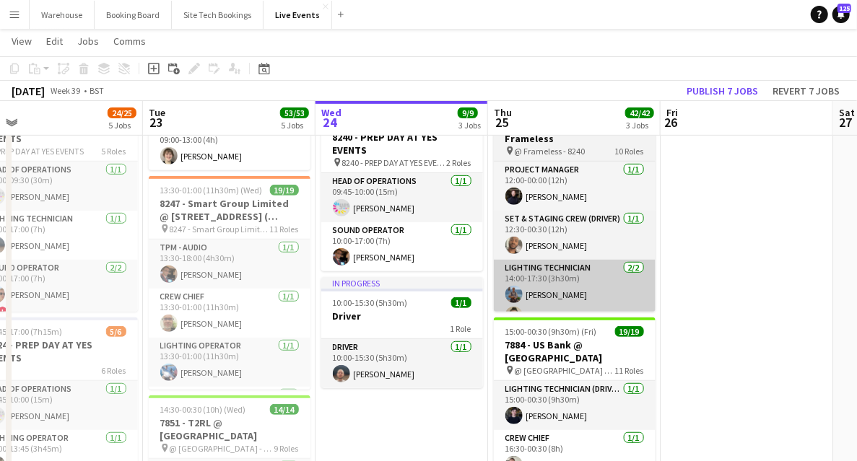
scroll to position [0, 453]
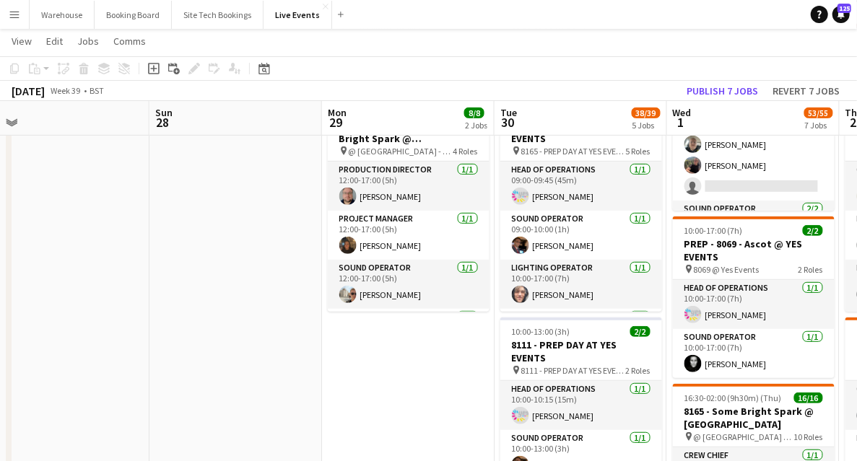
drag, startPoint x: 578, startPoint y: 305, endPoint x: 250, endPoint y: 306, distance: 328.5
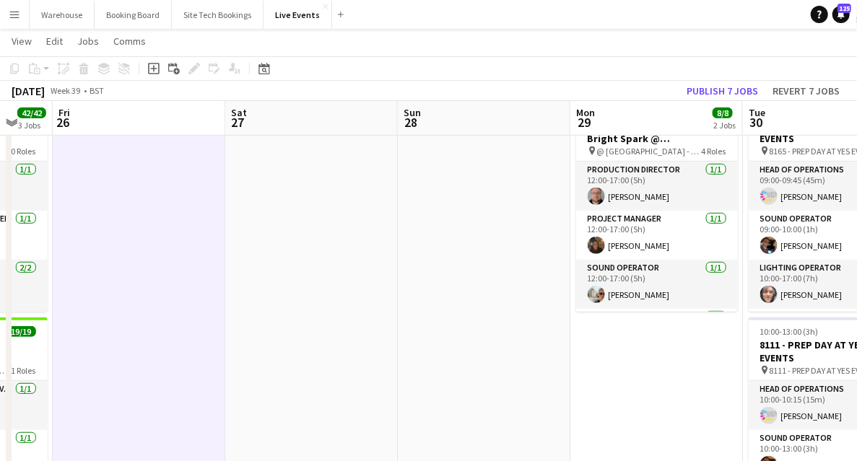
scroll to position [0, 423]
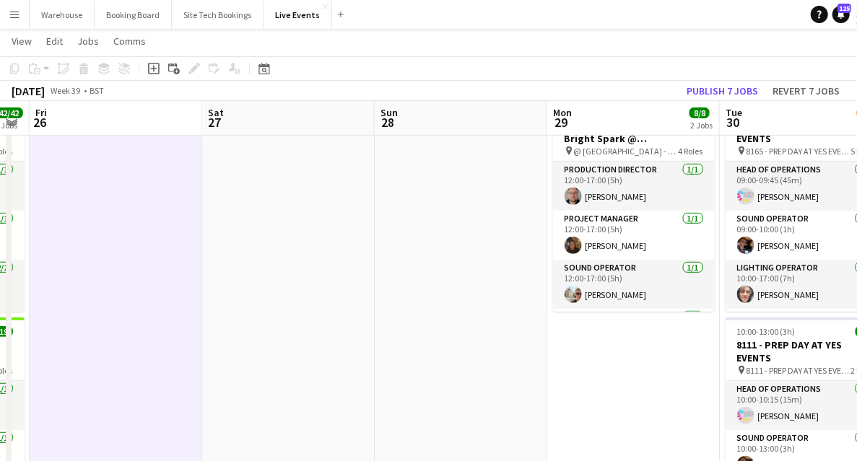
drag, startPoint x: 251, startPoint y: 320, endPoint x: 95, endPoint y: 310, distance: 156.3
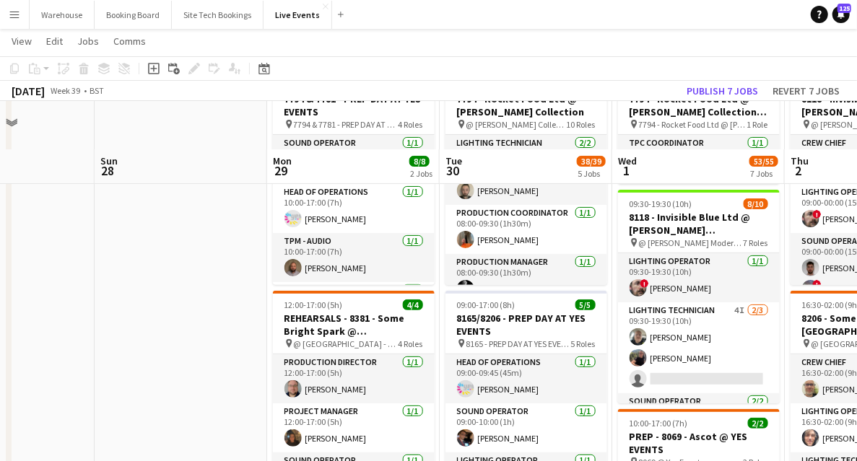
scroll to position [289, 0]
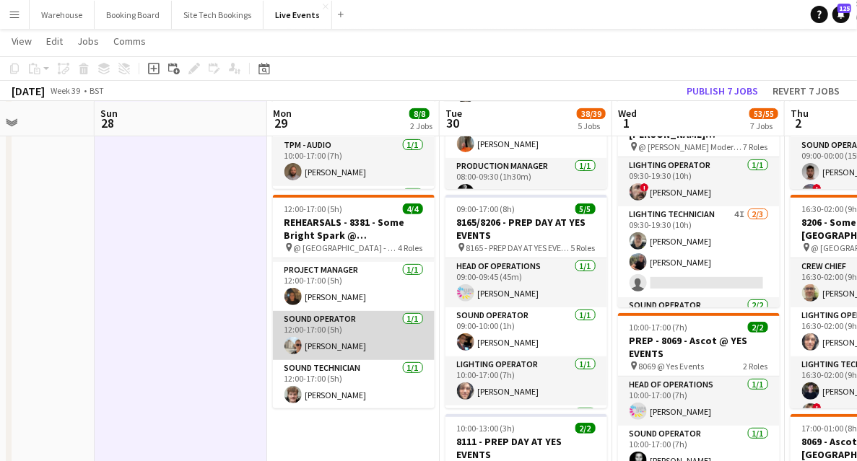
scroll to position [0, 0]
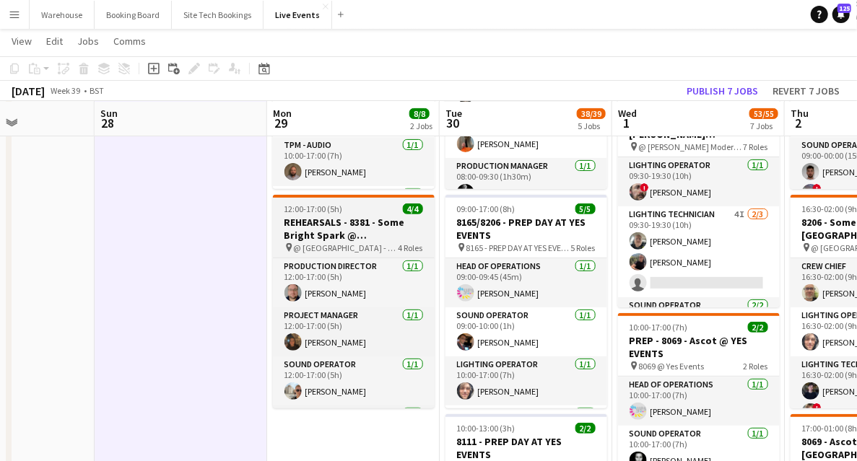
click at [339, 220] on h3 "REHEARSALS - 8381 - Some Bright Spark @ Silvertown Studios" at bounding box center [354, 229] width 162 height 26
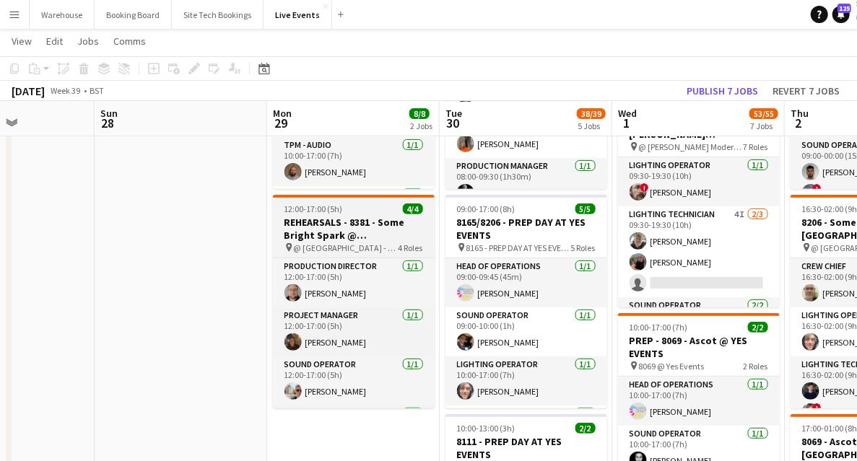
click at [347, 232] on h3 "REHEARSALS - 8381 - Some Bright Spark @ Silvertown Studios" at bounding box center [354, 229] width 162 height 26
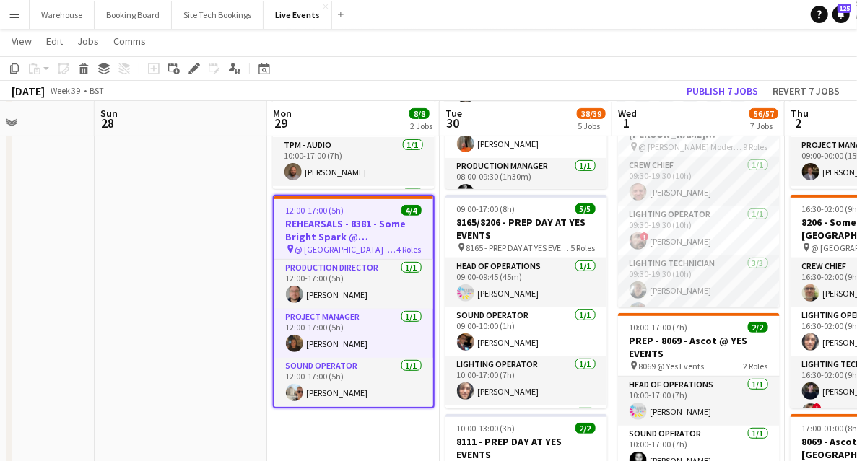
scroll to position [48, 0]
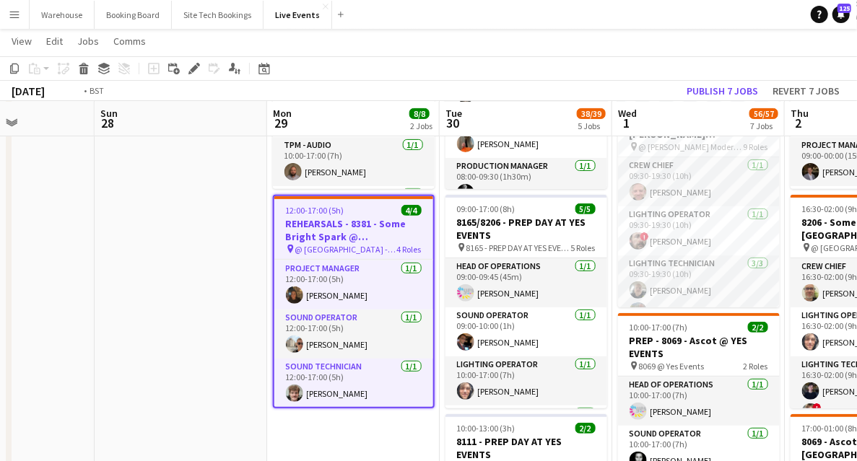
drag, startPoint x: 286, startPoint y: 404, endPoint x: 5, endPoint y: 378, distance: 282.0
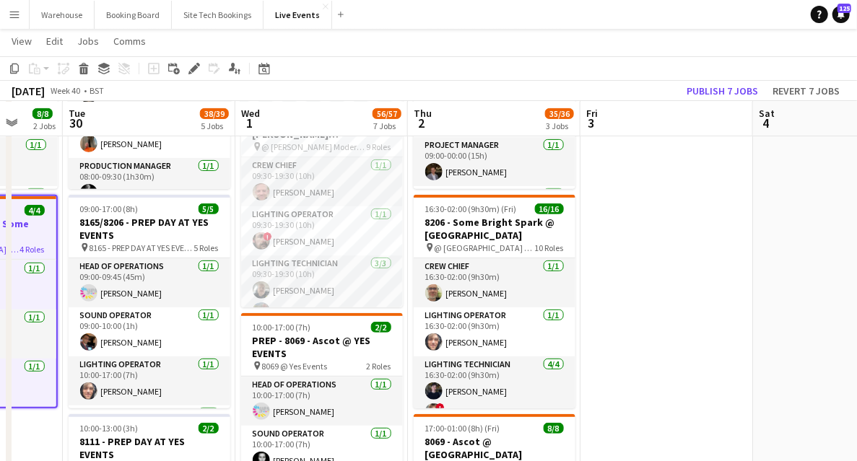
drag, startPoint x: 378, startPoint y: 331, endPoint x: 209, endPoint y: 334, distance: 169.7
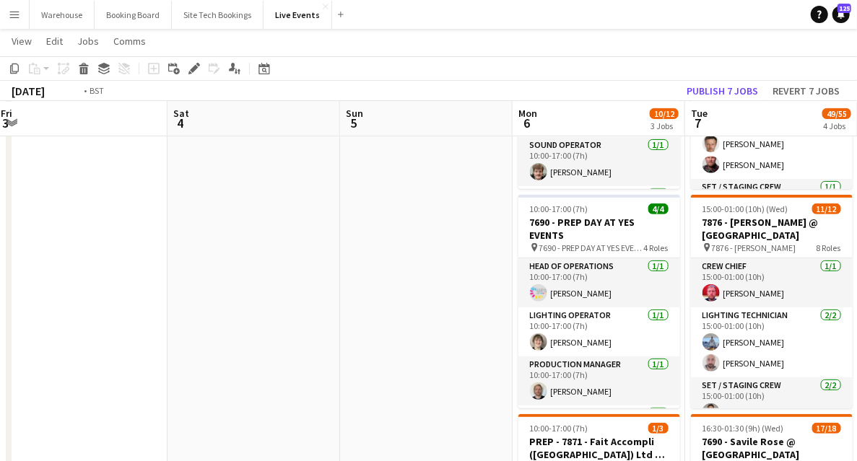
drag, startPoint x: 53, startPoint y: 323, endPoint x: 9, endPoint y: 323, distance: 44.1
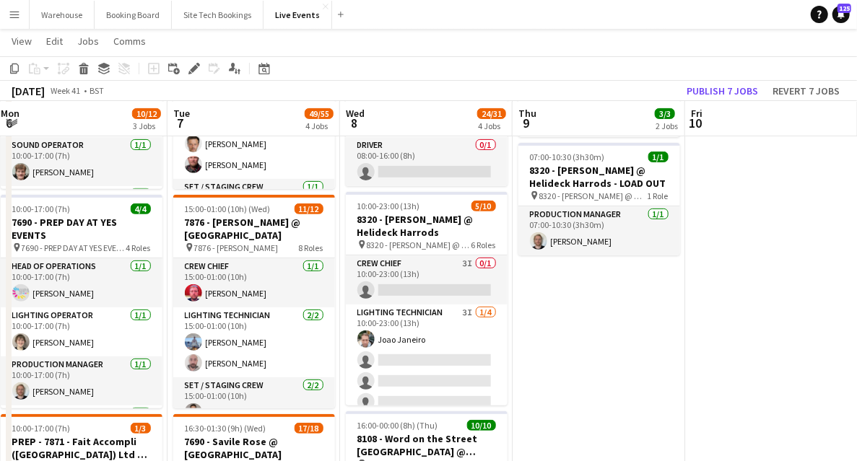
drag, startPoint x: 651, startPoint y: 340, endPoint x: 97, endPoint y: 336, distance: 553.8
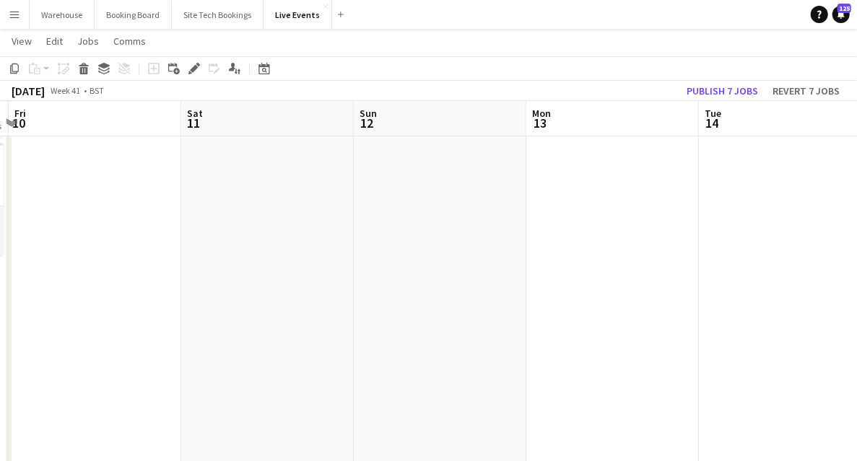
drag, startPoint x: 159, startPoint y: 331, endPoint x: 260, endPoint y: 334, distance: 101.1
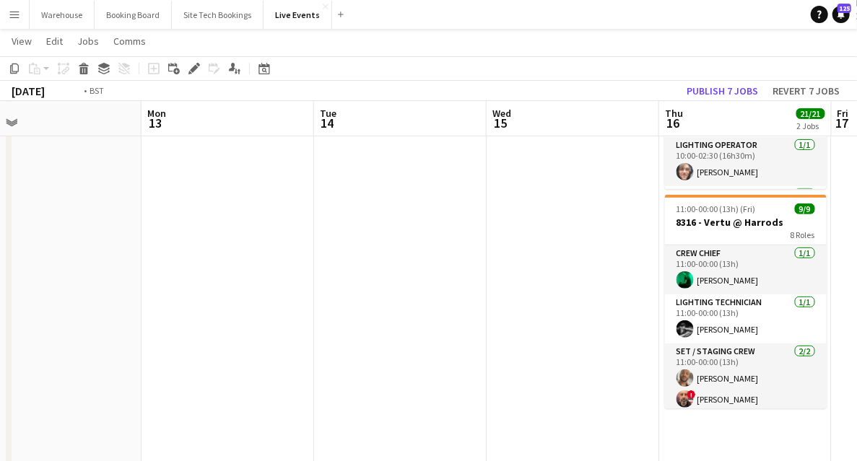
drag, startPoint x: 347, startPoint y: 331, endPoint x: -33, endPoint y: 317, distance: 380.0
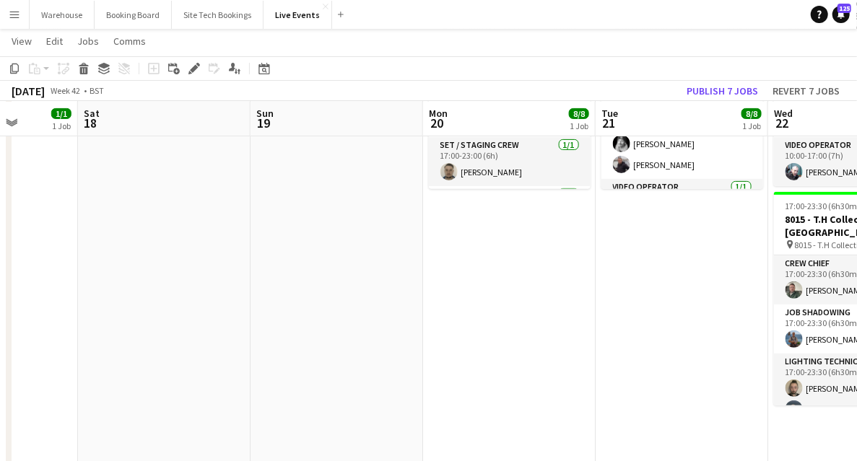
drag, startPoint x: 386, startPoint y: 323, endPoint x: 29, endPoint y: 322, distance: 356.7
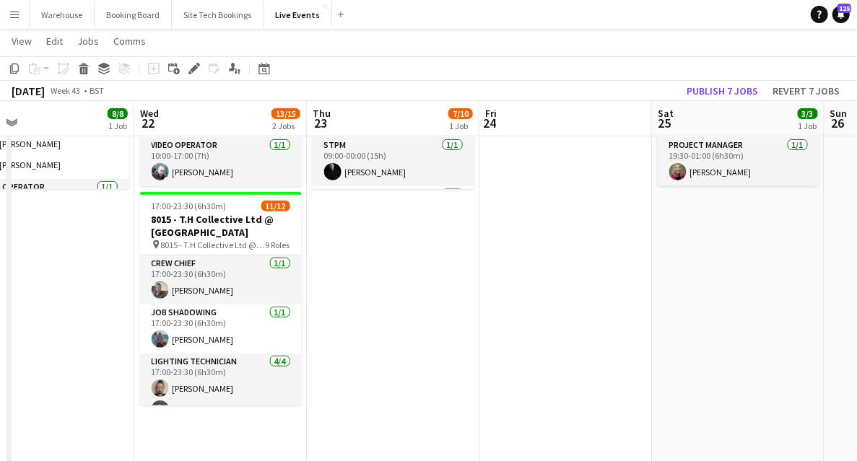
drag, startPoint x: 204, startPoint y: 295, endPoint x: -1, endPoint y: 306, distance: 205.4
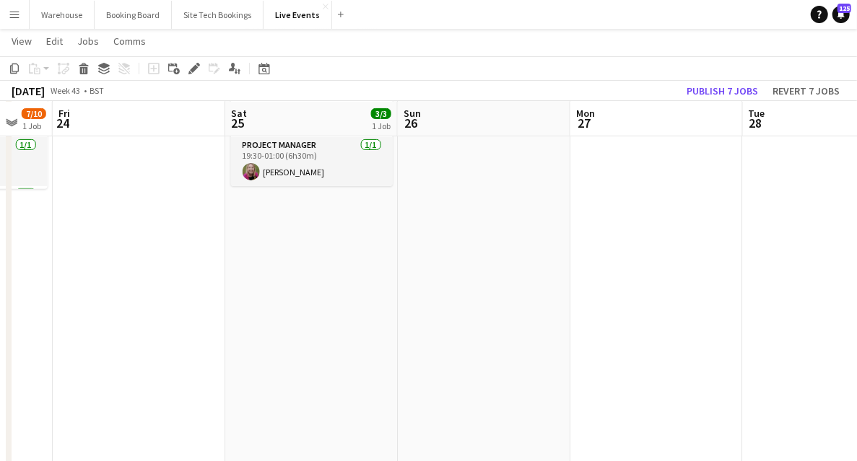
drag, startPoint x: 258, startPoint y: 297, endPoint x: 82, endPoint y: 310, distance: 177.4
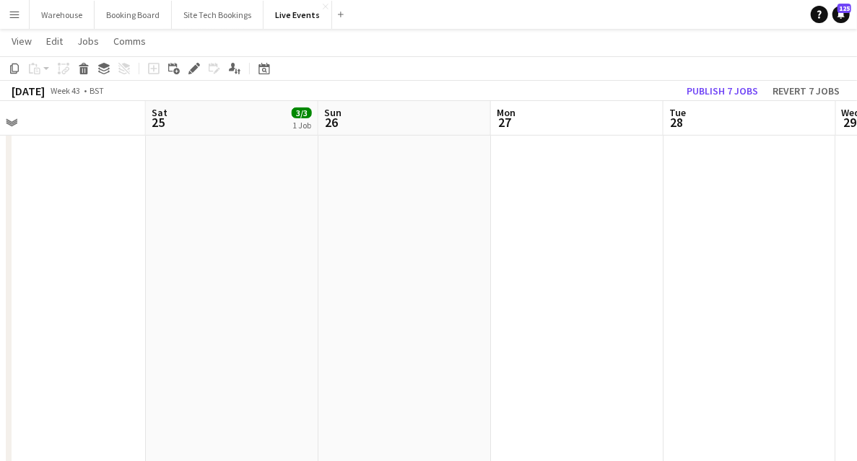
scroll to position [0, 0]
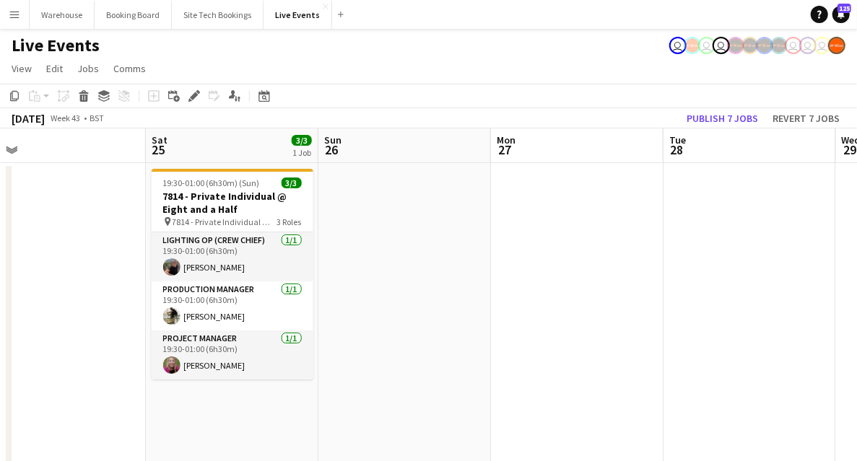
drag, startPoint x: 103, startPoint y: 271, endPoint x: 384, endPoint y: 287, distance: 282.0
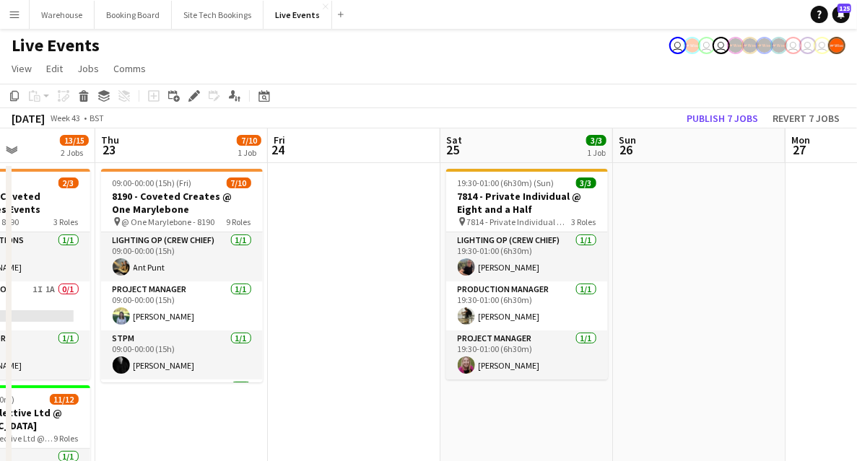
drag, startPoint x: 308, startPoint y: 308, endPoint x: 556, endPoint y: 303, distance: 248.5
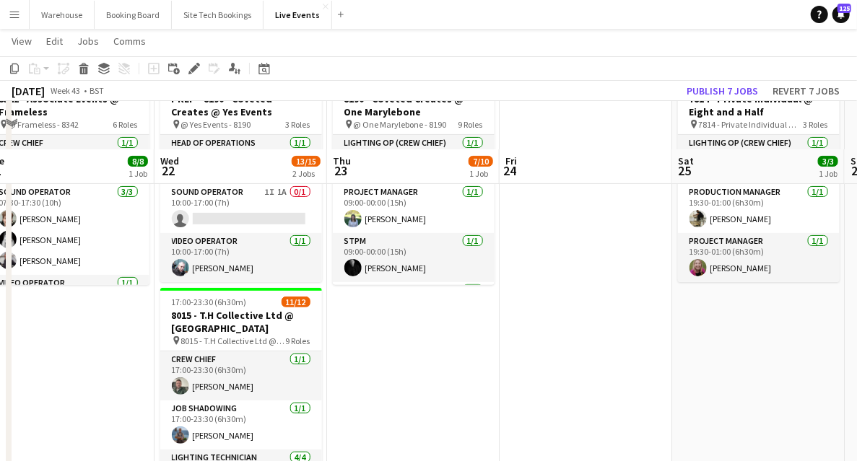
scroll to position [289, 0]
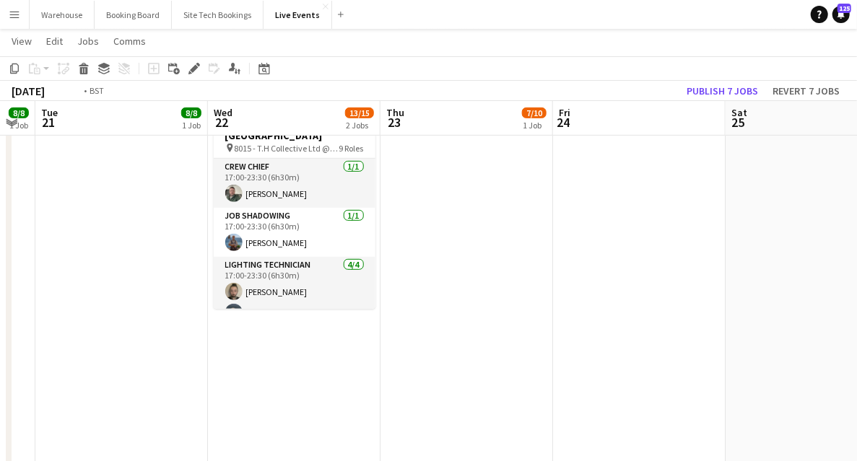
drag, startPoint x: 155, startPoint y: 327, endPoint x: 408, endPoint y: 370, distance: 256.3
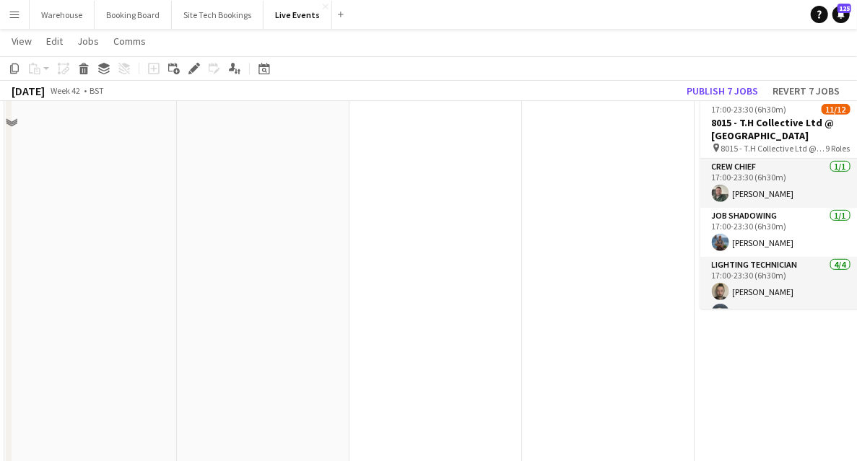
scroll to position [48, 0]
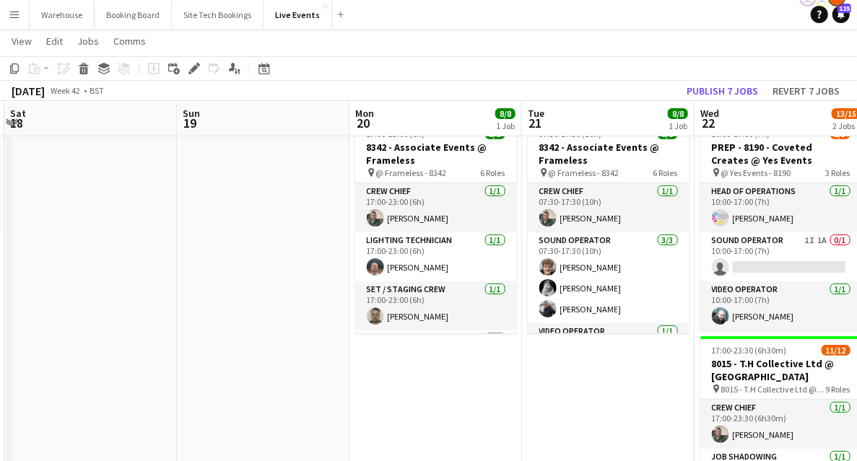
drag, startPoint x: 136, startPoint y: 322, endPoint x: 485, endPoint y: 346, distance: 348.8
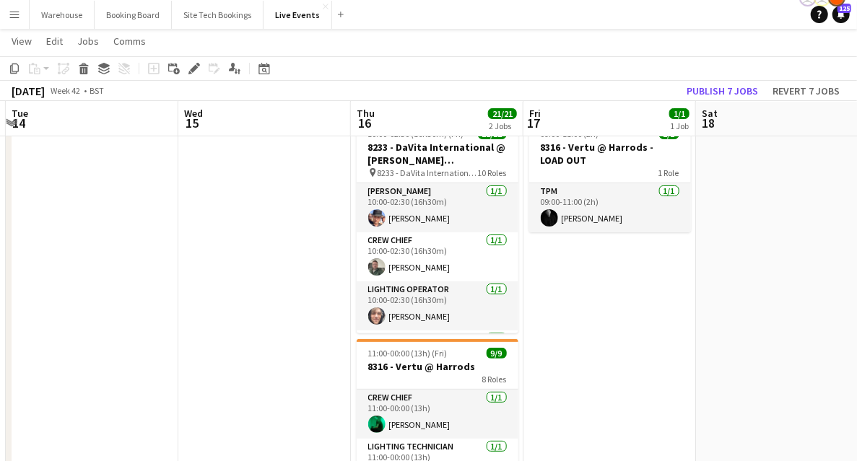
drag, startPoint x: 365, startPoint y: 336, endPoint x: 473, endPoint y: 334, distance: 107.6
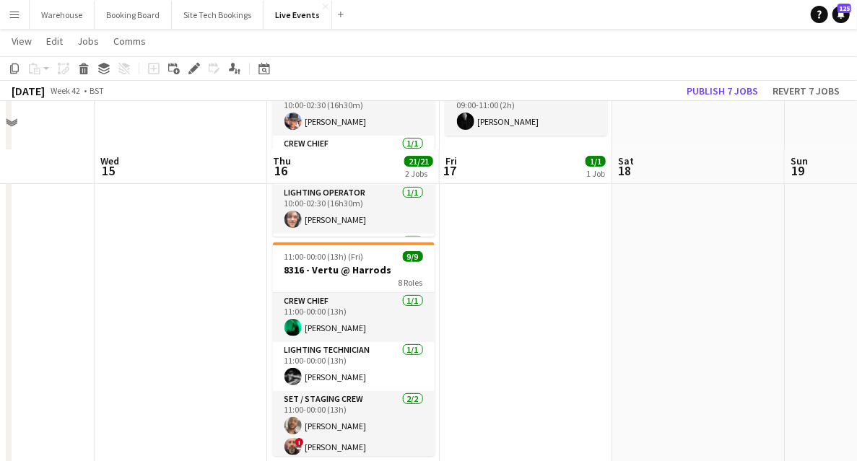
scroll to position [192, 0]
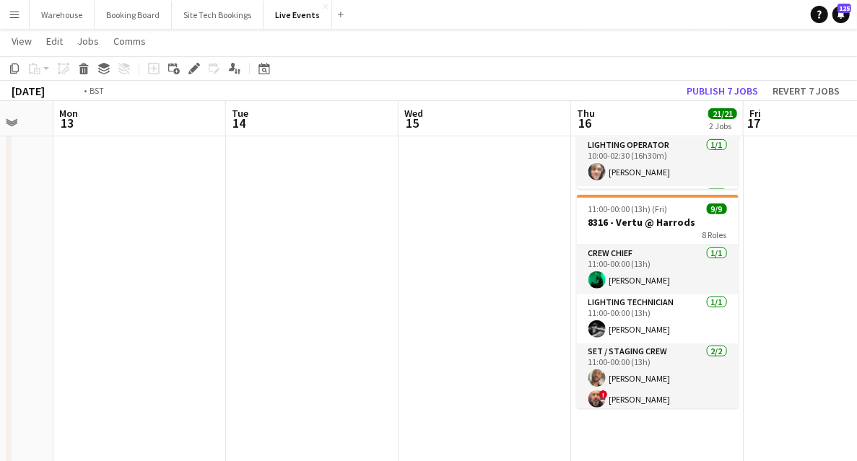
drag, startPoint x: 105, startPoint y: 291, endPoint x: 346, endPoint y: 319, distance: 242.1
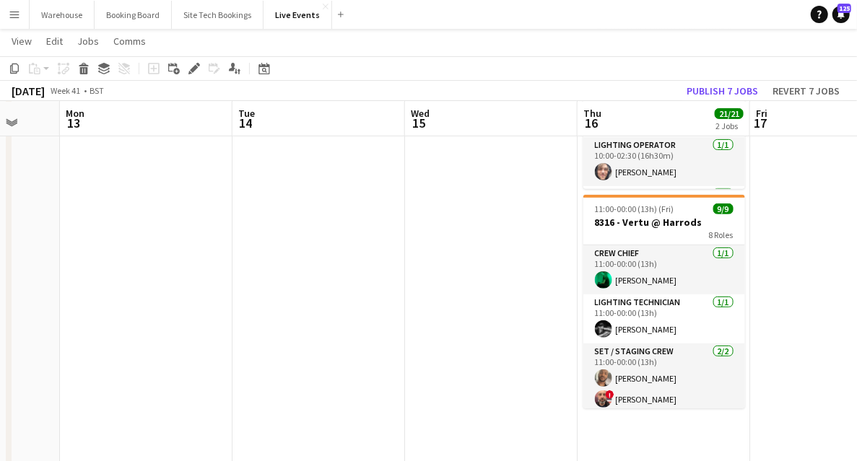
drag, startPoint x: 325, startPoint y: 314, endPoint x: 448, endPoint y: 317, distance: 123.5
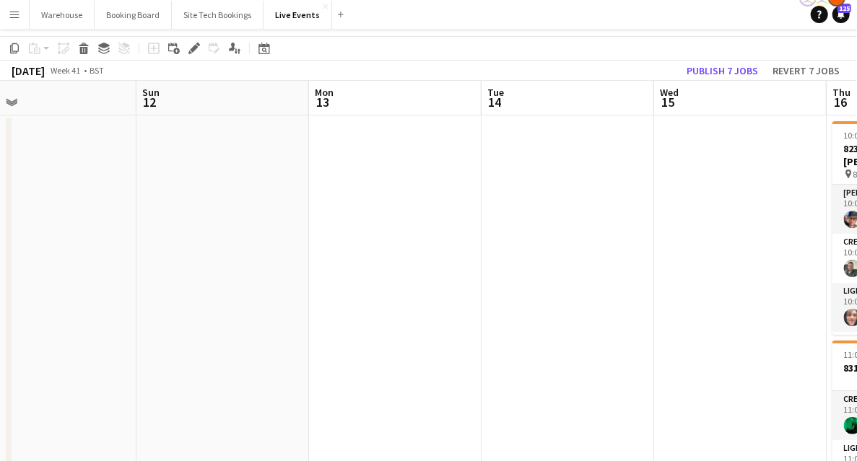
scroll to position [0, 0]
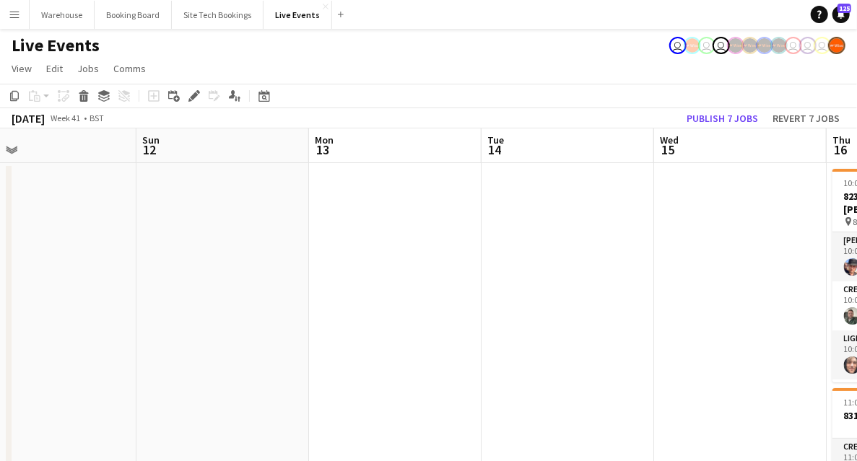
drag, startPoint x: 153, startPoint y: 267, endPoint x: 431, endPoint y: 286, distance: 278.6
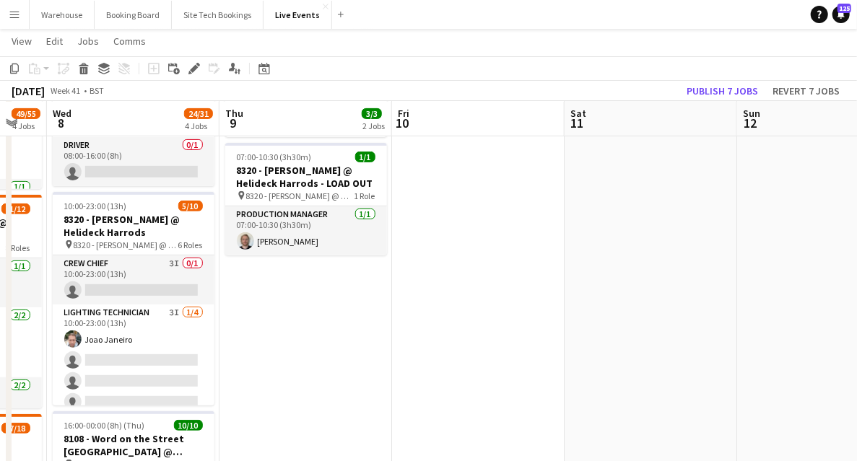
click at [138, 267] on app-card-role "Crew Chief 3I 0/1 10:00-23:00 (13h) single-neutral-actions" at bounding box center [134, 280] width 162 height 49
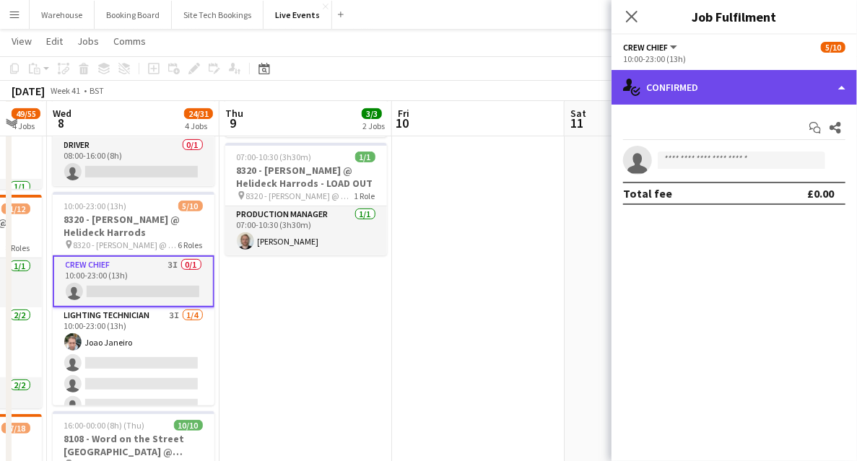
click at [721, 84] on div "single-neutral-actions-check-2 Confirmed" at bounding box center [734, 87] width 245 height 35
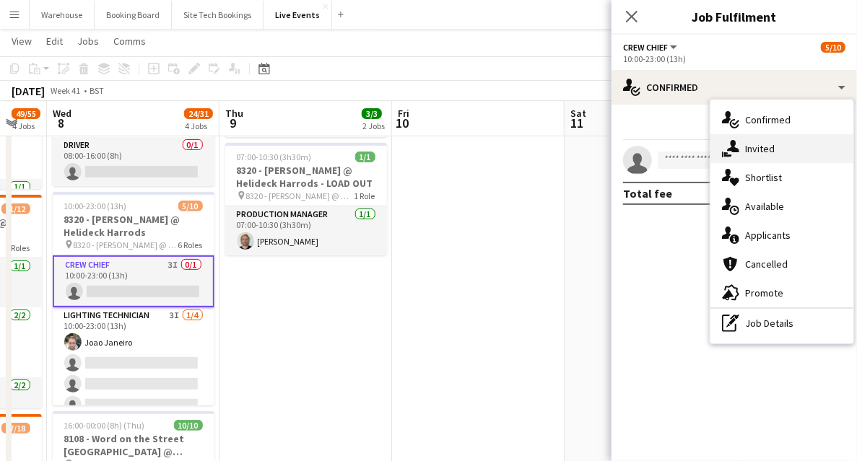
click at [758, 147] on span "Invited" at bounding box center [760, 148] width 30 height 13
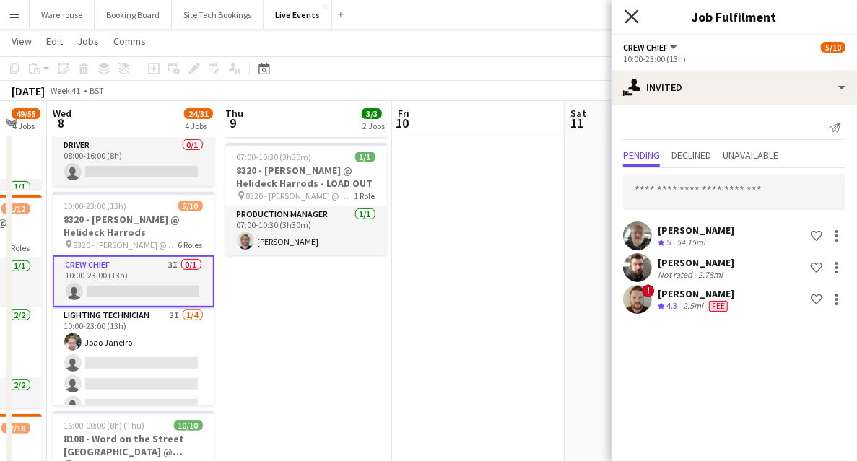
click at [635, 14] on icon at bounding box center [632, 16] width 14 height 14
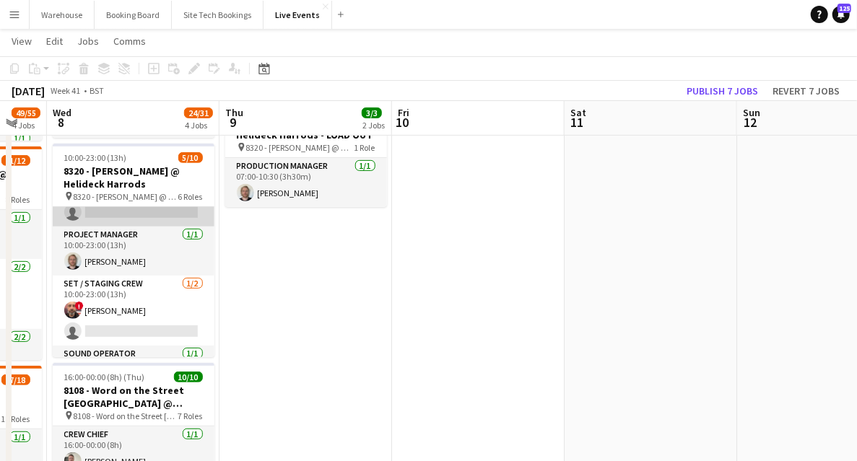
scroll to position [192, 0]
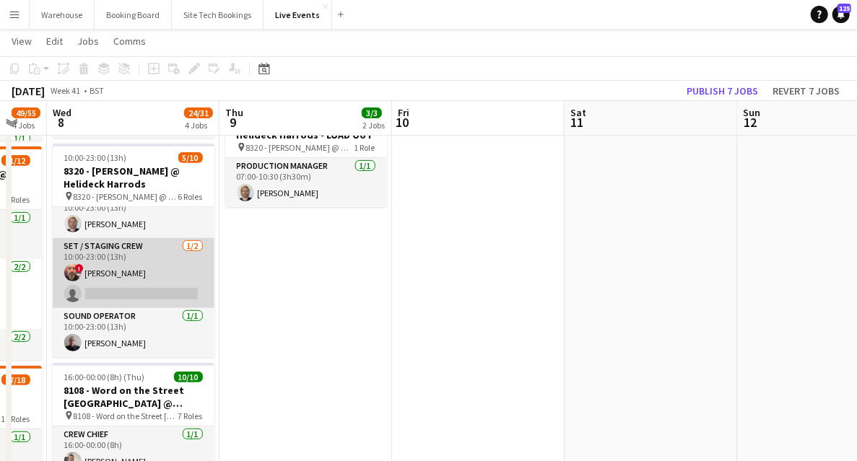
drag, startPoint x: 142, startPoint y: 245, endPoint x: 127, endPoint y: 251, distance: 15.8
click at [142, 245] on app-card-role "Set / Staging Crew 1/2 10:00-23:00 (13h) ! Steven Coombes single-neutral-actions" at bounding box center [134, 273] width 162 height 70
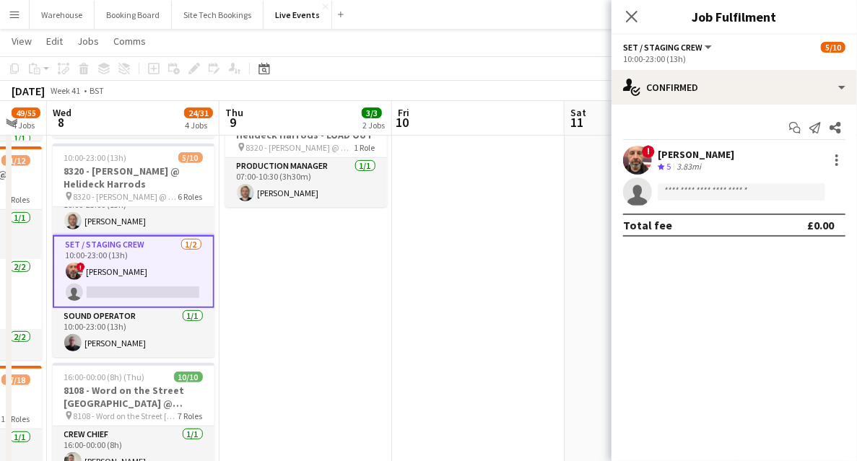
scroll to position [179, 0]
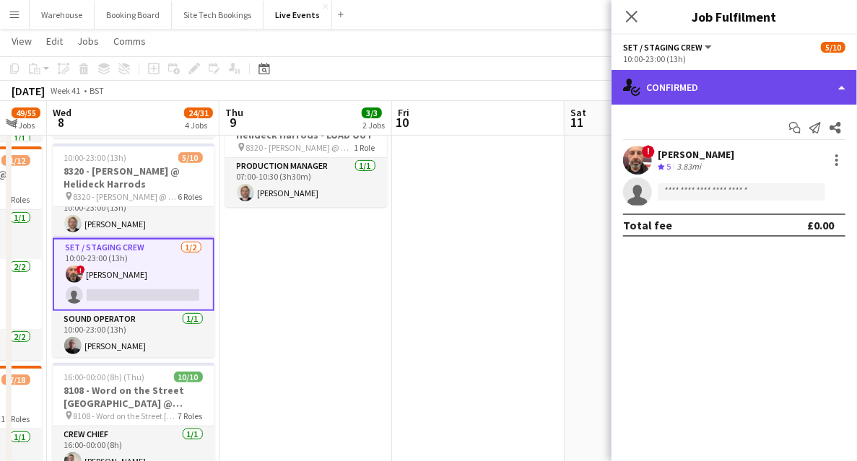
click at [702, 85] on div "single-neutral-actions-check-2 Confirmed" at bounding box center [734, 87] width 245 height 35
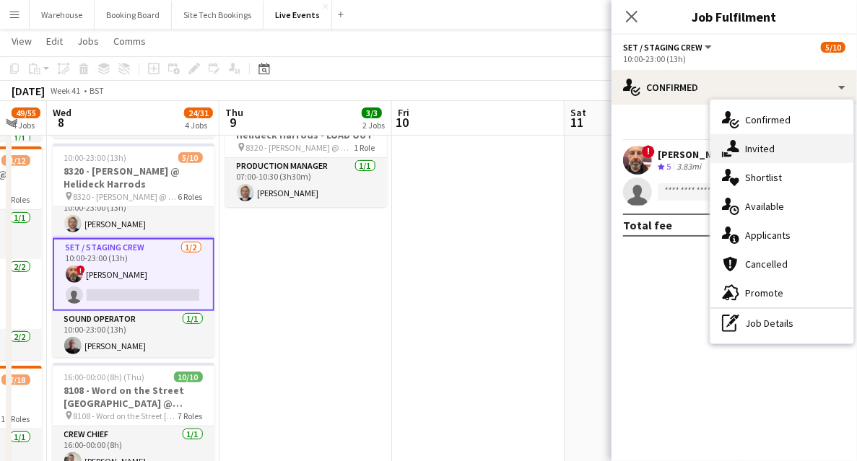
click at [760, 155] on span "Invited" at bounding box center [760, 148] width 30 height 13
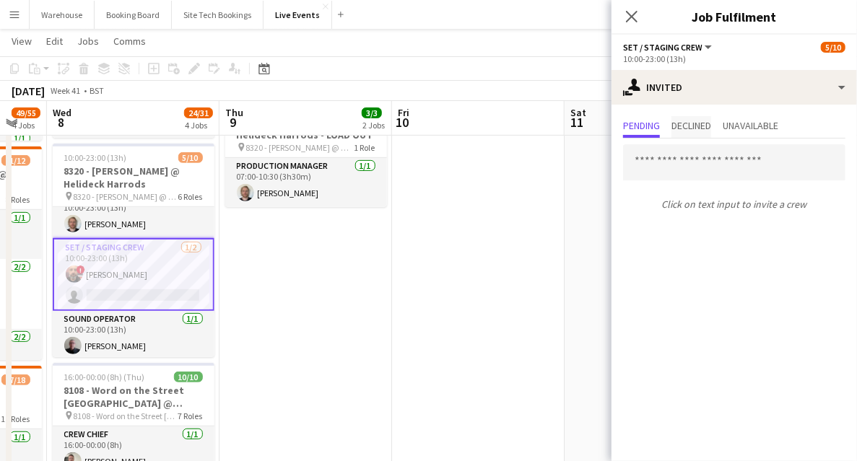
click at [705, 131] on span "Declined" at bounding box center [692, 126] width 40 height 10
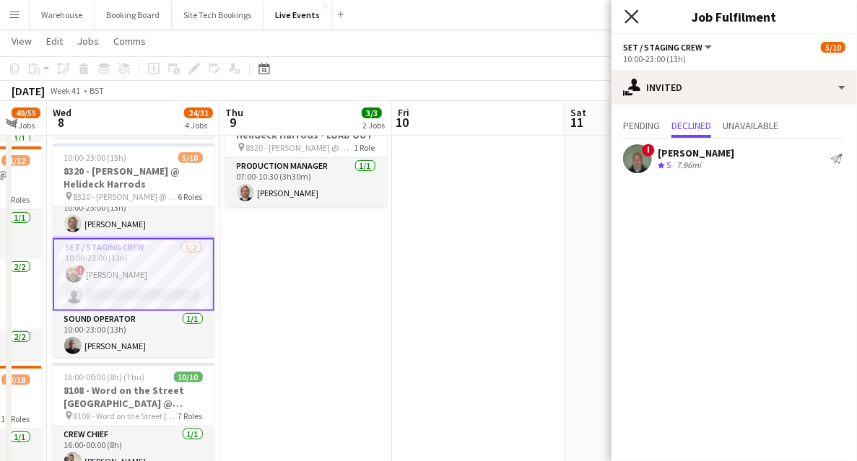
click at [631, 15] on icon at bounding box center [632, 16] width 14 height 14
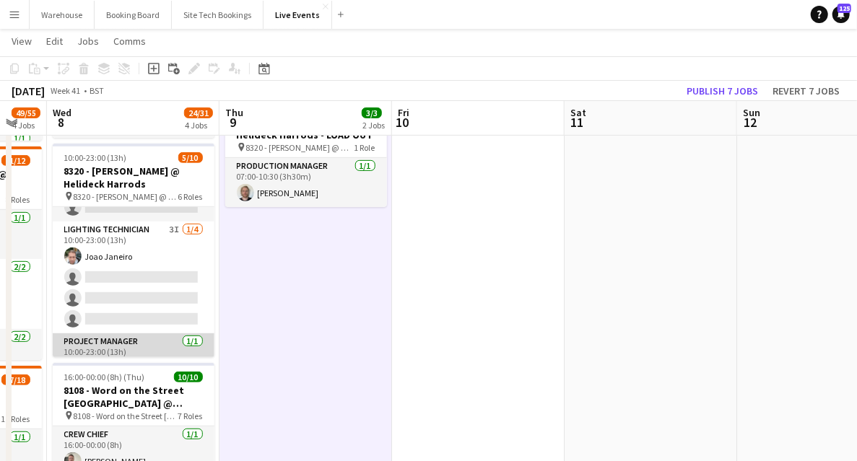
scroll to position [0, 0]
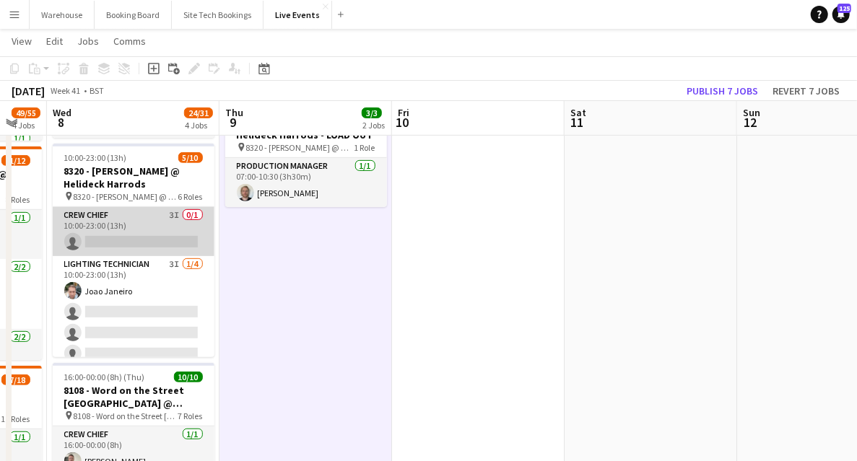
click at [153, 237] on app-card-role "Crew Chief 3I 0/1 10:00-23:00 (13h) single-neutral-actions" at bounding box center [134, 231] width 162 height 49
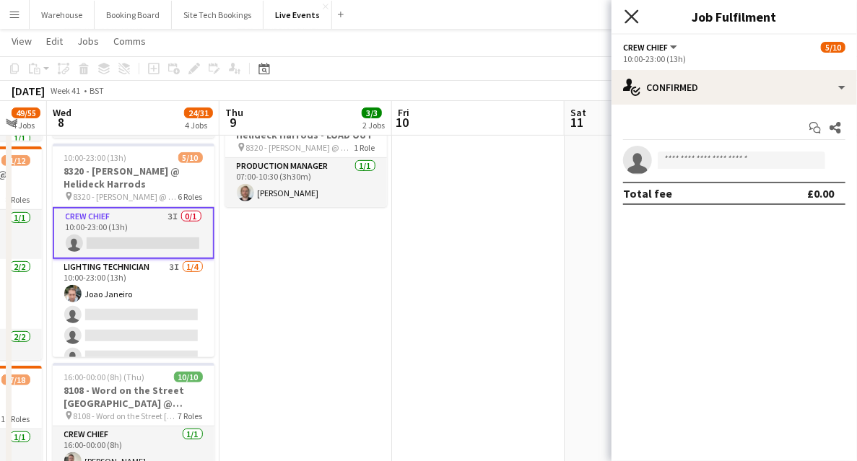
click at [637, 19] on icon "Close pop-in" at bounding box center [632, 16] width 14 height 14
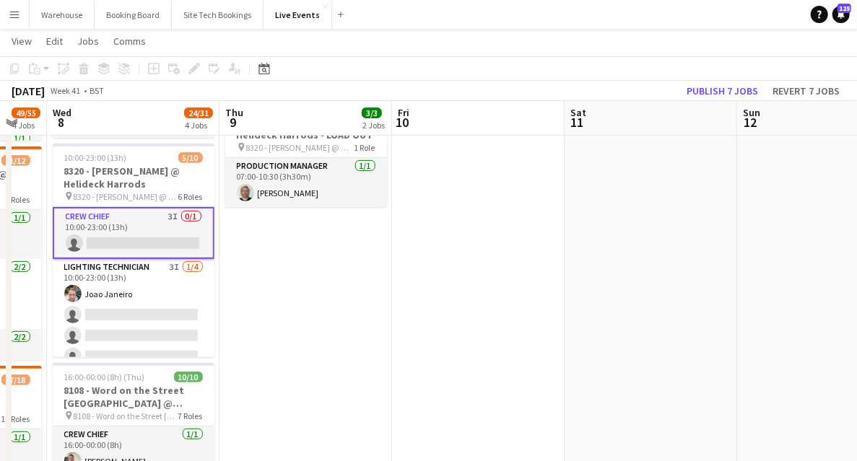
drag, startPoint x: 409, startPoint y: 336, endPoint x: 440, endPoint y: 333, distance: 31.3
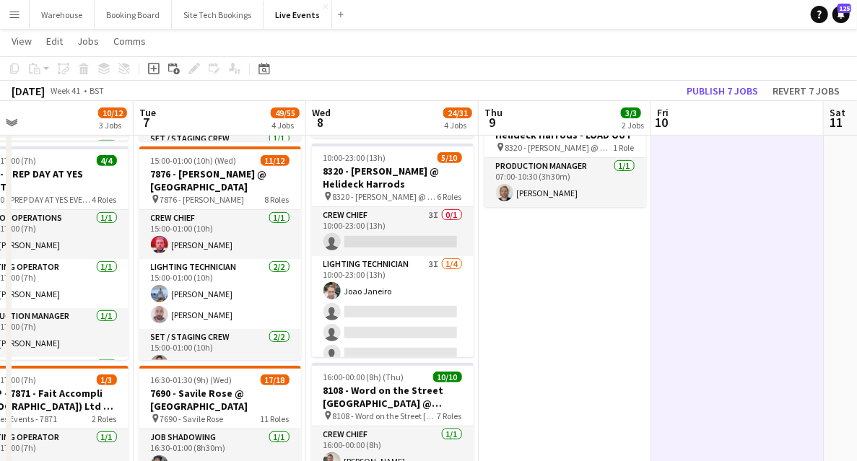
scroll to position [0, 383]
drag, startPoint x: 273, startPoint y: 331, endPoint x: 532, endPoint y: 338, distance: 259.3
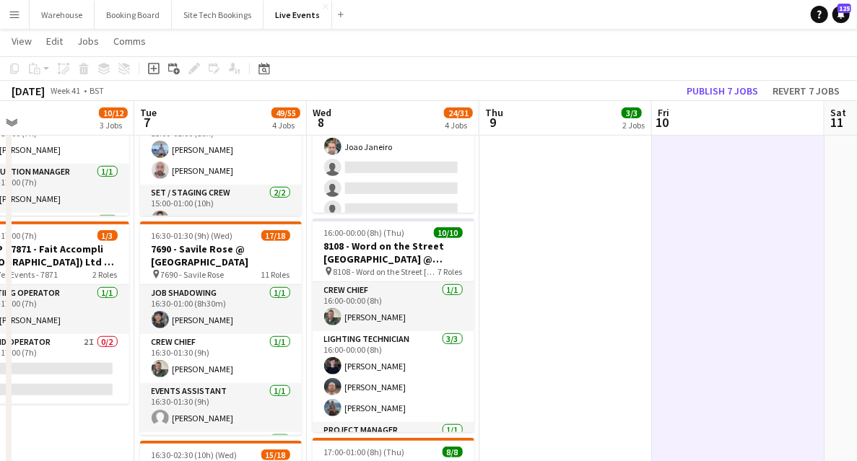
scroll to position [240, 0]
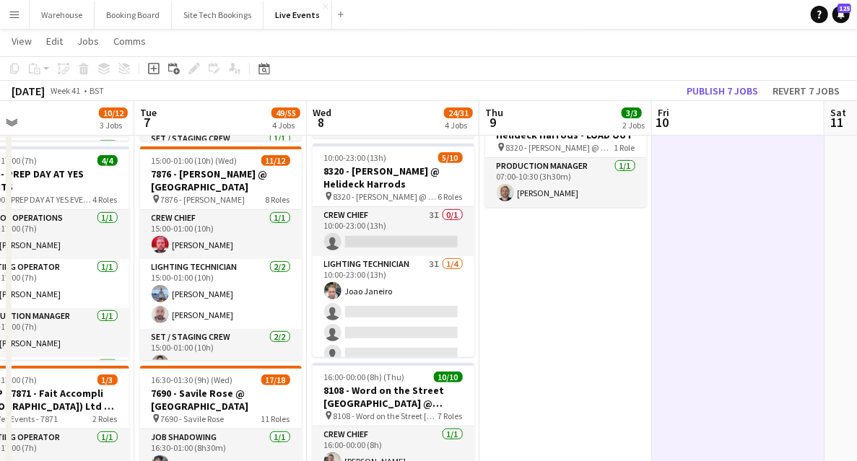
drag, startPoint x: 734, startPoint y: 315, endPoint x: 351, endPoint y: 308, distance: 382.8
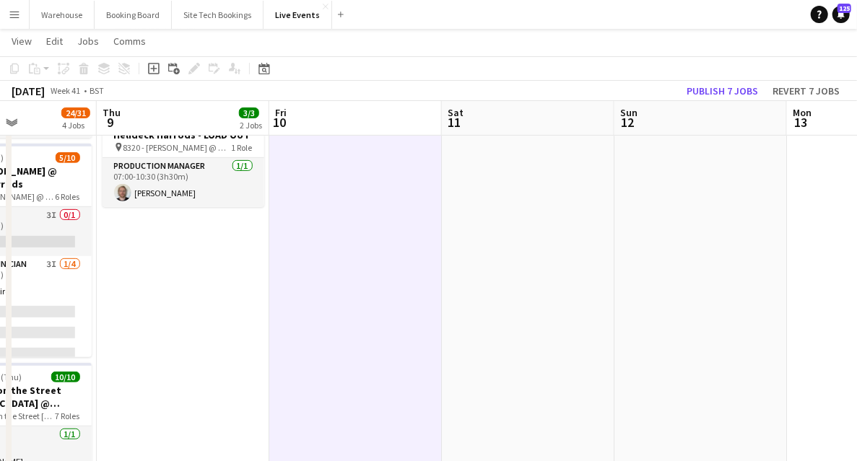
drag, startPoint x: 452, startPoint y: 315, endPoint x: 215, endPoint y: 319, distance: 236.9
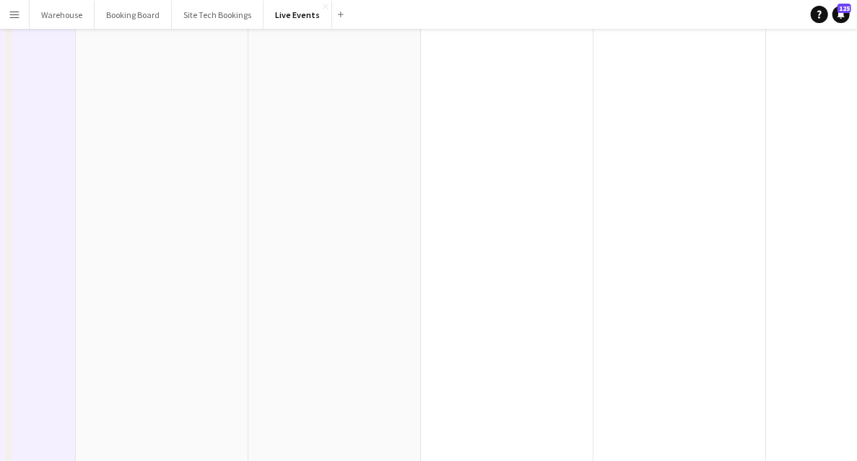
scroll to position [0, 0]
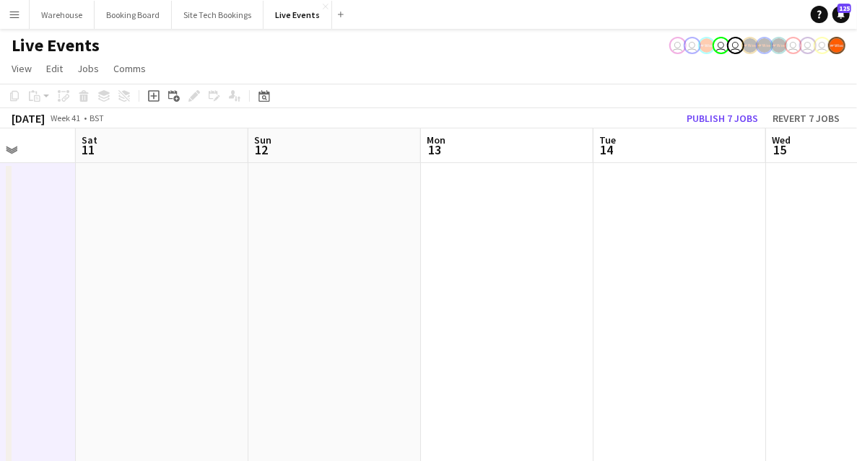
drag, startPoint x: 261, startPoint y: 247, endPoint x: 536, endPoint y: 266, distance: 275.0
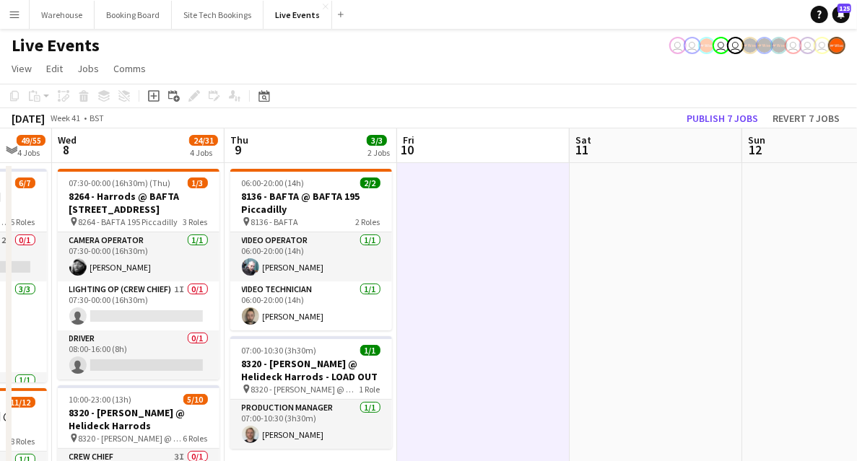
drag, startPoint x: 446, startPoint y: 237, endPoint x: 531, endPoint y: 238, distance: 85.9
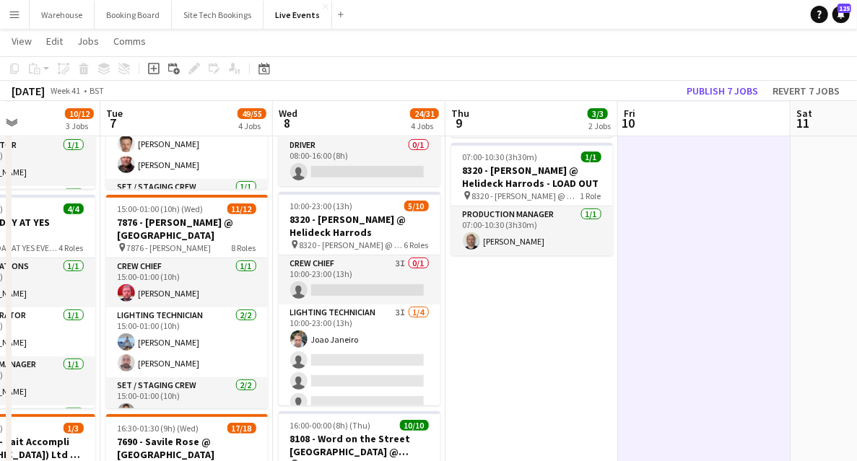
scroll to position [0, 410]
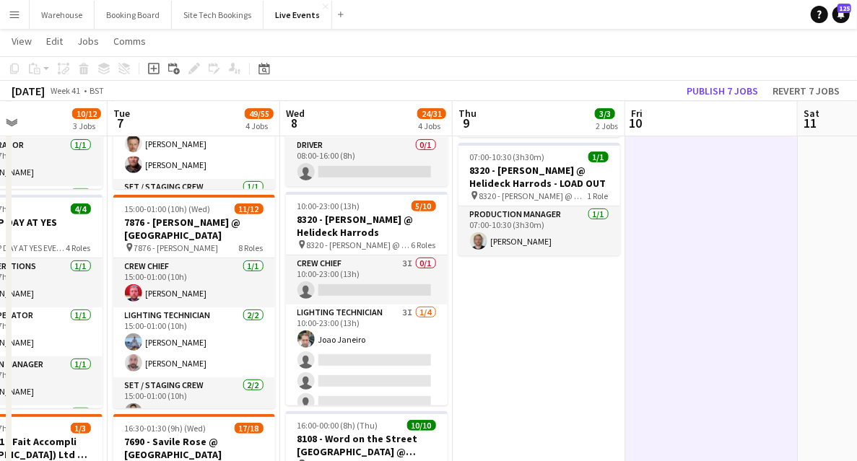
drag, startPoint x: 386, startPoint y: 335, endPoint x: 523, endPoint y: 347, distance: 137.7
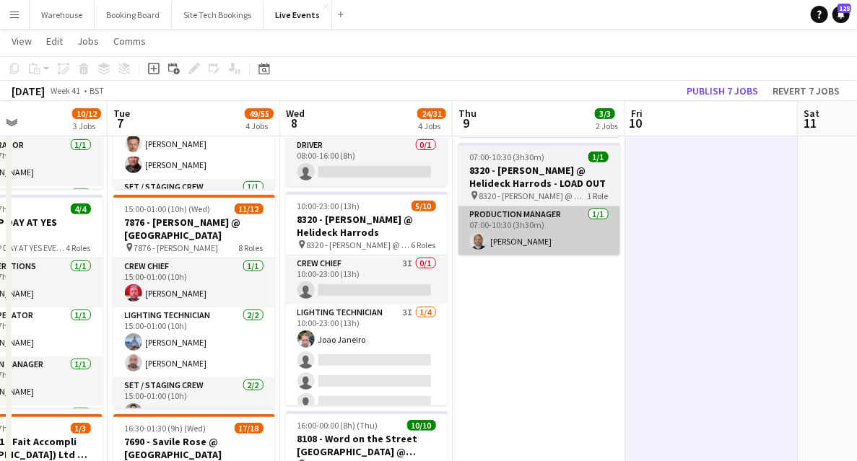
scroll to position [48, 0]
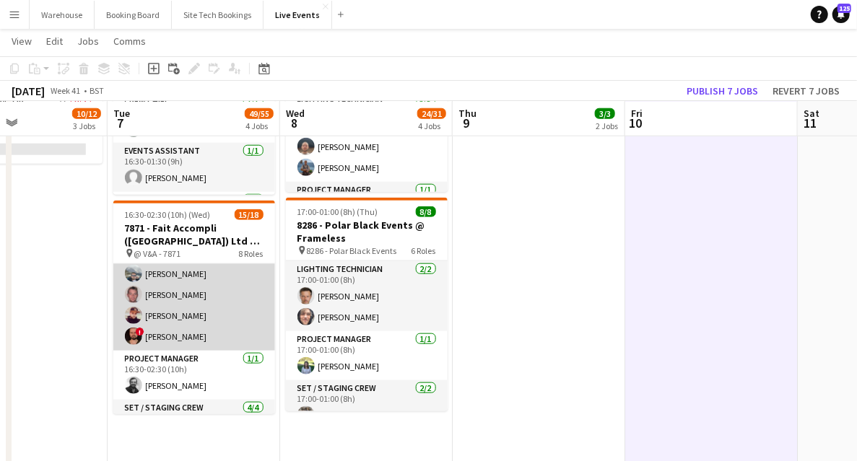
scroll to position [240, 0]
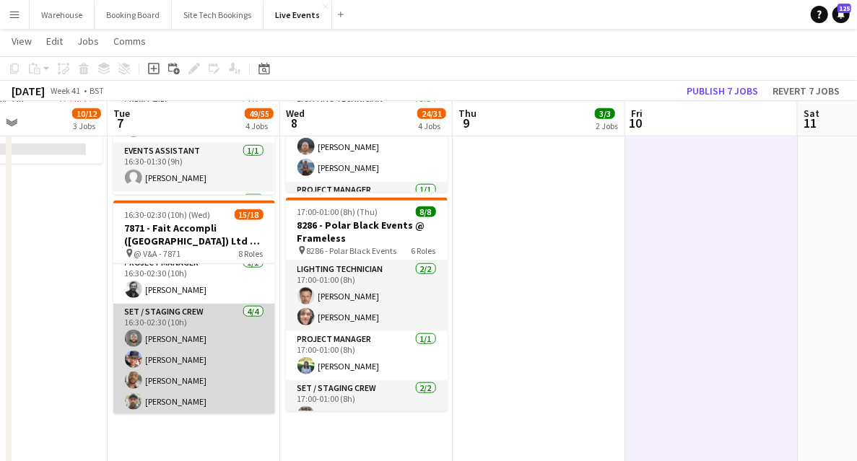
click at [127, 335] on app-user-avatar at bounding box center [133, 338] width 17 height 17
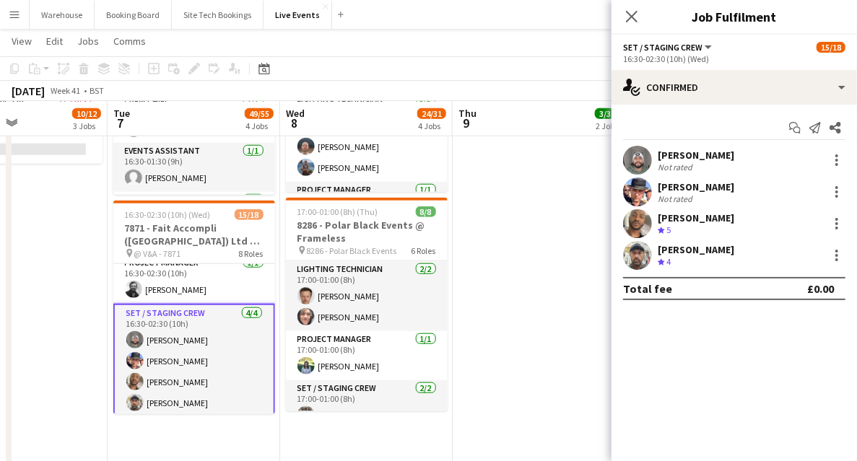
click at [635, 160] on app-user-avatar at bounding box center [637, 160] width 29 height 29
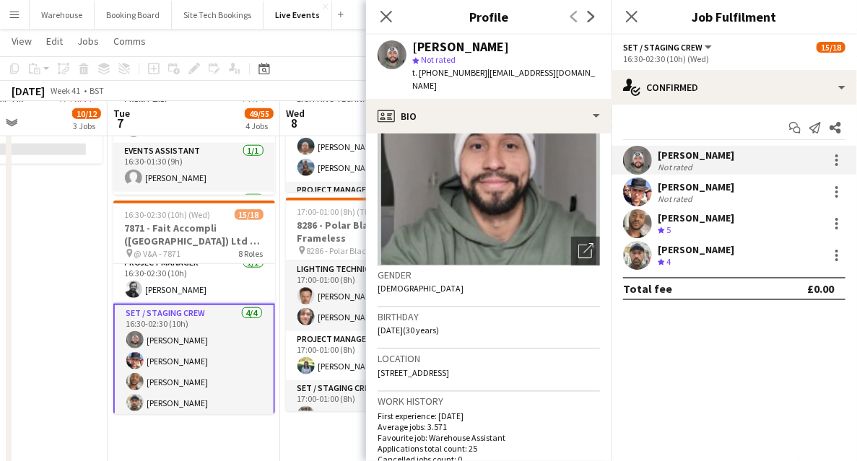
scroll to position [0, 0]
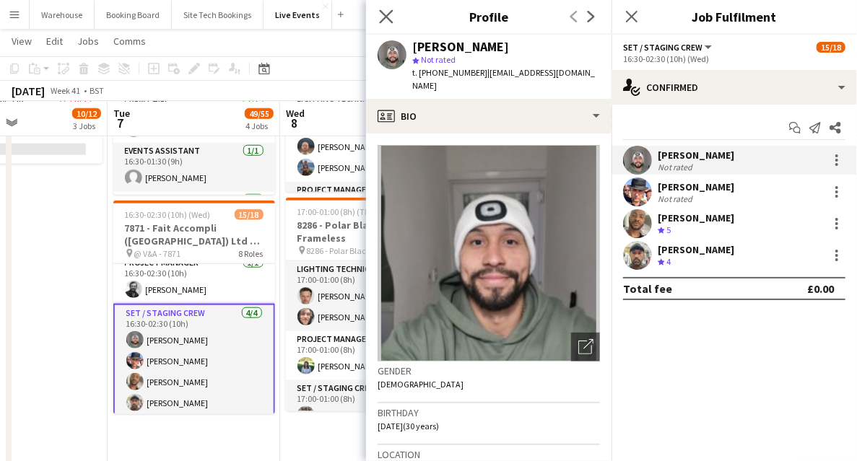
drag, startPoint x: 379, startPoint y: 14, endPoint x: 394, endPoint y: 17, distance: 15.4
click at [380, 14] on icon "Close pop-in" at bounding box center [386, 16] width 14 height 14
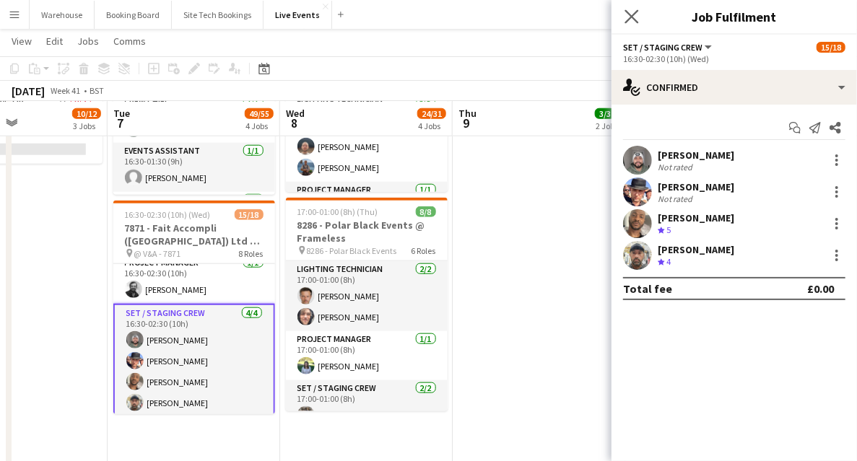
click at [640, 14] on app-icon "Close pop-in" at bounding box center [632, 16] width 21 height 21
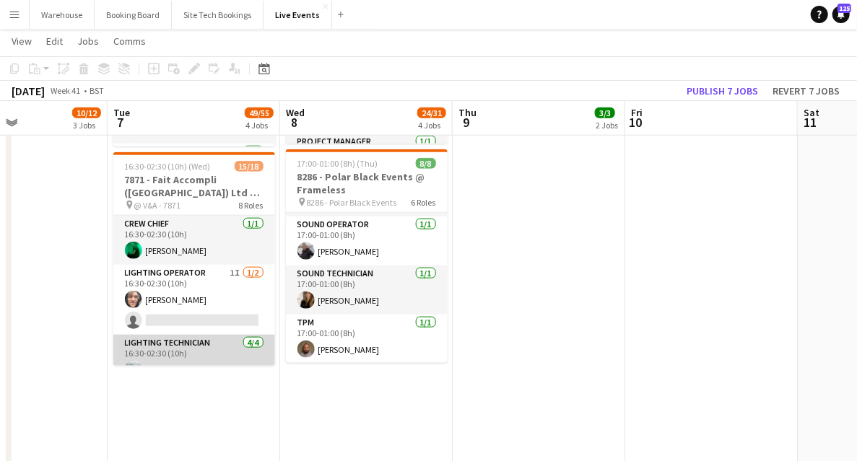
scroll to position [336, 0]
